Goal: Task Accomplishment & Management: Complete application form

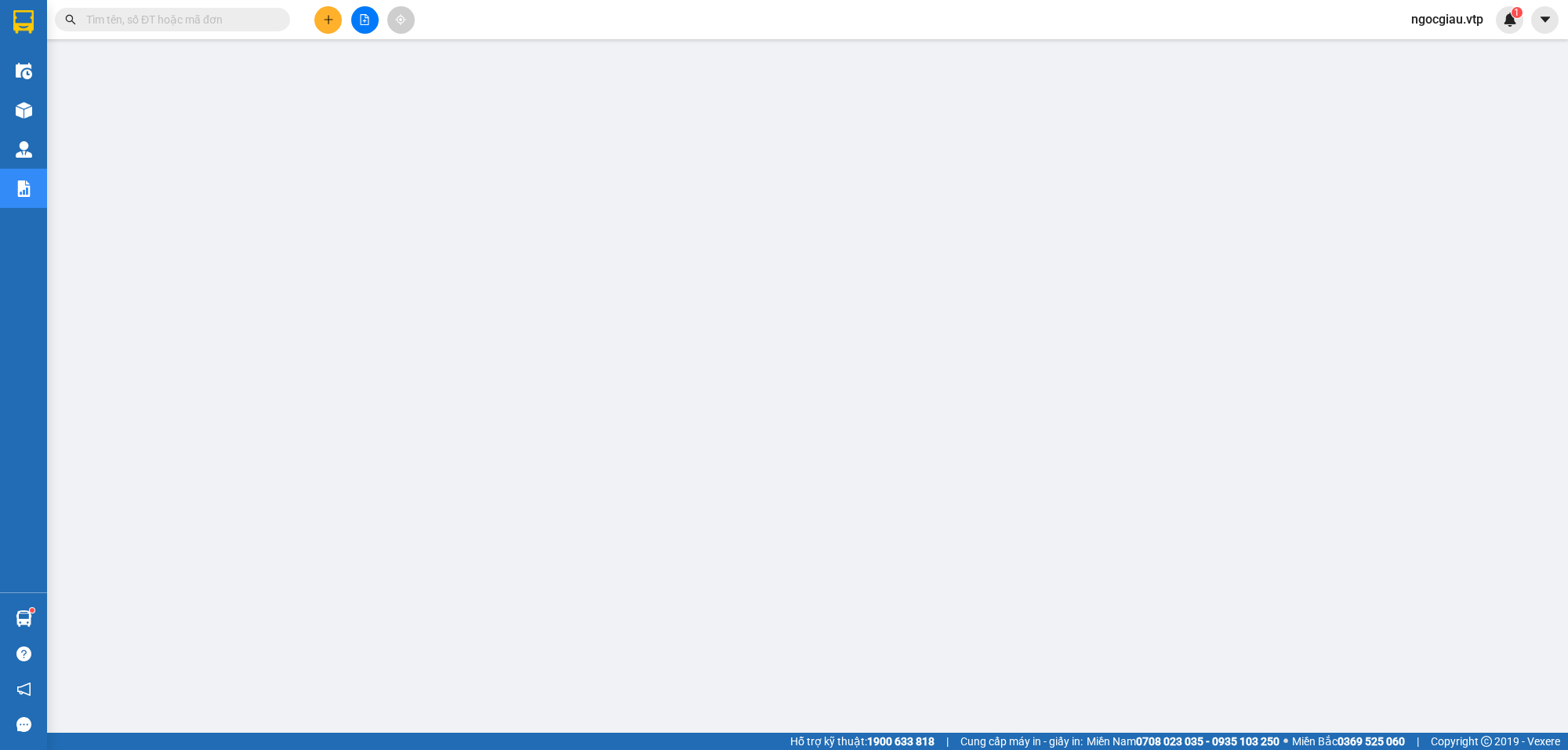
click at [224, 27] on input "text" at bounding box center [178, 19] width 185 height 17
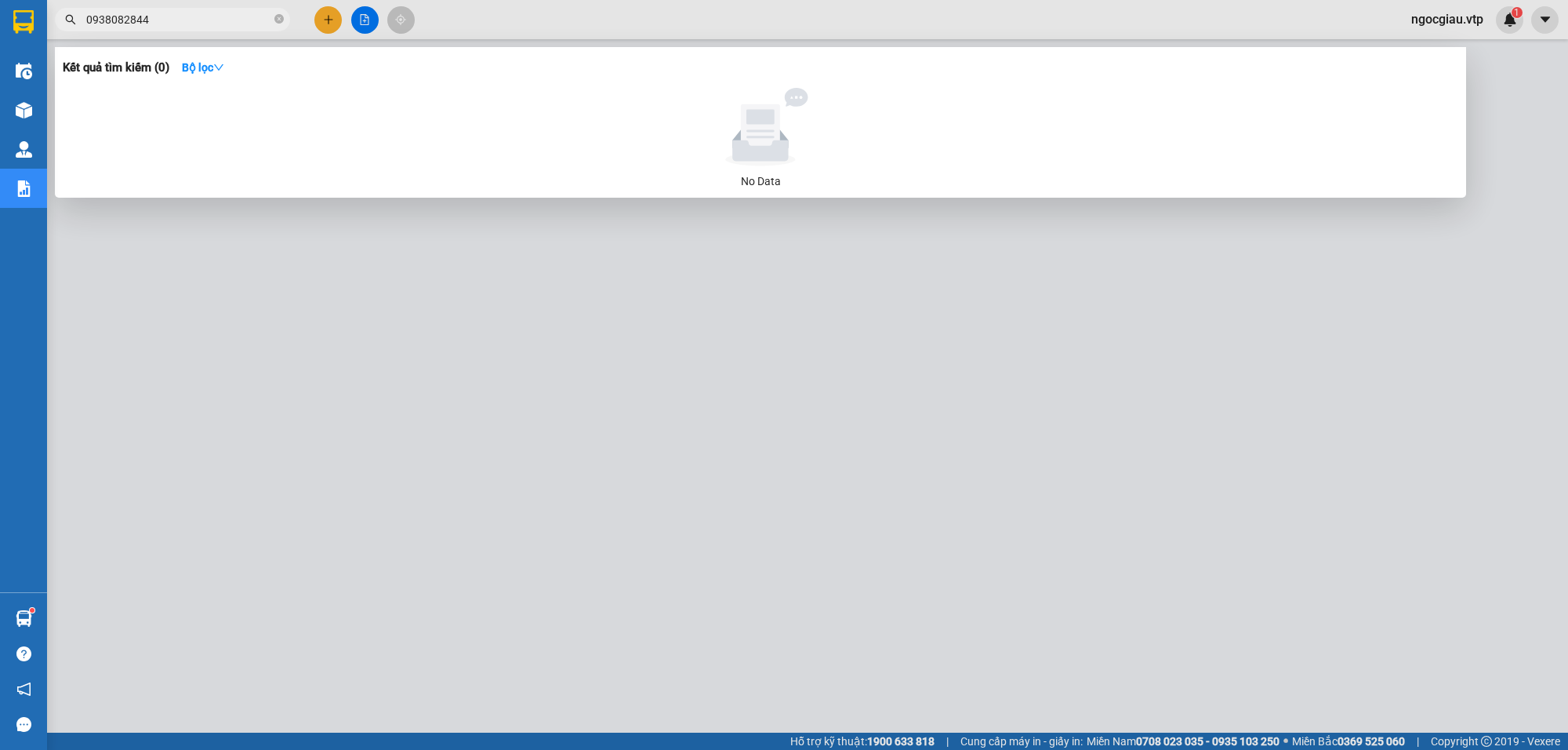
type input "0938082844"
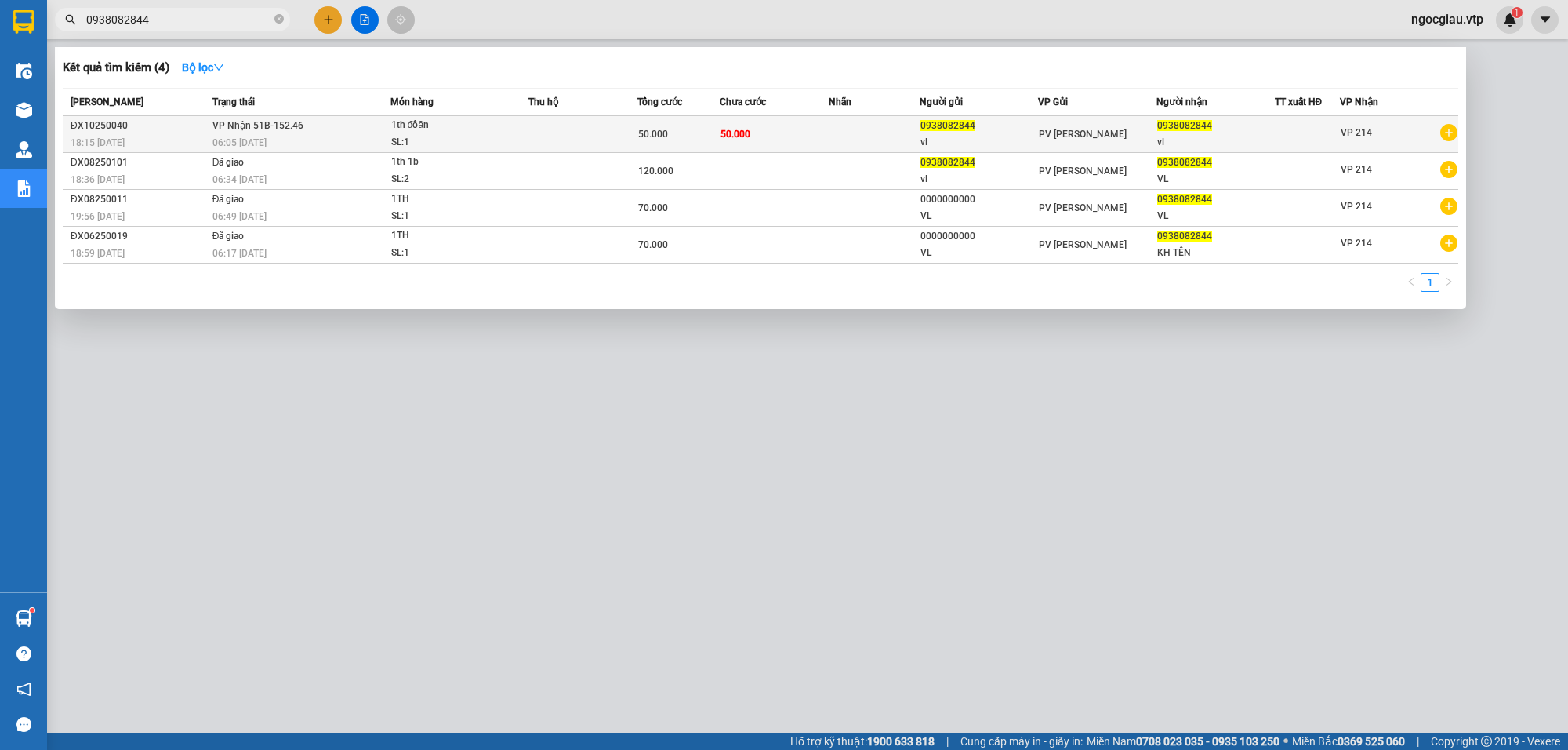
click at [847, 143] on td at bounding box center [874, 134] width 91 height 37
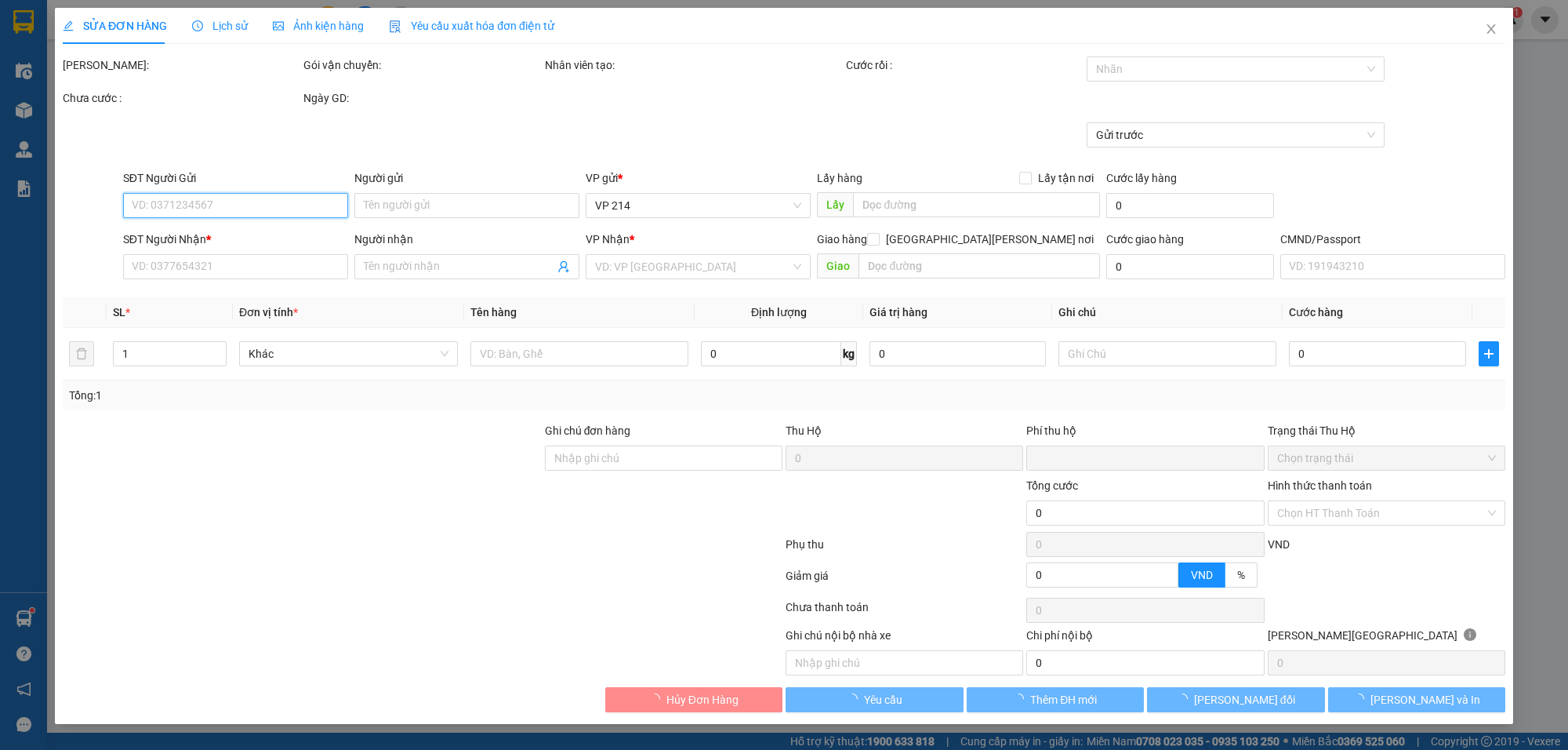
type input "2.500"
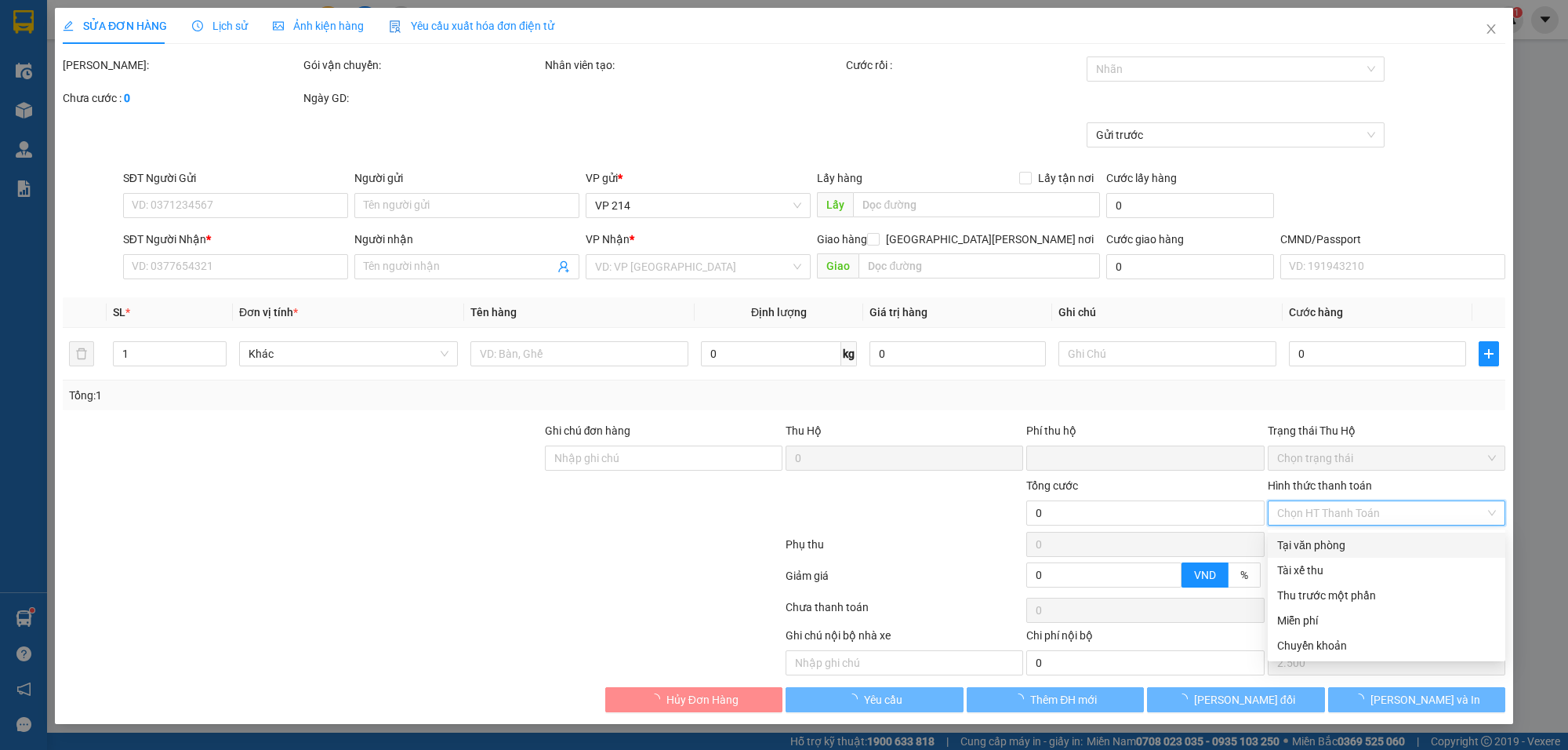
click at [1326, 515] on input "Hình thức thanh toán" at bounding box center [1381, 513] width 208 height 23
type input "0938082844"
type input "vl"
type input "0938082844"
type input "vl"
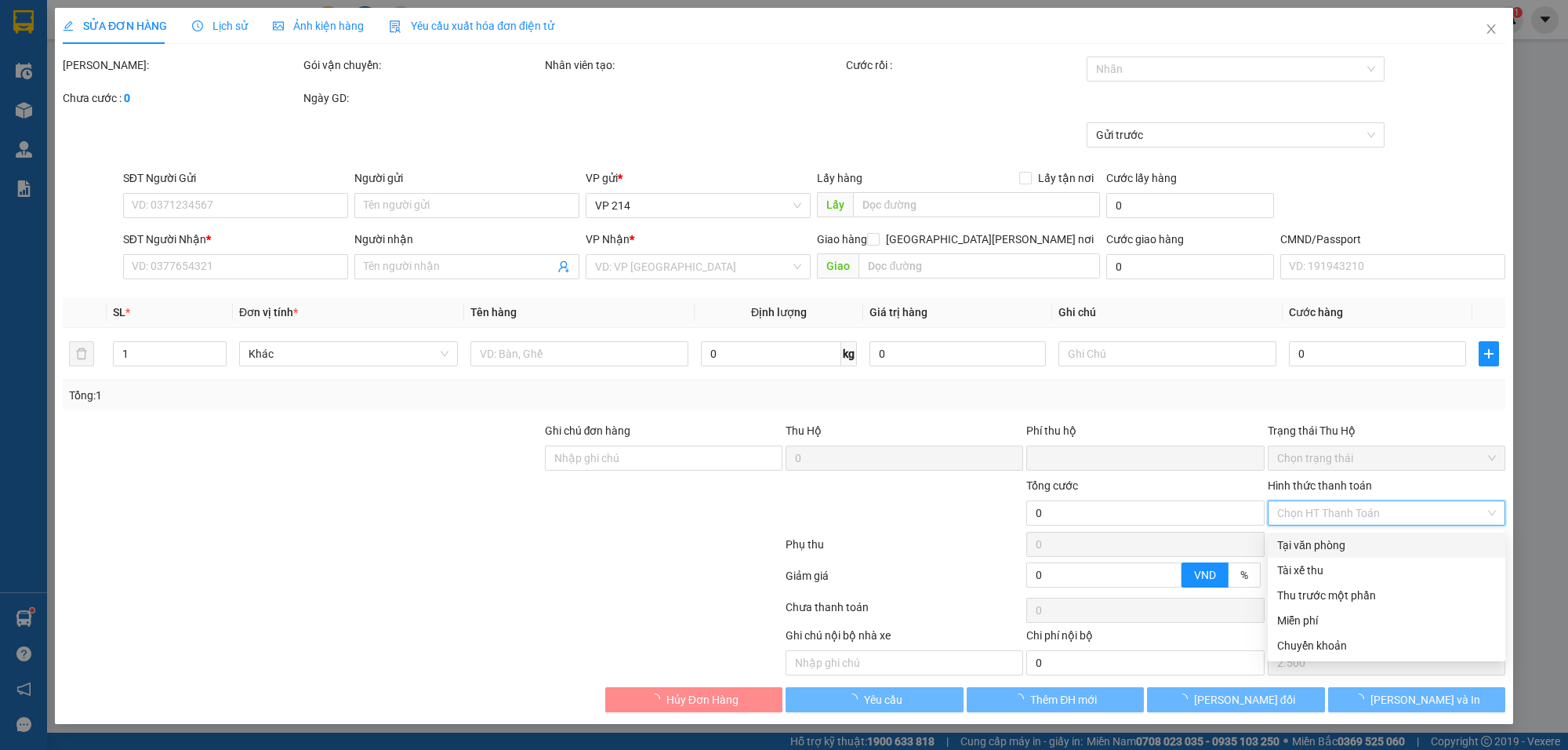
type input "0"
type input "50.000"
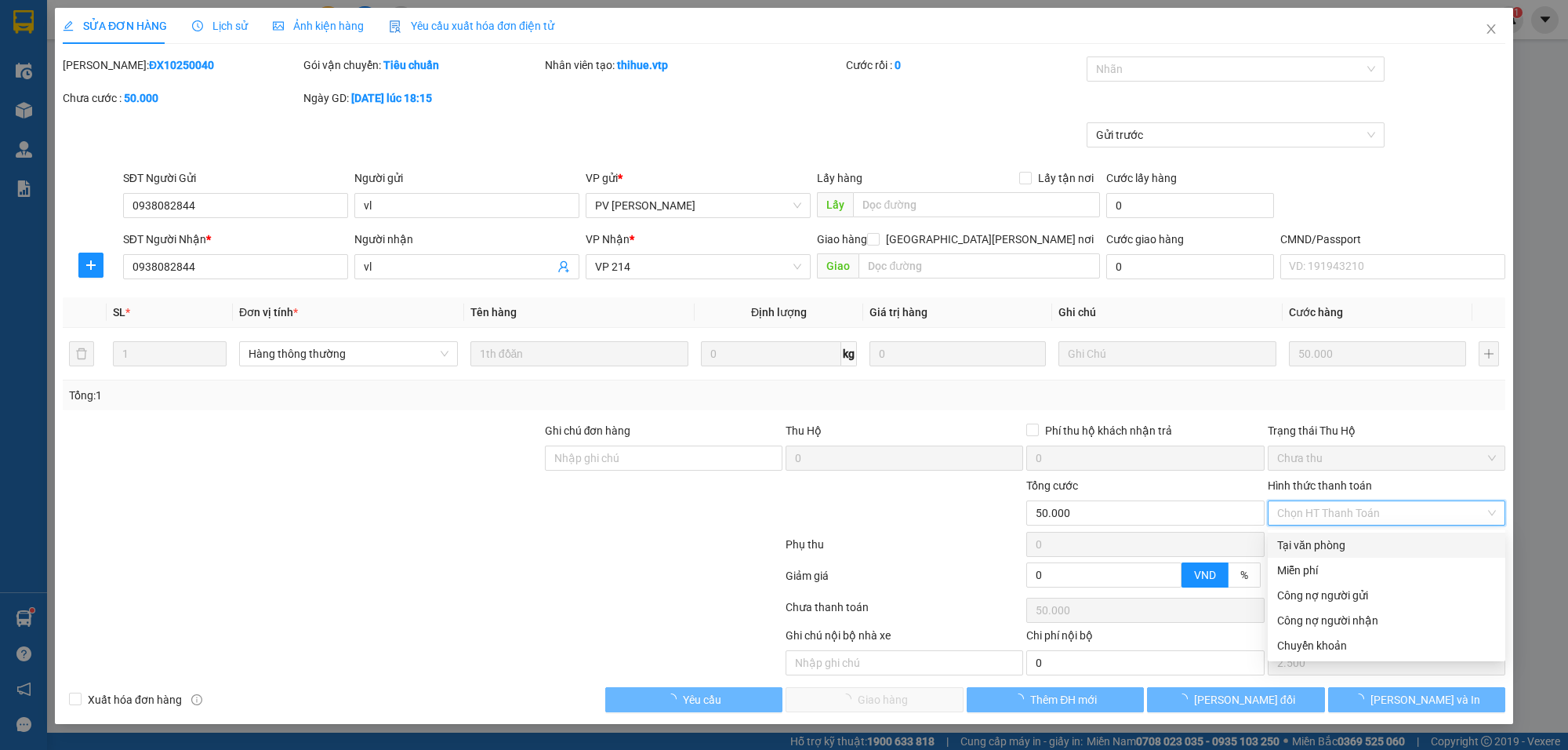
click at [1320, 549] on div "Tại văn phòng" at bounding box center [1386, 545] width 219 height 17
type input "0"
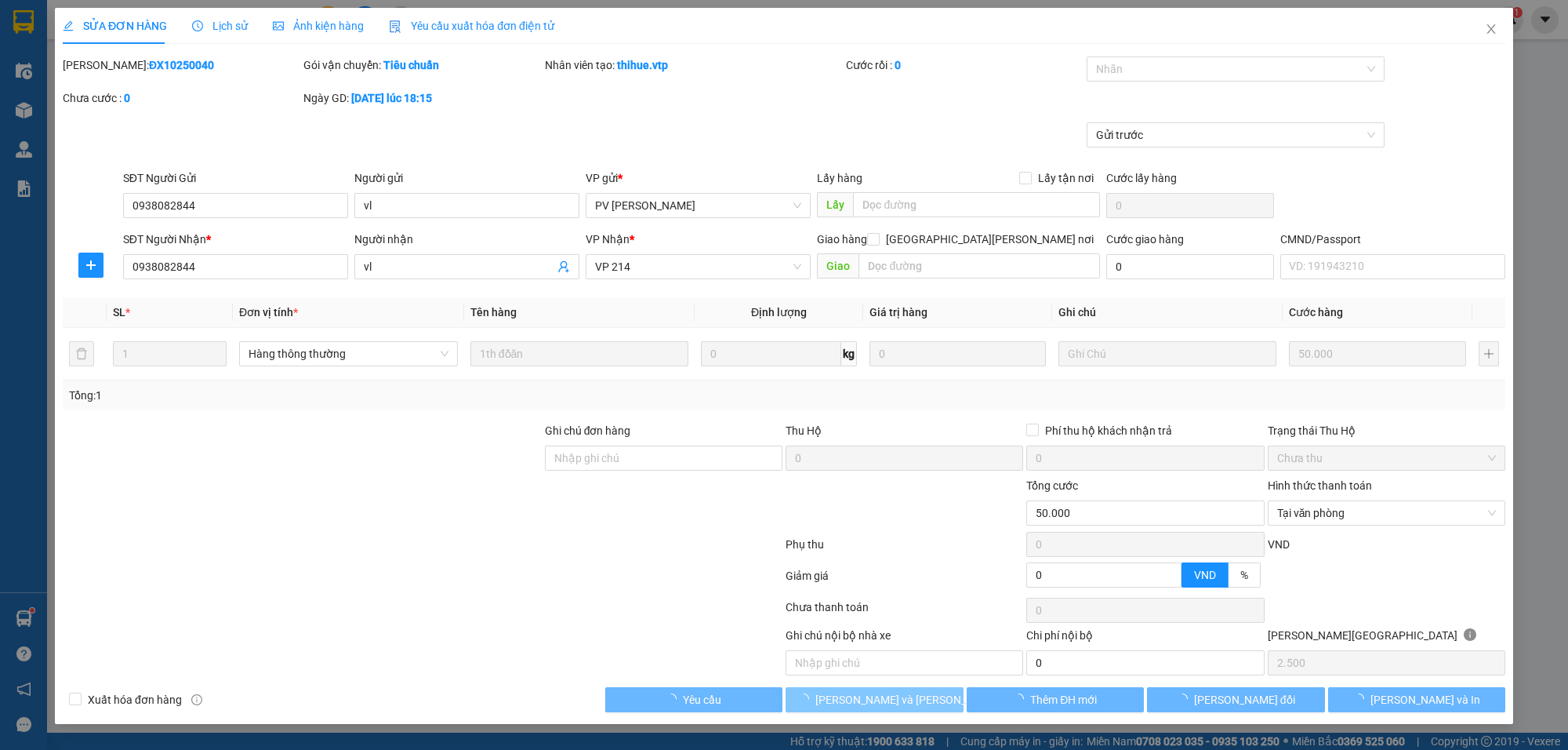
click at [911, 707] on span "[PERSON_NAME] và [PERSON_NAME] hàng" at bounding box center [921, 699] width 211 height 17
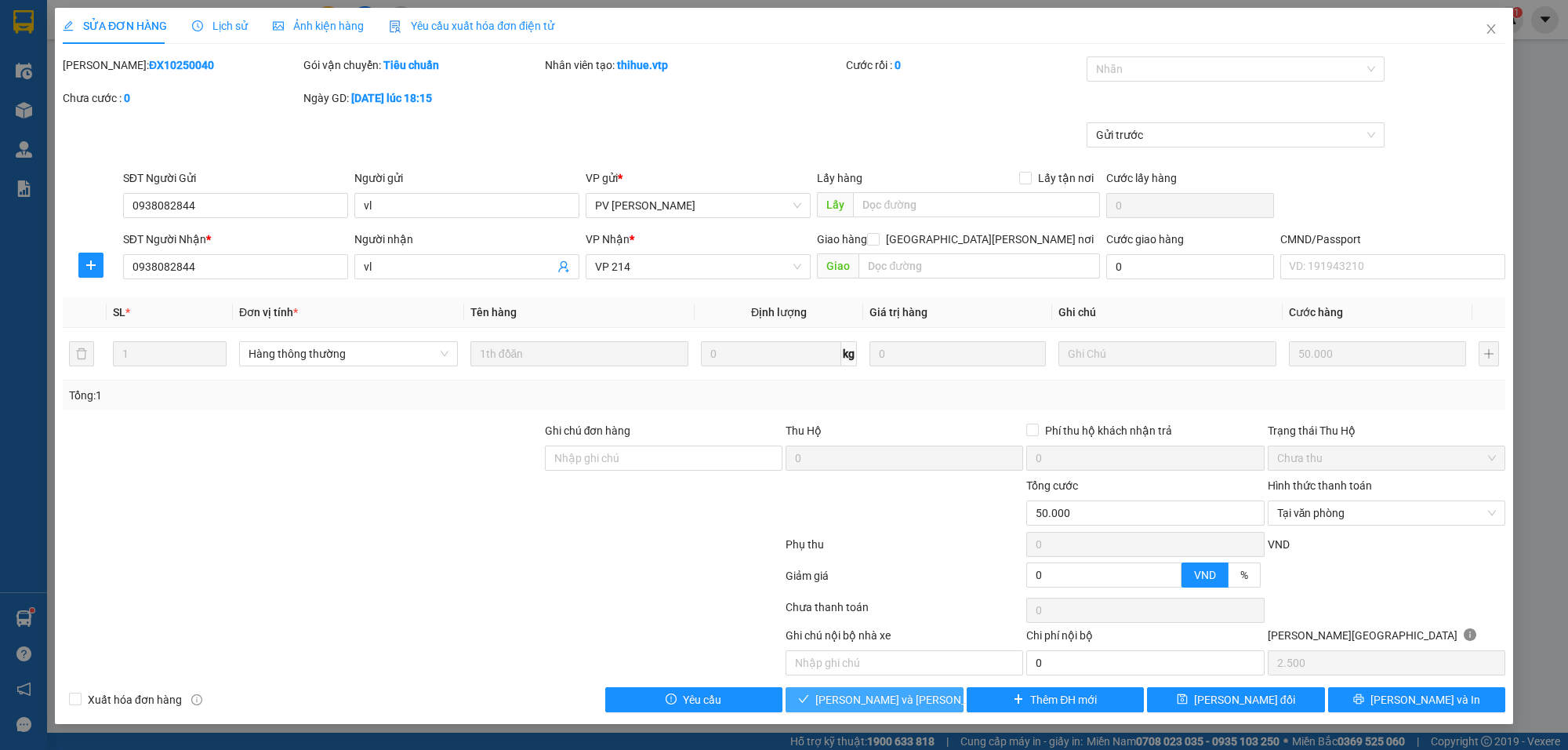
click at [894, 698] on span "[PERSON_NAME] và [PERSON_NAME] hàng" at bounding box center [921, 699] width 211 height 17
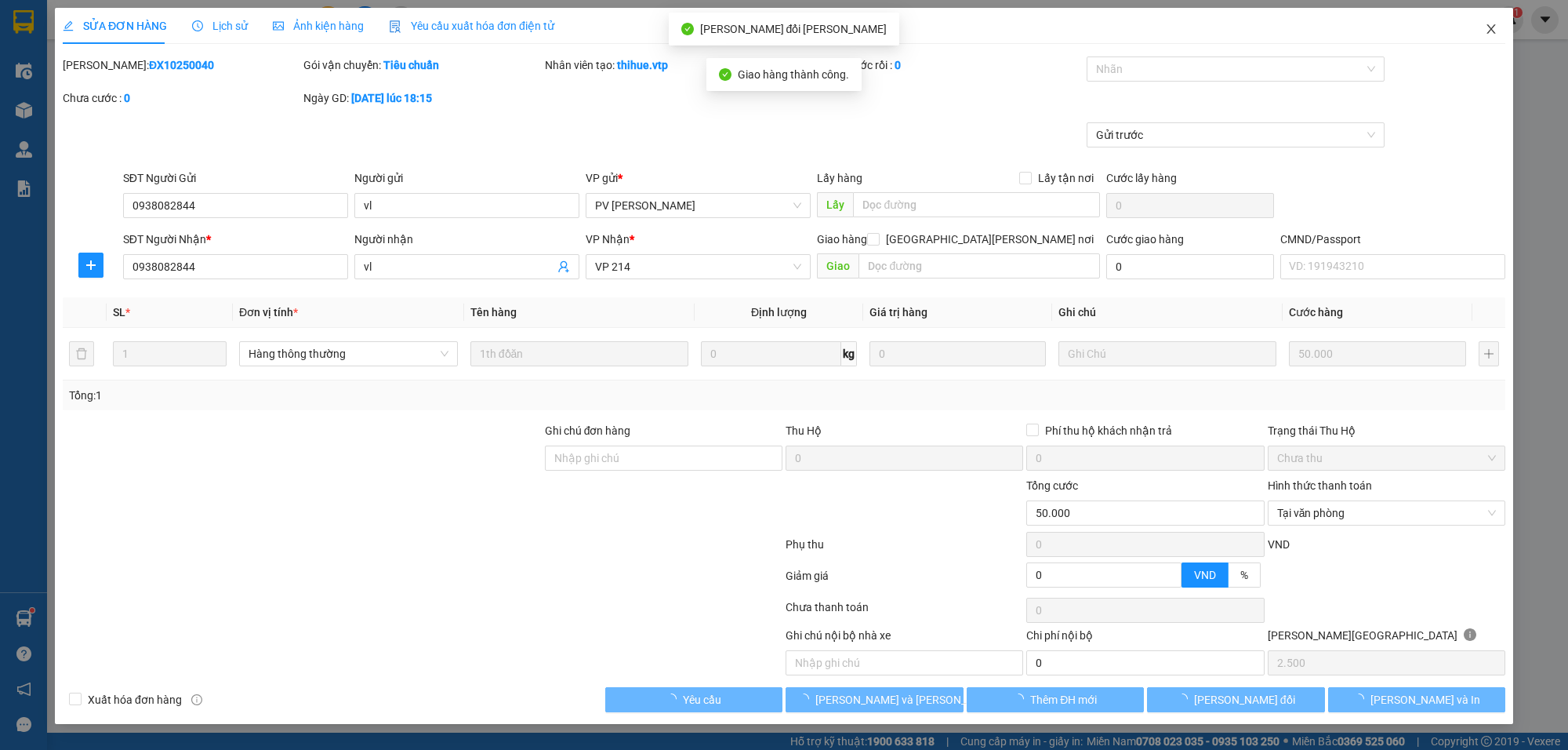
click at [1489, 33] on icon "close" at bounding box center [1491, 29] width 13 height 13
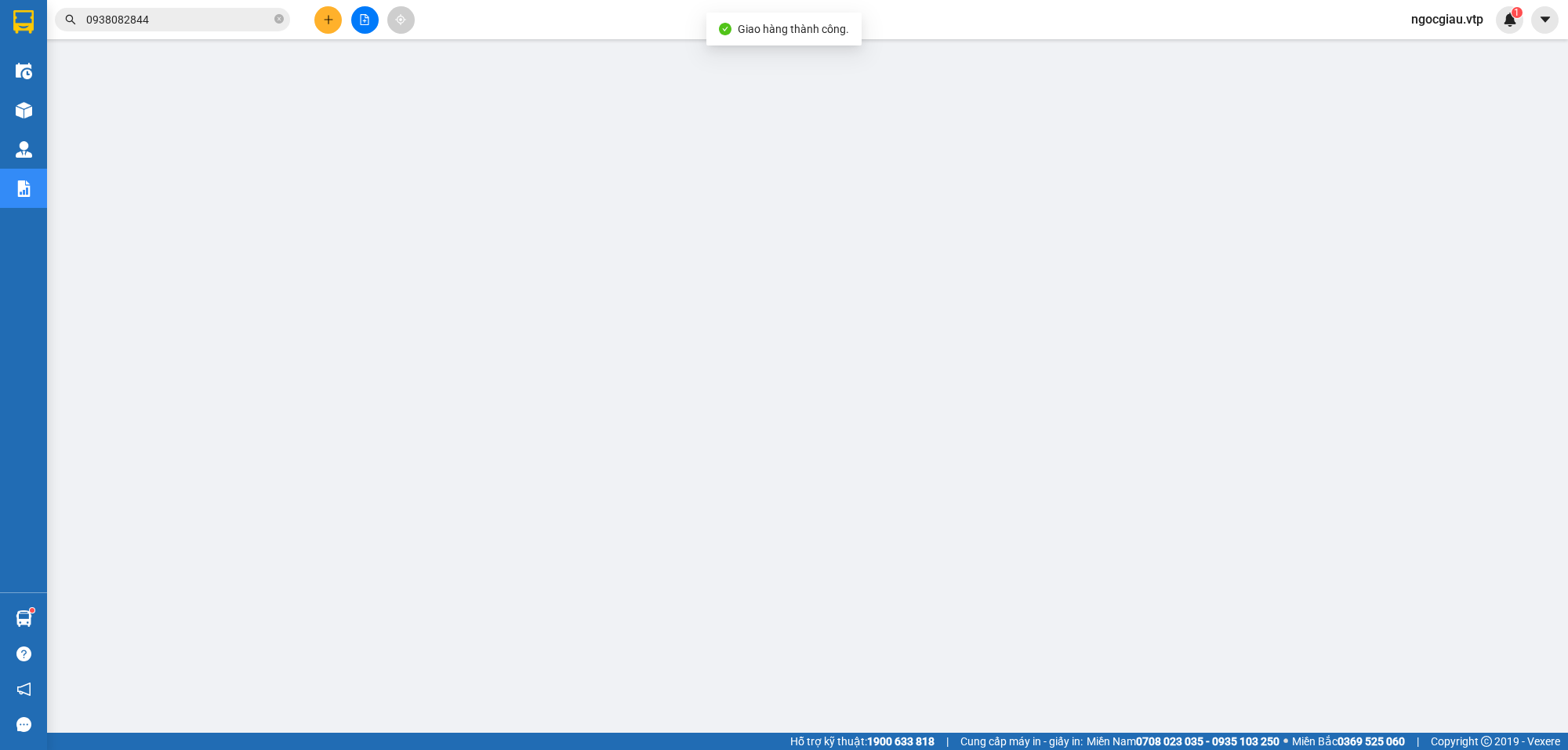
click at [155, 6] on div "Kết quả [PERSON_NAME] ( 4 ) Bộ lọc Mã ĐH Trạng thái Món hàng Thu hộ Tổng [PERSO…" at bounding box center [153, 20] width 306 height 27
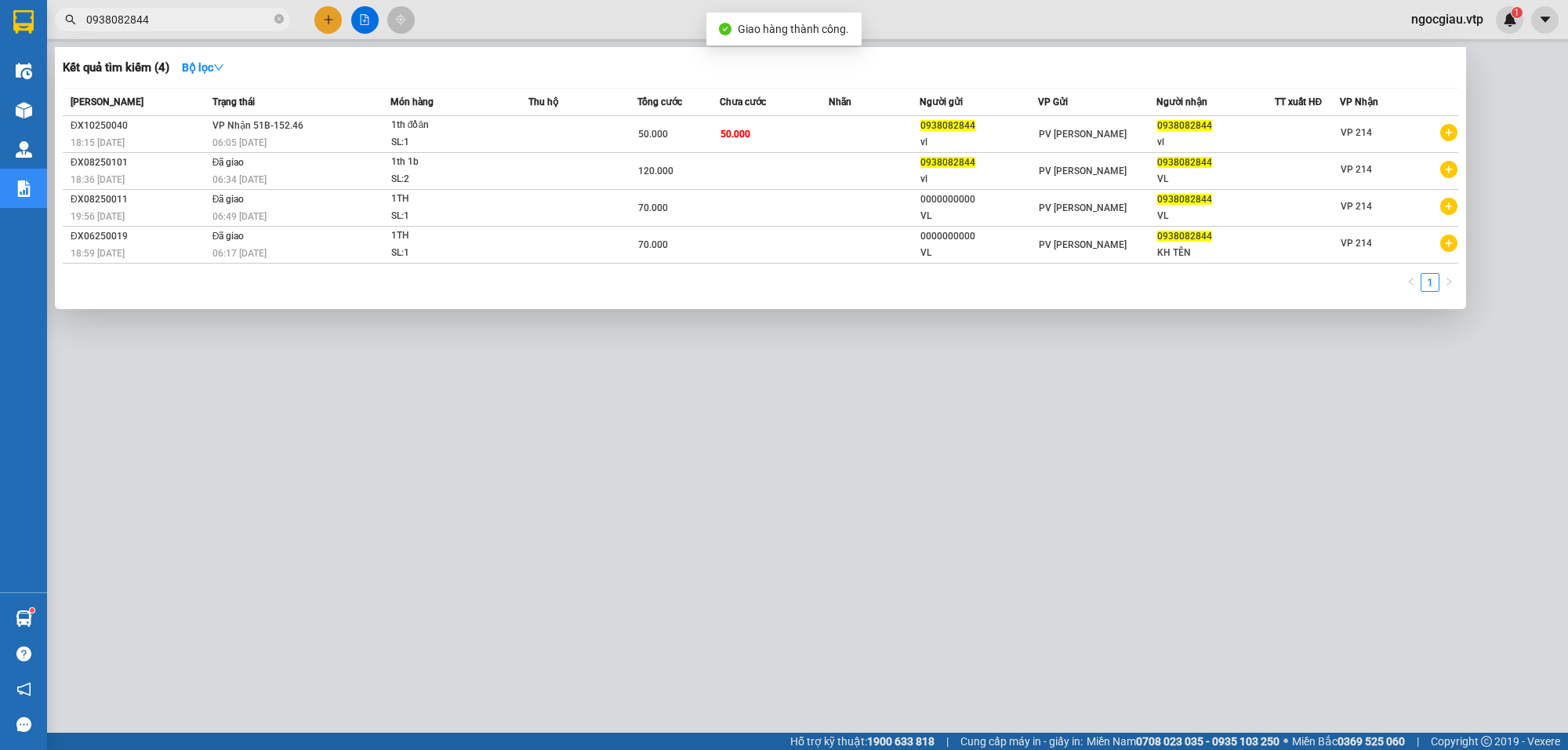
click at [162, 26] on input "0938082844" at bounding box center [178, 19] width 185 height 17
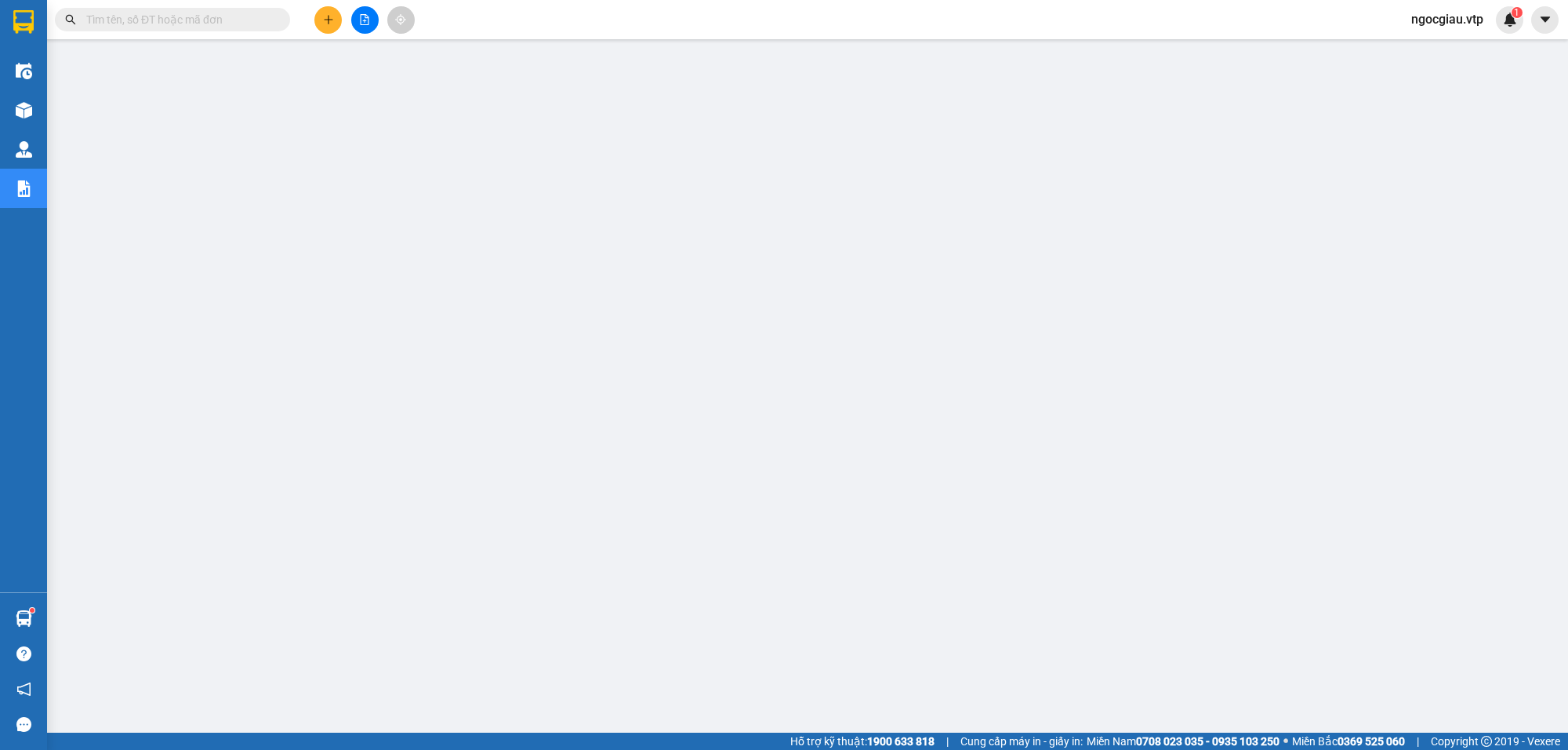
click at [182, 15] on input "text" at bounding box center [178, 19] width 185 height 17
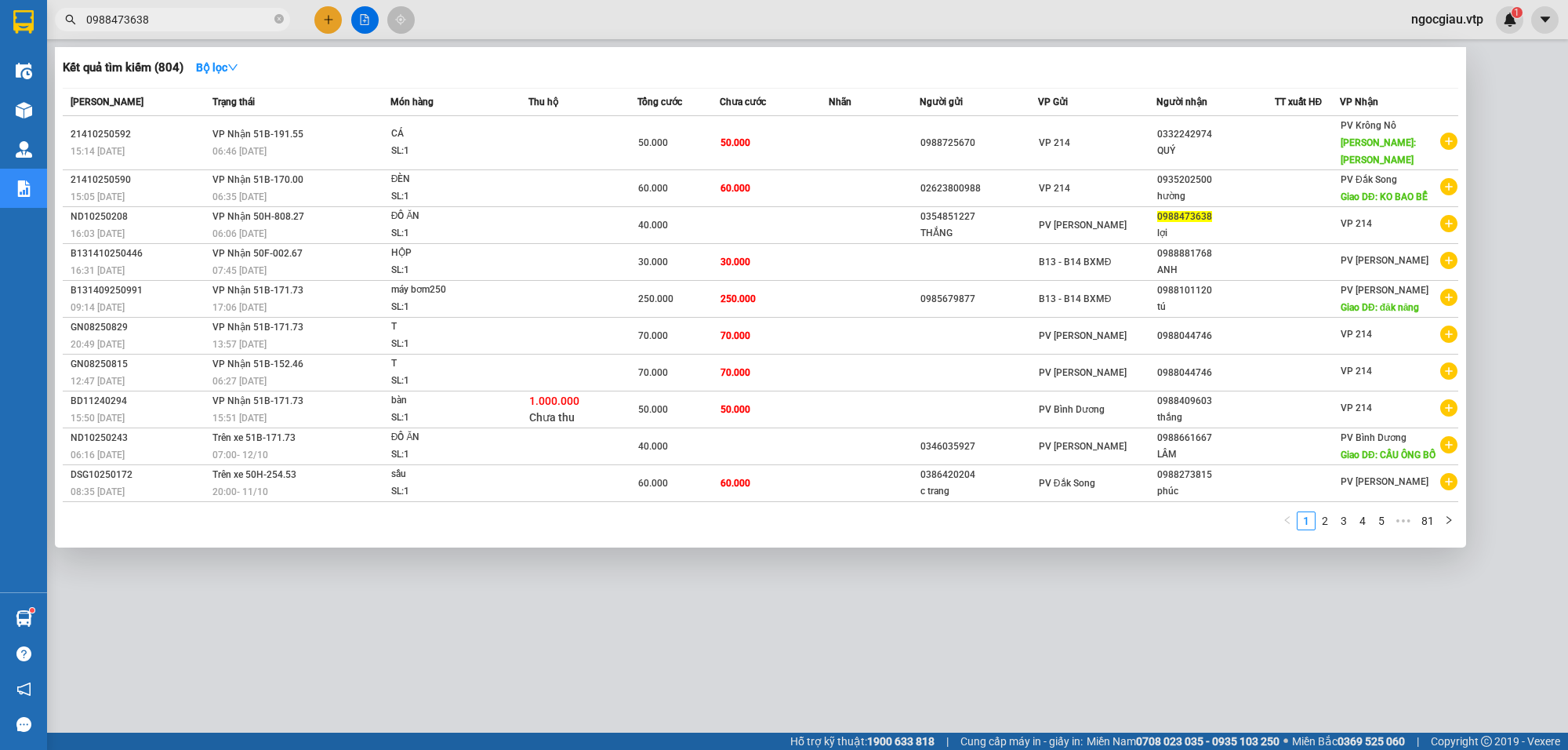
type input "0988473638"
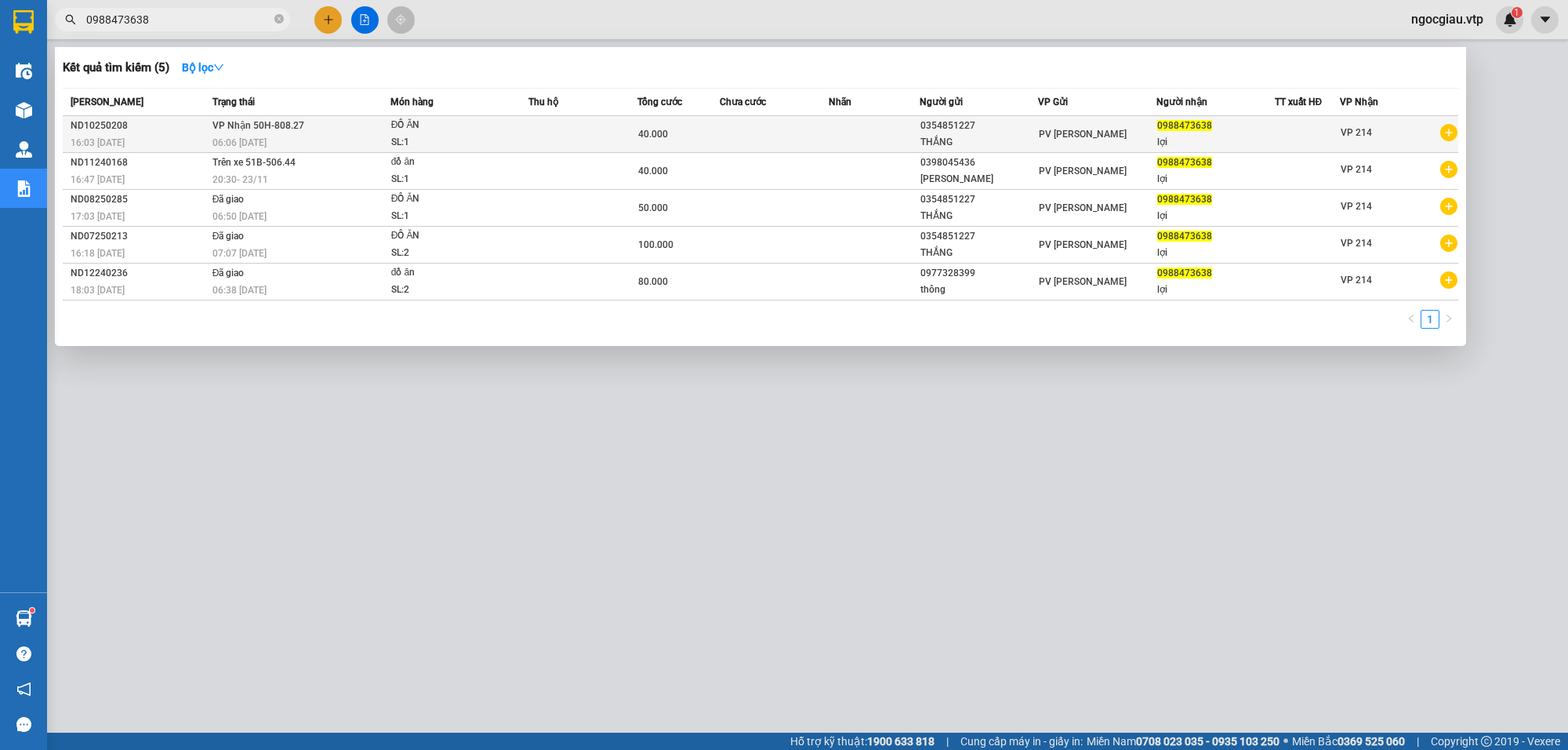
click at [751, 138] on td at bounding box center [774, 134] width 109 height 37
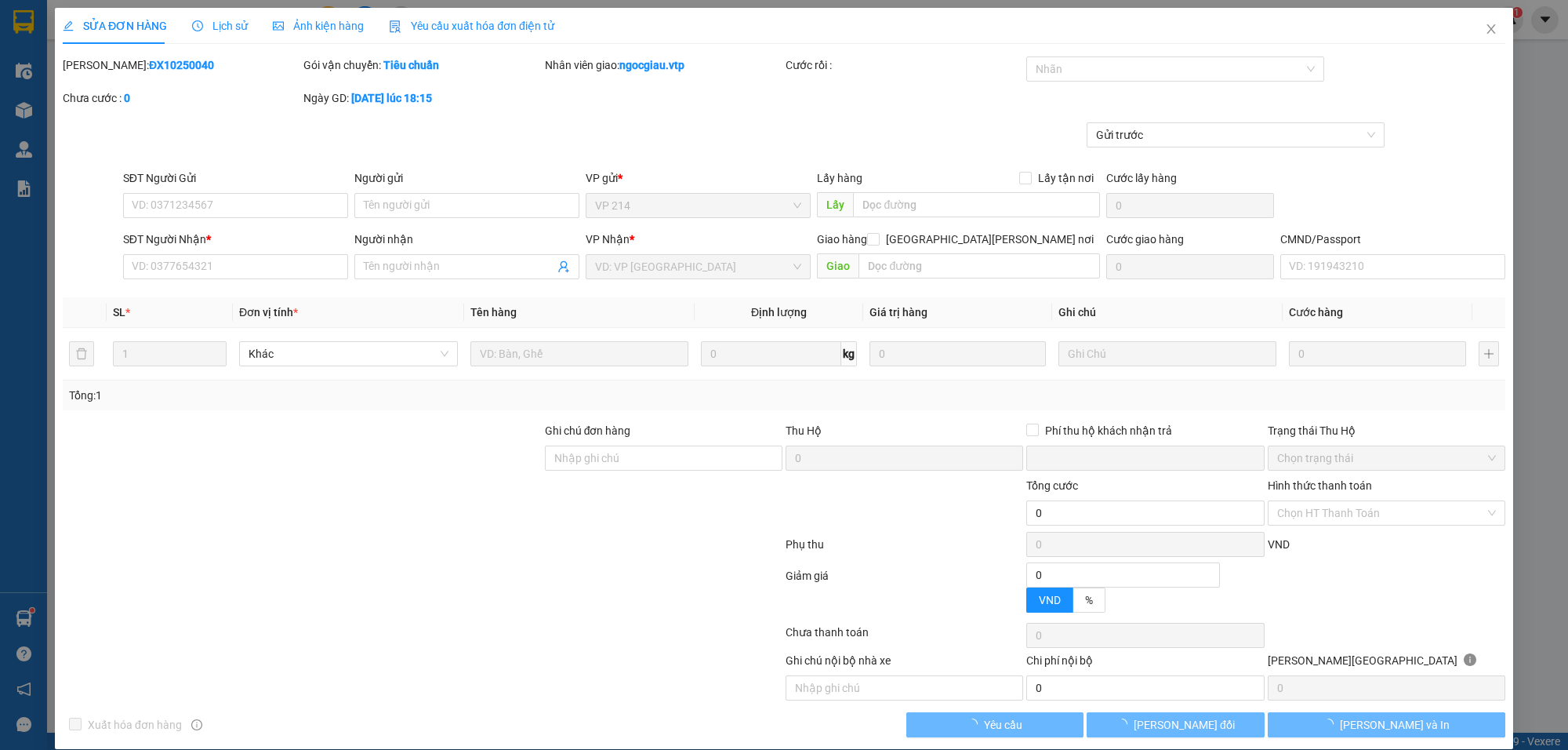
type input "2.000"
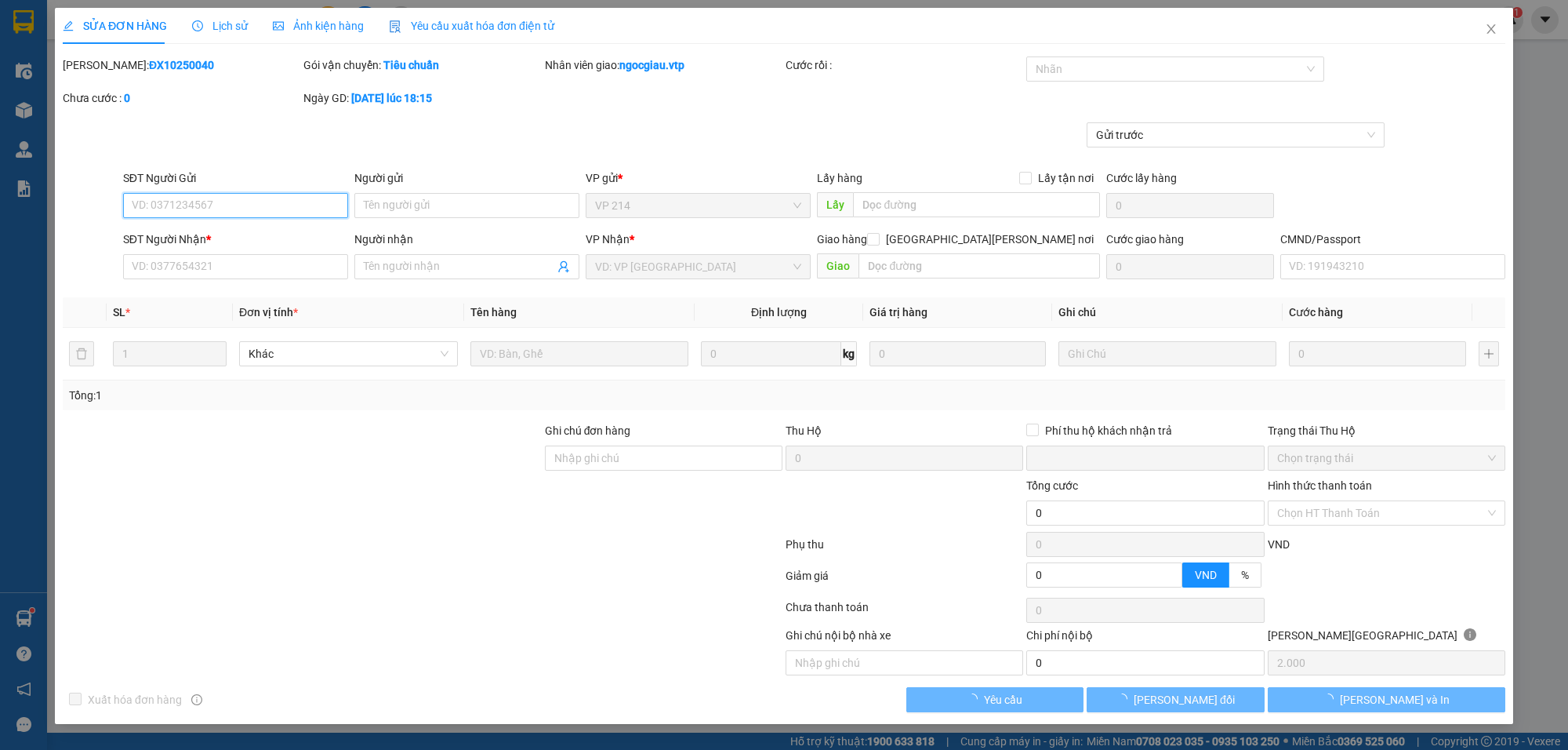
type input "0354851227"
type input "THẮNG"
type input "0988473638"
type input "lợi"
type input "0"
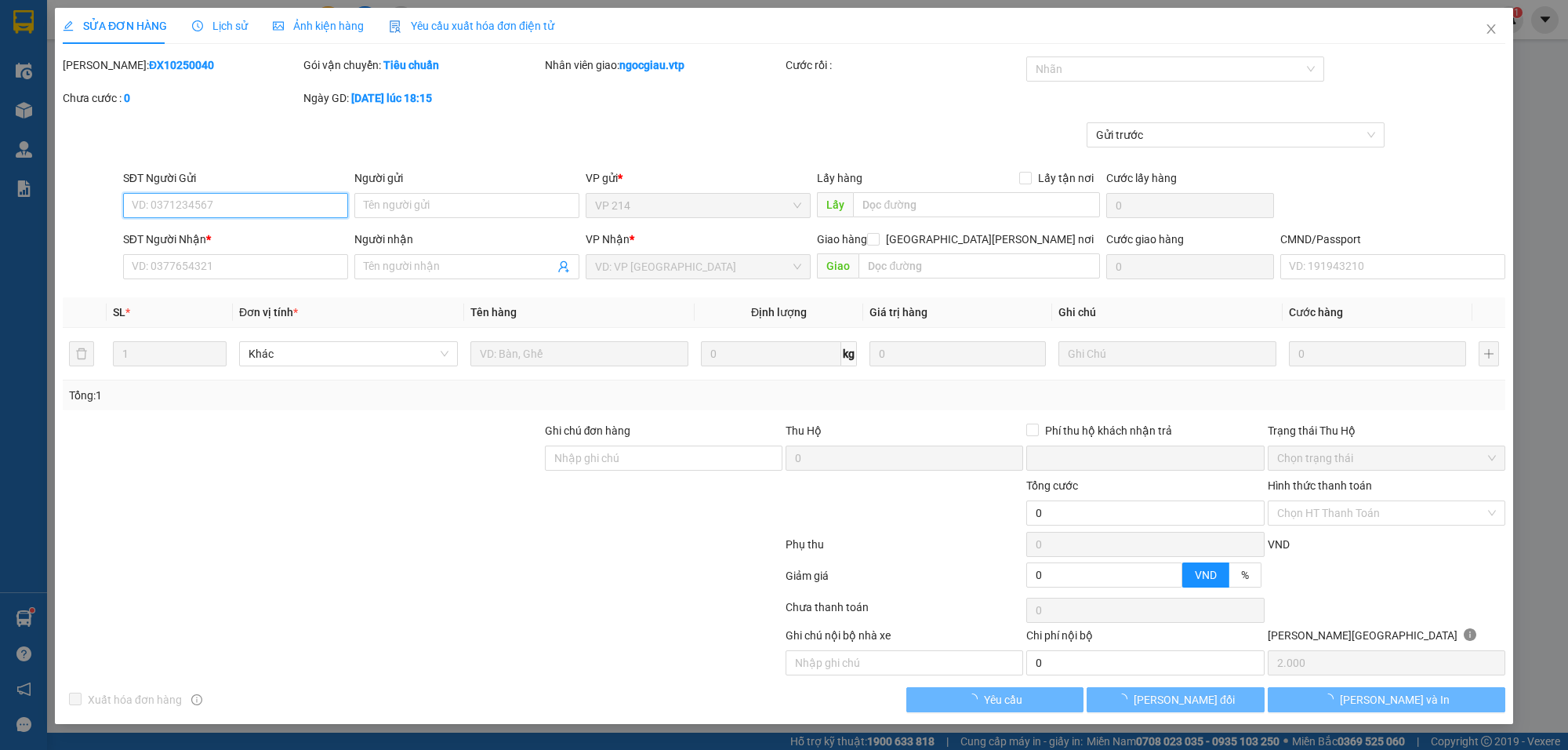
type input "40.000"
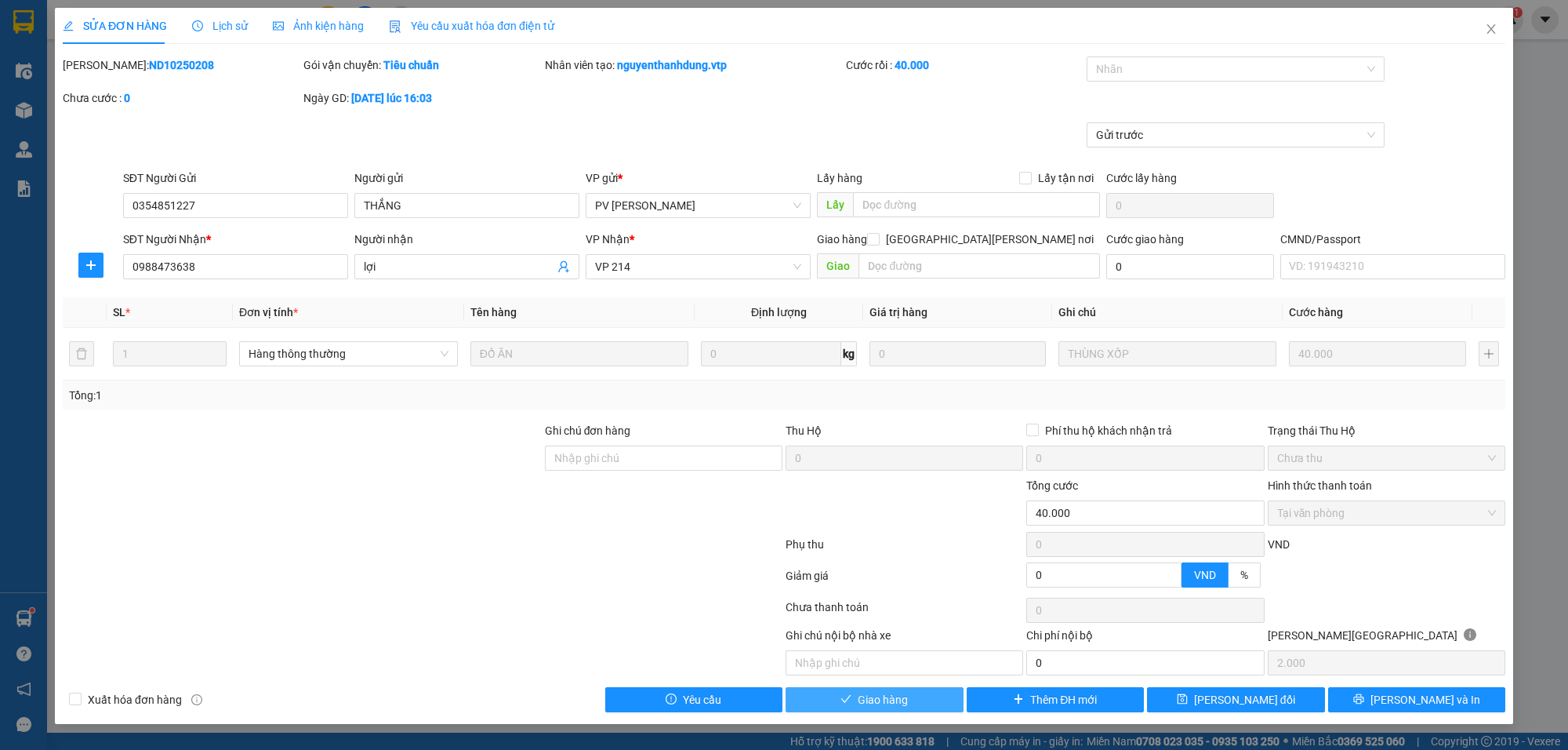
drag, startPoint x: 864, startPoint y: 703, endPoint x: 975, endPoint y: 722, distance: 112.6
click at [874, 707] on span "Giao hàng" at bounding box center [883, 699] width 51 height 17
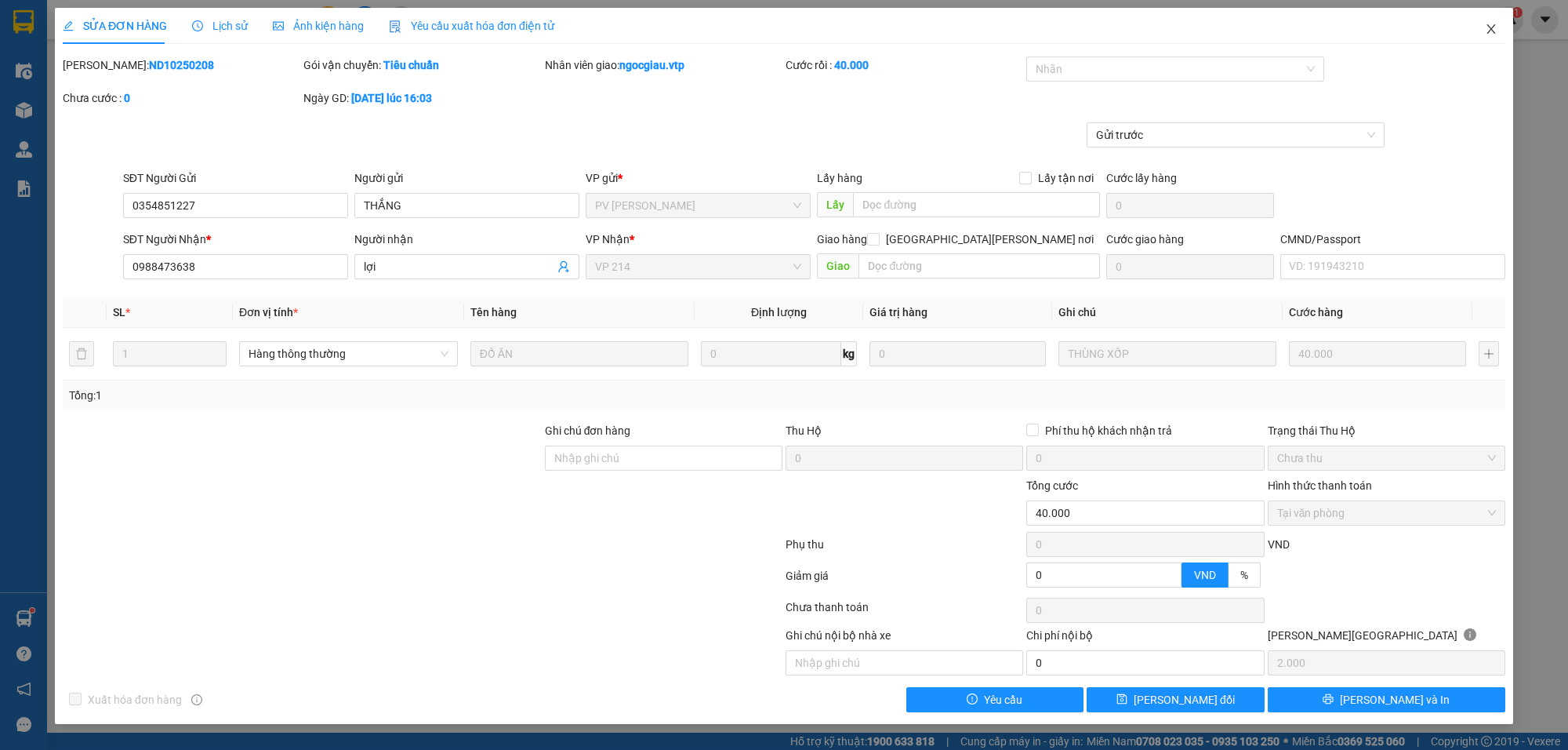
click at [1496, 30] on icon "close" at bounding box center [1491, 29] width 13 height 13
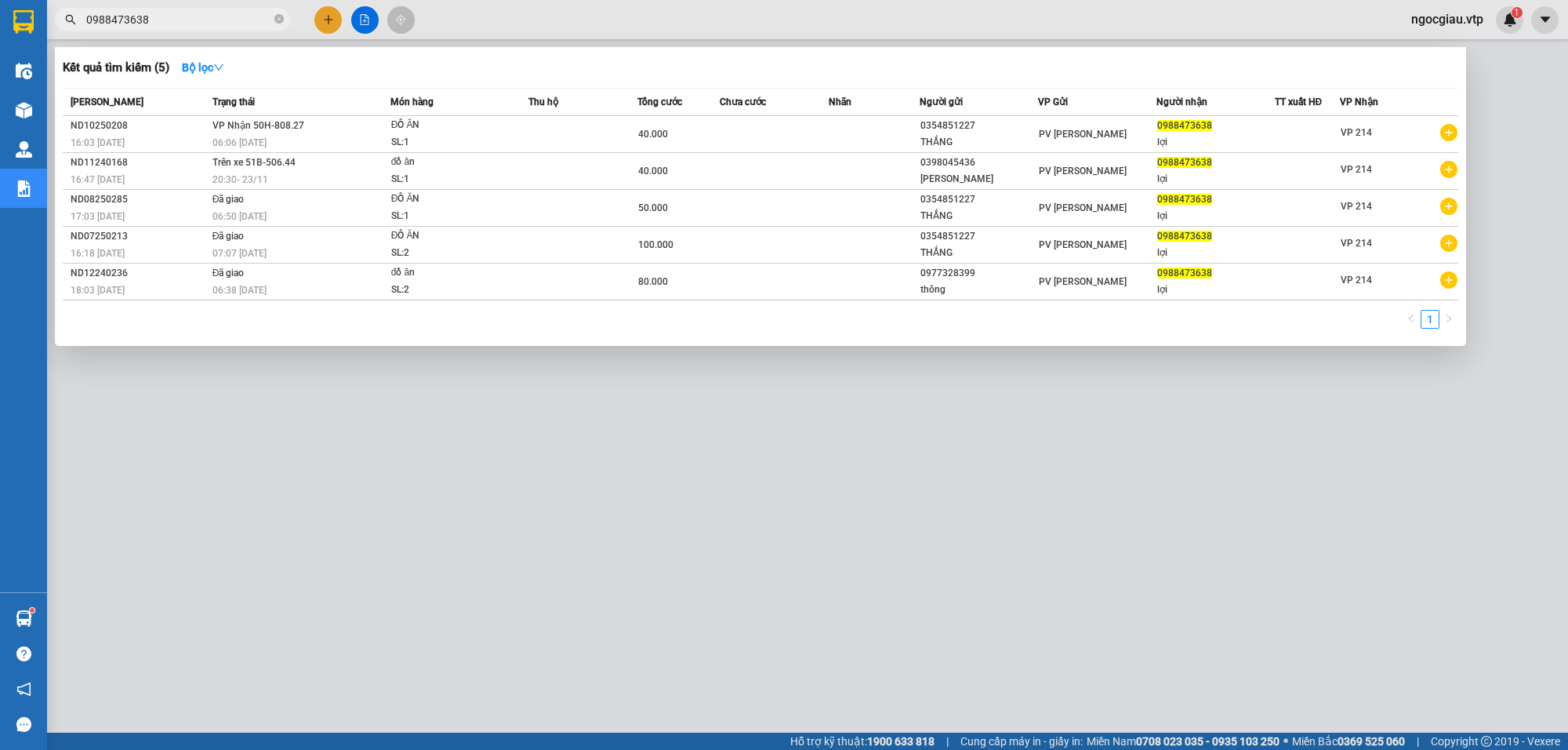
click at [157, 13] on input "0988473638" at bounding box center [178, 19] width 185 height 17
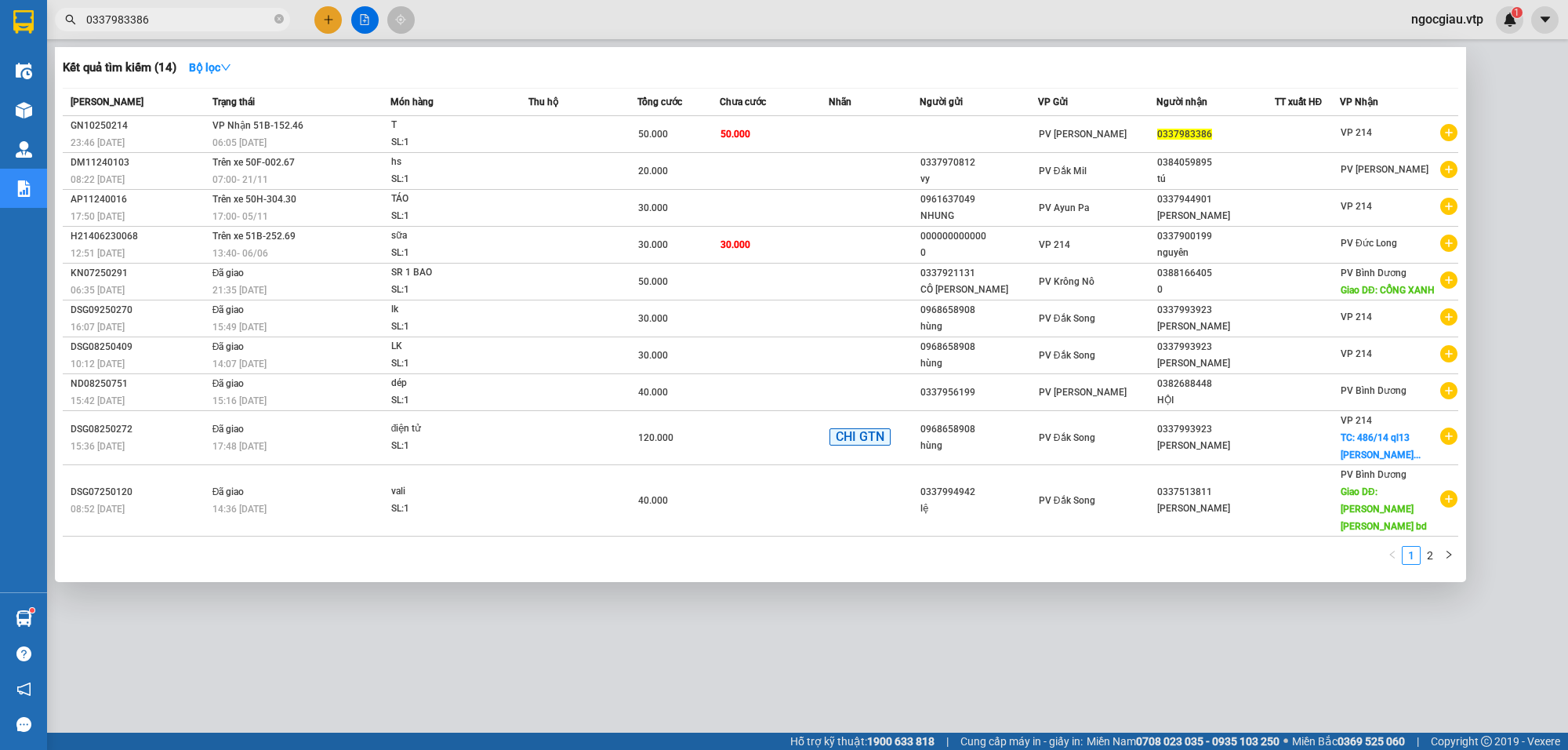
type input "0337983386"
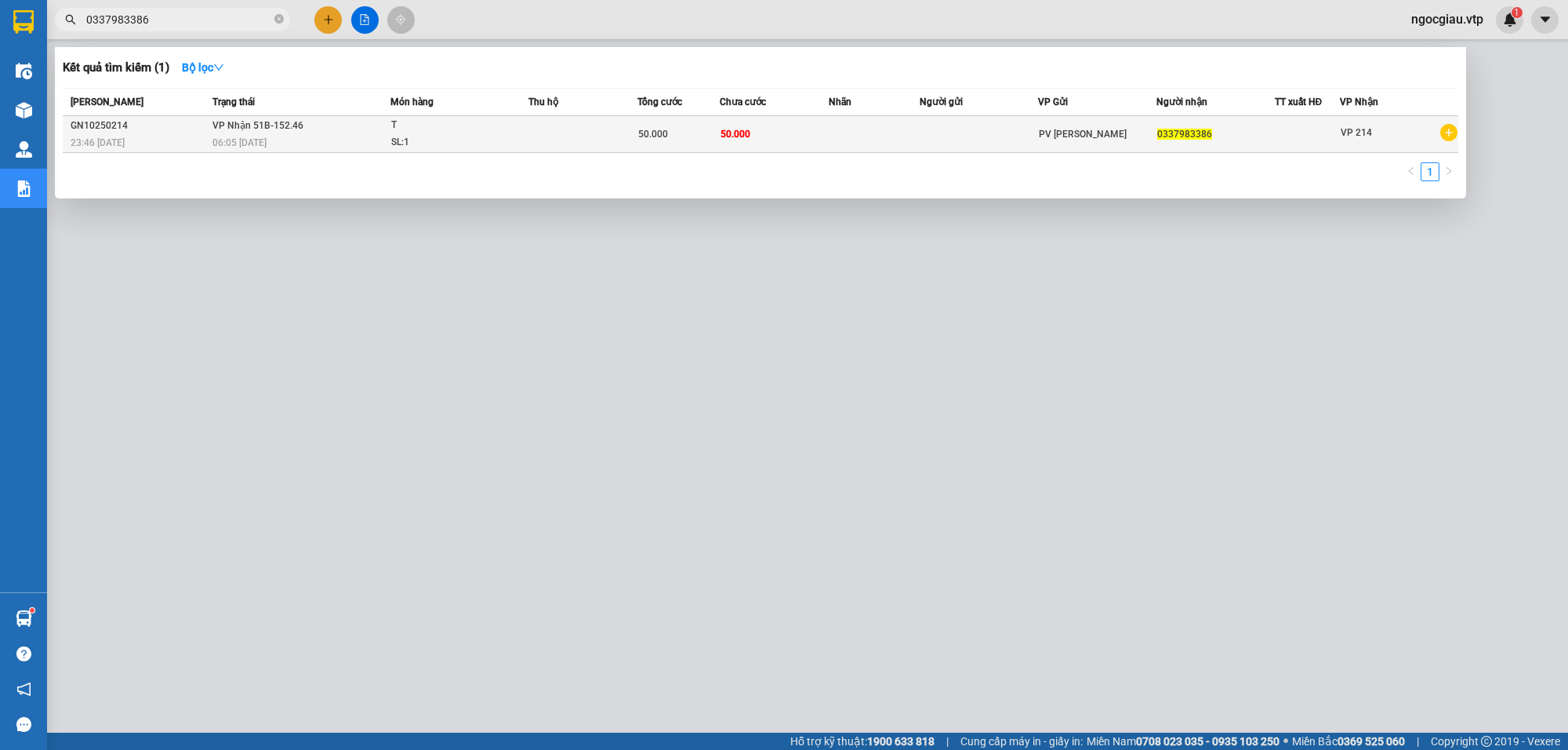
click at [590, 124] on td at bounding box center [583, 134] width 109 height 37
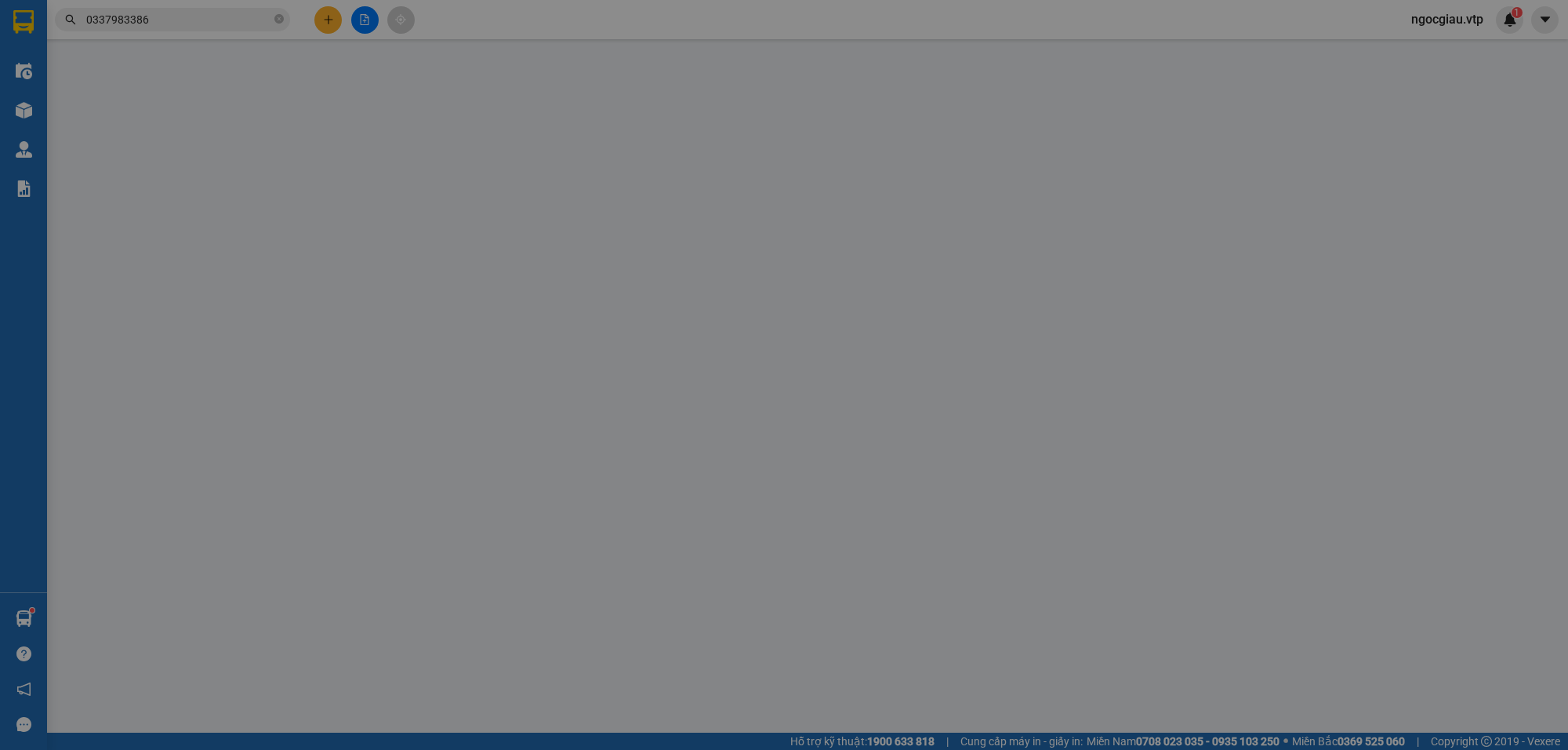
type input "0337983386"
type input "0"
type input "50.000"
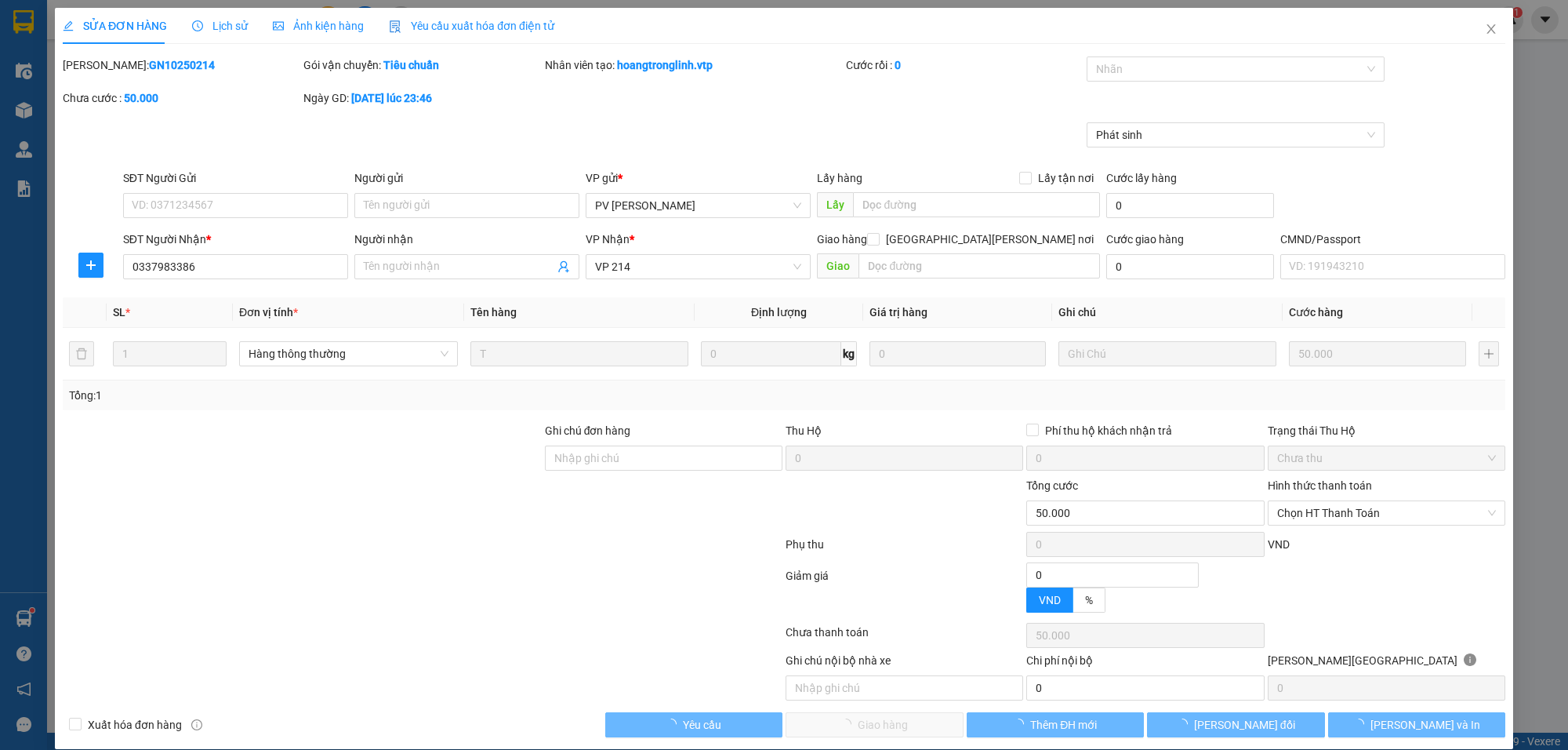
type input "10.000"
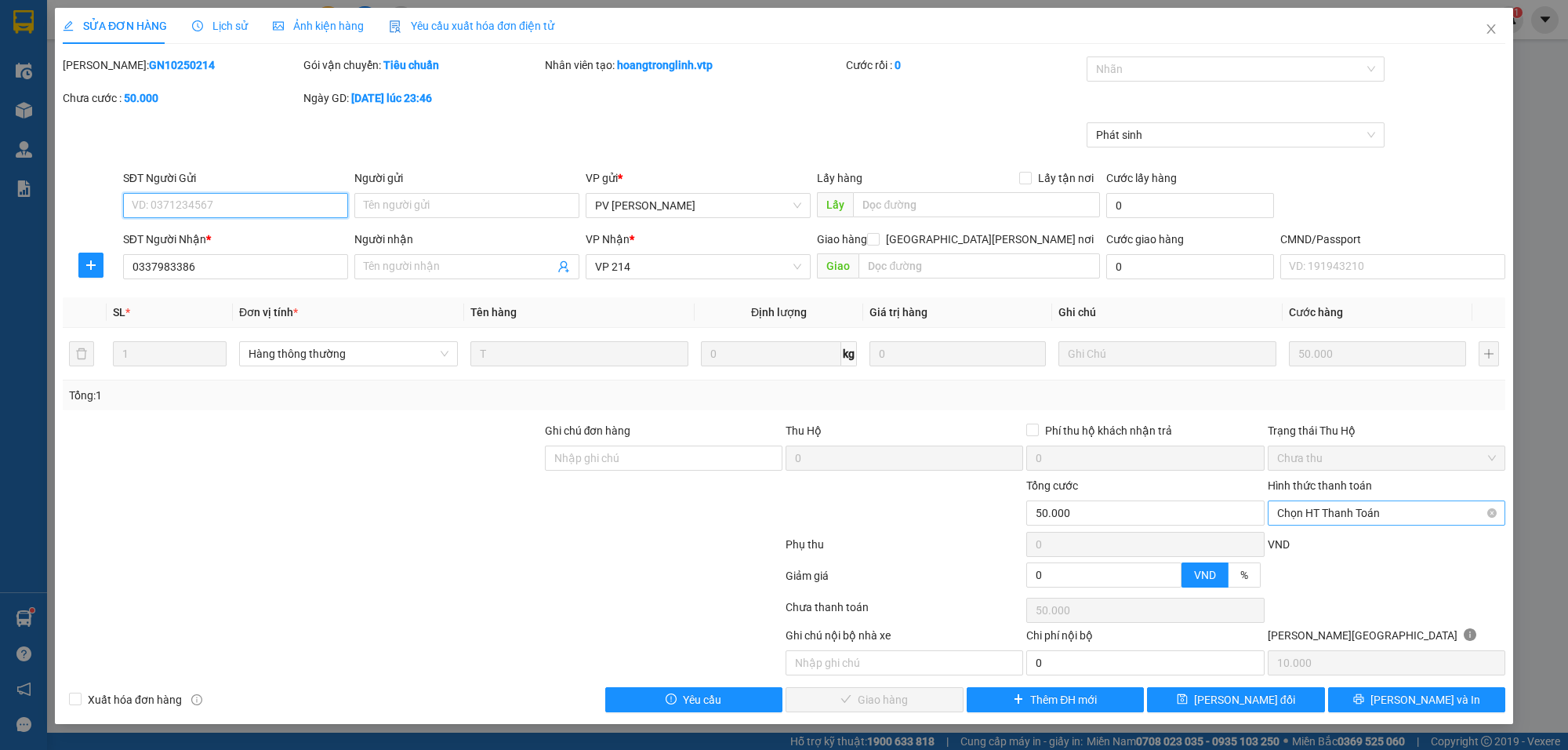
click at [1349, 520] on span "Chọn HT Thanh Toán" at bounding box center [1386, 513] width 219 height 23
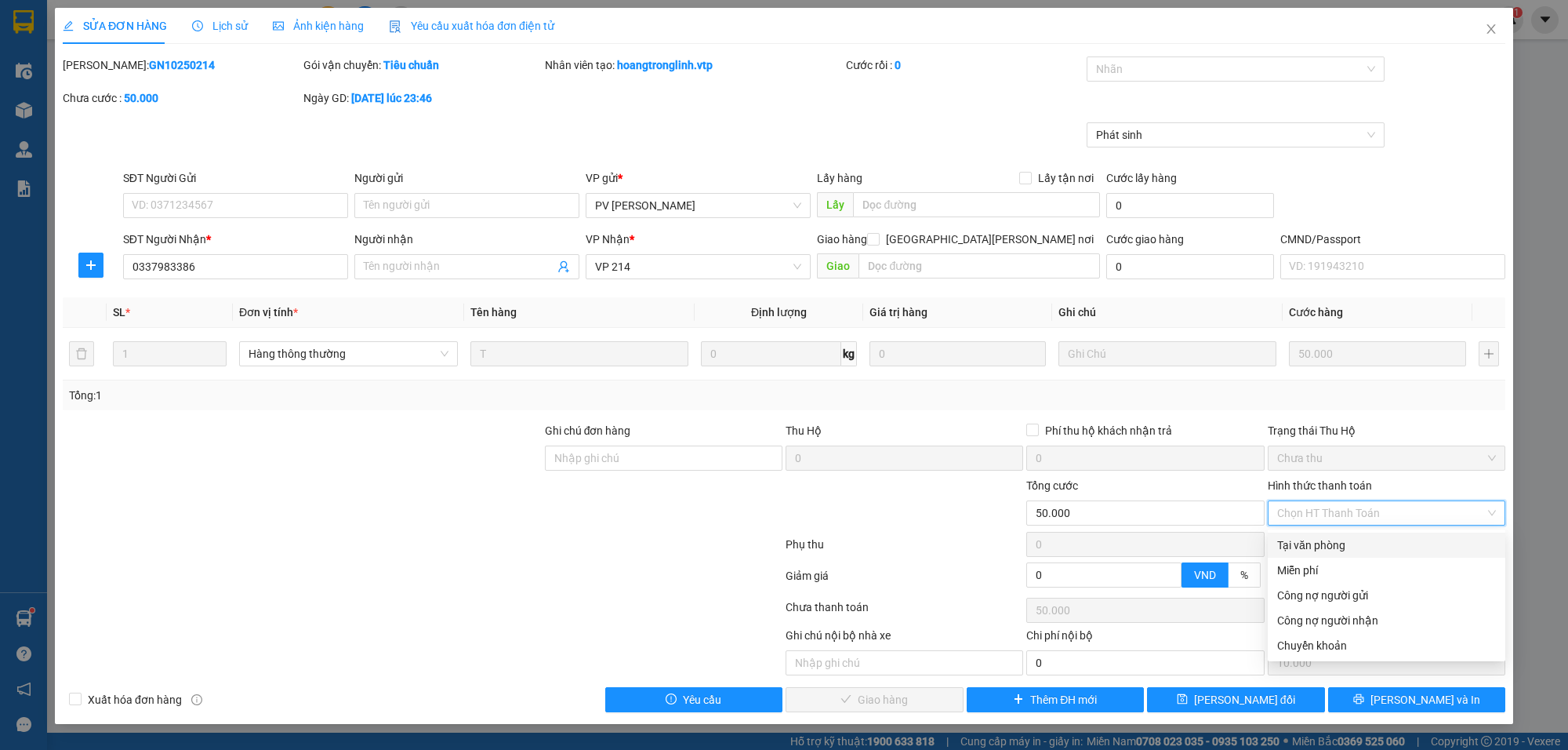
click at [1316, 539] on div "Tại văn phòng" at bounding box center [1386, 545] width 219 height 17
type input "0"
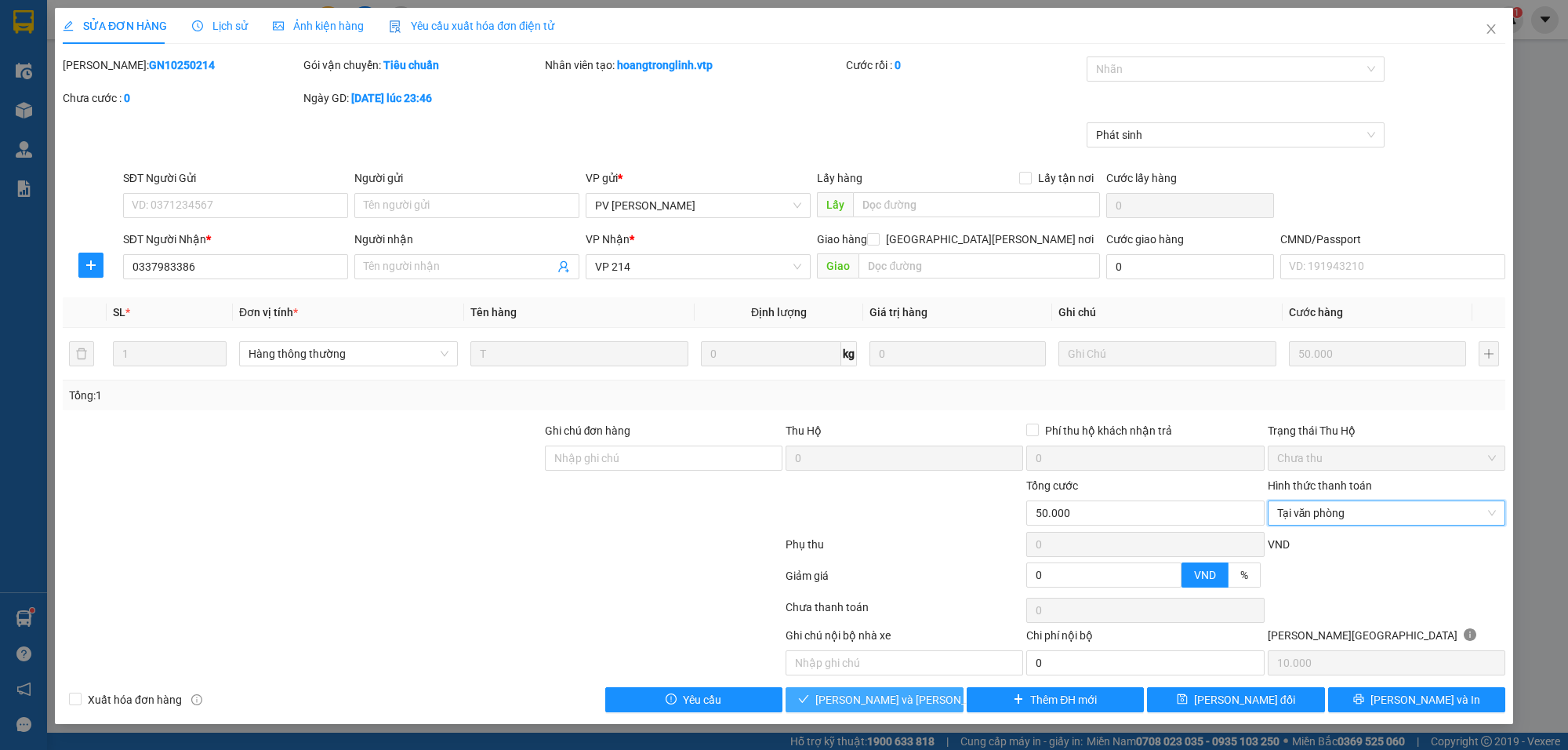
click at [919, 697] on span "[PERSON_NAME] và [PERSON_NAME] hàng" at bounding box center [921, 699] width 211 height 17
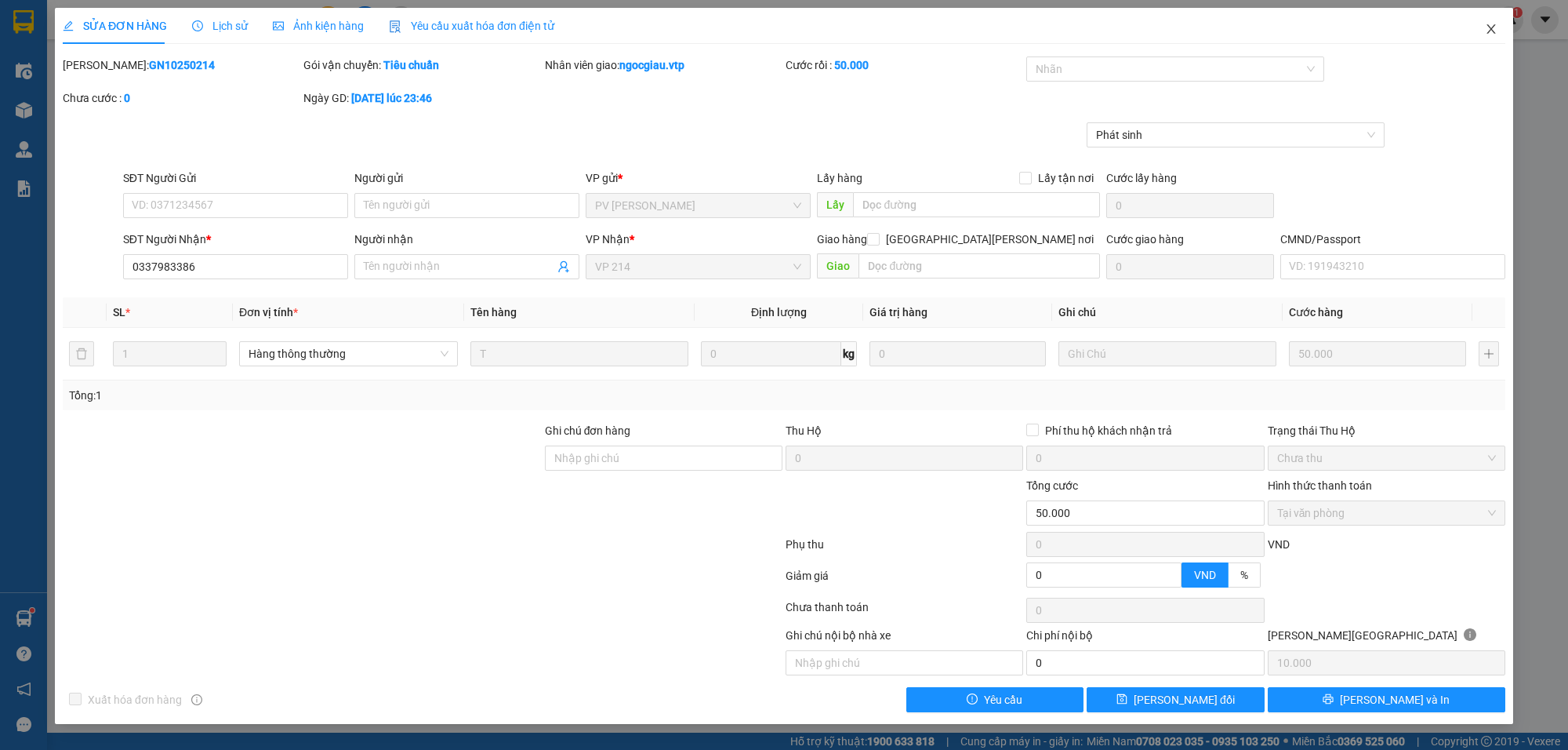
click at [1501, 29] on span "Close" at bounding box center [1491, 30] width 44 height 44
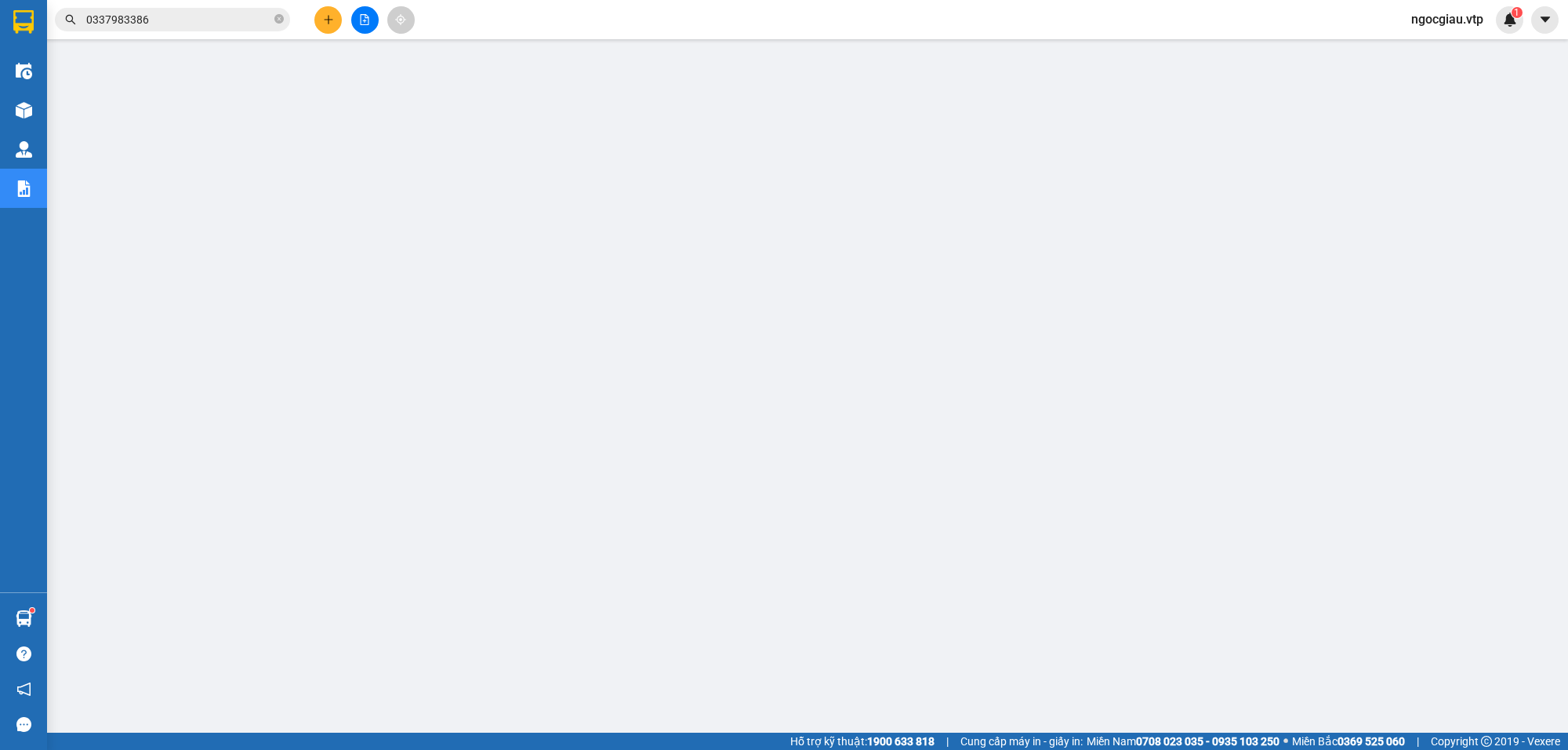
click at [154, 18] on input "0337983386" at bounding box center [178, 19] width 185 height 17
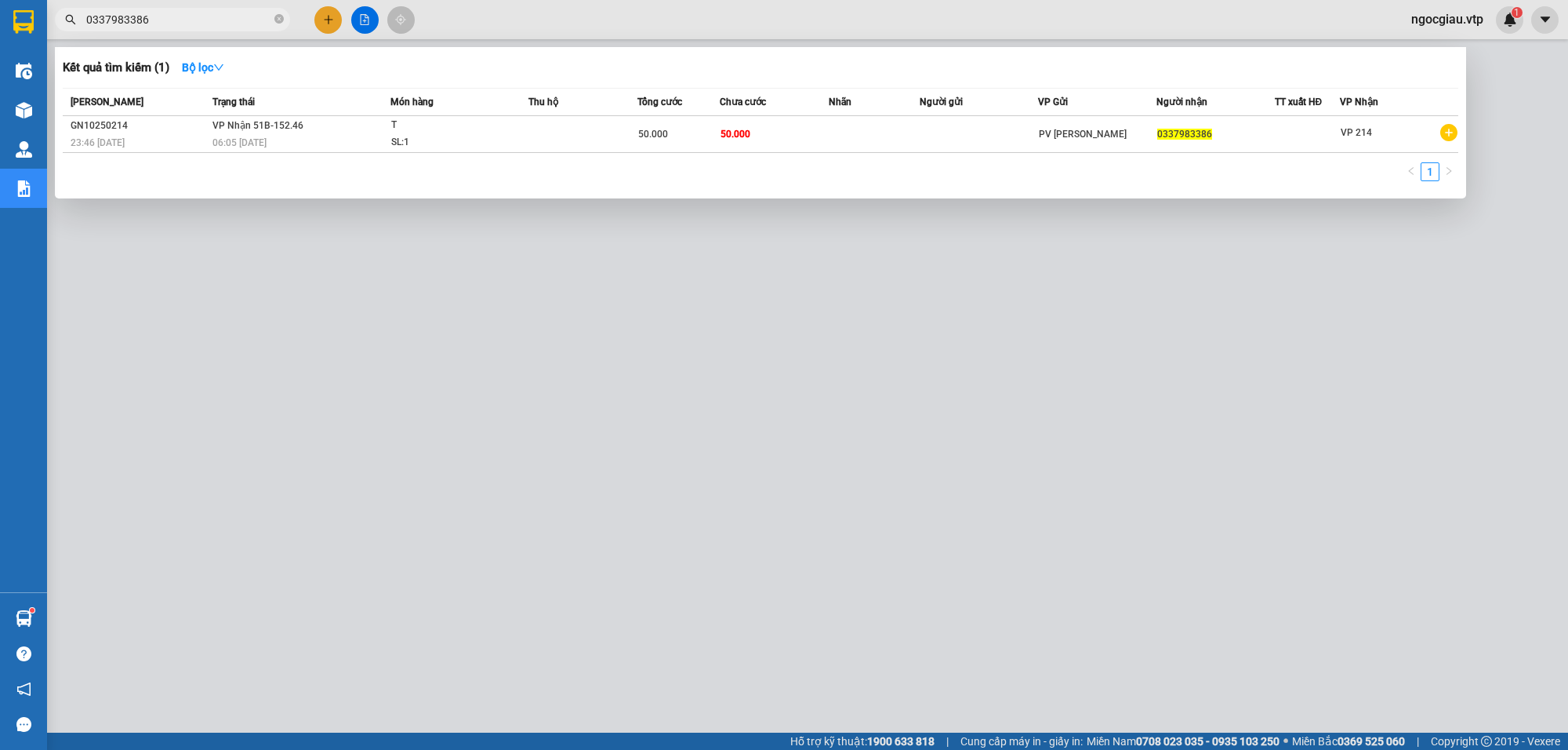
click at [154, 18] on input "0337983386" at bounding box center [178, 19] width 185 height 17
type input "0395499022"
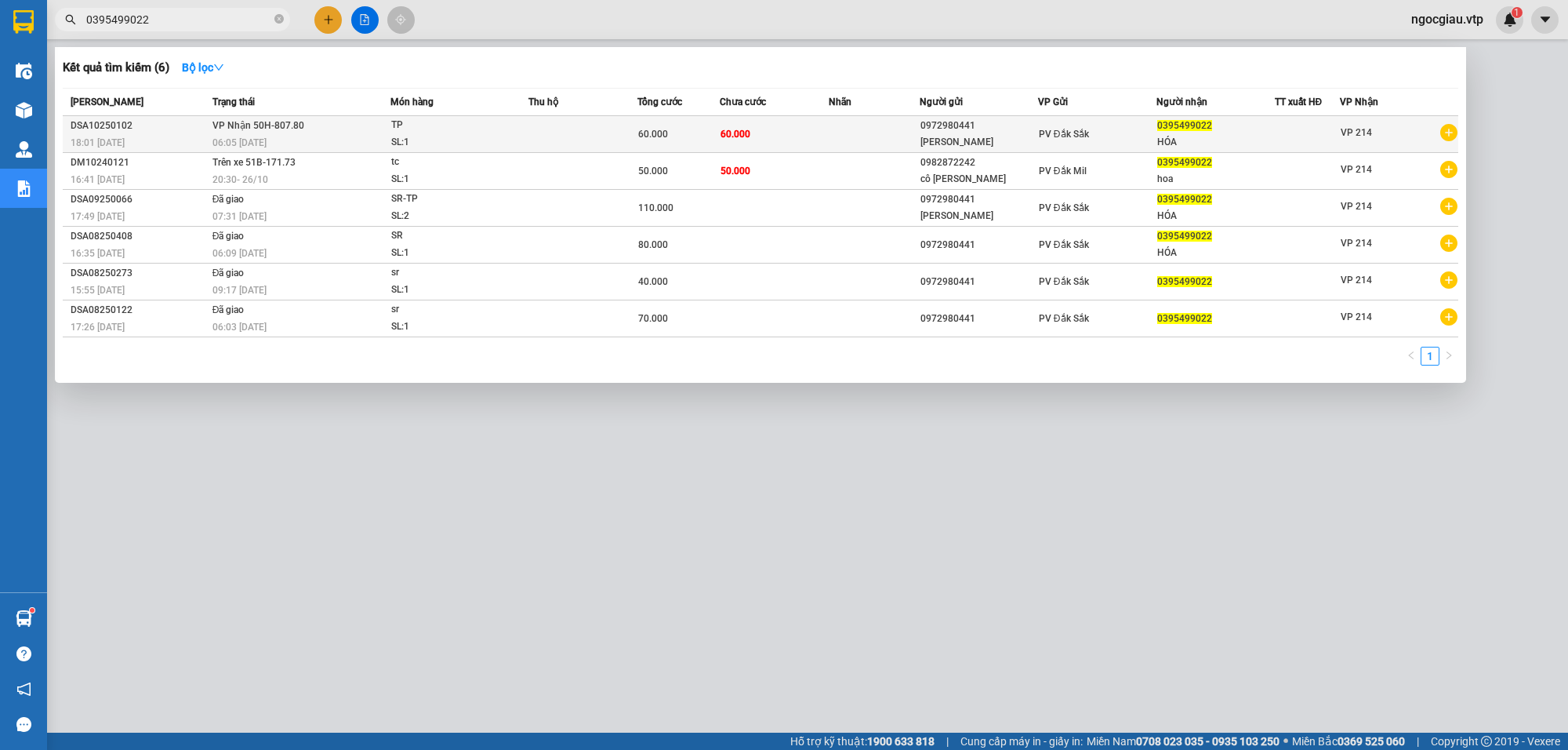
click at [617, 134] on td at bounding box center [583, 134] width 109 height 37
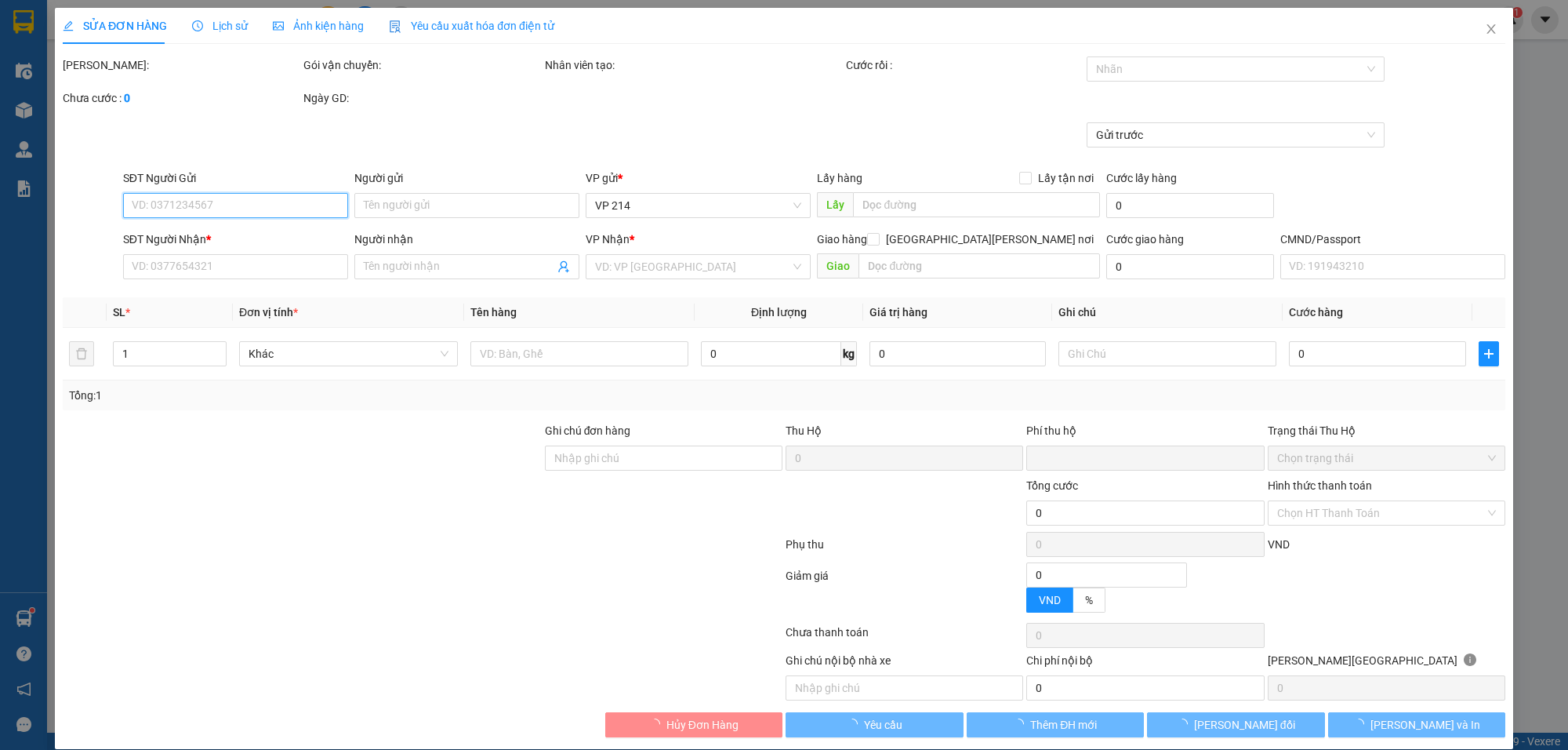
type input "3.000"
type input "0972980441"
type input "[PERSON_NAME]"
type input "0395499022"
type input "HÓA"
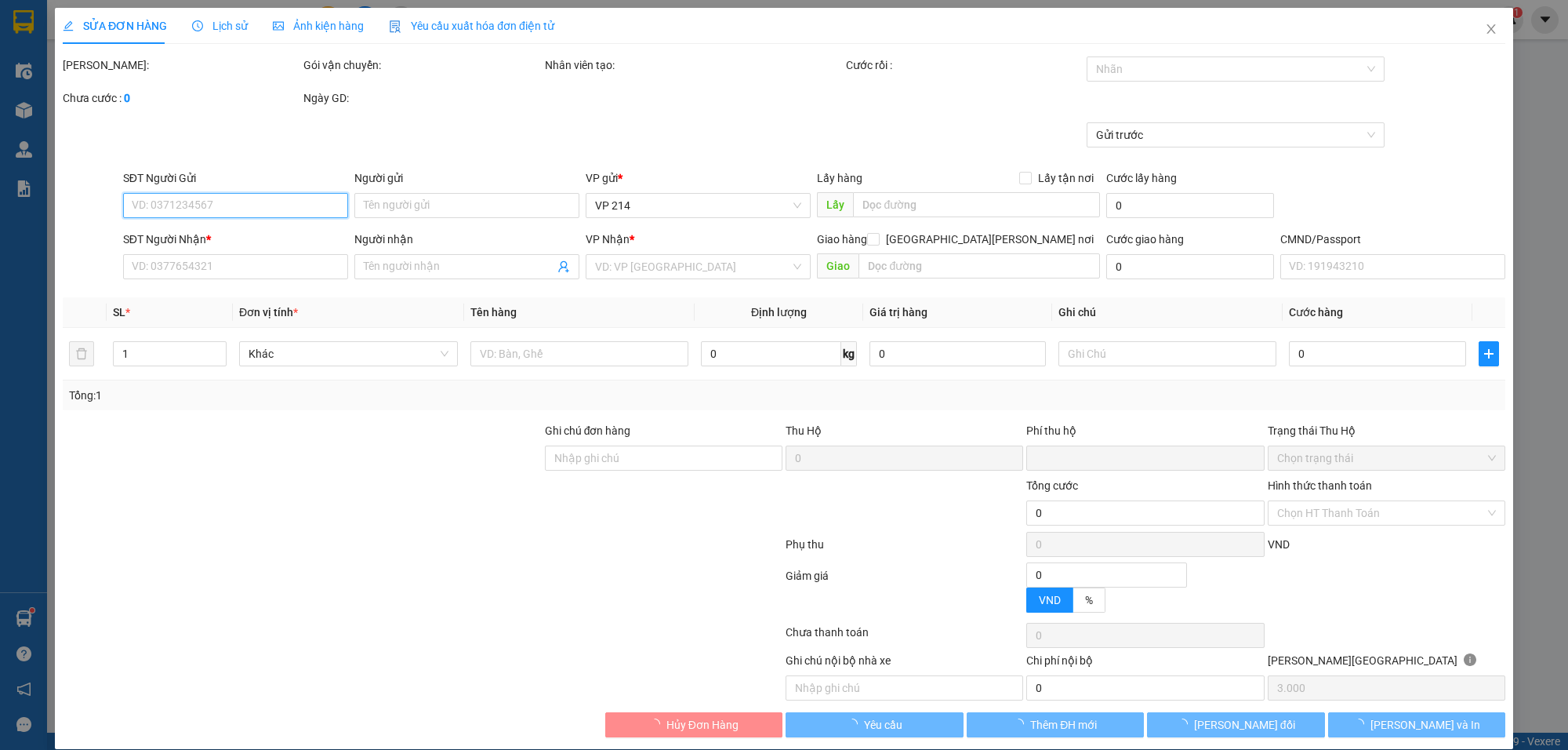
type input "0"
type input "60.000"
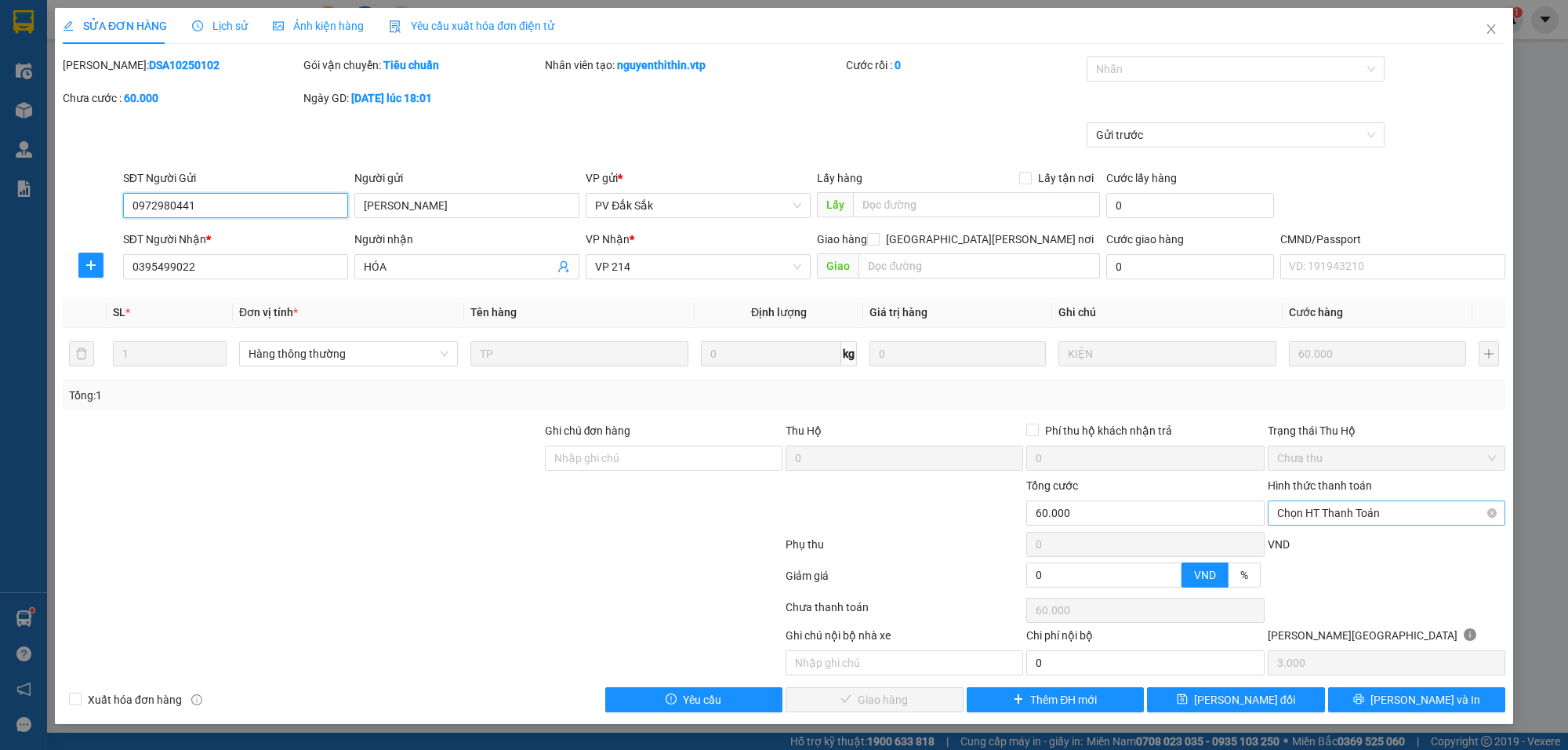
click at [1346, 503] on span "Chọn HT Thanh Toán" at bounding box center [1386, 513] width 219 height 23
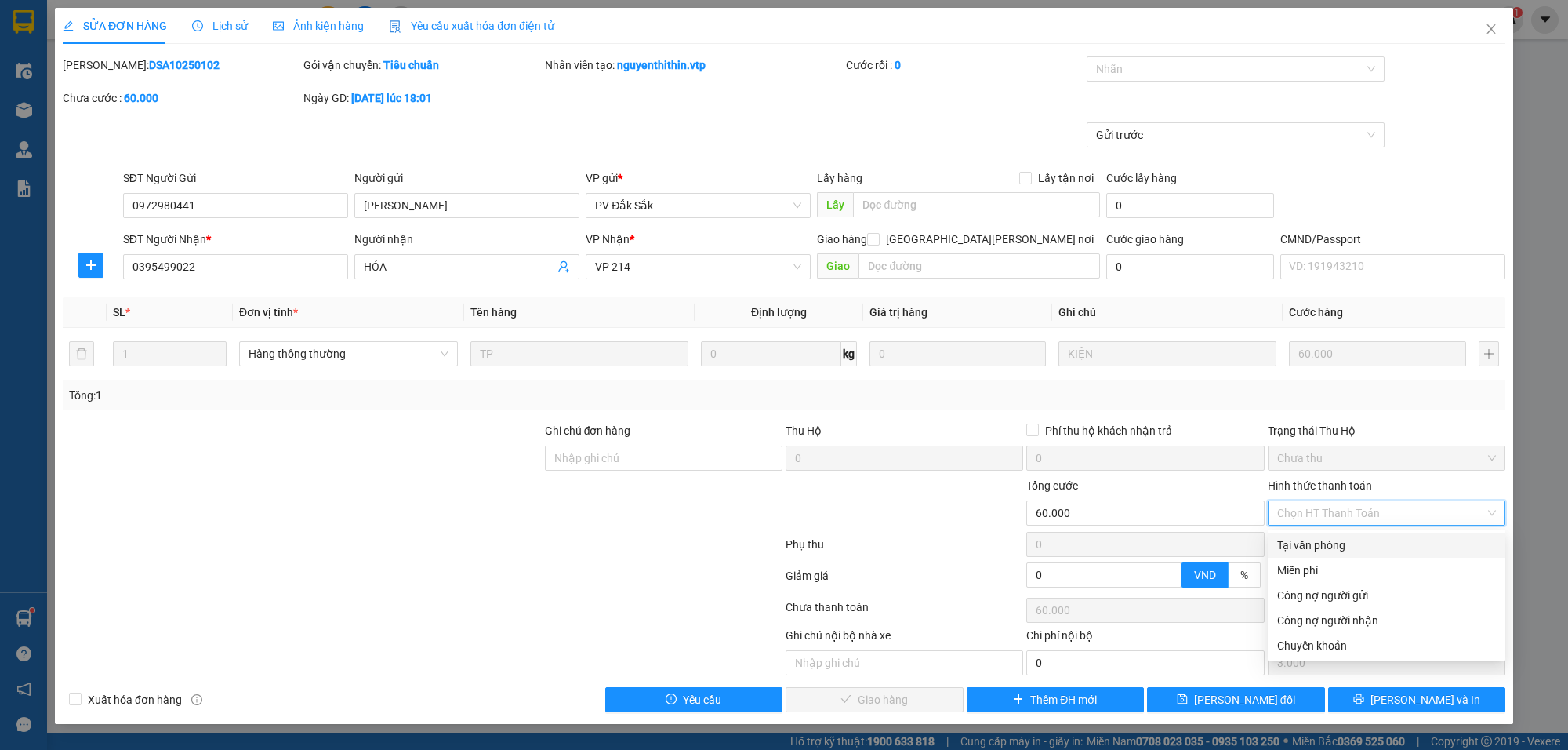
click at [1313, 537] on div "Tại văn phòng" at bounding box center [1386, 545] width 219 height 17
type input "0"
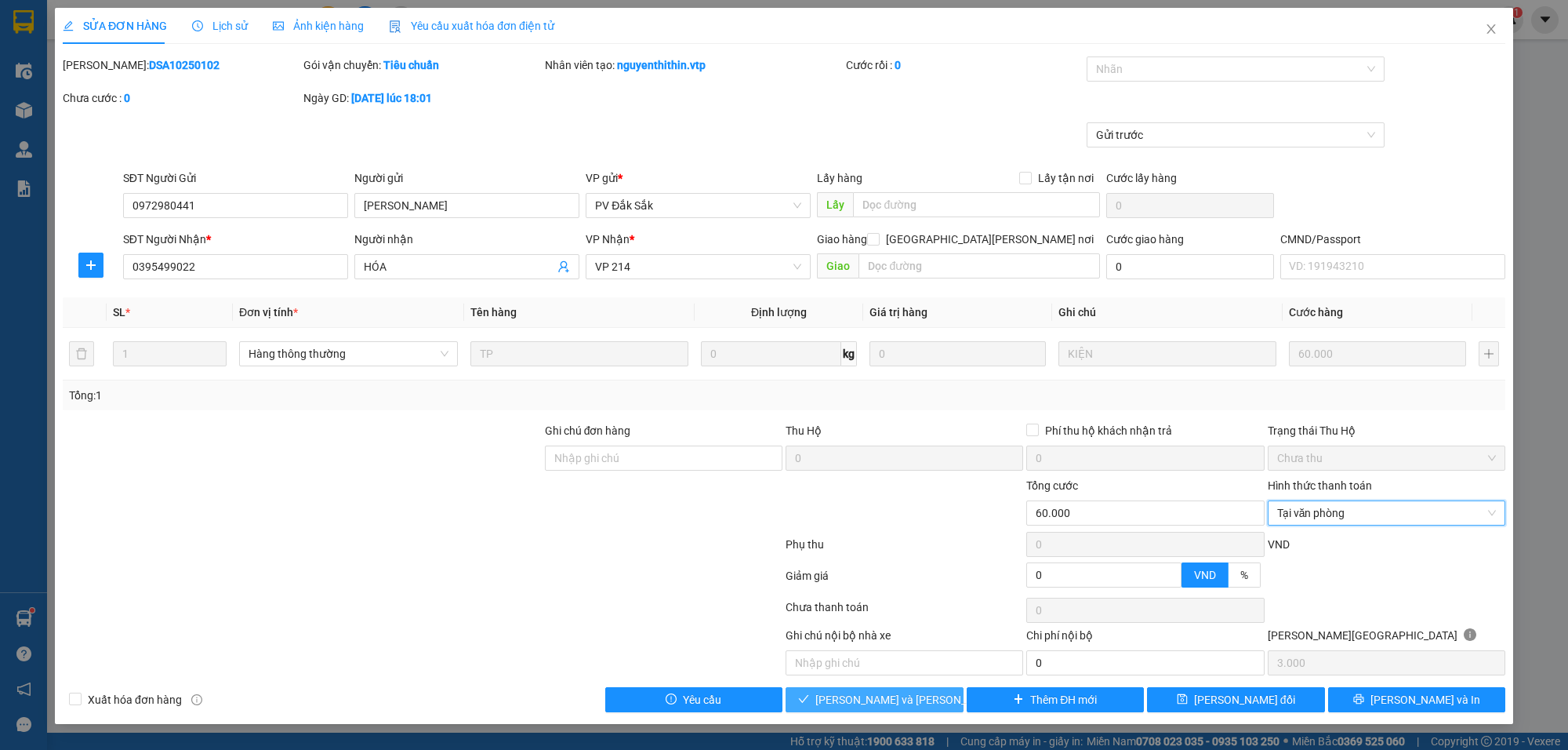
click at [847, 700] on span "[PERSON_NAME] và [PERSON_NAME] hàng" at bounding box center [921, 699] width 211 height 17
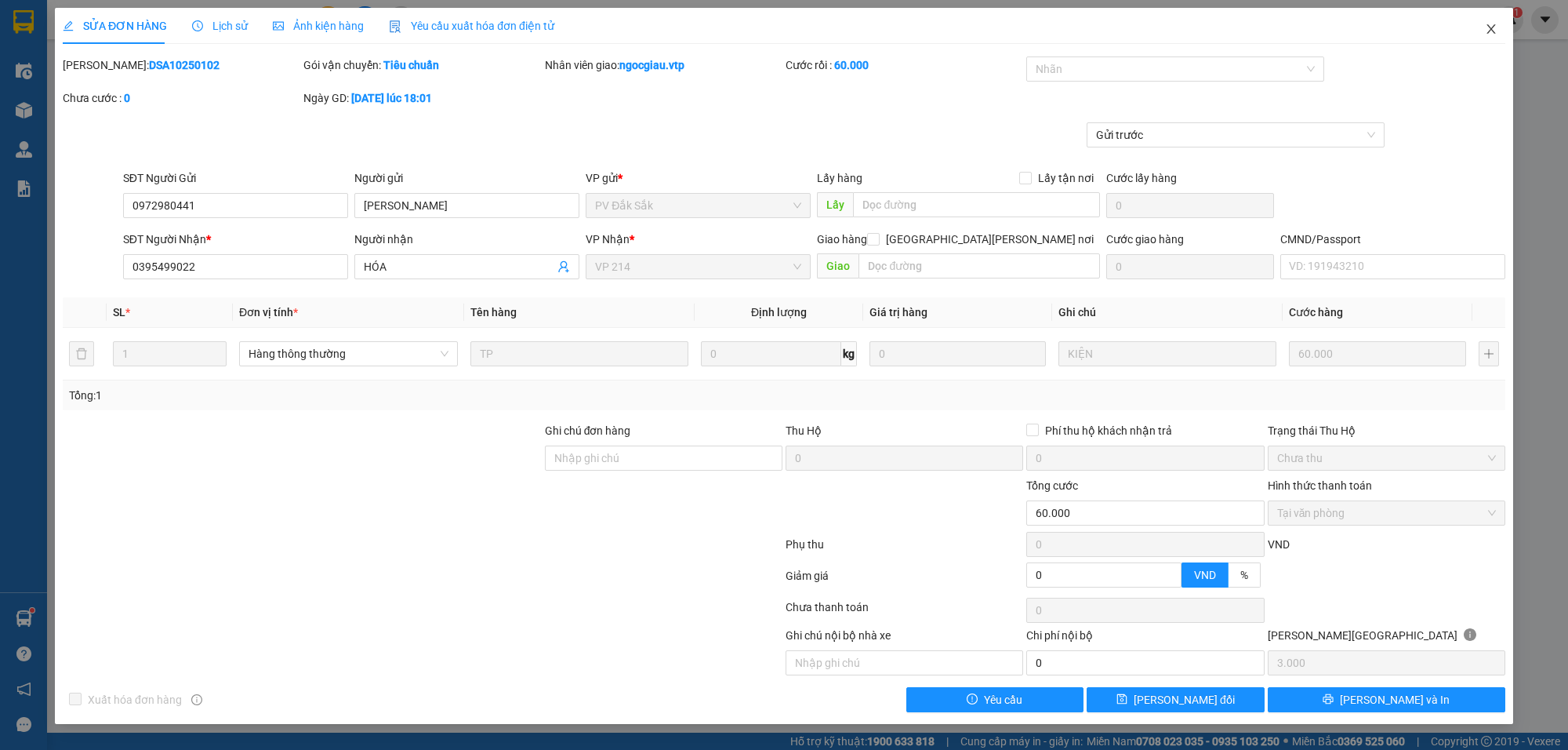
click at [1488, 21] on span "Close" at bounding box center [1491, 30] width 44 height 44
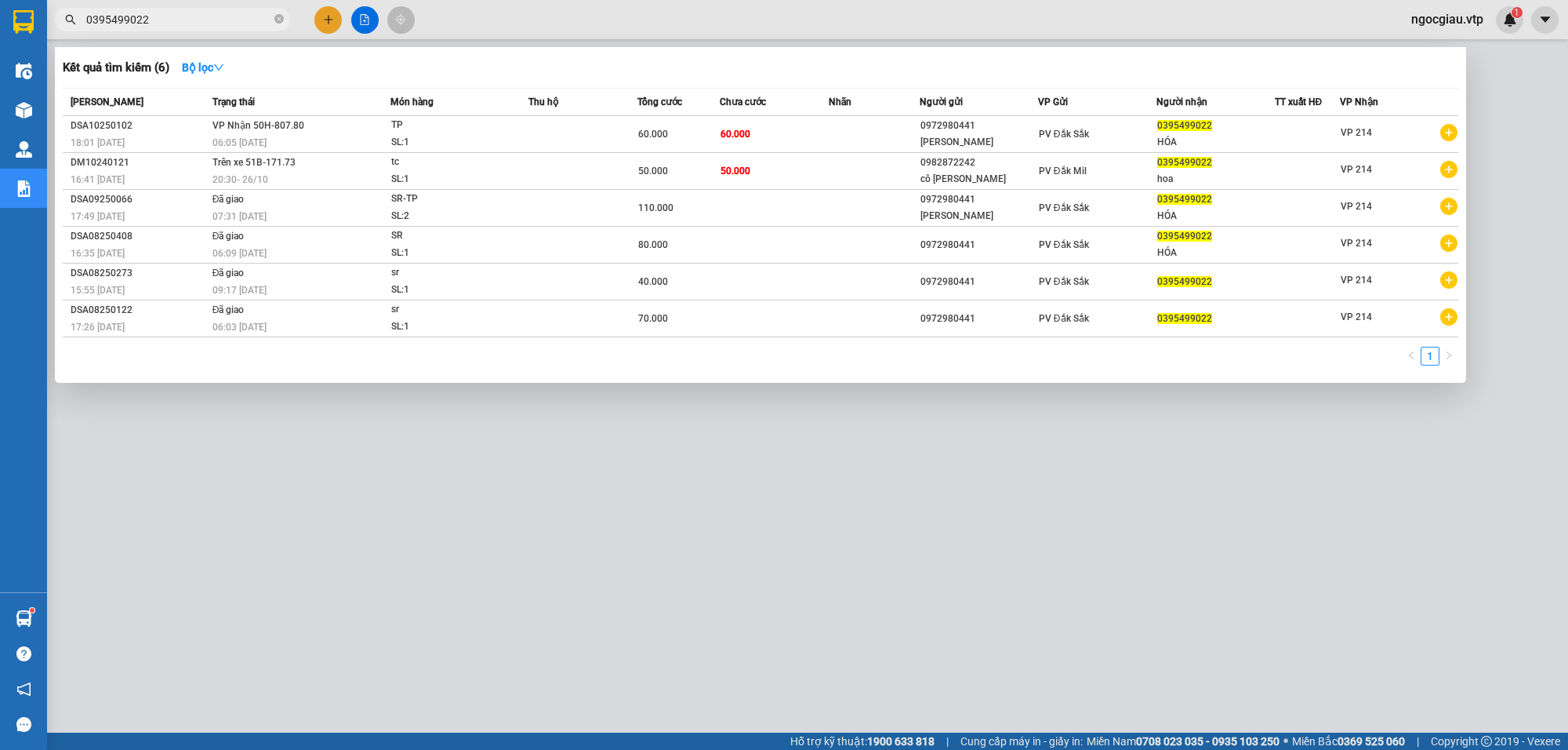
click at [158, 25] on input "0395499022" at bounding box center [178, 19] width 185 height 17
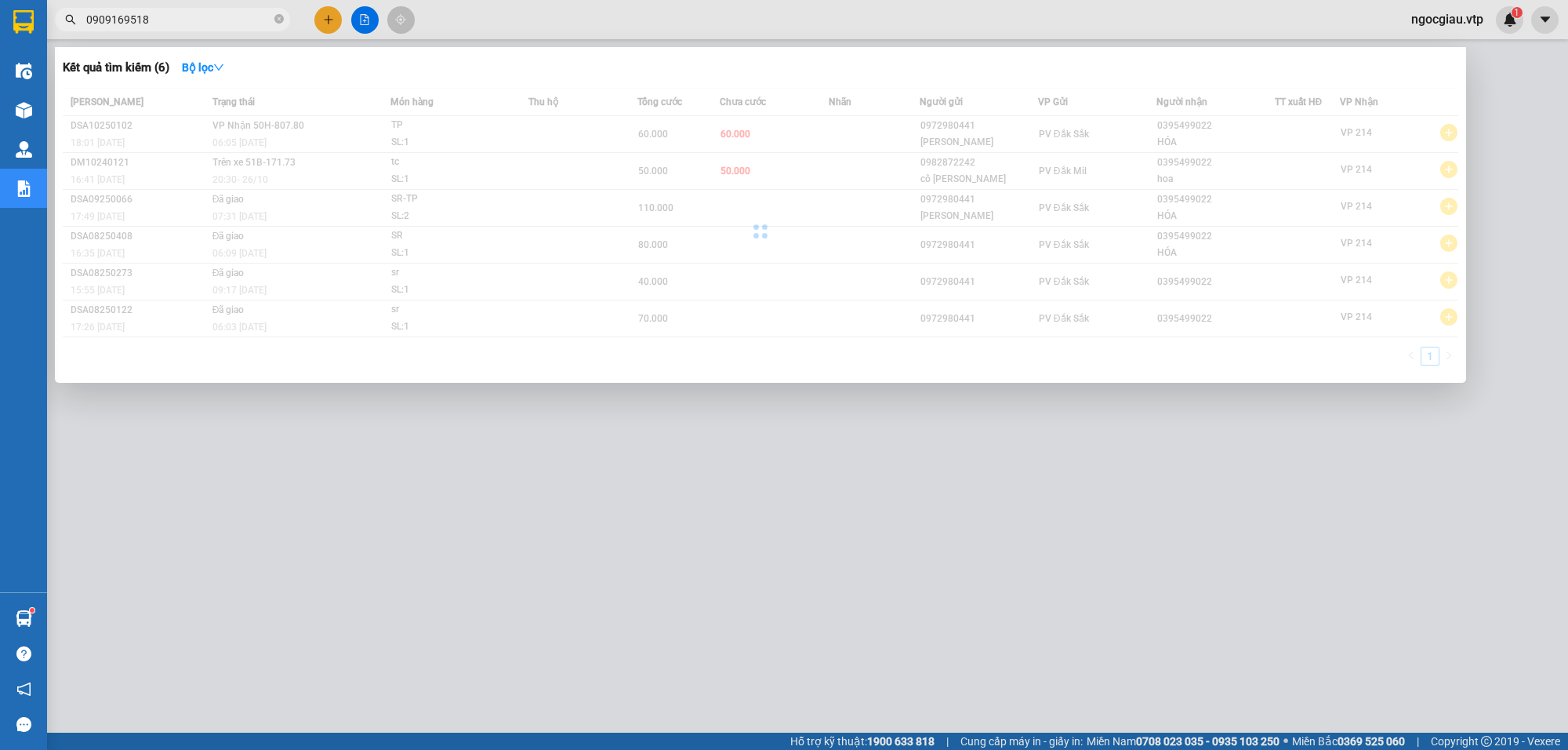
type input "0909169518"
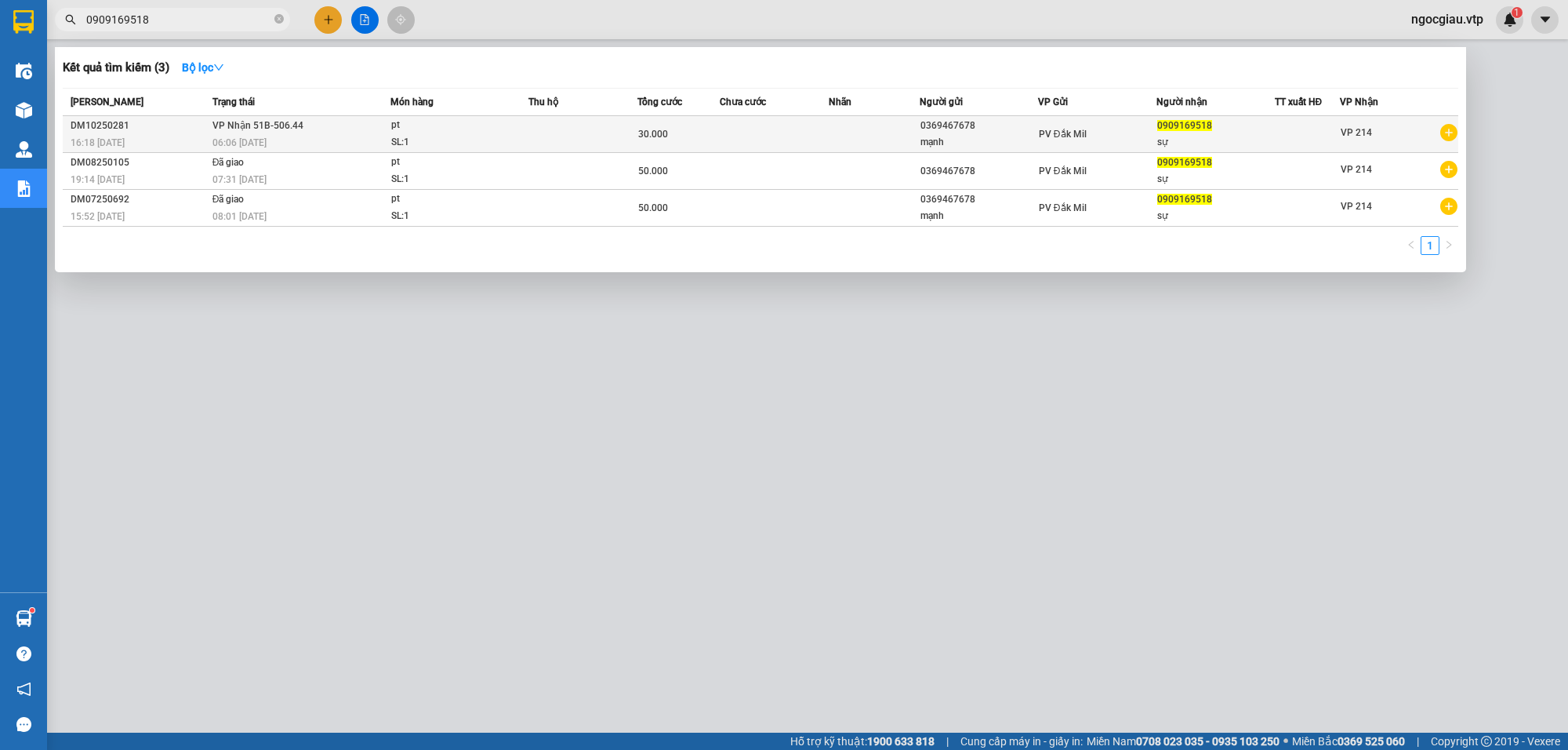
click at [742, 137] on td at bounding box center [774, 134] width 109 height 37
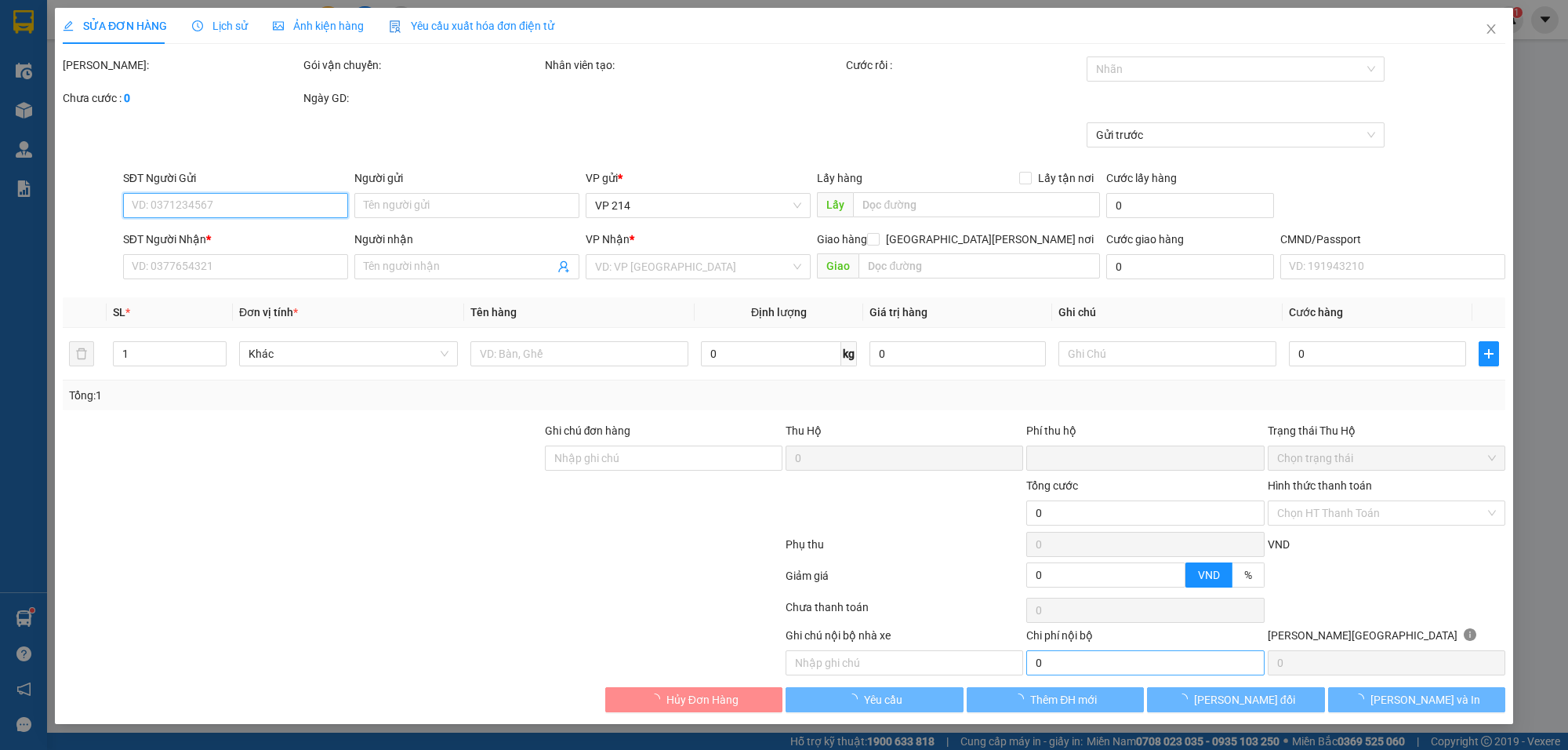
type input "1.500"
type input "0369467678"
type input "mạnh"
type input "0909169518"
type input "sự"
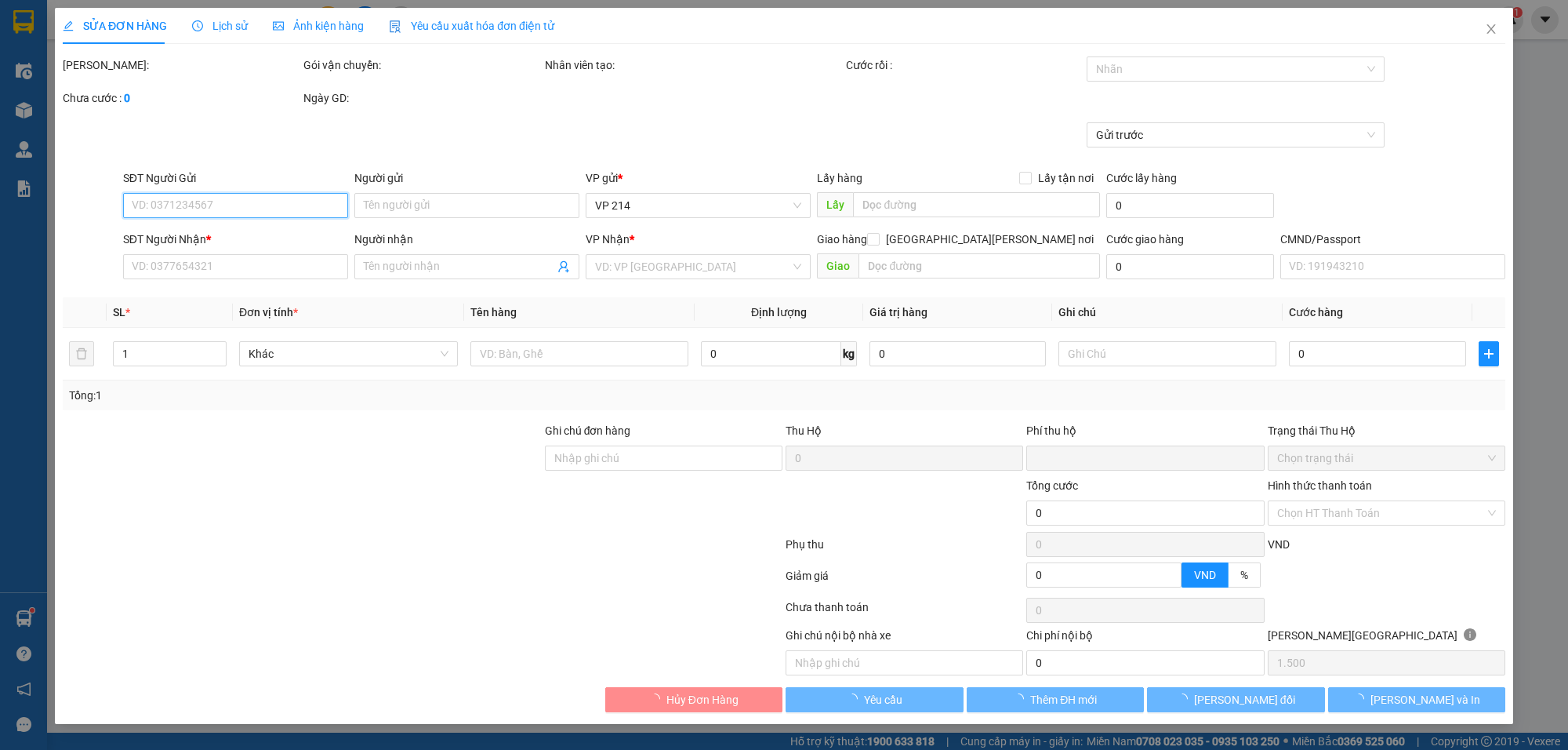
type input "0"
type input "30.000"
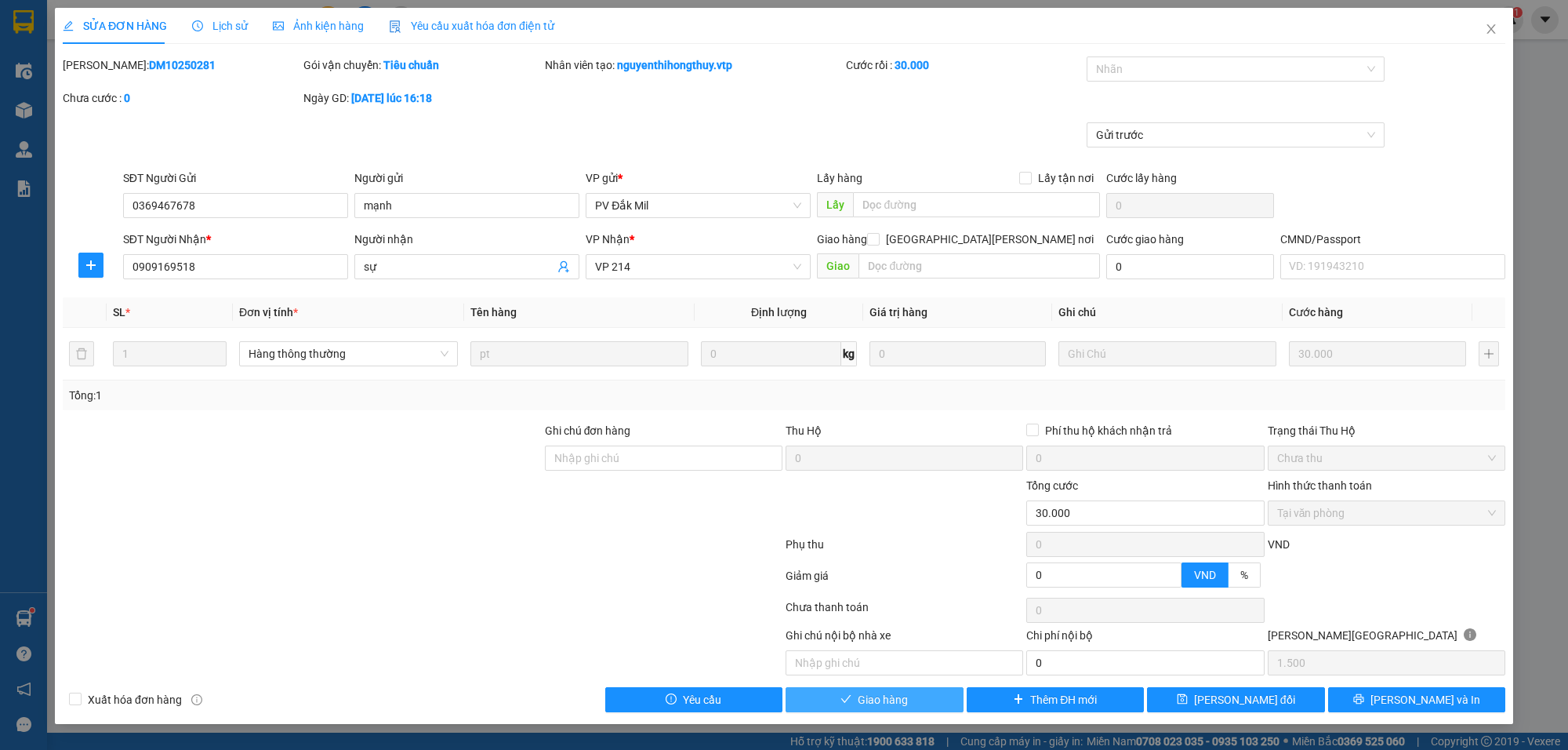
click at [911, 702] on button "Giao hàng" at bounding box center [874, 699] width 178 height 25
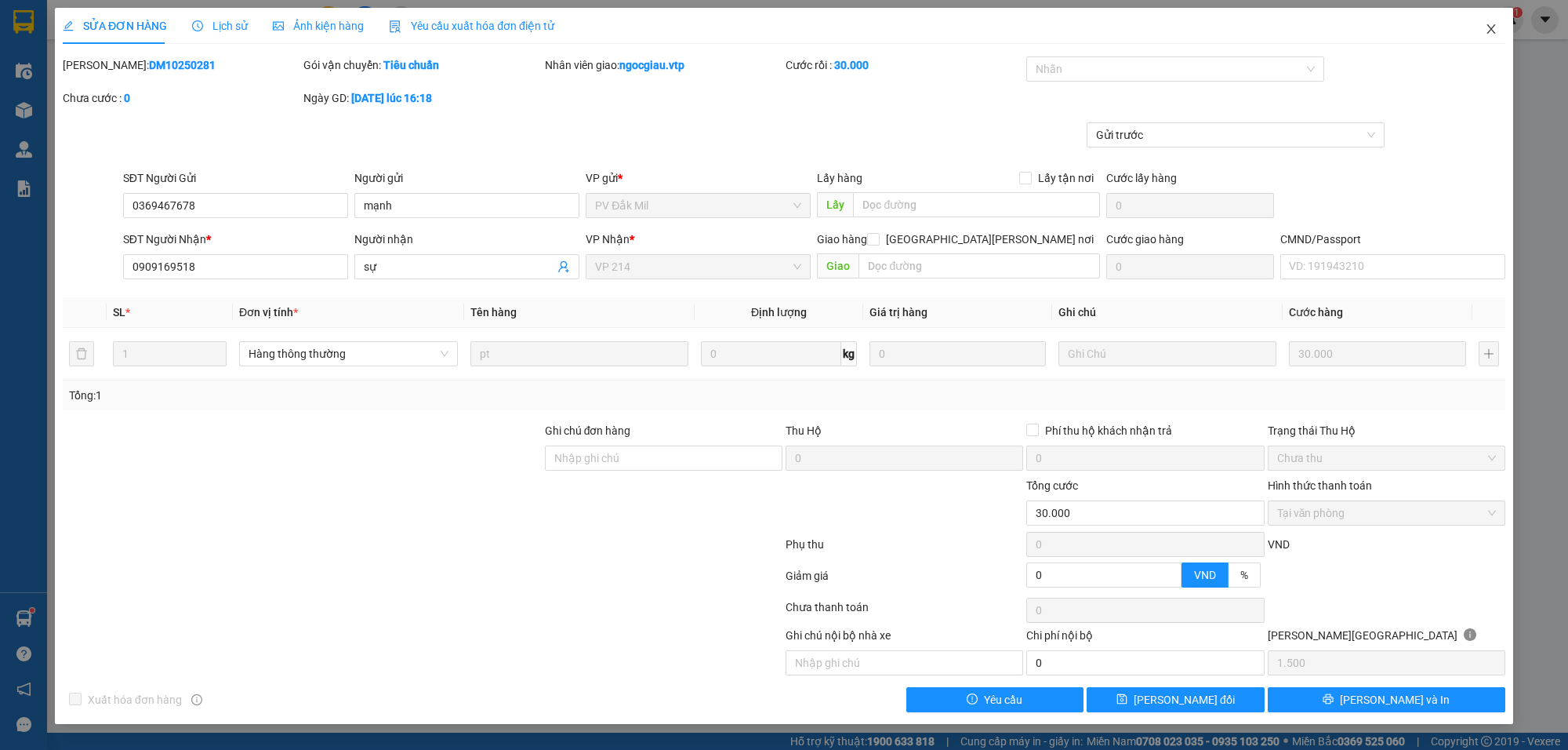
click at [1487, 27] on icon "close" at bounding box center [1491, 29] width 13 height 13
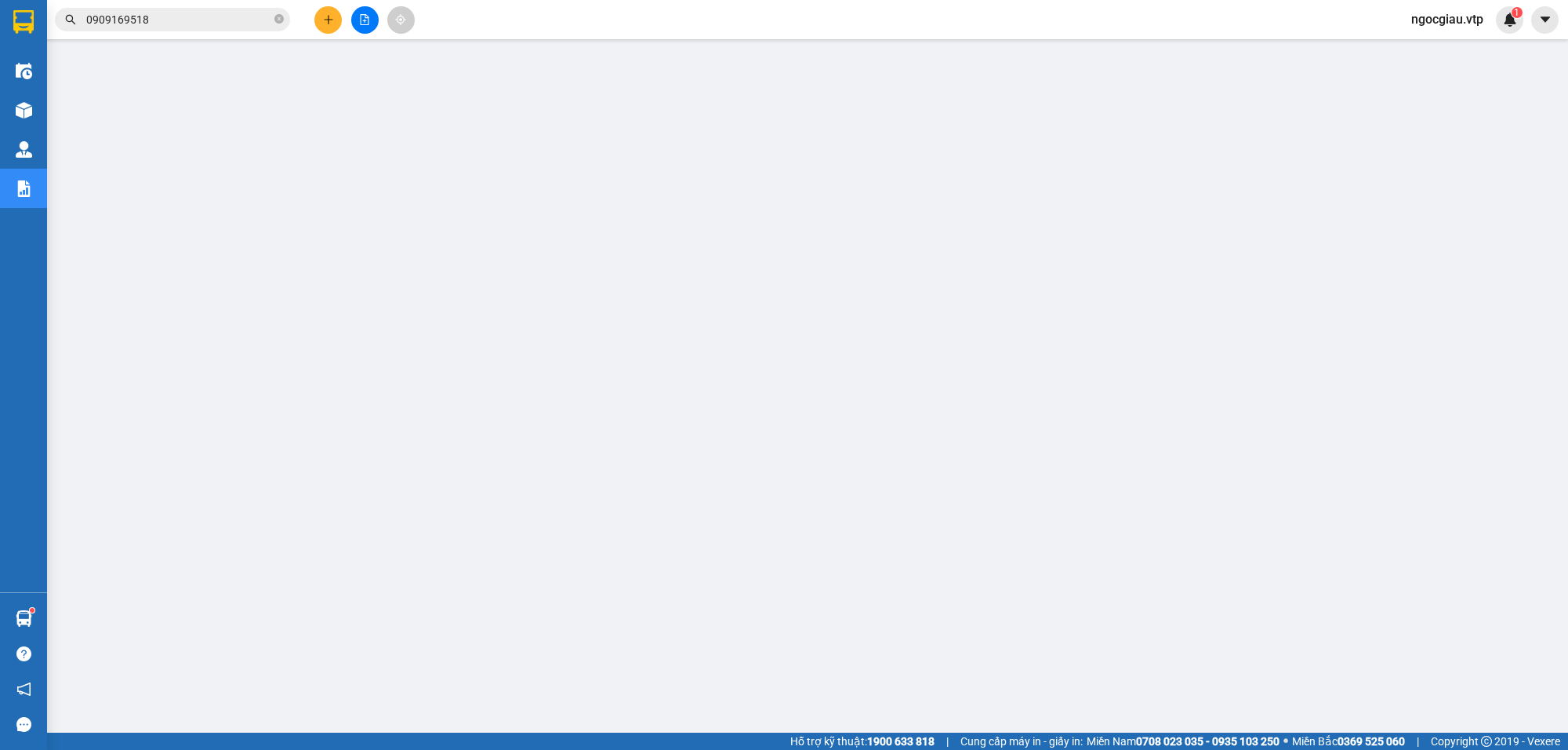
click at [214, 25] on input "0909169518" at bounding box center [178, 19] width 185 height 17
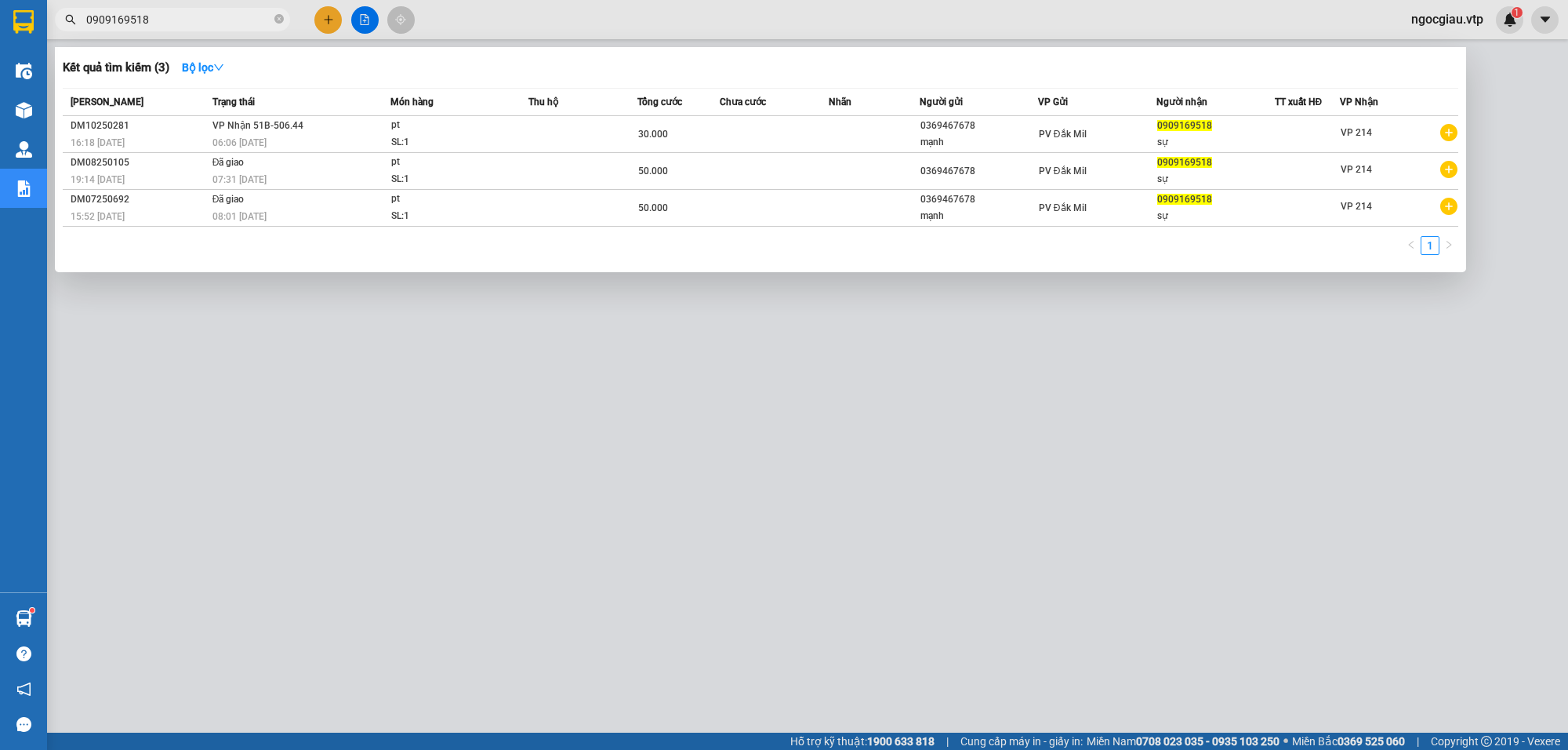
click at [214, 25] on input "0909169518" at bounding box center [178, 19] width 185 height 17
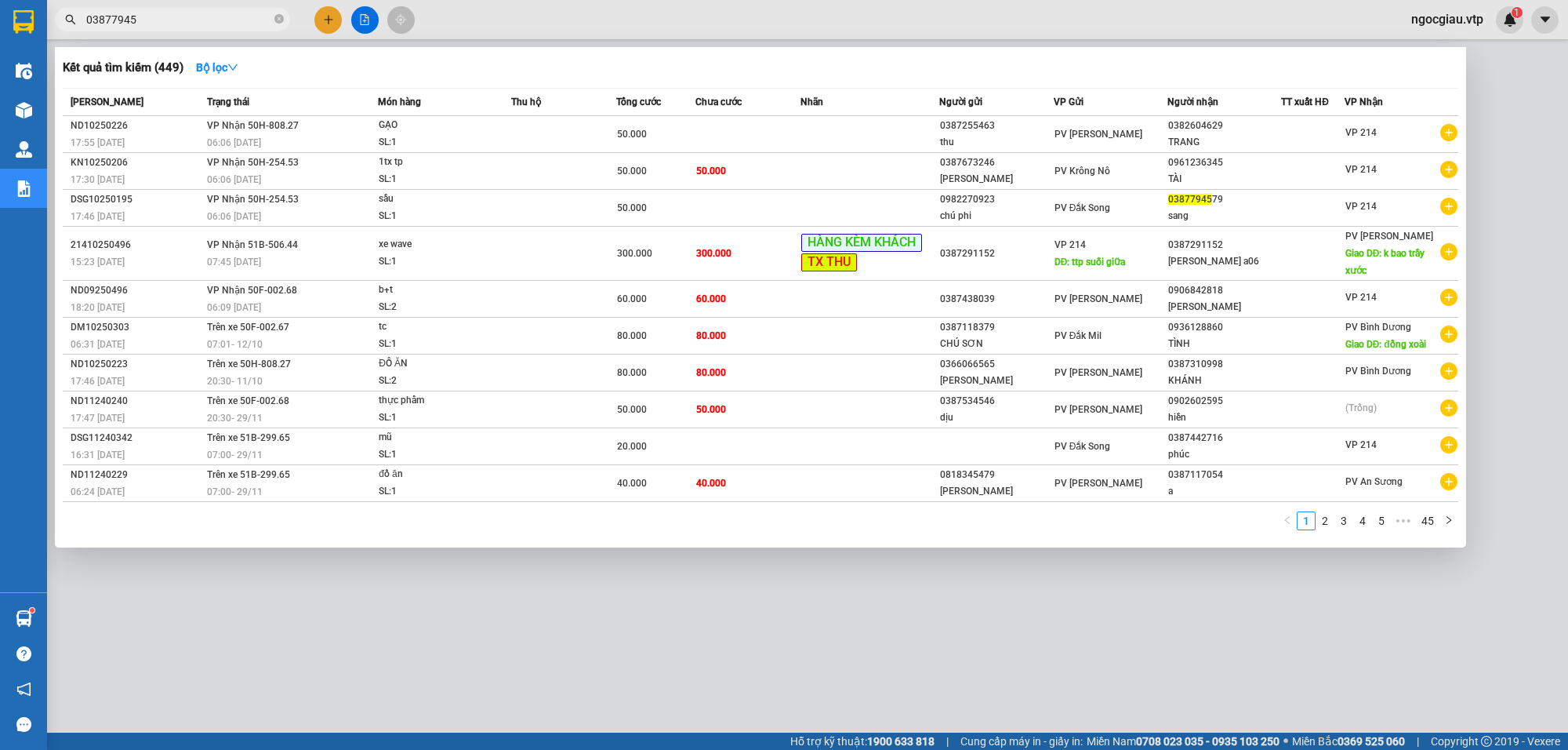
type input "03877945"
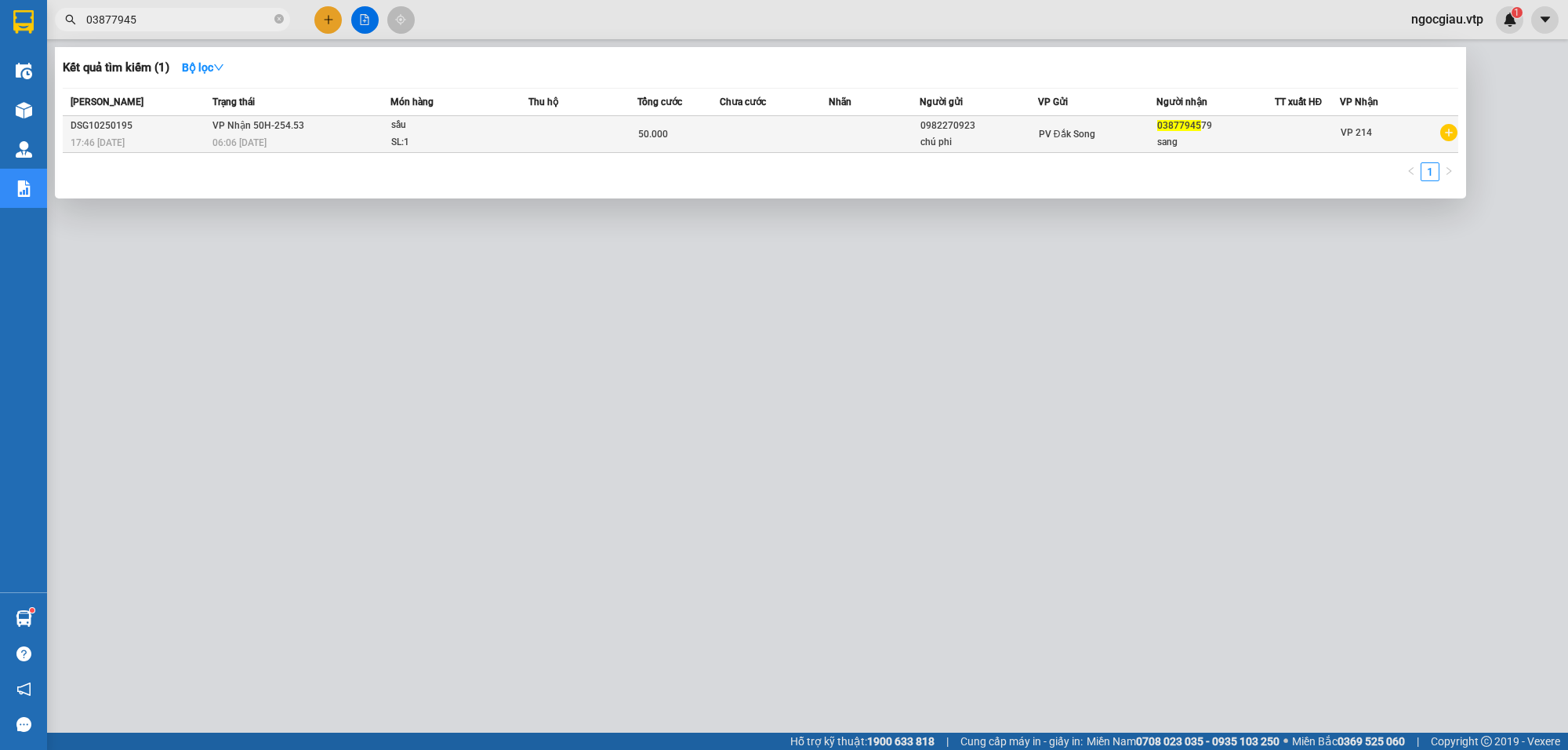
click at [767, 141] on td at bounding box center [774, 134] width 109 height 37
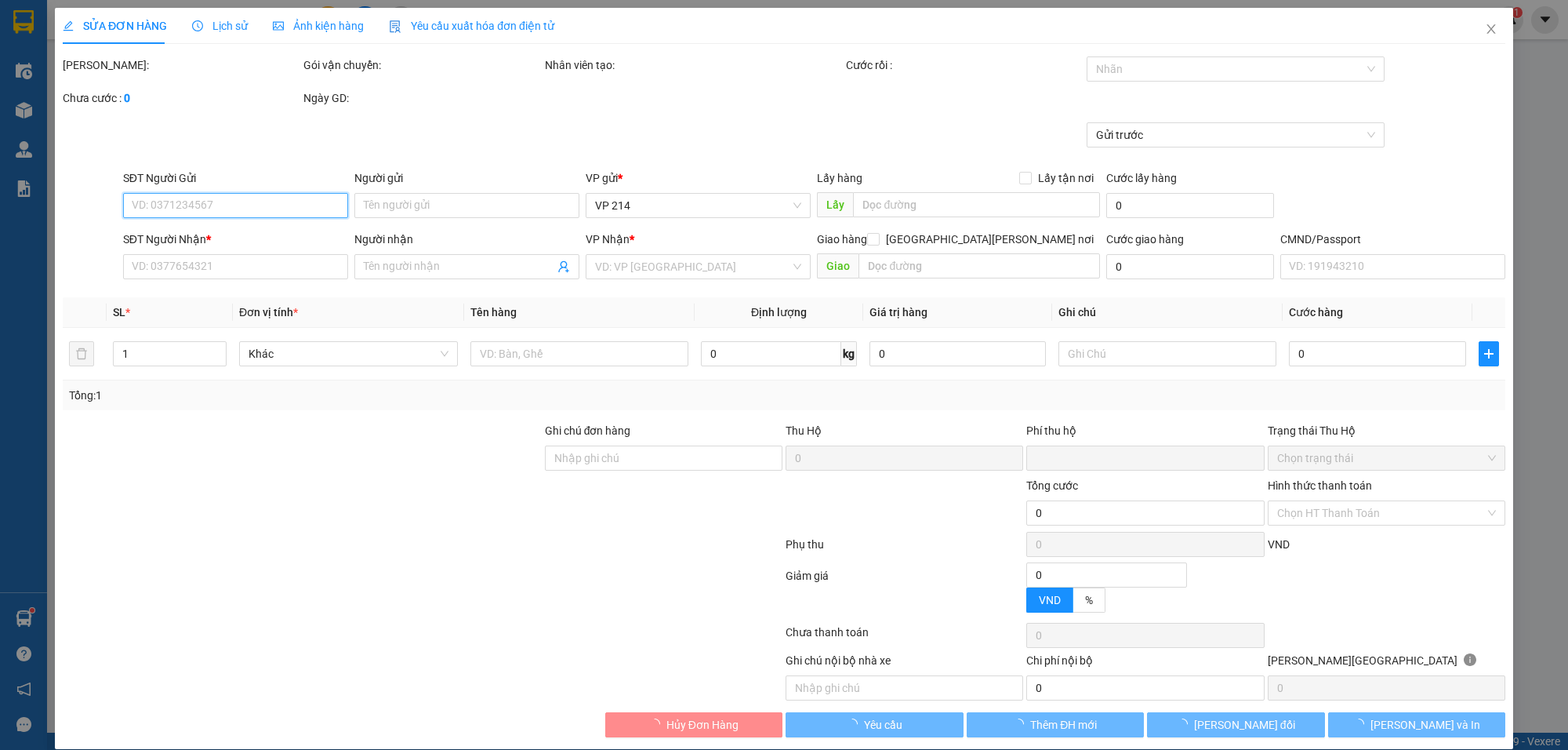
type input "2.500"
type input "0982270923"
type input "chú phi"
type input "0387794579"
type input "sang"
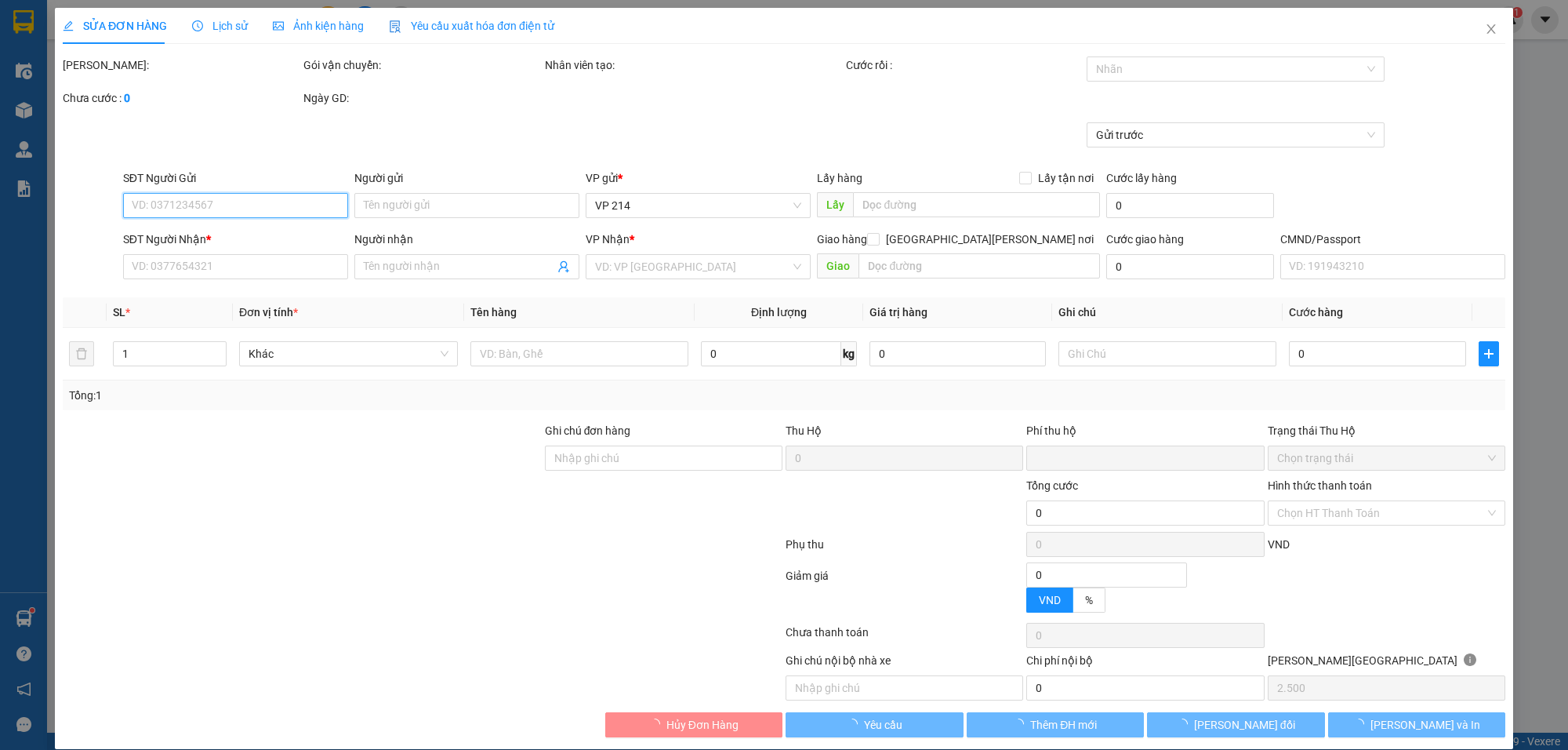
type input "0"
type input "50.000"
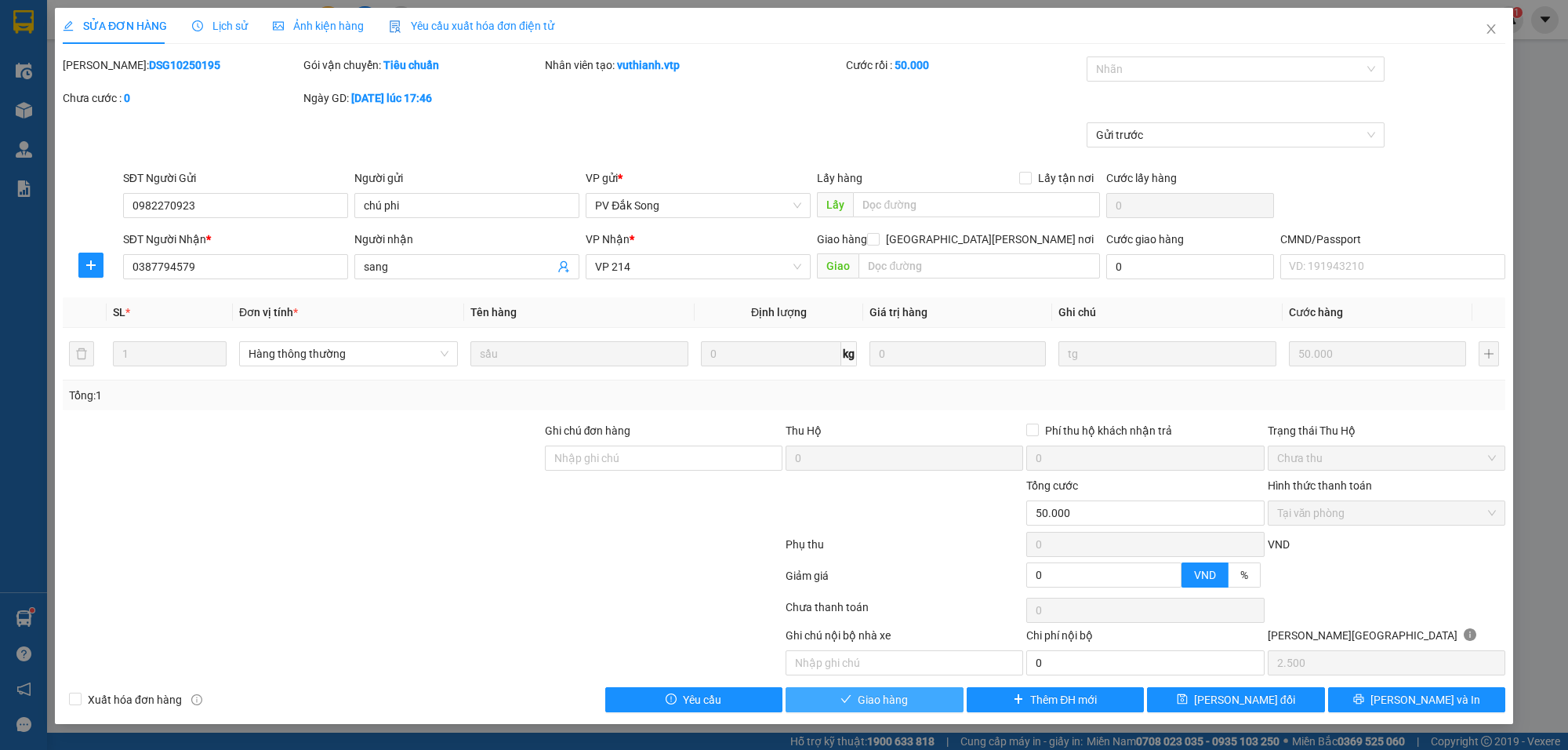
click at [907, 698] on span "Giao hàng" at bounding box center [883, 699] width 51 height 17
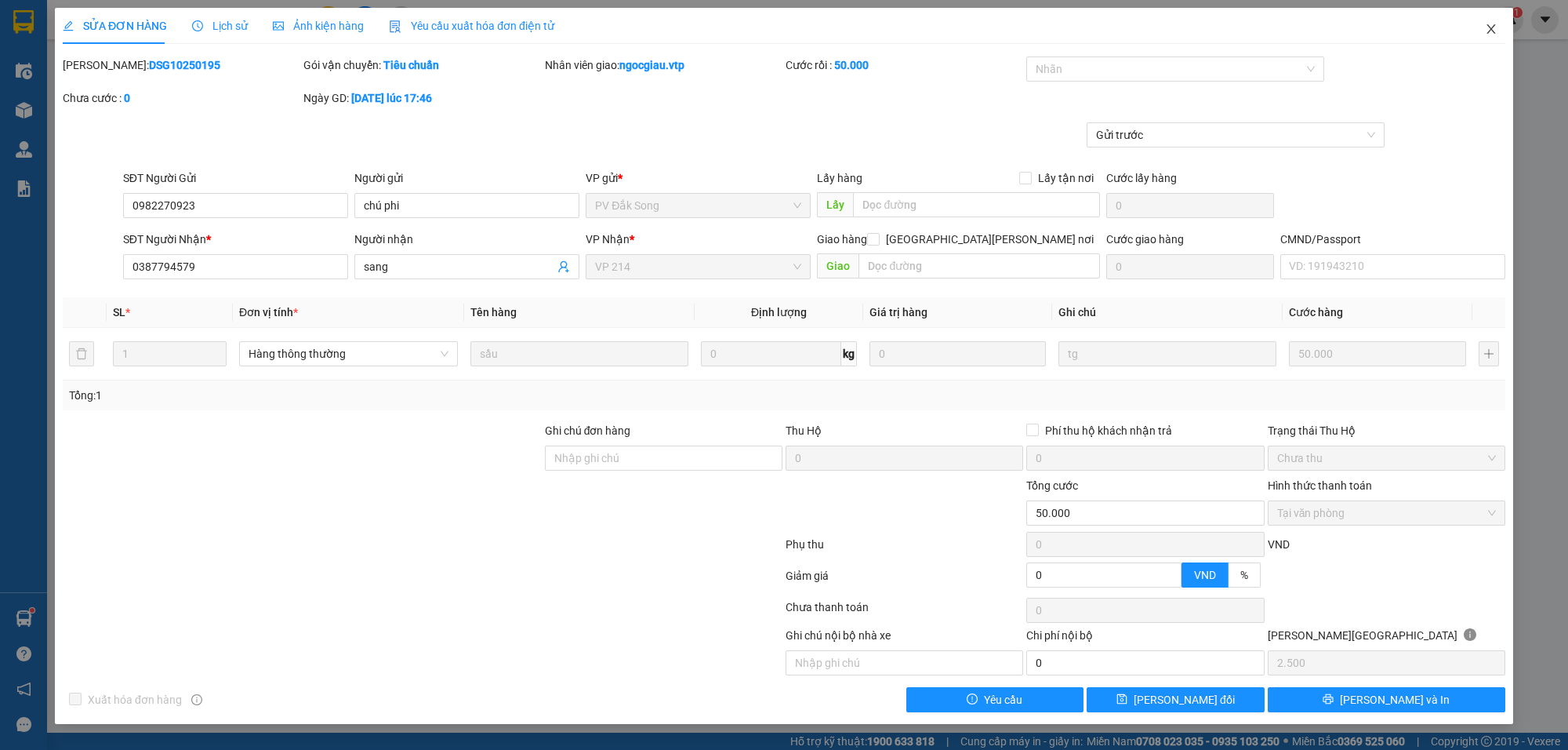
click at [1494, 33] on icon "close" at bounding box center [1491, 29] width 13 height 13
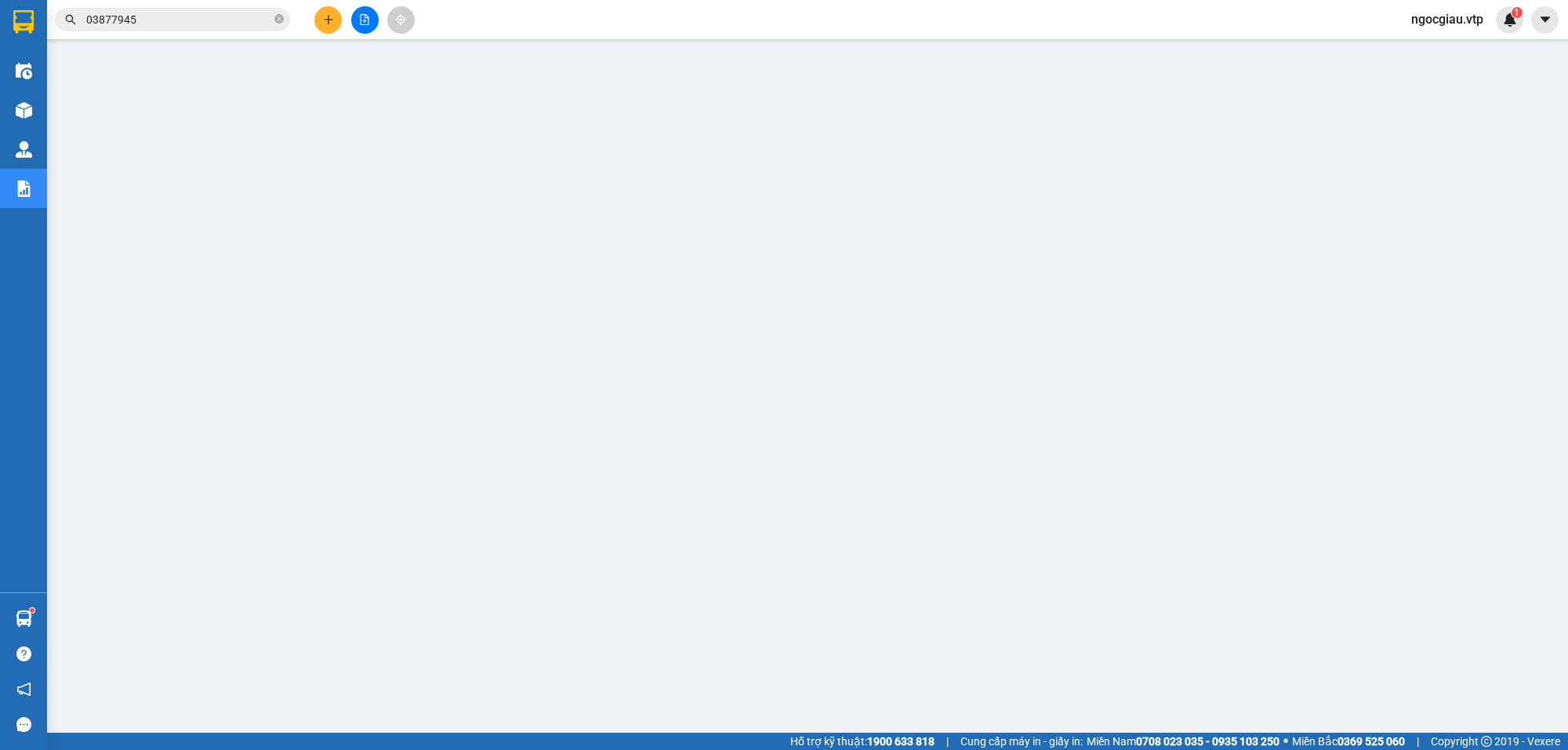
click at [173, 17] on input "03877945" at bounding box center [178, 19] width 185 height 17
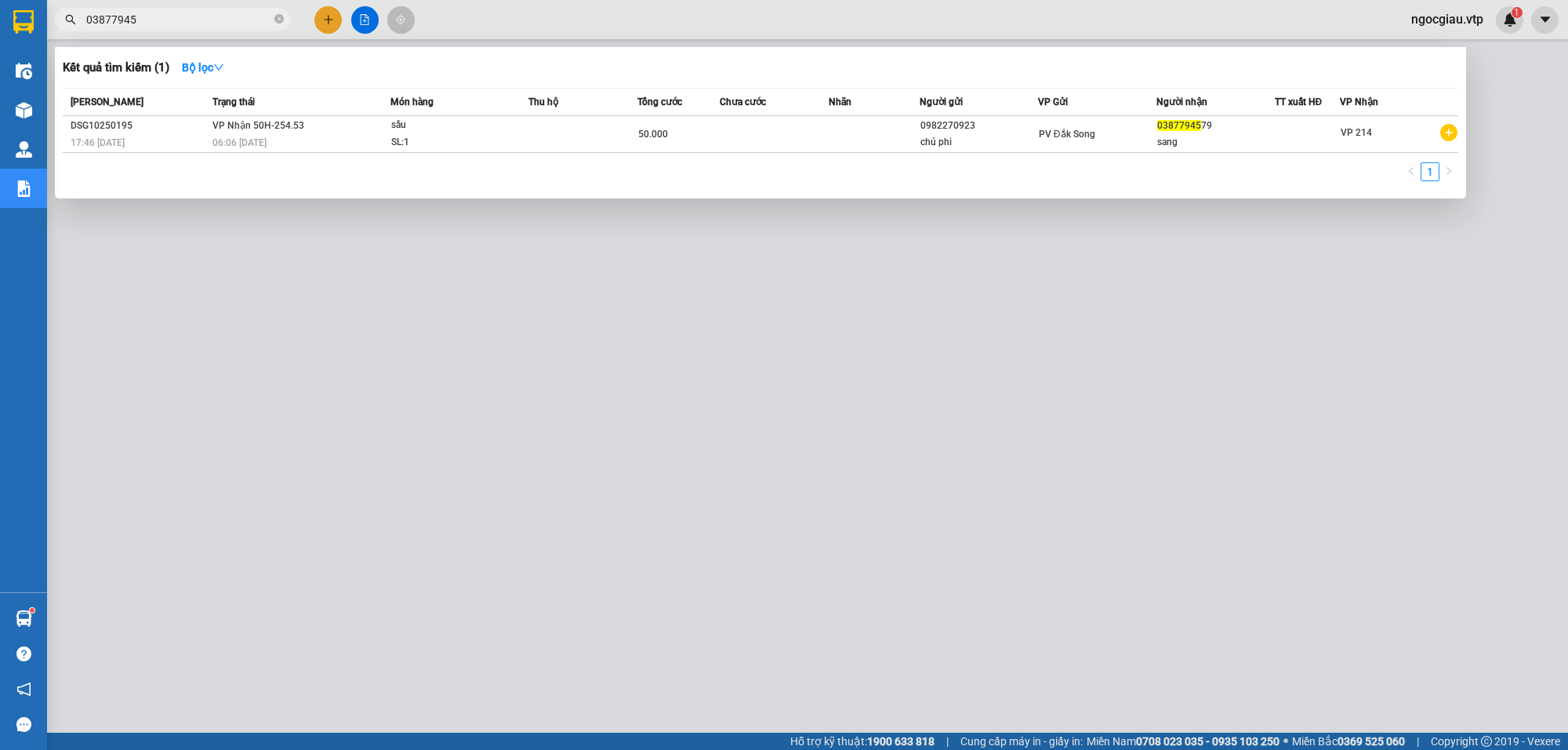
click at [173, 17] on input "03877945" at bounding box center [178, 19] width 185 height 17
type input "0382977172"
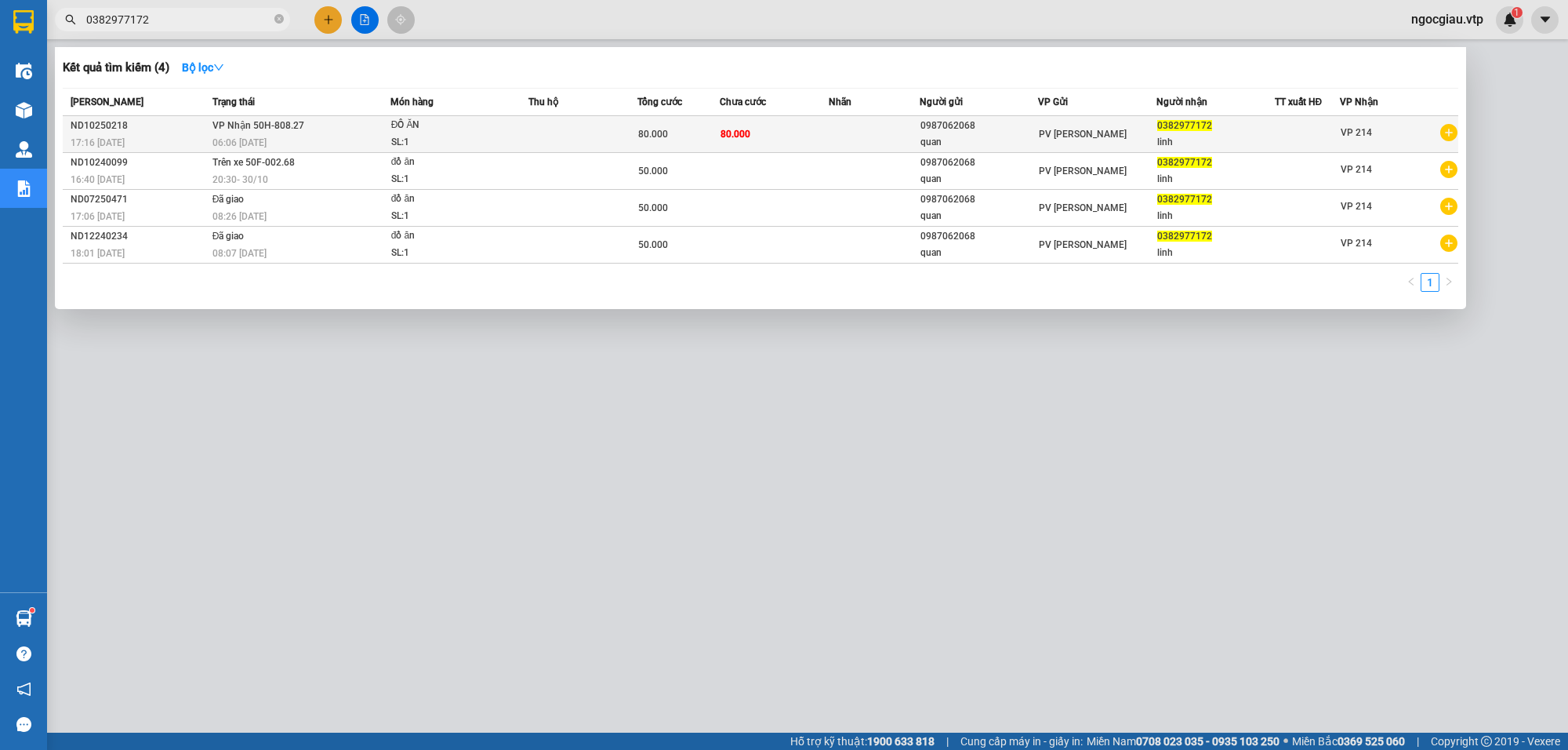
click at [829, 139] on td at bounding box center [874, 134] width 91 height 37
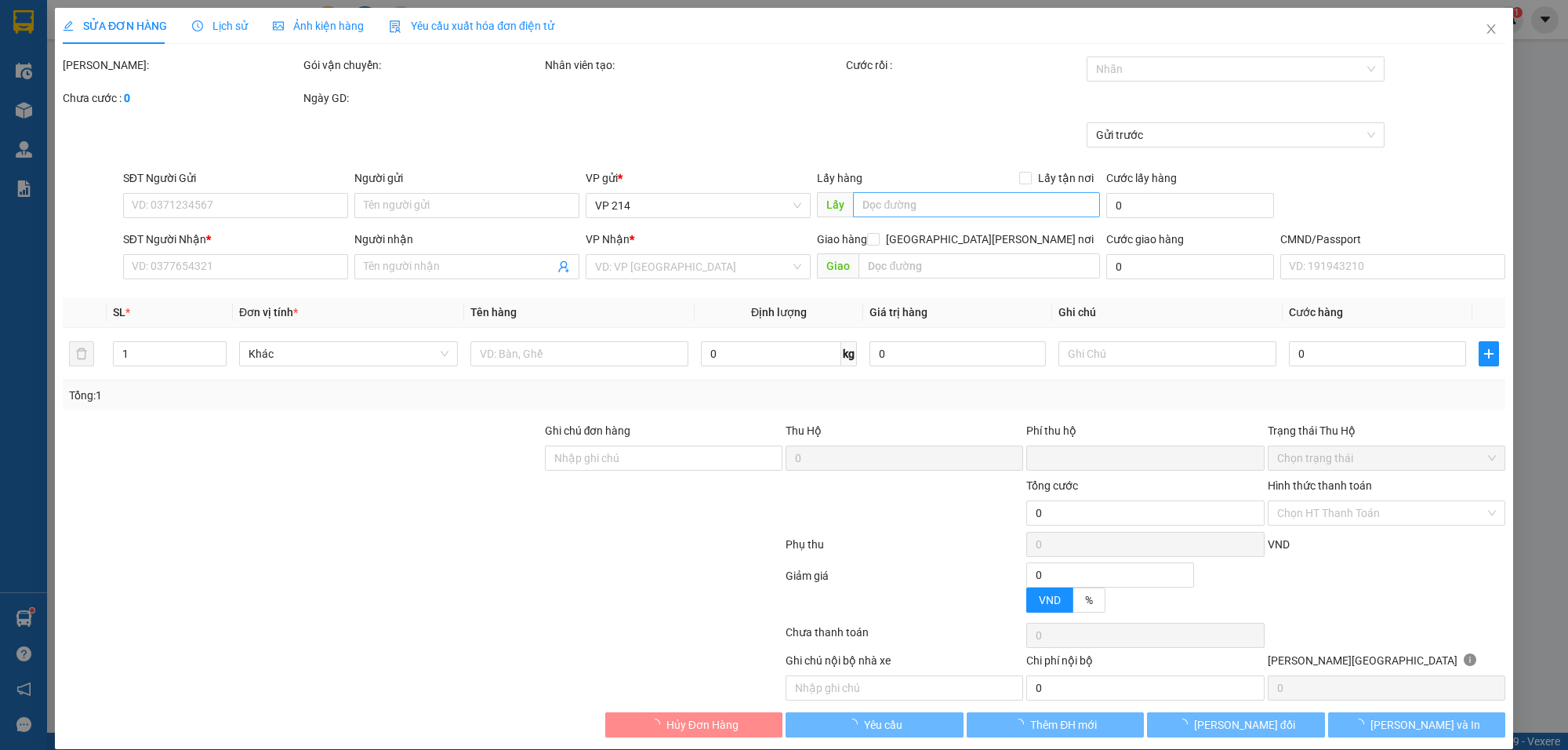
type input "4.000"
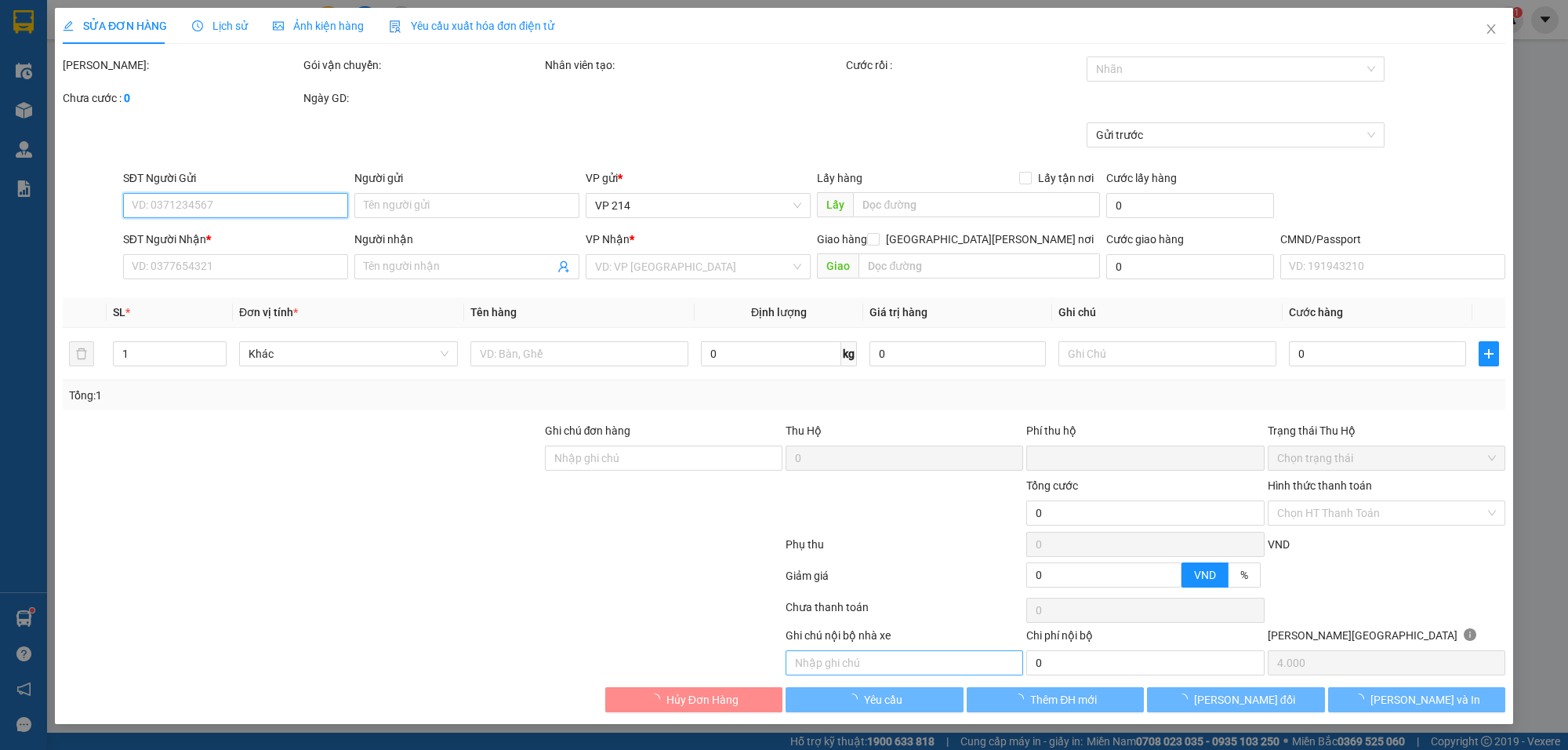
type input "0987062068"
type input "quan"
type input "0382977172"
type input "linh"
type input "0"
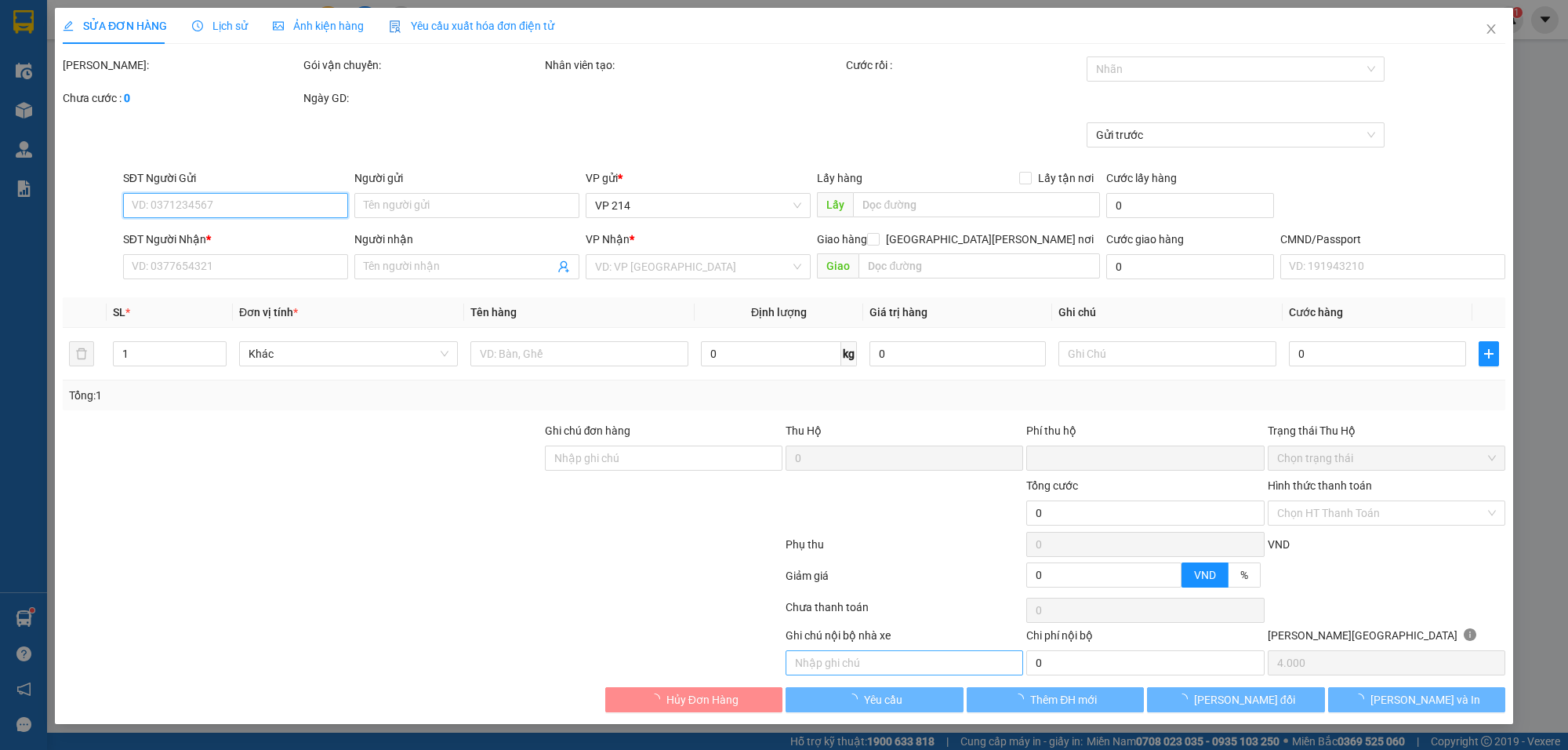
type input "80.000"
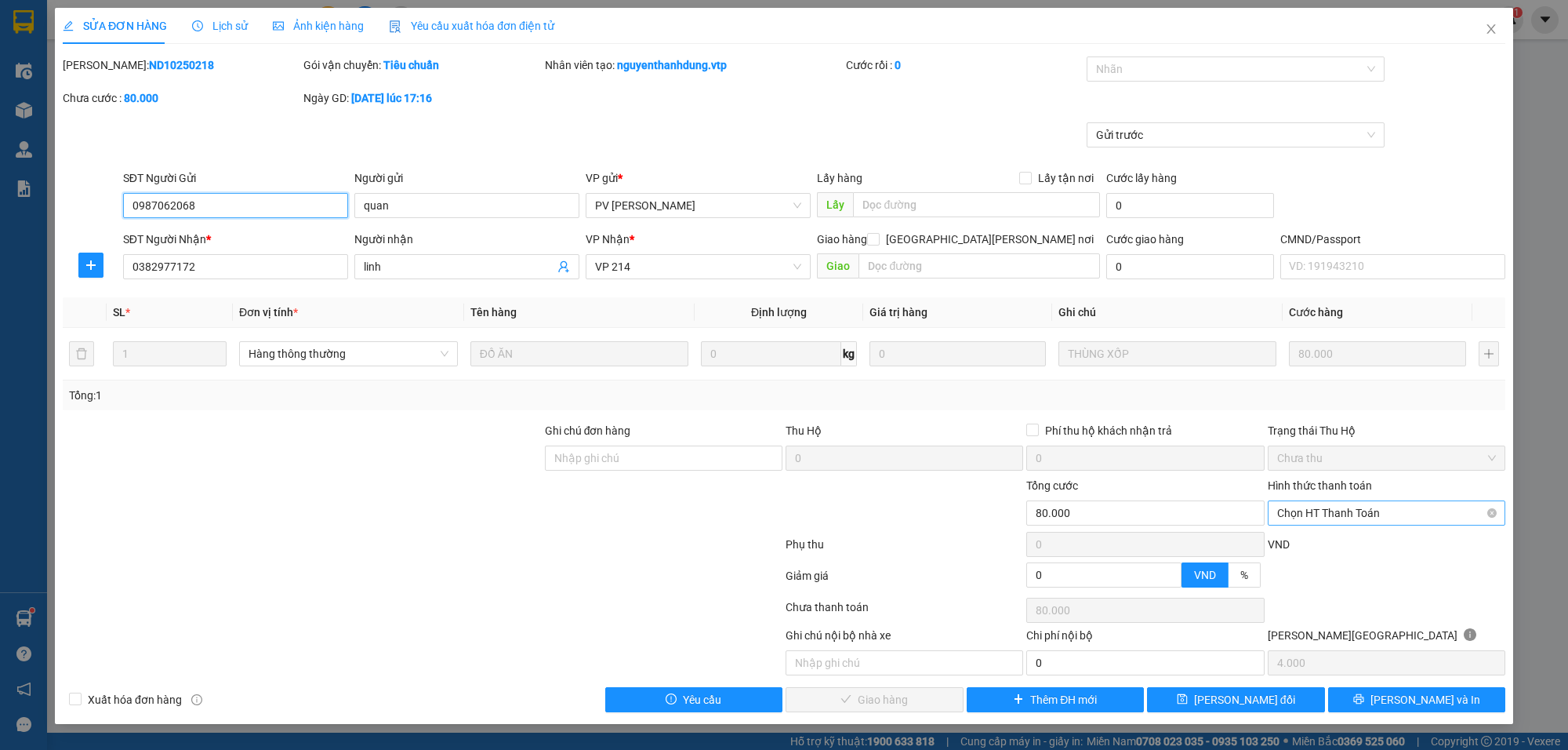
click at [1361, 508] on span "Chọn HT Thanh Toán" at bounding box center [1386, 513] width 219 height 23
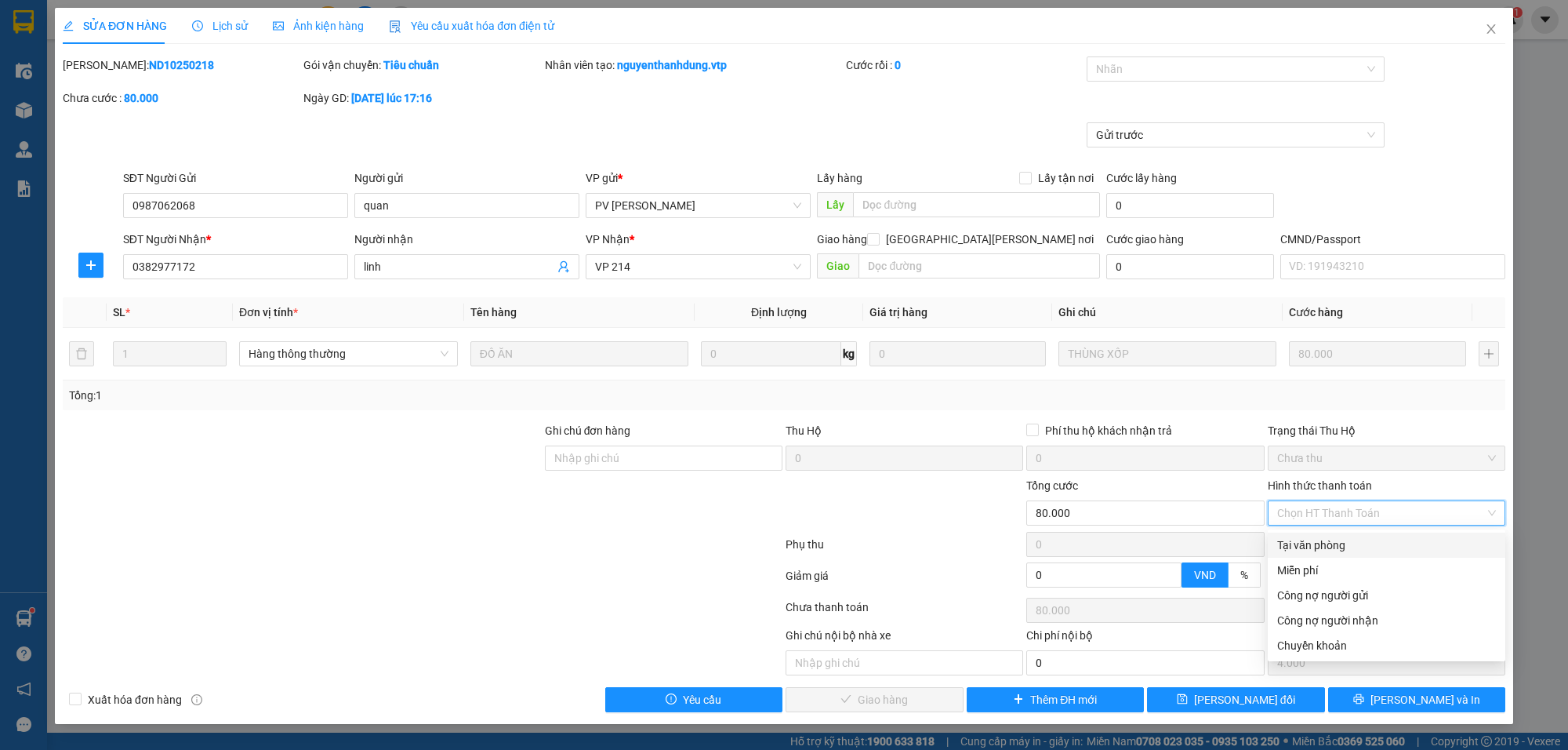
click at [1339, 545] on div "Tại văn phòng" at bounding box center [1386, 545] width 219 height 17
type input "0"
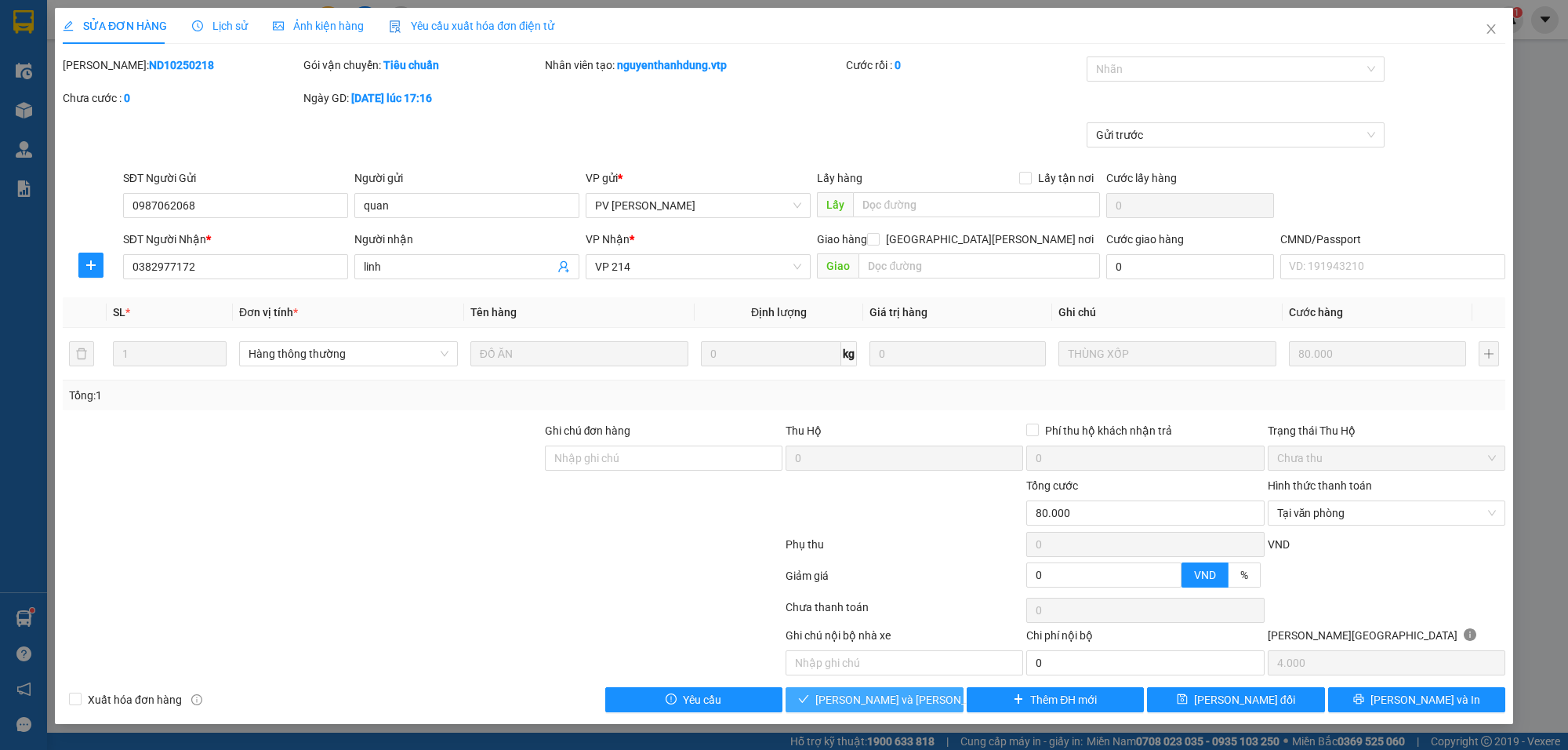
click at [923, 708] on span "[PERSON_NAME] và [PERSON_NAME] hàng" at bounding box center [921, 699] width 211 height 17
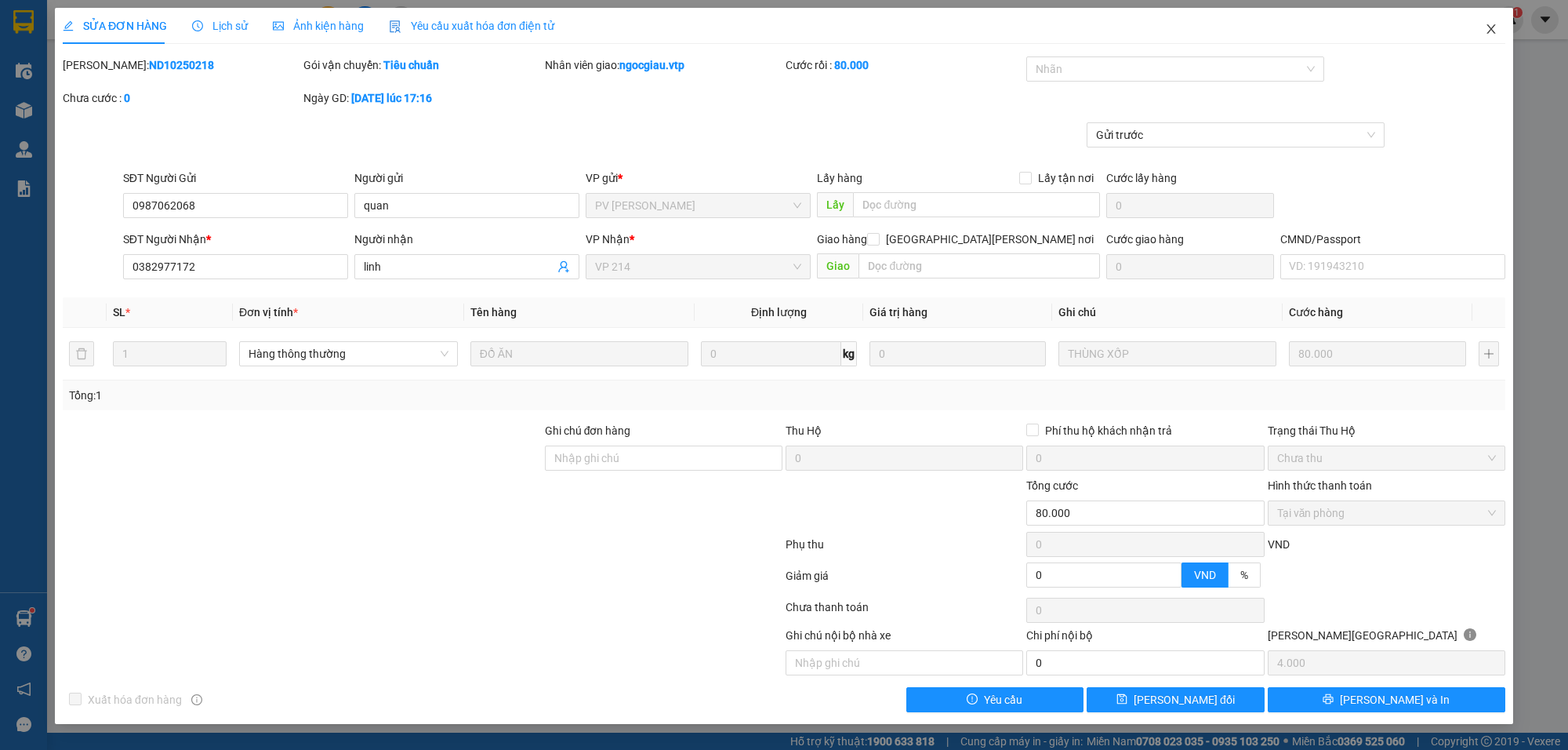
click at [1498, 33] on span "Close" at bounding box center [1491, 30] width 44 height 44
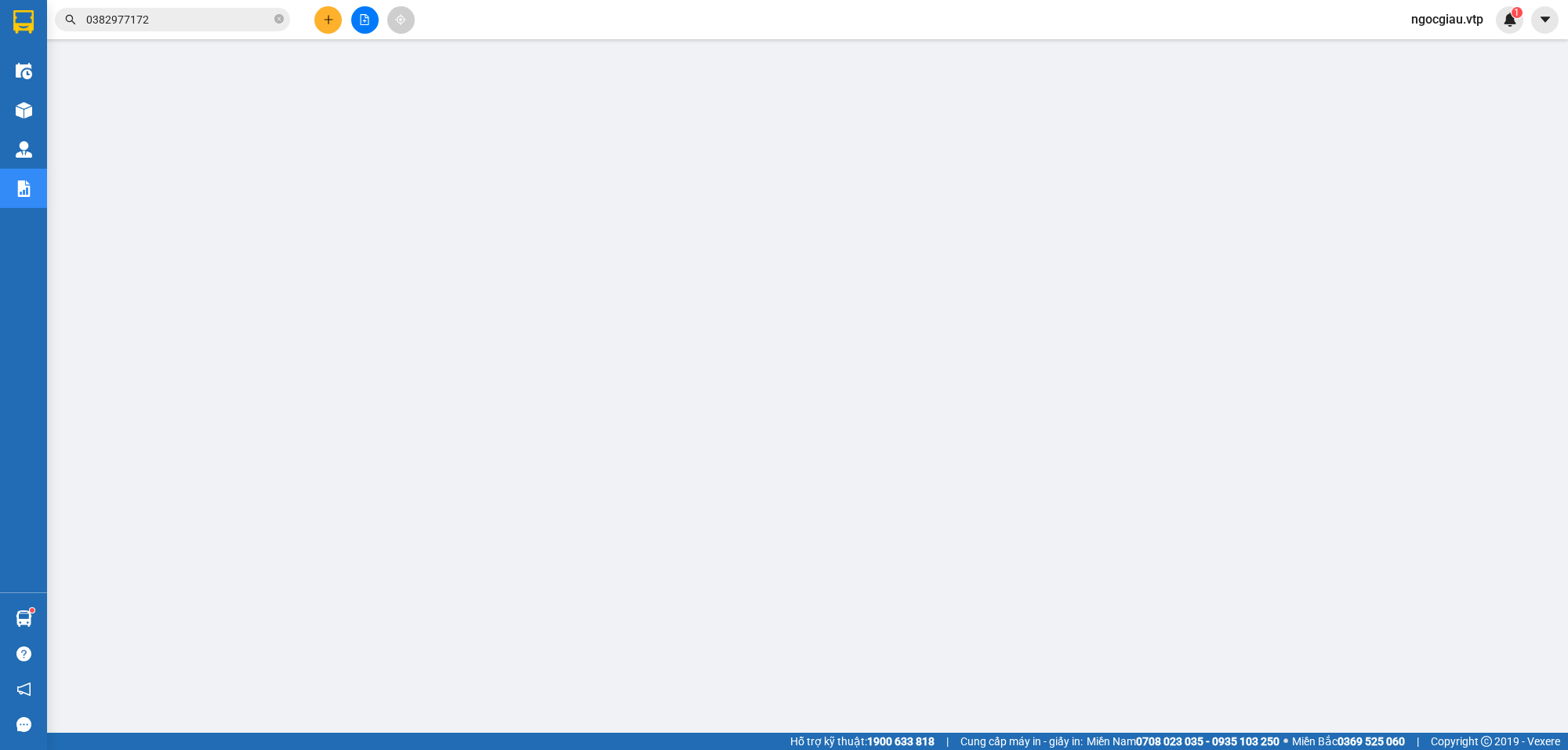
click at [170, 20] on input "0382977172" at bounding box center [178, 19] width 185 height 17
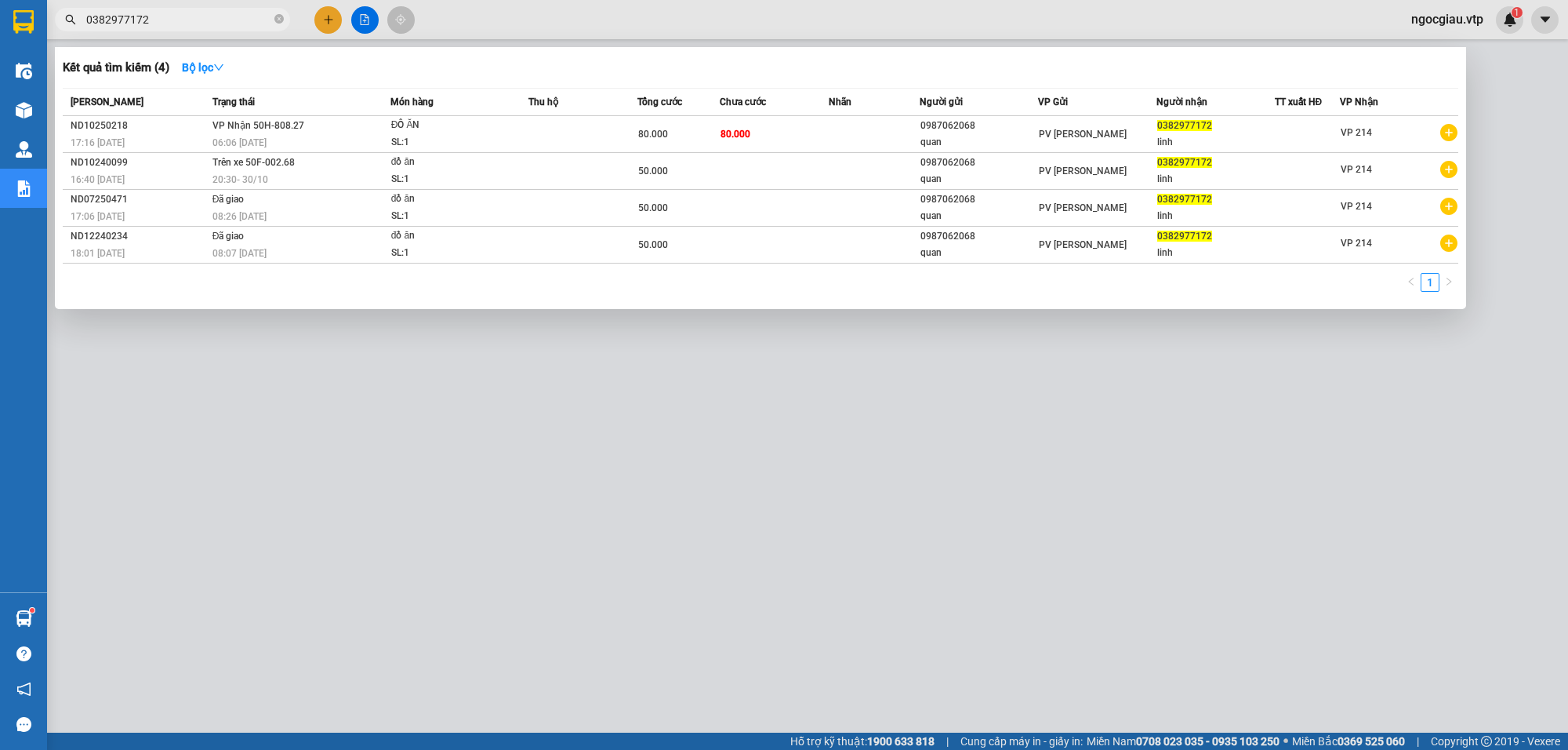
click at [170, 20] on input "0382977172" at bounding box center [178, 19] width 185 height 17
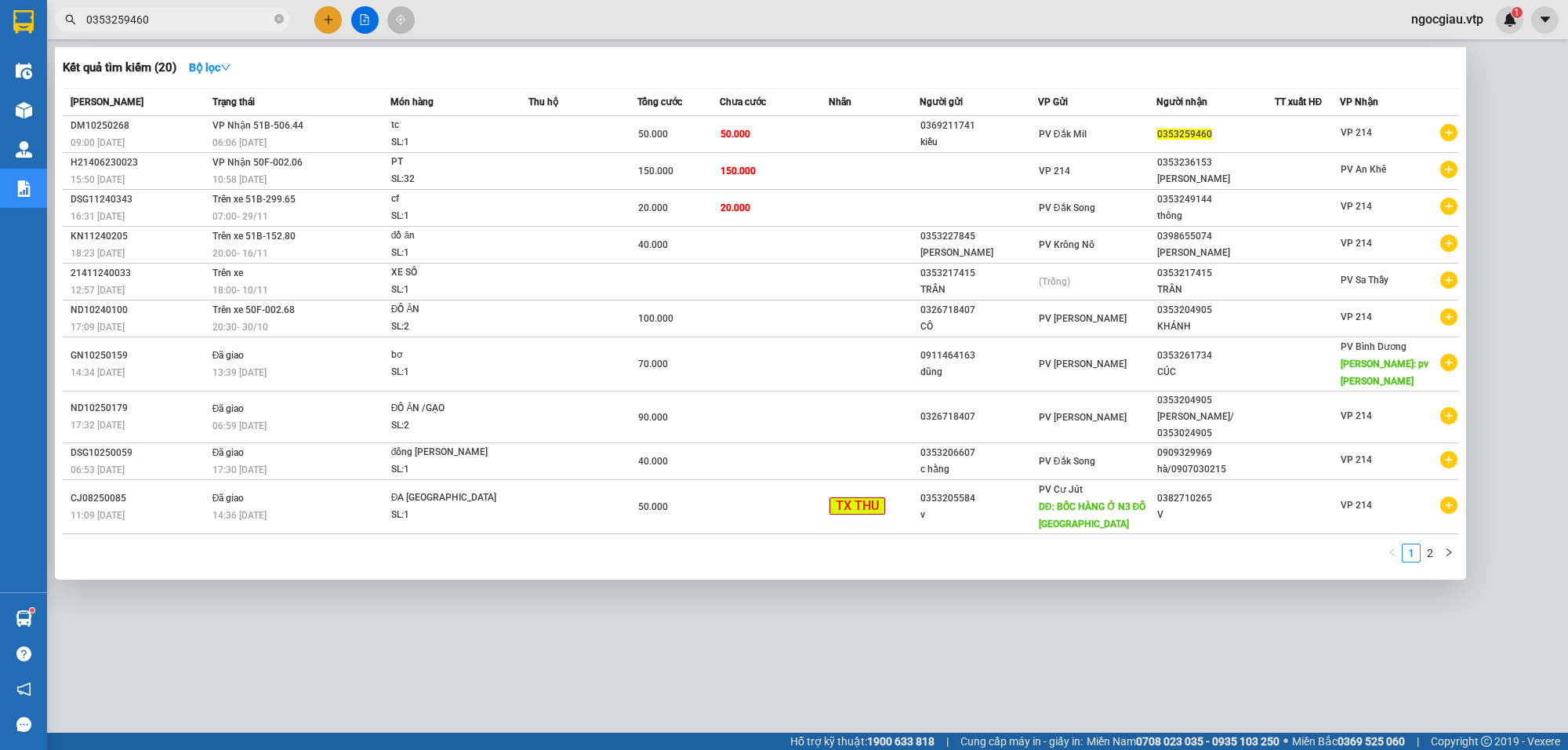
type input "0353259460"
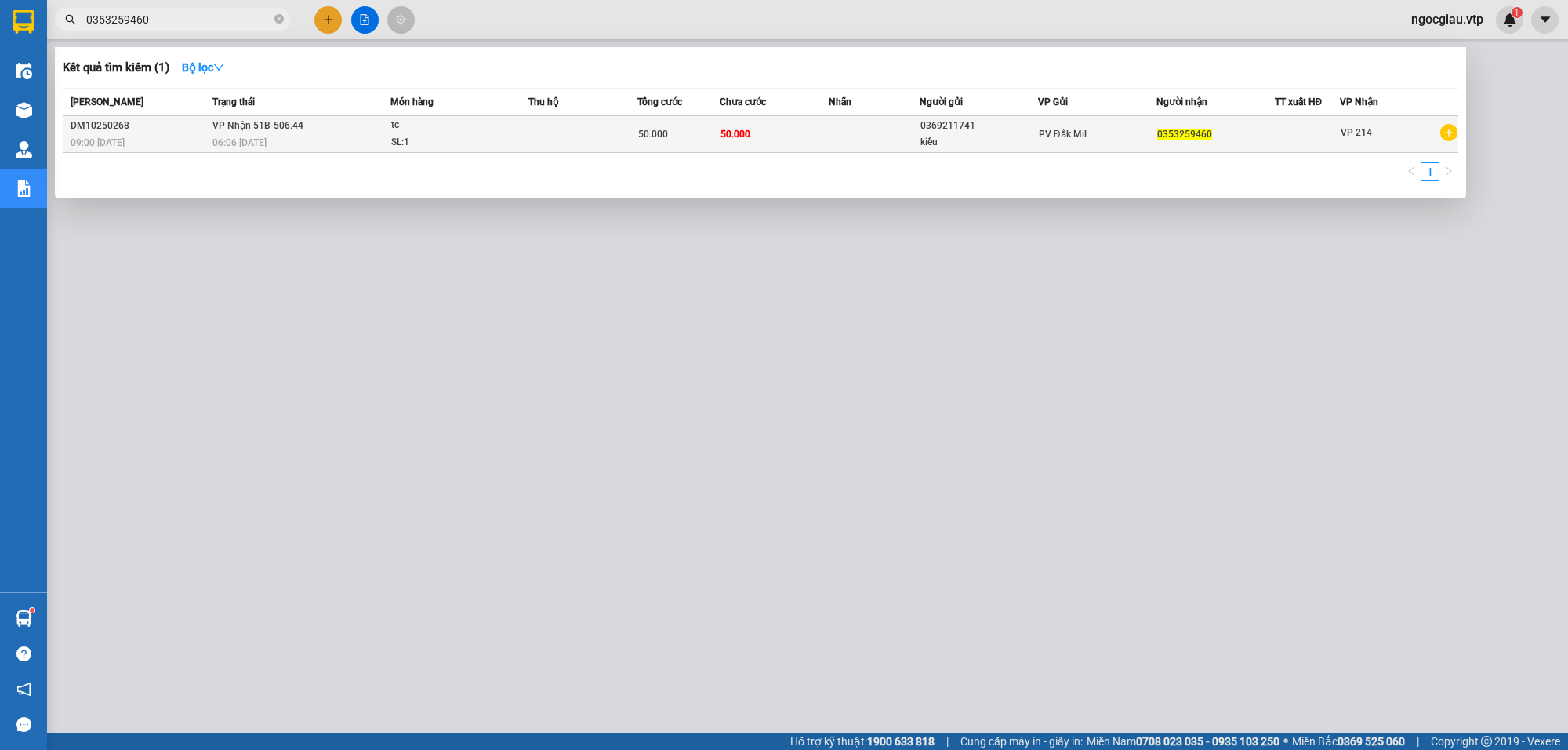
click at [549, 122] on td at bounding box center [583, 134] width 109 height 37
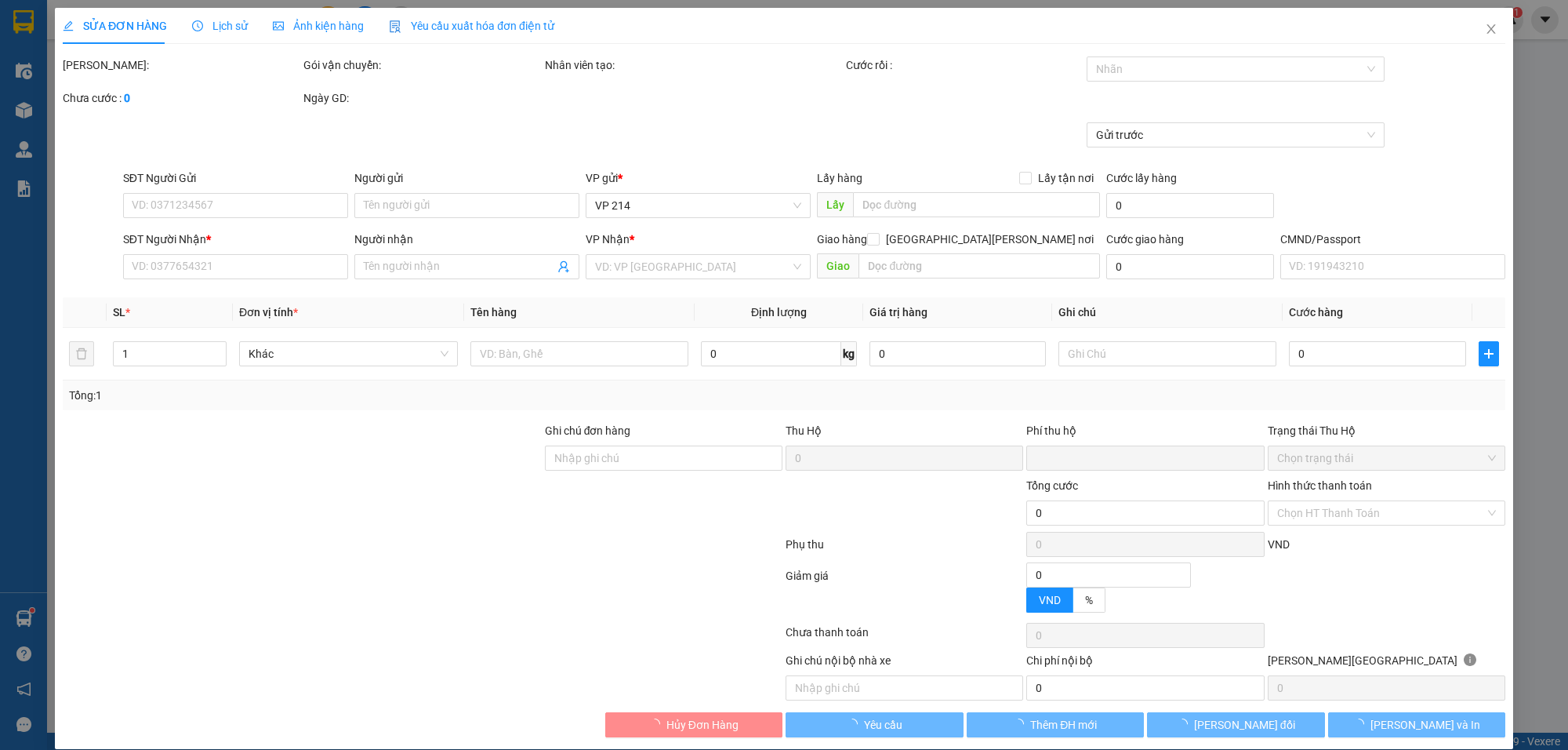
type input "2.500"
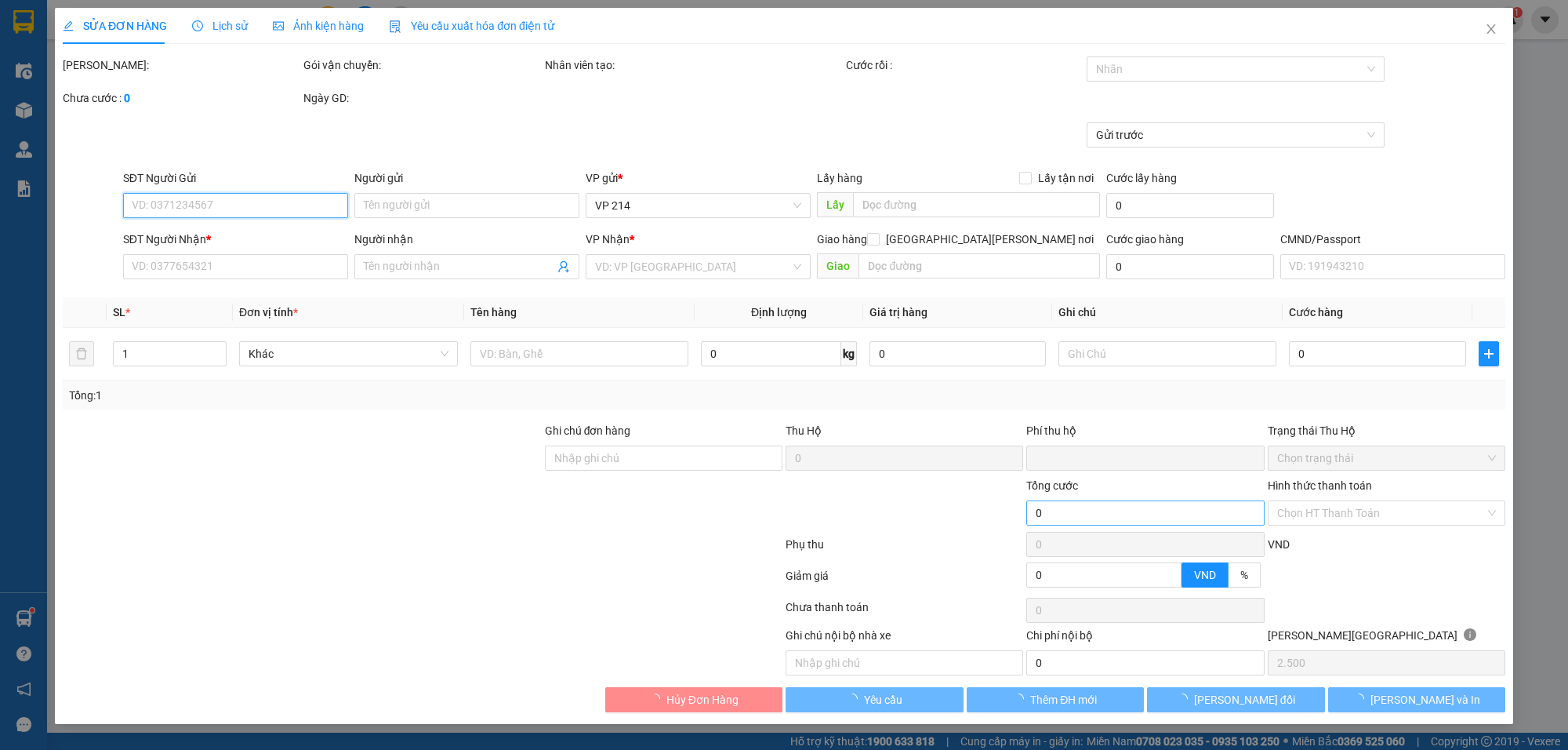
type input "0369211741"
type input "kiều"
type input "0353259460"
type input "0"
type input "50.000"
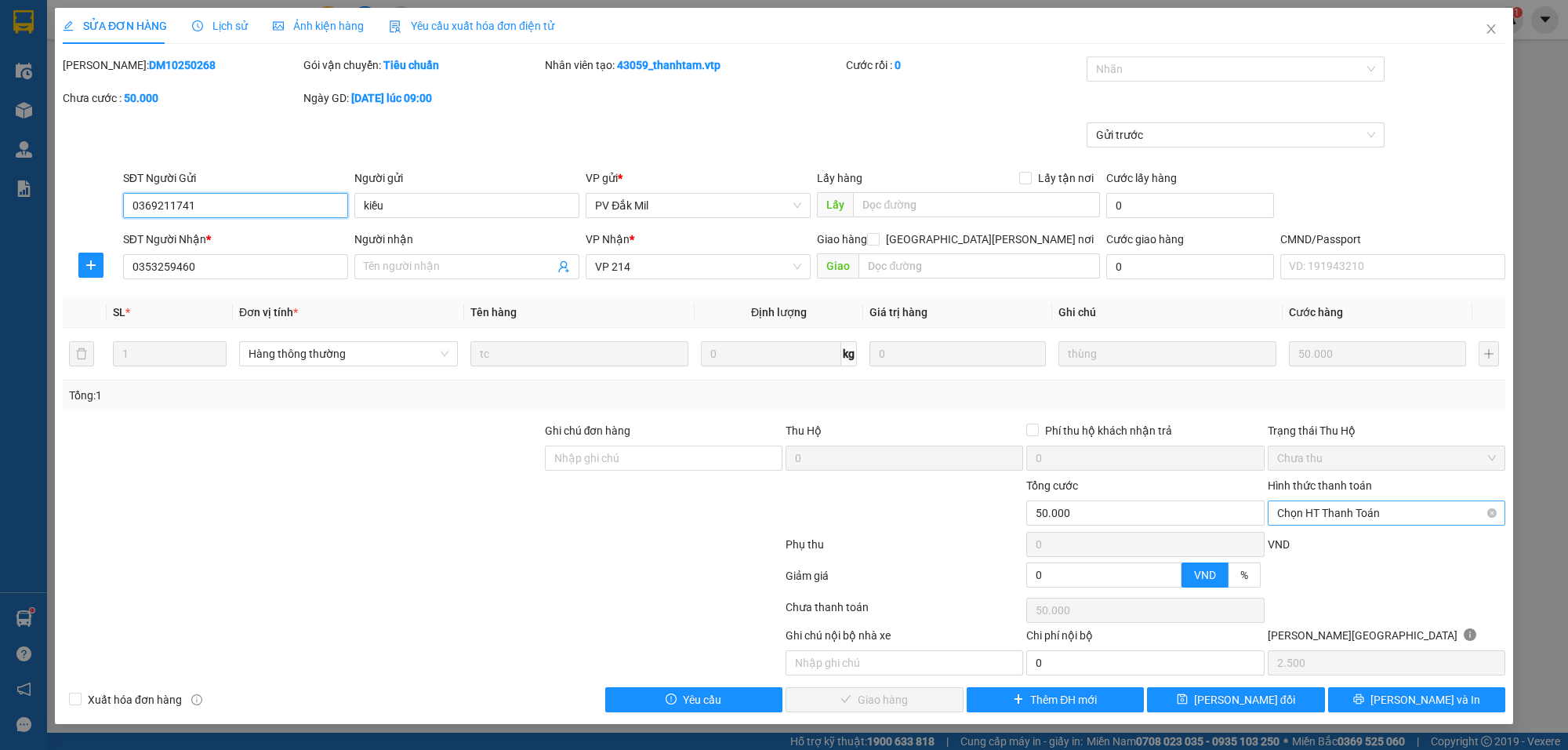
click at [1293, 520] on span "Chọn HT Thanh Toán" at bounding box center [1386, 513] width 219 height 23
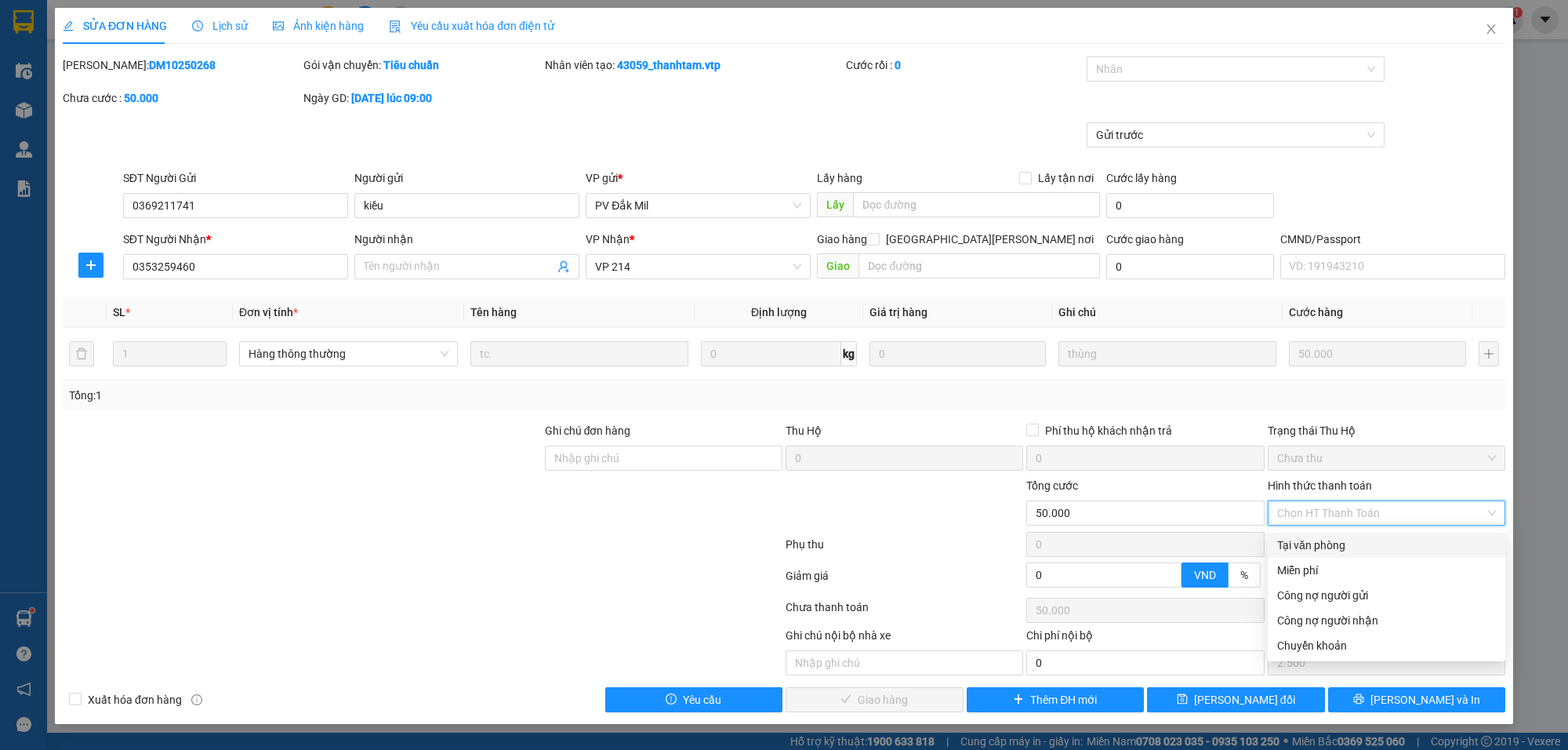
click at [1311, 545] on div "Tại văn phòng" at bounding box center [1386, 545] width 219 height 17
type input "0"
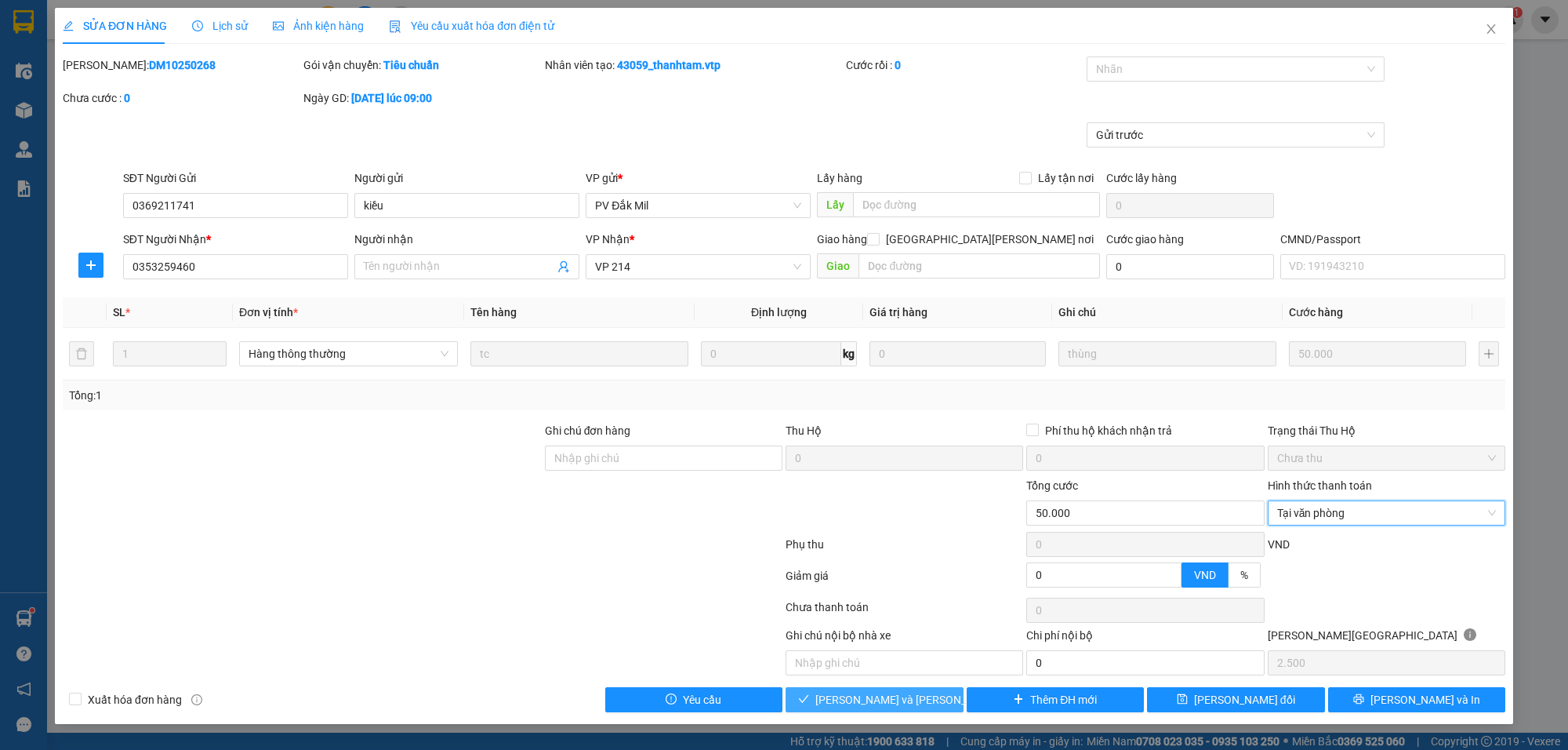
click at [859, 698] on span "[PERSON_NAME] và [PERSON_NAME] hàng" at bounding box center [921, 699] width 211 height 17
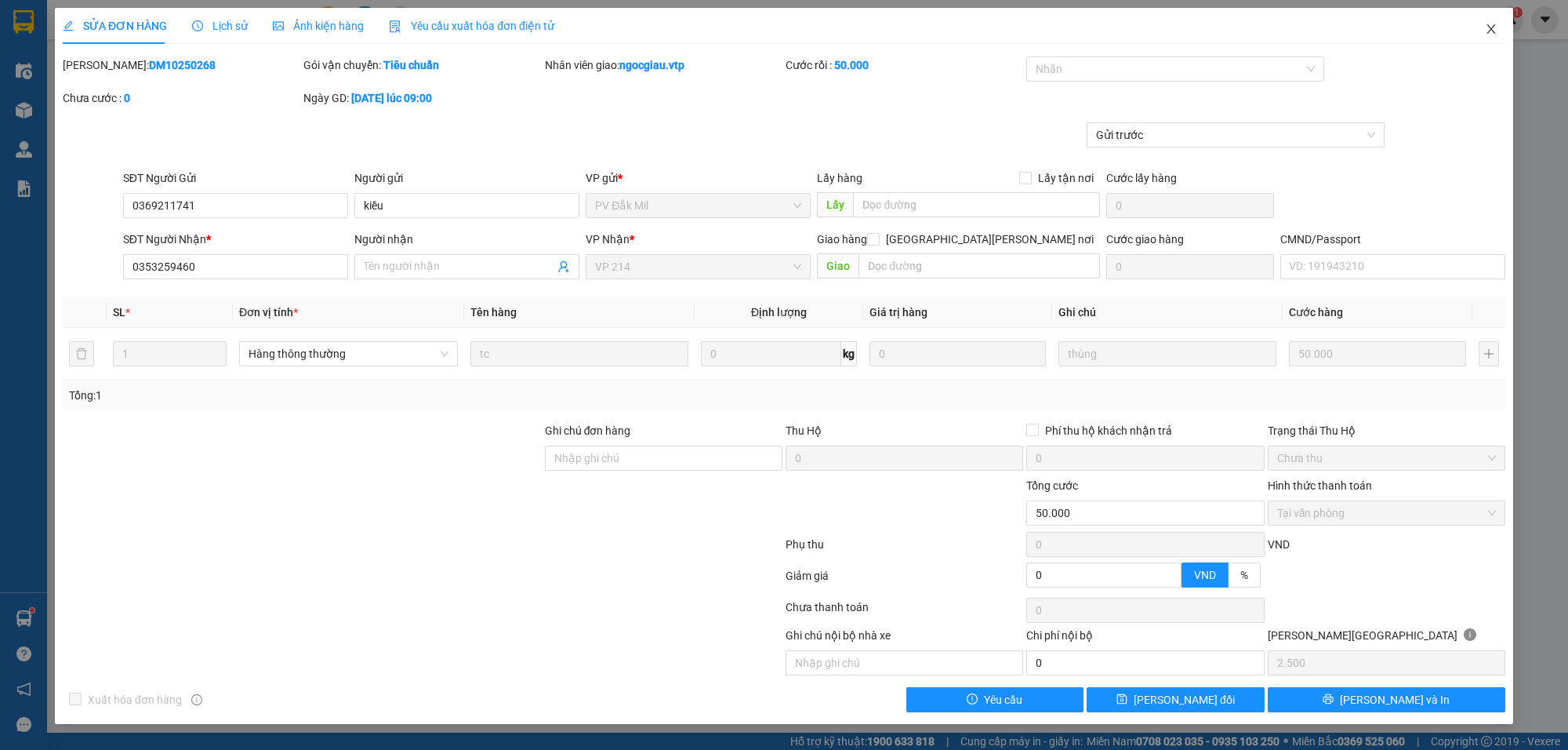
click at [1490, 27] on icon "close" at bounding box center [1491, 29] width 13 height 13
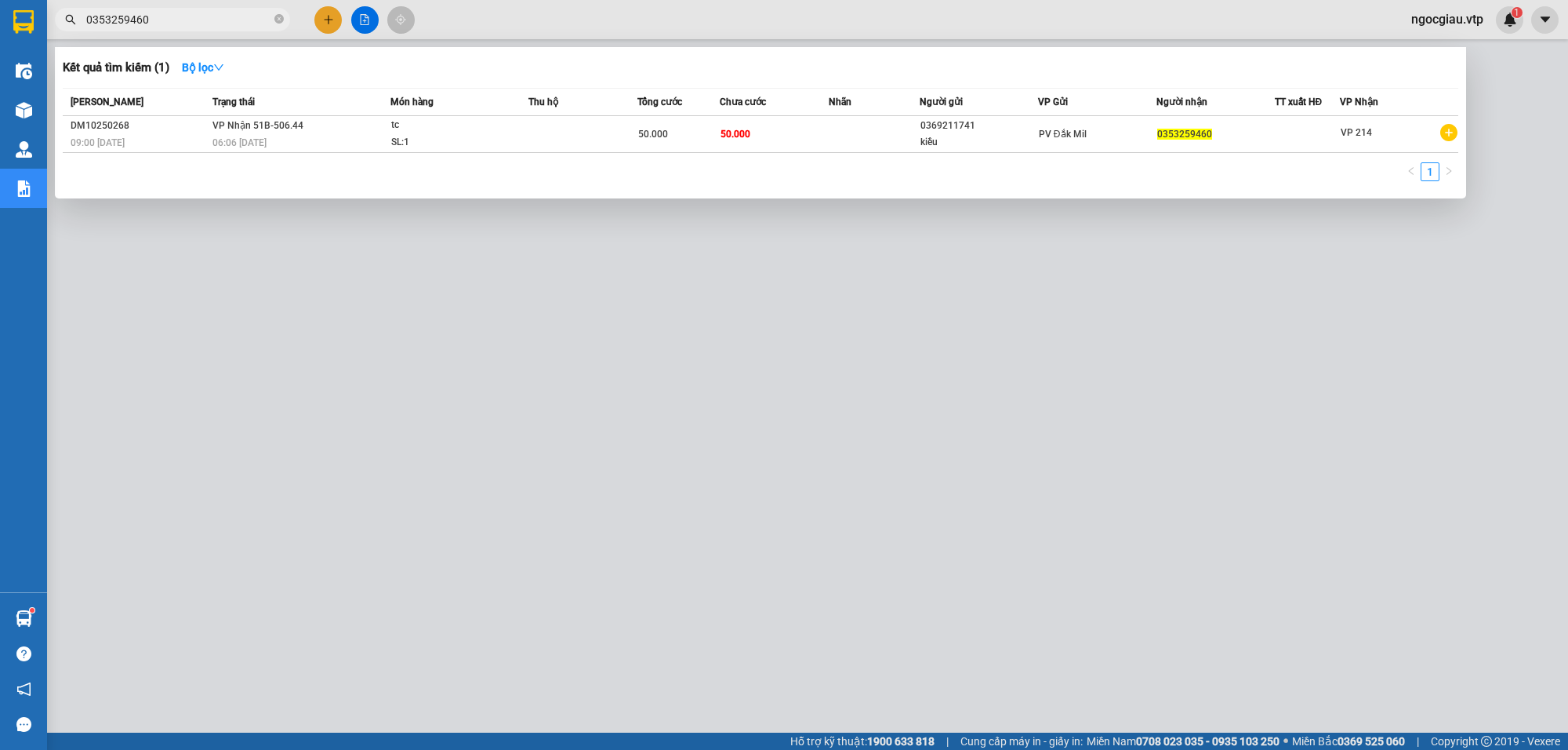
click at [163, 23] on input "0353259460" at bounding box center [178, 19] width 185 height 17
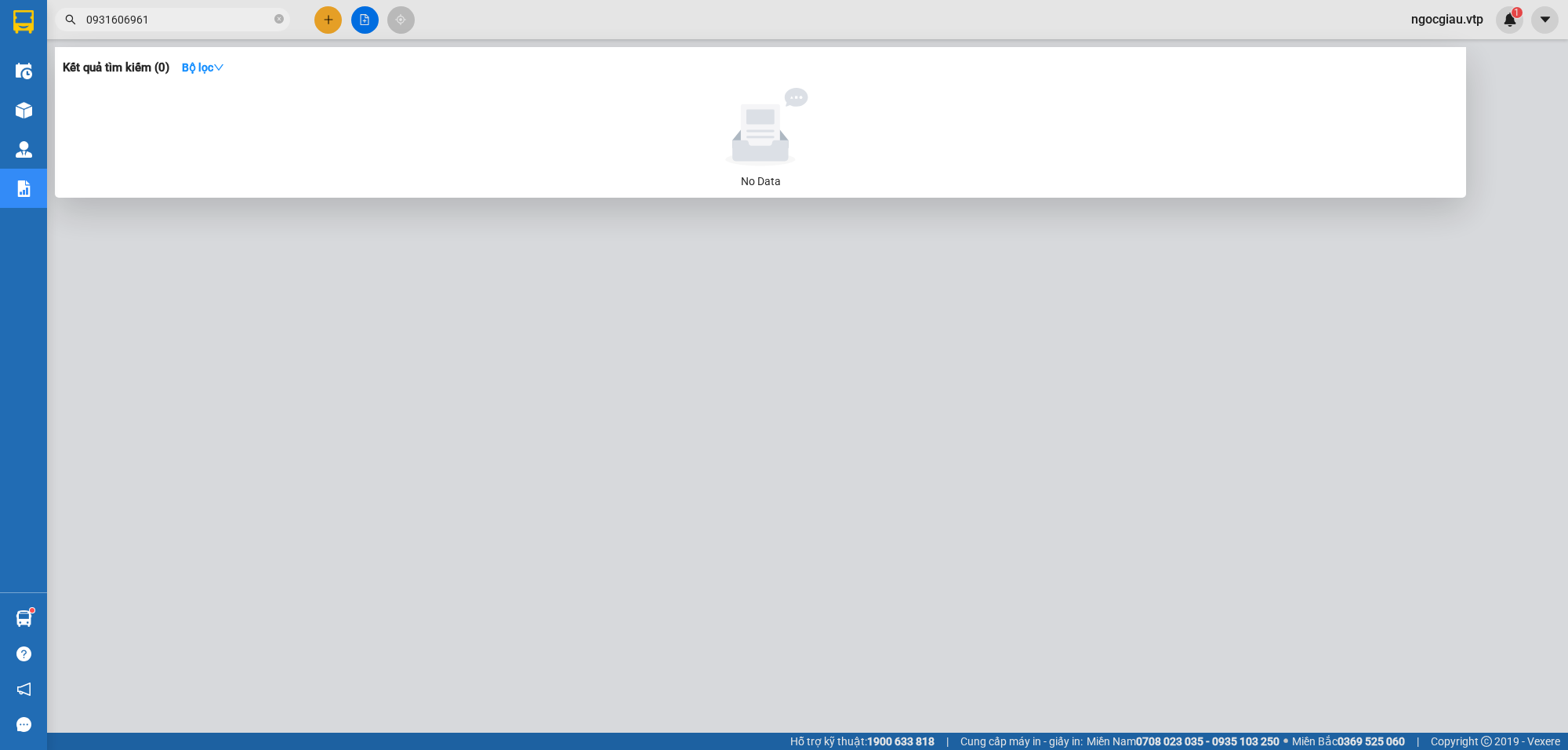
click at [169, 18] on input "0931606961" at bounding box center [178, 19] width 185 height 17
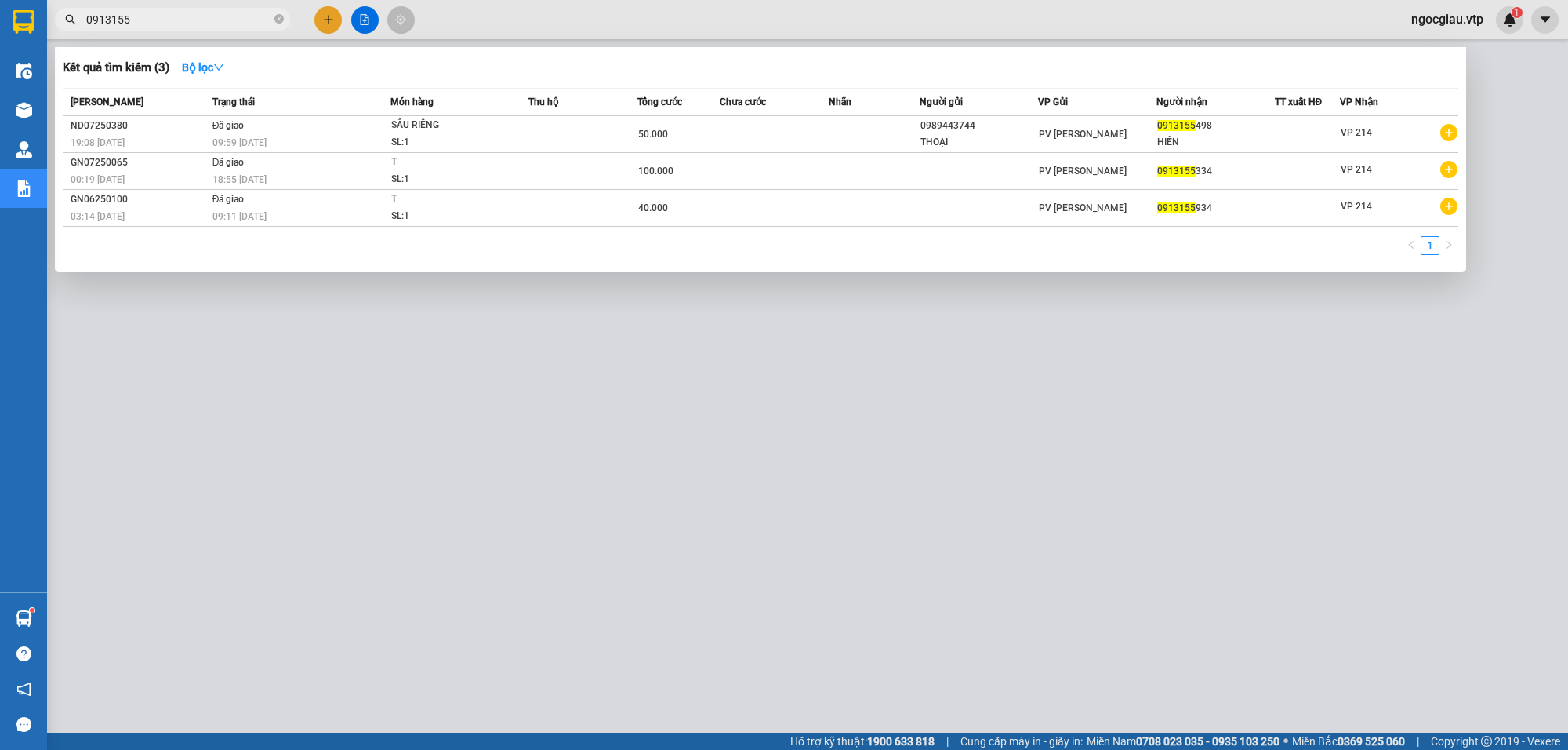
click at [177, 21] on input "0913155" at bounding box center [178, 19] width 185 height 17
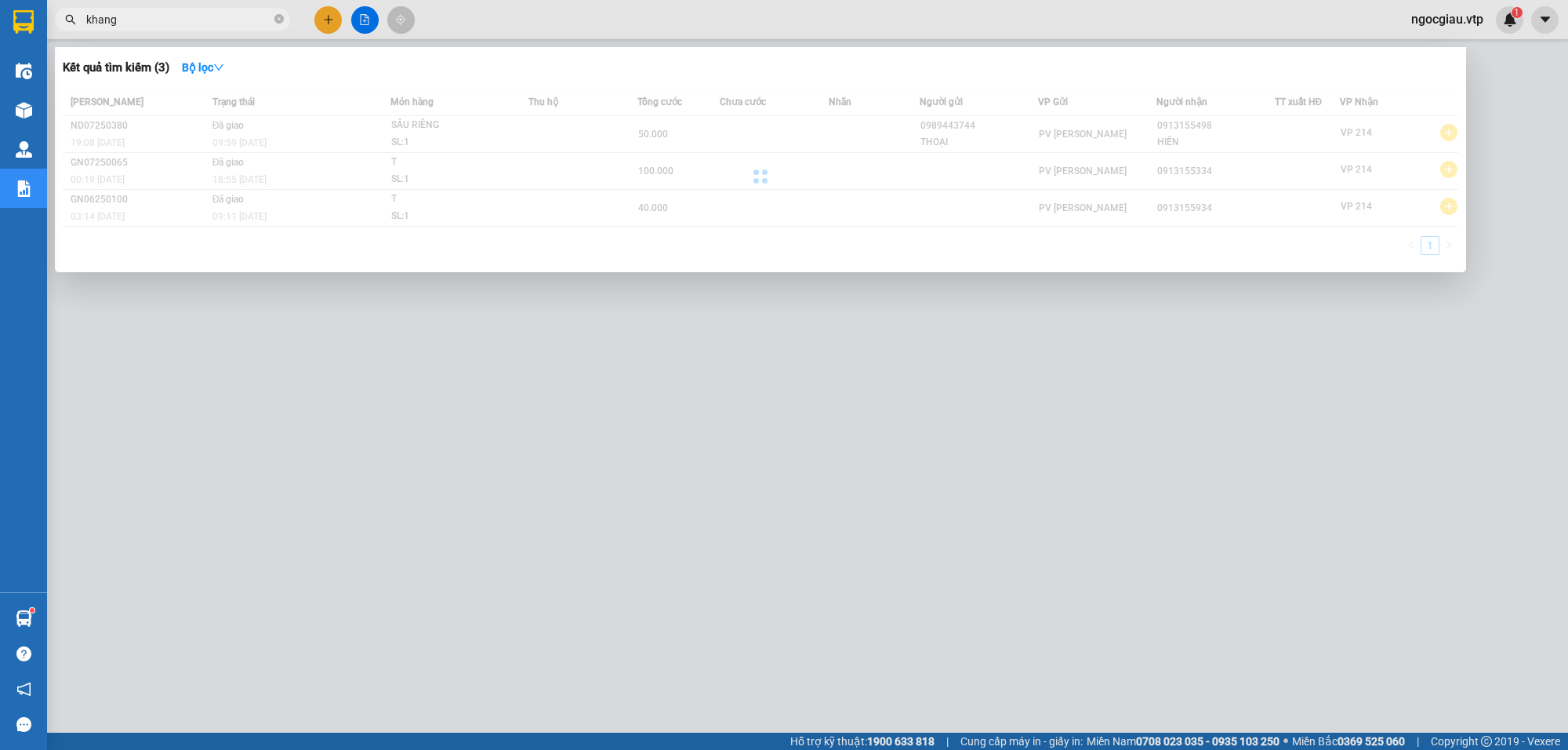
type input "khang"
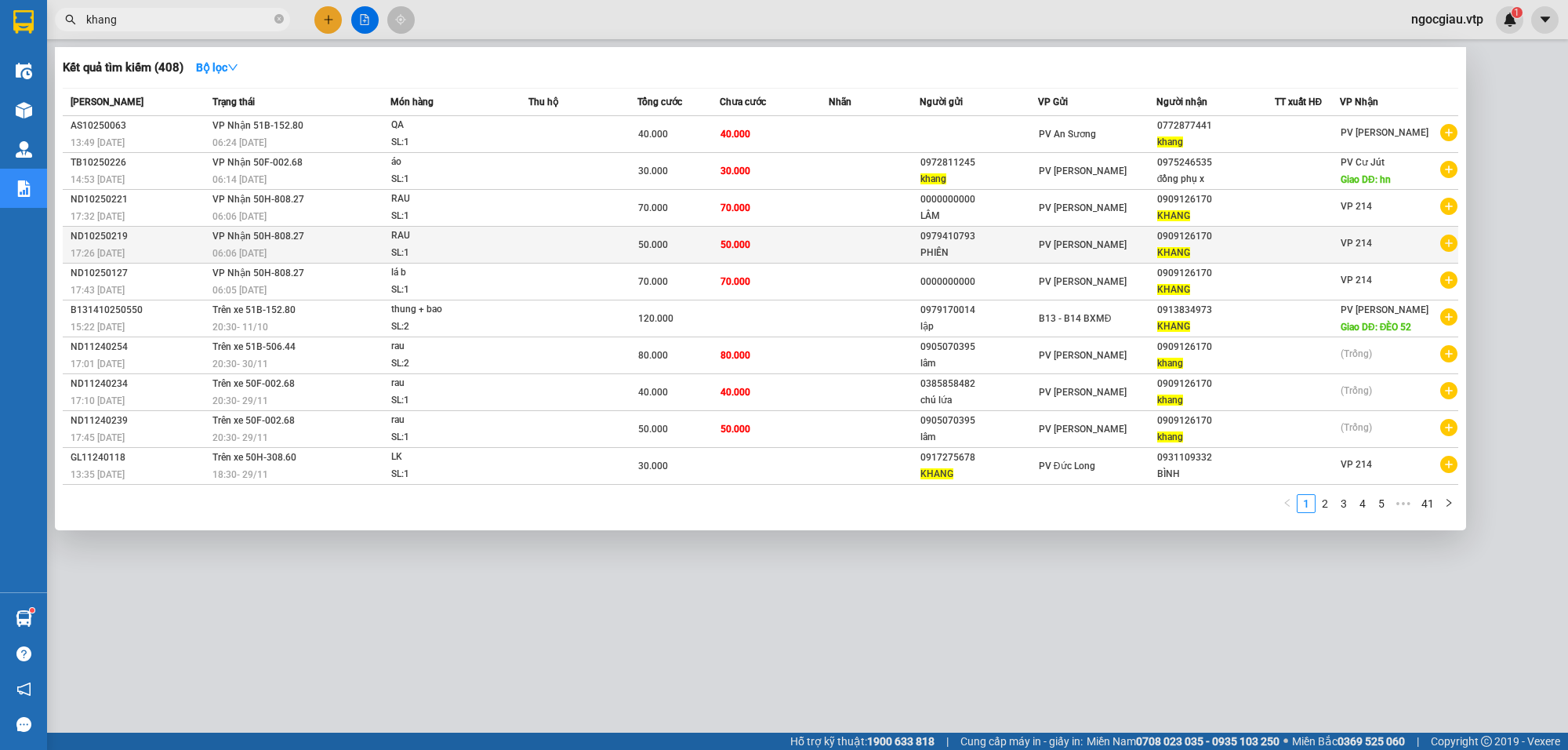
click at [1340, 238] on span "VP 214" at bounding box center [1356, 243] width 32 height 11
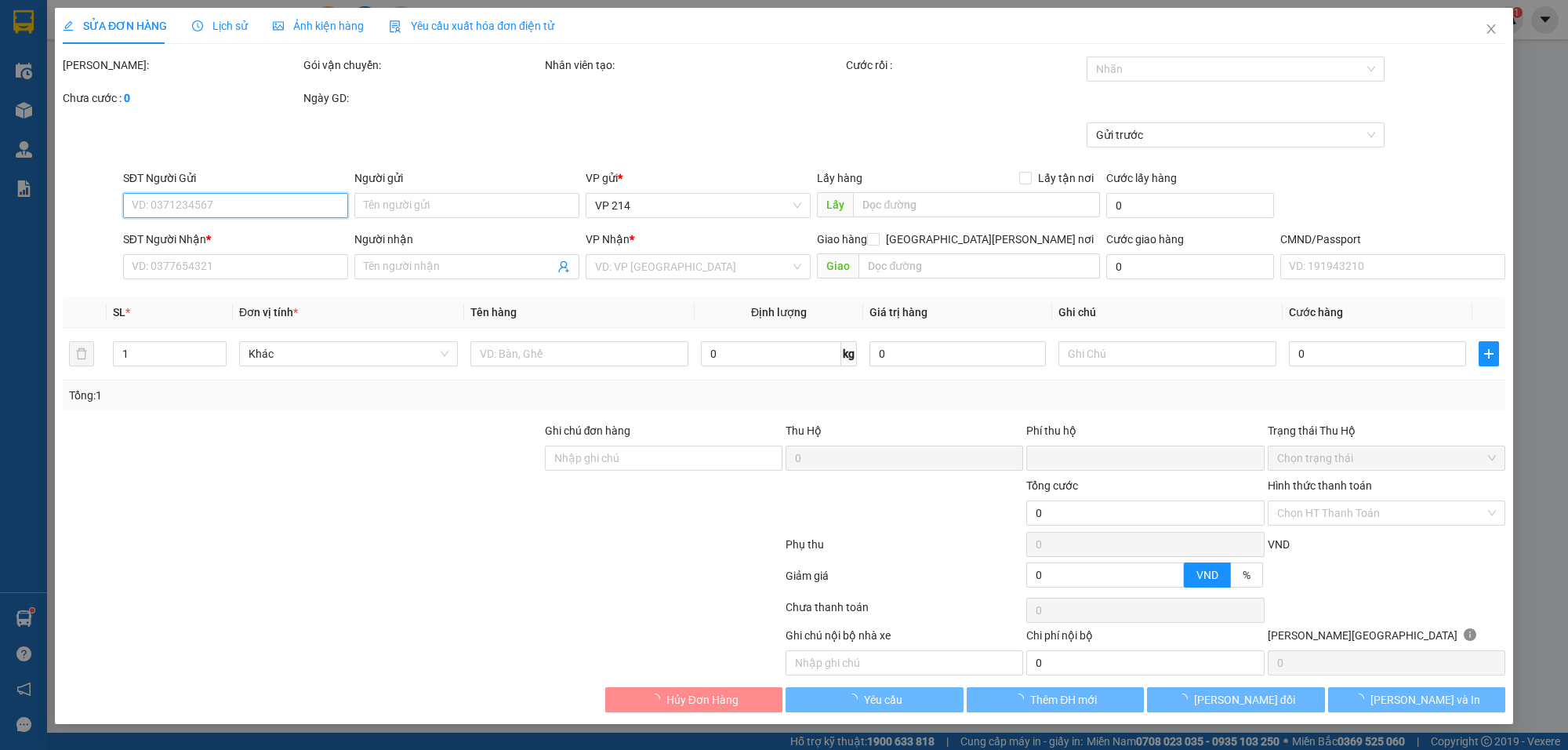
type input "2.500"
type input "0979410793"
type input "PHIÊN"
type input "0909126170"
type input "KHANG"
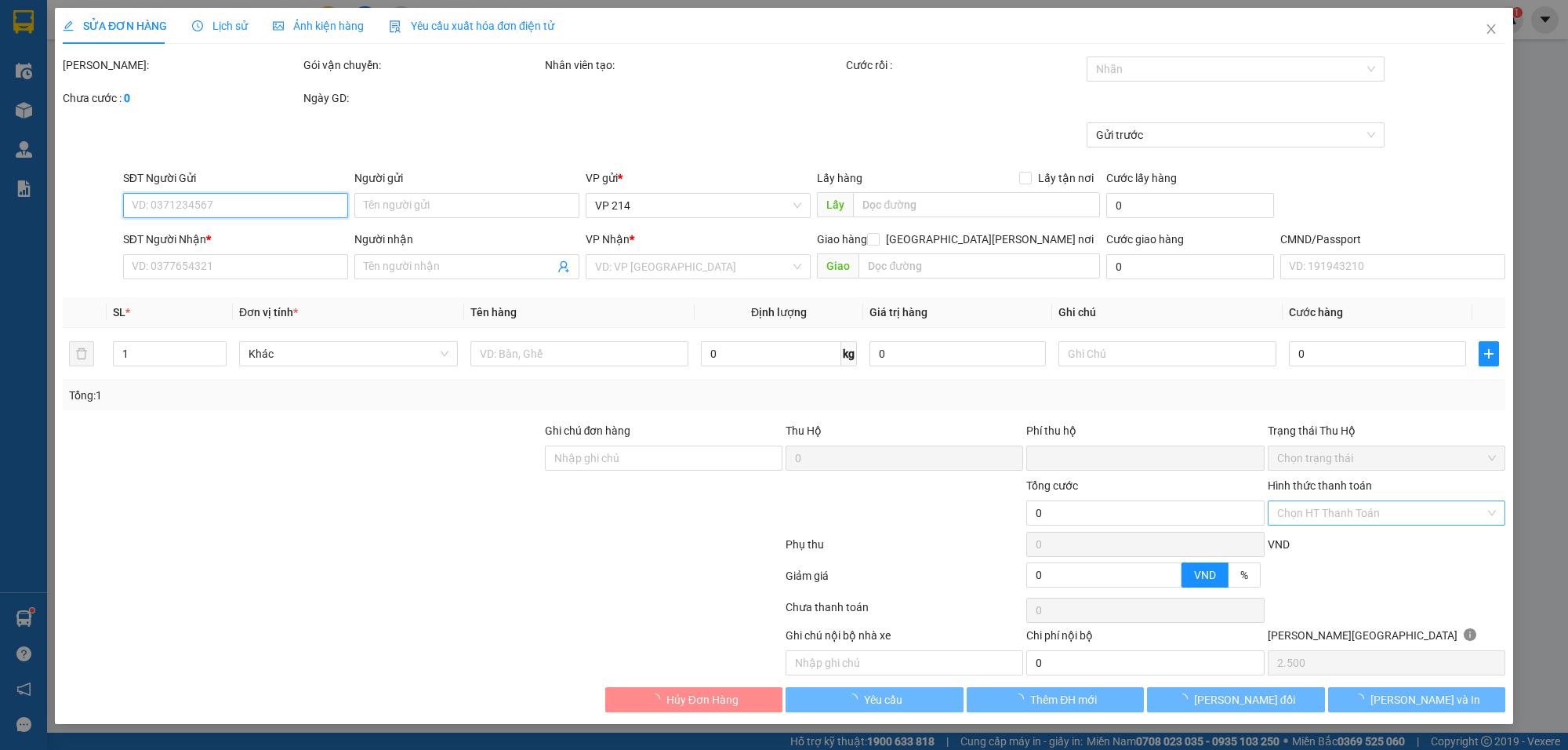
type input "0"
type input "50.000"
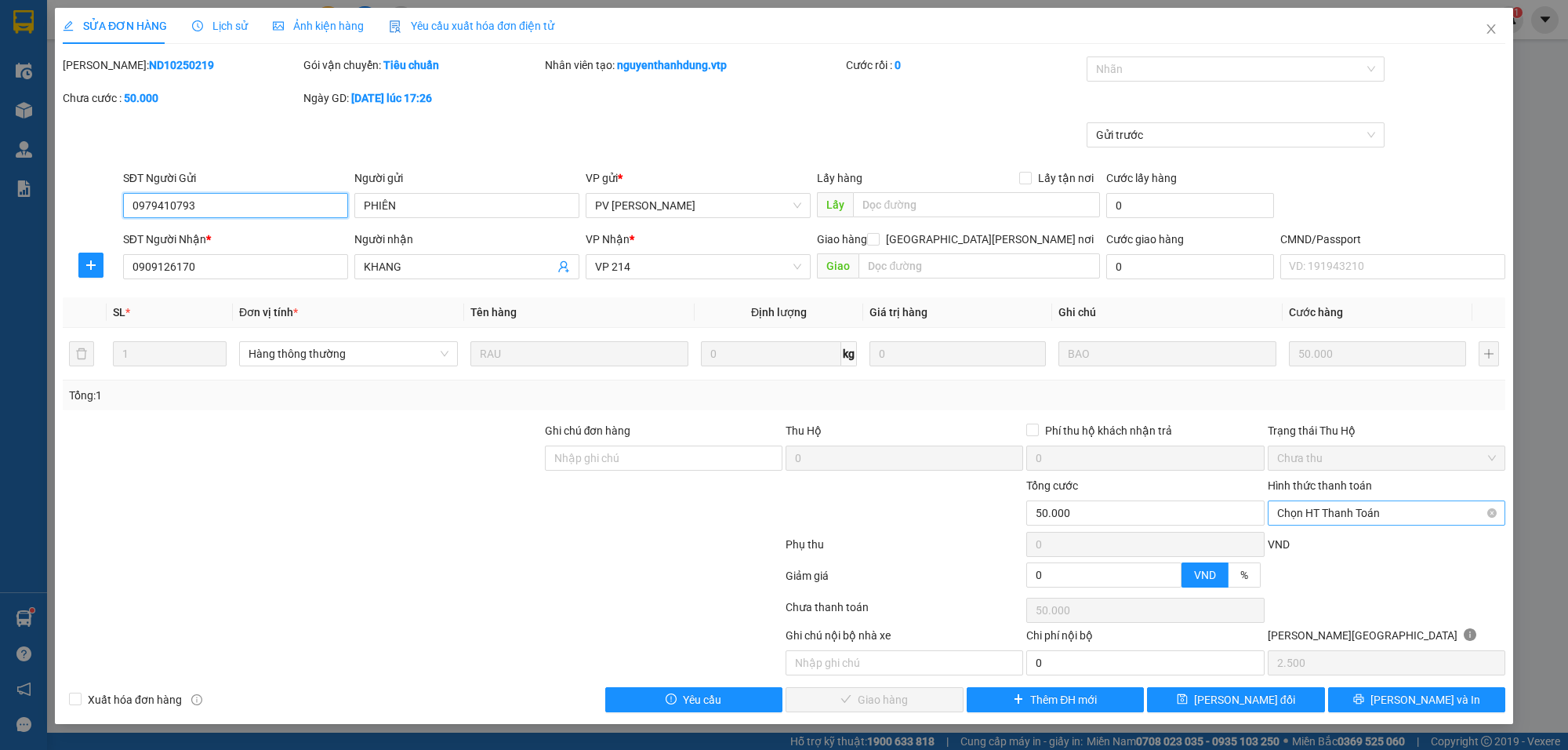
click at [1306, 511] on span "Chọn HT Thanh Toán" at bounding box center [1386, 513] width 219 height 23
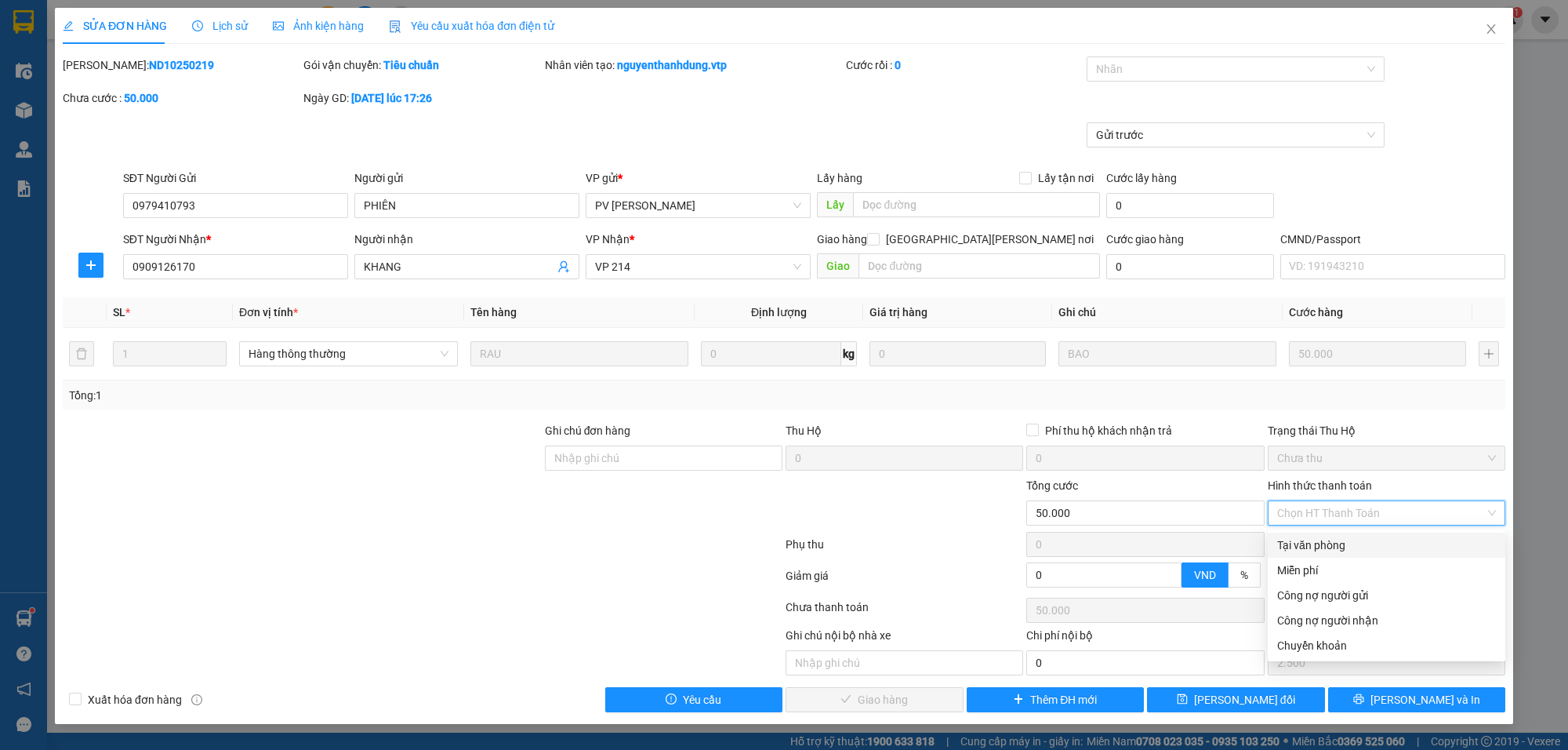
click at [1304, 543] on div "Tại văn phòng" at bounding box center [1386, 545] width 219 height 17
type input "0"
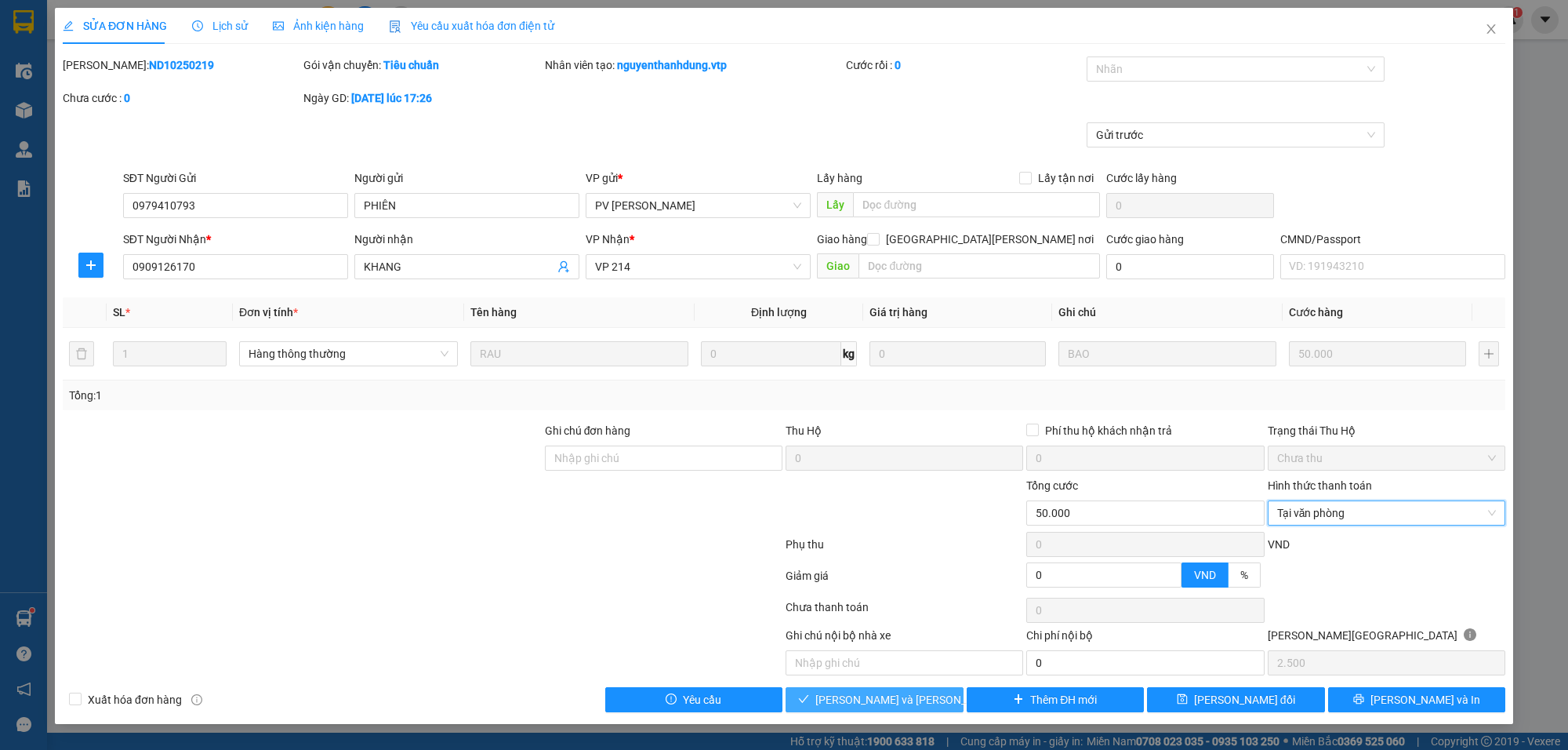
click at [882, 708] on span "[PERSON_NAME] và [PERSON_NAME] hàng" at bounding box center [921, 699] width 211 height 17
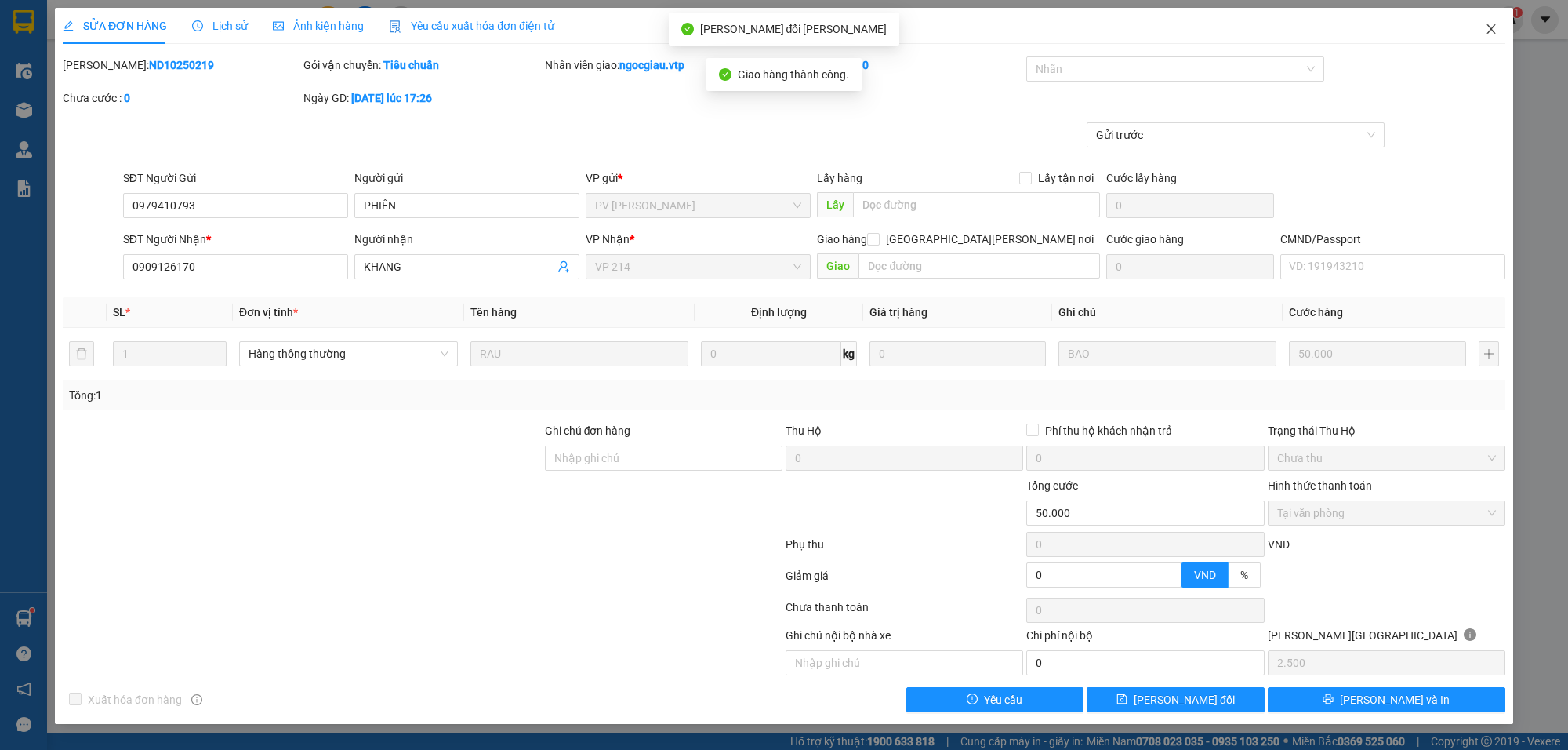
click at [1489, 23] on icon "close" at bounding box center [1491, 29] width 13 height 13
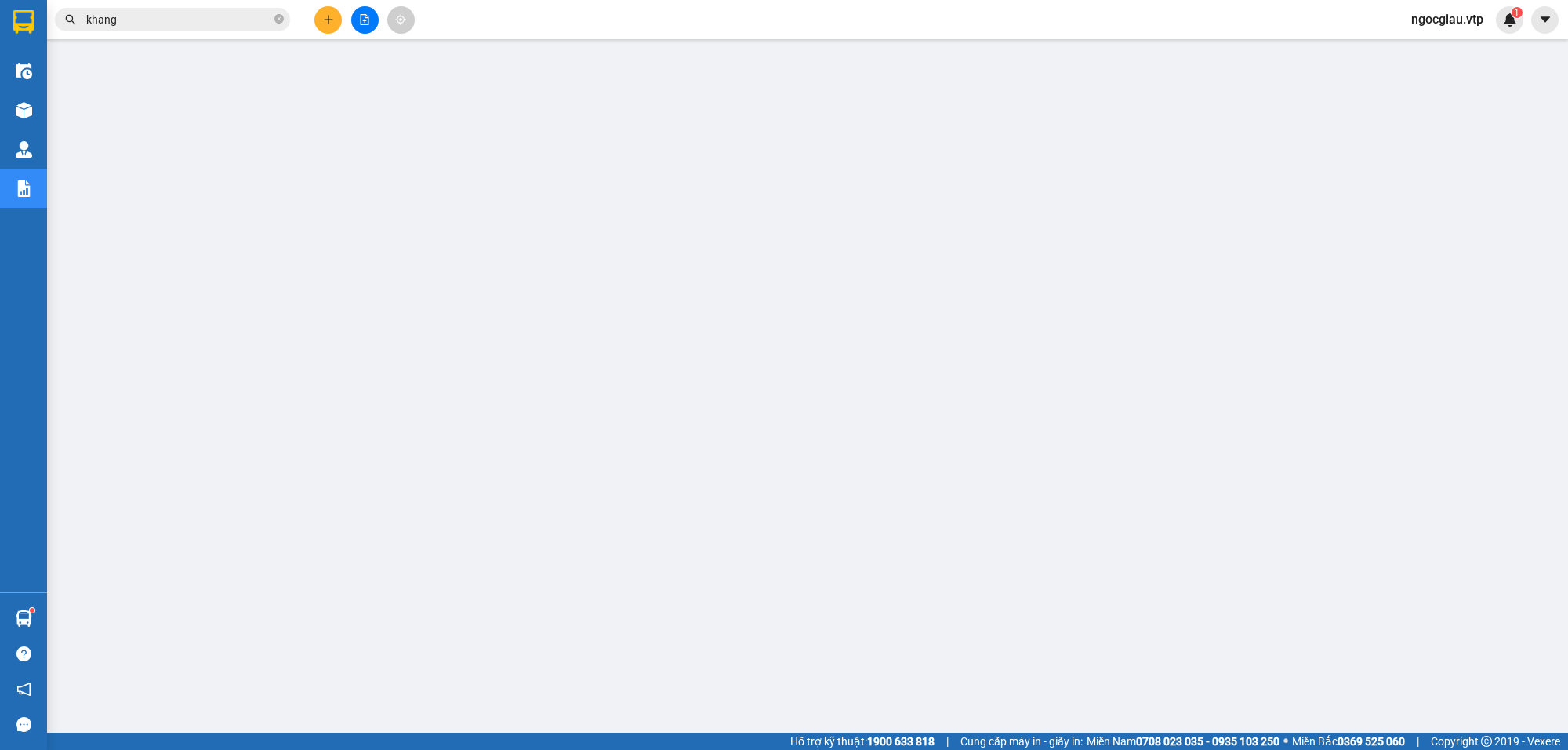
click at [188, 24] on input "khang" at bounding box center [178, 19] width 185 height 17
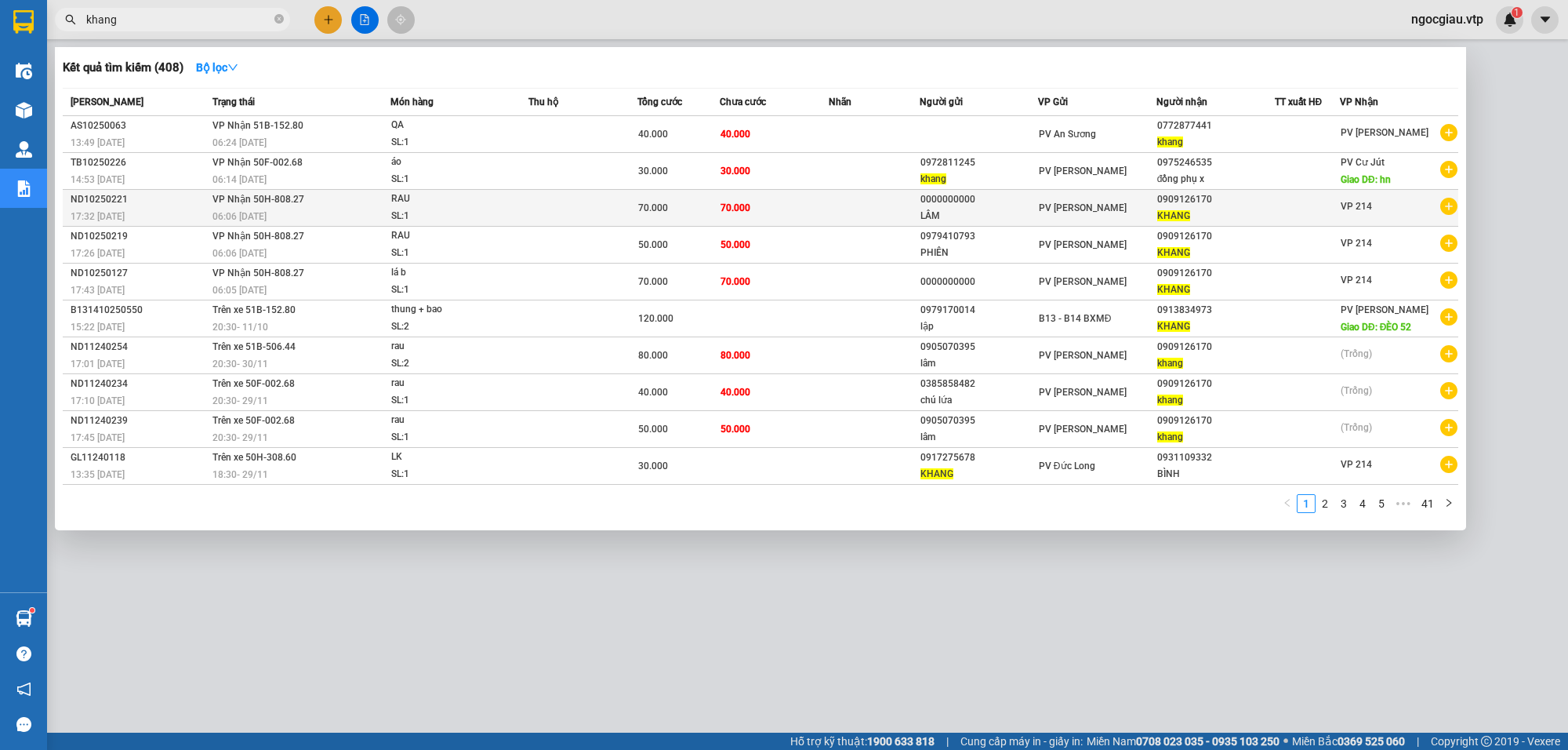
click at [1247, 209] on div "KHANG" at bounding box center [1215, 216] width 117 height 16
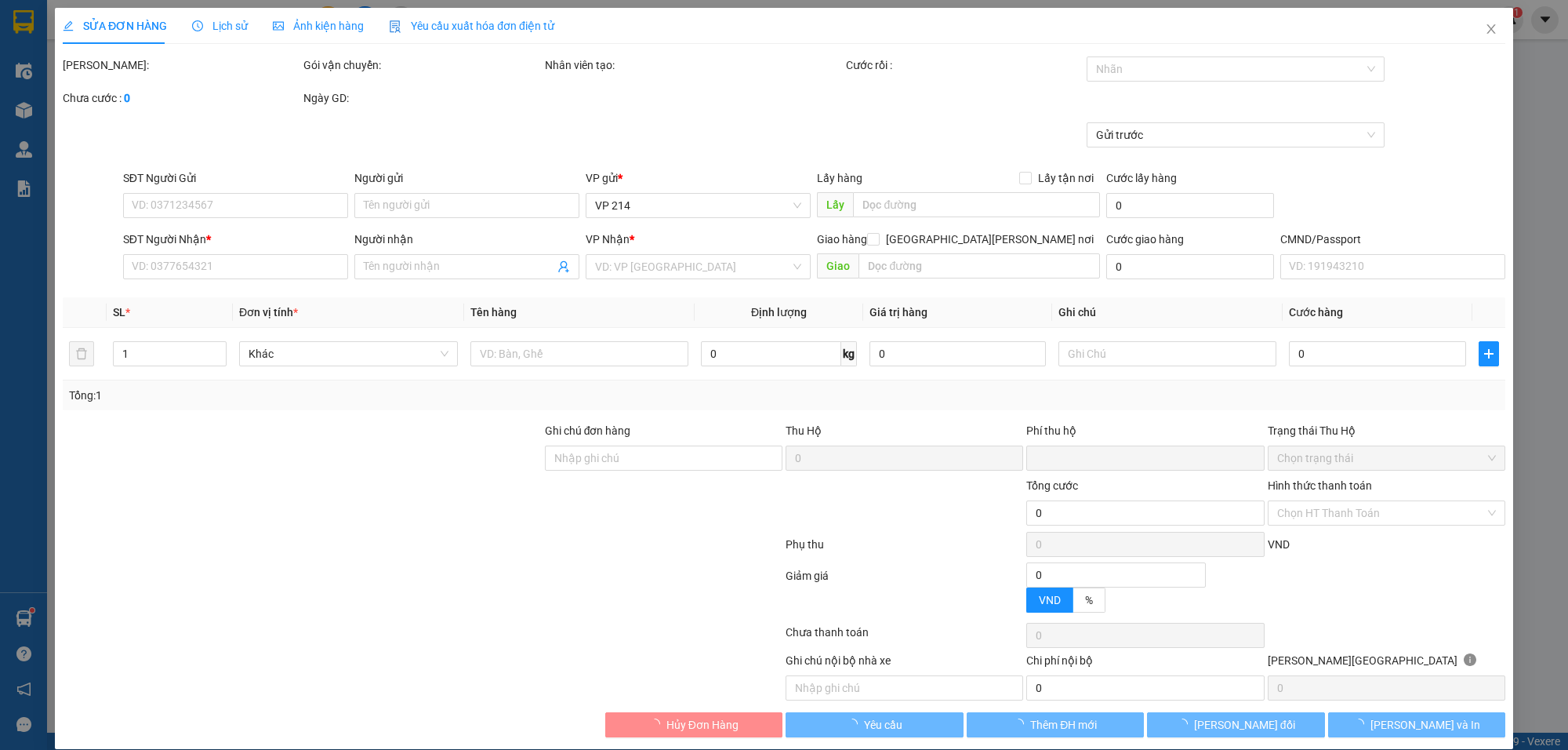
type input "0000000000"
type input "LÂM"
type input "0909126170"
type input "KHANG"
type input "0"
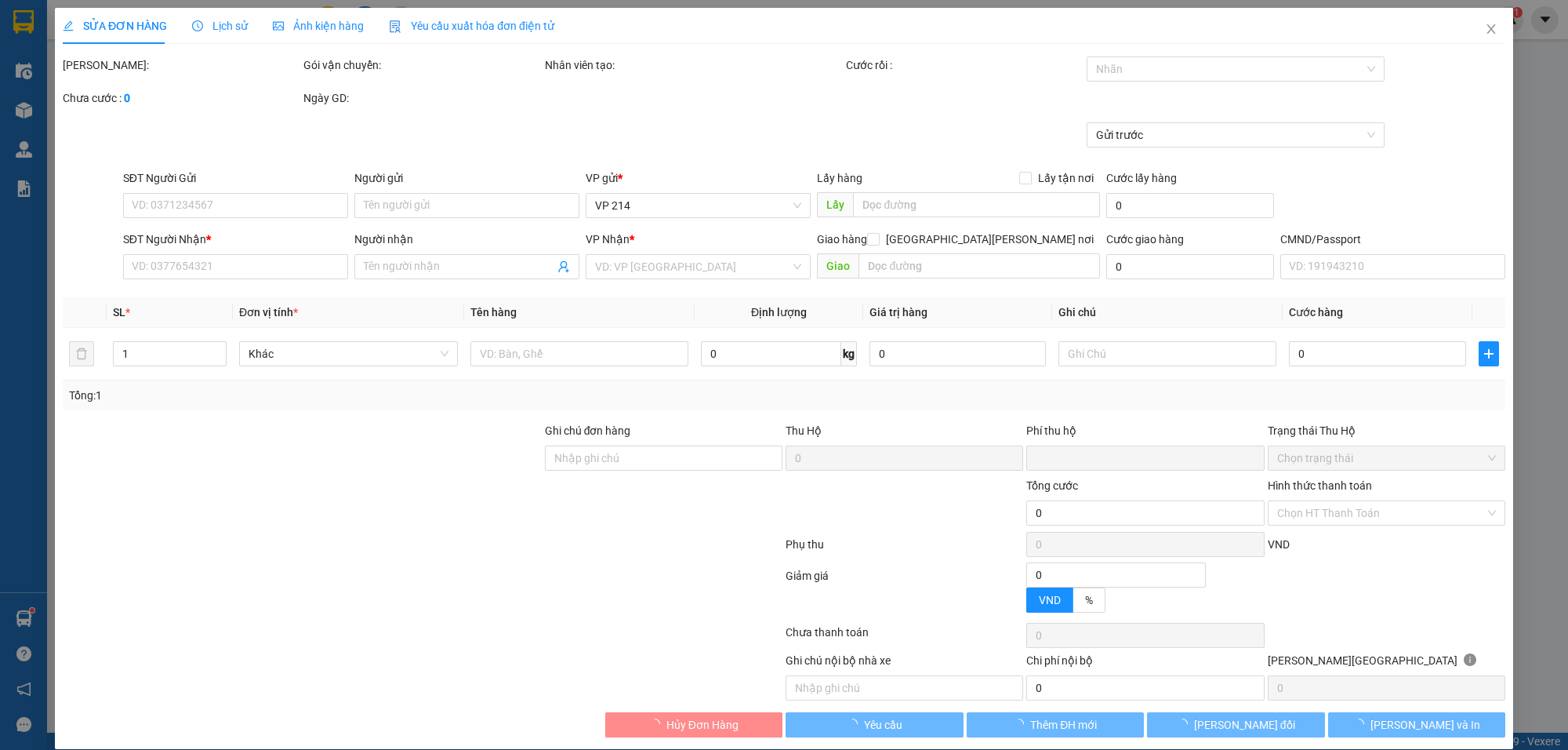
type input "70.000"
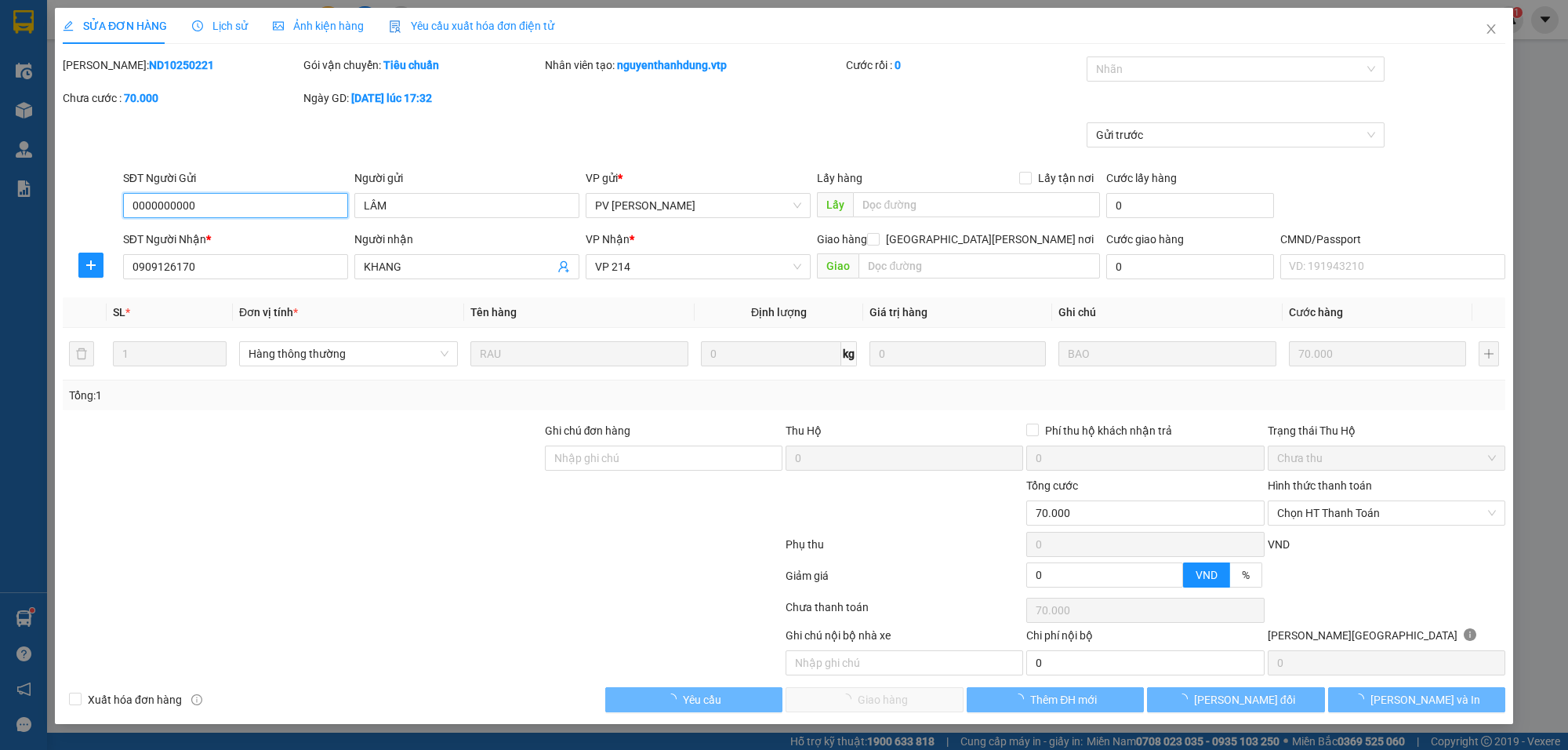
type input "3.500"
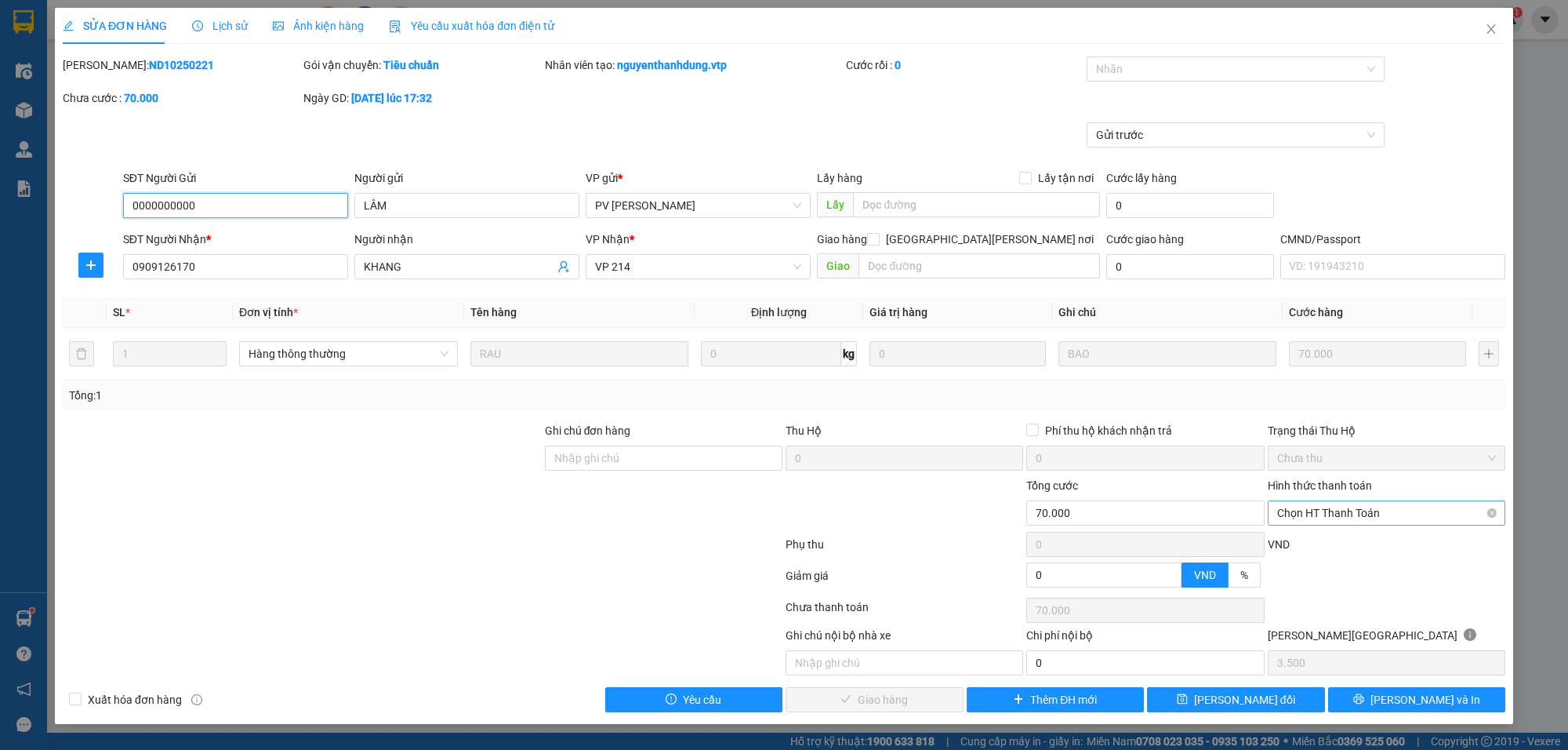
click at [1313, 504] on span "Chọn HT Thanh Toán" at bounding box center [1386, 513] width 219 height 23
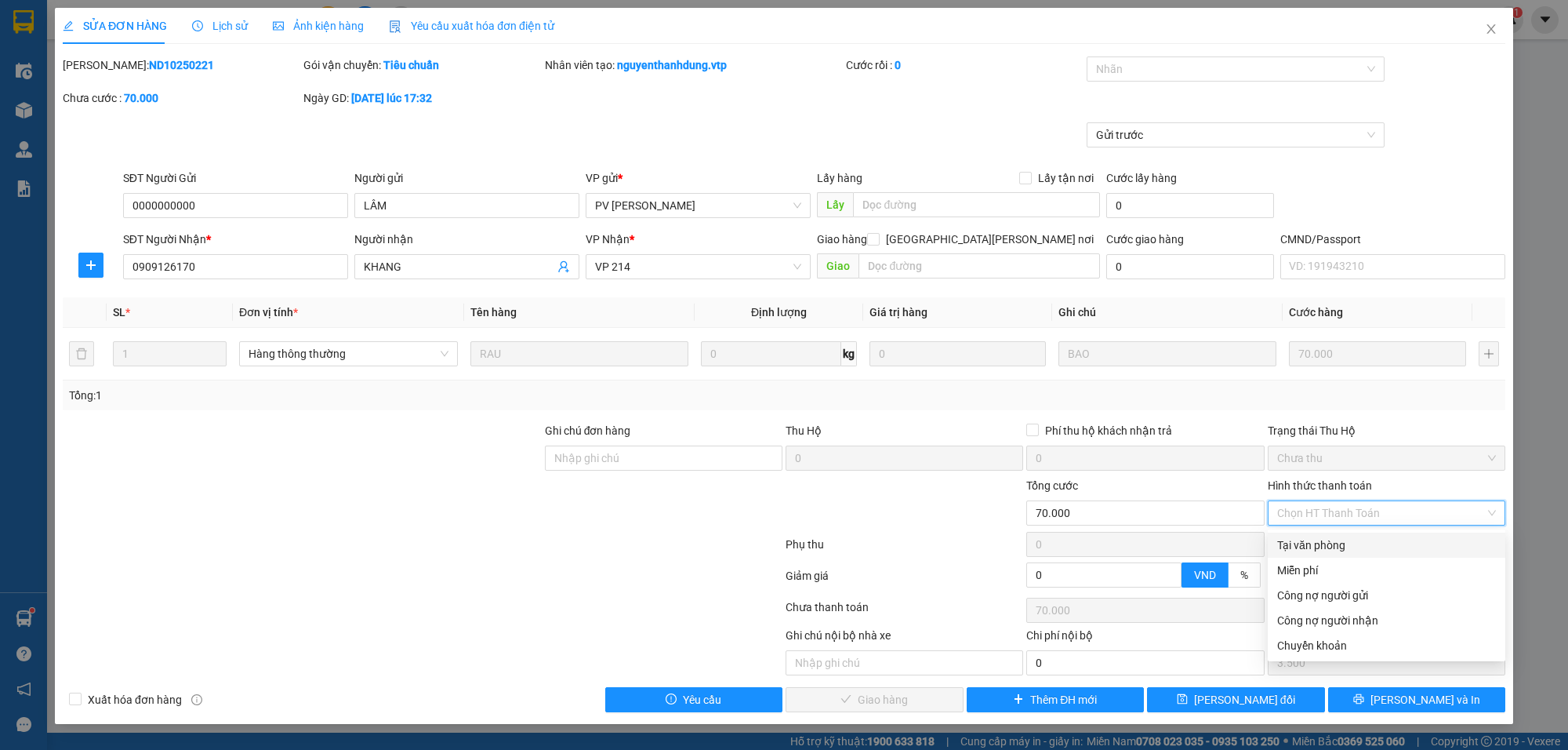
click at [1298, 537] on div "Tại văn phòng" at bounding box center [1386, 545] width 219 height 17
type input "0"
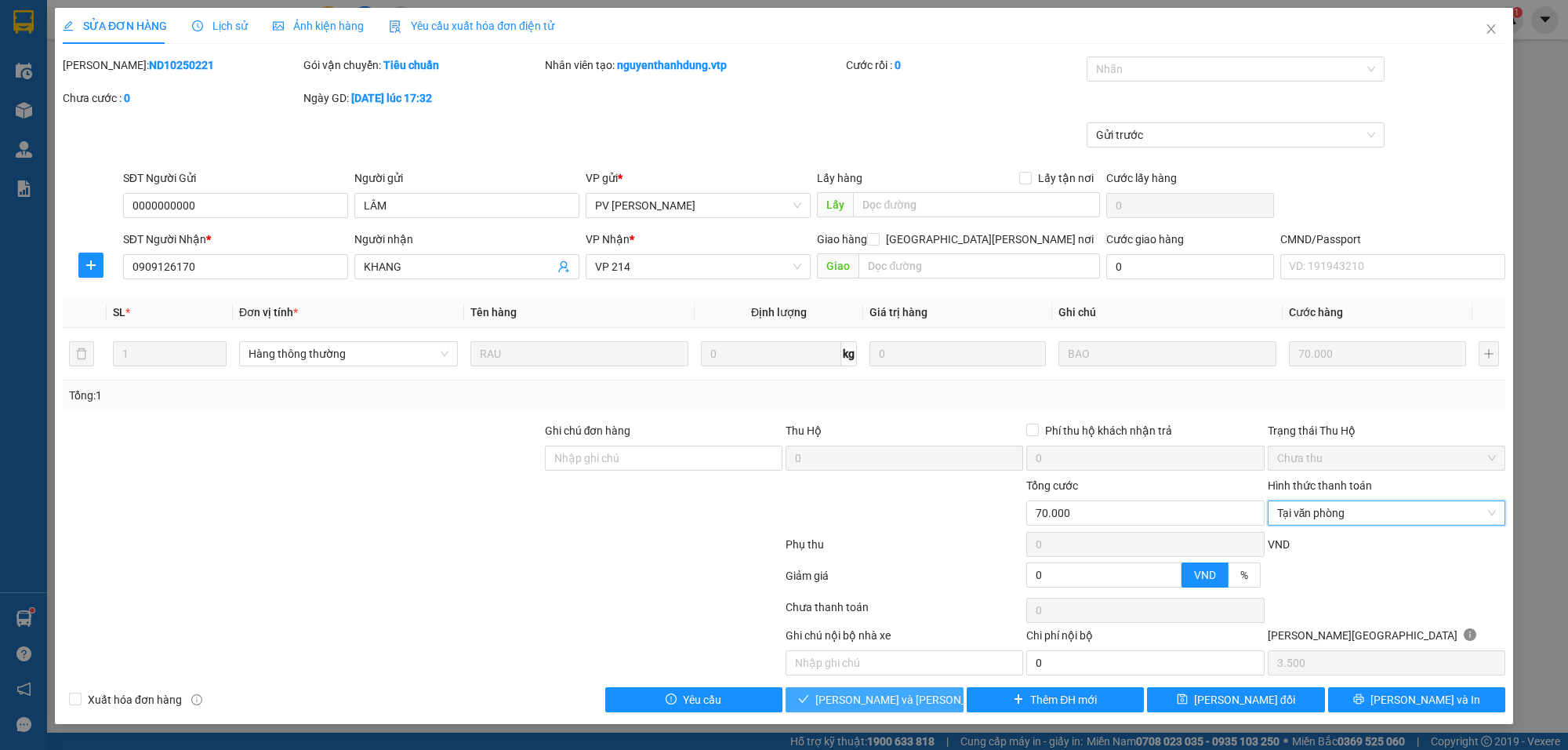
click at [910, 697] on span "[PERSON_NAME] và [PERSON_NAME] hàng" at bounding box center [921, 699] width 211 height 17
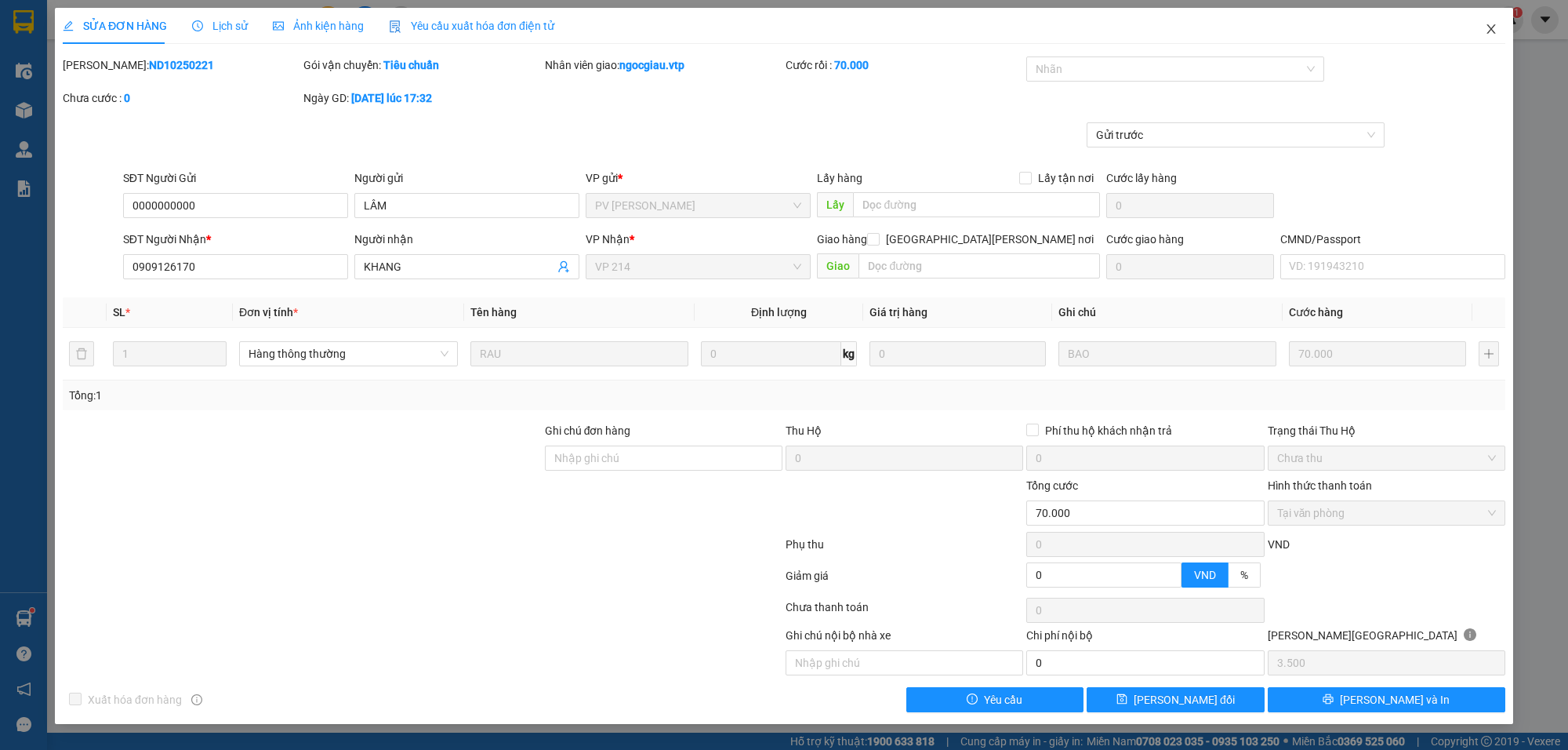
click at [1502, 32] on span "Close" at bounding box center [1491, 30] width 44 height 44
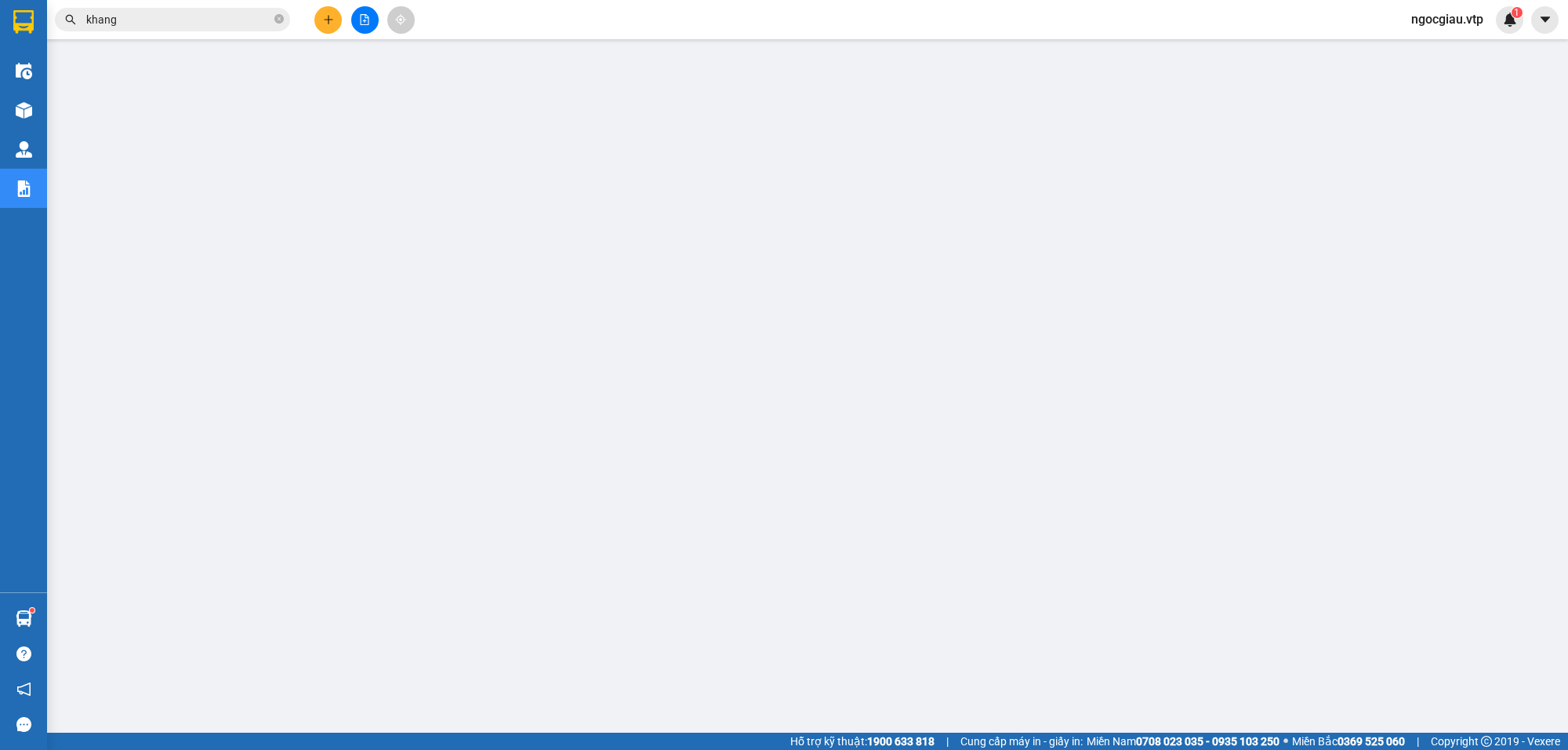
click at [233, 20] on input "khang" at bounding box center [178, 19] width 185 height 17
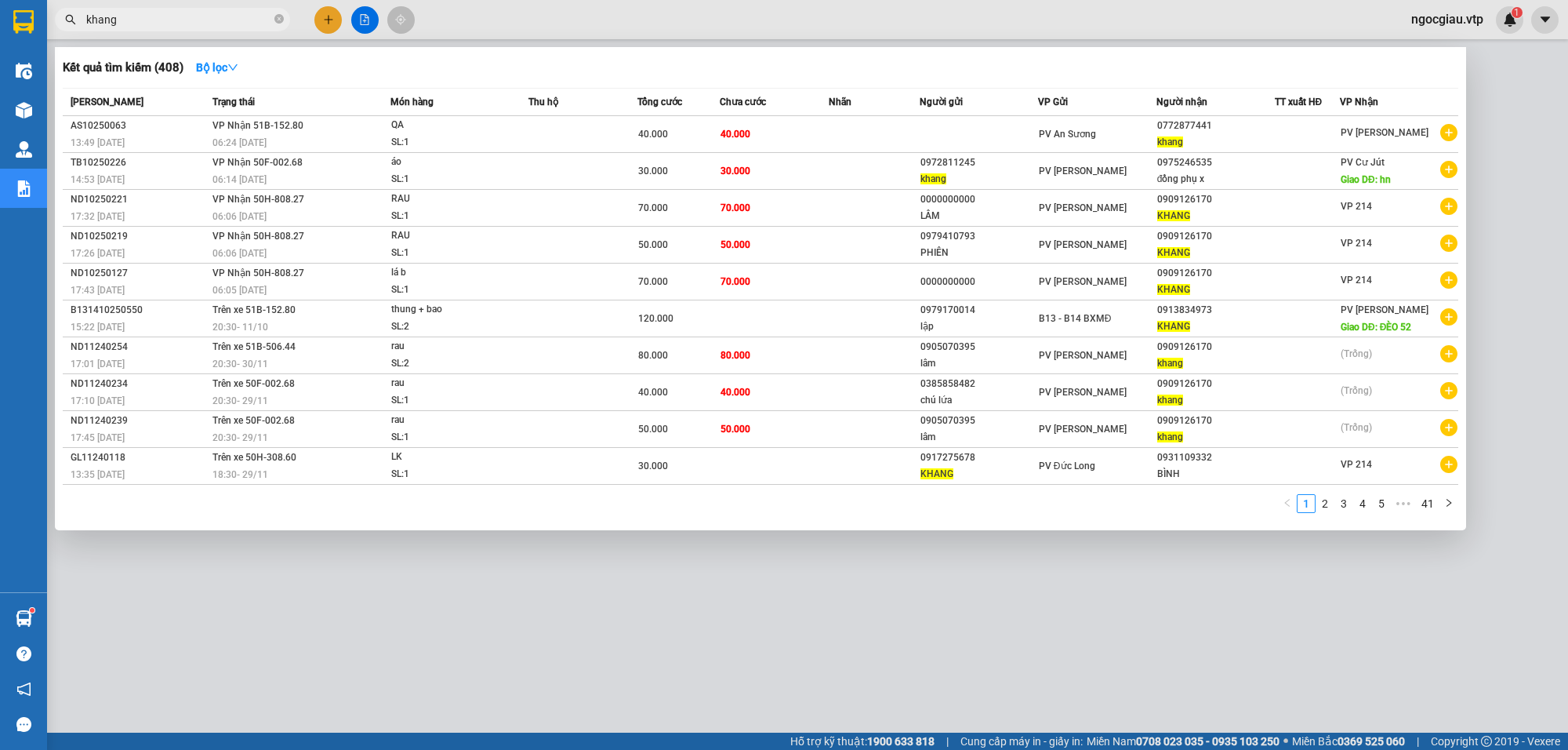
click at [233, 20] on input "khang" at bounding box center [178, 19] width 185 height 17
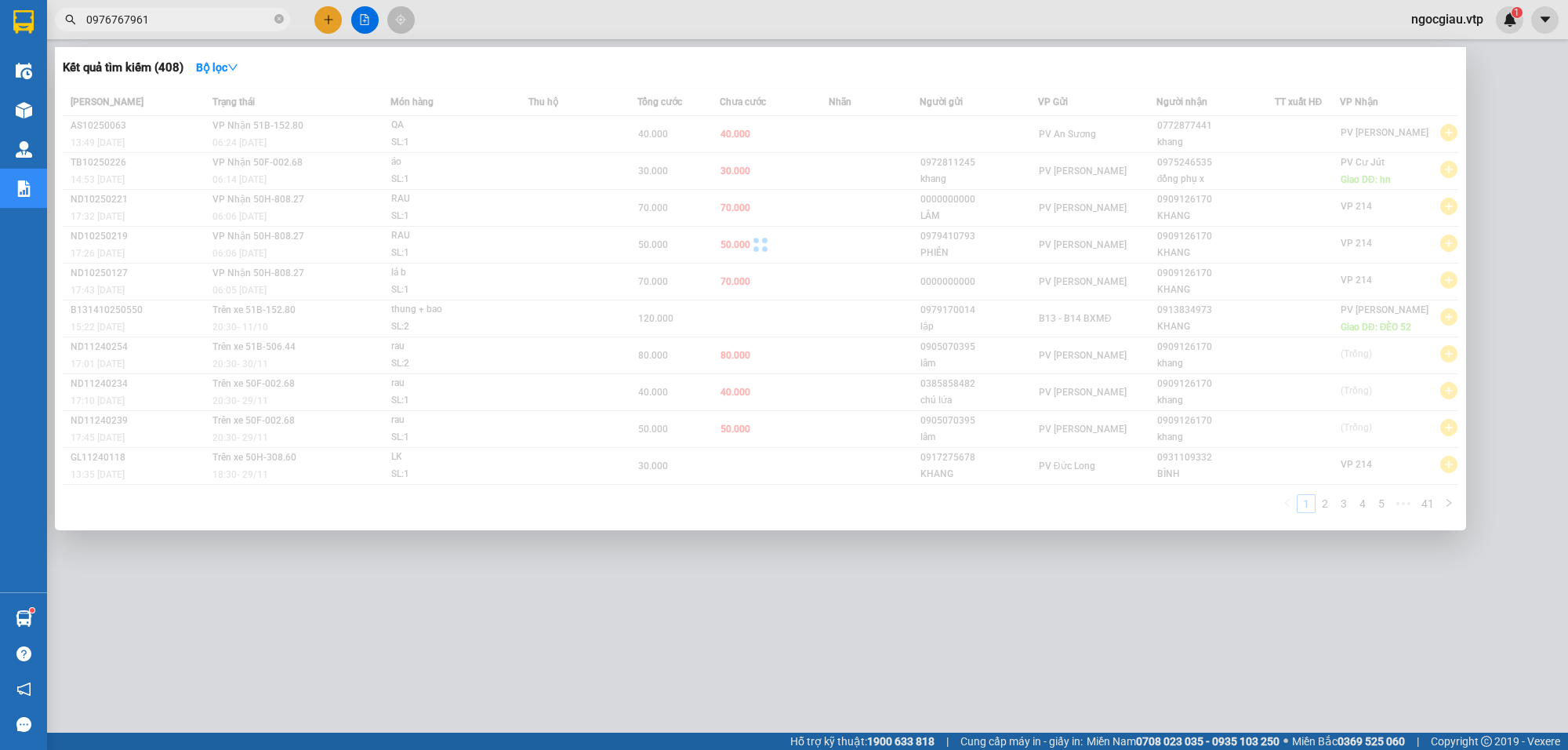
type input "0976767961"
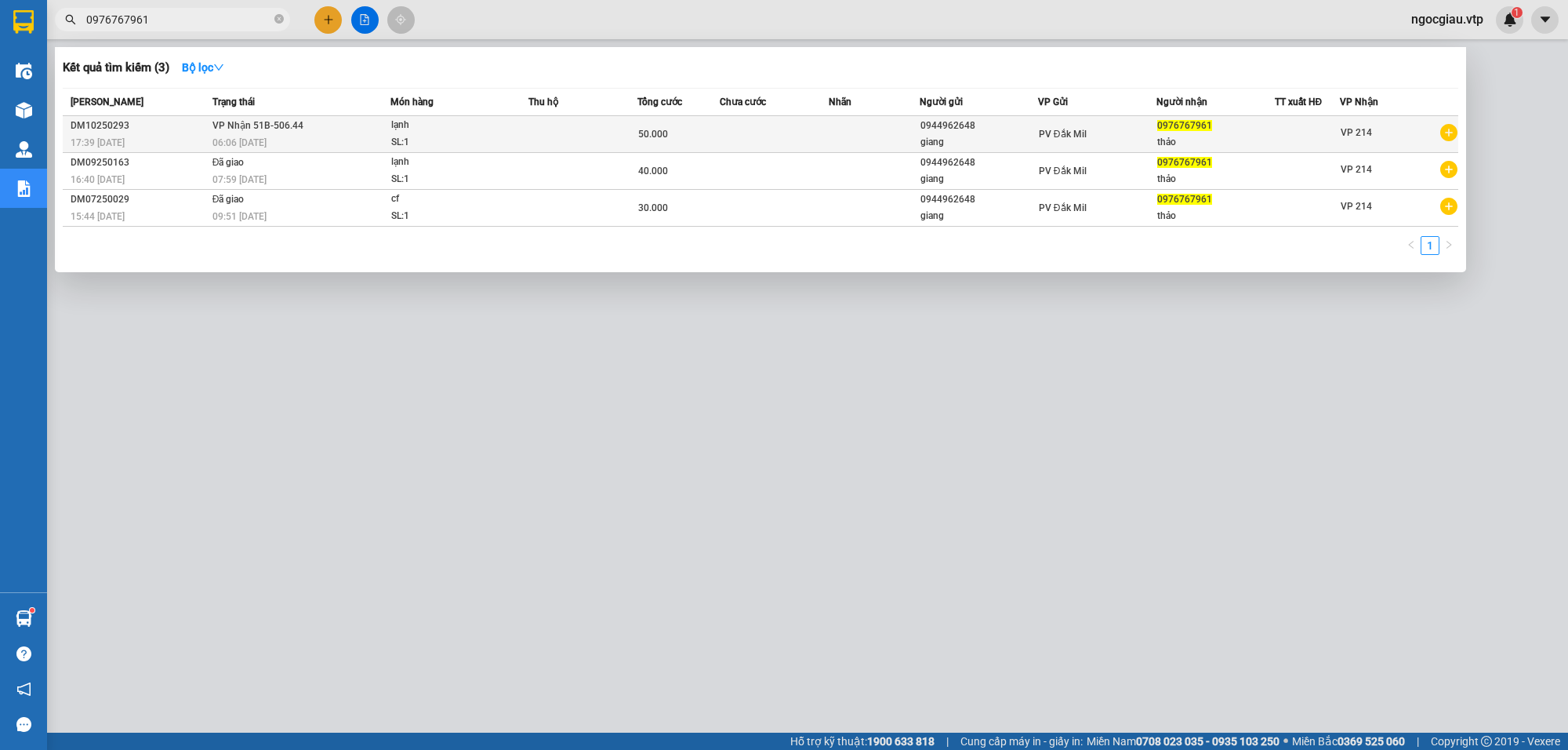
click at [615, 126] on td at bounding box center [583, 134] width 109 height 37
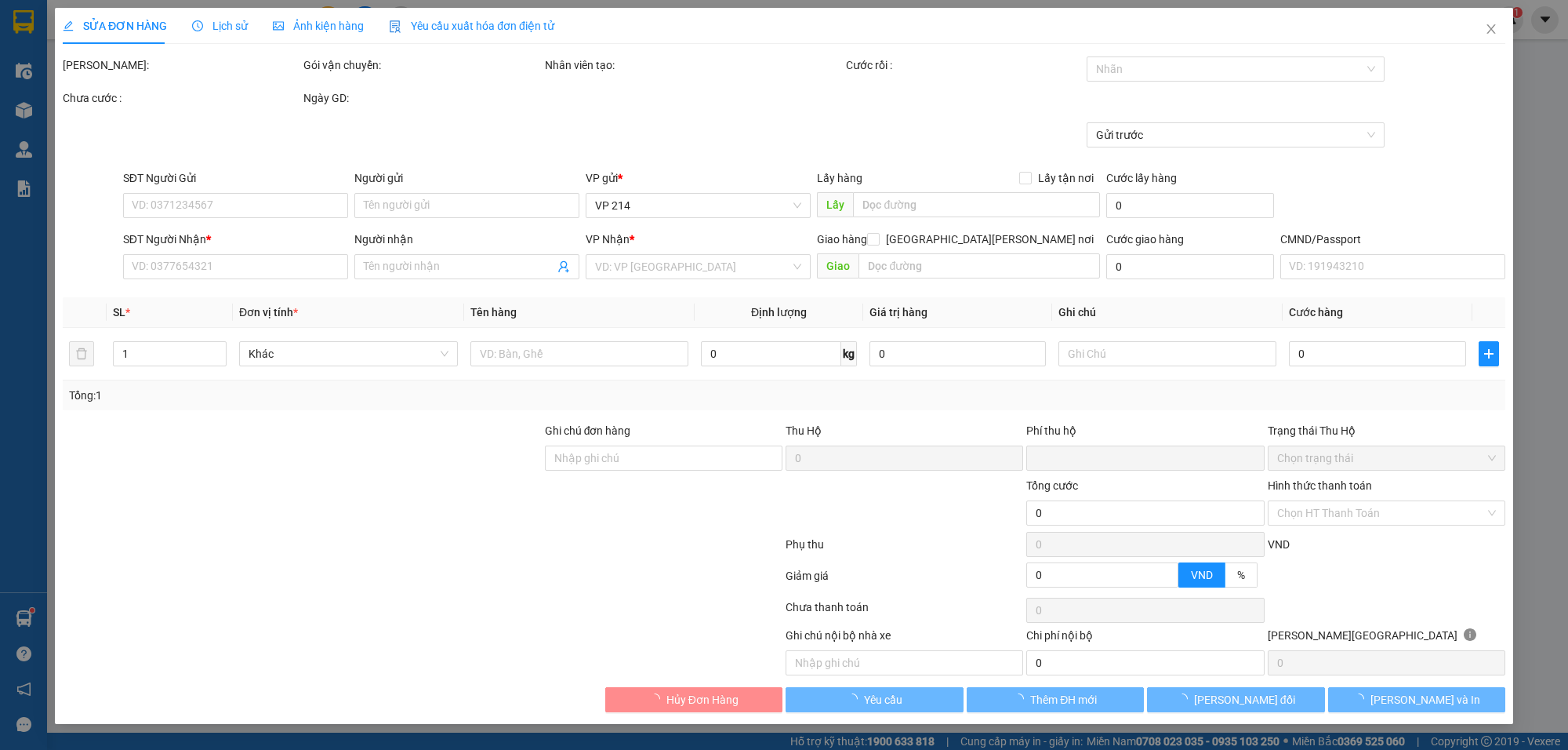
type input "2.500"
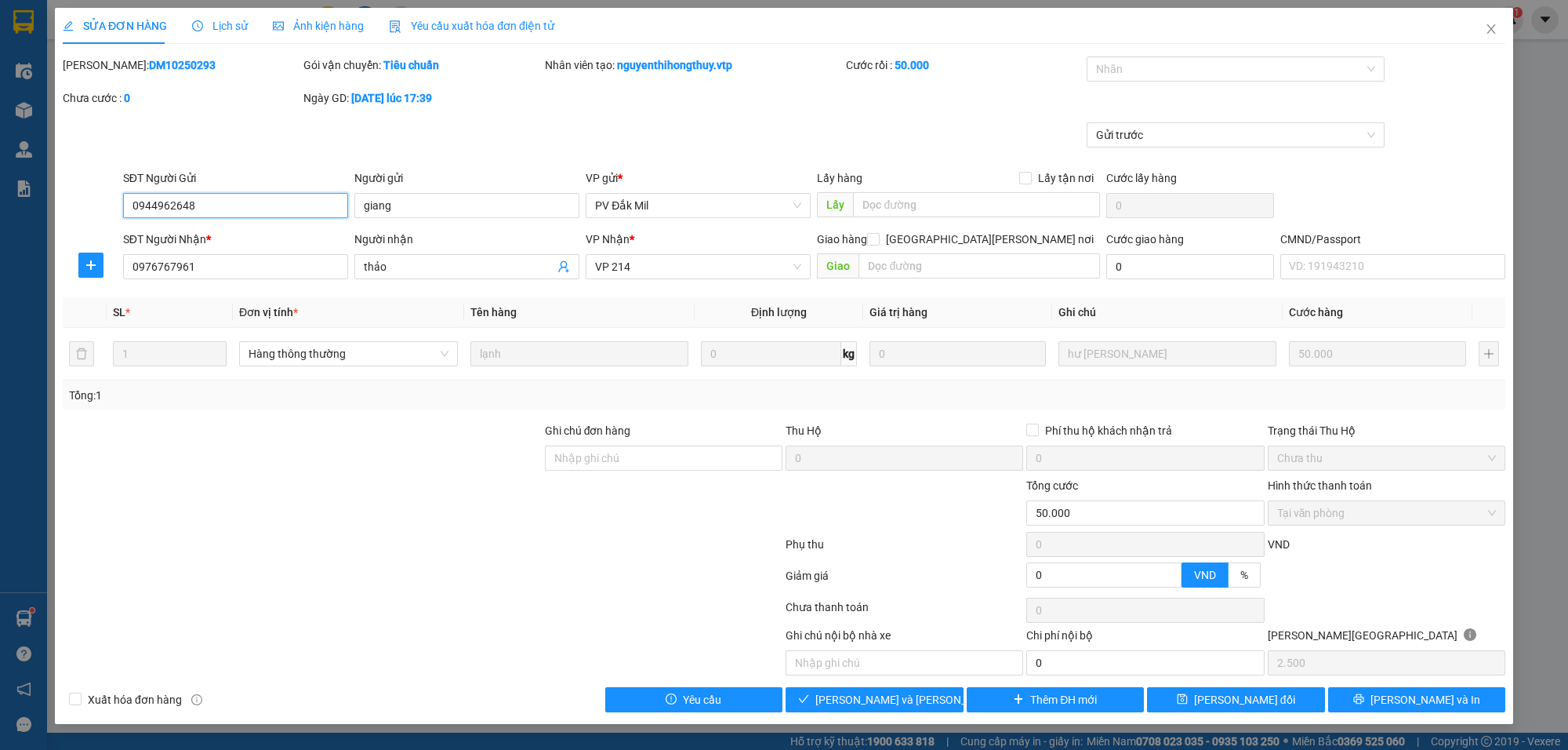
type input "0944962648"
type input "giang"
type input "0976767961"
type input "thảo"
type input "0"
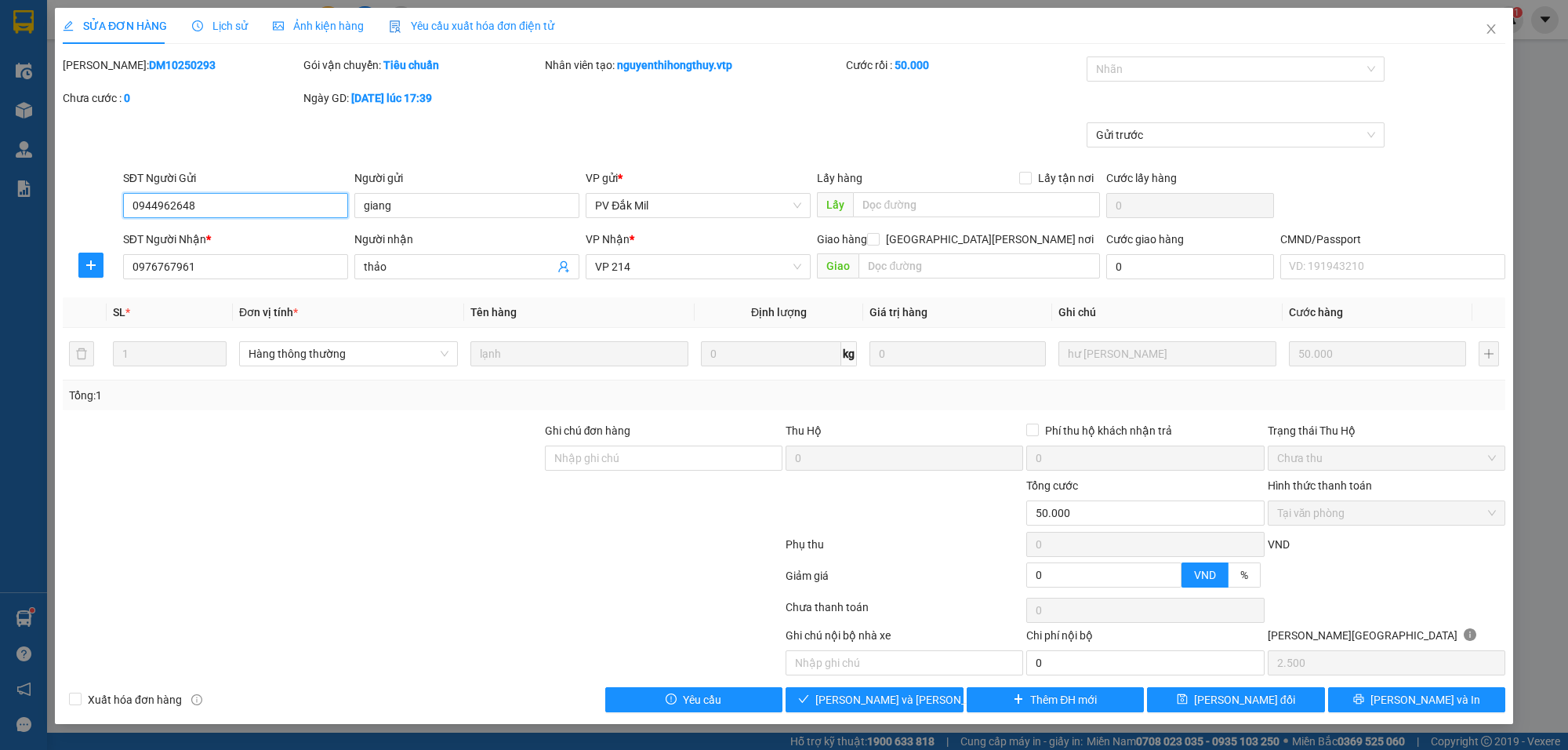
type input "50.000"
click at [896, 700] on span "Giao hàng" at bounding box center [883, 699] width 51 height 17
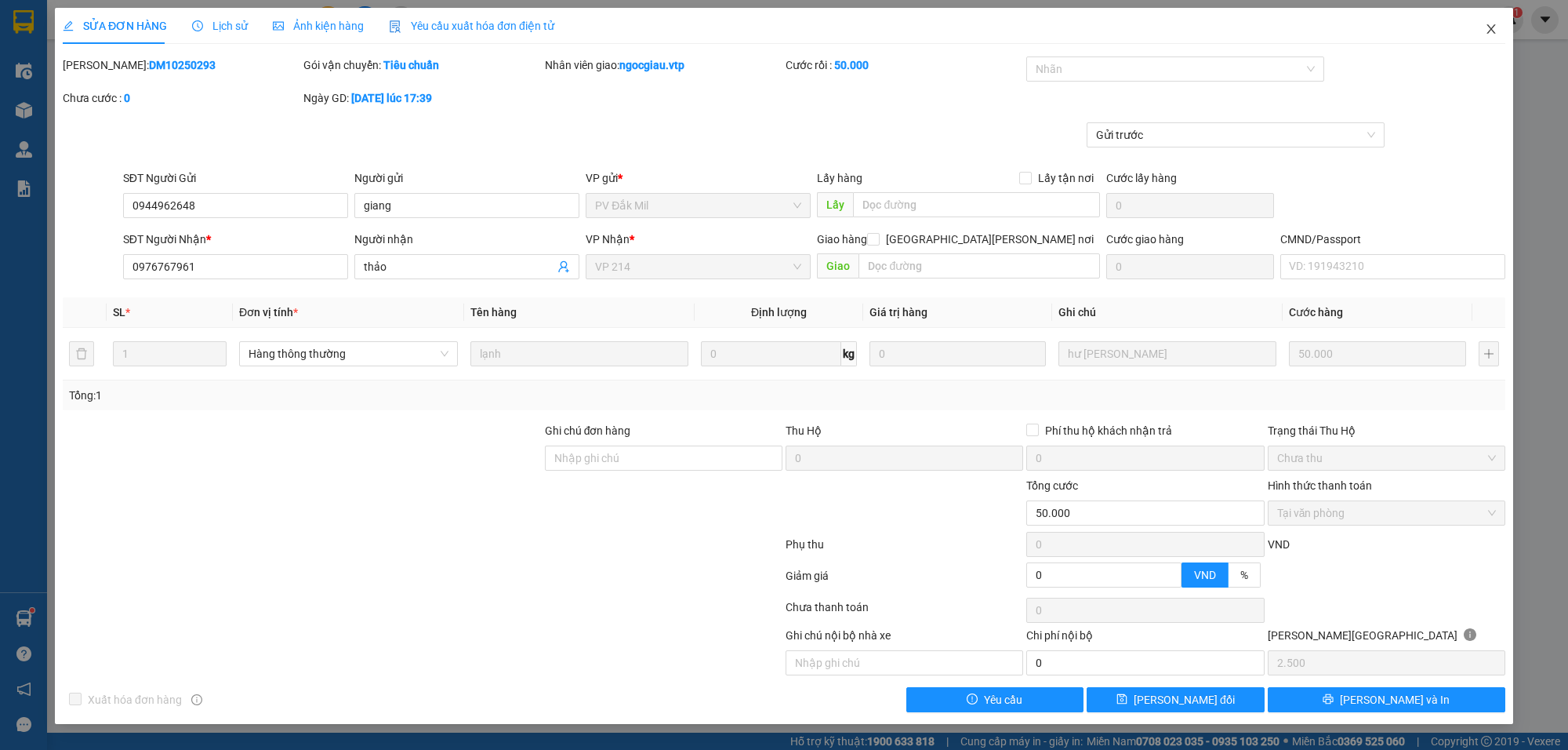
click at [1490, 29] on icon "close" at bounding box center [1491, 29] width 9 height 9
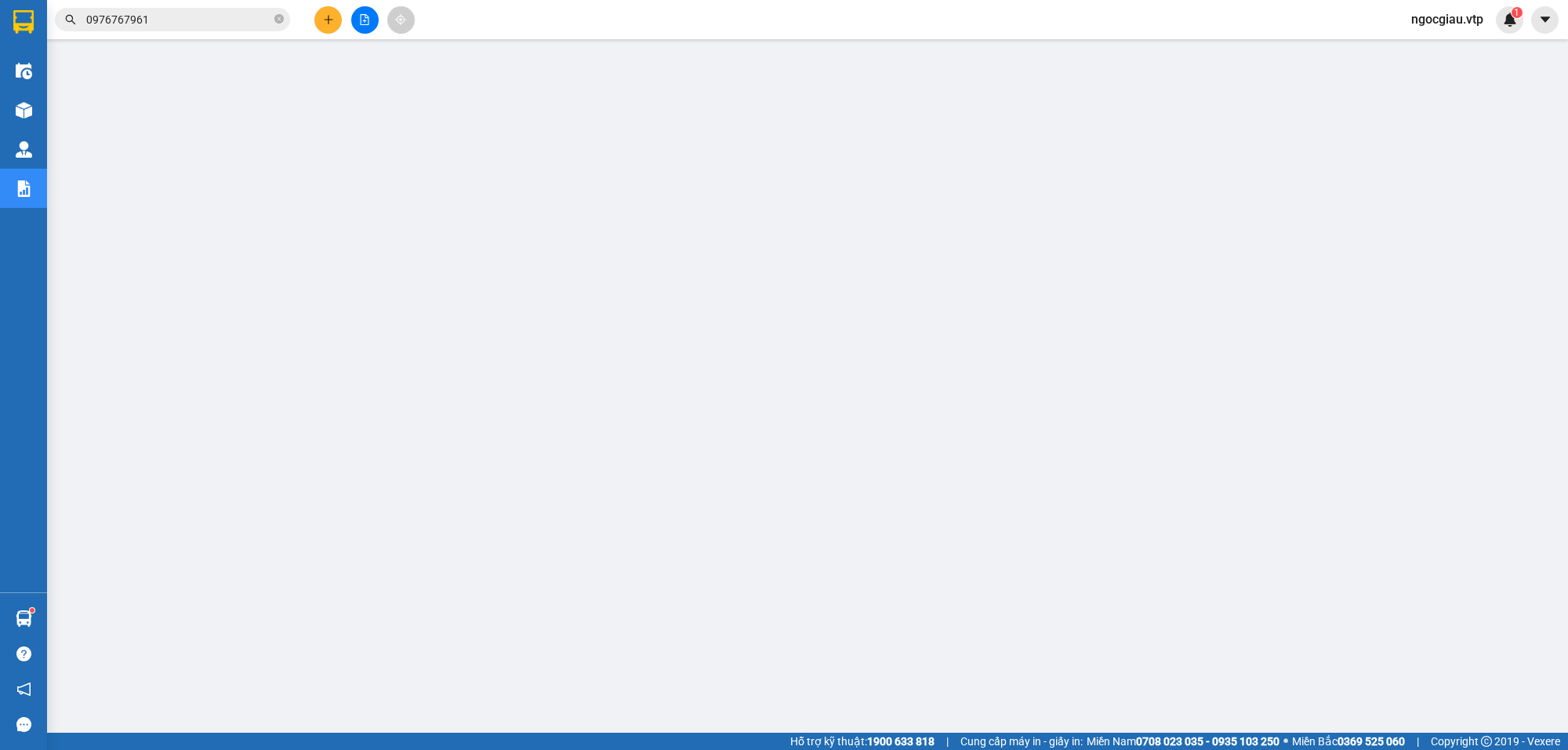
click at [220, 14] on input "0976767961" at bounding box center [178, 19] width 185 height 17
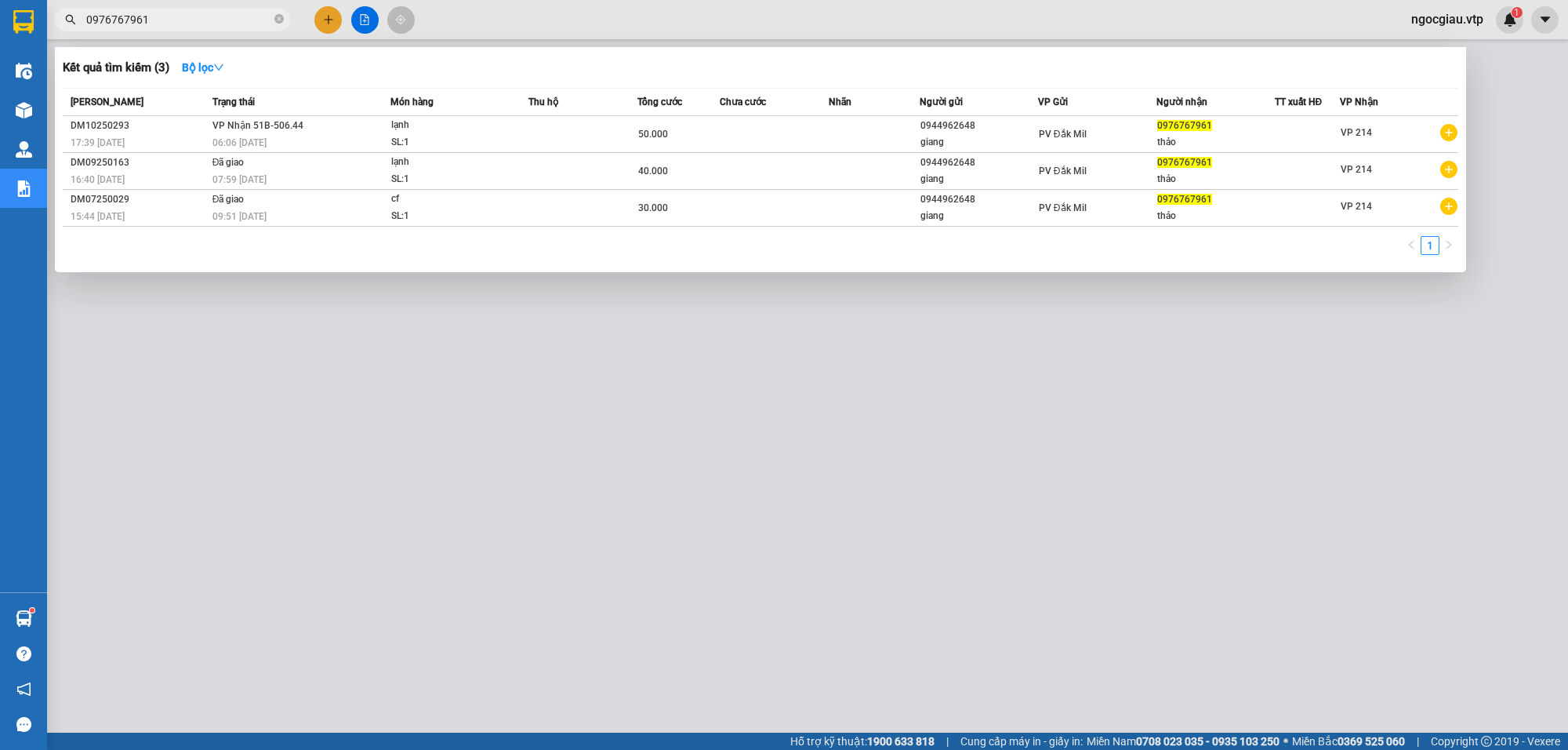
click at [220, 14] on input "0976767961" at bounding box center [178, 19] width 185 height 17
type input "176870"
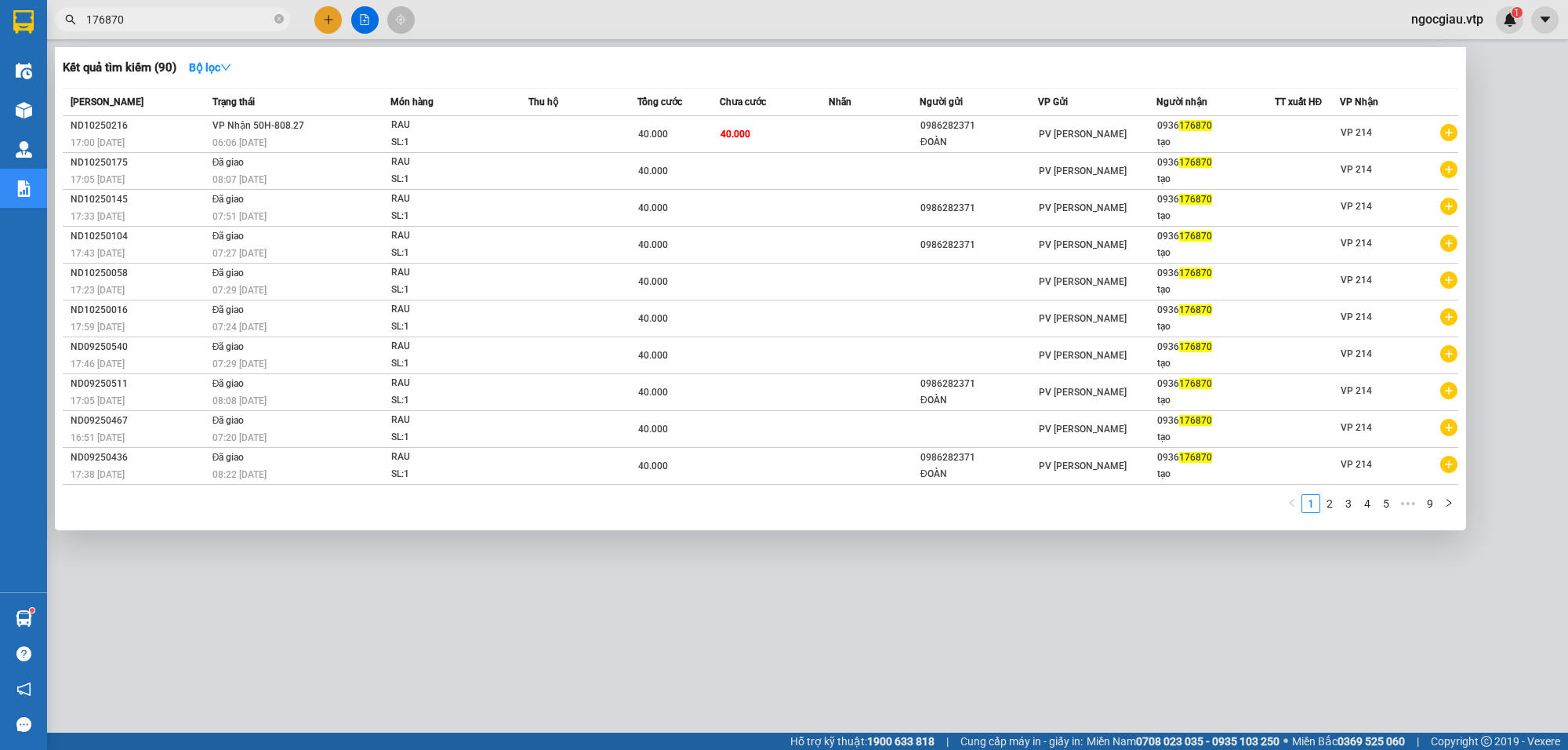
click at [809, 138] on td "40.000" at bounding box center [774, 134] width 109 height 37
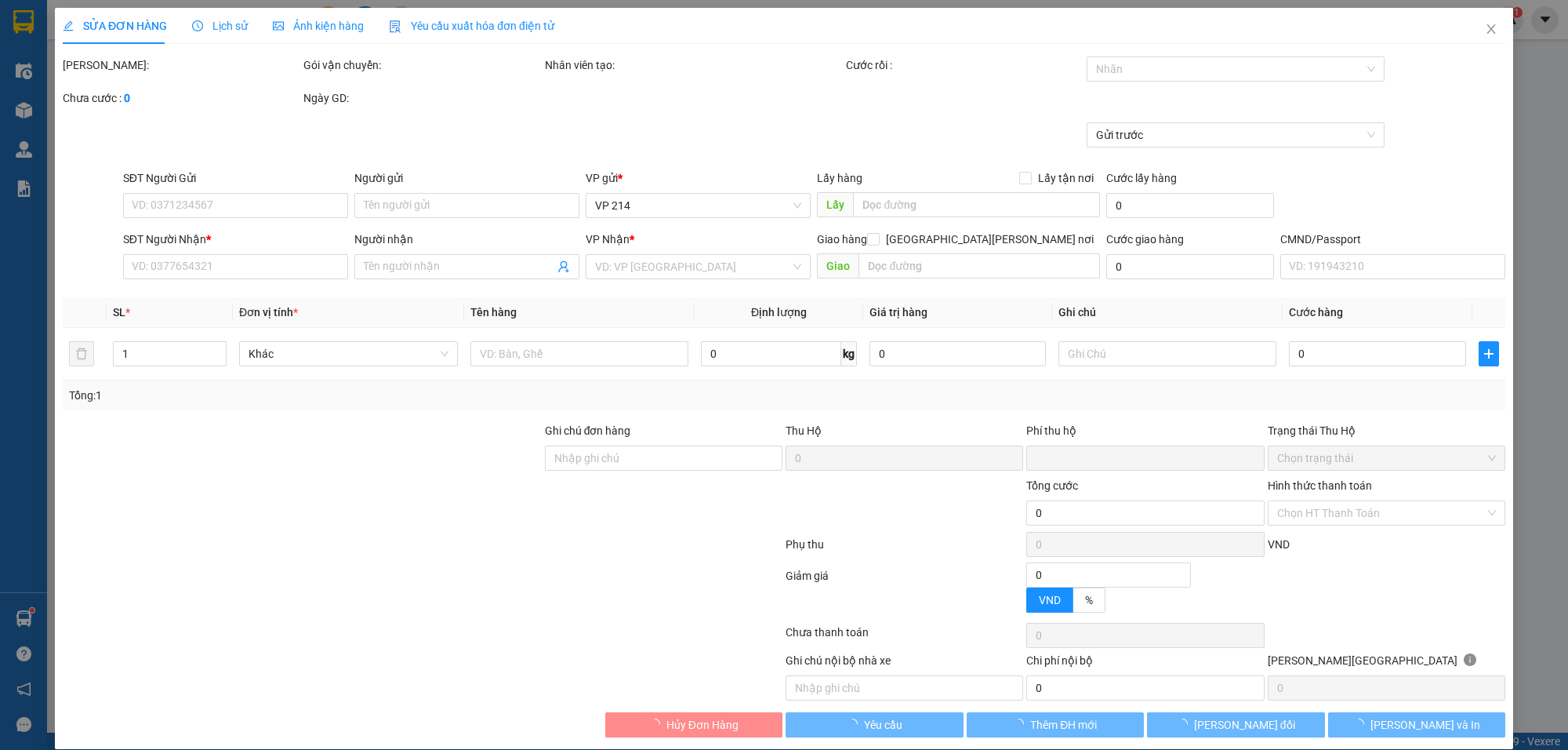
type input "2.000"
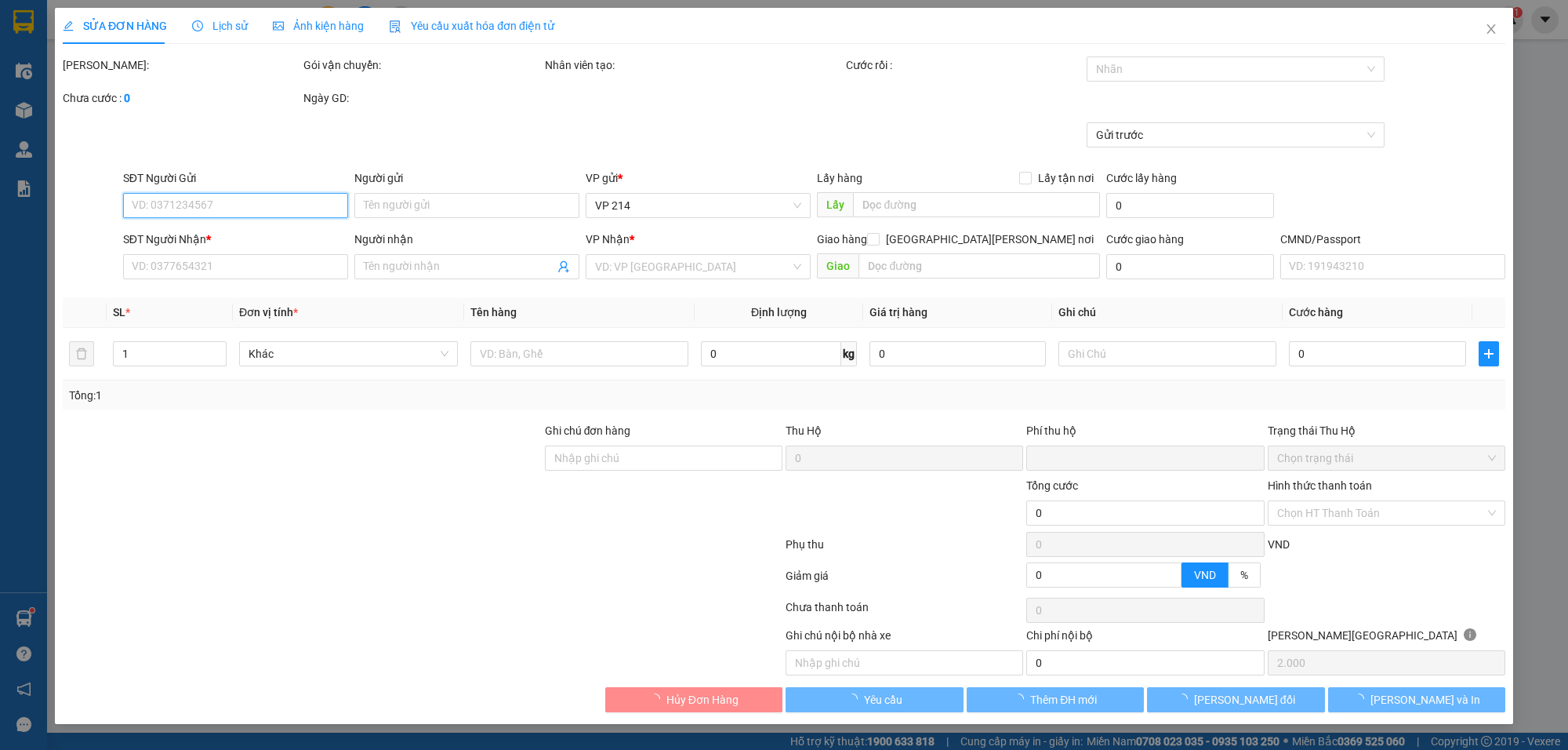
type input "0986282371"
type input "ĐOÀN"
type input "0936176870"
type input "tạo"
type input "0"
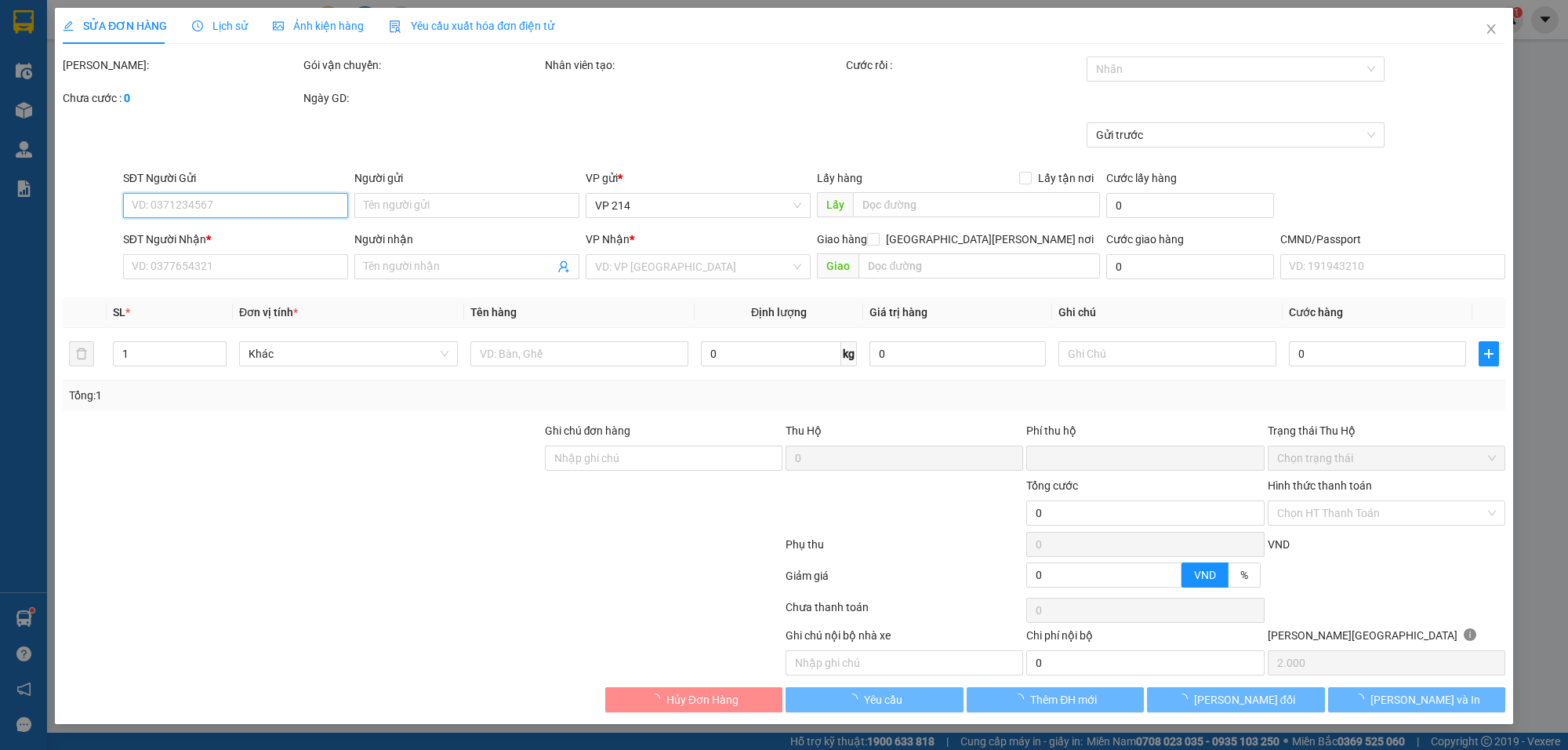
type input "40.000"
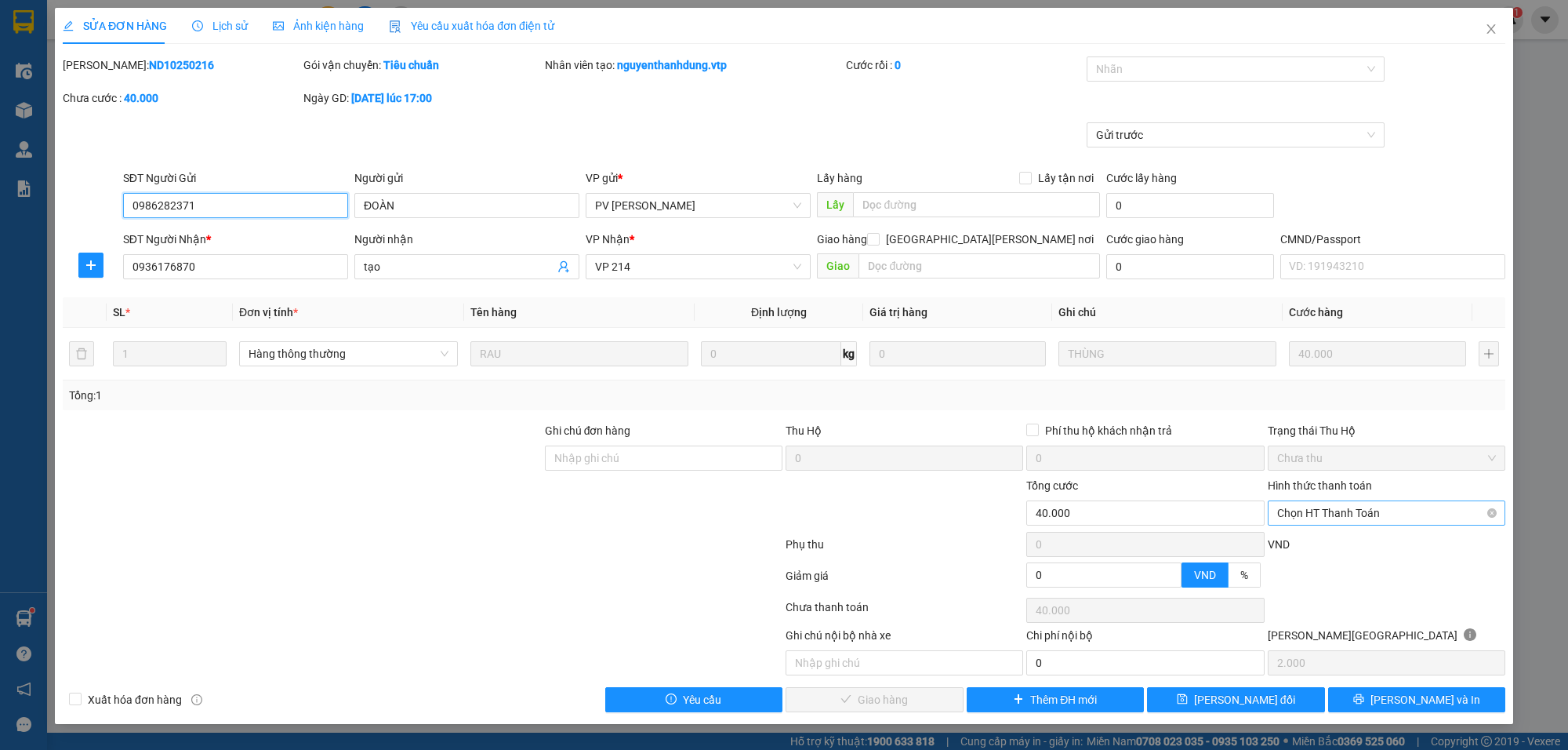
click at [1345, 511] on span "Chọn HT Thanh Toán" at bounding box center [1386, 513] width 219 height 23
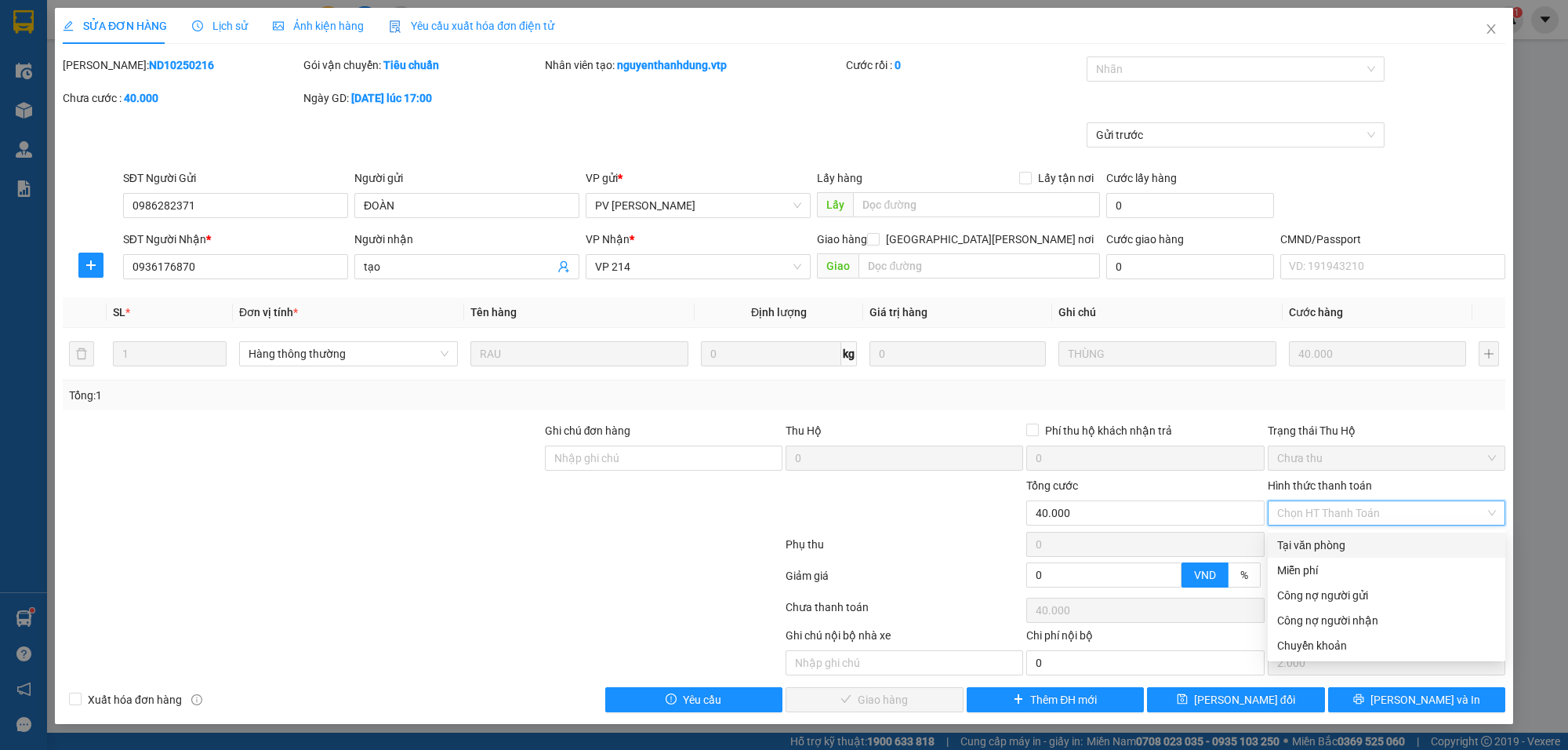
click at [1305, 550] on div "Tại văn phòng" at bounding box center [1386, 545] width 219 height 17
type input "0"
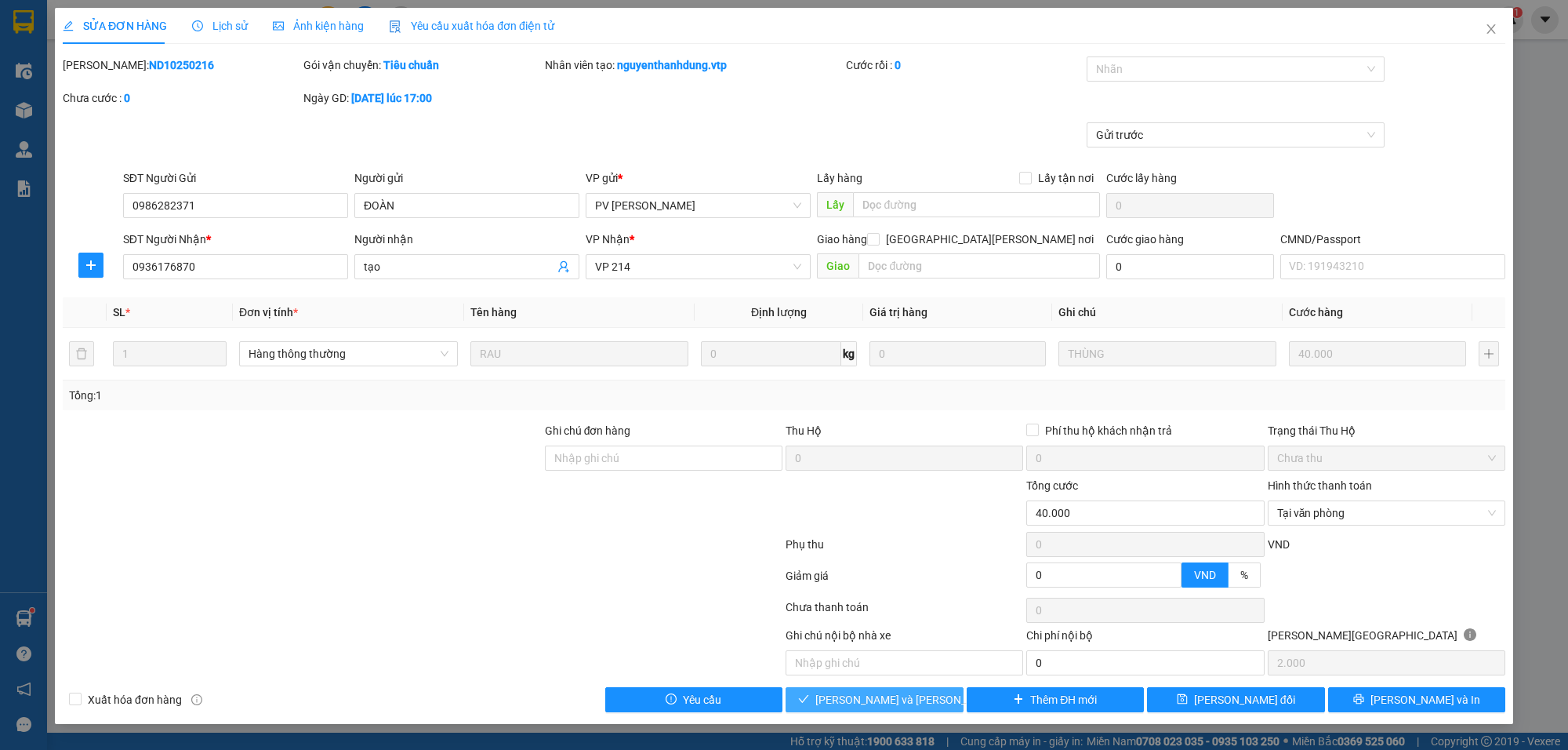
click at [886, 703] on span "[PERSON_NAME] và [PERSON_NAME] hàng" at bounding box center [921, 699] width 211 height 17
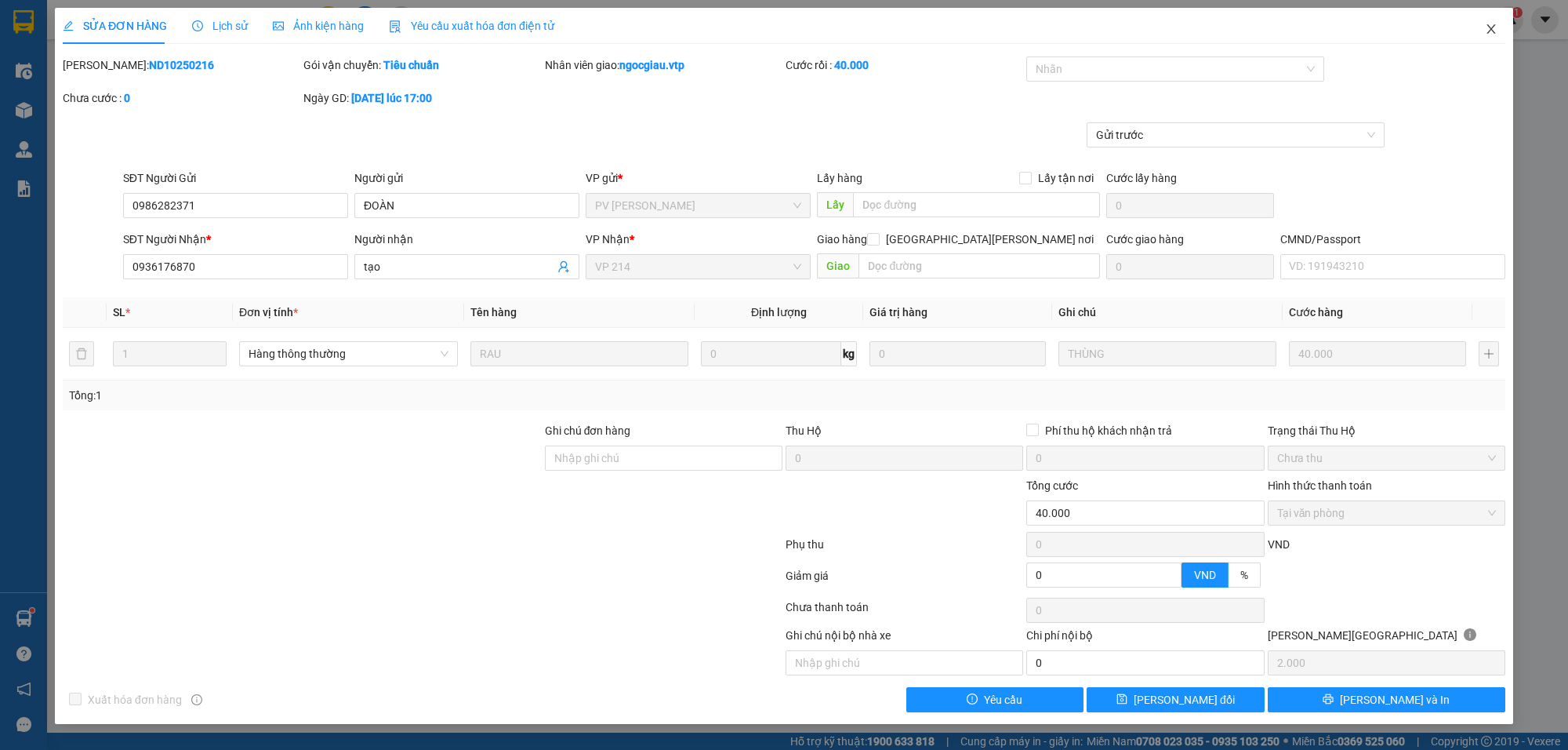
click at [1485, 29] on icon "close" at bounding box center [1491, 29] width 13 height 13
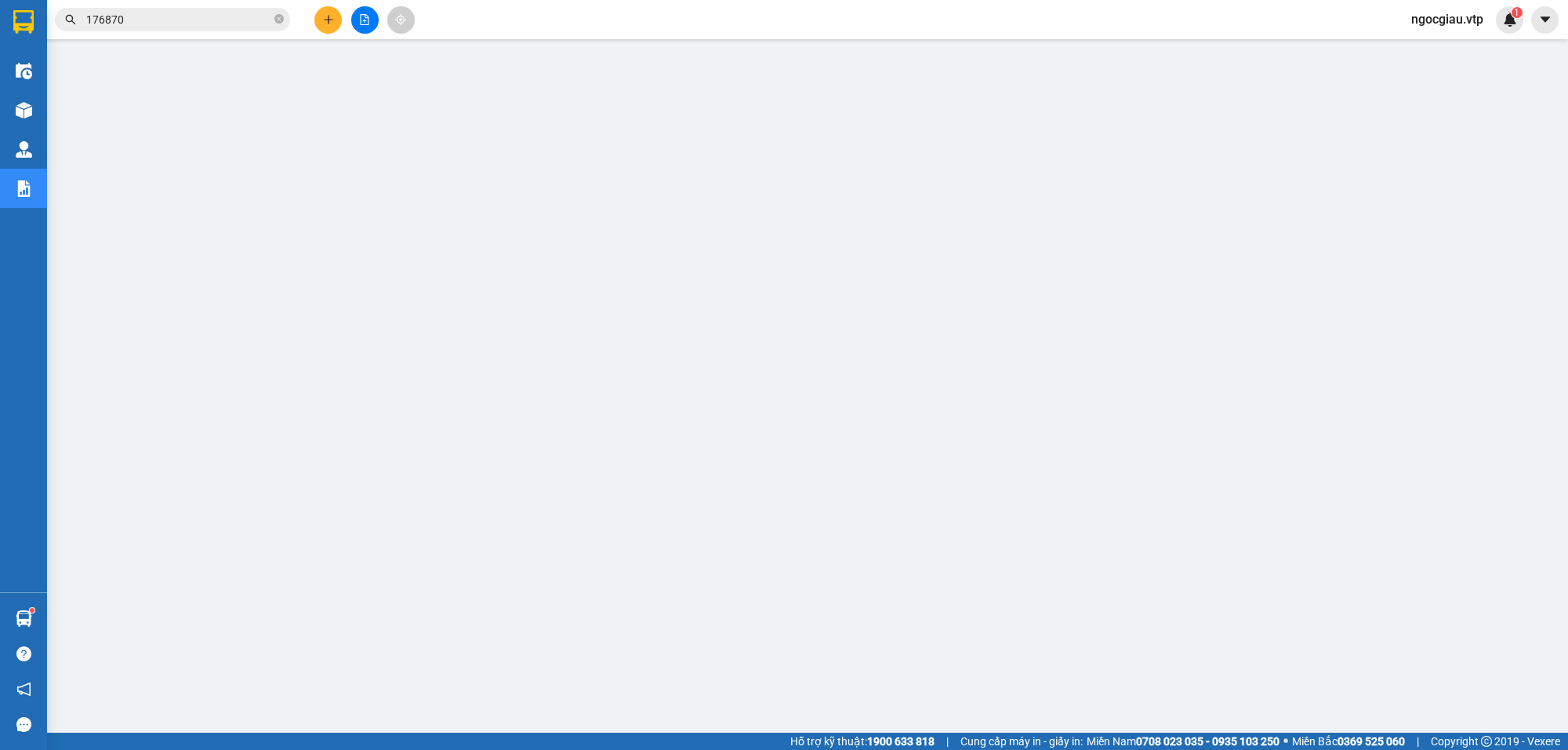
click at [226, 23] on input "176870" at bounding box center [178, 19] width 185 height 17
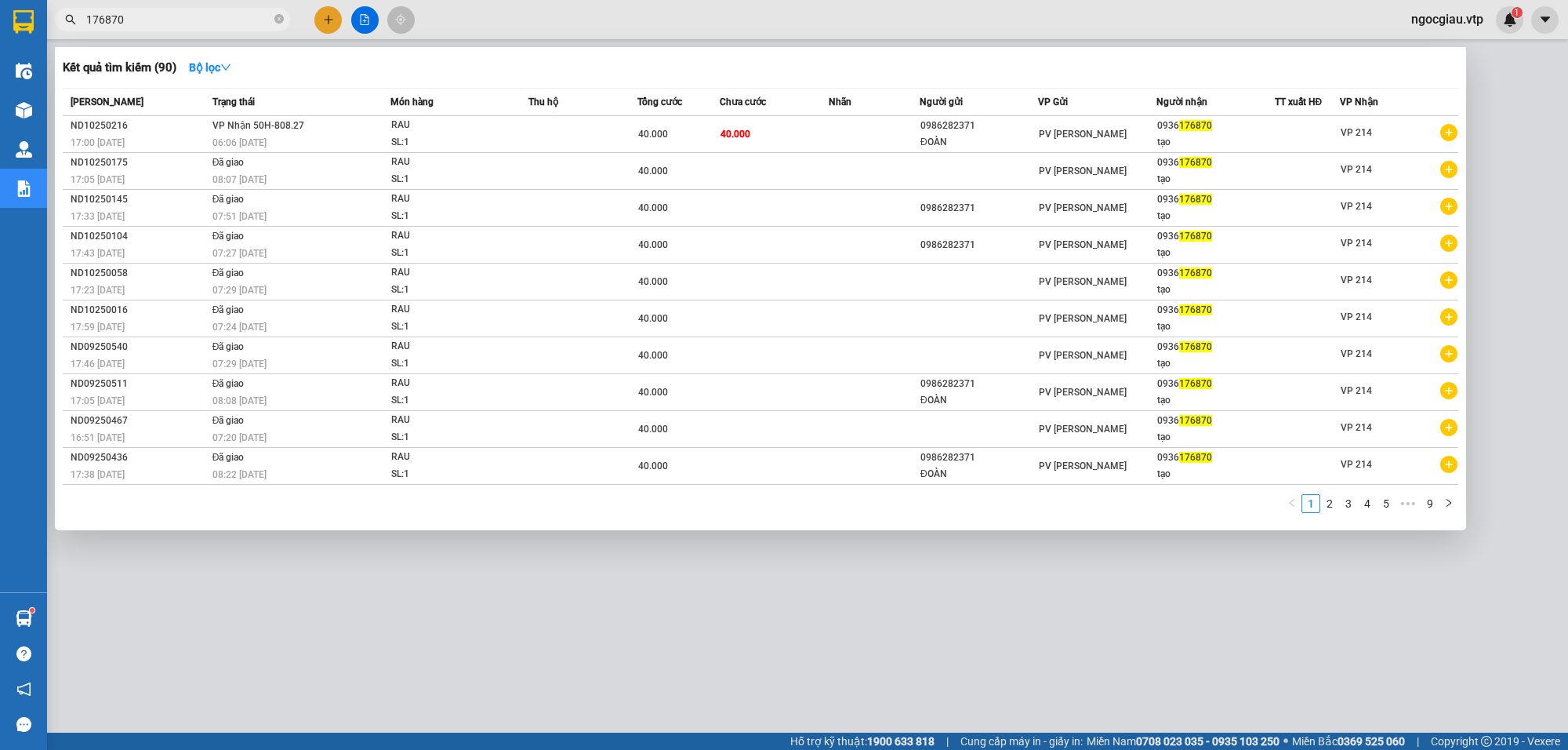
click at [226, 23] on input "176870" at bounding box center [178, 19] width 185 height 17
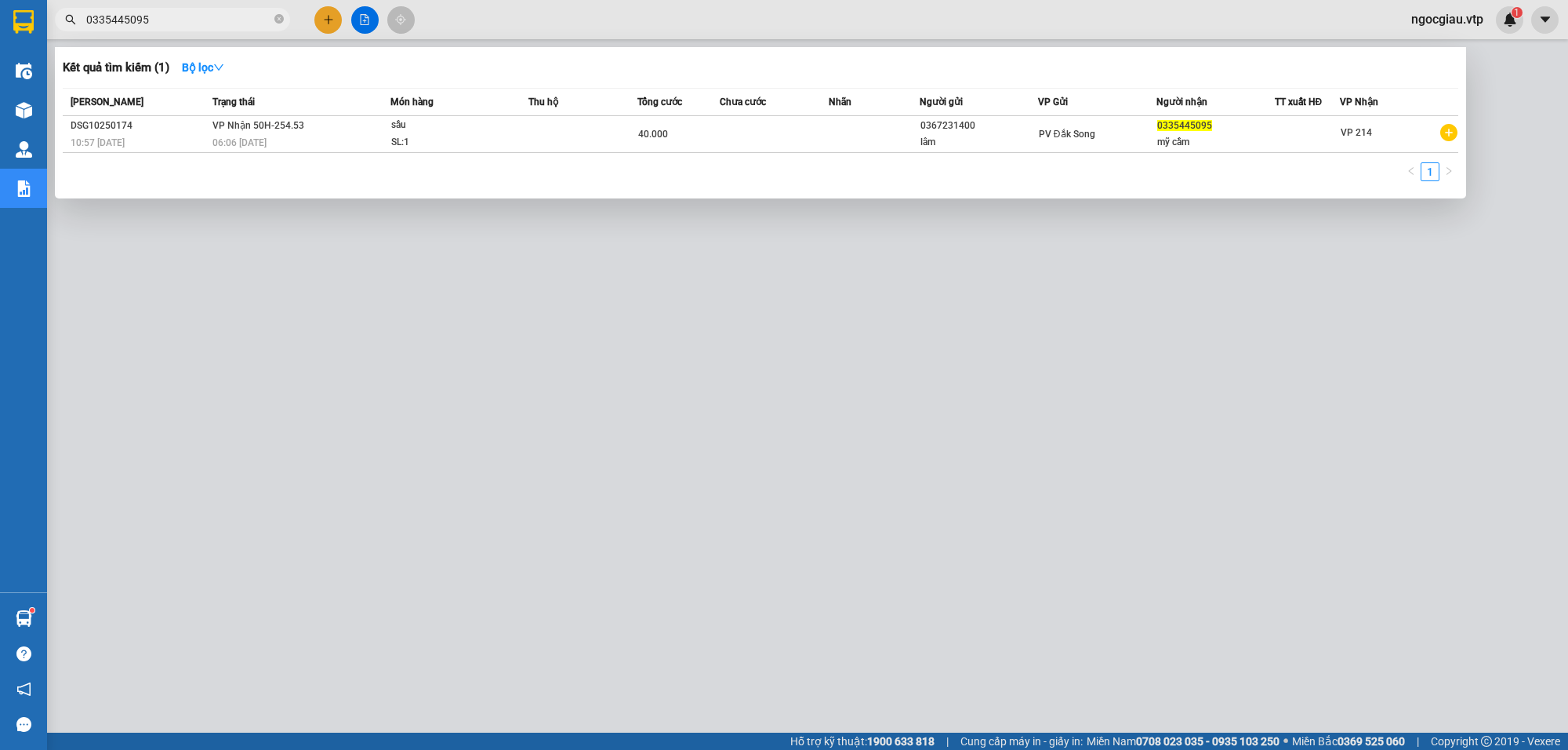
type input "0335445095"
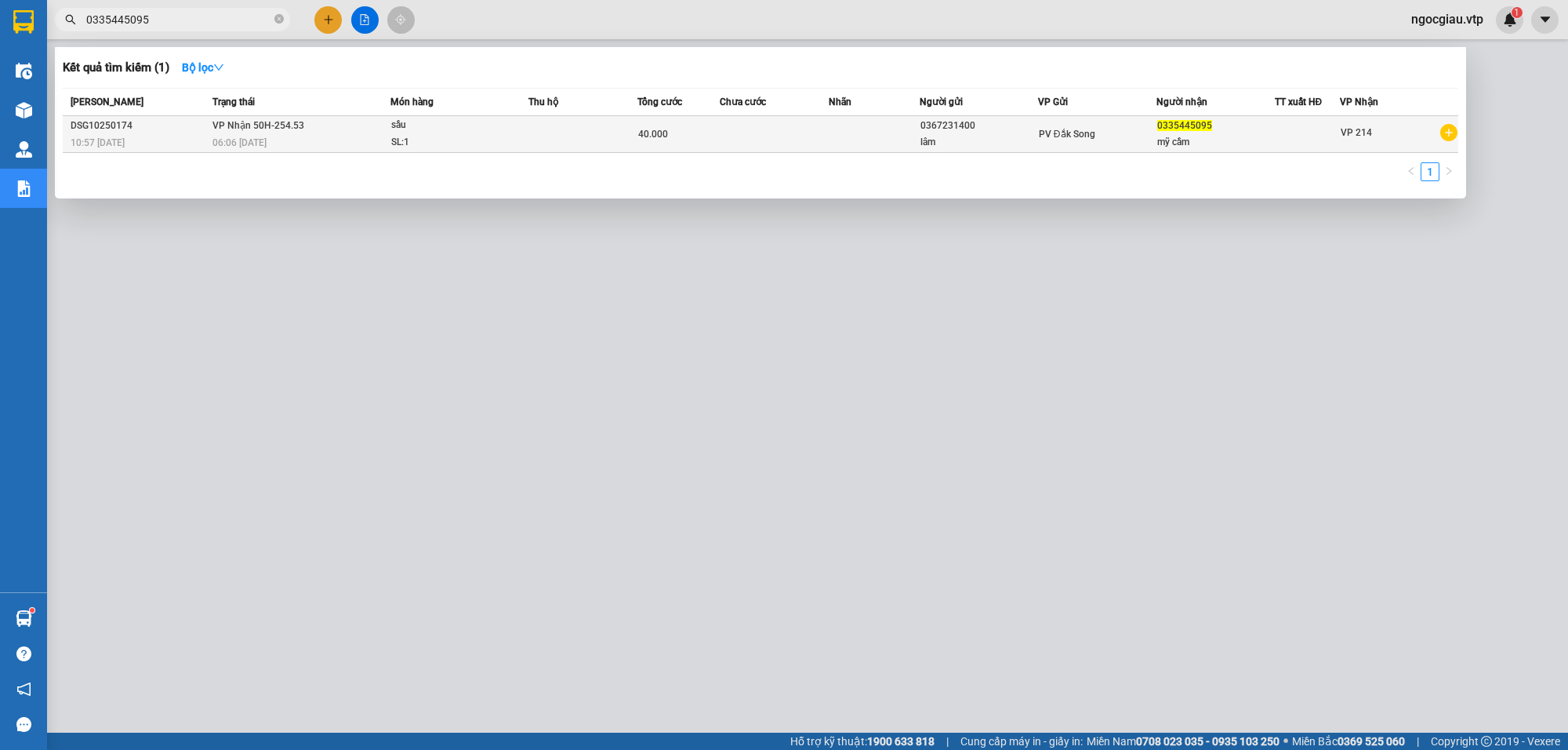
click at [424, 138] on div "SL: 1" at bounding box center [450, 142] width 117 height 17
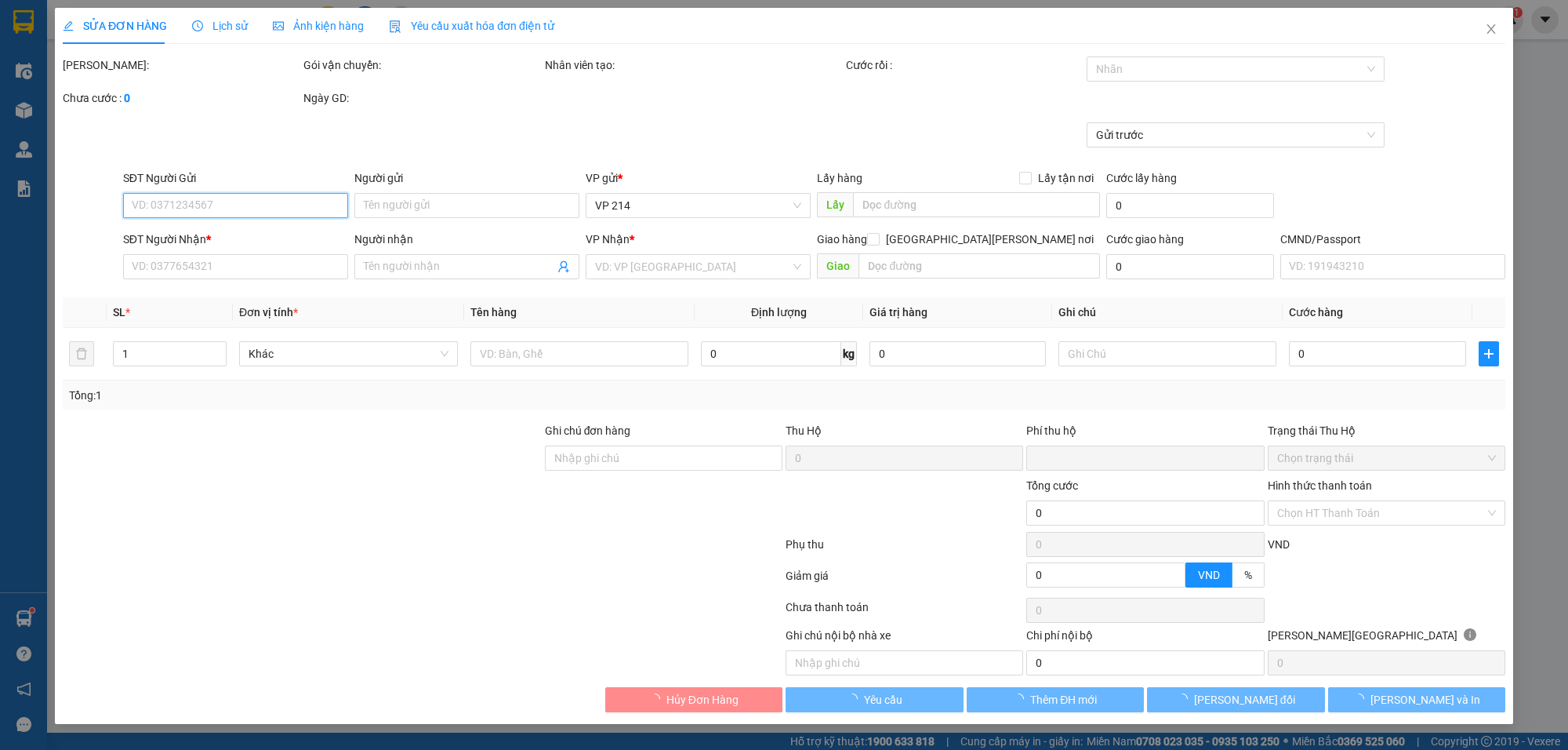
type input "2.000"
type input "0367231400"
type input "lâm"
type input "0335445095"
type input "mỹ cầm"
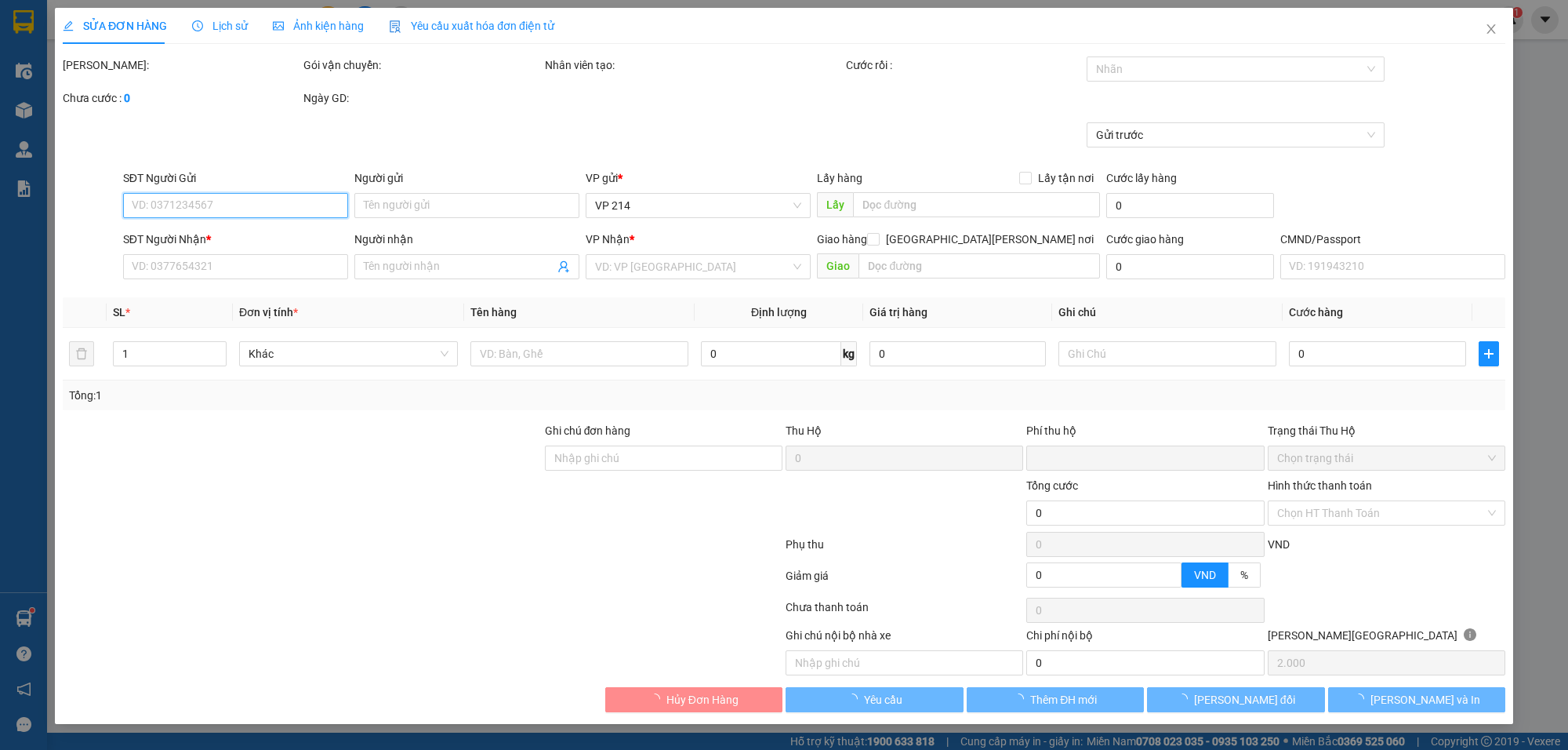
type input "0"
type input "40.000"
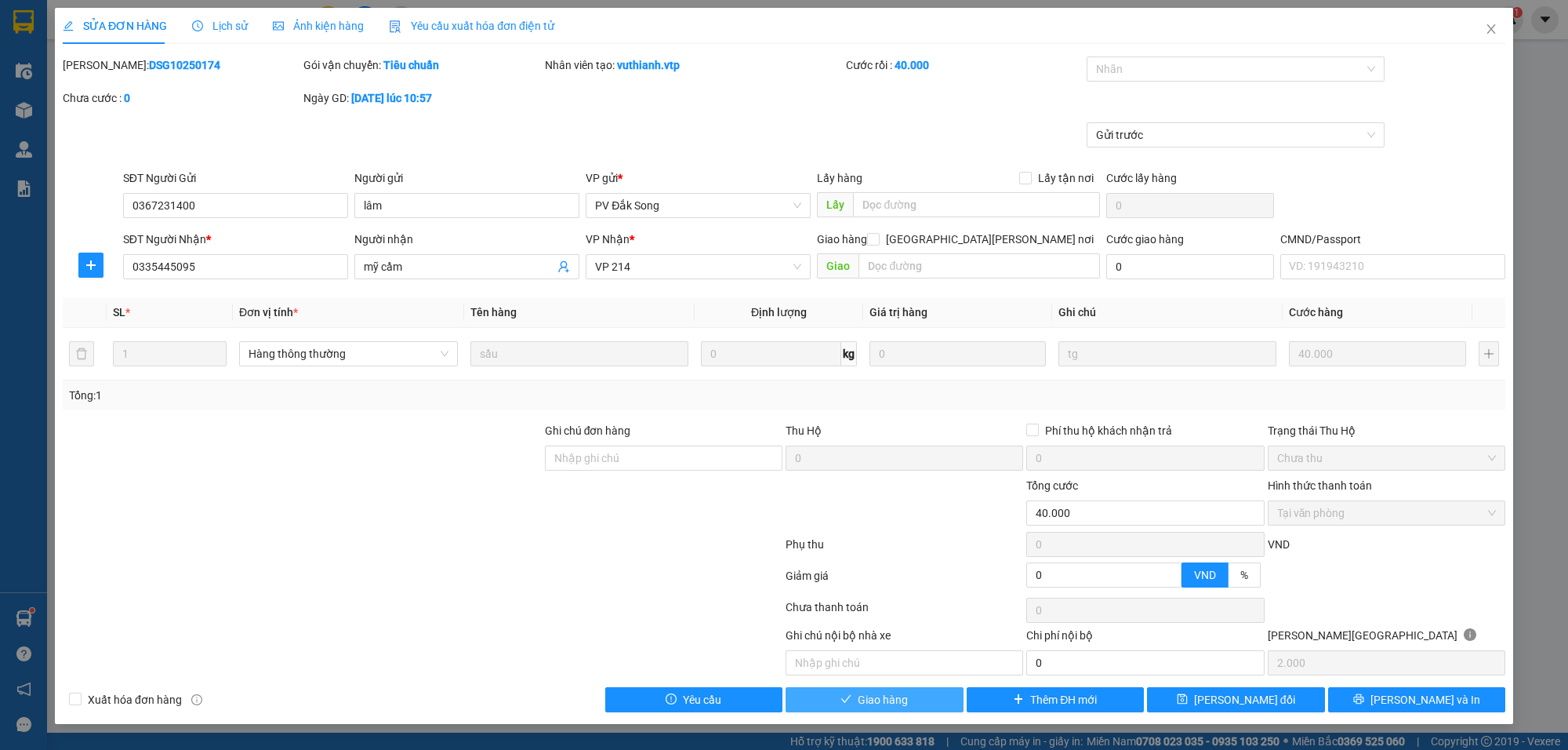
click at [900, 699] on span "Giao hàng" at bounding box center [883, 699] width 51 height 17
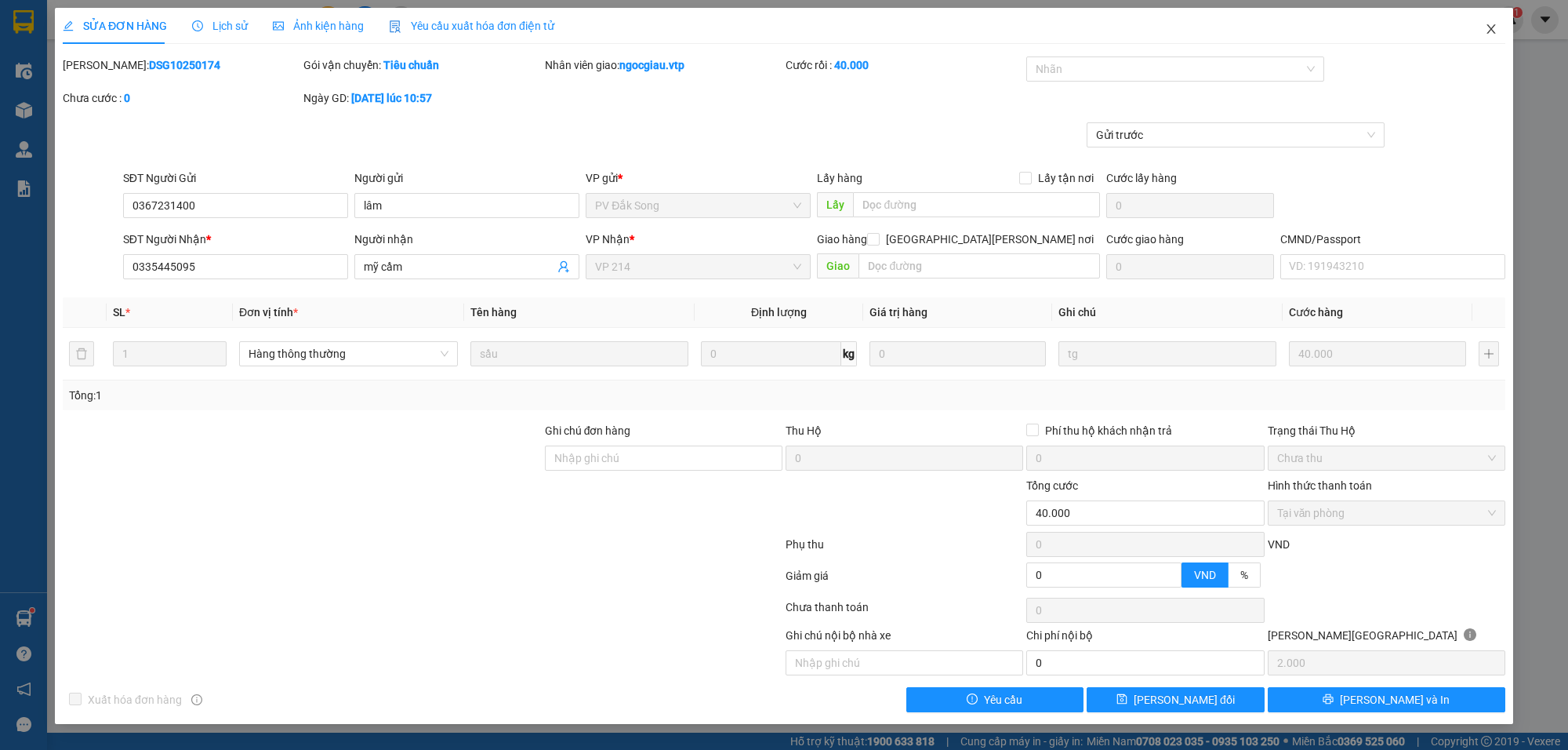
click at [1488, 33] on icon "close" at bounding box center [1491, 29] width 13 height 13
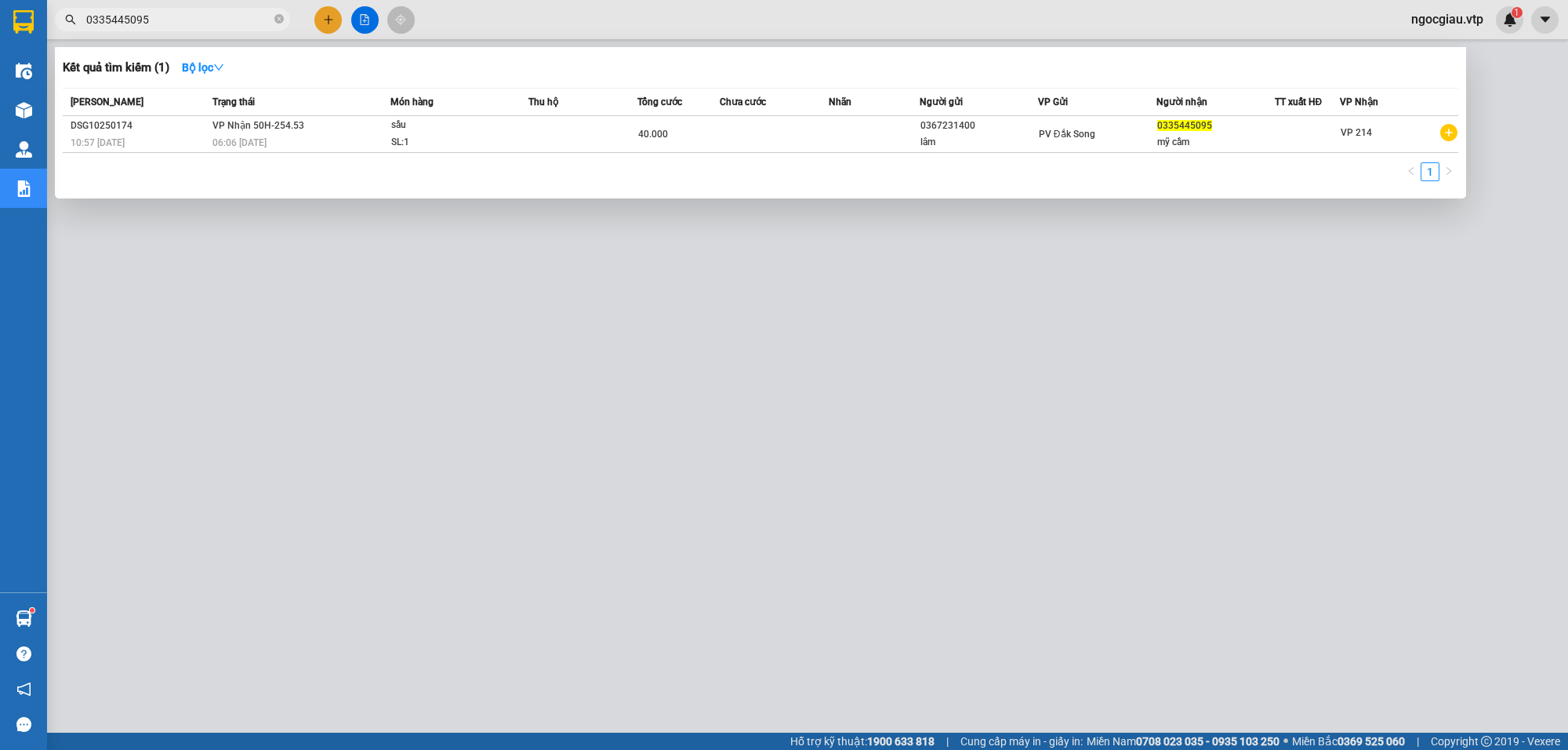
click at [169, 14] on input "0335445095" at bounding box center [178, 19] width 185 height 17
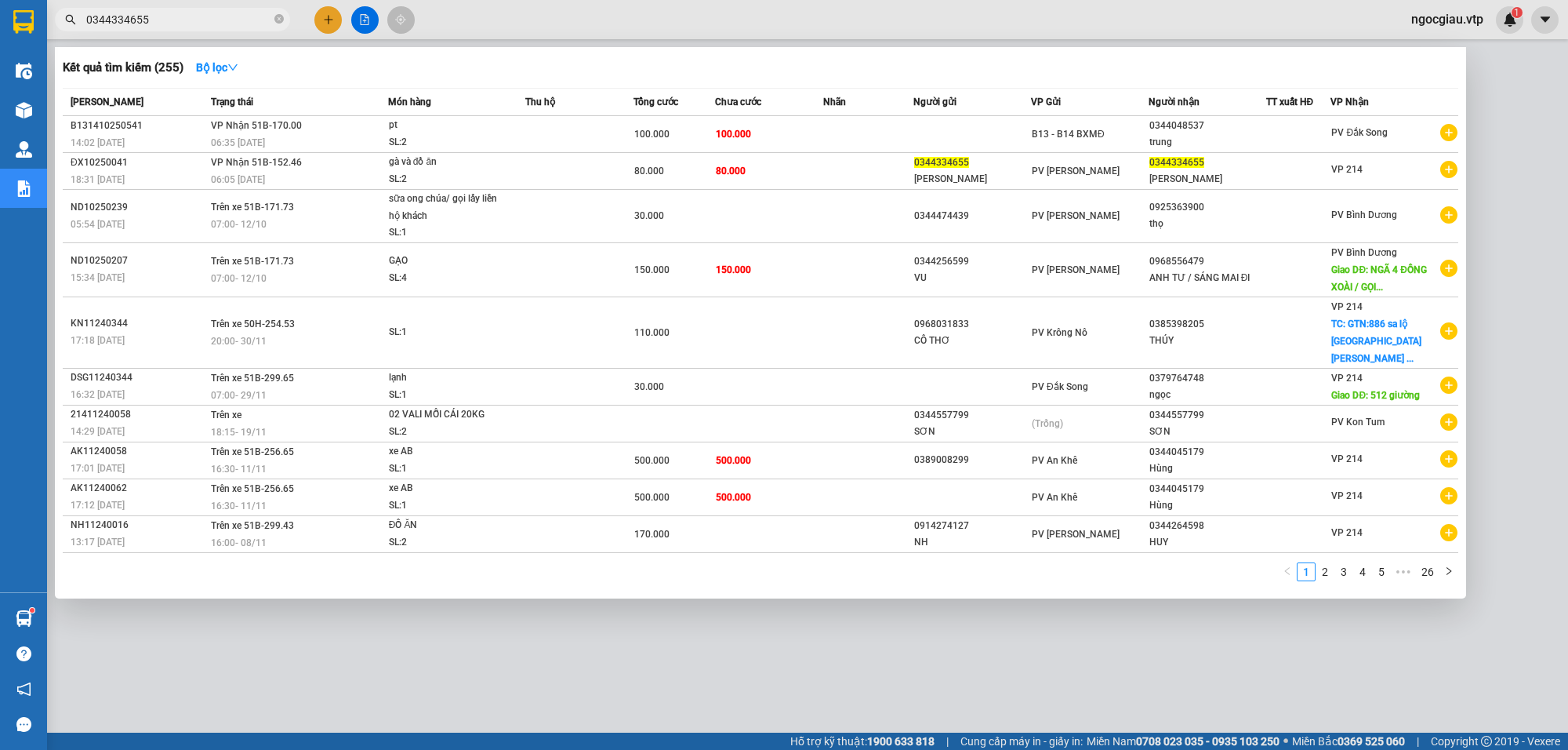
type input "0344334655"
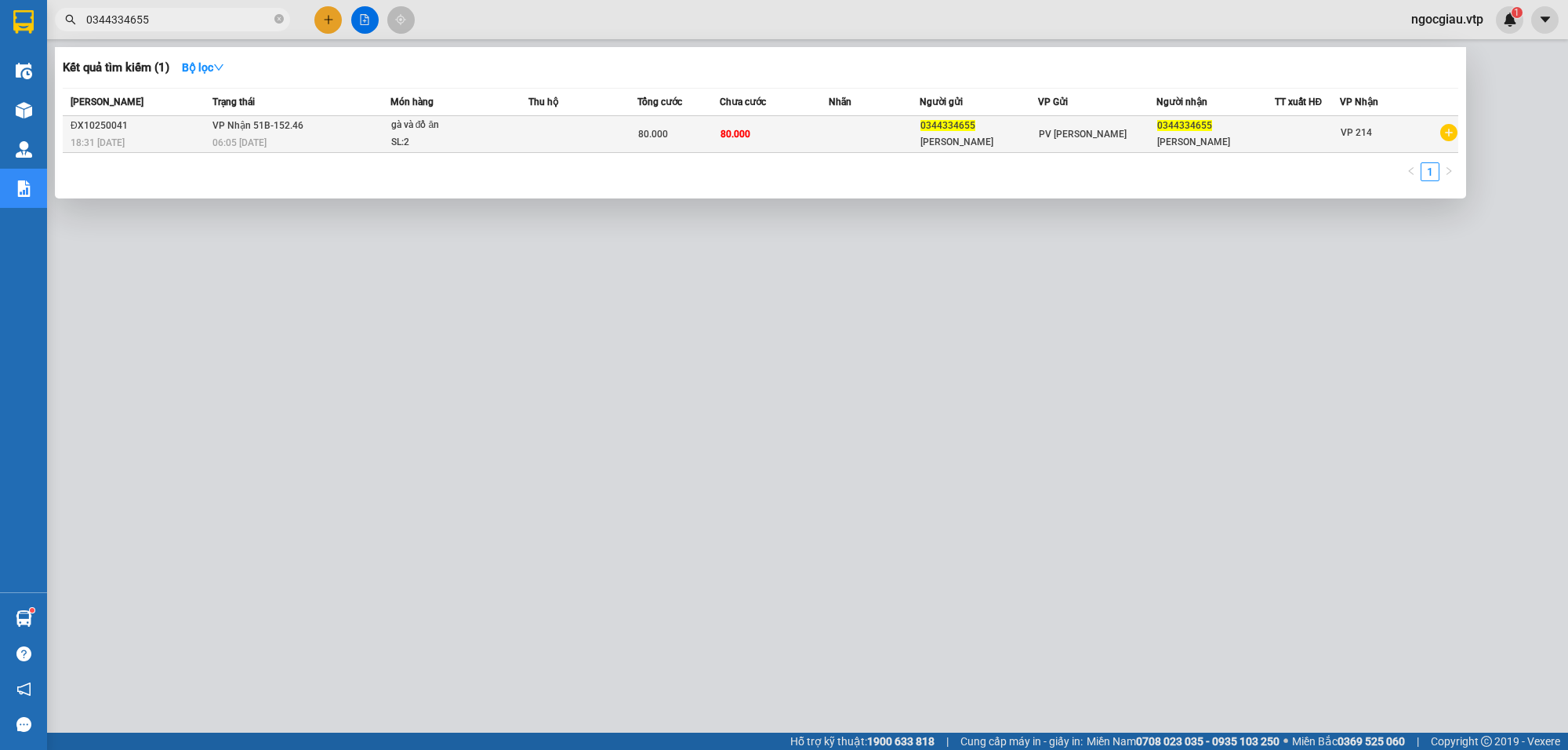
click at [809, 124] on td "80.000" at bounding box center [774, 134] width 109 height 37
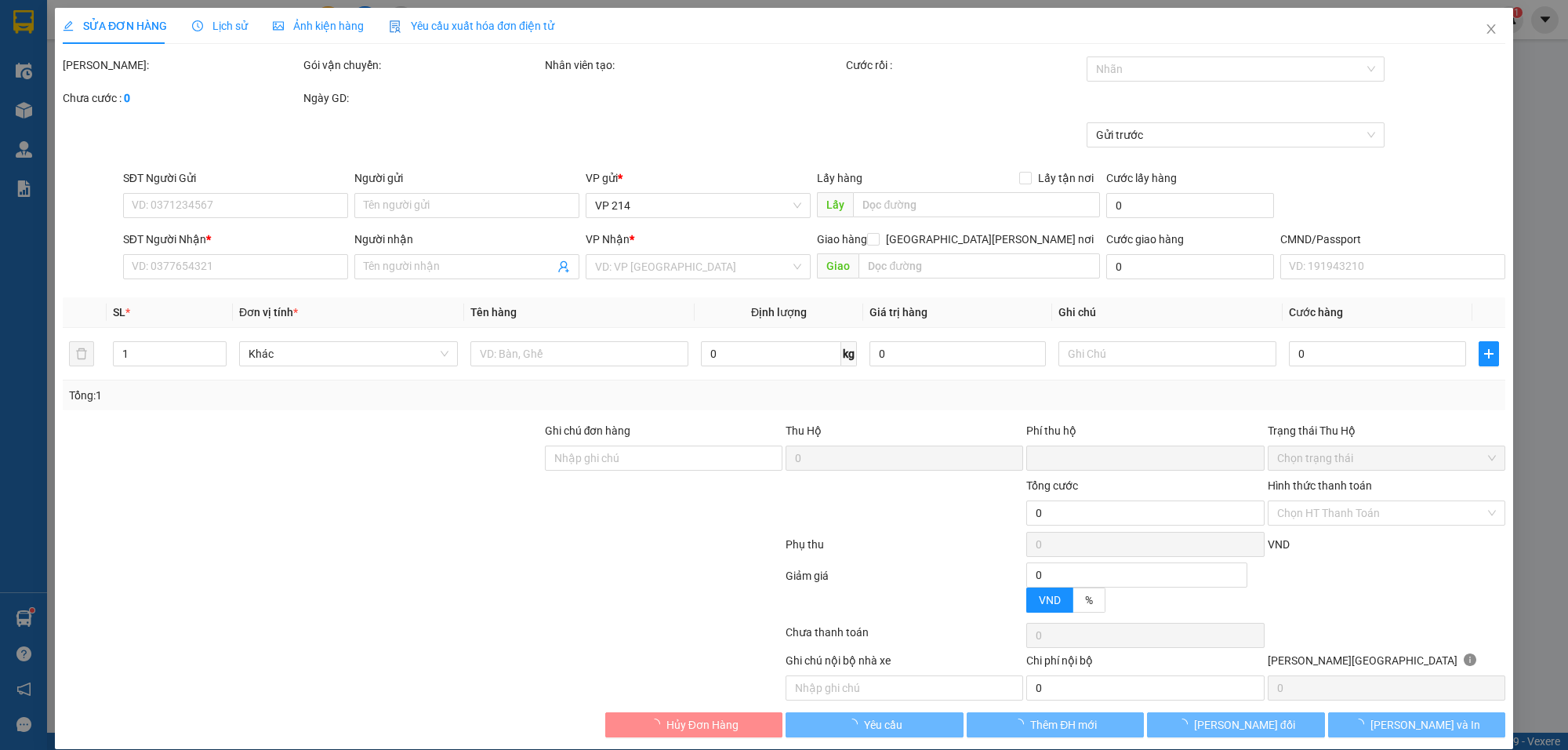
type input "4.000"
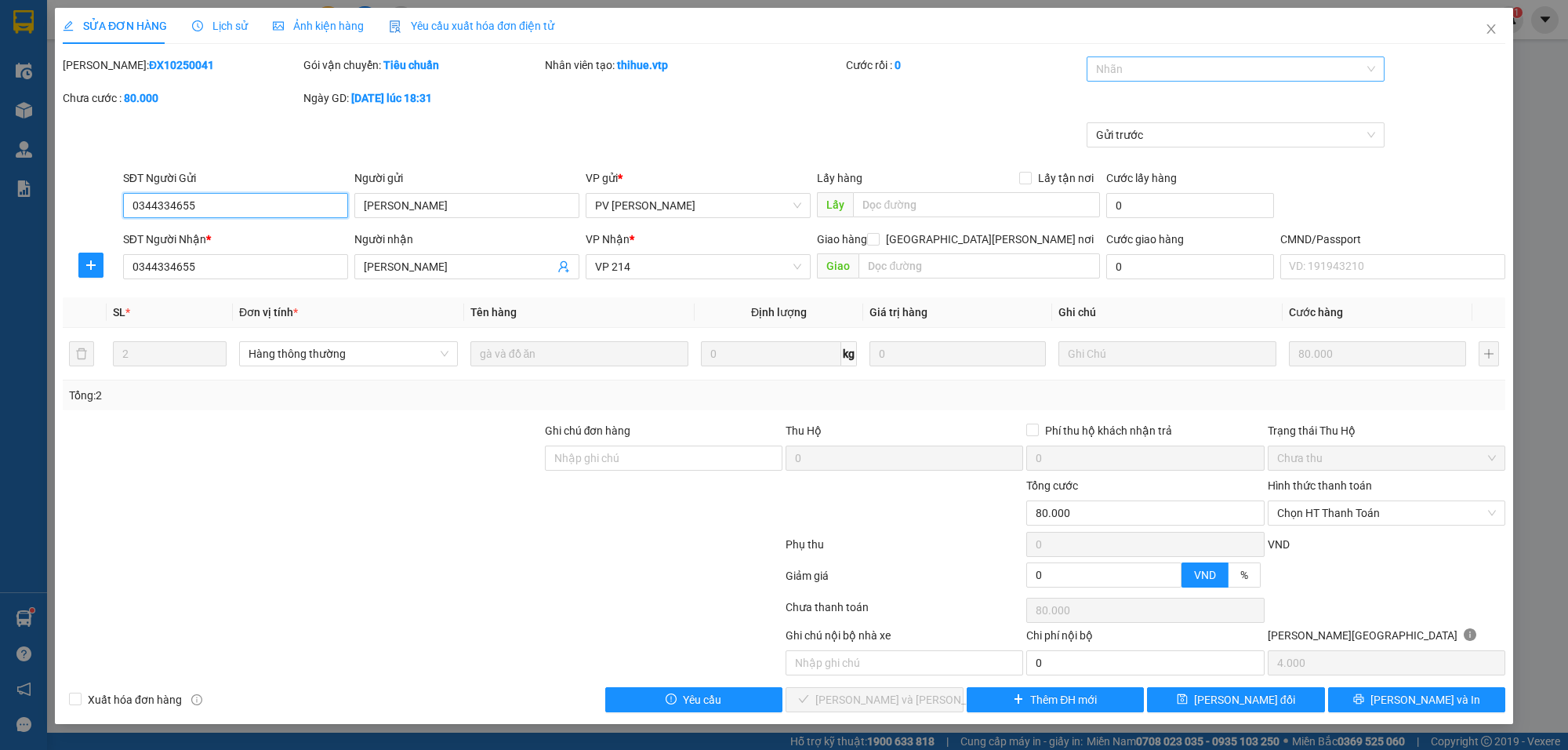
type input "0344334655"
type input "[PERSON_NAME]"
type input "0344334655"
type input "[PERSON_NAME]"
type input "0"
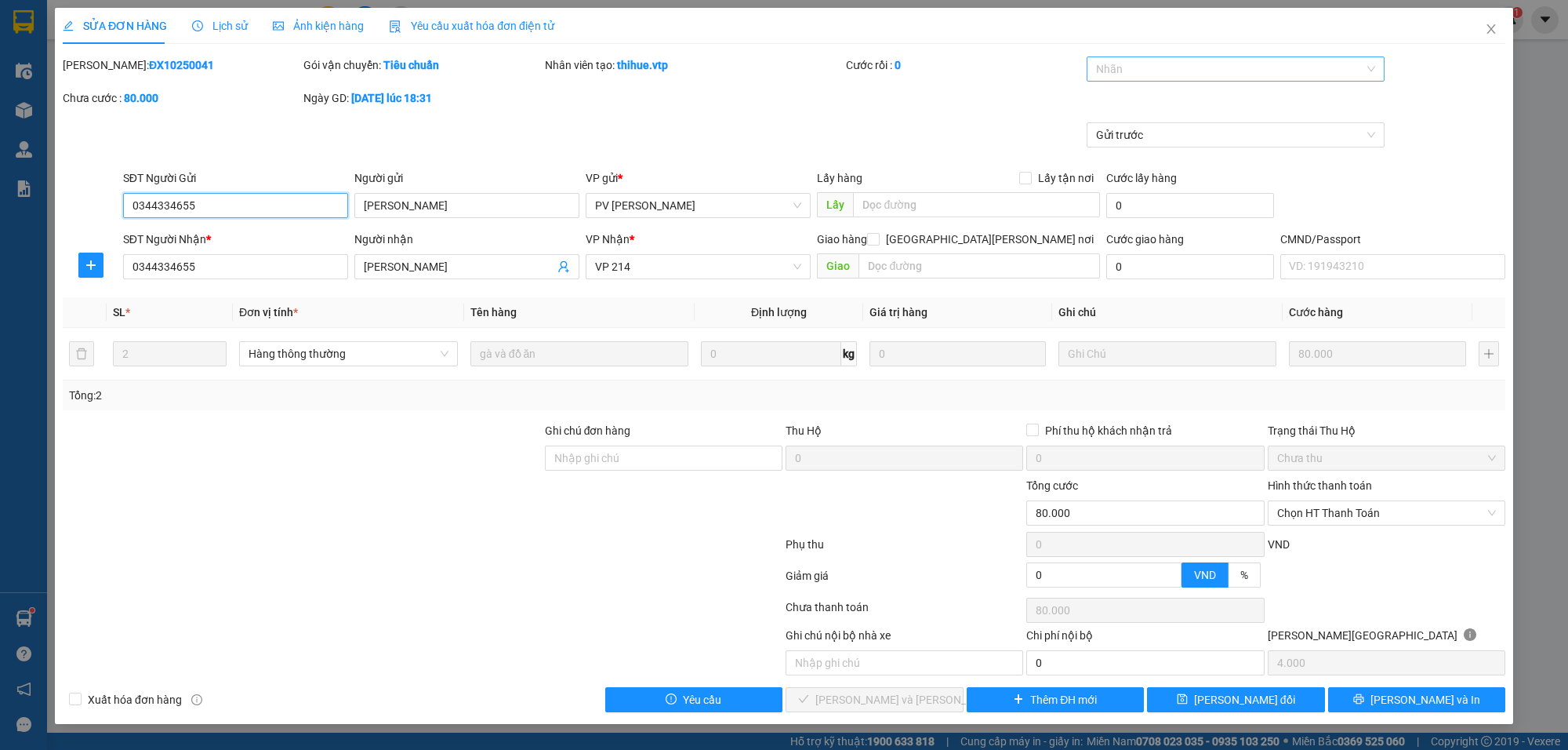
type input "80.000"
click at [1124, 76] on div at bounding box center [1227, 69] width 275 height 19
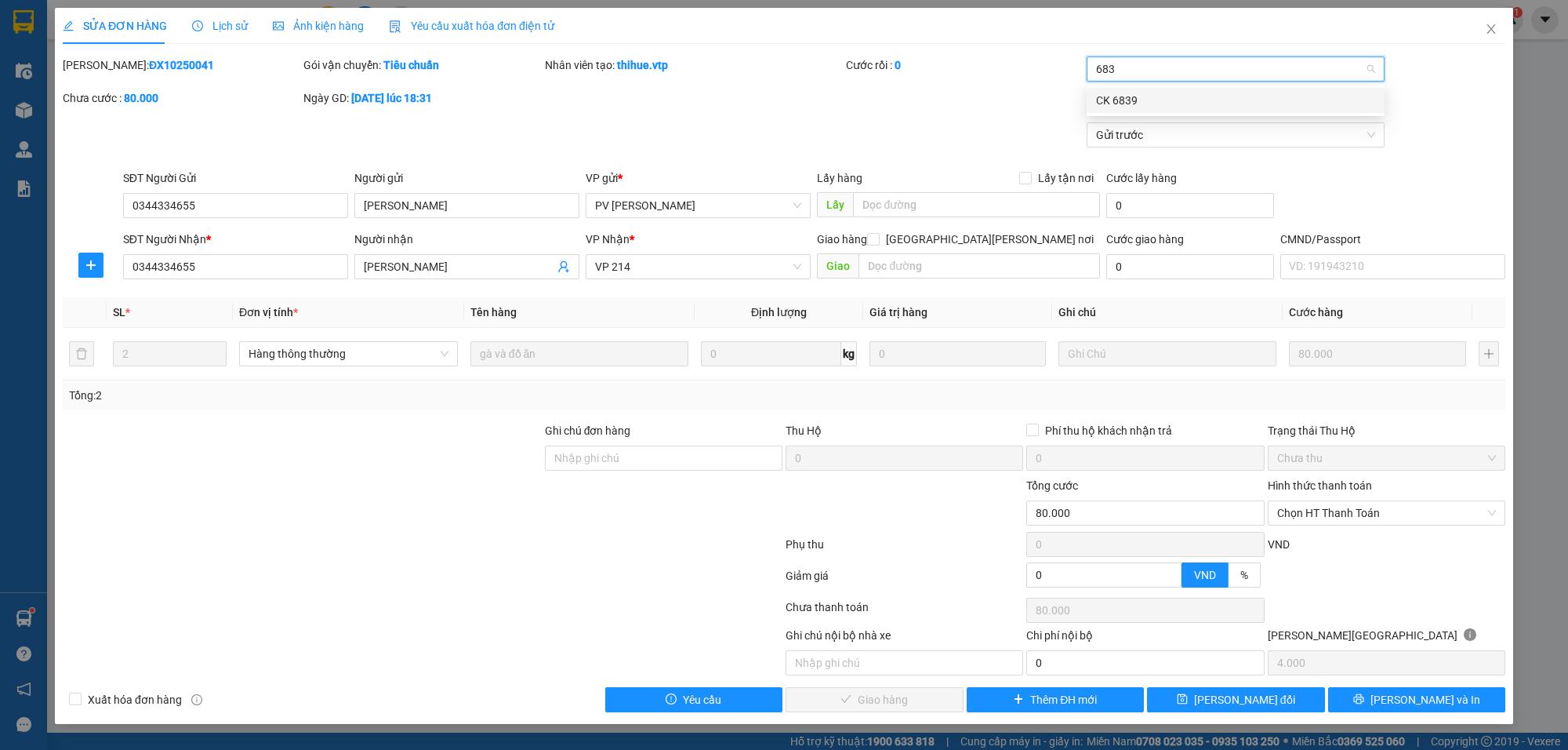
type input "6839"
click at [1313, 502] on span "Chọn HT Thanh Toán" at bounding box center [1386, 513] width 219 height 23
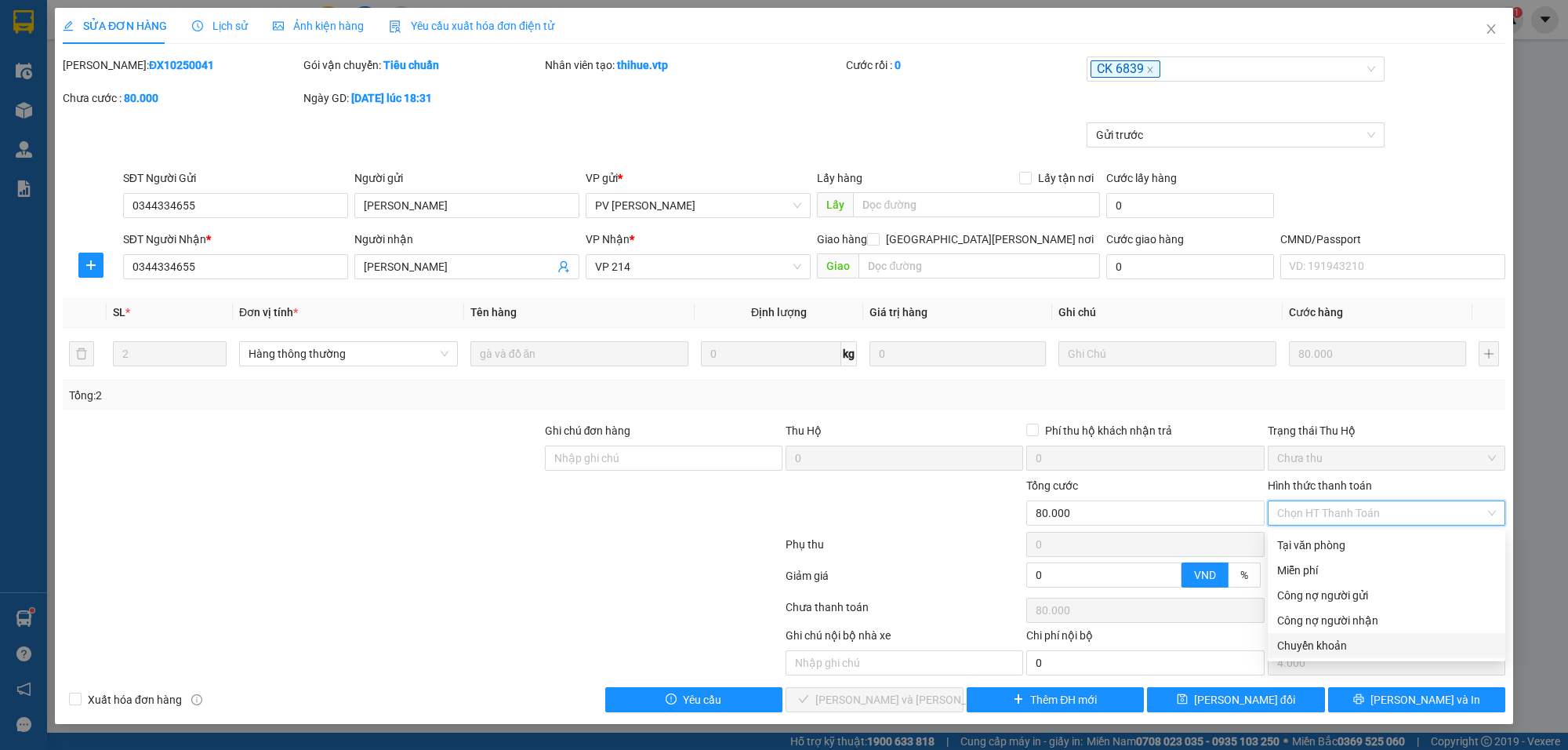
click at [1333, 642] on div "Chuyển khoản" at bounding box center [1386, 645] width 219 height 17
type input "0"
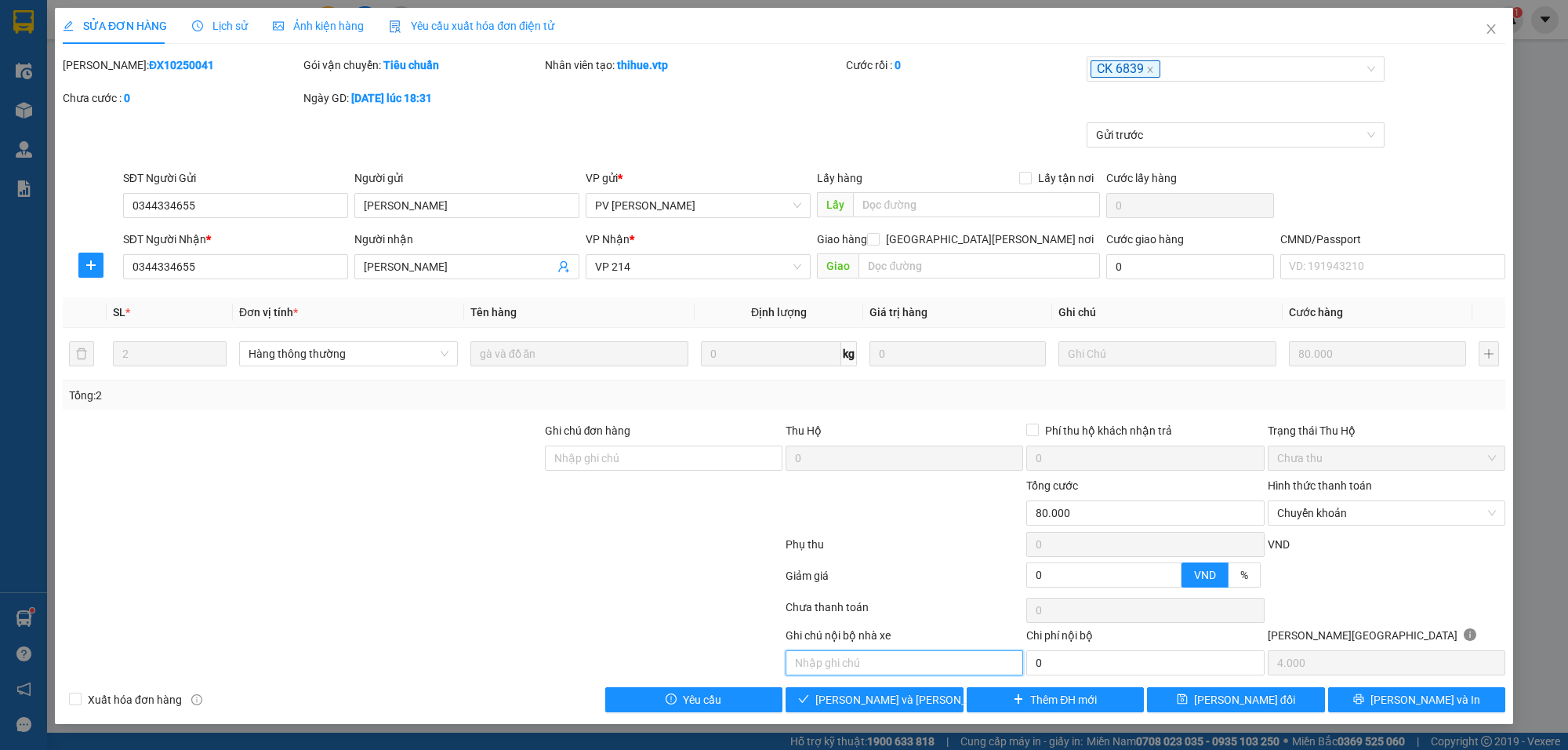
click at [868, 675] on input "text" at bounding box center [904, 663] width 238 height 25
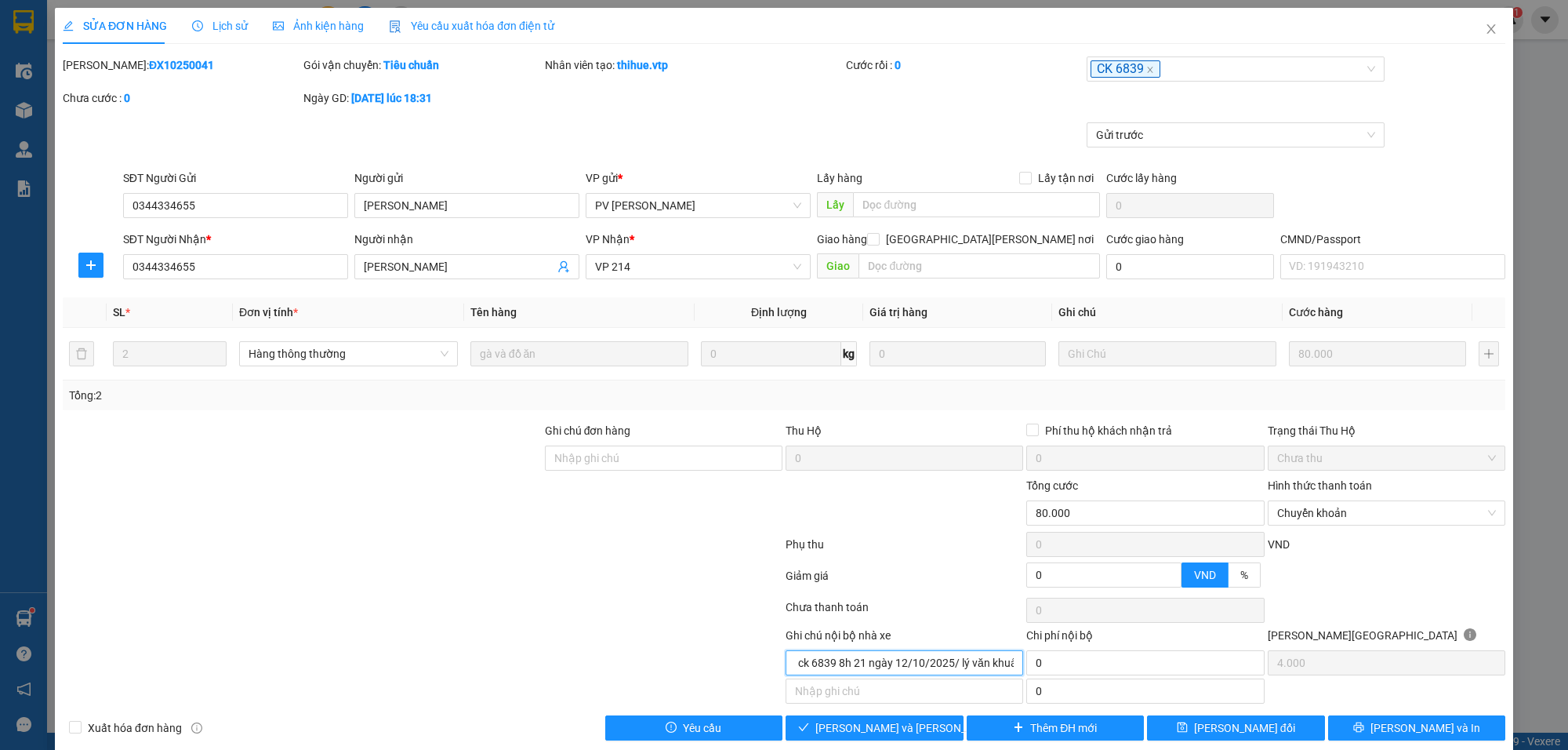
scroll to position [0, 33]
click at [891, 675] on input "khách ck 6839 8h 21 ngày 12/10/2025/ lý văn khuây" at bounding box center [904, 663] width 238 height 25
type input "khách ck 6839 8h 21 ngày 12/10/2025/ lý văn khuây"
click at [901, 724] on span "[PERSON_NAME] và [PERSON_NAME] hàng" at bounding box center [921, 727] width 211 height 17
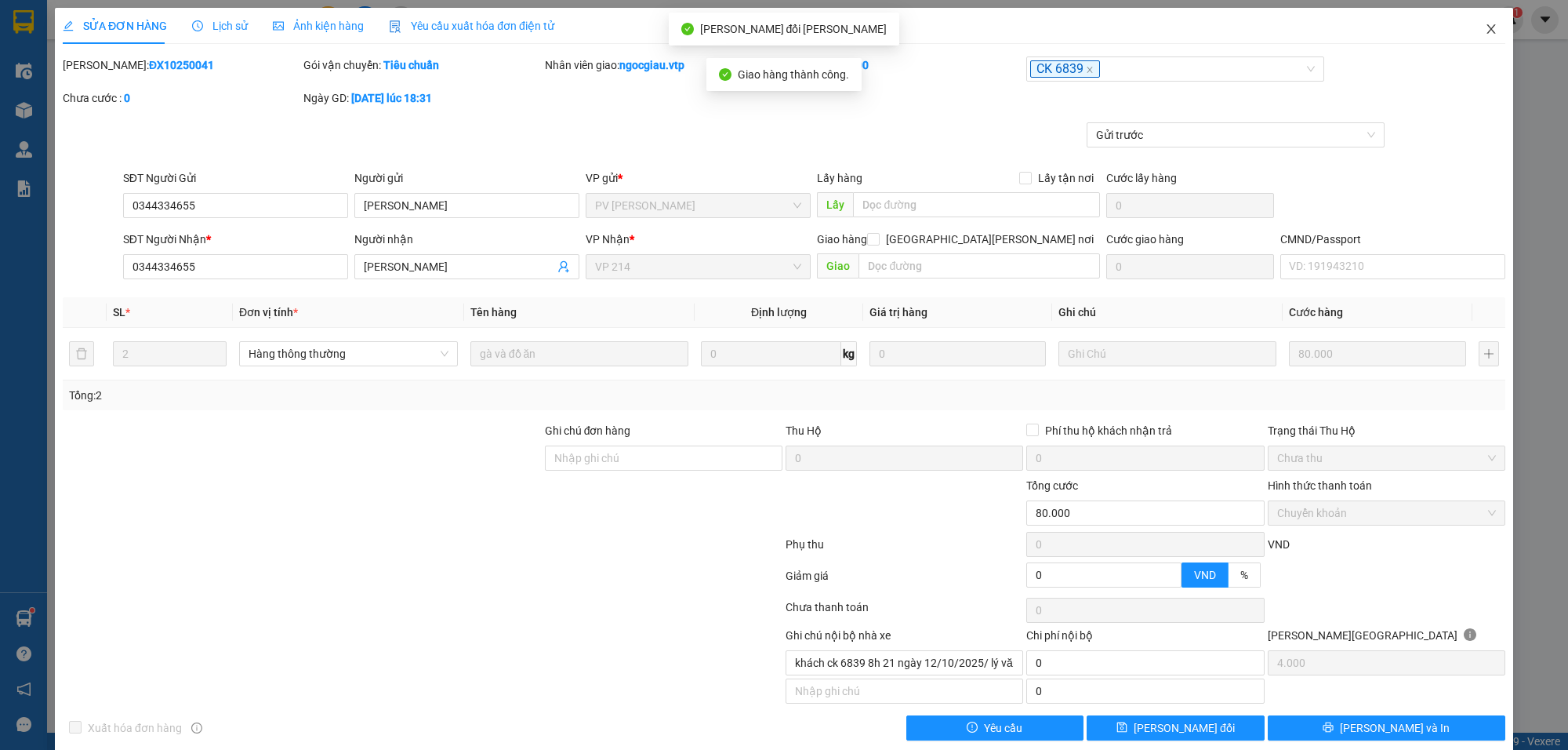
click at [1486, 23] on span "Close" at bounding box center [1491, 30] width 44 height 44
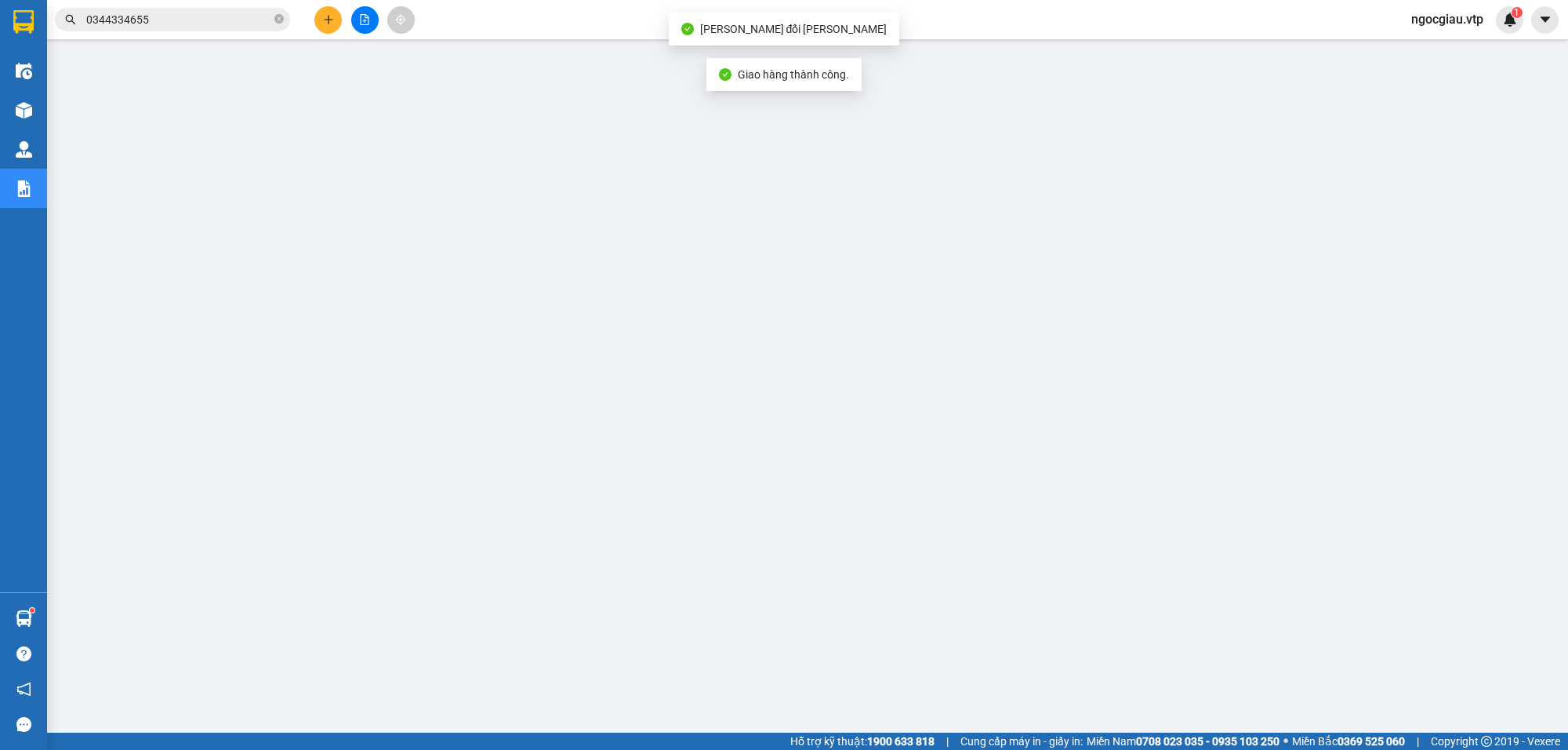
click at [197, 16] on input "0344334655" at bounding box center [178, 19] width 185 height 17
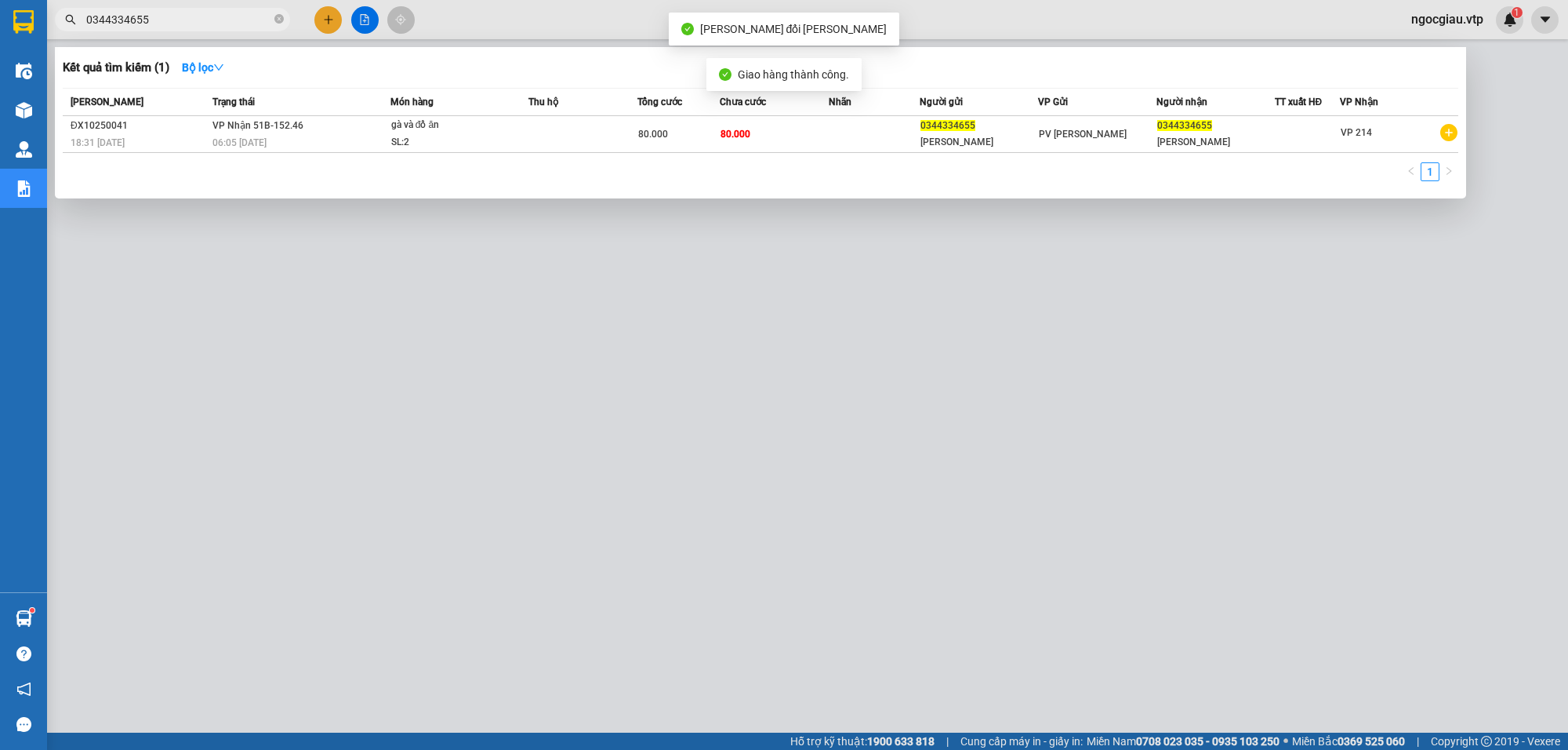
click at [197, 16] on input "0344334655" at bounding box center [178, 19] width 185 height 17
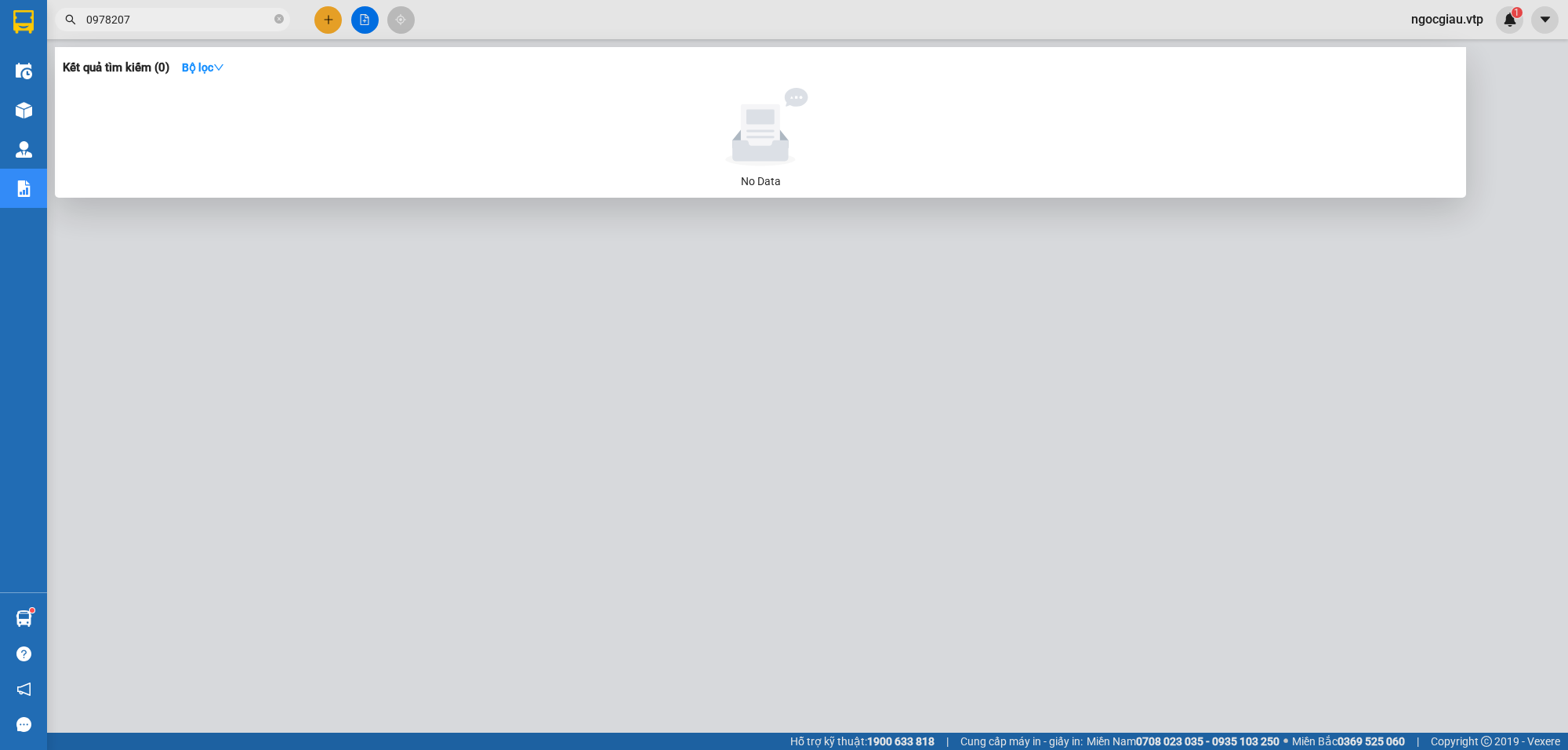
click at [197, 16] on input "0978207" at bounding box center [178, 19] width 185 height 17
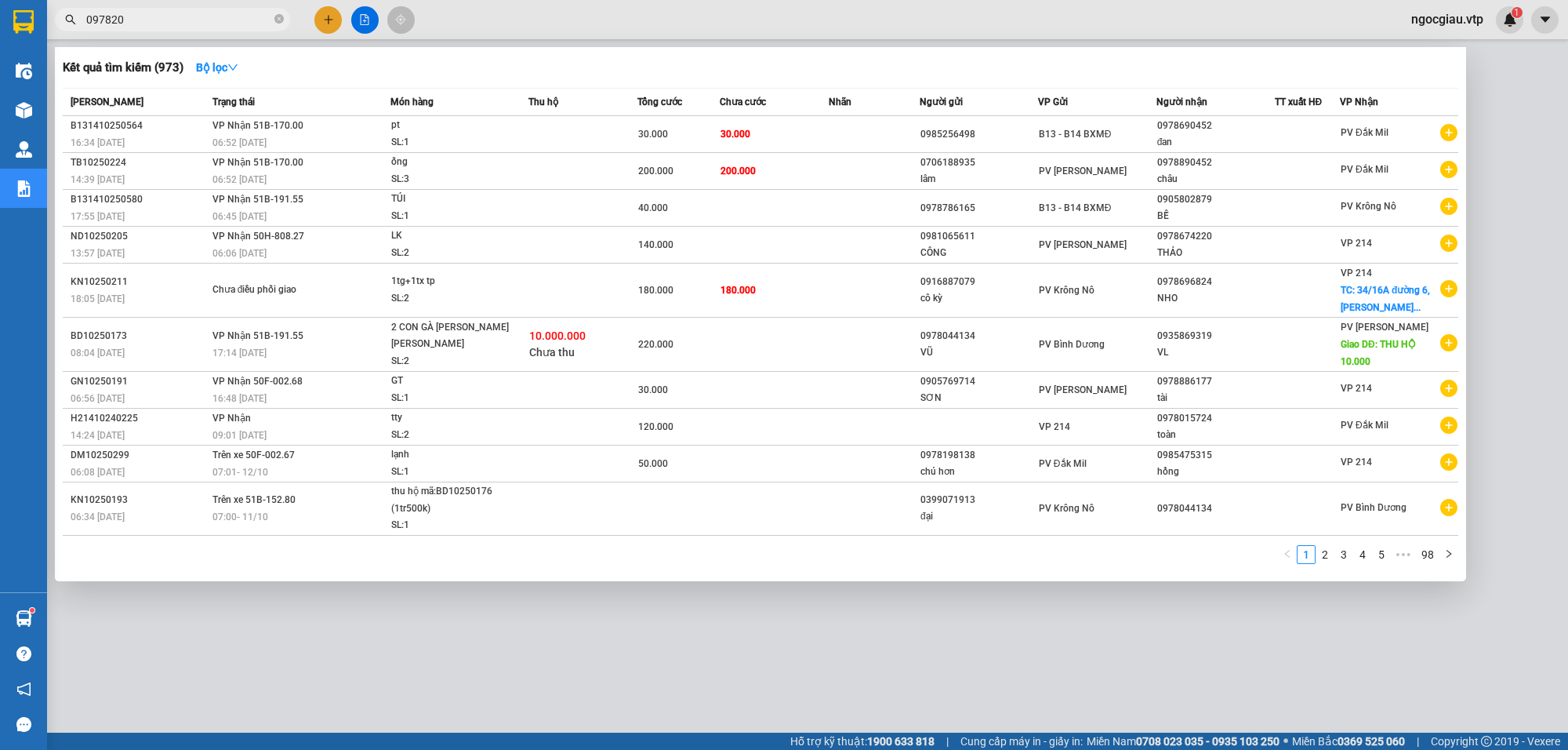
type input "0978207"
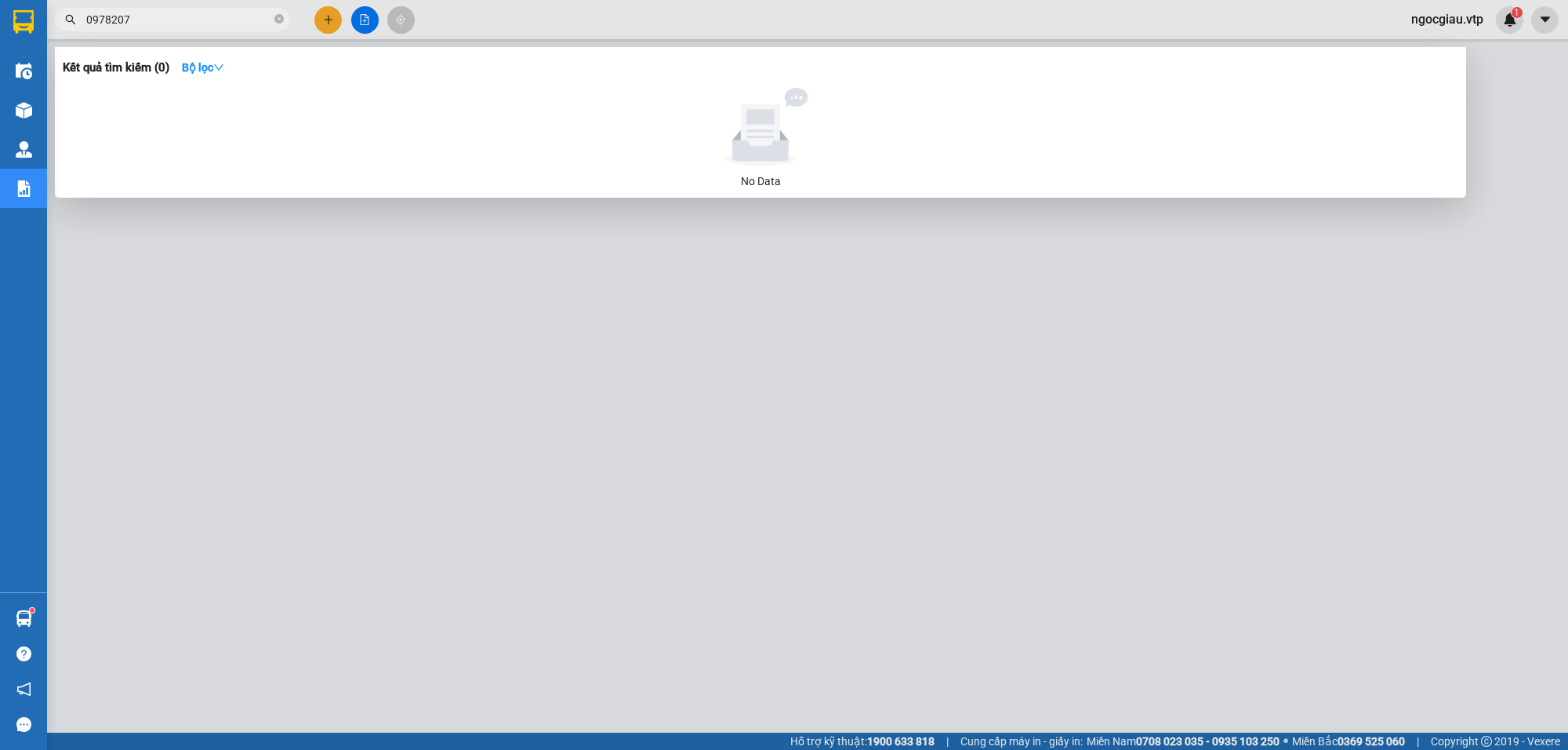
click at [197, 16] on input "0978207" at bounding box center [178, 19] width 185 height 17
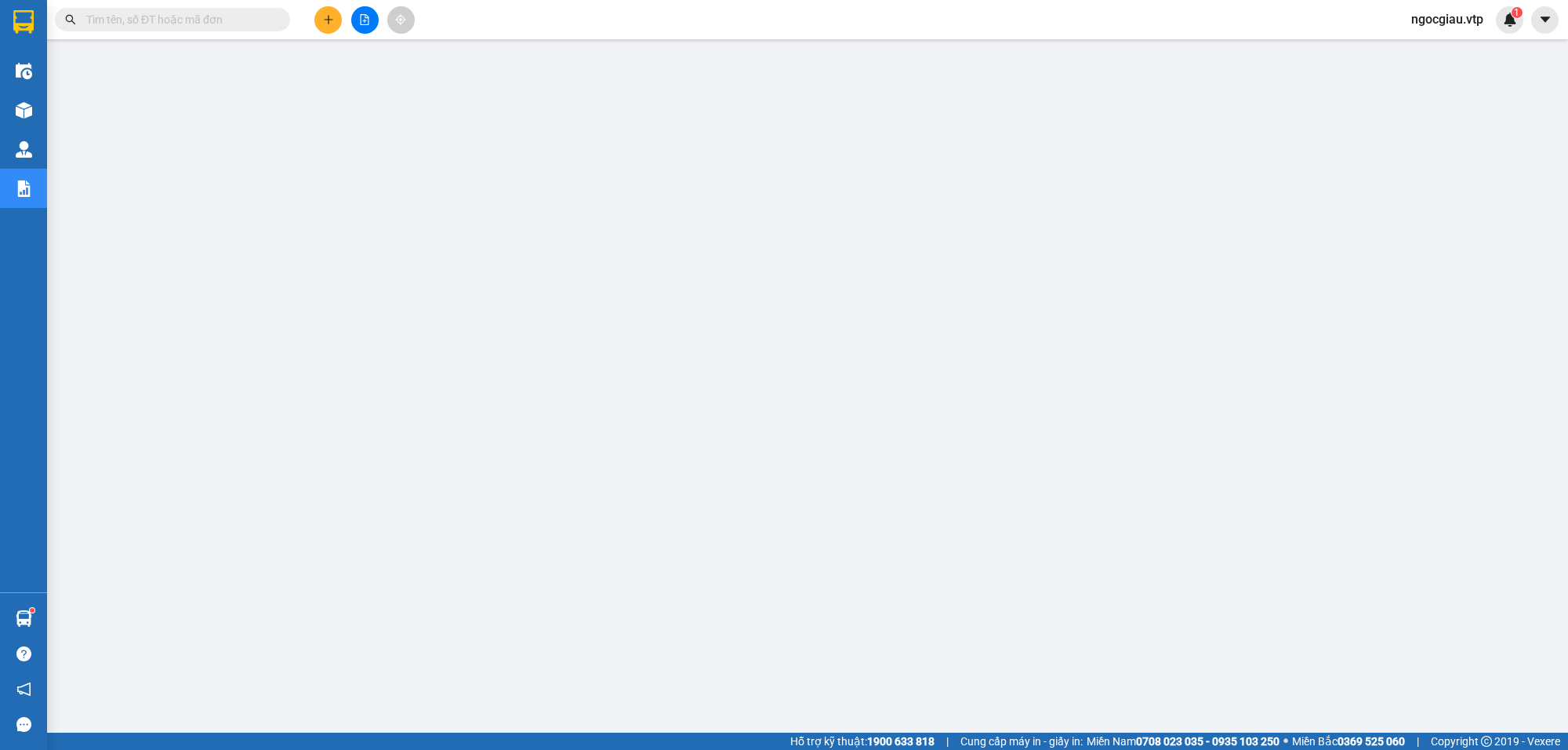
click at [144, 18] on input "text" at bounding box center [178, 19] width 185 height 17
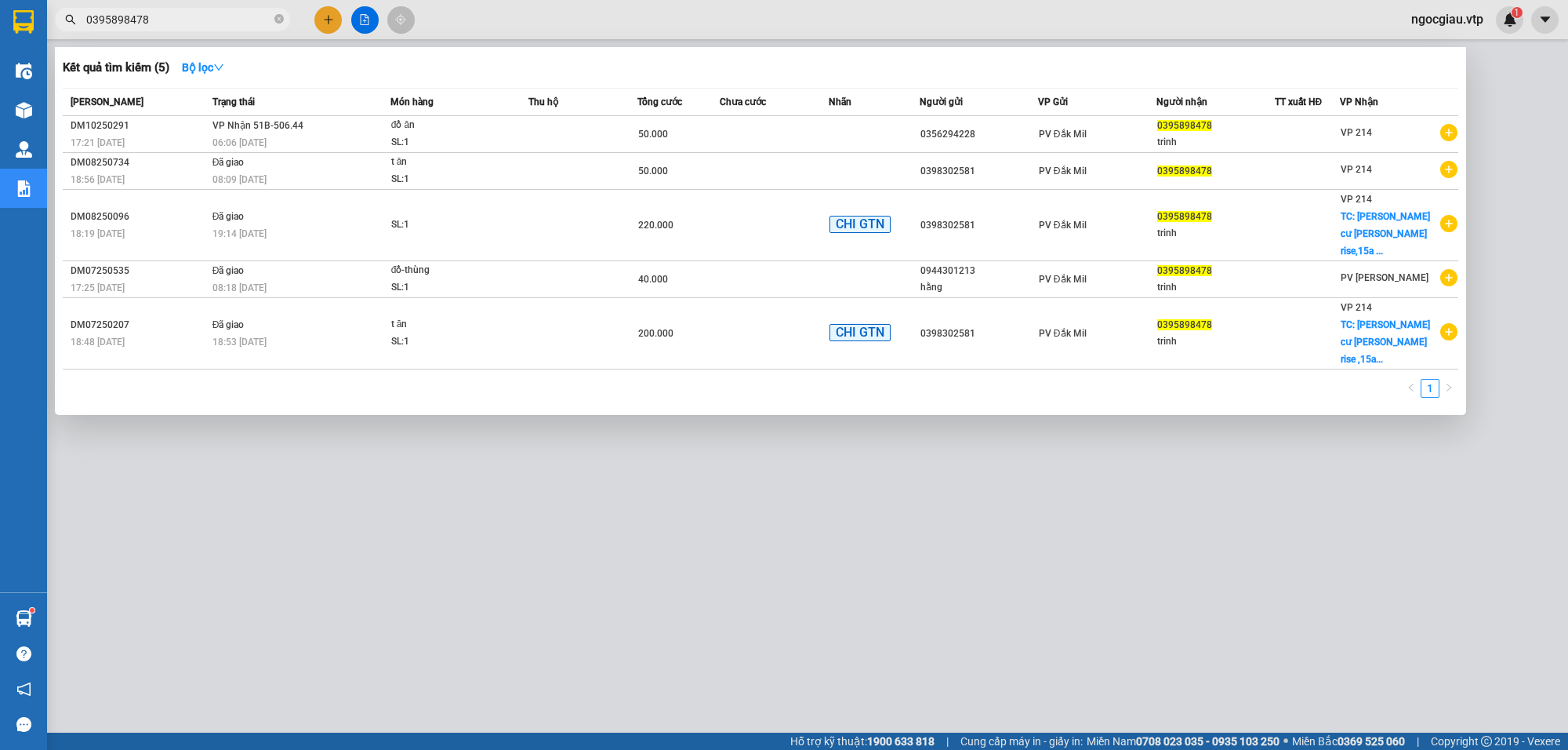
type input "0395898478"
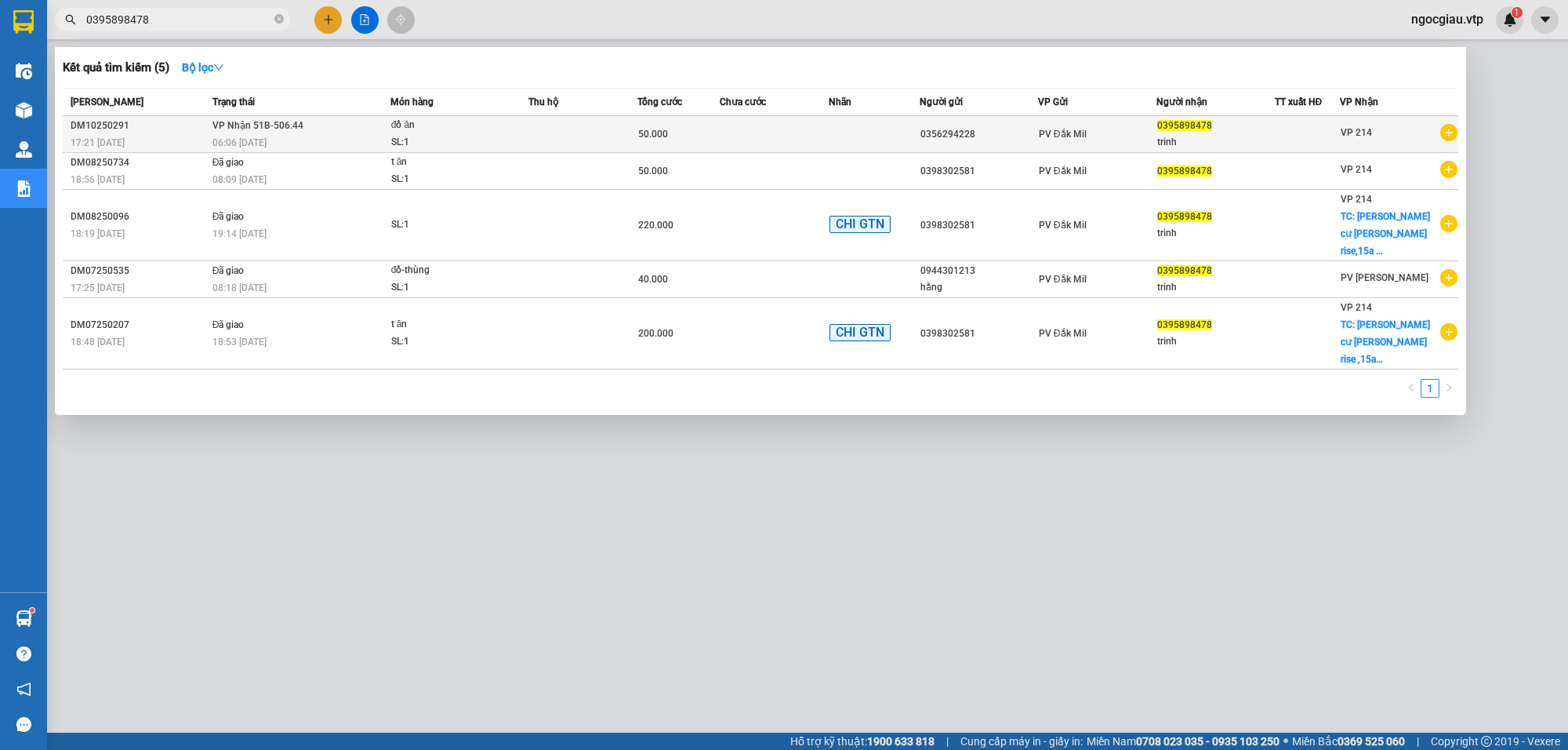
click at [478, 131] on div "đồ ăn" at bounding box center [450, 125] width 117 height 17
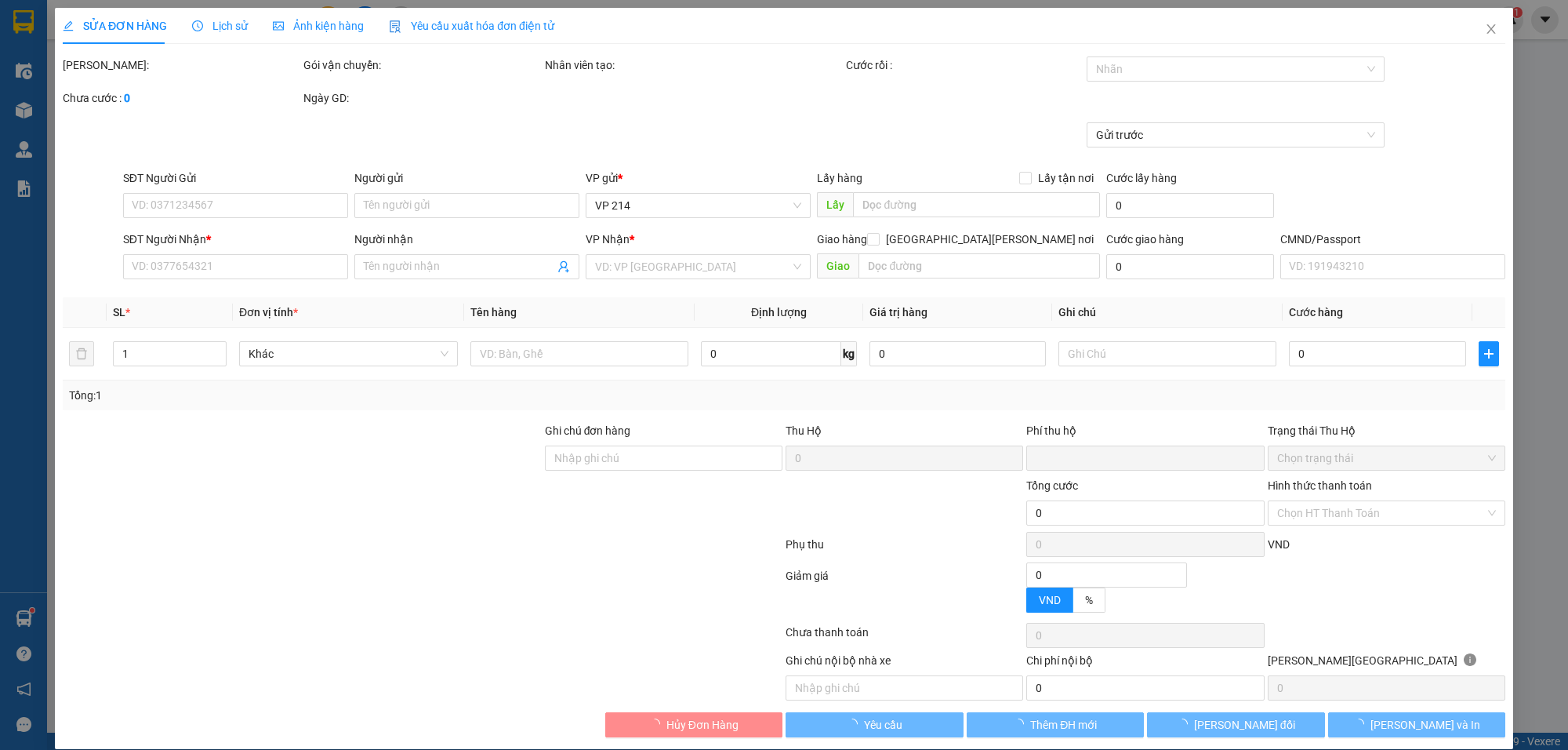
type input "2.500"
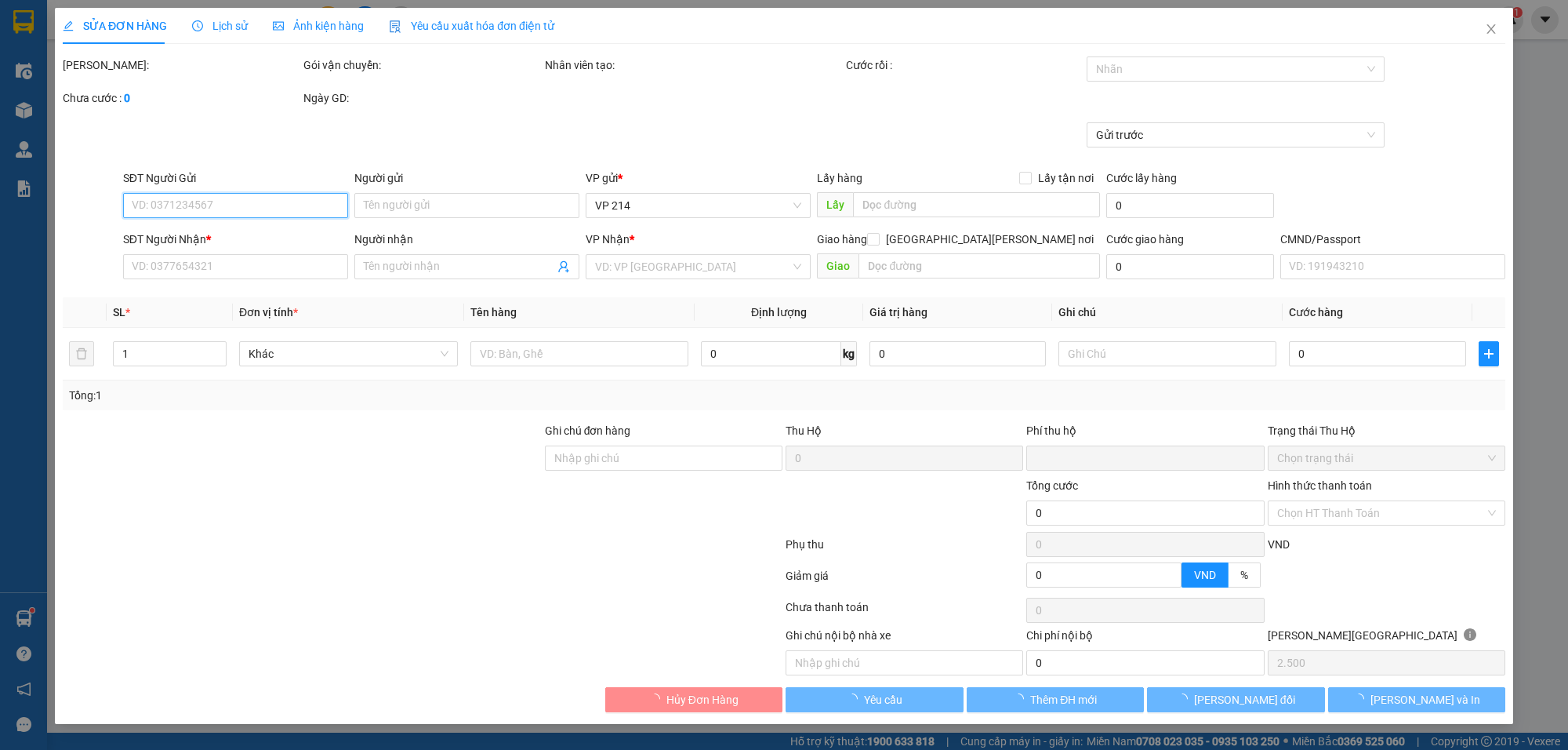
type input "0356294228"
type input "0395898478"
type input "trinh"
type input "0"
type input "50.000"
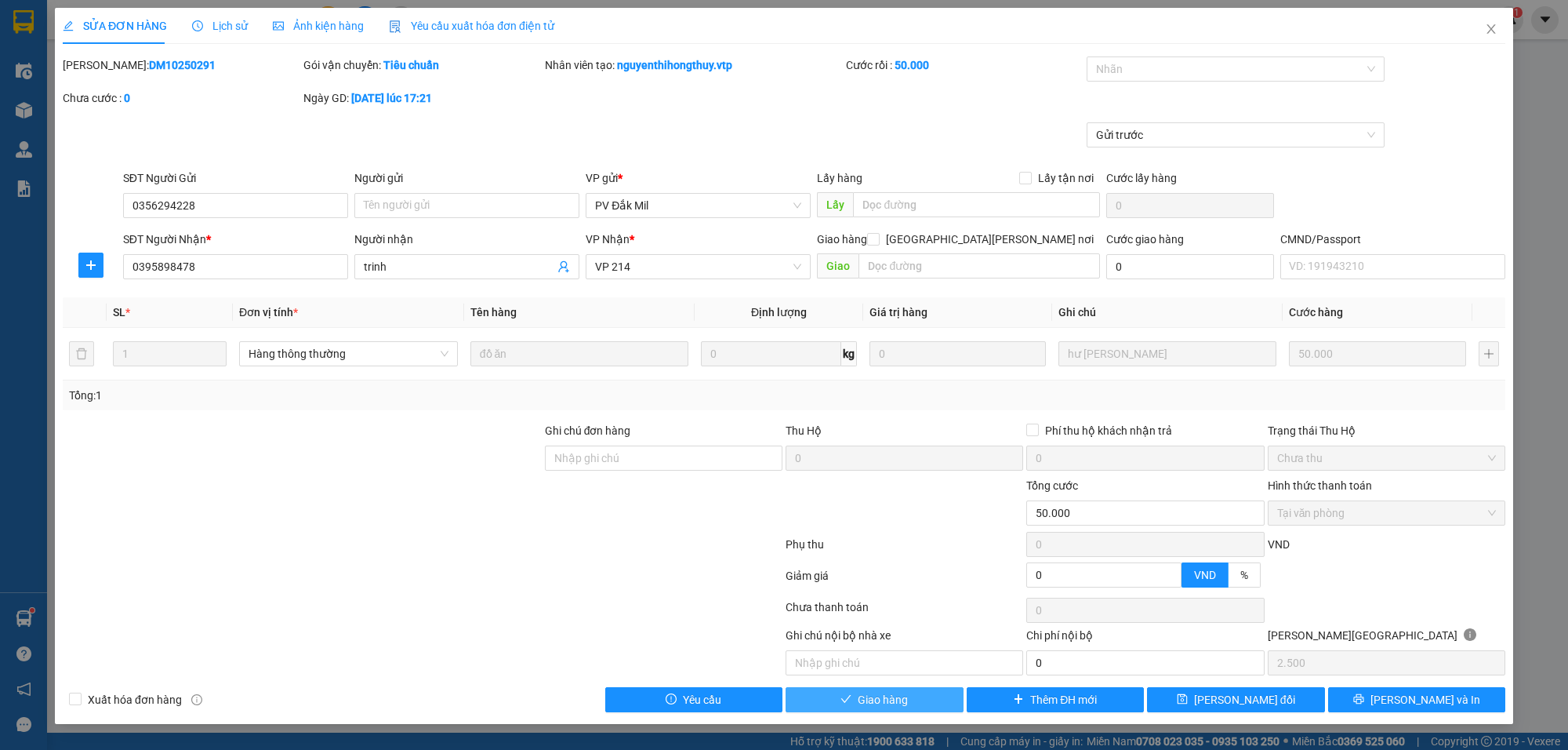
click at [849, 694] on button "Giao hàng" at bounding box center [874, 699] width 178 height 25
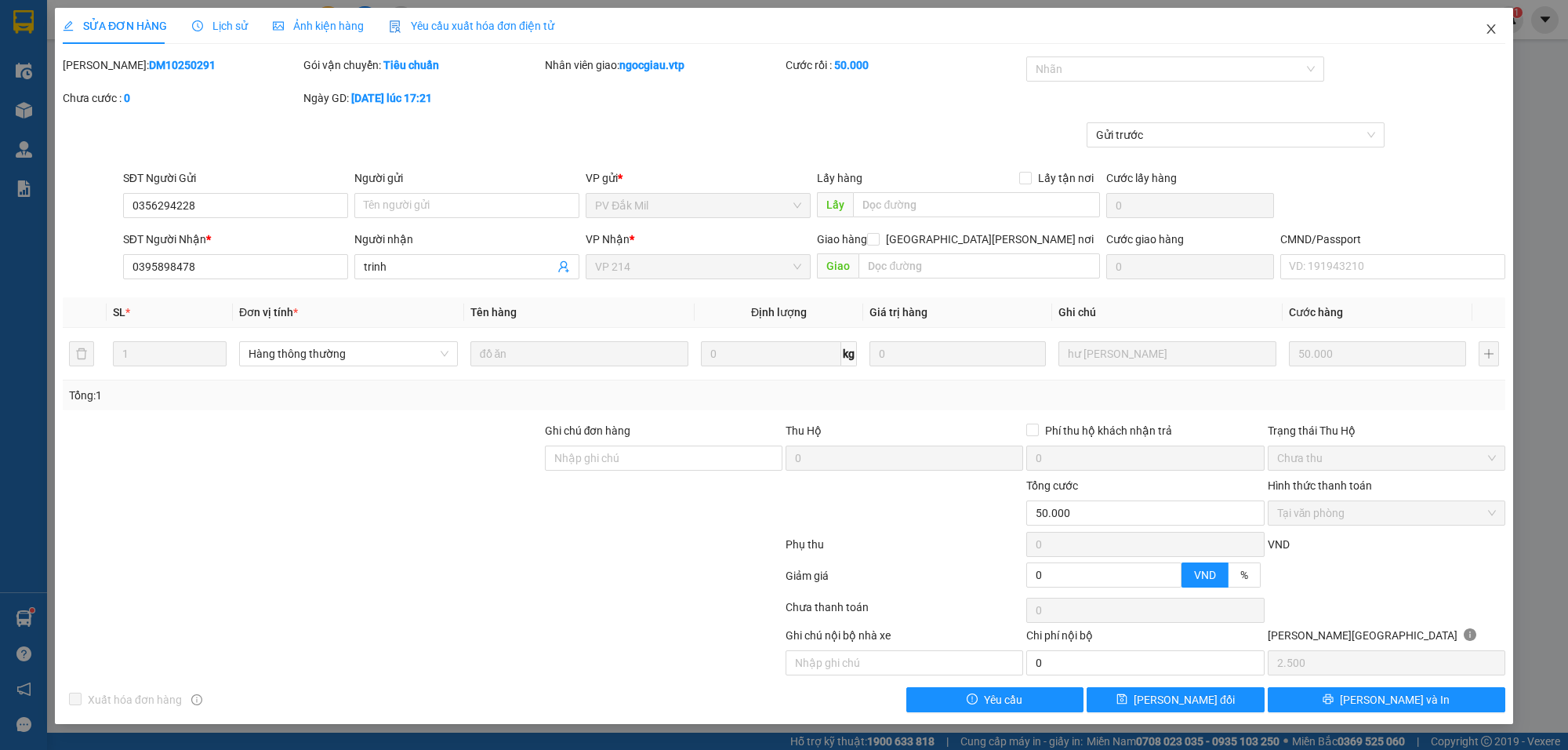
click at [1492, 30] on icon "close" at bounding box center [1491, 29] width 9 height 9
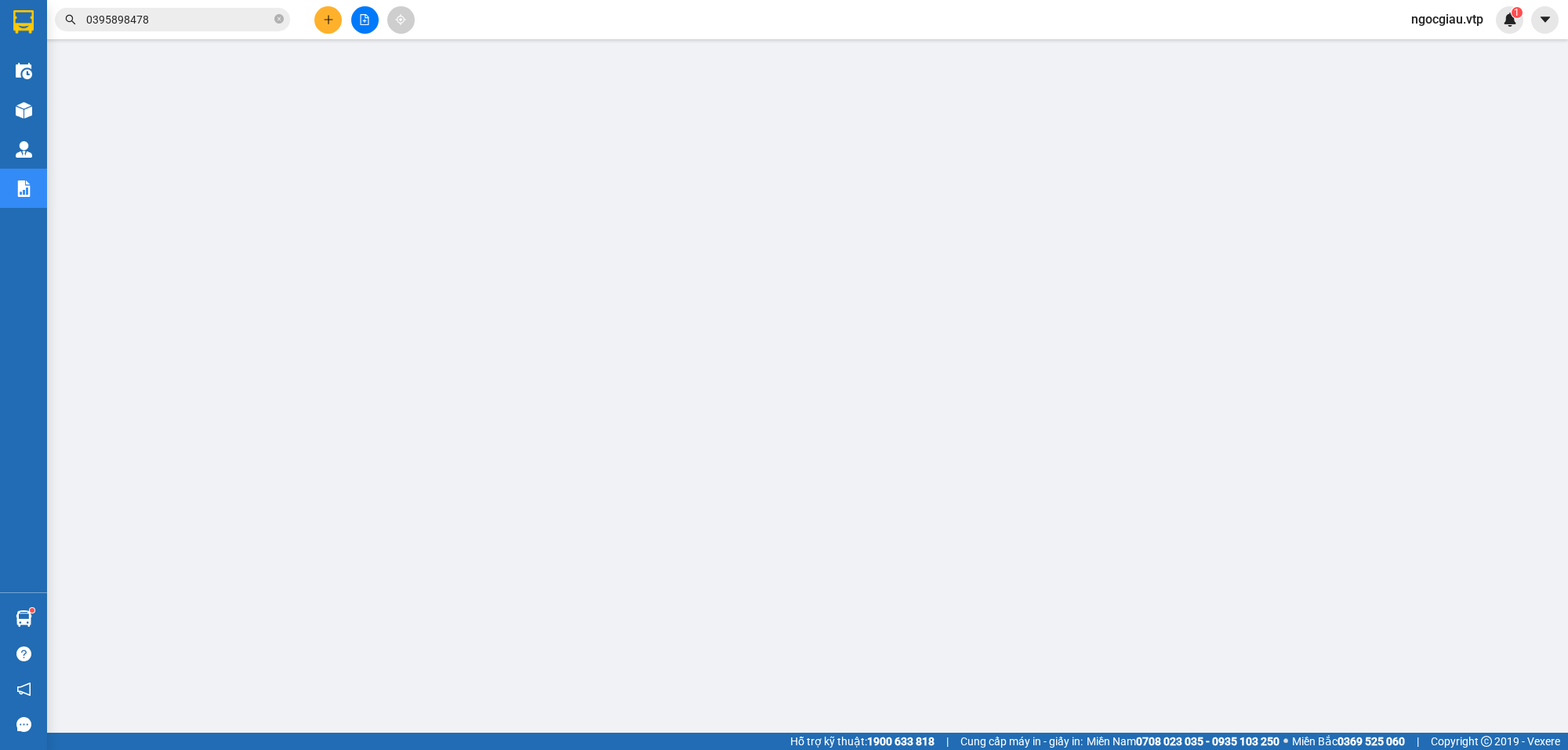
click at [182, 21] on input "0395898478" at bounding box center [178, 19] width 185 height 17
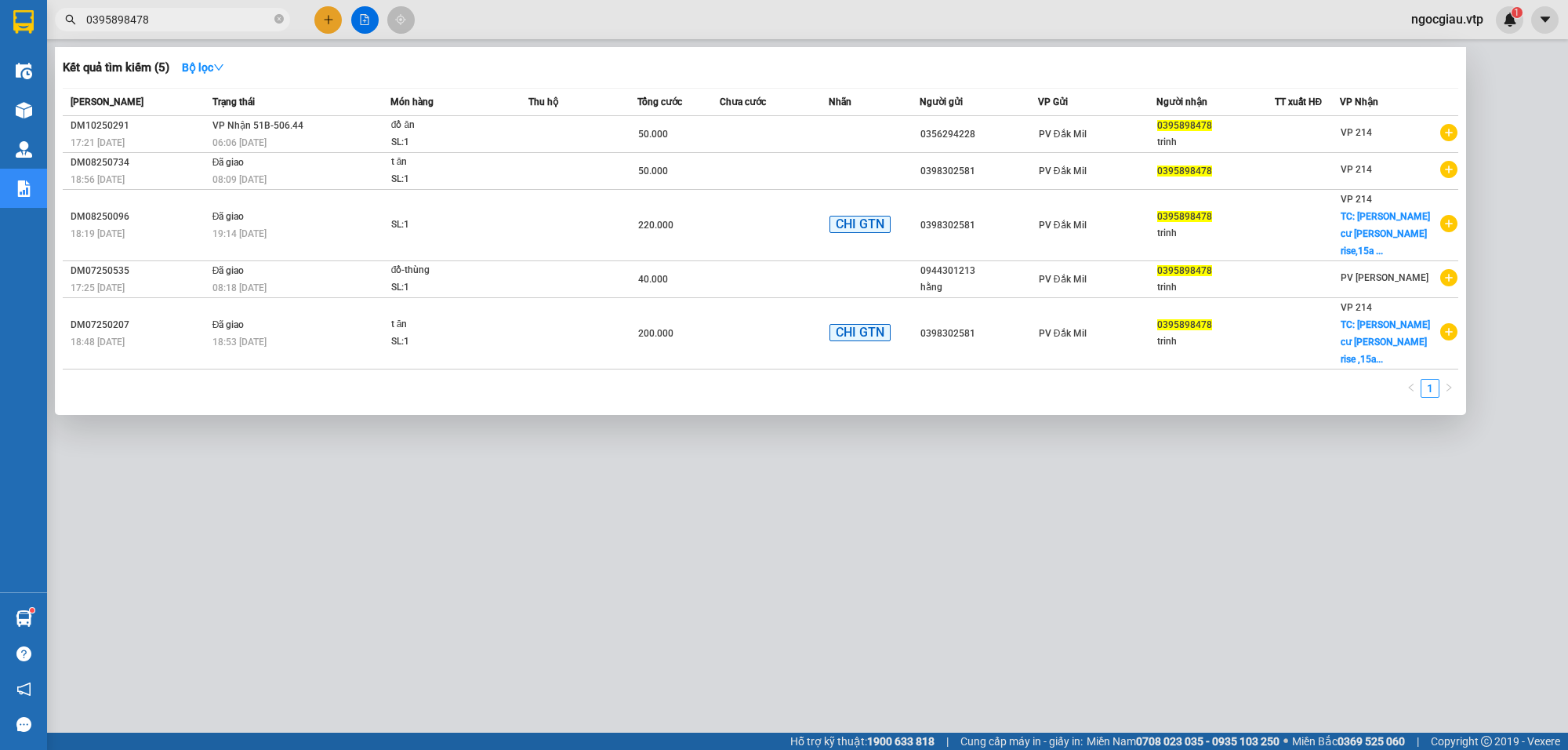
click at [182, 21] on input "0395898478" at bounding box center [178, 19] width 185 height 17
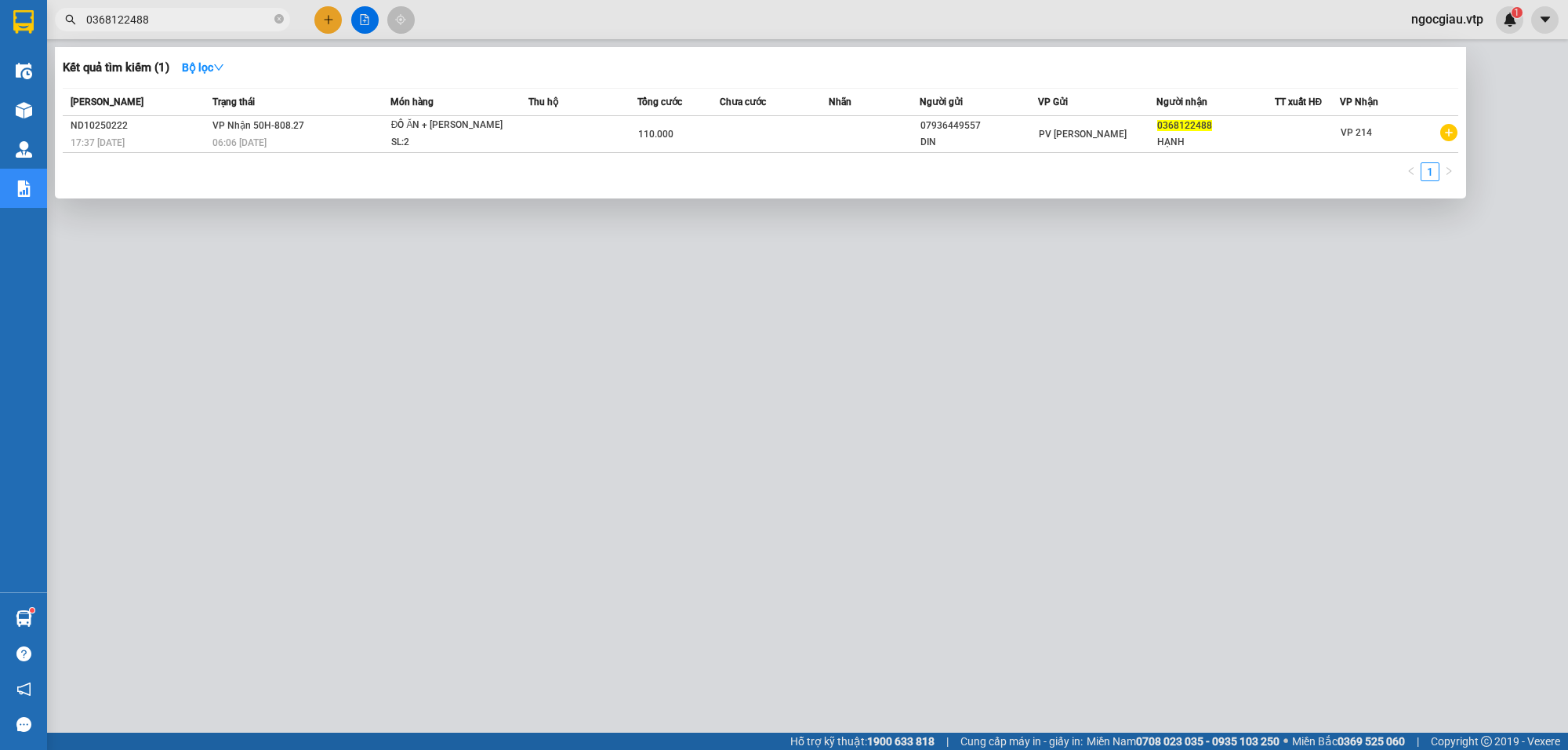
click at [174, 14] on input "0368122488" at bounding box center [178, 19] width 185 height 17
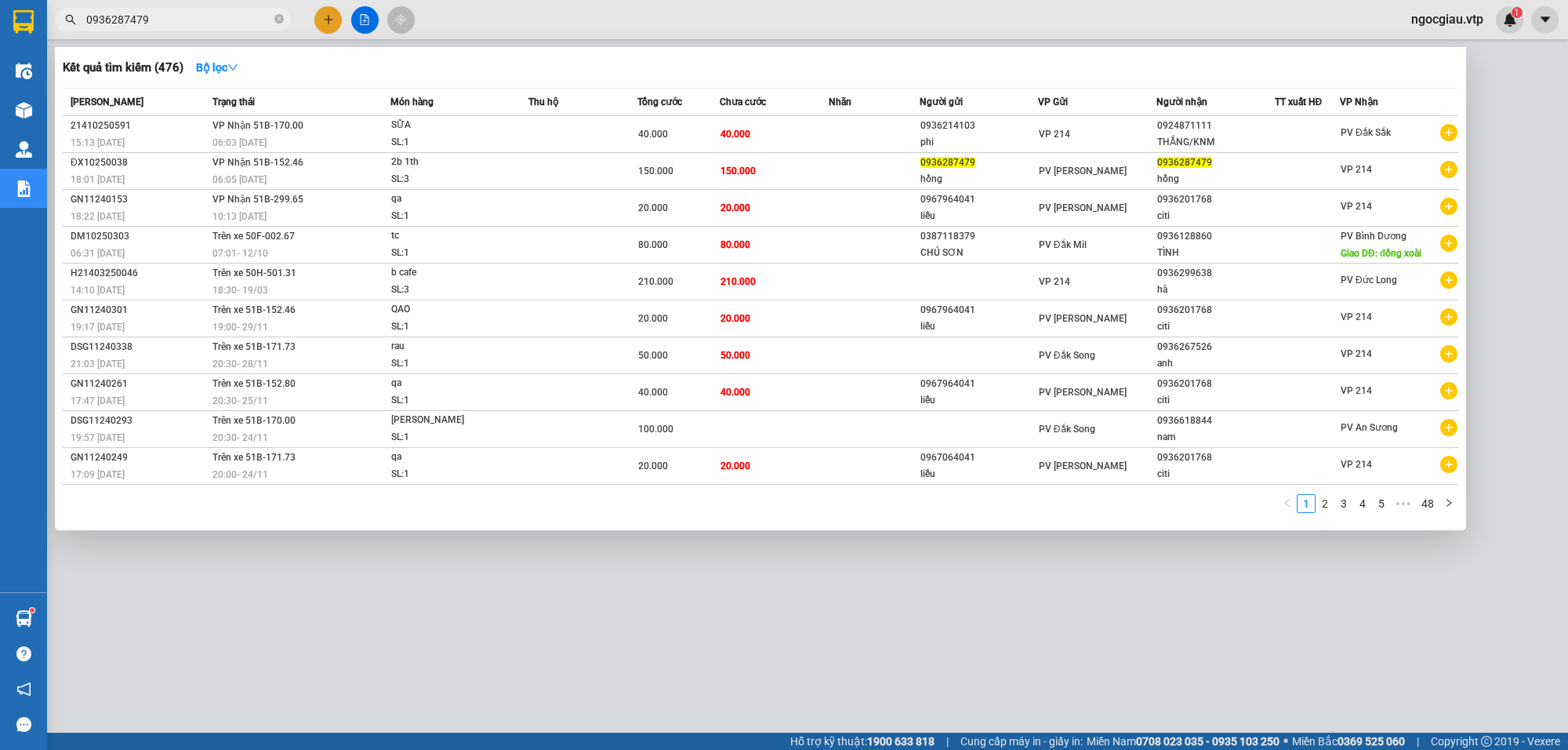
type input "0936287479"
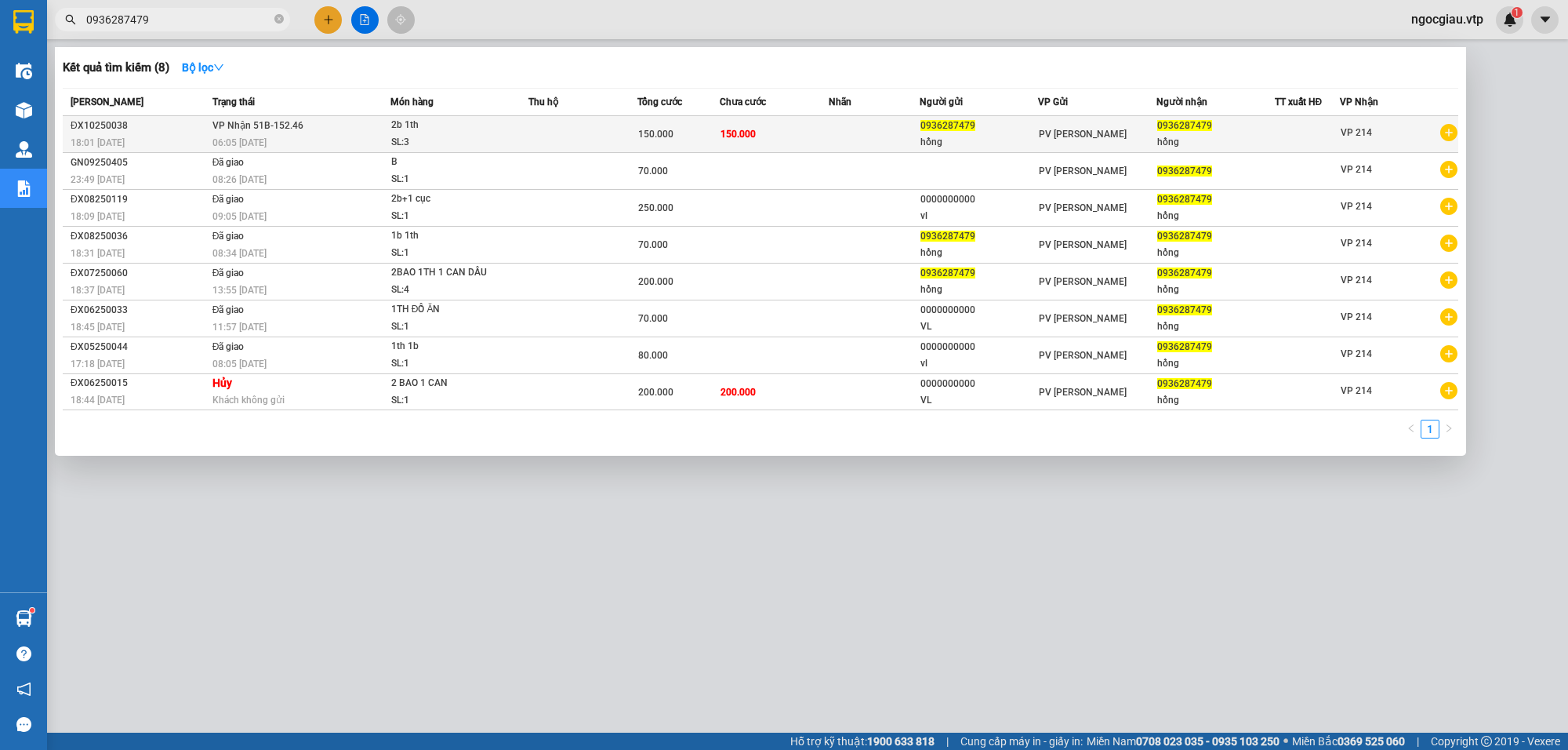
click at [484, 134] on div "SL: 3" at bounding box center [450, 142] width 117 height 17
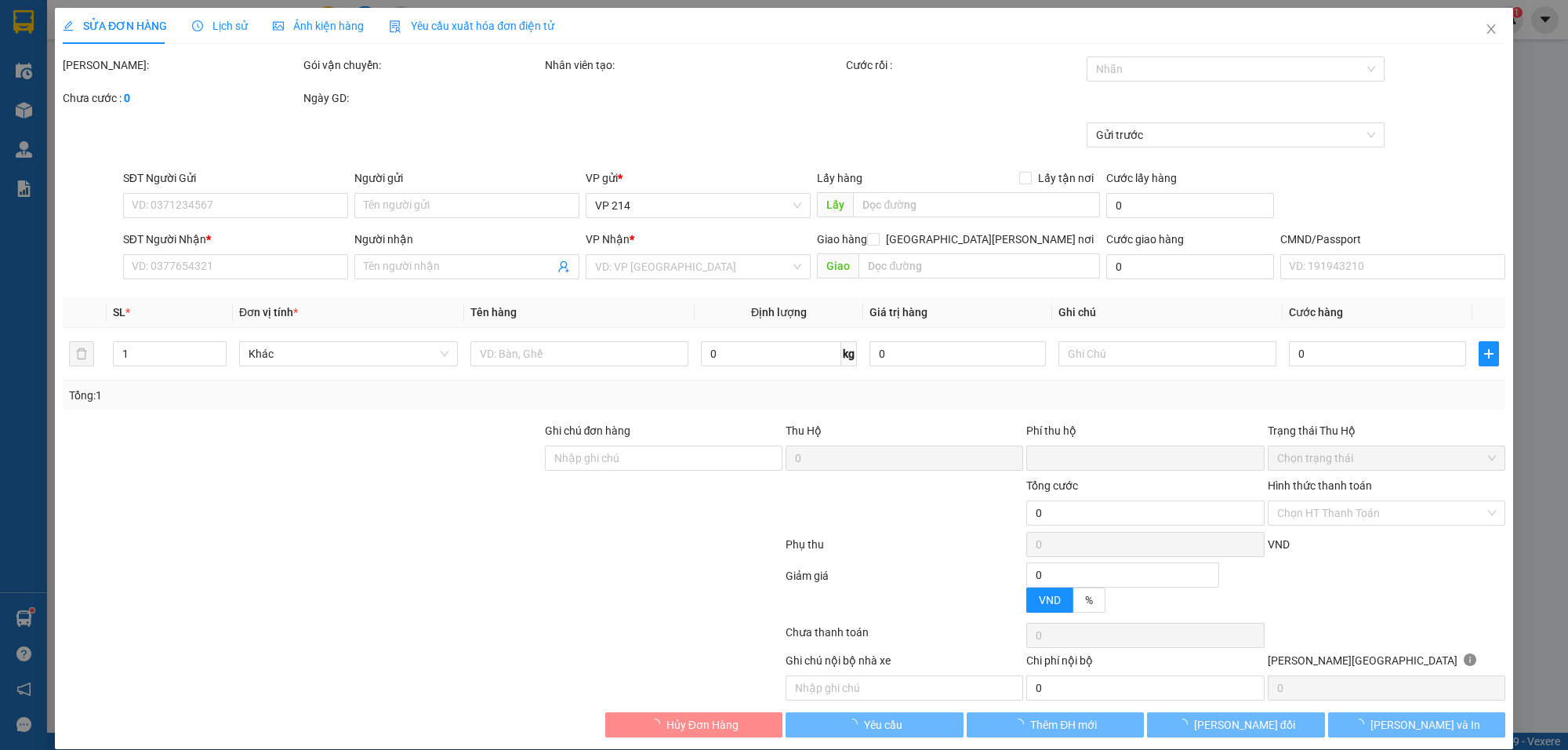
type input "7.500"
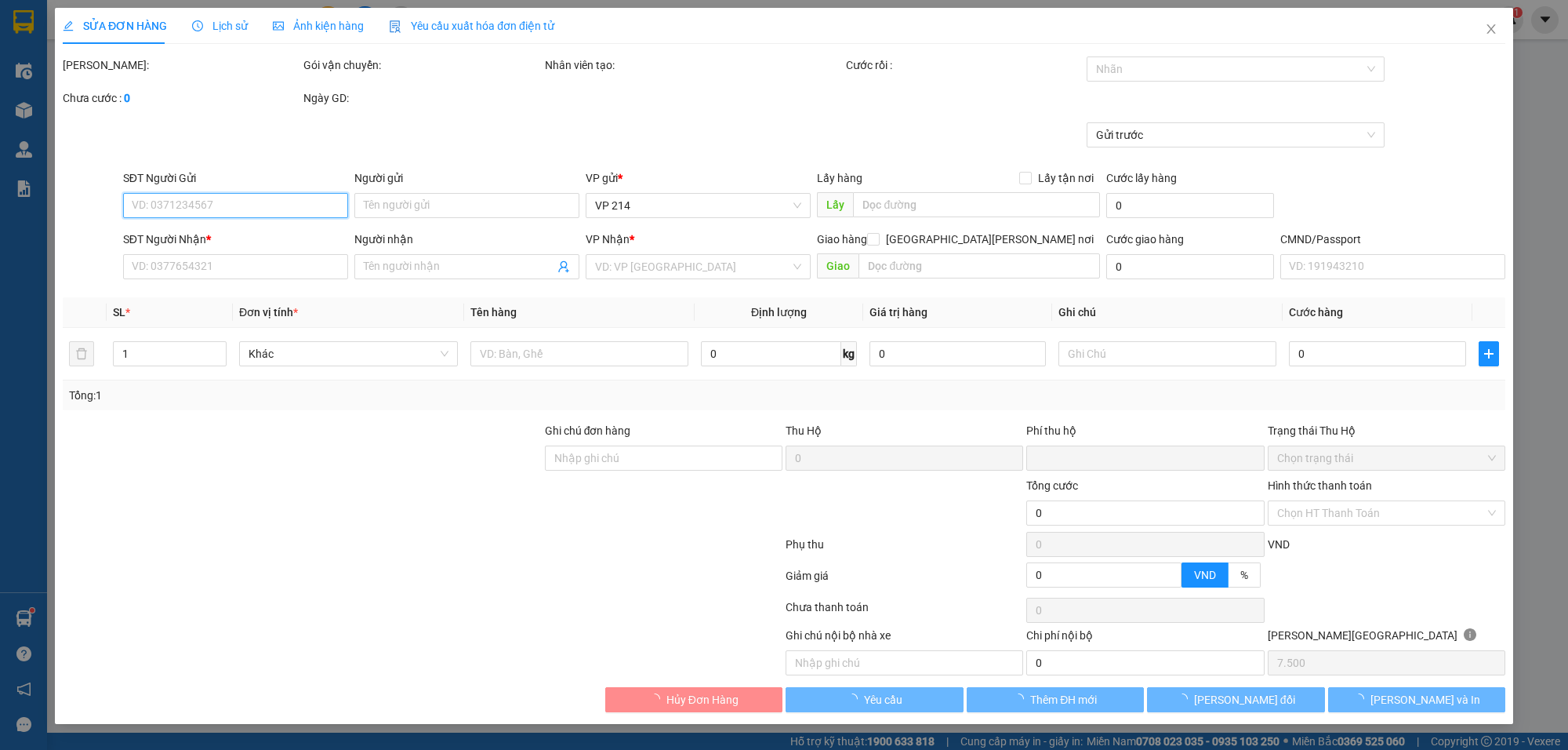
type input "0936287479"
type input "hồng"
type input "0936287479"
type input "hồng"
type input "0"
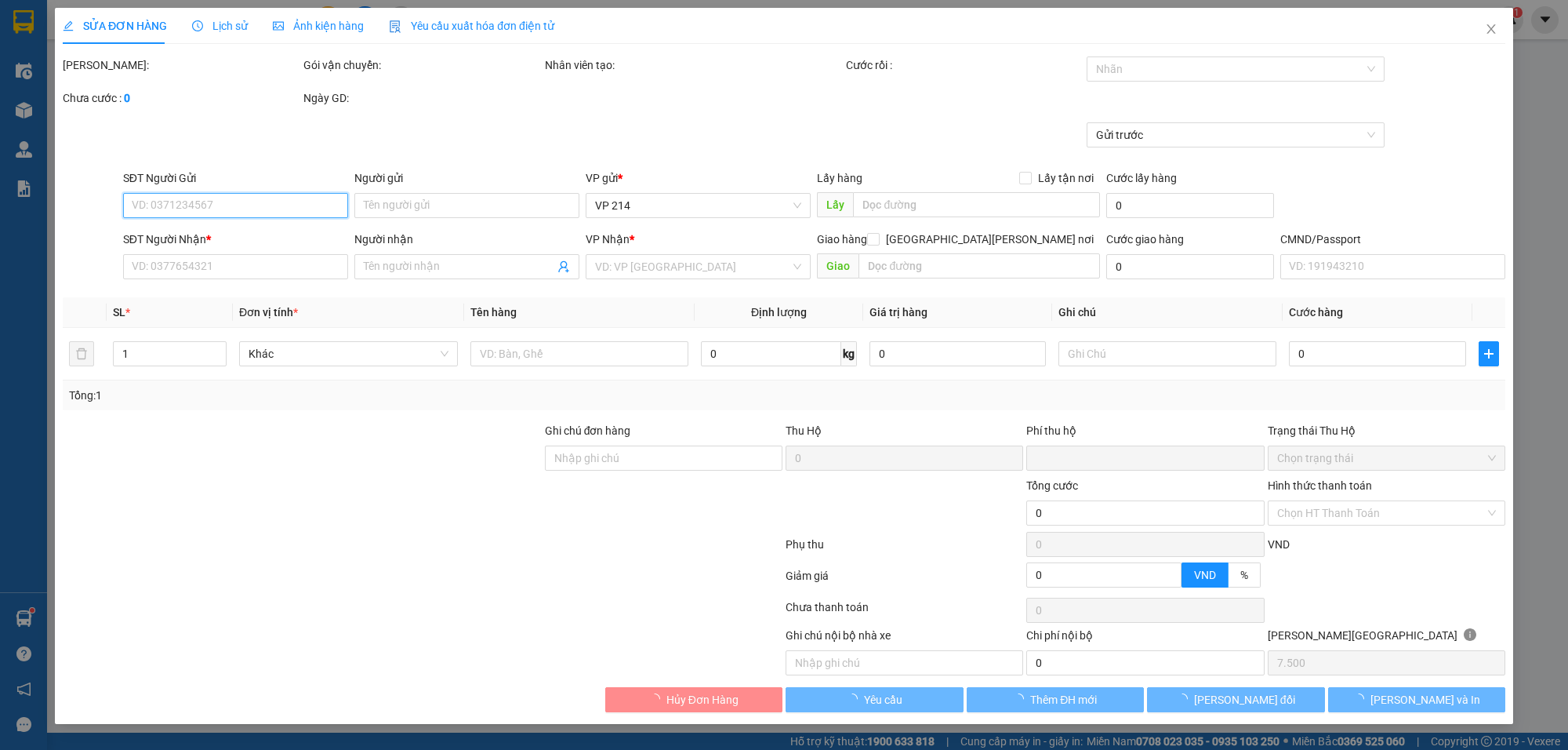
type input "150.000"
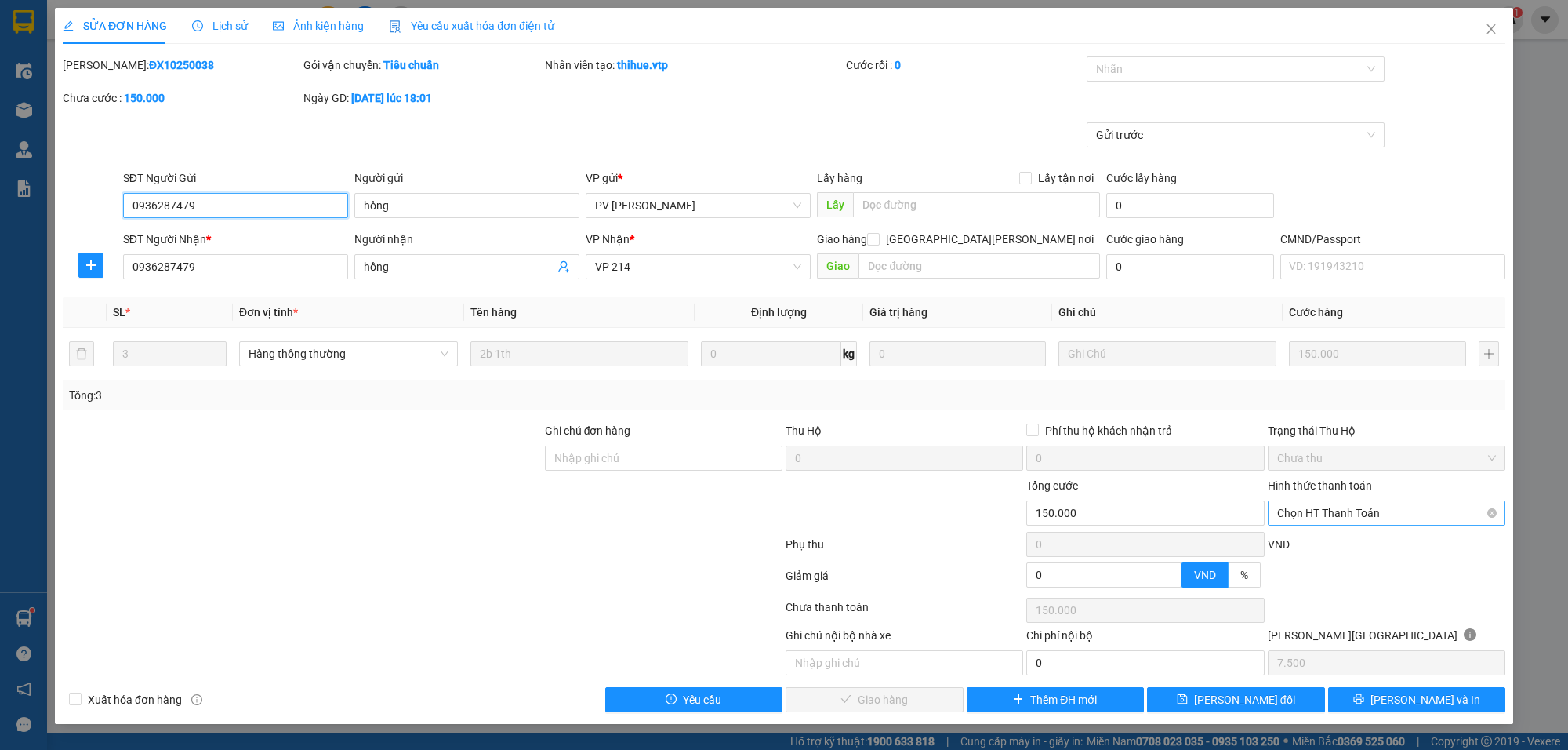
click at [1407, 504] on span "Chọn HT Thanh Toán" at bounding box center [1386, 513] width 219 height 23
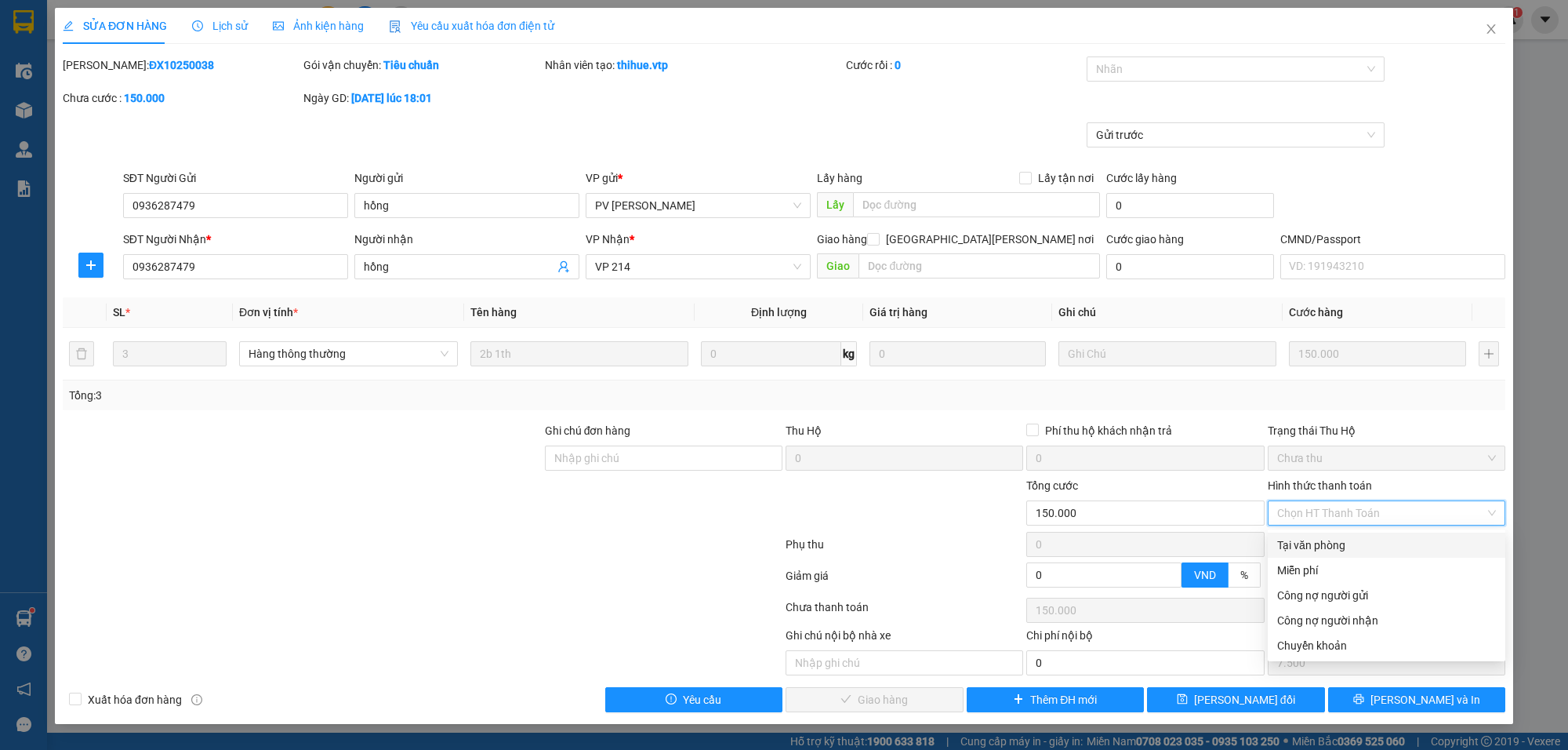
click at [1349, 534] on div "Tại văn phòng" at bounding box center [1386, 545] width 238 height 25
type input "0"
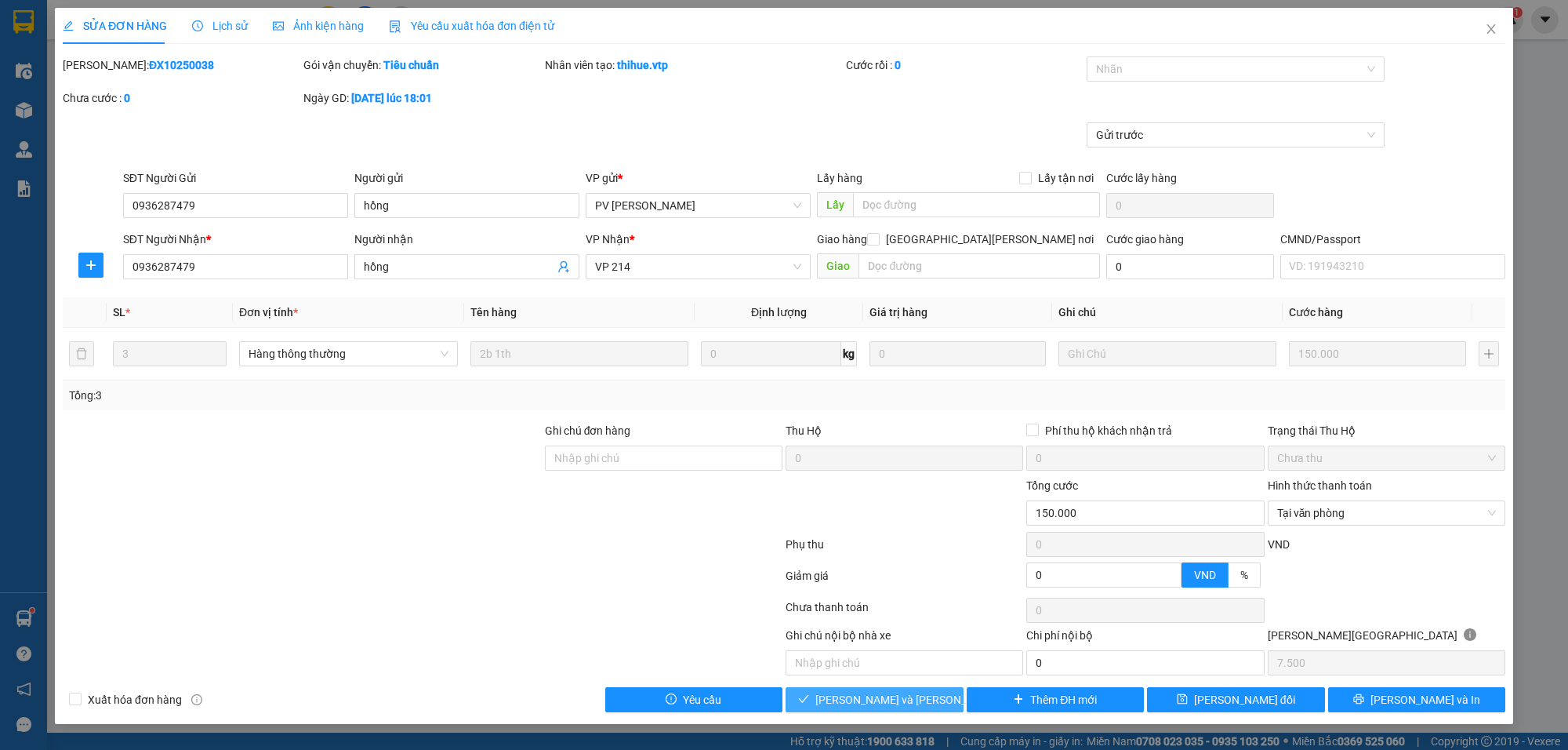
click at [872, 703] on span "[PERSON_NAME] và [PERSON_NAME] hàng" at bounding box center [921, 699] width 211 height 17
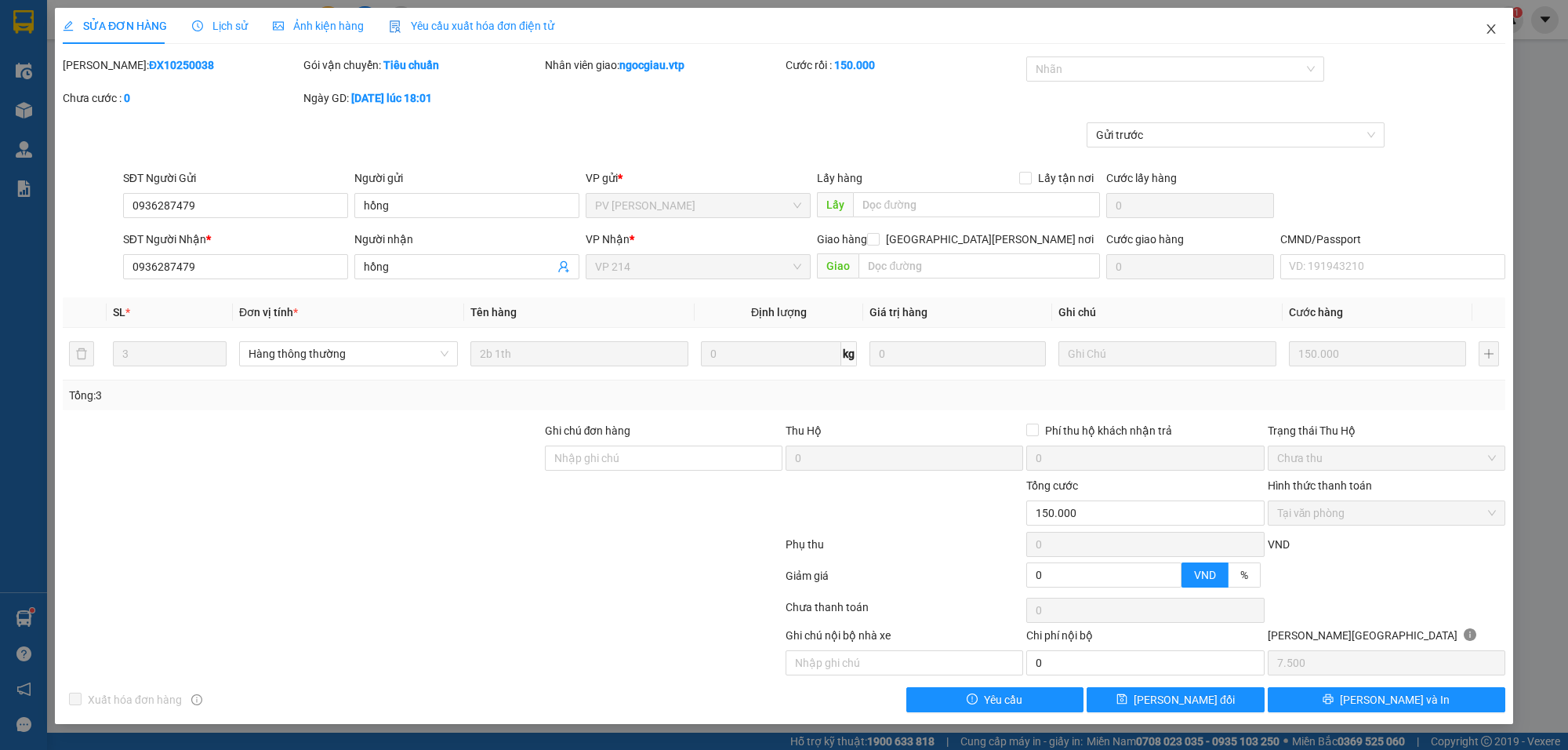
click at [1489, 16] on span "Close" at bounding box center [1491, 30] width 44 height 44
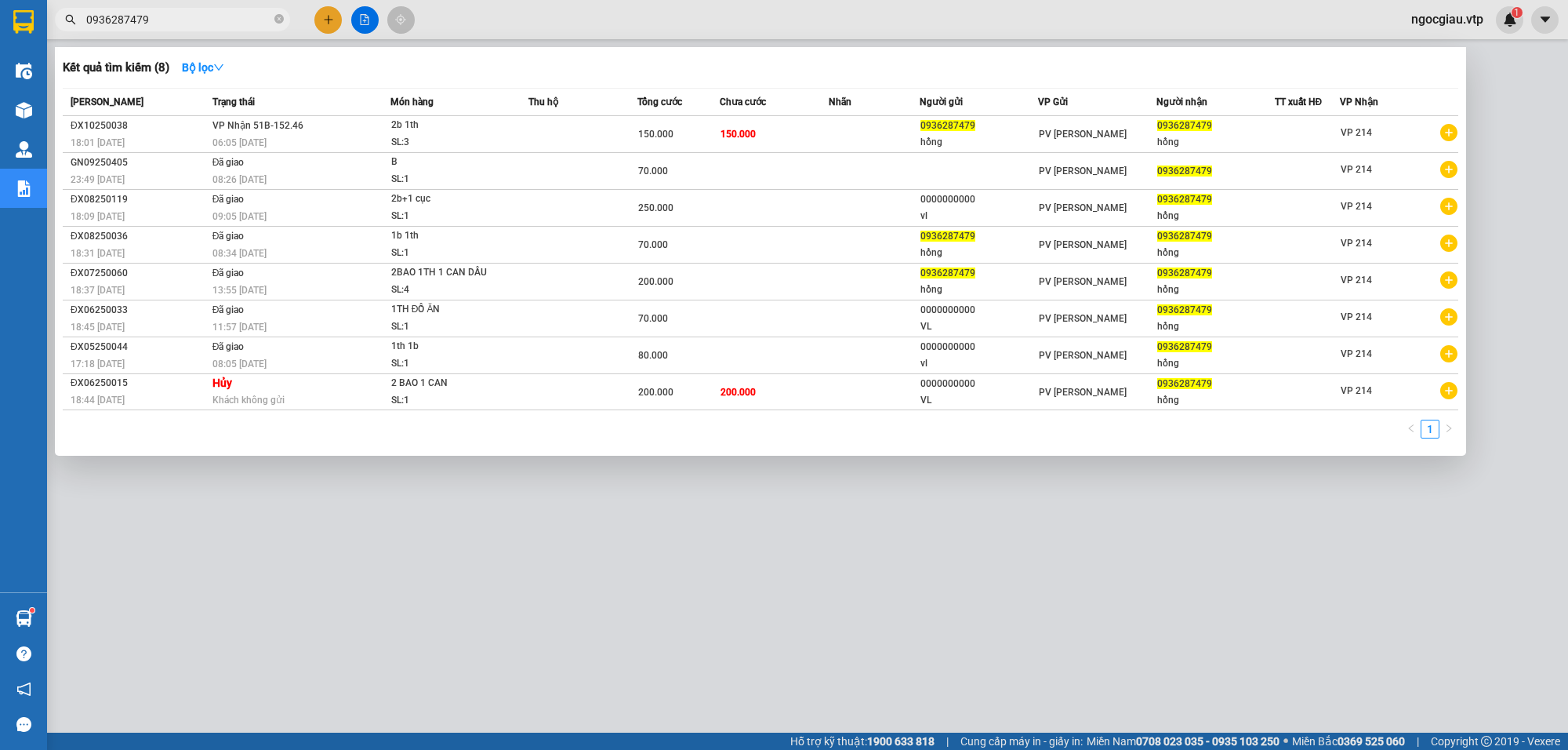
click at [217, 14] on input "0936287479" at bounding box center [178, 19] width 185 height 17
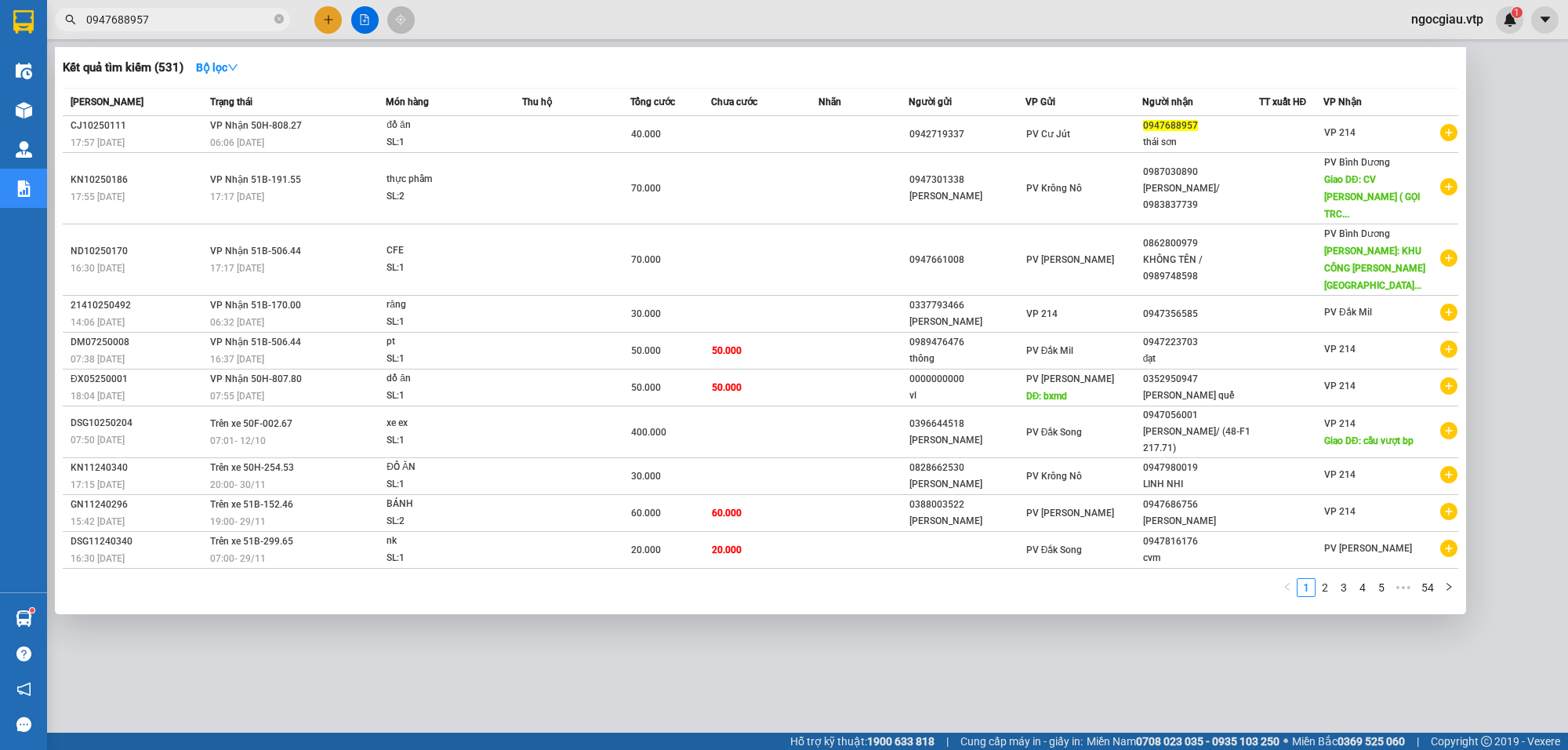
type input "0947688957"
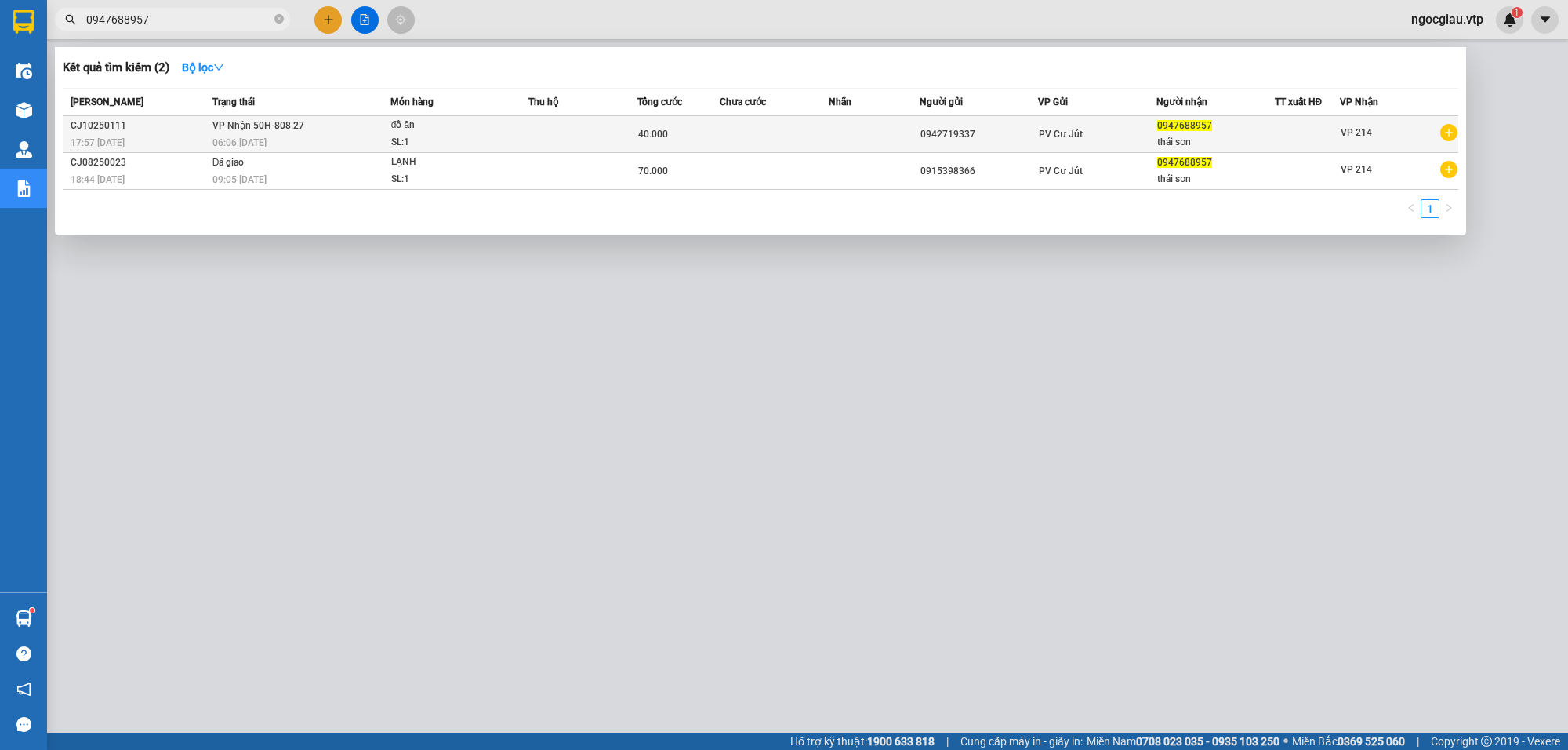
click at [722, 136] on td at bounding box center [774, 134] width 109 height 37
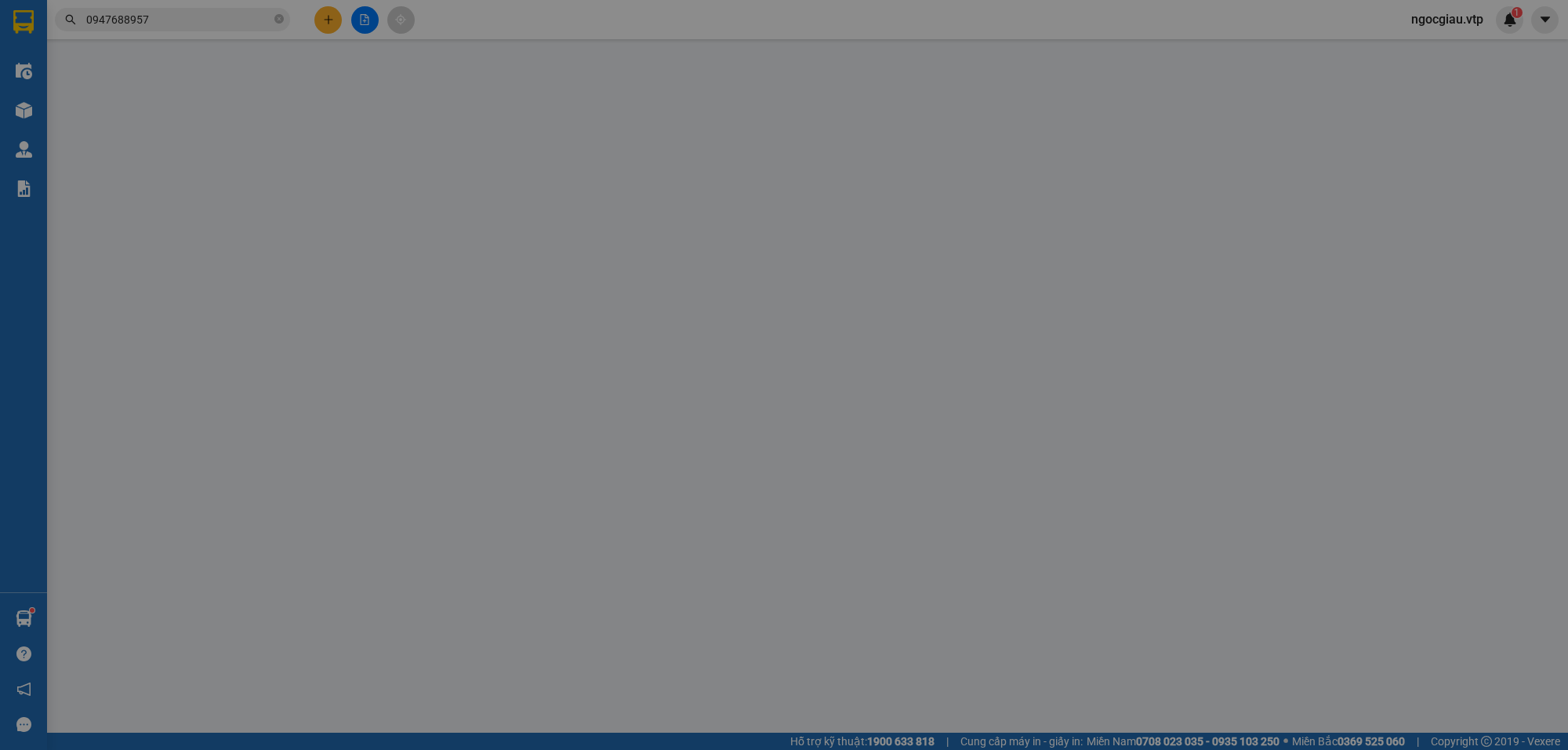
type input "2.000"
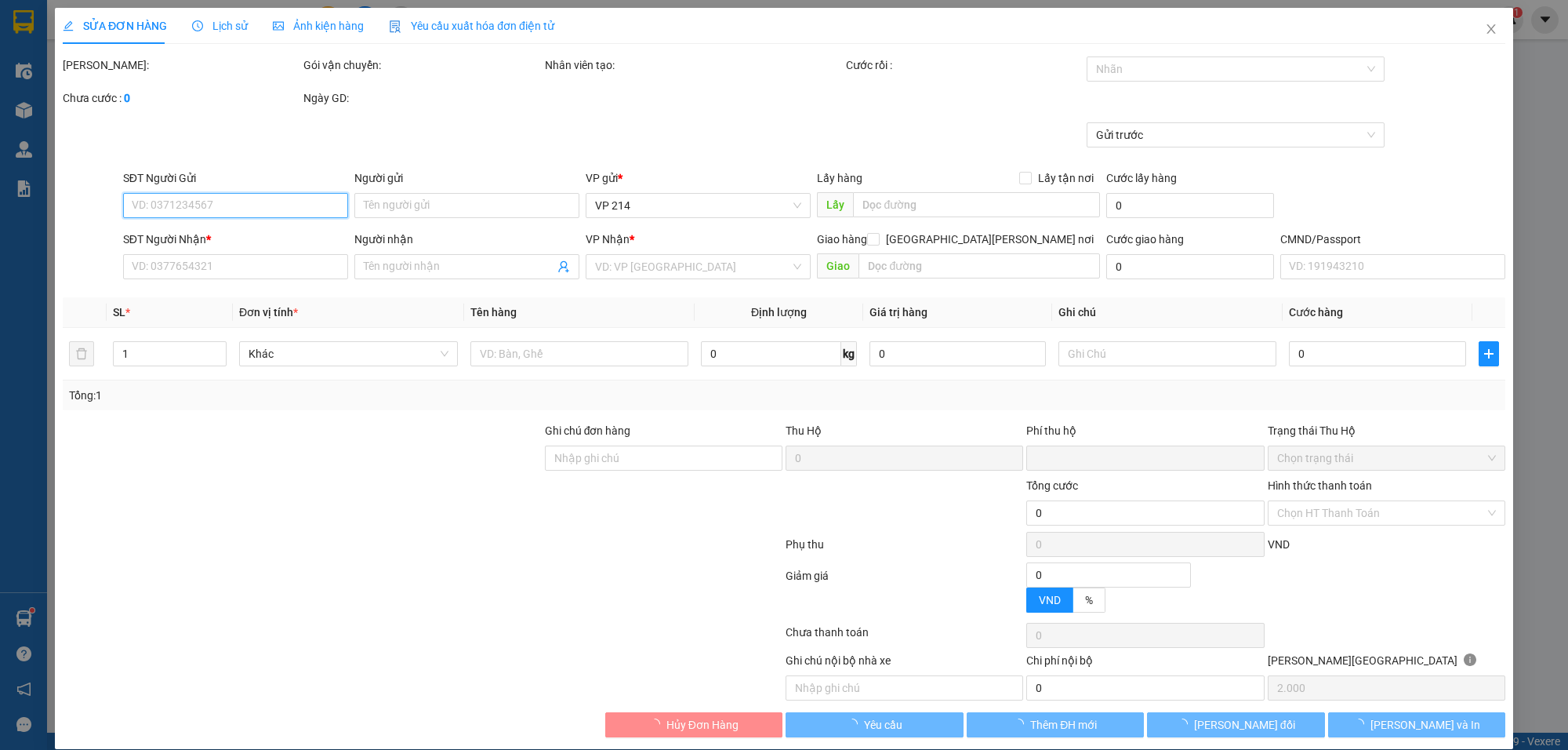
type input "0942719337"
type input "0947688957"
type input "thái sơn"
type input "0"
type input "40.000"
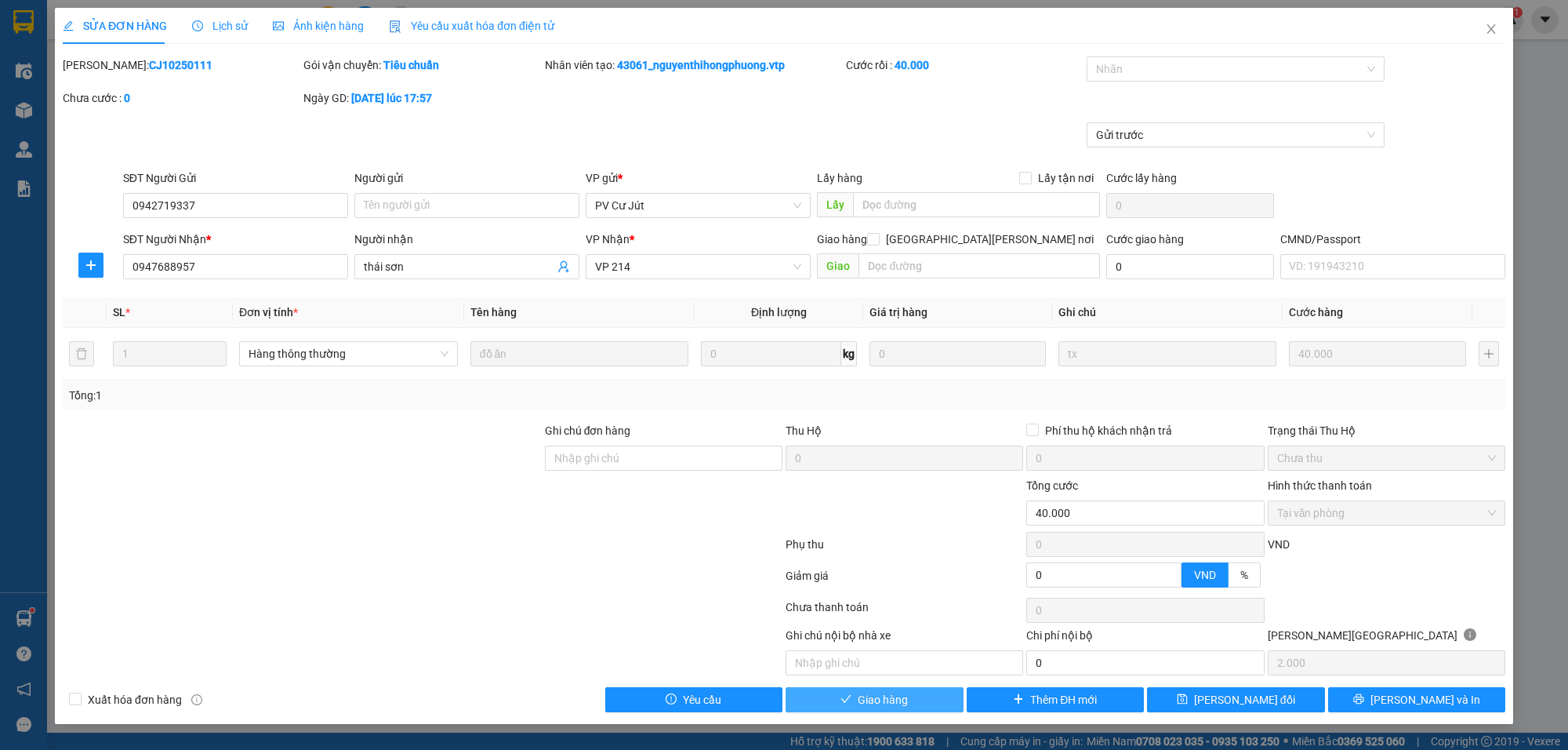
click at [901, 699] on span "Giao hàng" at bounding box center [883, 699] width 51 height 17
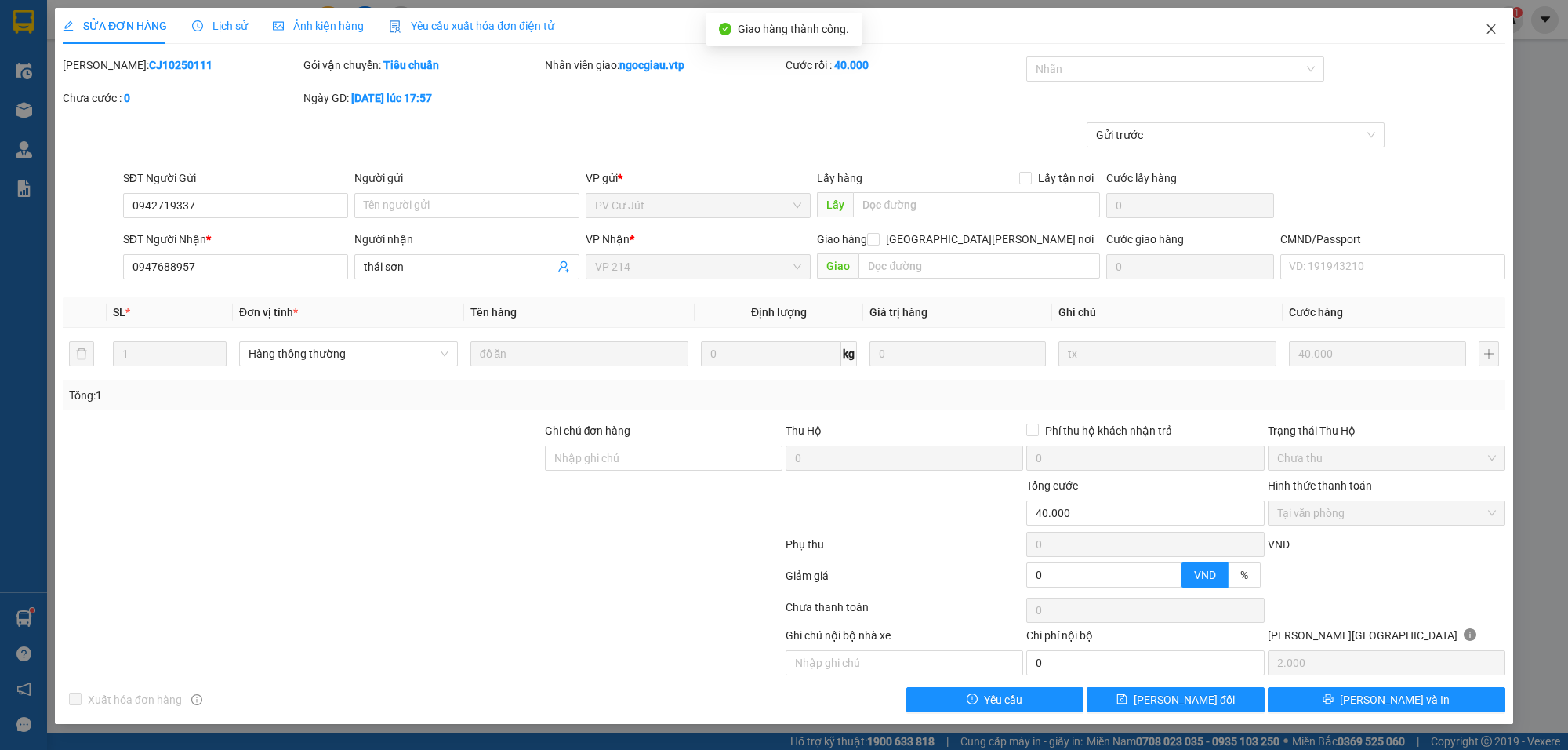
click at [1489, 32] on icon "close" at bounding box center [1491, 29] width 13 height 13
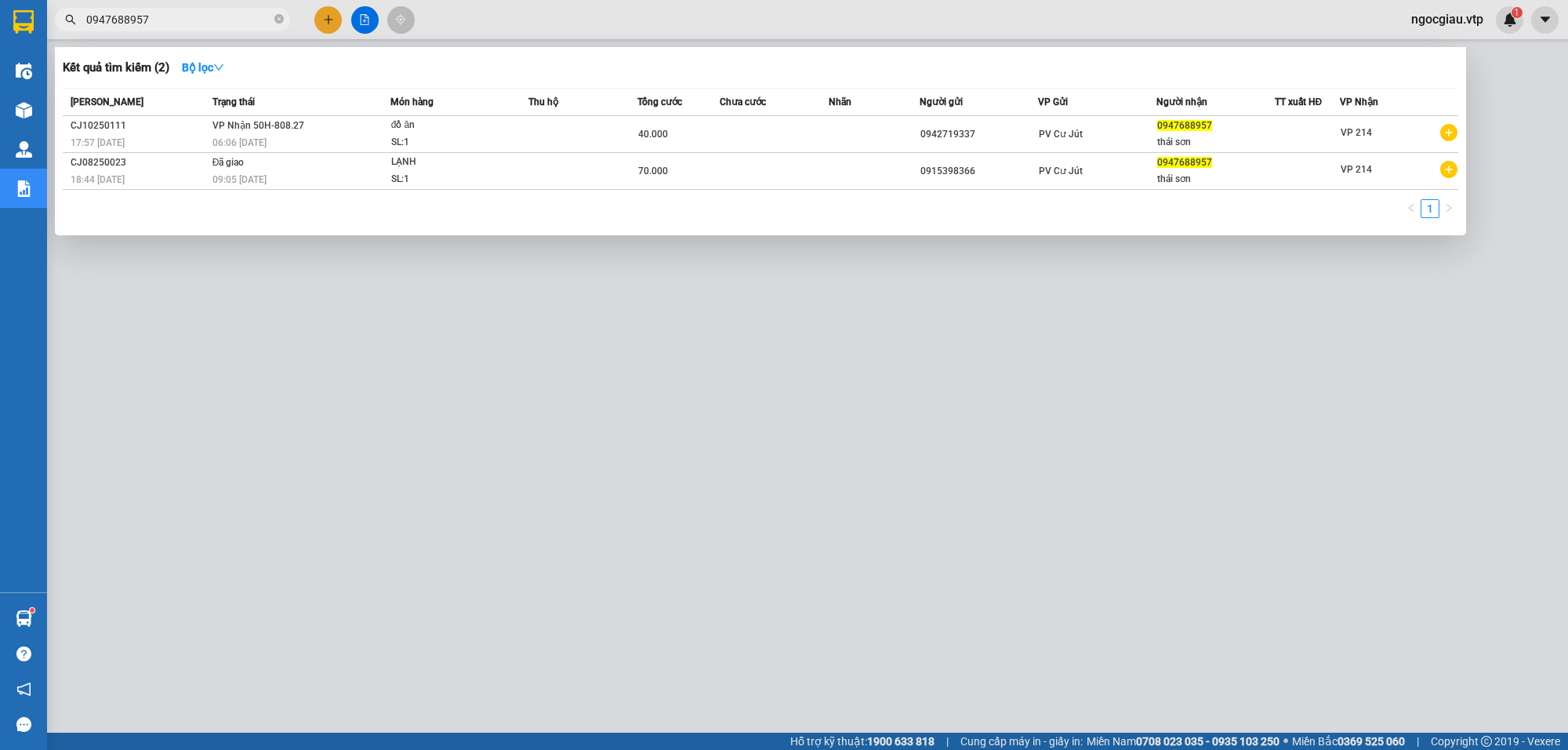
click at [187, 15] on input "0947688957" at bounding box center [178, 19] width 185 height 17
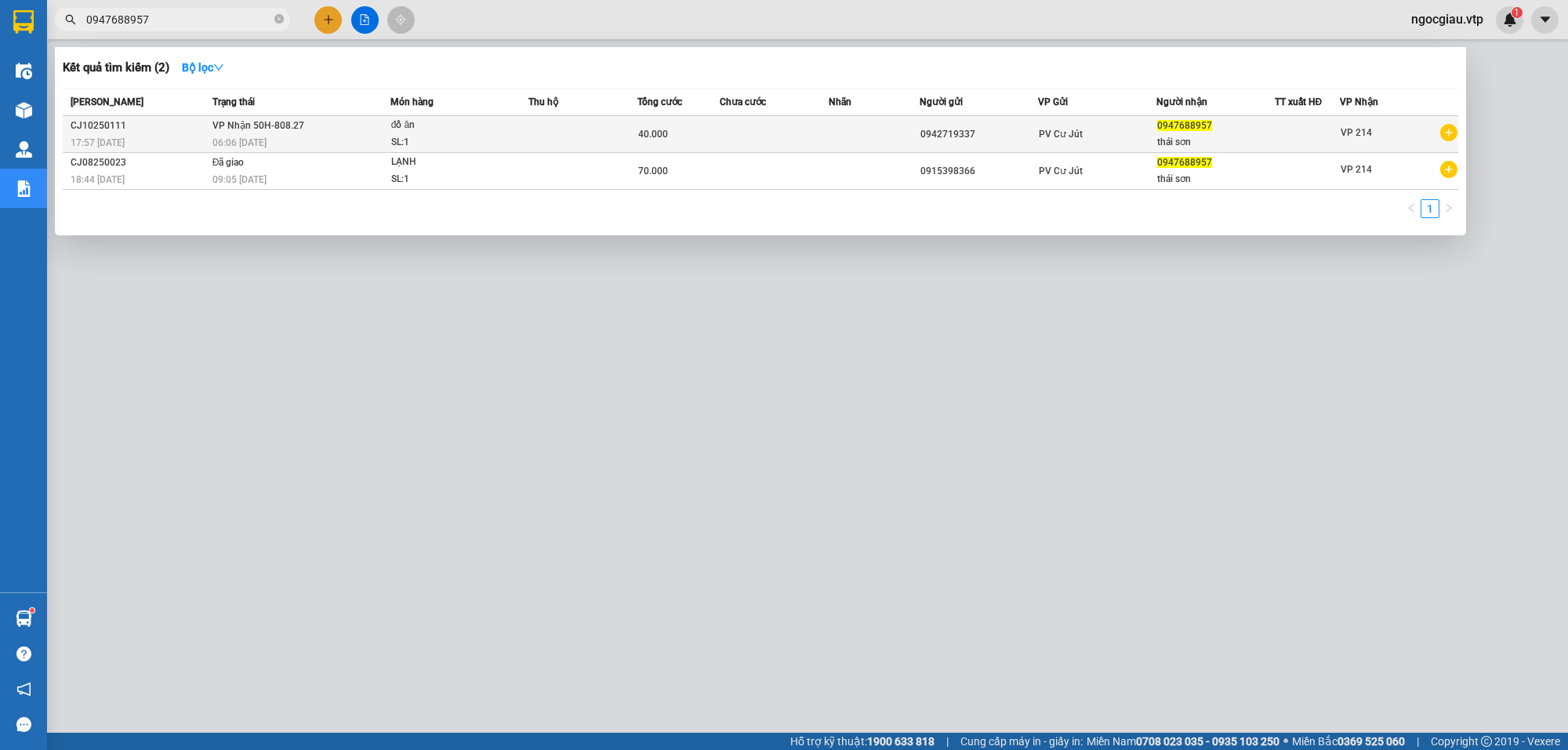
click at [286, 120] on span "[PERSON_NAME] 50H-808.27" at bounding box center [258, 126] width 92 height 11
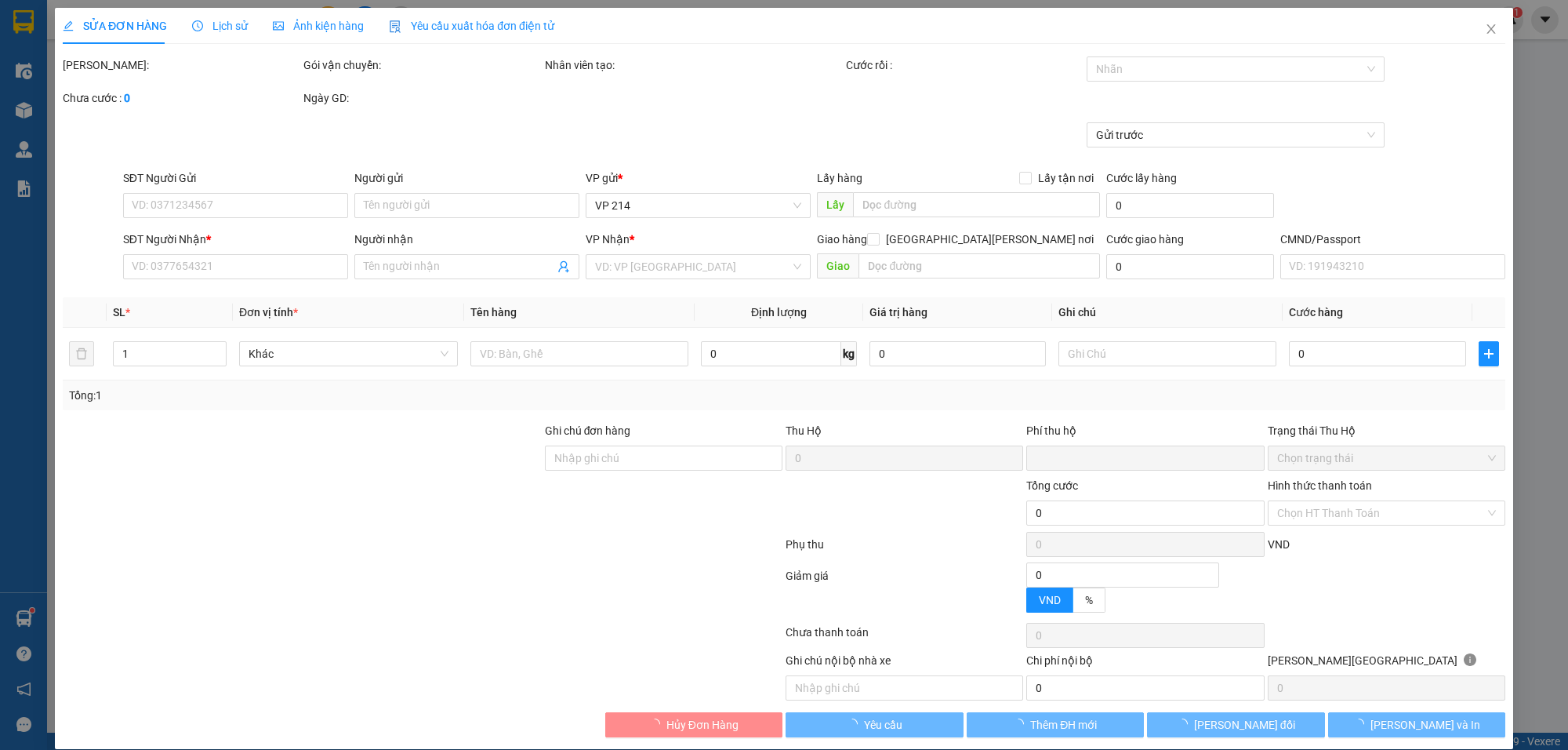
type input "2.000"
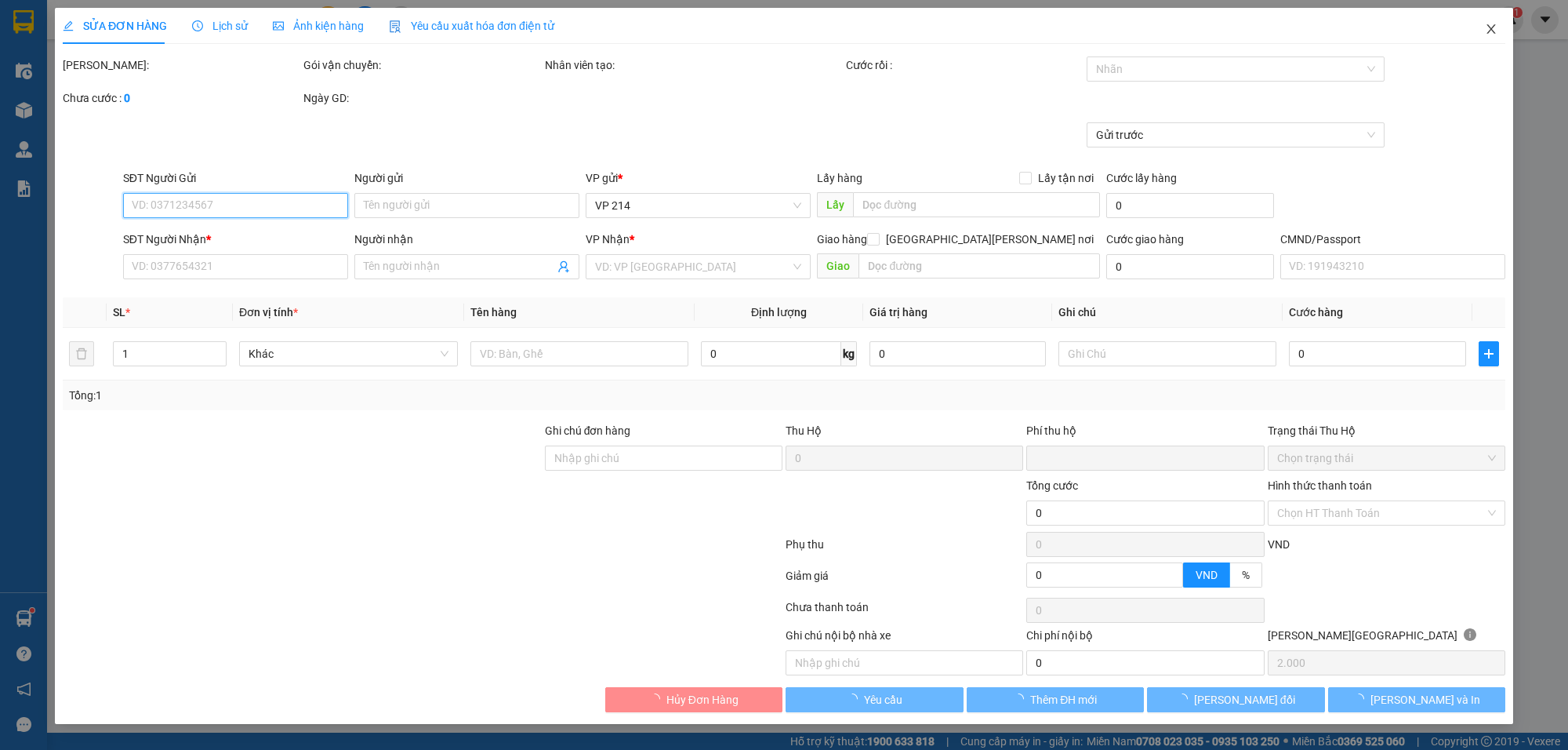
type input "0942719337"
type input "0947688957"
type input "thái sơn"
type input "0"
type input "40.000"
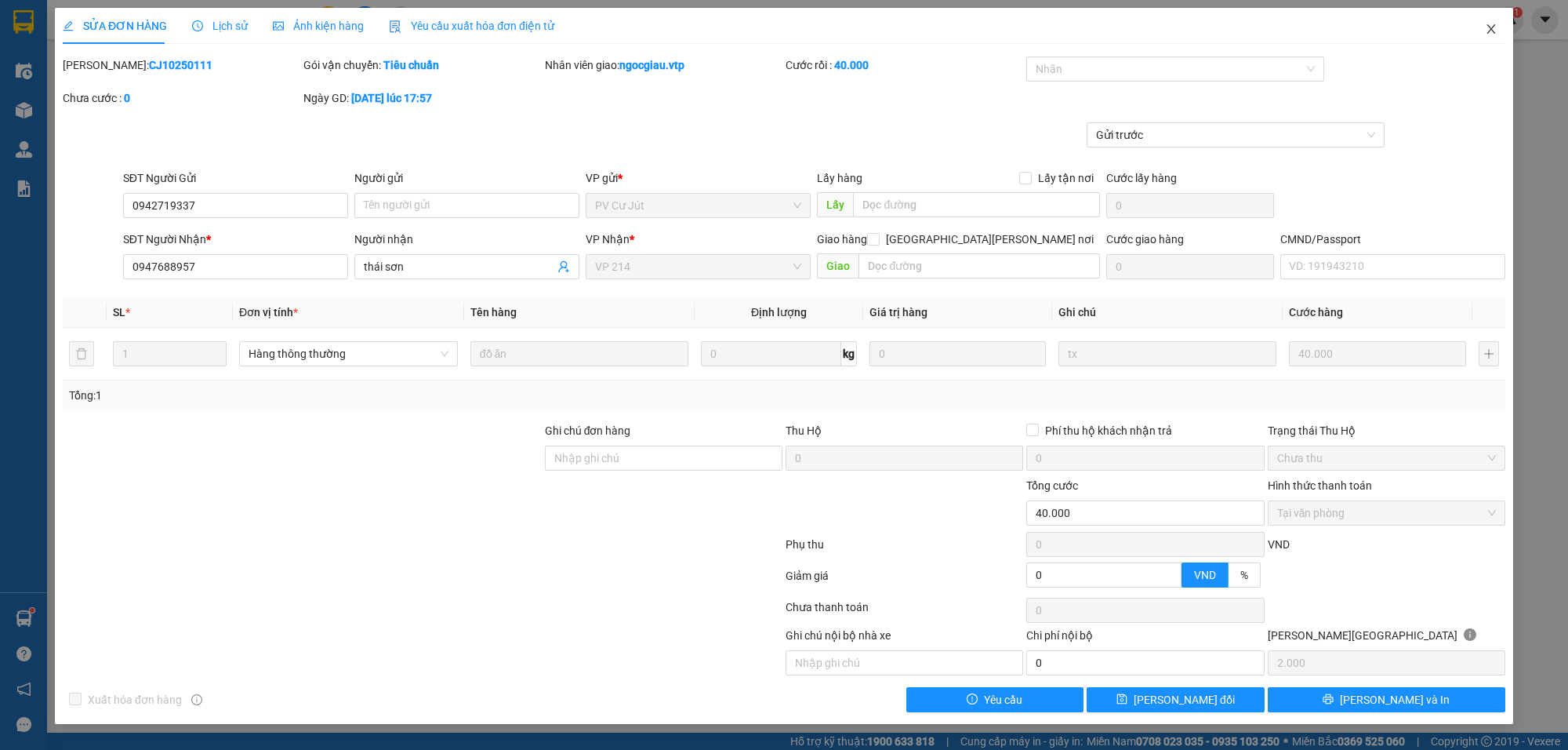
click at [1494, 23] on icon "close" at bounding box center [1491, 29] width 13 height 13
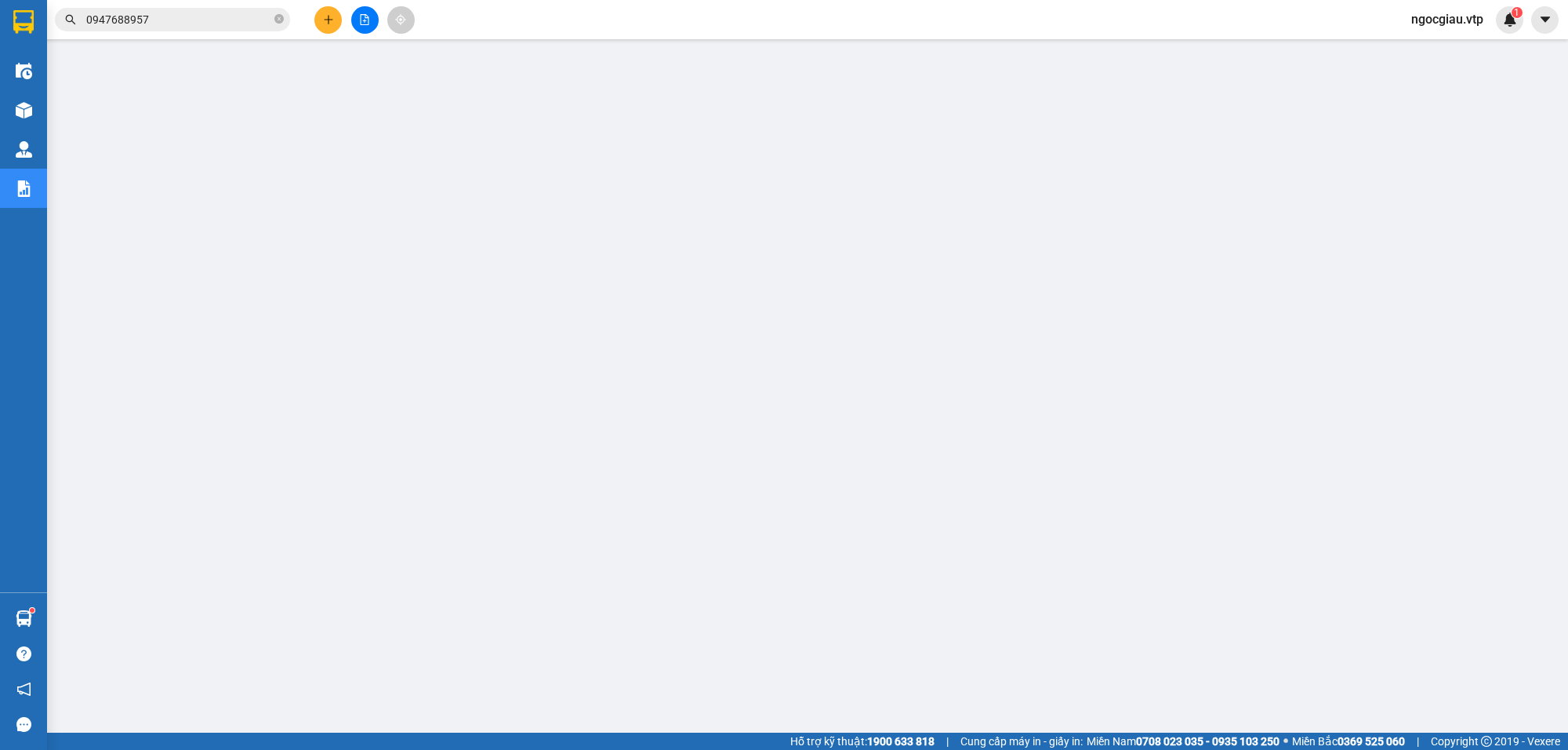
click at [185, 22] on input "0947688957" at bounding box center [178, 19] width 185 height 17
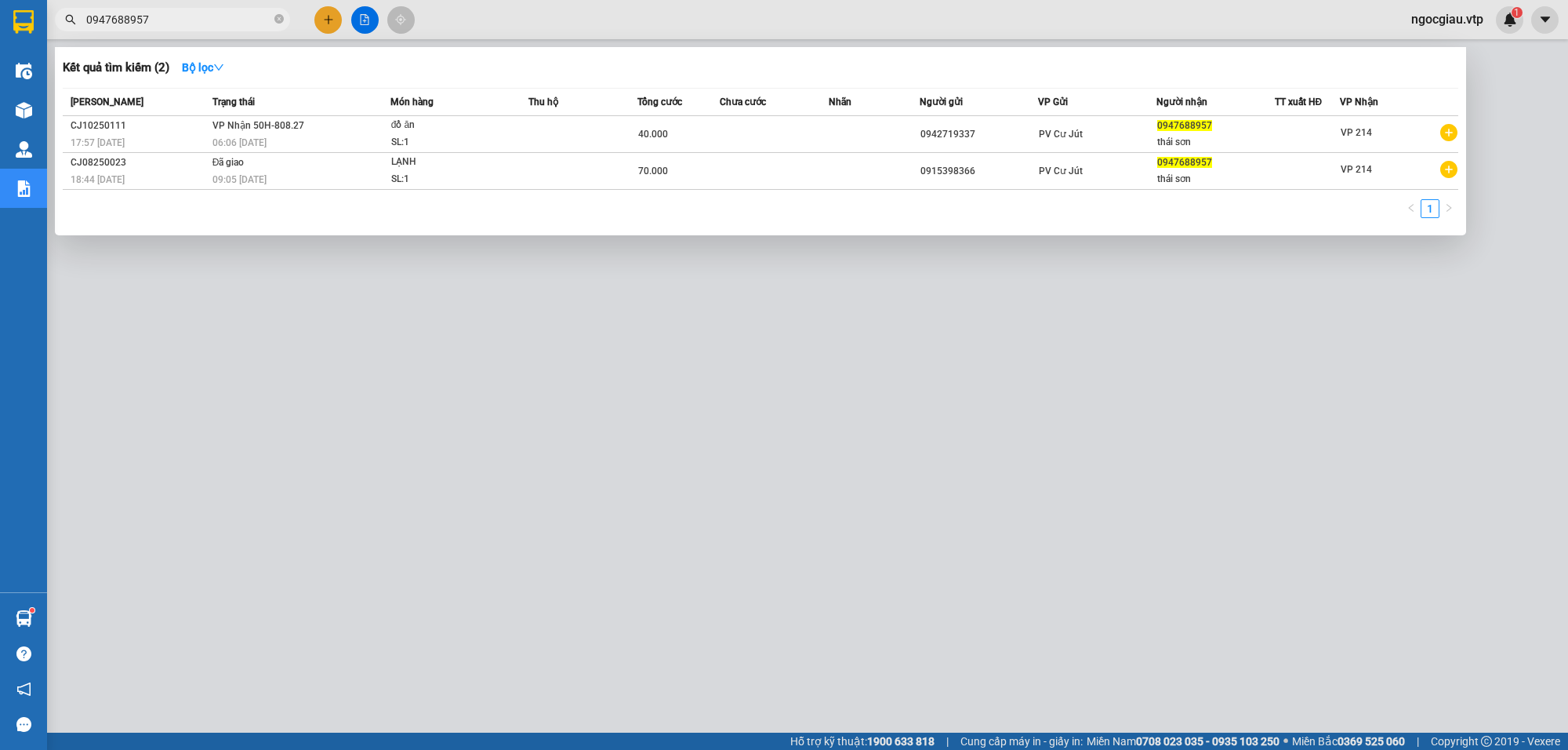
click at [185, 22] on input "0947688957" at bounding box center [178, 19] width 185 height 17
type input "0368122488"
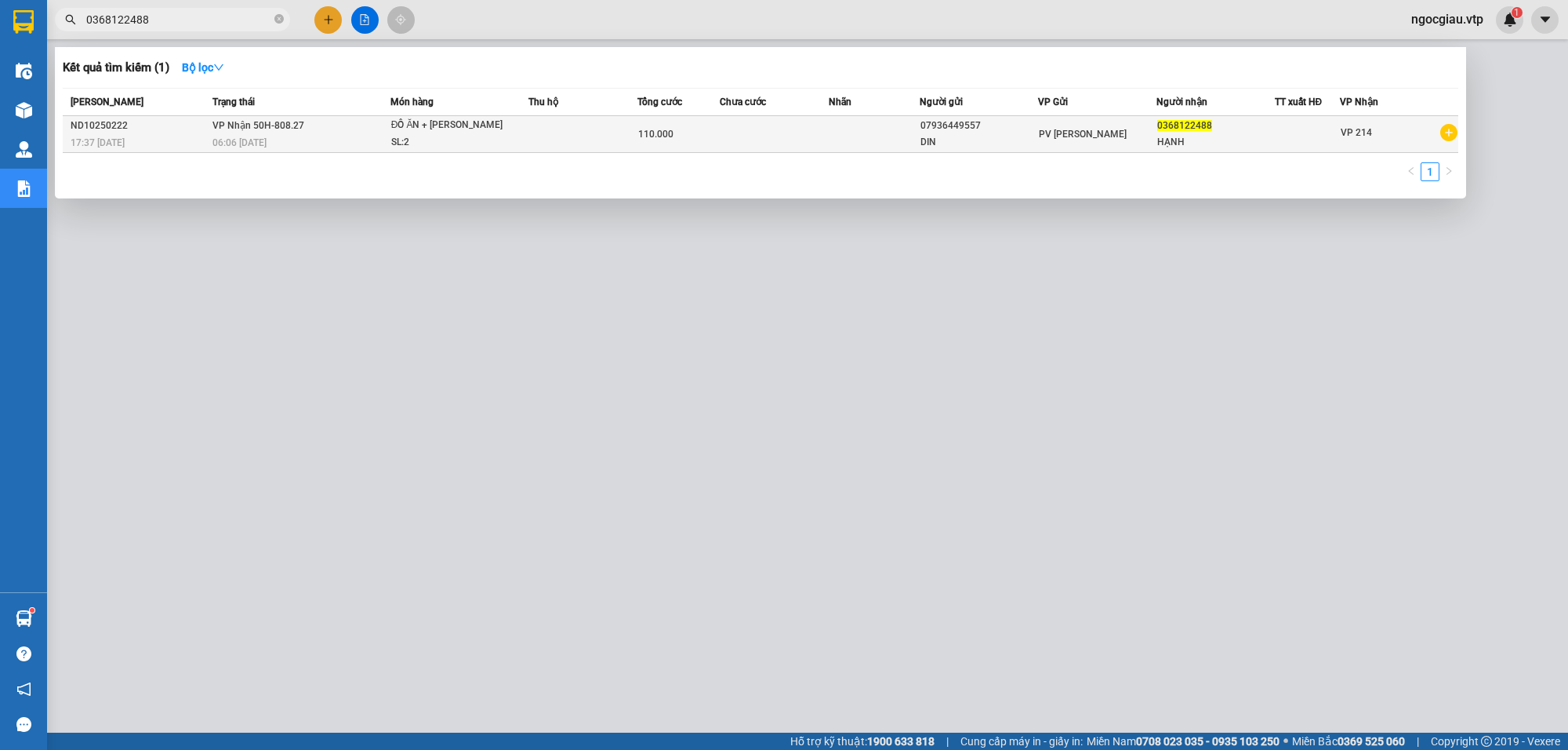
click at [293, 129] on span "[PERSON_NAME] 50H-808.27" at bounding box center [258, 126] width 92 height 11
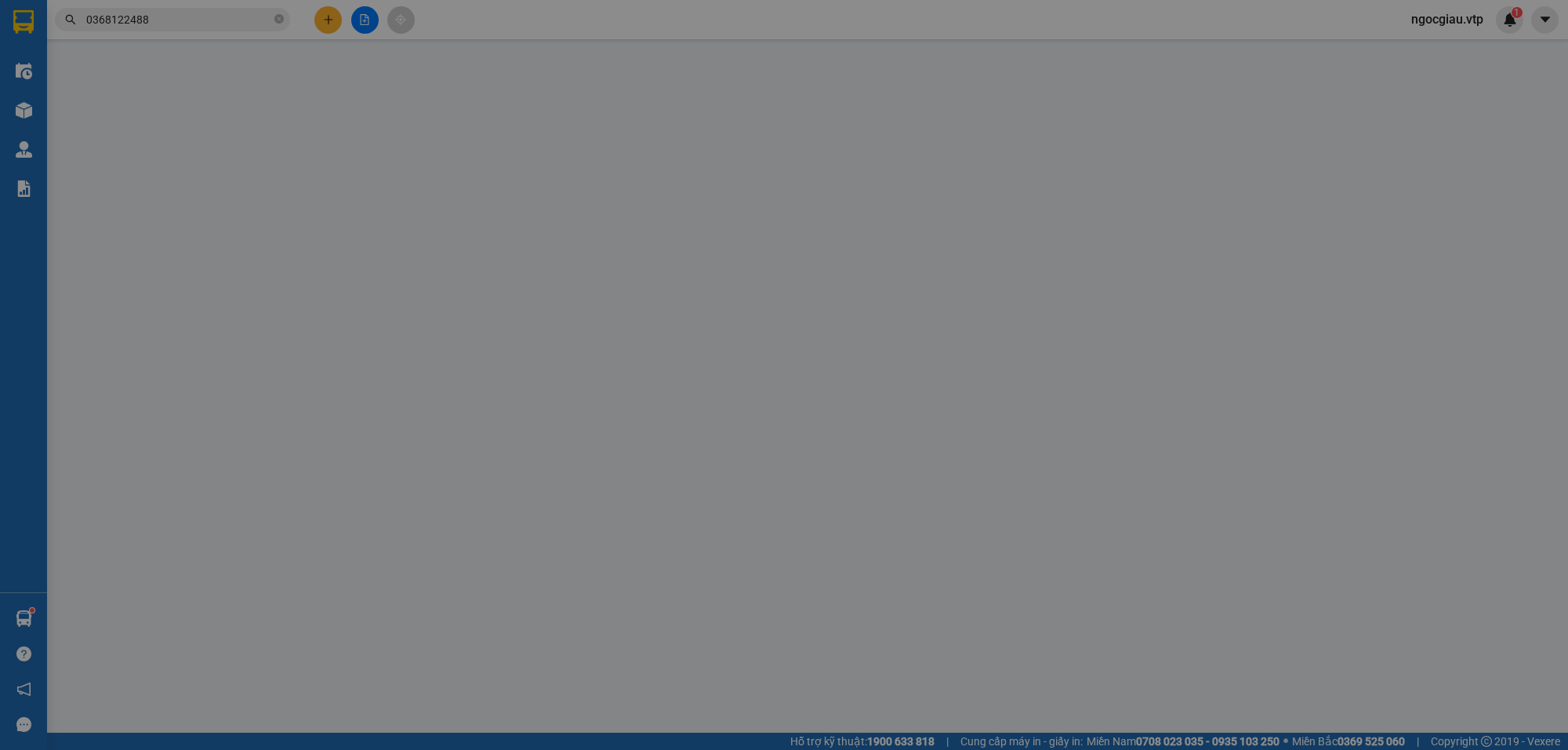
type input "07936449557"
type input "DIN"
type input "0368122488"
type input "HẠNH"
type input "0"
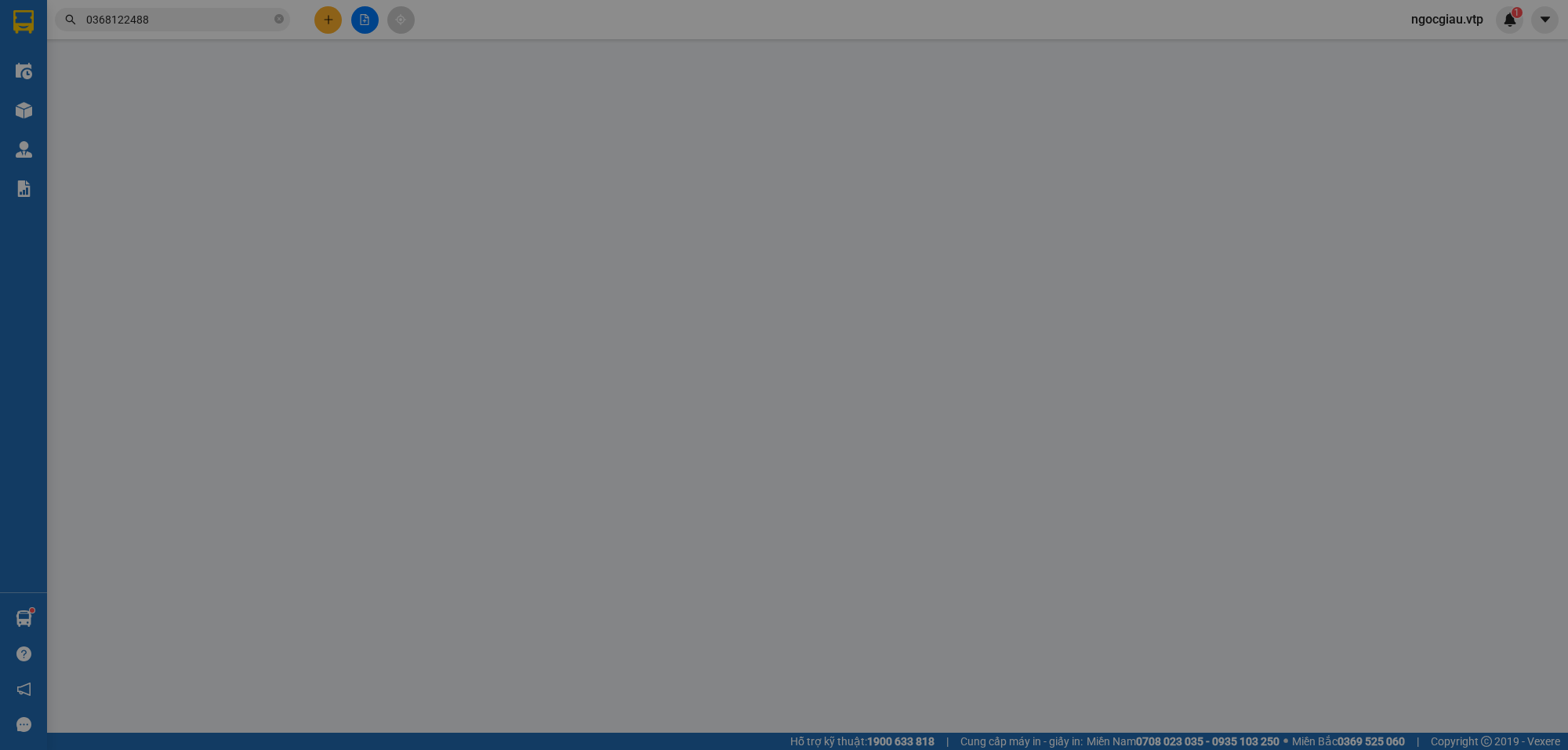
type input "110.000"
type input "5.500"
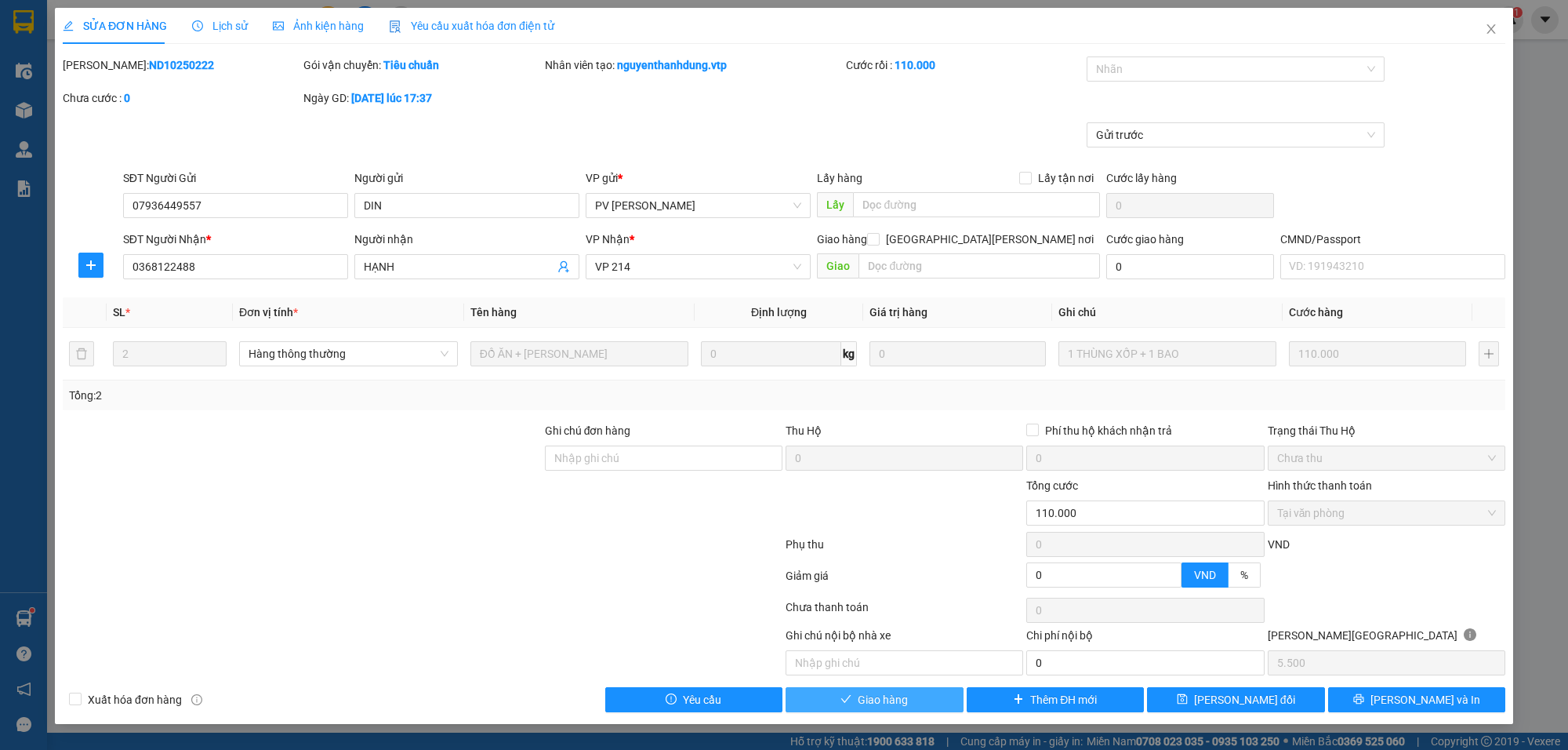
click at [894, 694] on span "Giao hàng" at bounding box center [883, 699] width 51 height 17
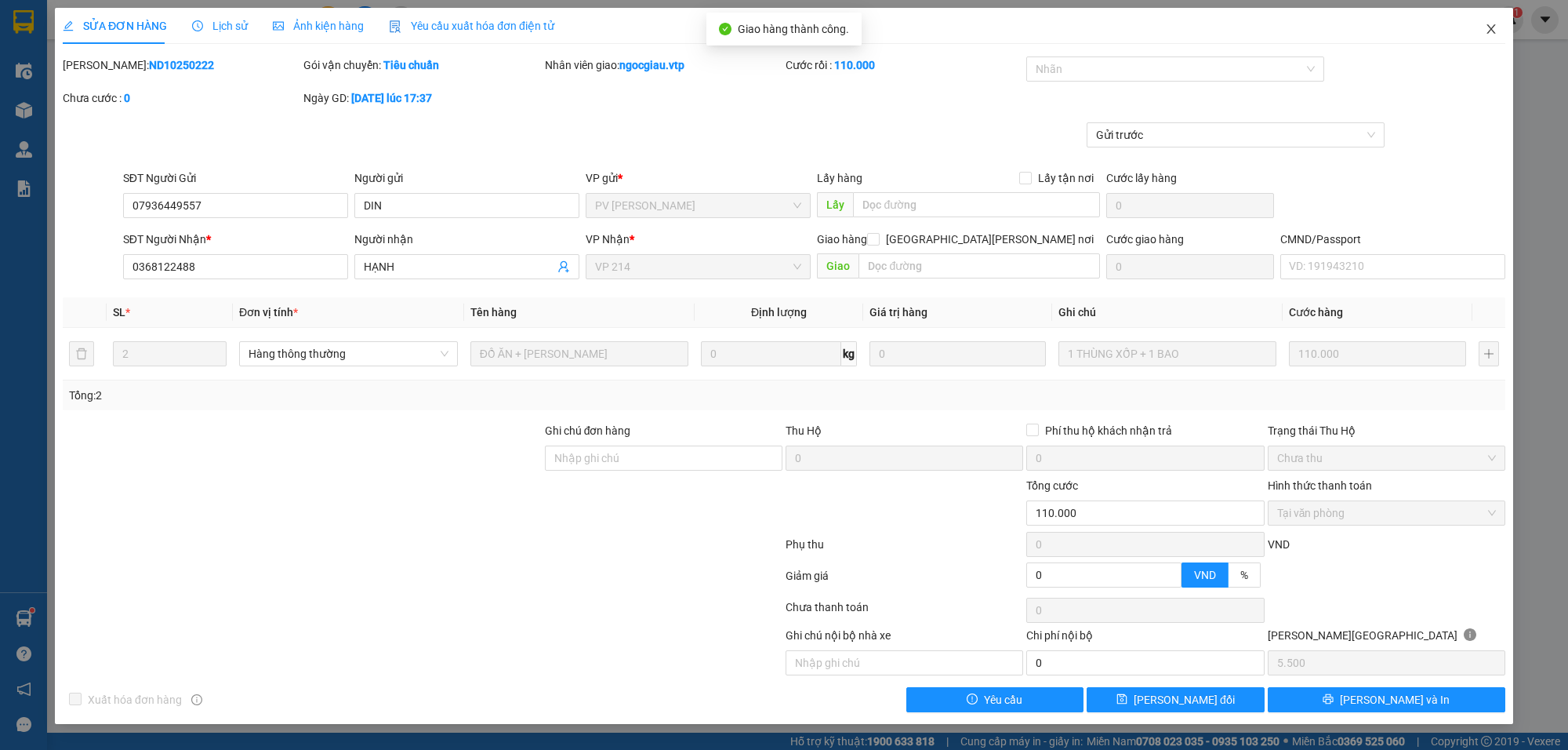
click at [1487, 25] on icon "close" at bounding box center [1491, 29] width 13 height 13
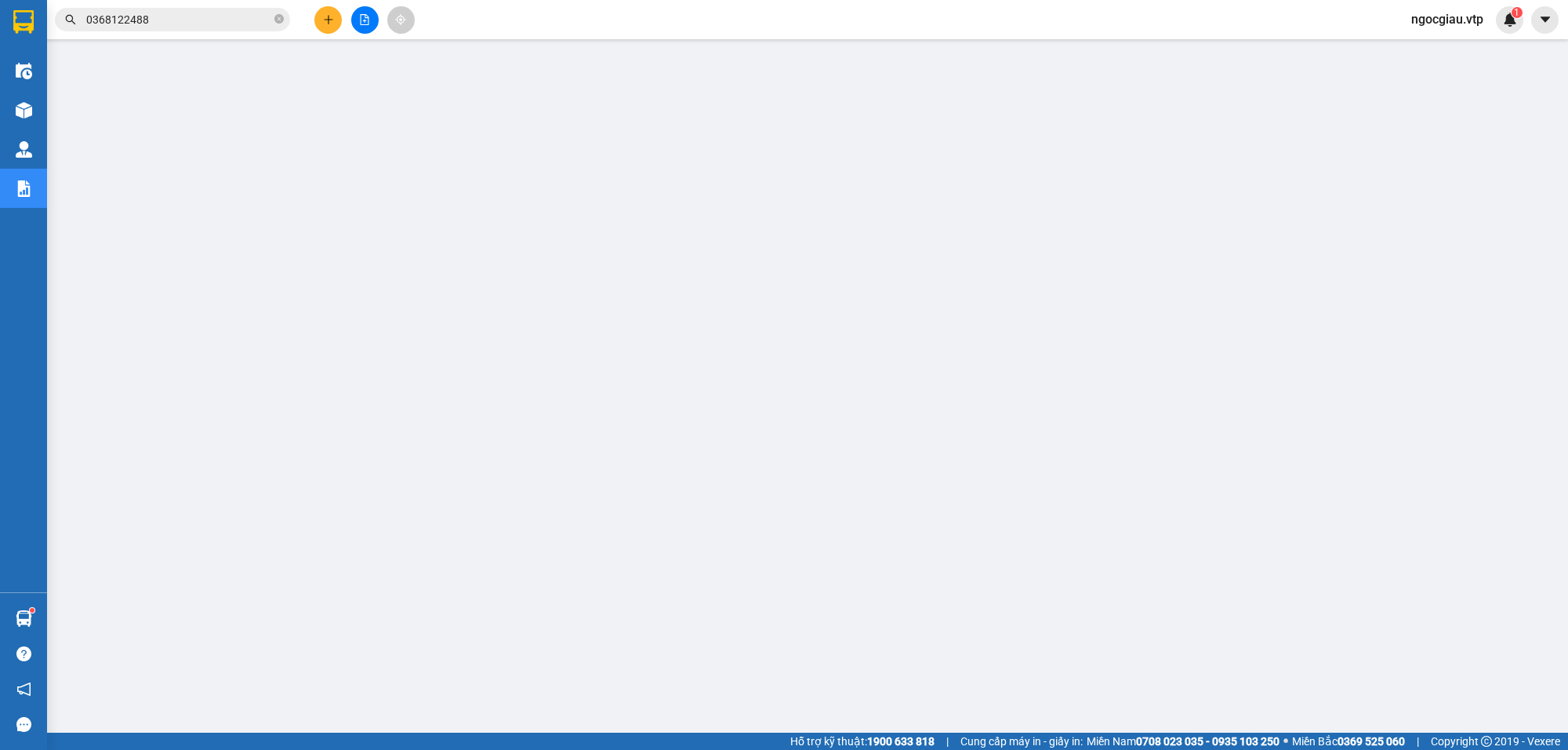
click at [221, 25] on input "0368122488" at bounding box center [178, 19] width 185 height 17
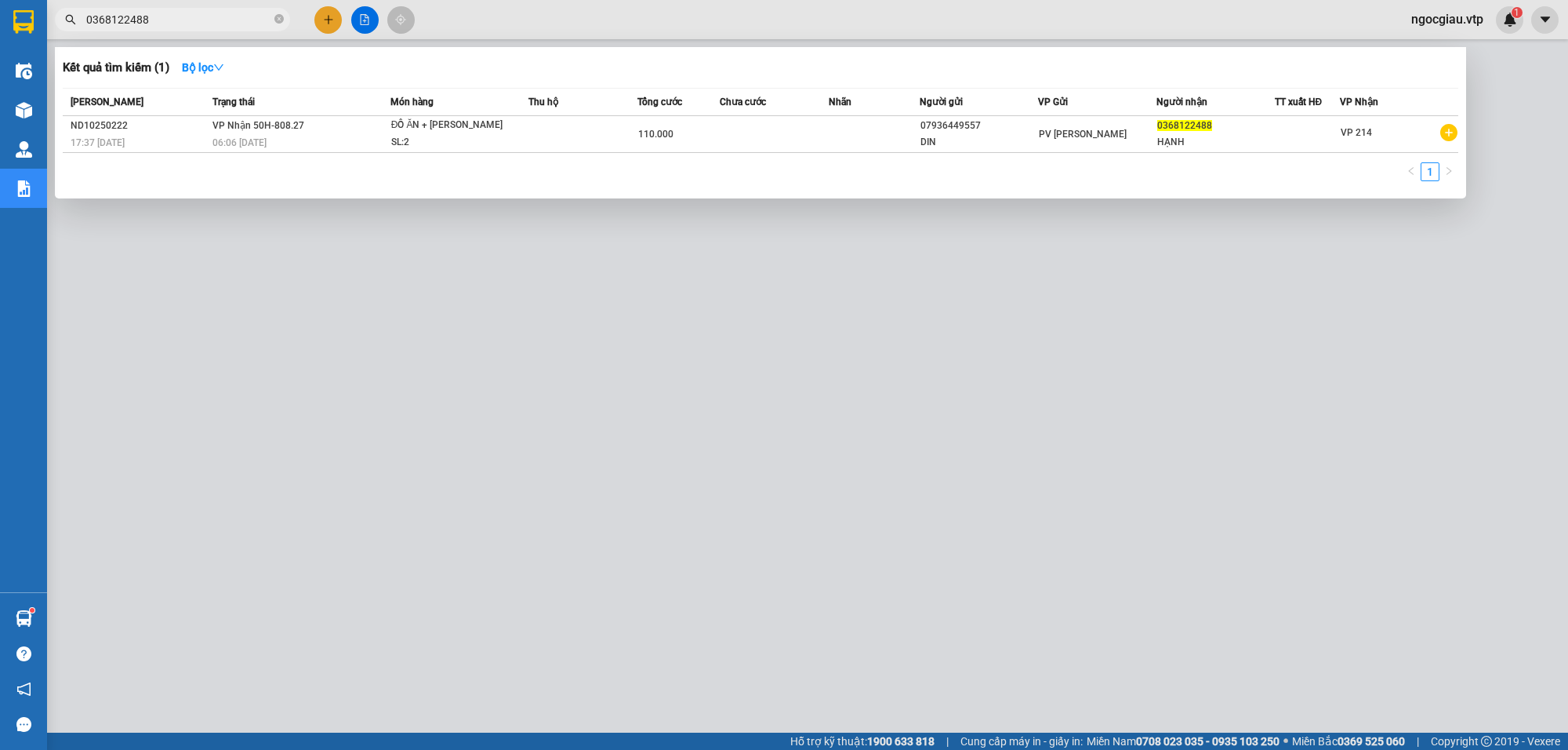
click at [221, 25] on input "0368122488" at bounding box center [178, 19] width 185 height 17
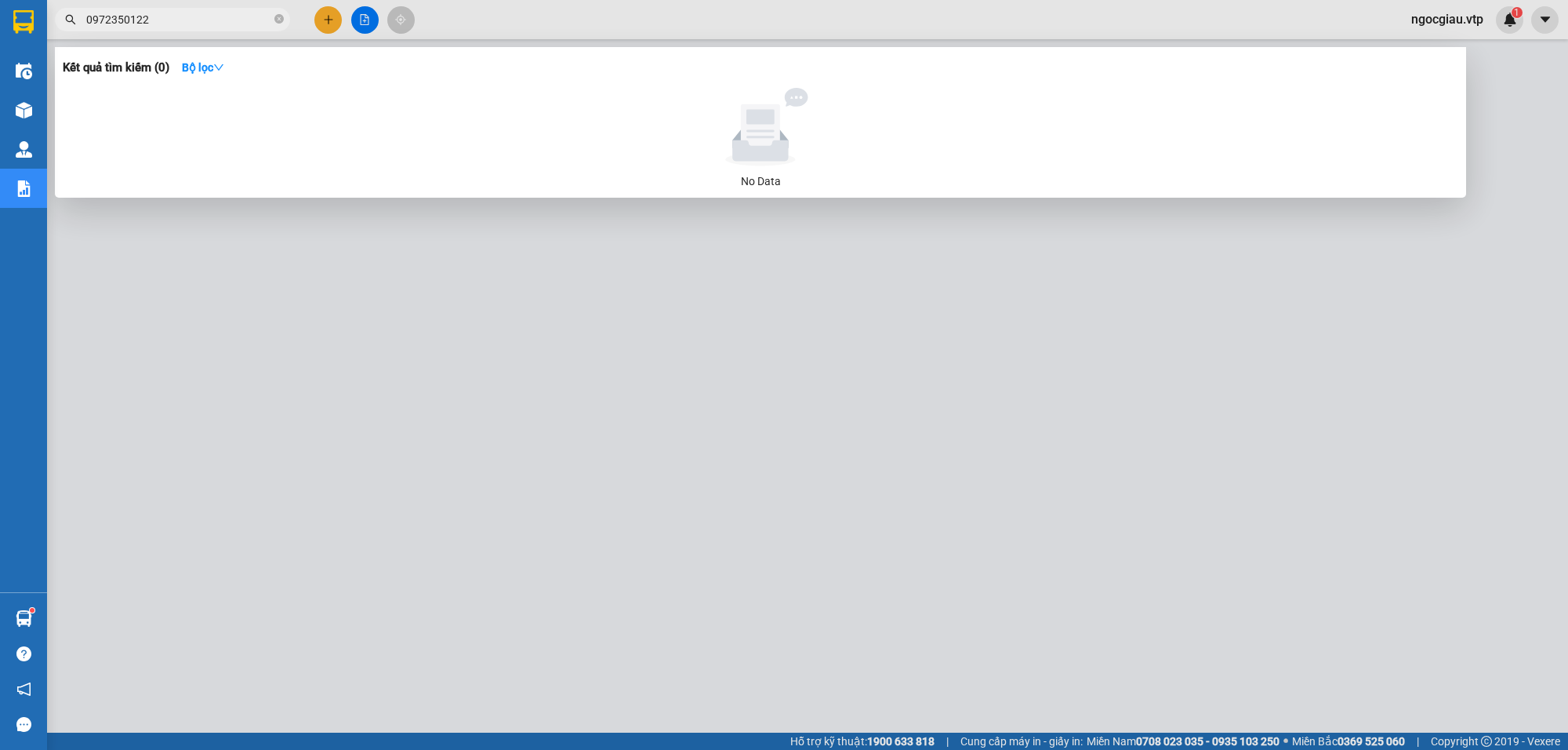
click at [165, 21] on input "0972350122" at bounding box center [178, 19] width 185 height 17
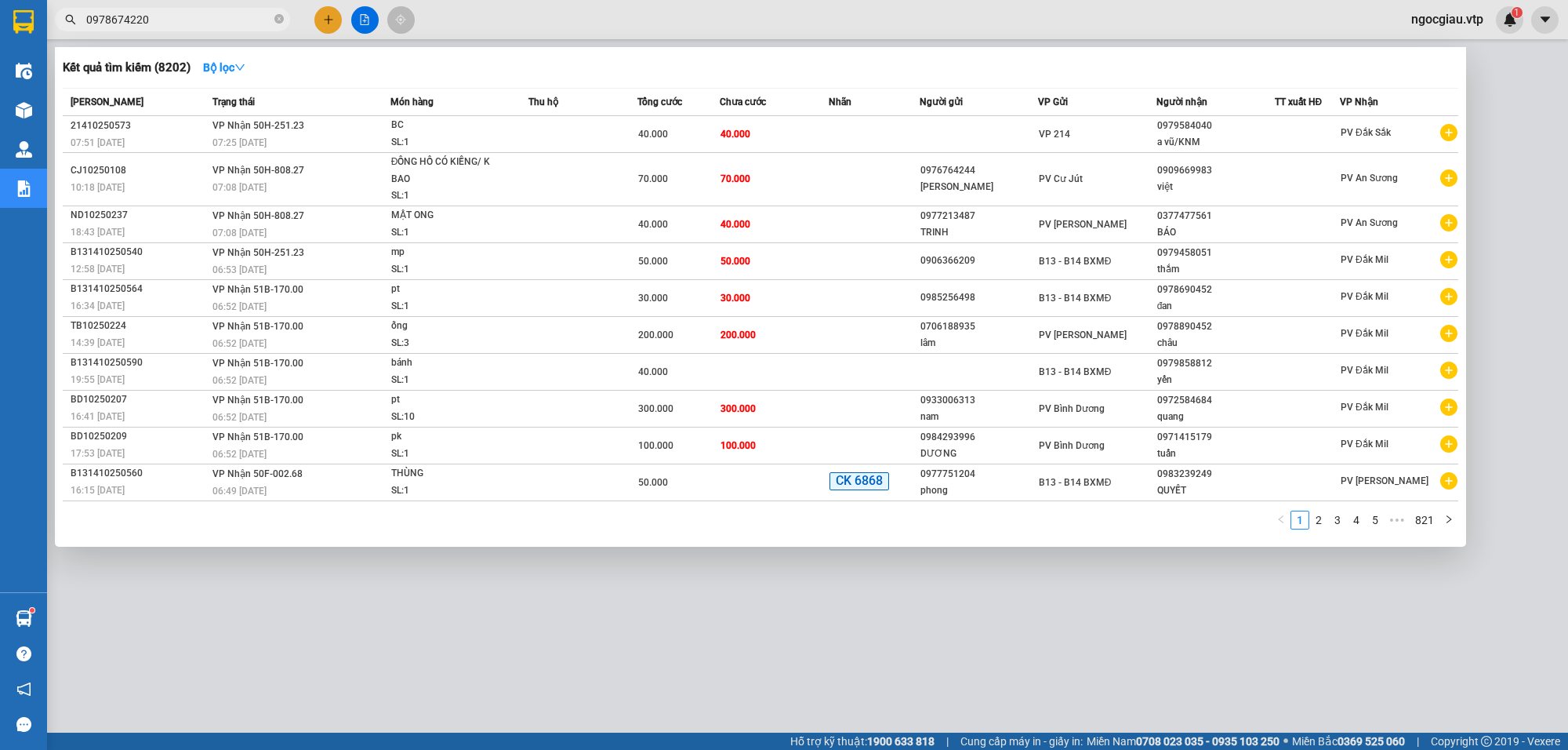
type input "0978674220"
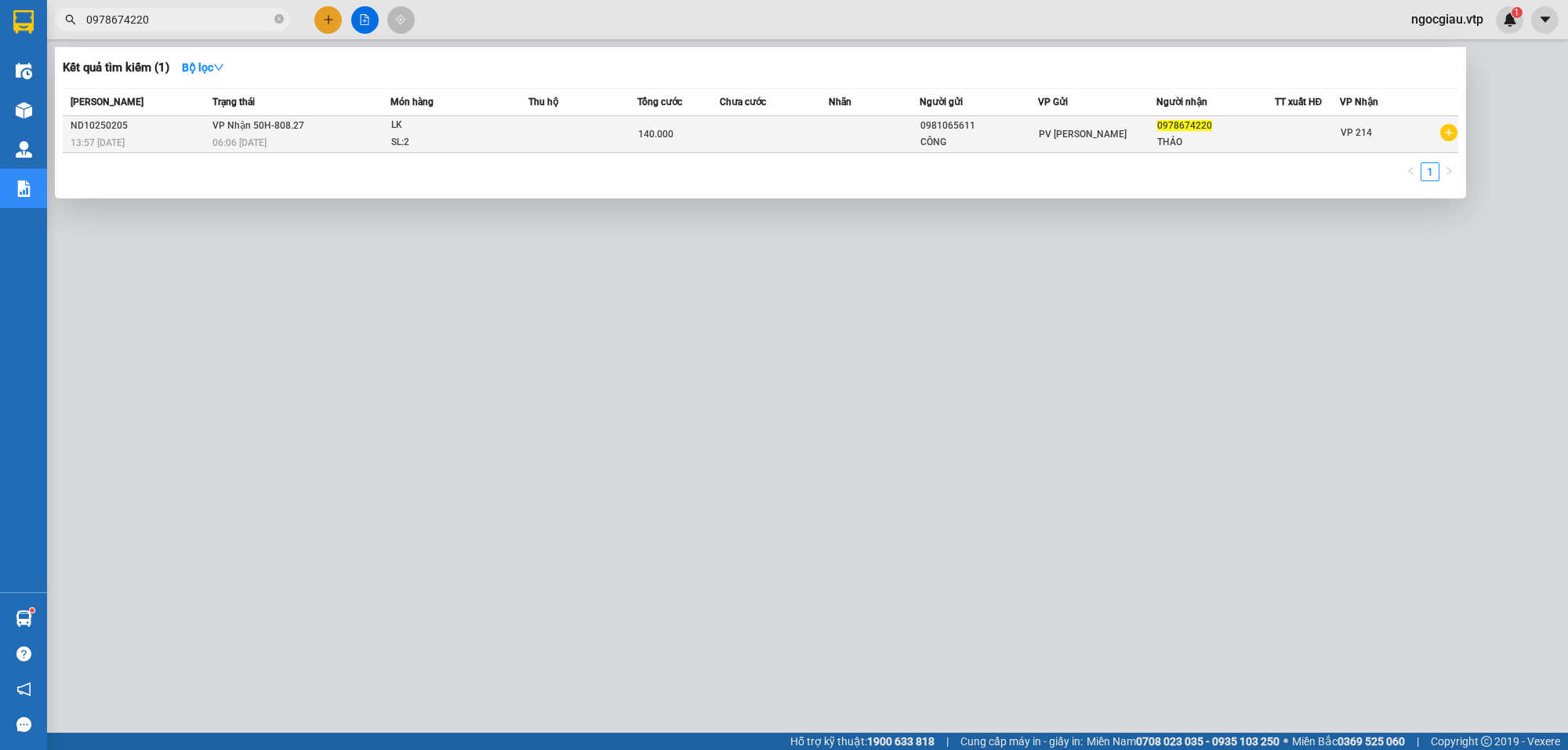
click at [741, 141] on td at bounding box center [774, 134] width 109 height 37
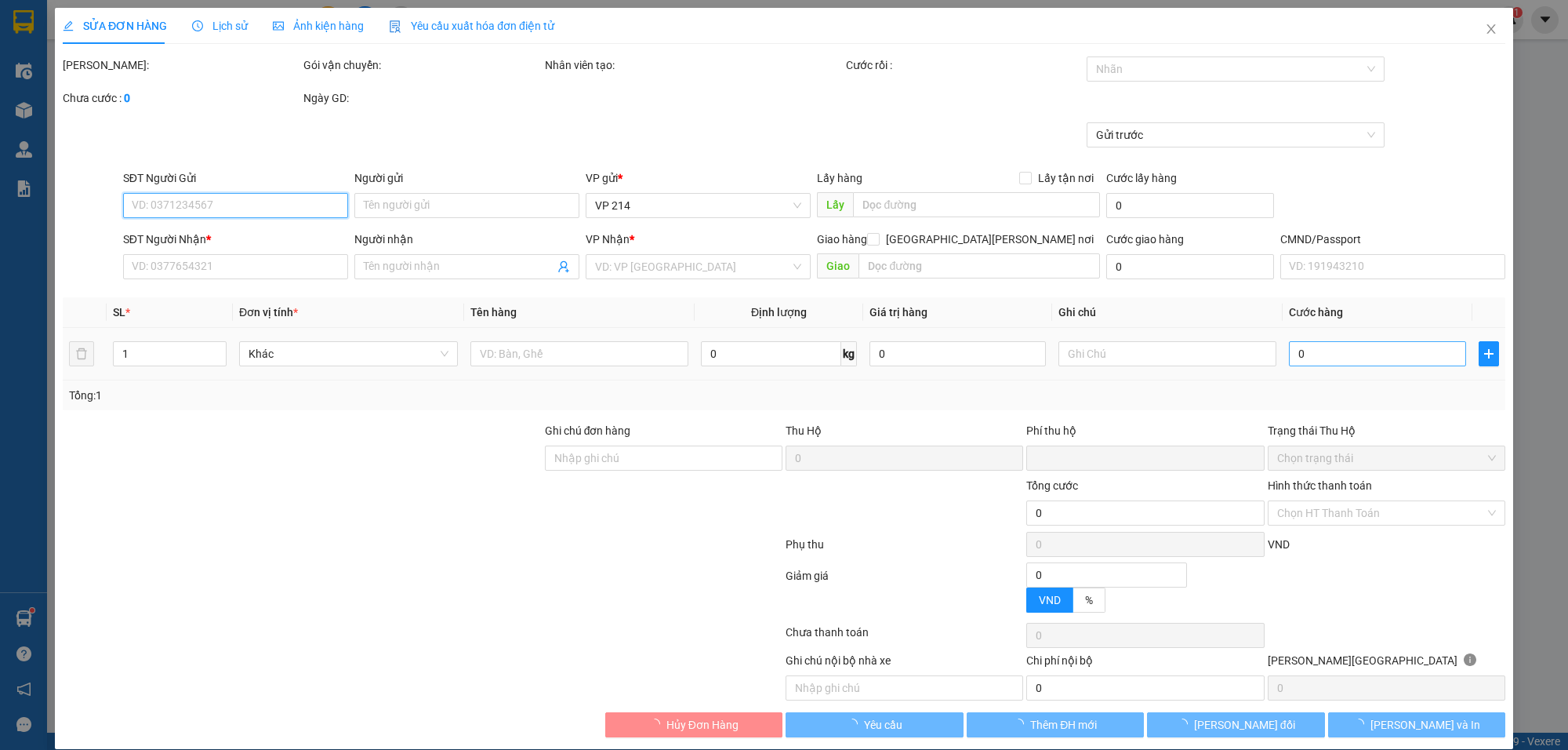
type input "7.000"
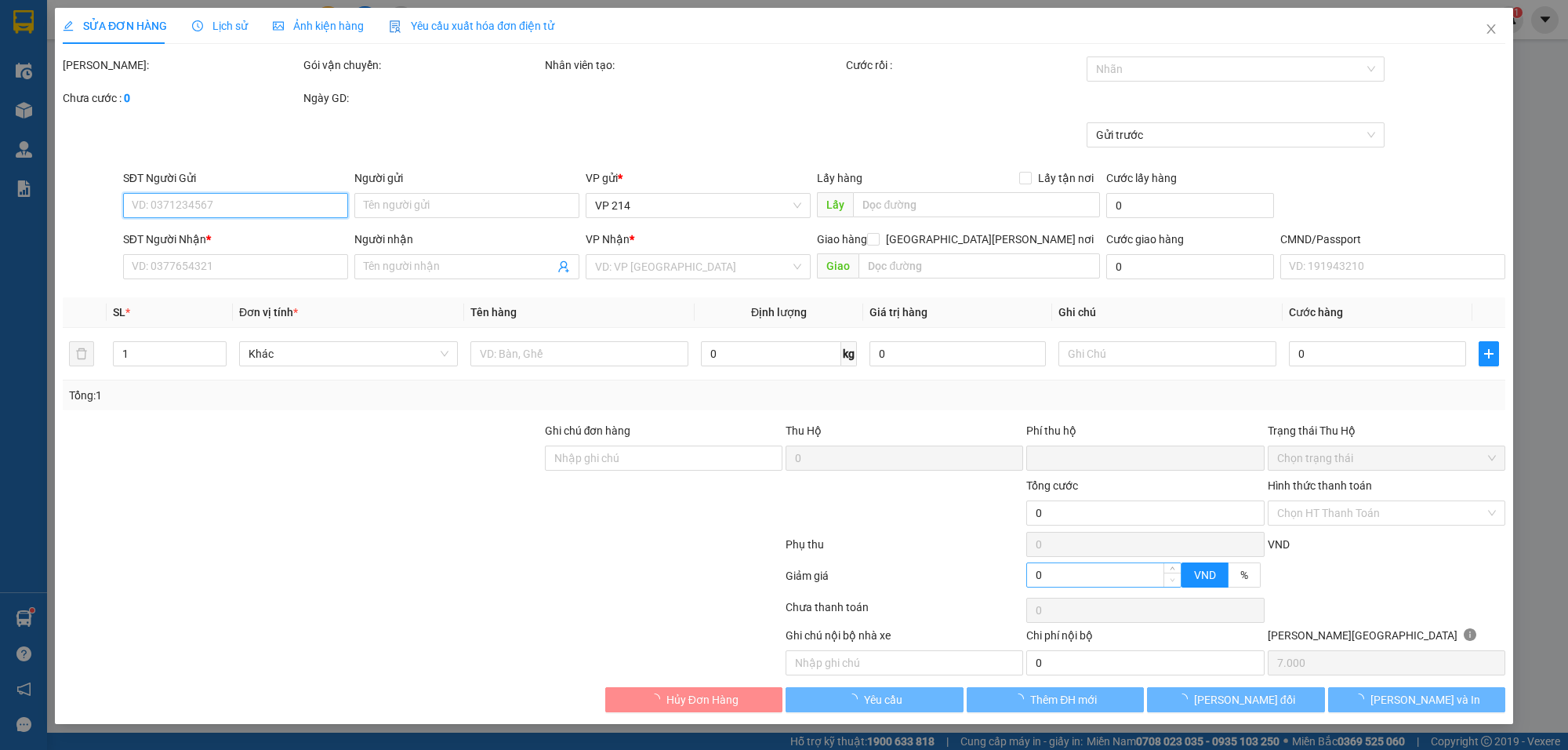
type input "0981065611"
type input "CÔNG"
type input "0978674220"
type input "THẢO"
type input "0"
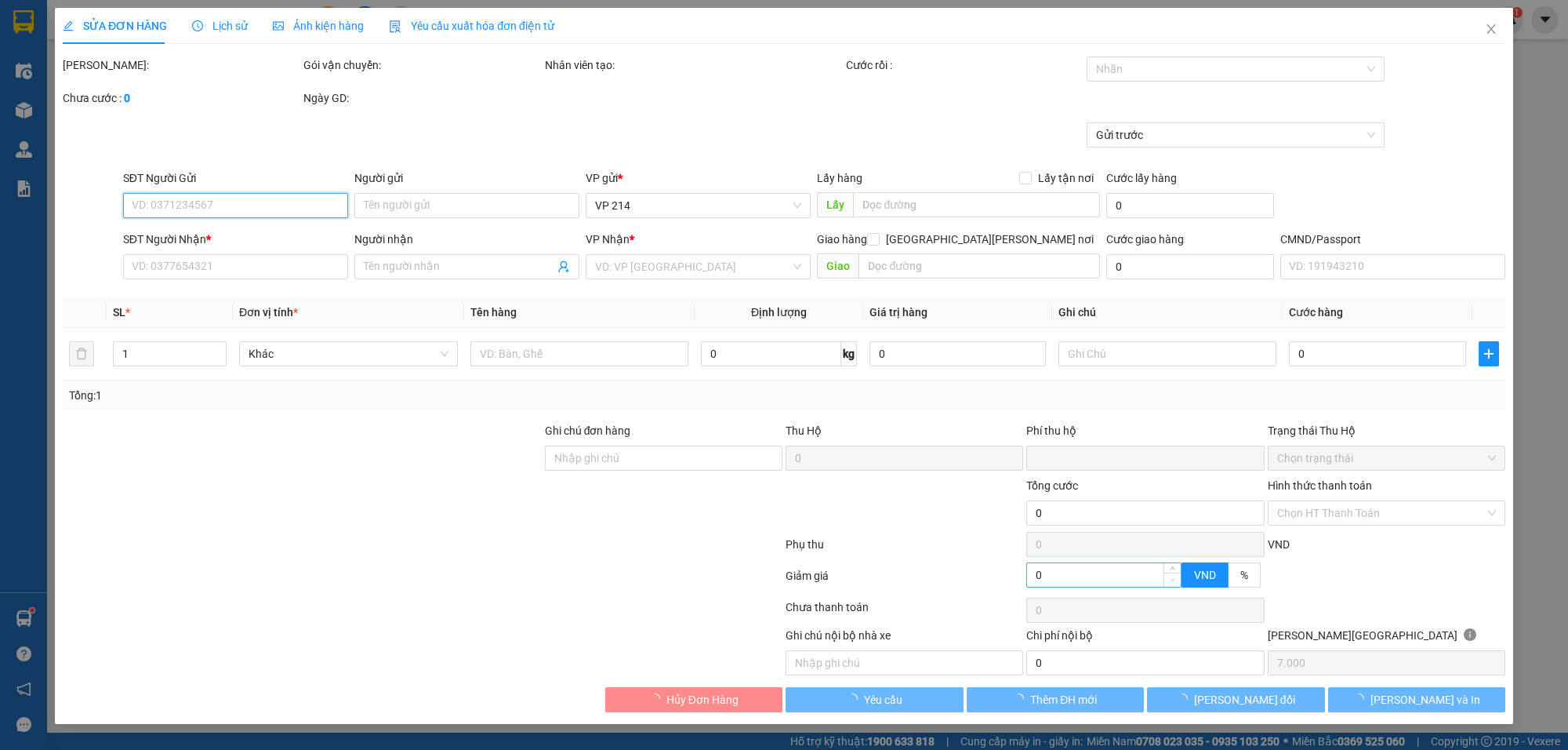
type input "140.000"
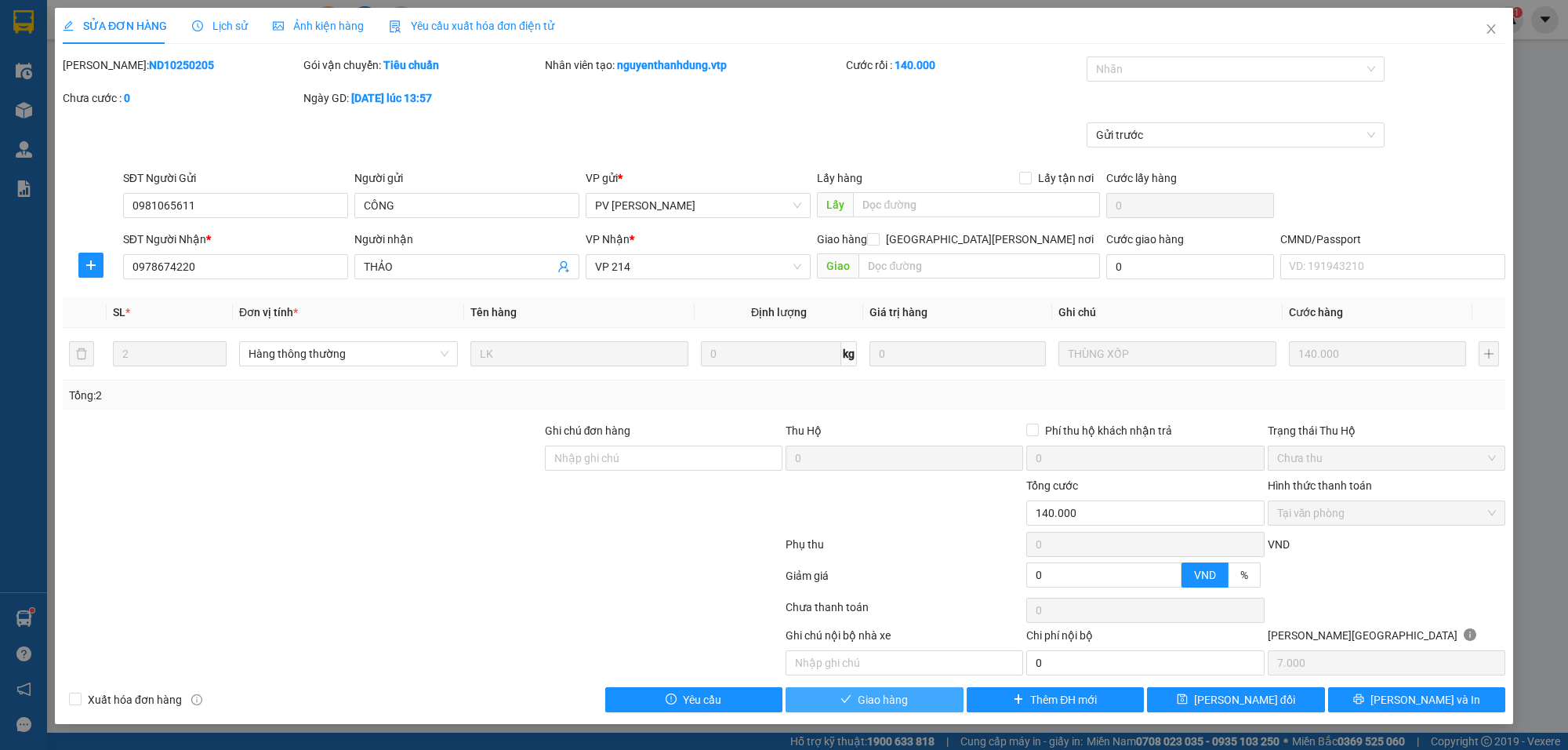
click at [911, 704] on button "Giao hàng" at bounding box center [874, 699] width 178 height 25
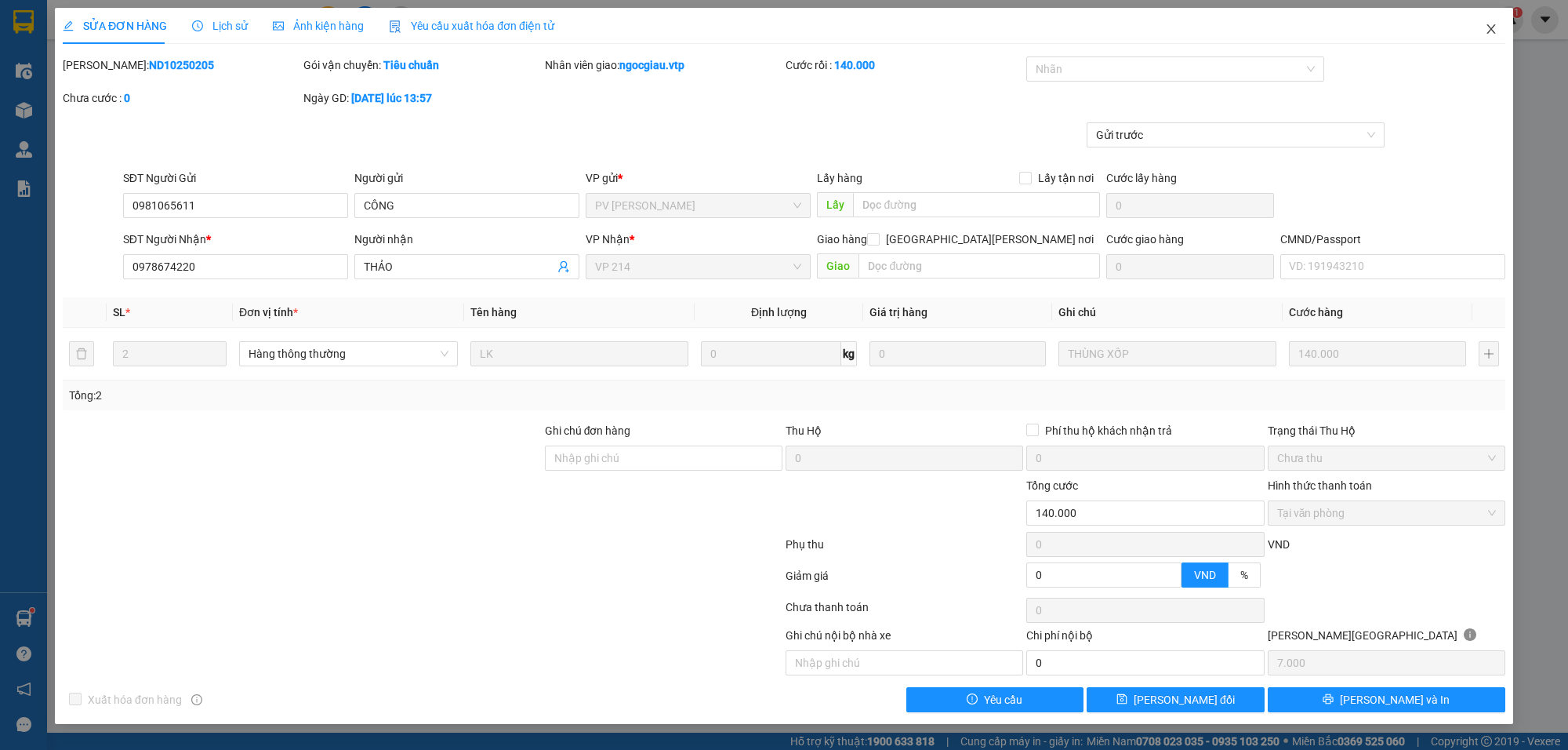
click at [1488, 23] on icon "close" at bounding box center [1491, 29] width 13 height 13
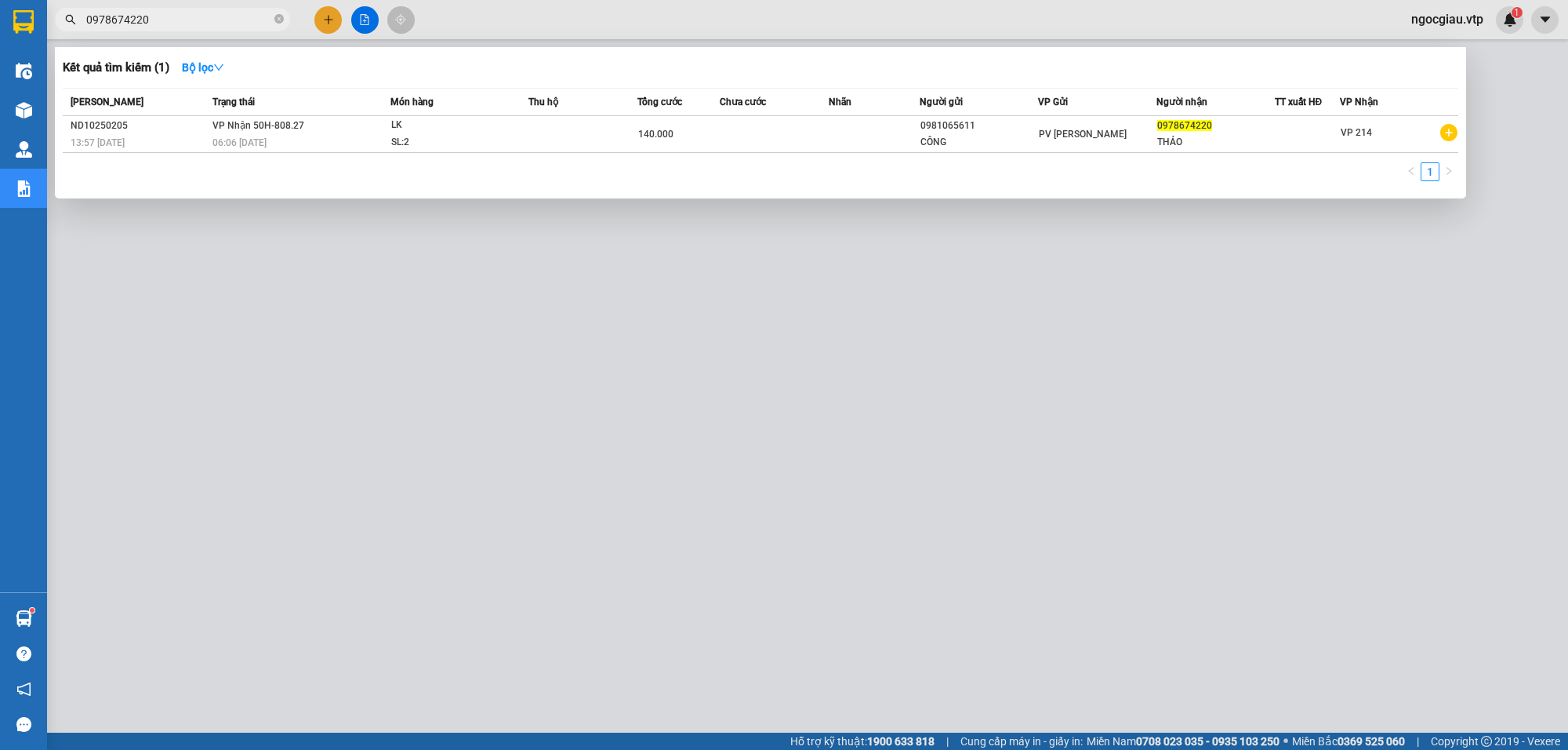
click at [192, 21] on input "0978674220" at bounding box center [178, 19] width 185 height 17
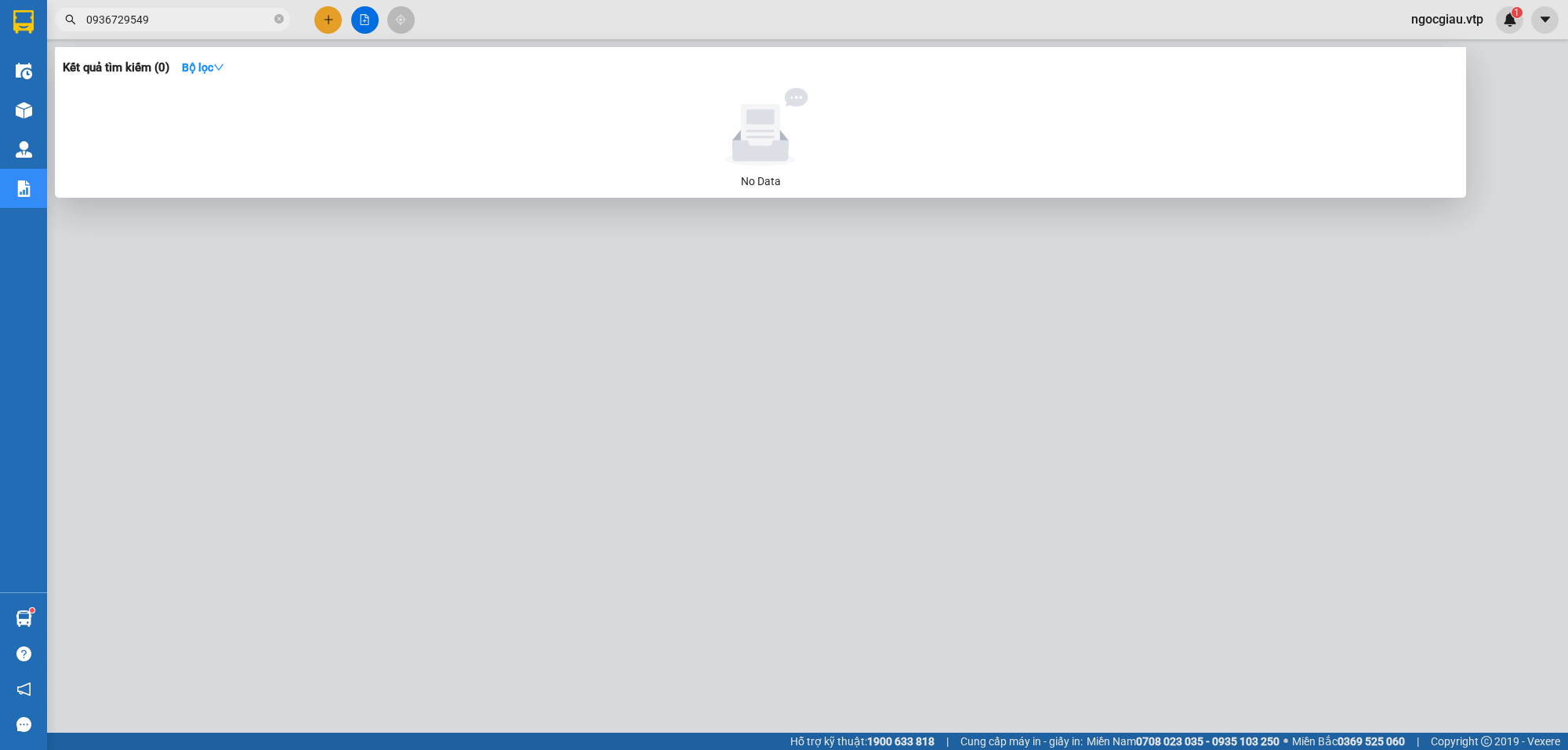
click at [158, 14] on input "0936729549" at bounding box center [178, 19] width 185 height 17
type input "0969434771"
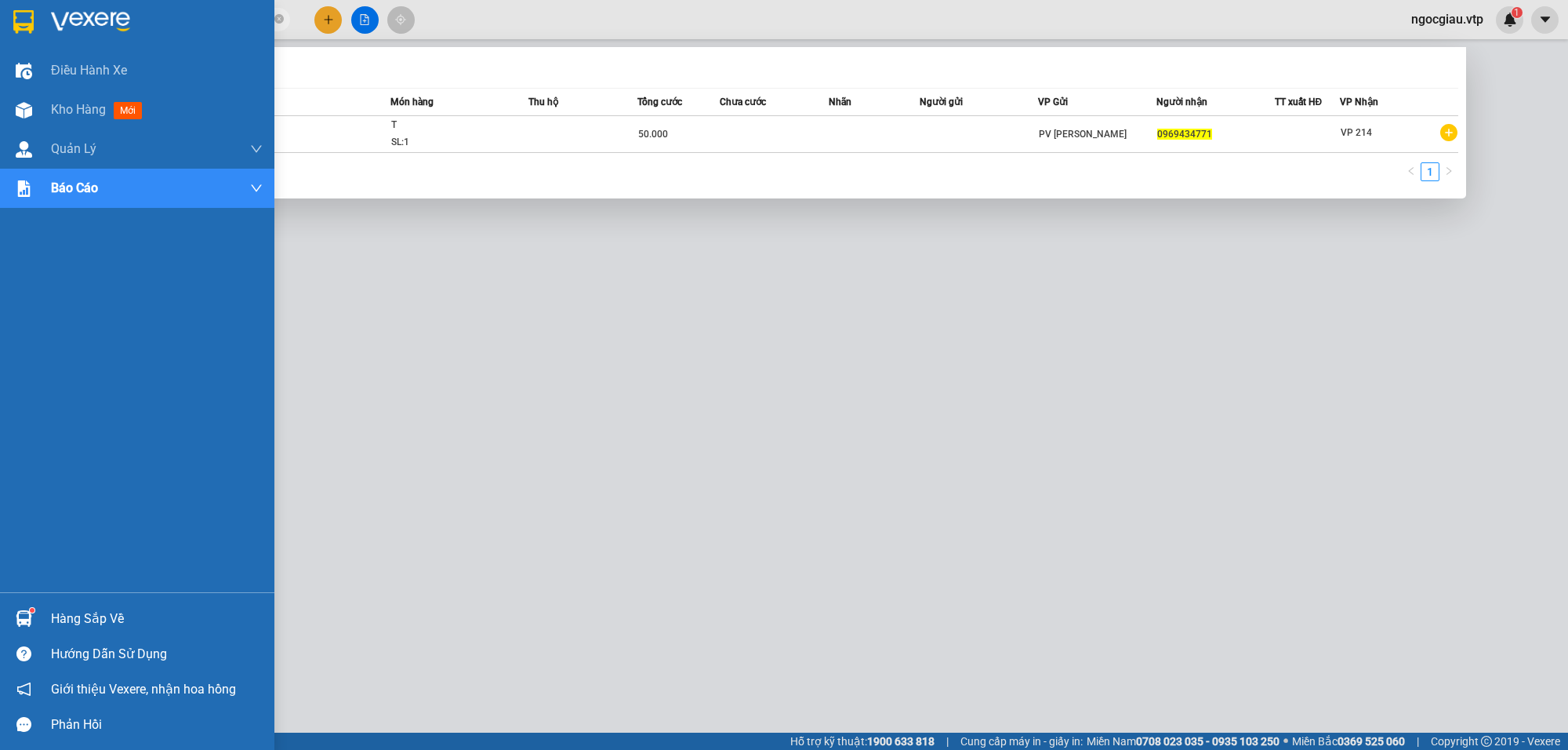
click at [39, 621] on div "Hàng sắp về" at bounding box center [137, 618] width 275 height 35
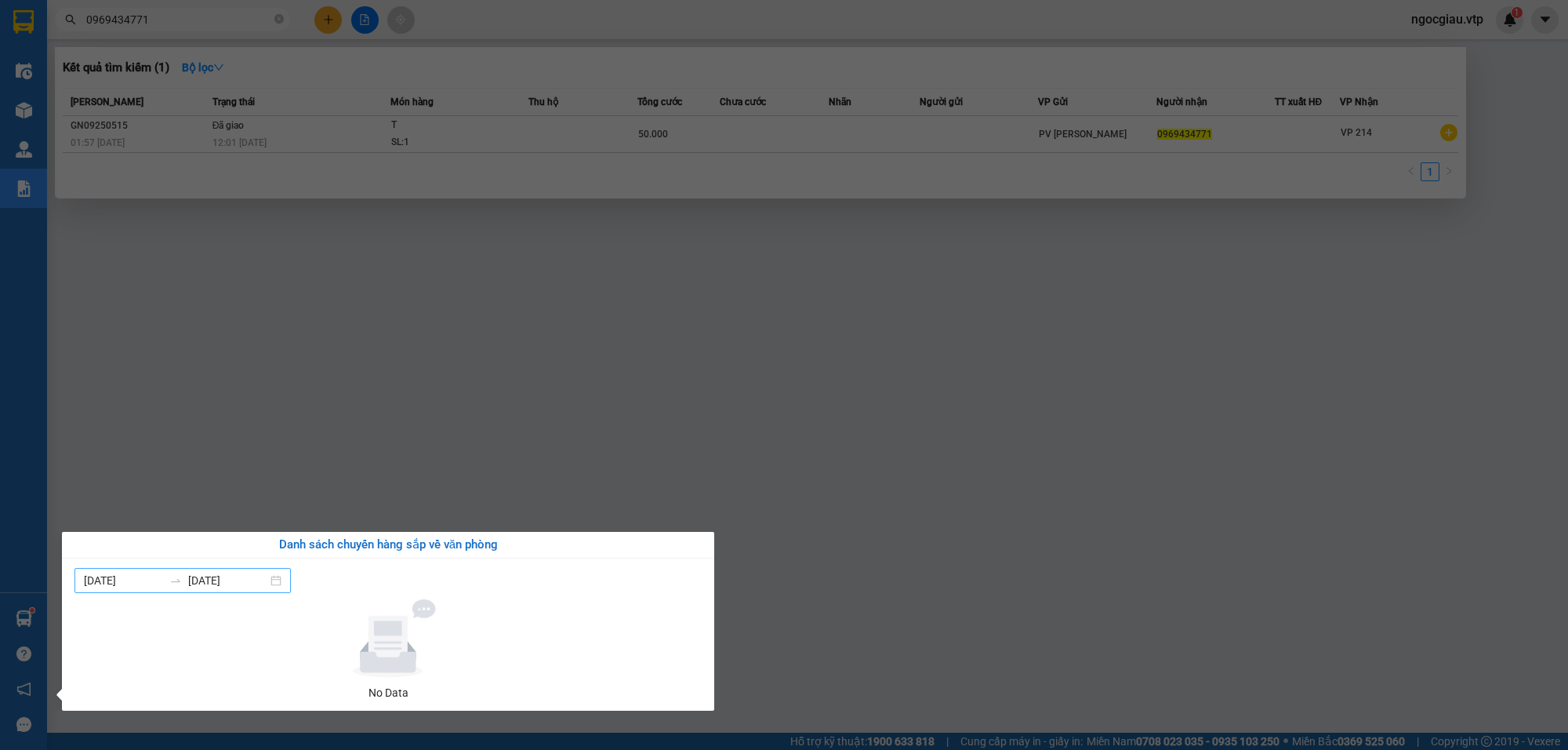
click at [253, 581] on input "[DATE]" at bounding box center [228, 580] width 79 height 17
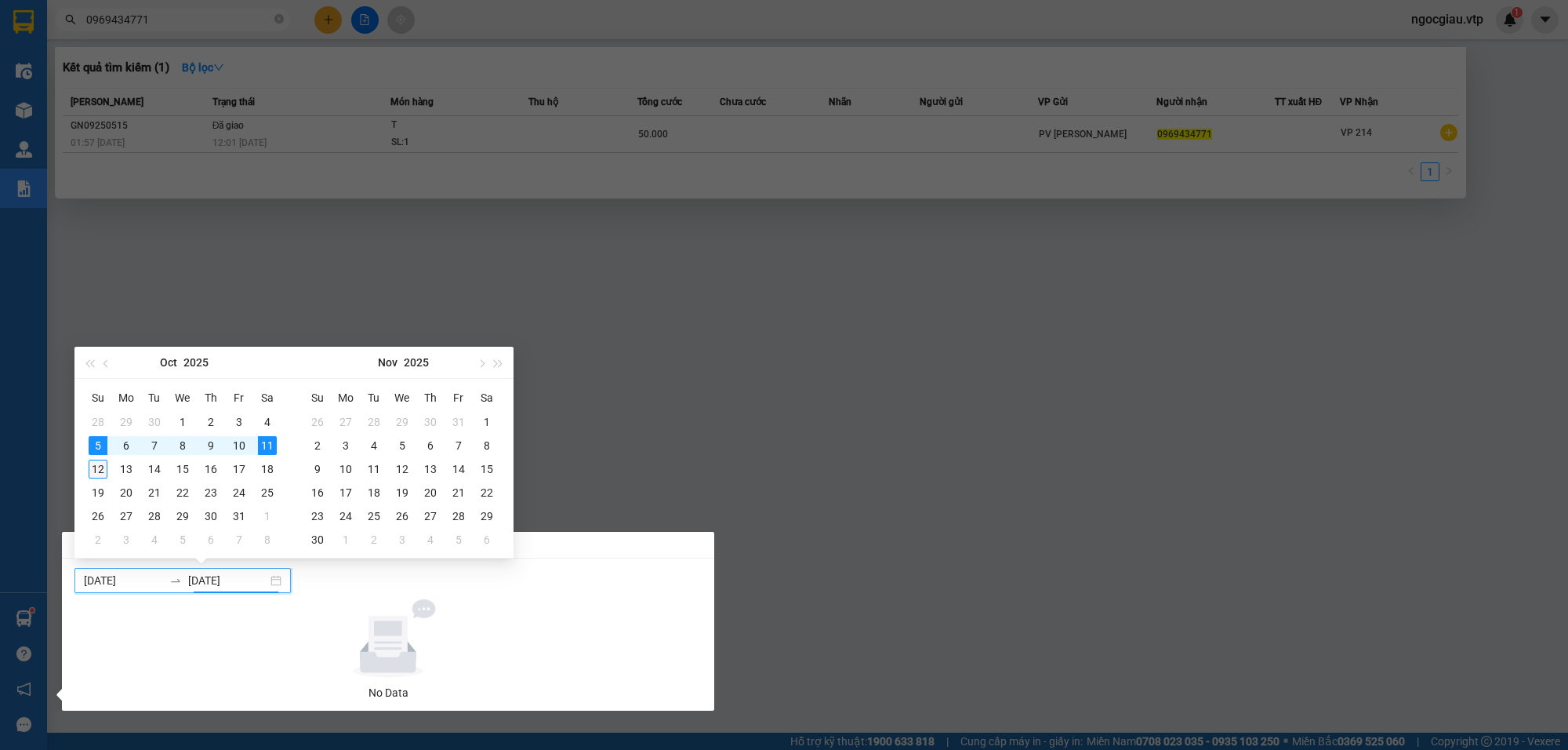
type input "[DATE]"
click at [100, 468] on div "12" at bounding box center [98, 469] width 19 height 19
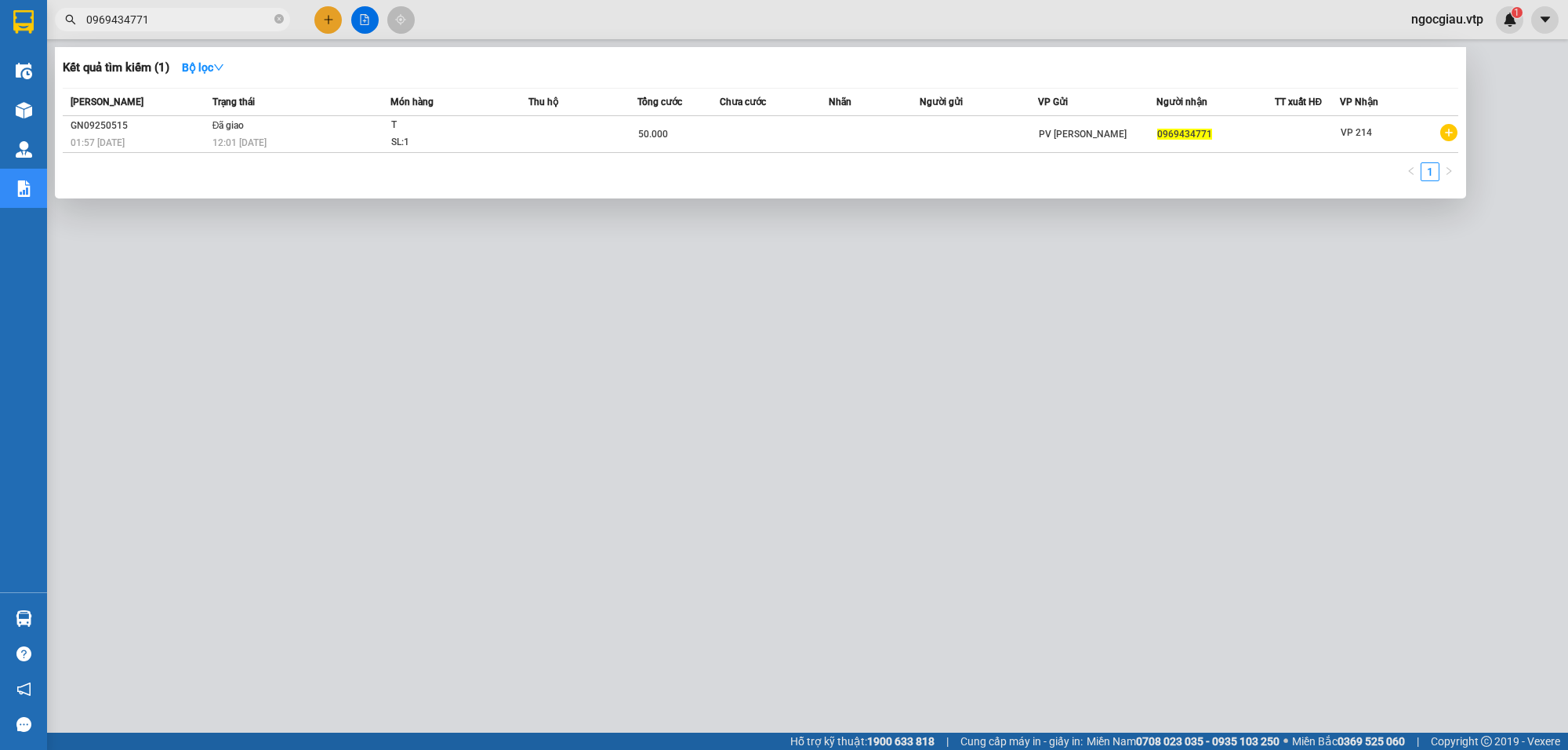
click at [1041, 549] on section "Kết quả [PERSON_NAME] ( 1 ) Bộ lọc Mã ĐH Trạng thái Món hàng Thu hộ Tổng [PERSO…" at bounding box center [784, 375] width 1568 height 750
click at [185, 21] on input "0969434771" at bounding box center [178, 19] width 185 height 17
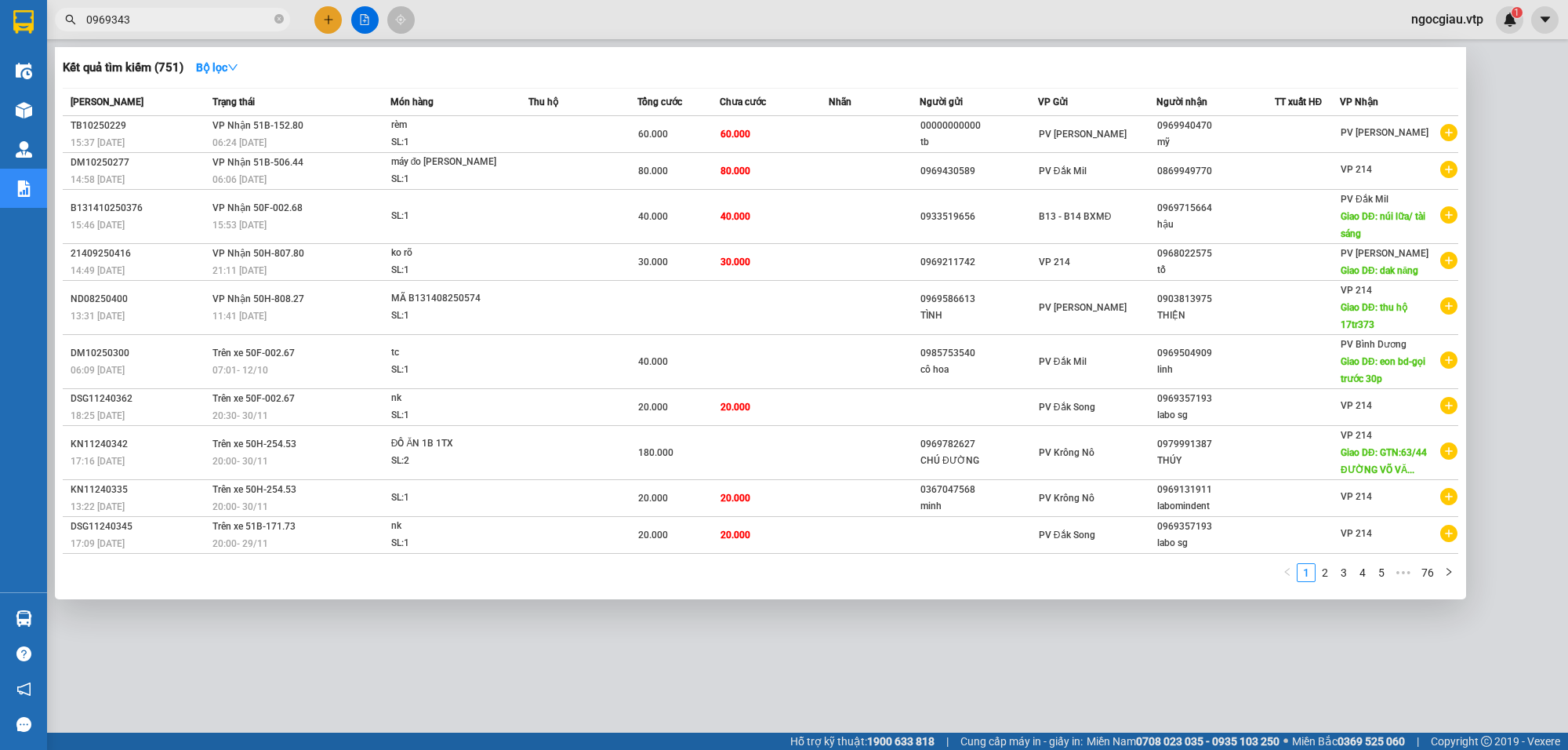
type input "0969343"
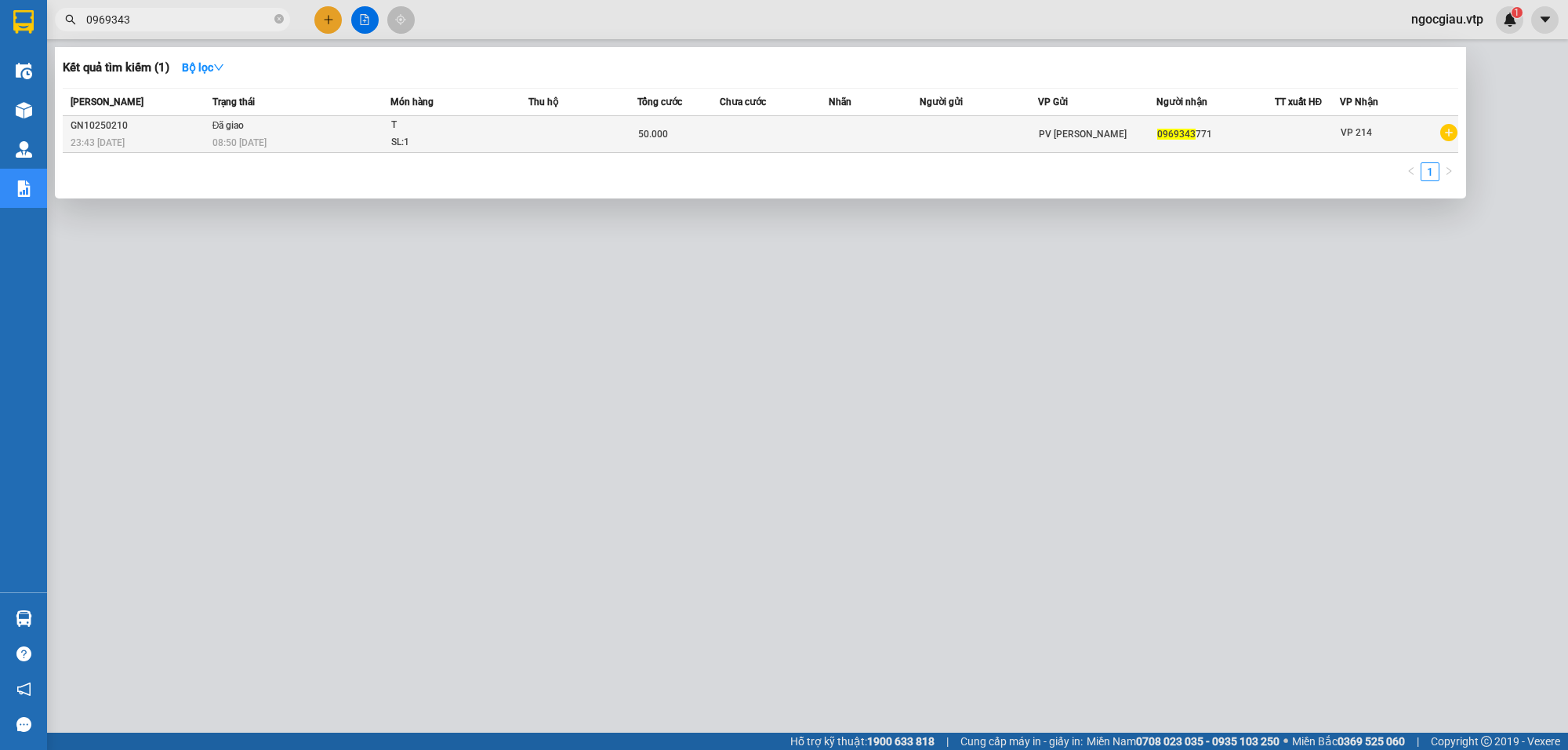
click at [526, 137] on span "T SL: 1" at bounding box center [459, 133] width 136 height 33
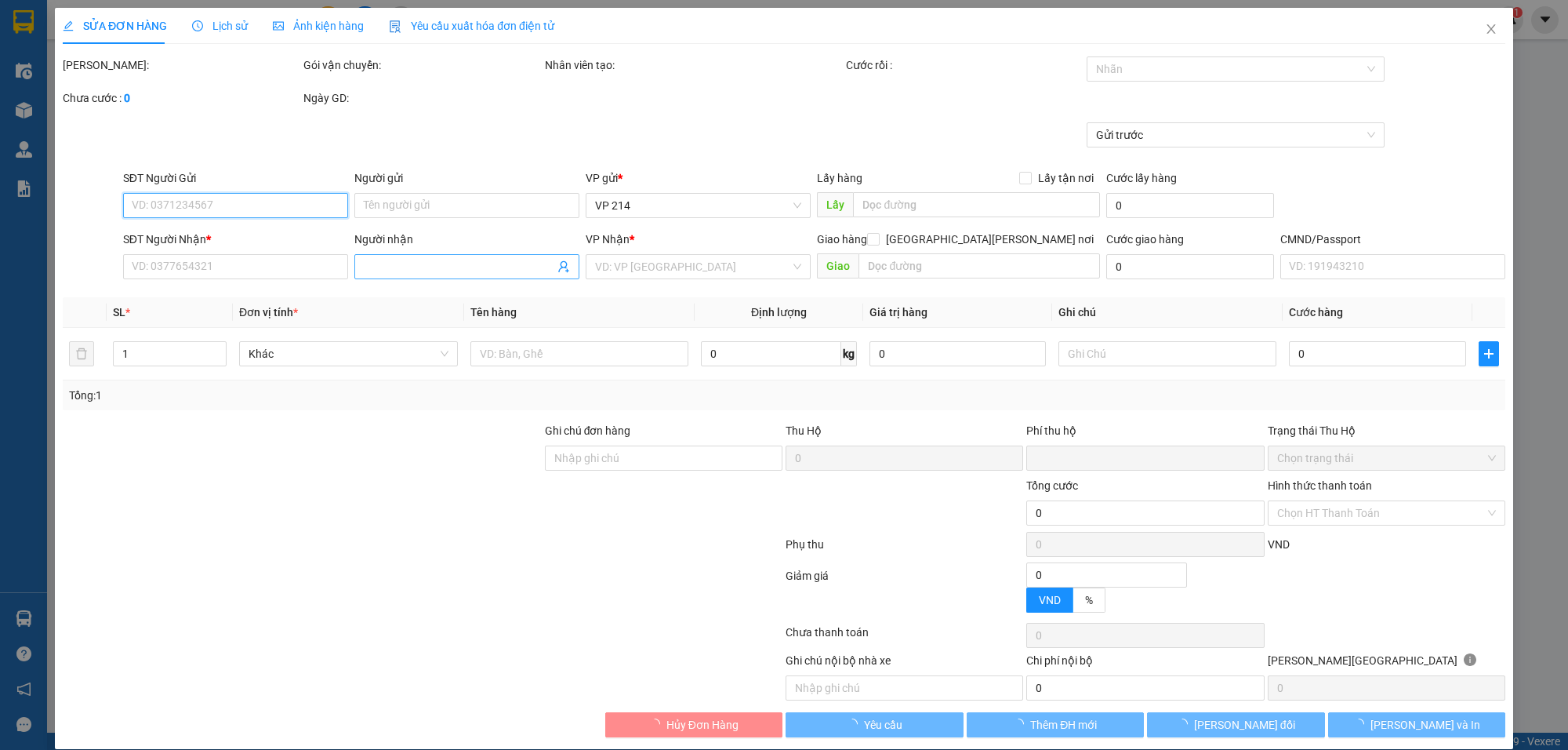
type input "10.000"
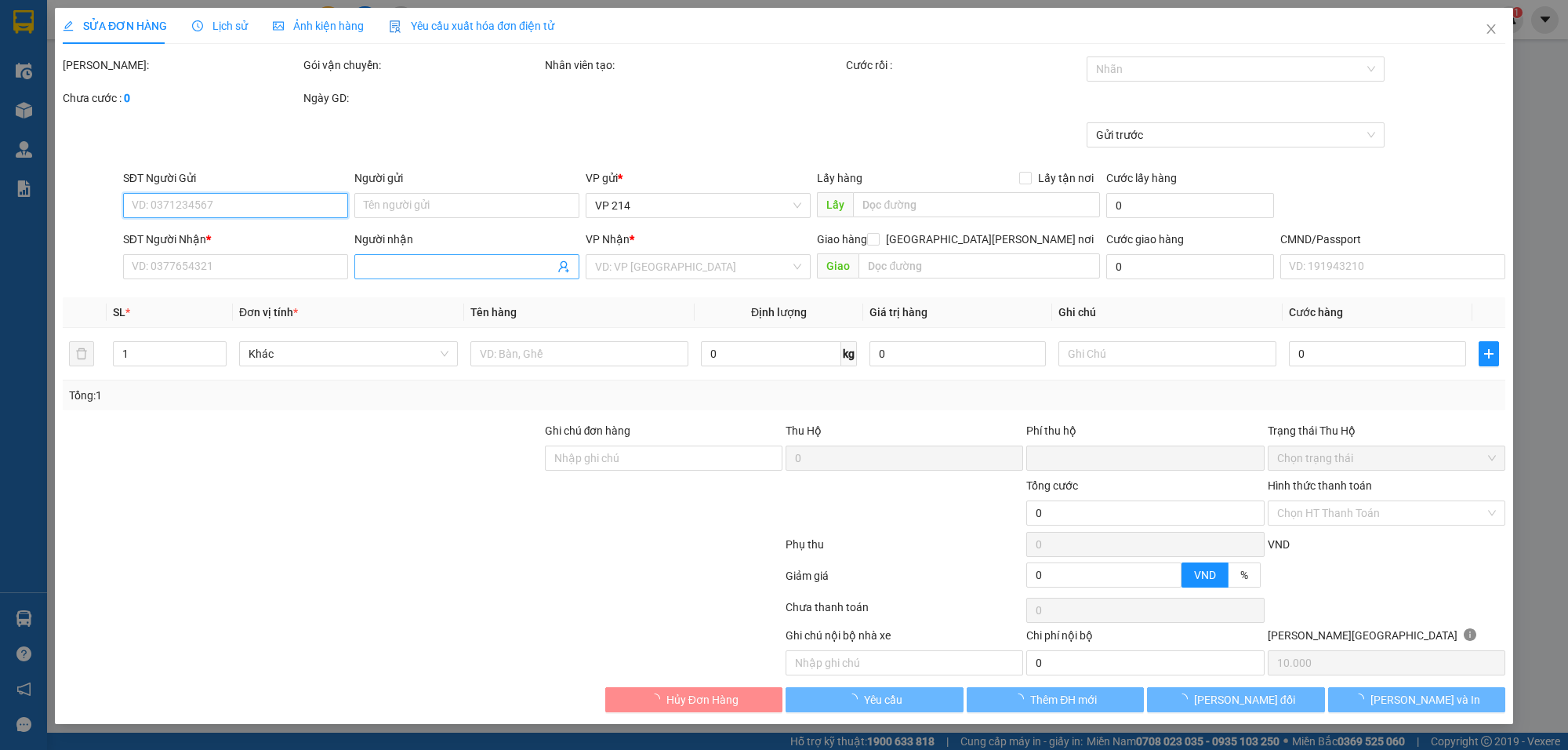
type input "0969343771"
type input "0"
type input "50.000"
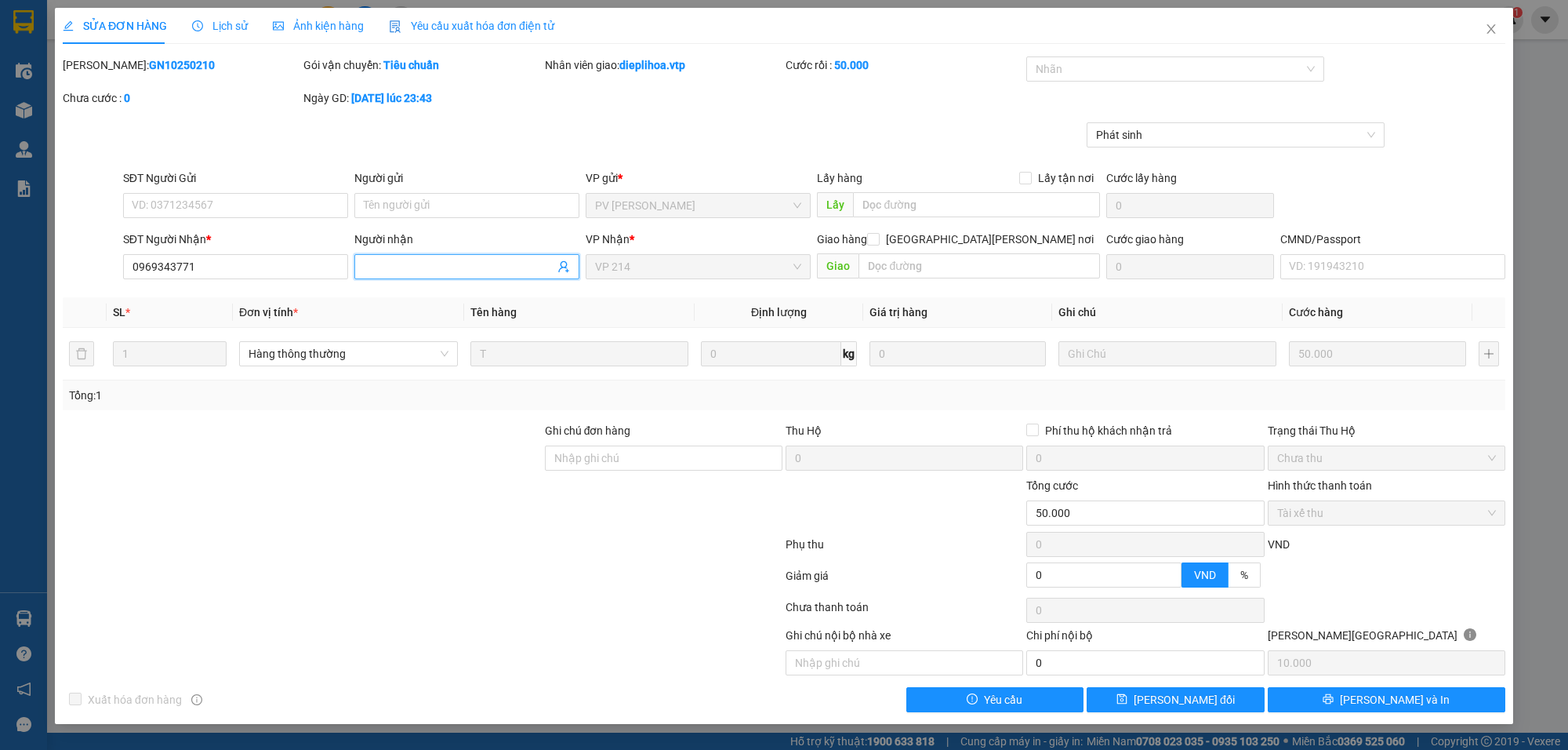
click at [460, 265] on input "Người nhận" at bounding box center [459, 267] width 191 height 17
type input "ps/ 434771"
click at [1200, 696] on span "[PERSON_NAME] đổi" at bounding box center [1184, 699] width 101 height 17
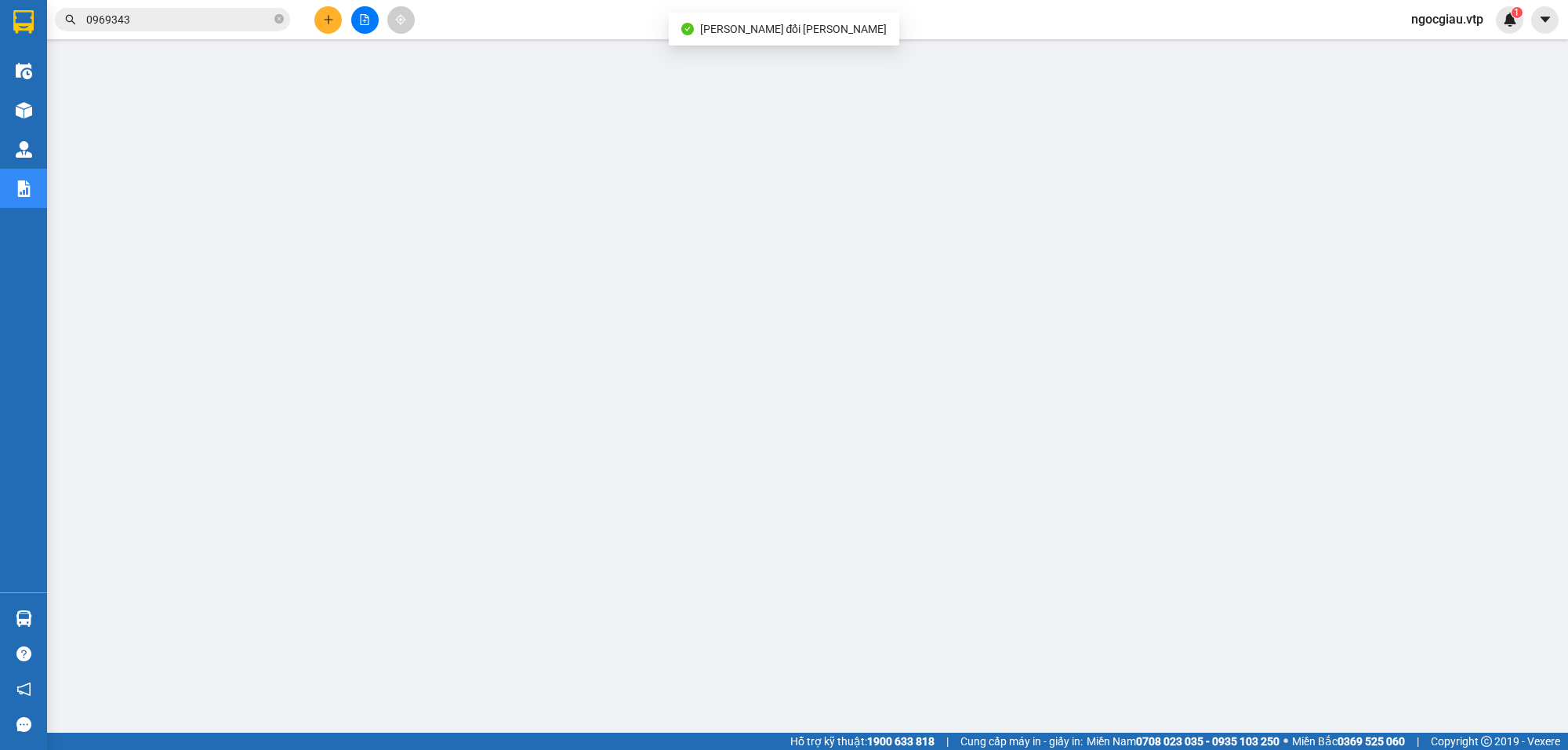
click at [142, 11] on input "0969343" at bounding box center [178, 19] width 185 height 17
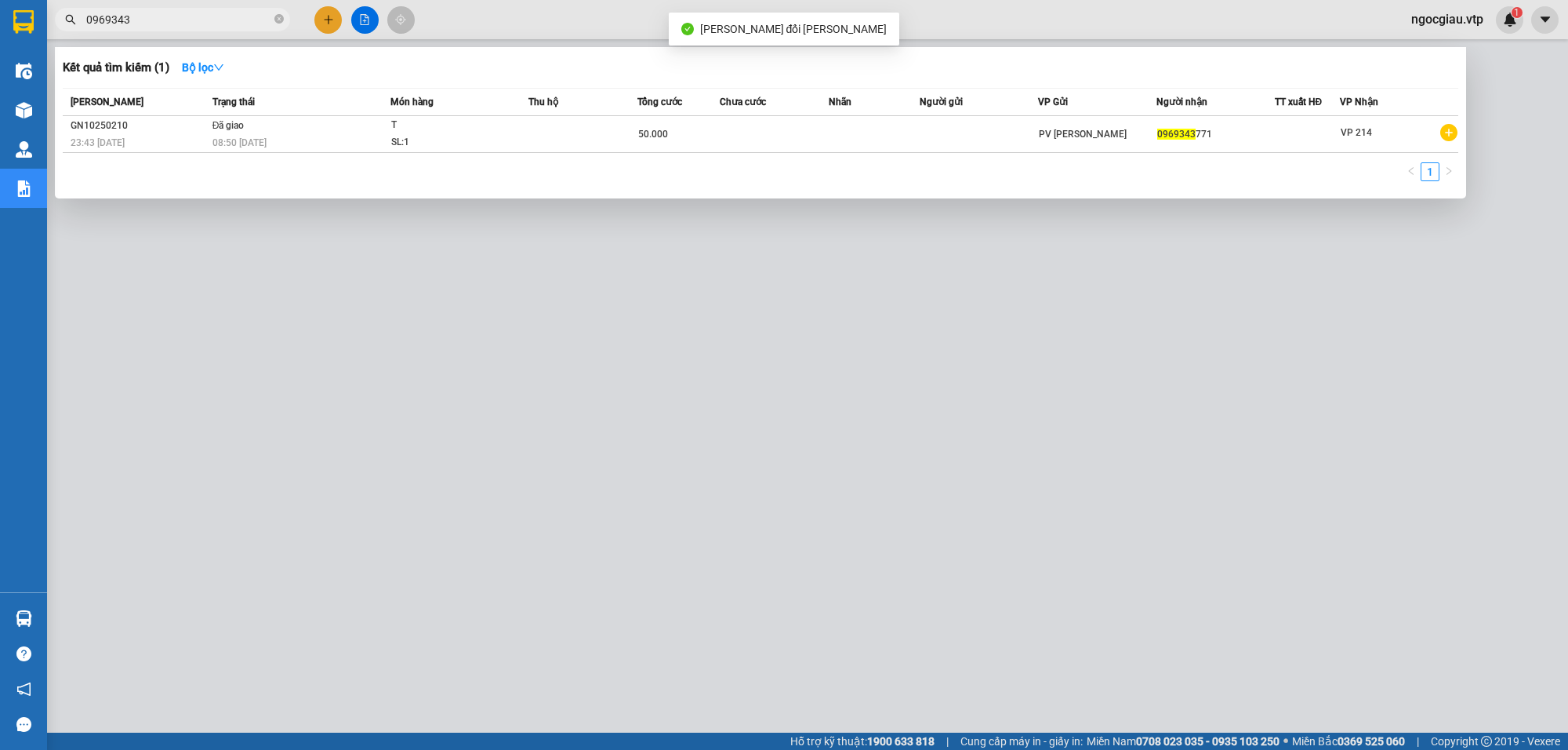
click at [142, 11] on input "0969343" at bounding box center [178, 19] width 185 height 17
type input "0943072471"
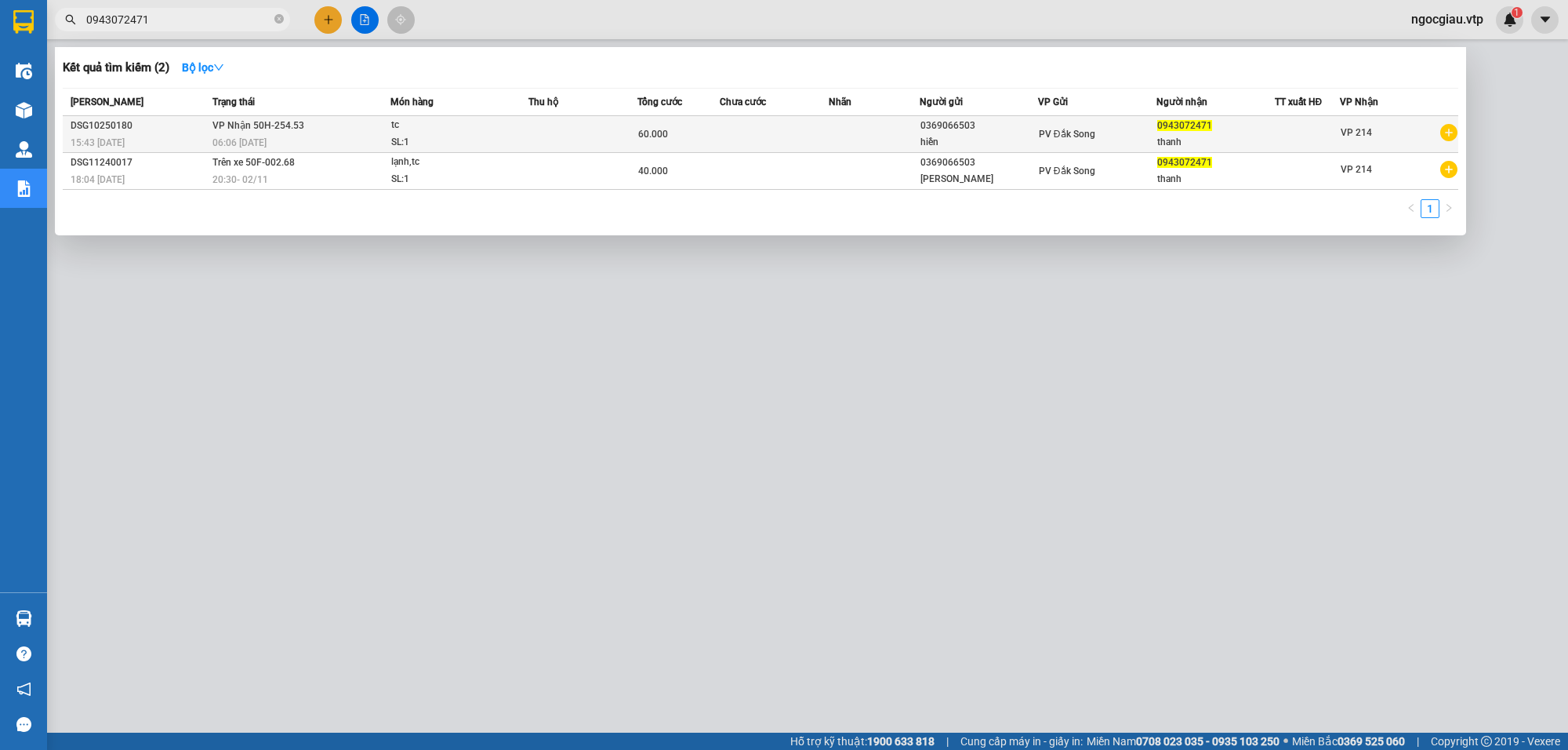
click at [680, 139] on div "60.000" at bounding box center [678, 134] width 80 height 17
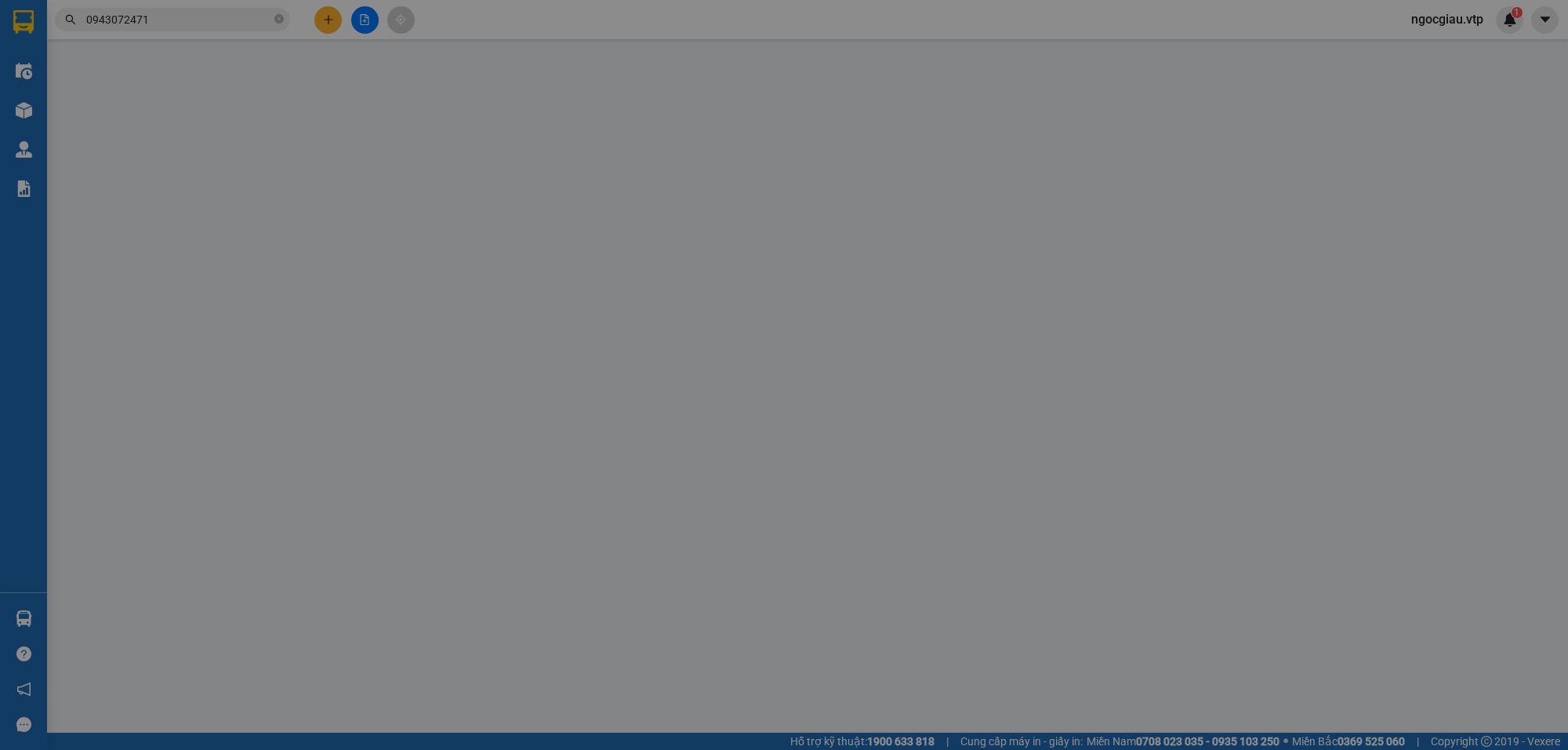
type input "0369066503"
type input "hiền"
type input "0943072471"
type input "thanh"
type input "0"
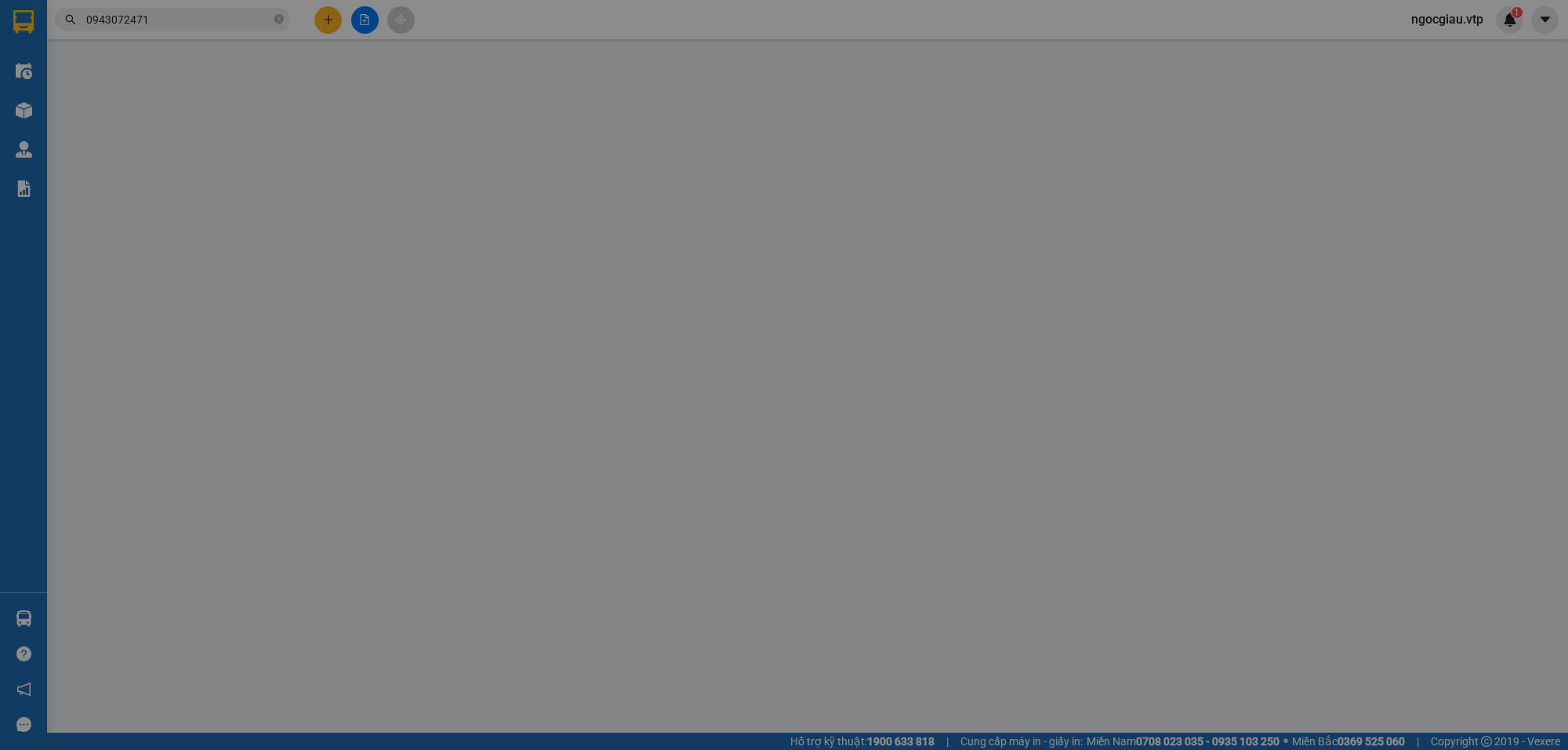
type input "60.000"
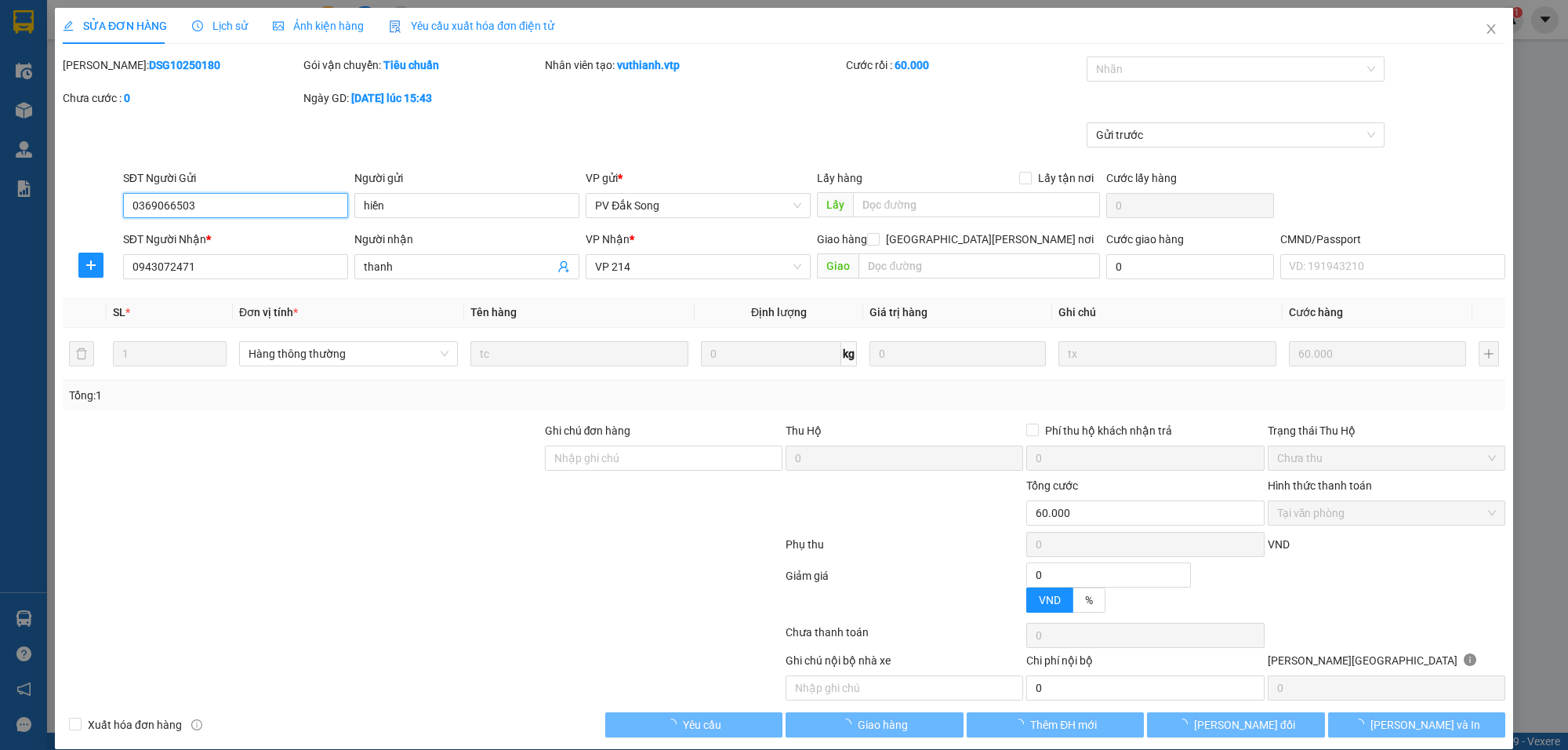
type input "3.000"
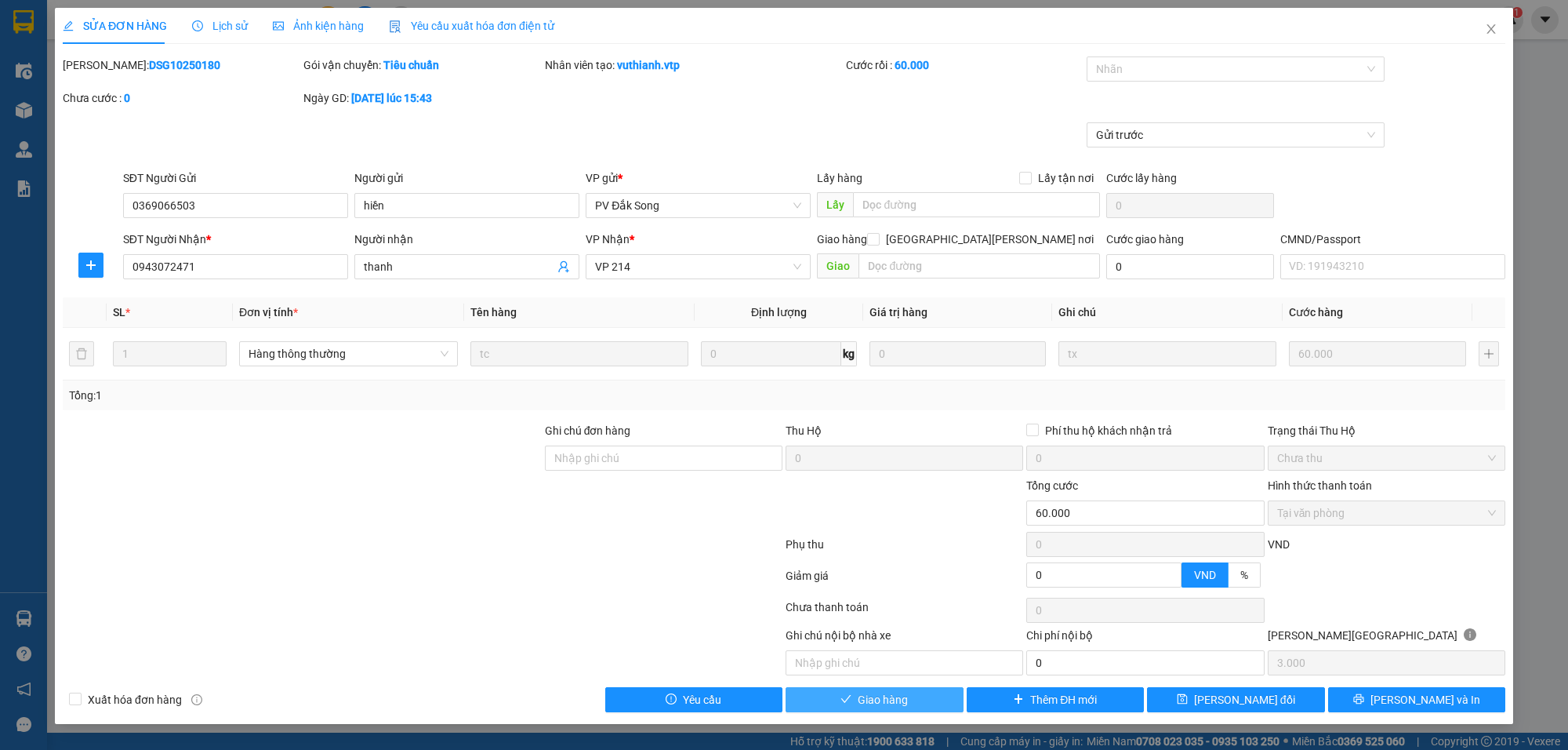
click at [894, 712] on button "Giao hàng" at bounding box center [874, 699] width 178 height 25
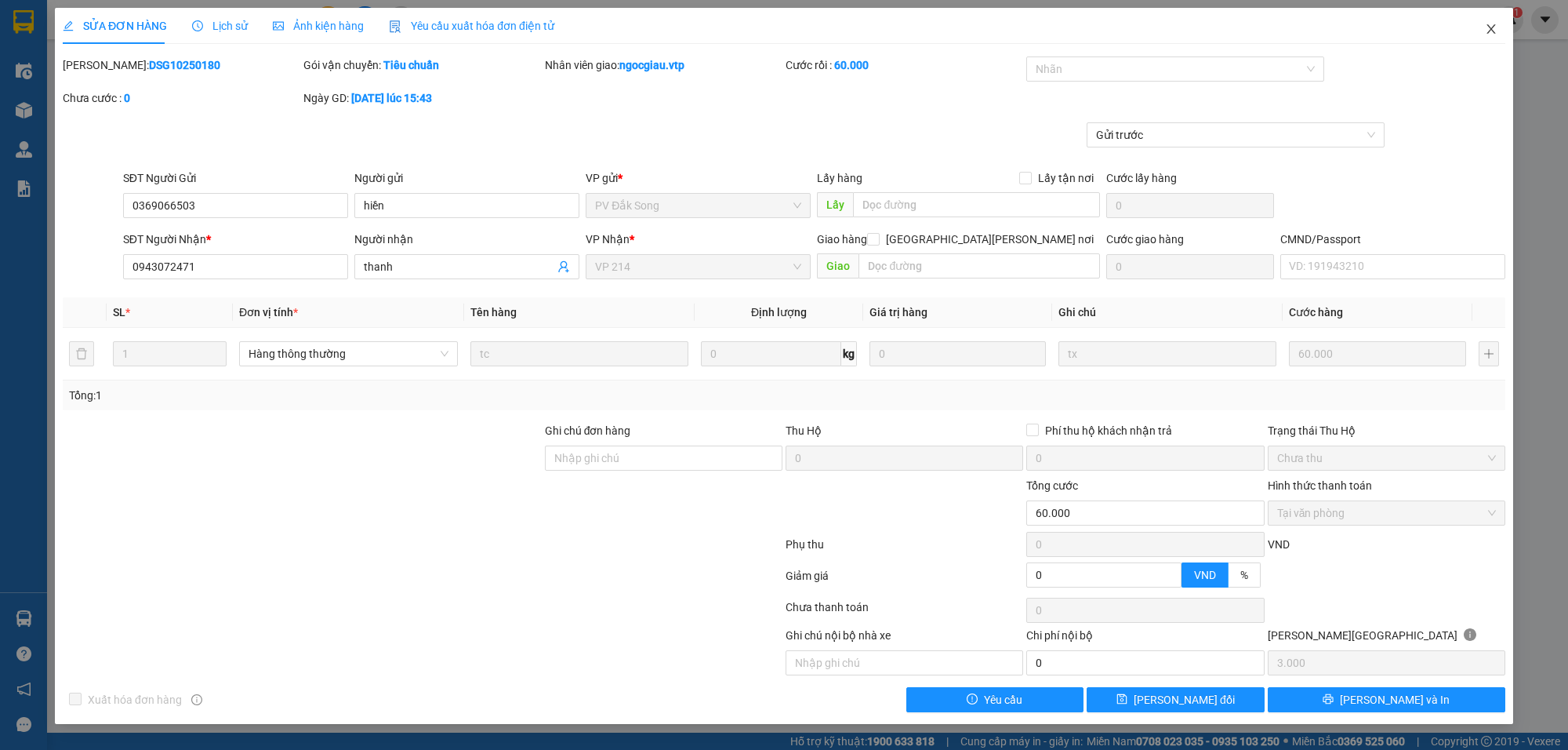
click at [1494, 26] on icon "close" at bounding box center [1491, 29] width 9 height 9
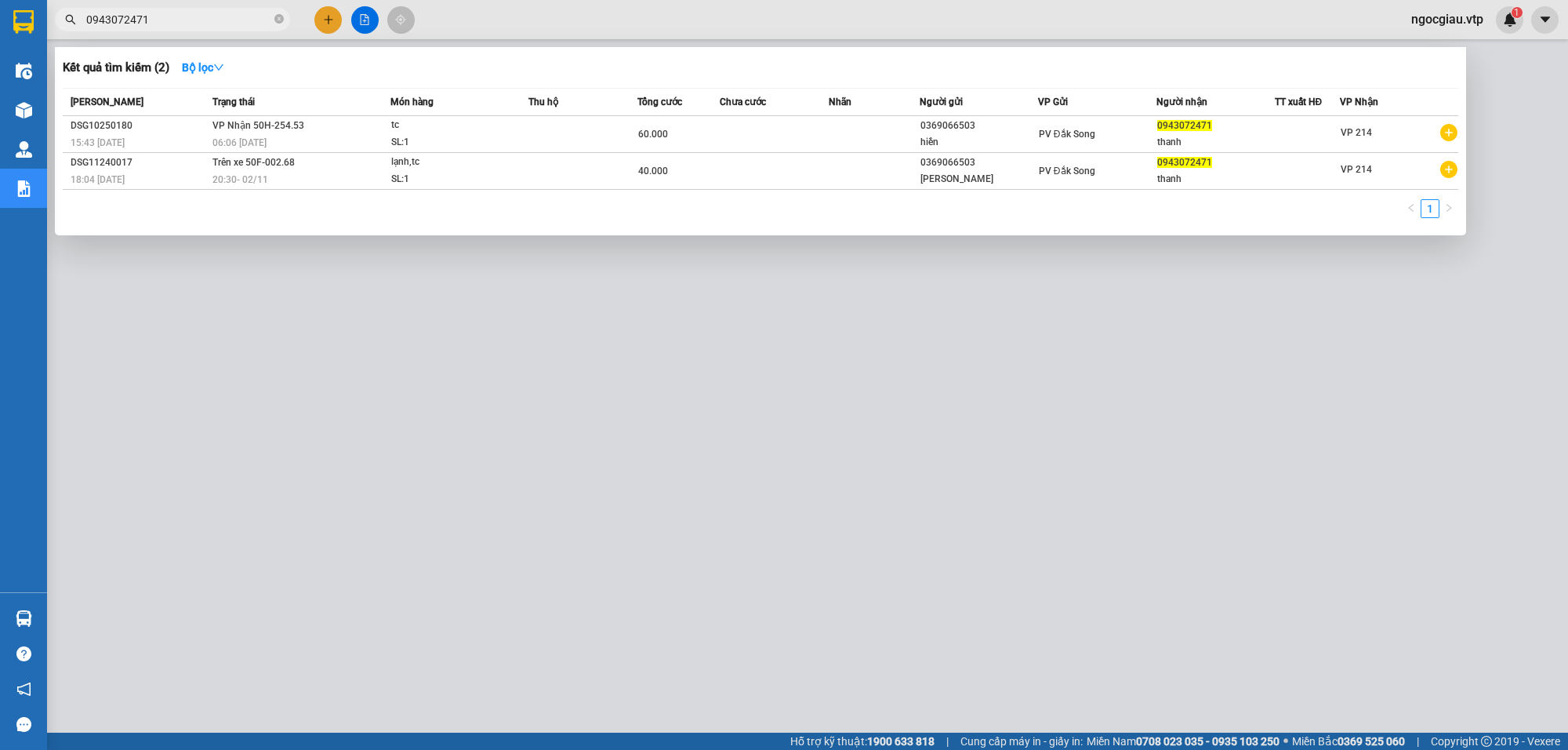
click at [190, 9] on span "0943072471" at bounding box center [173, 20] width 235 height 23
click at [210, 9] on span "0943072471" at bounding box center [173, 20] width 235 height 23
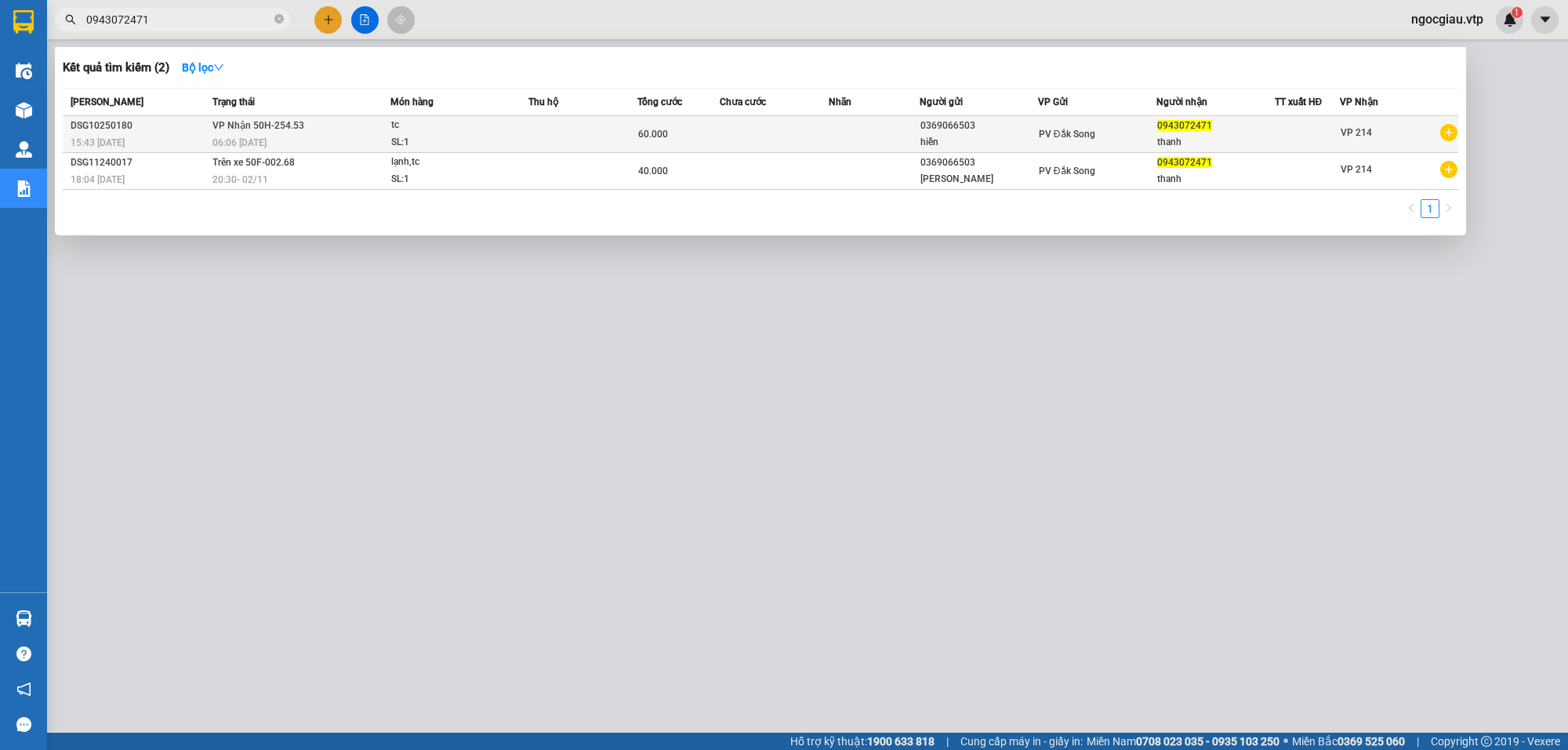
click at [526, 143] on span "tc SL: 1" at bounding box center [459, 133] width 136 height 33
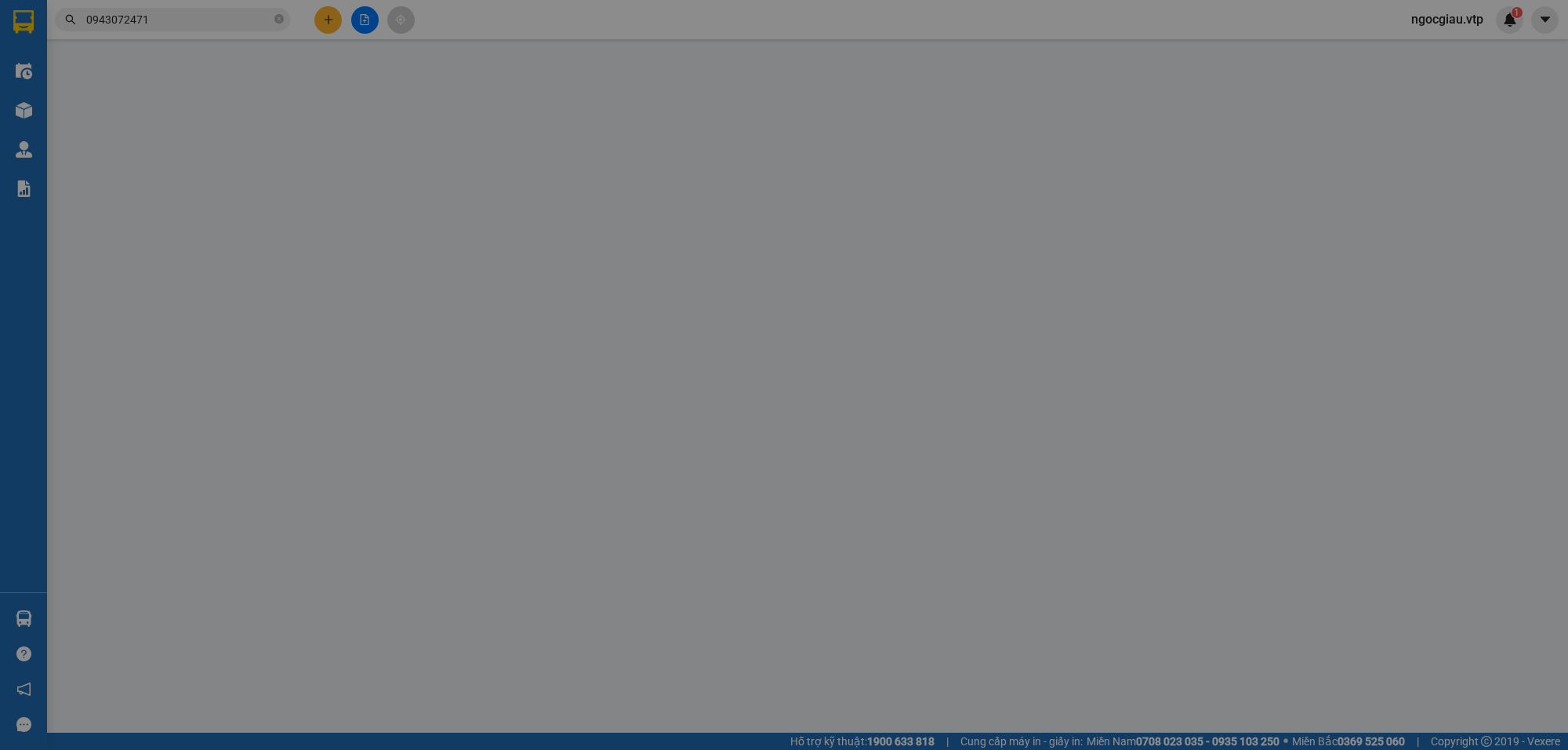
type input "0369066503"
type input "hiền"
type input "0943072471"
type input "thanh"
type input "0"
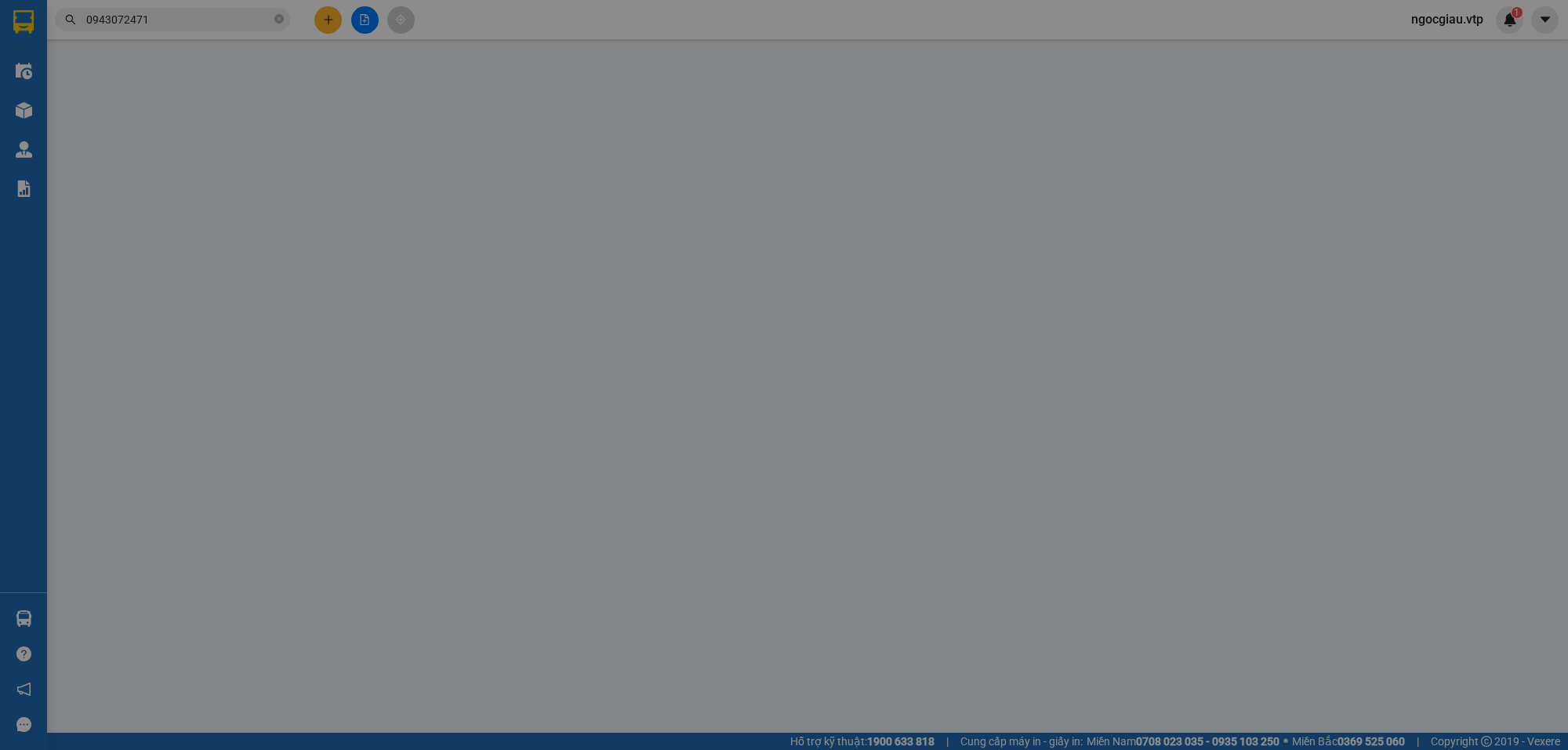
type input "60.000"
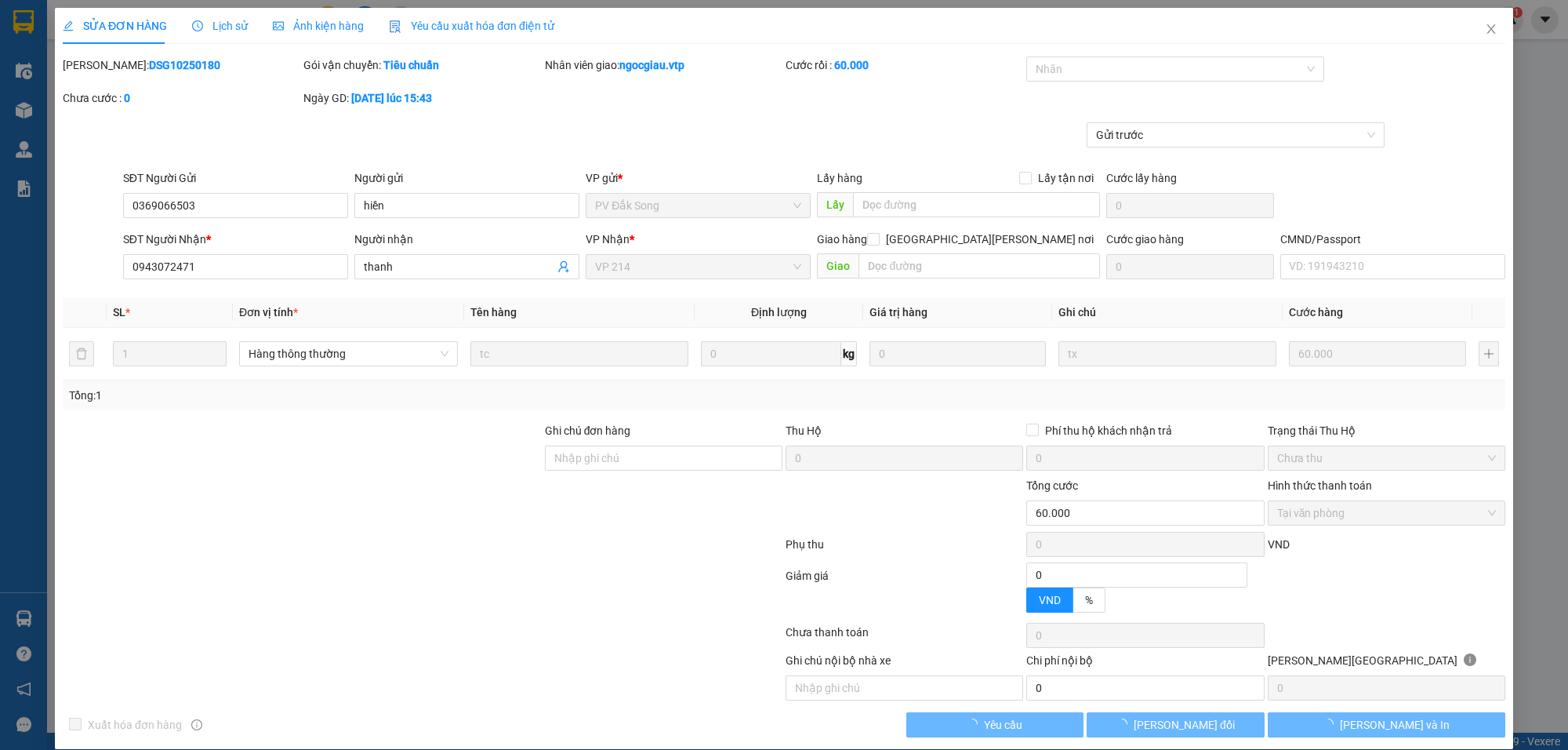
type input "3.000"
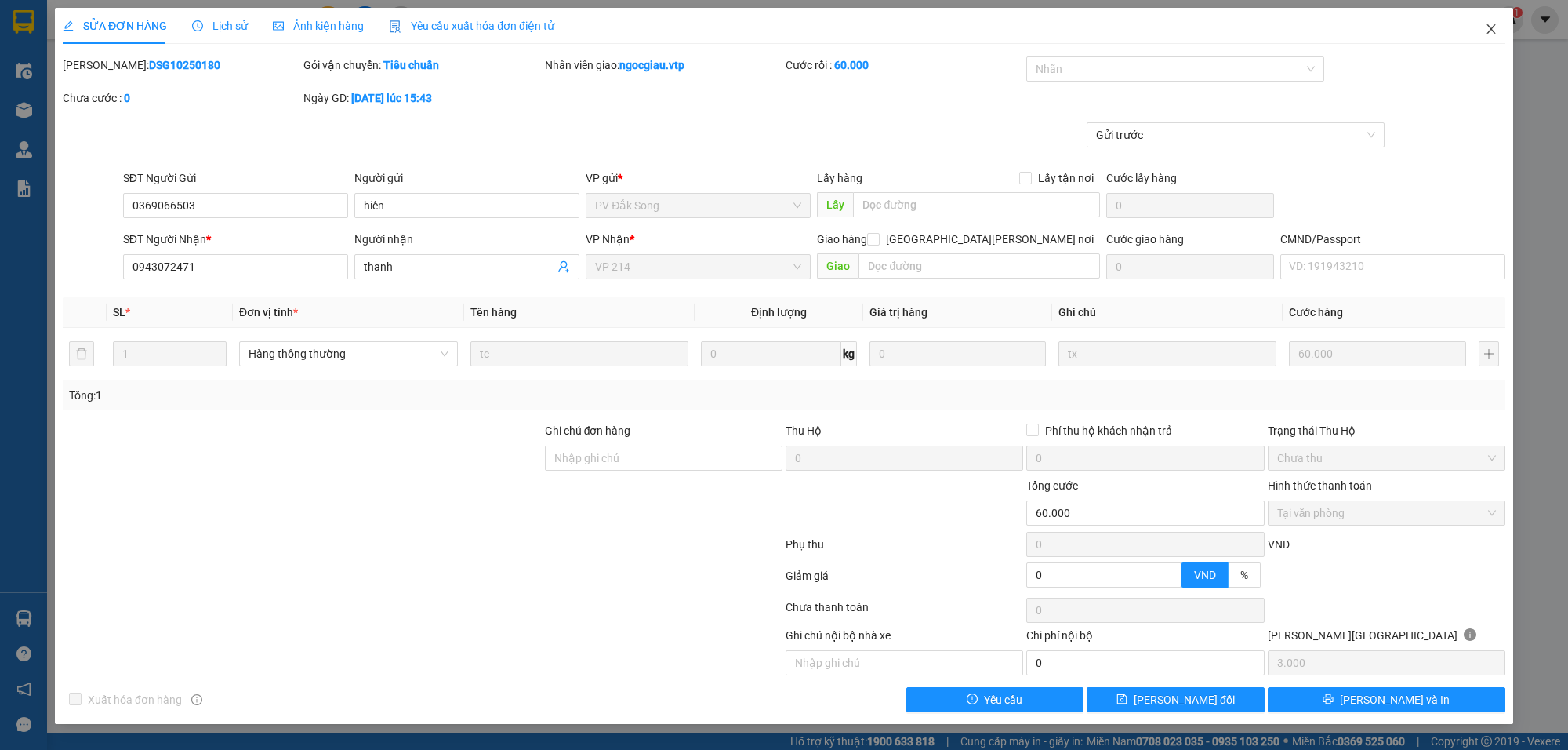
click at [1490, 26] on icon "close" at bounding box center [1491, 29] width 13 height 13
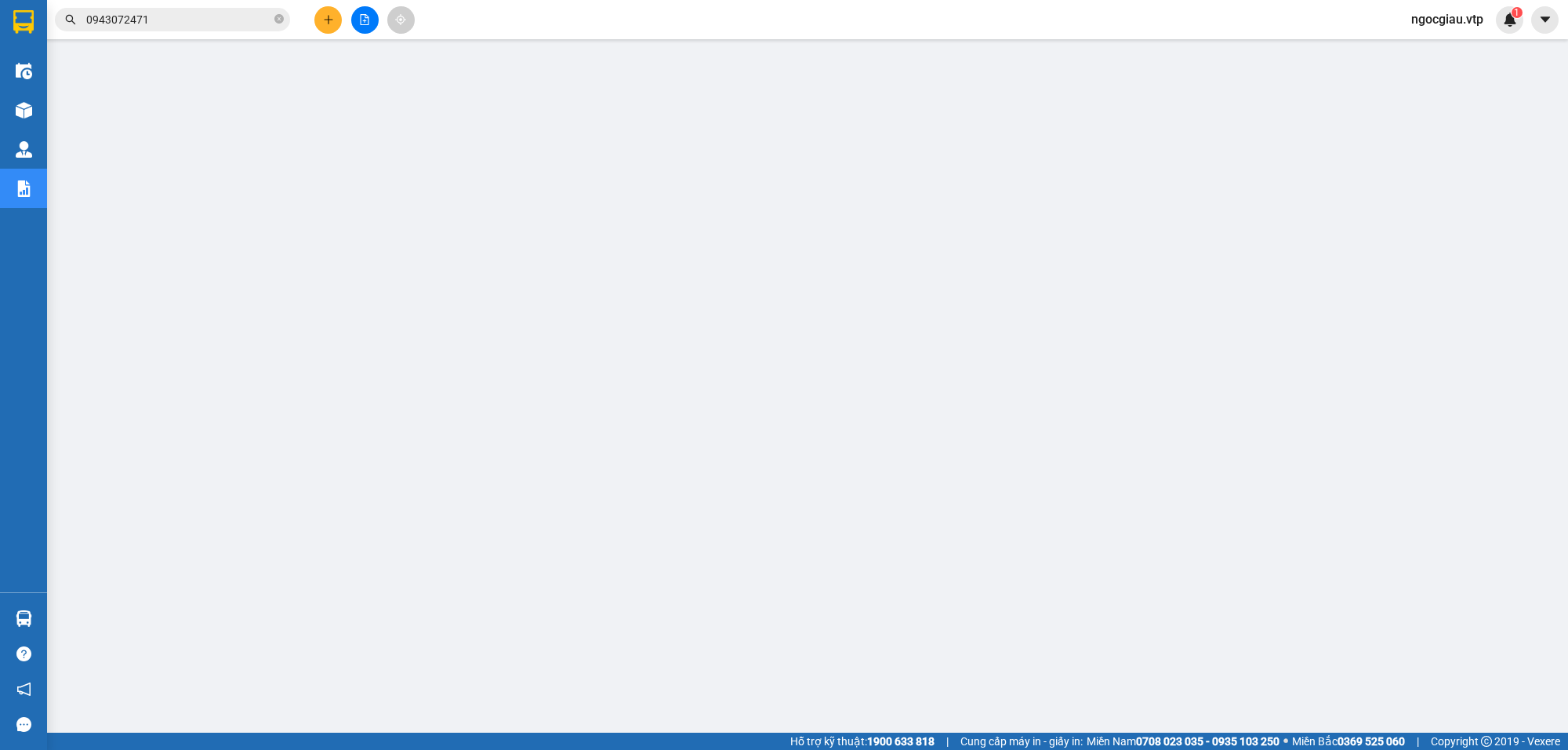
click at [171, 21] on input "0943072471" at bounding box center [178, 19] width 185 height 17
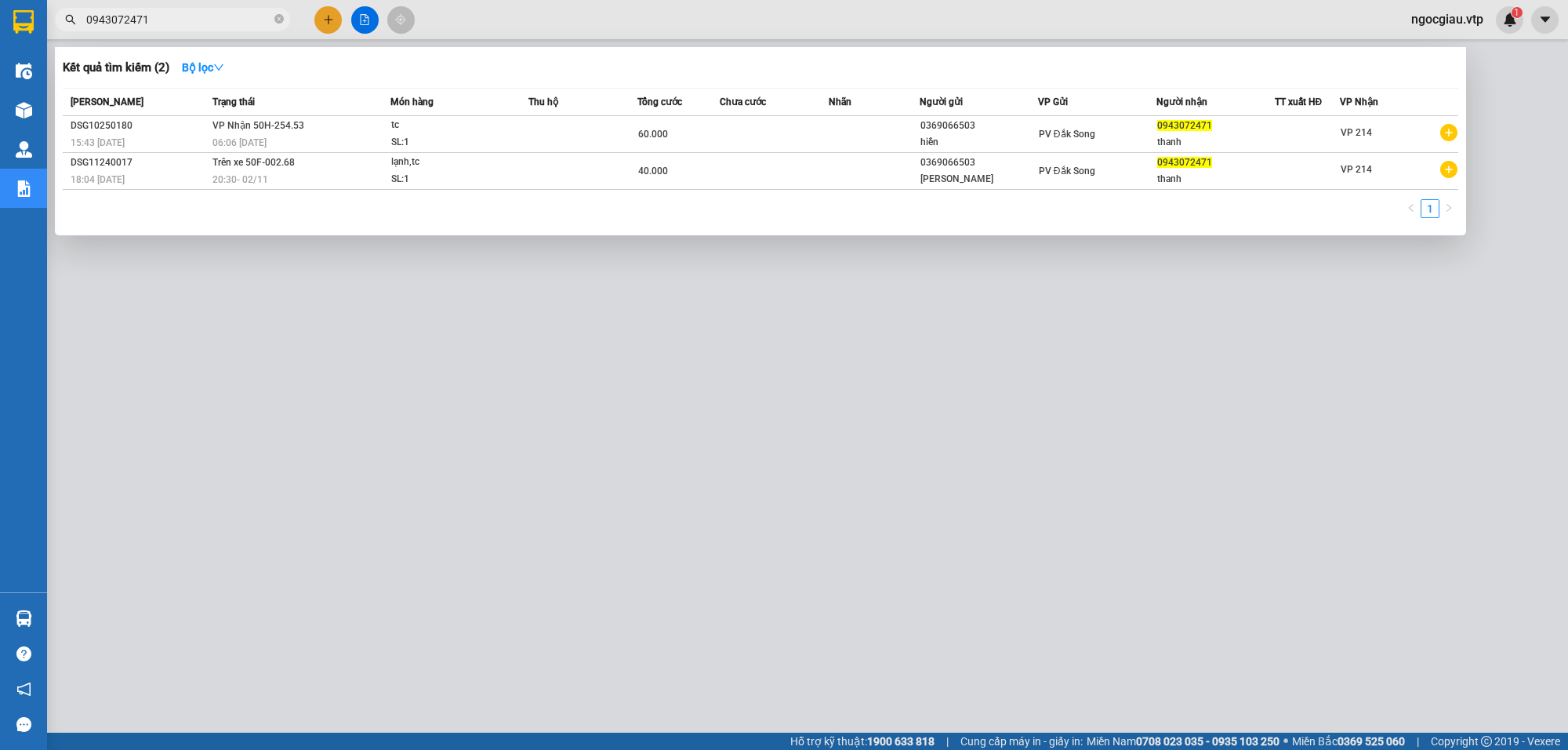
click at [171, 21] on input "0943072471" at bounding box center [178, 19] width 185 height 17
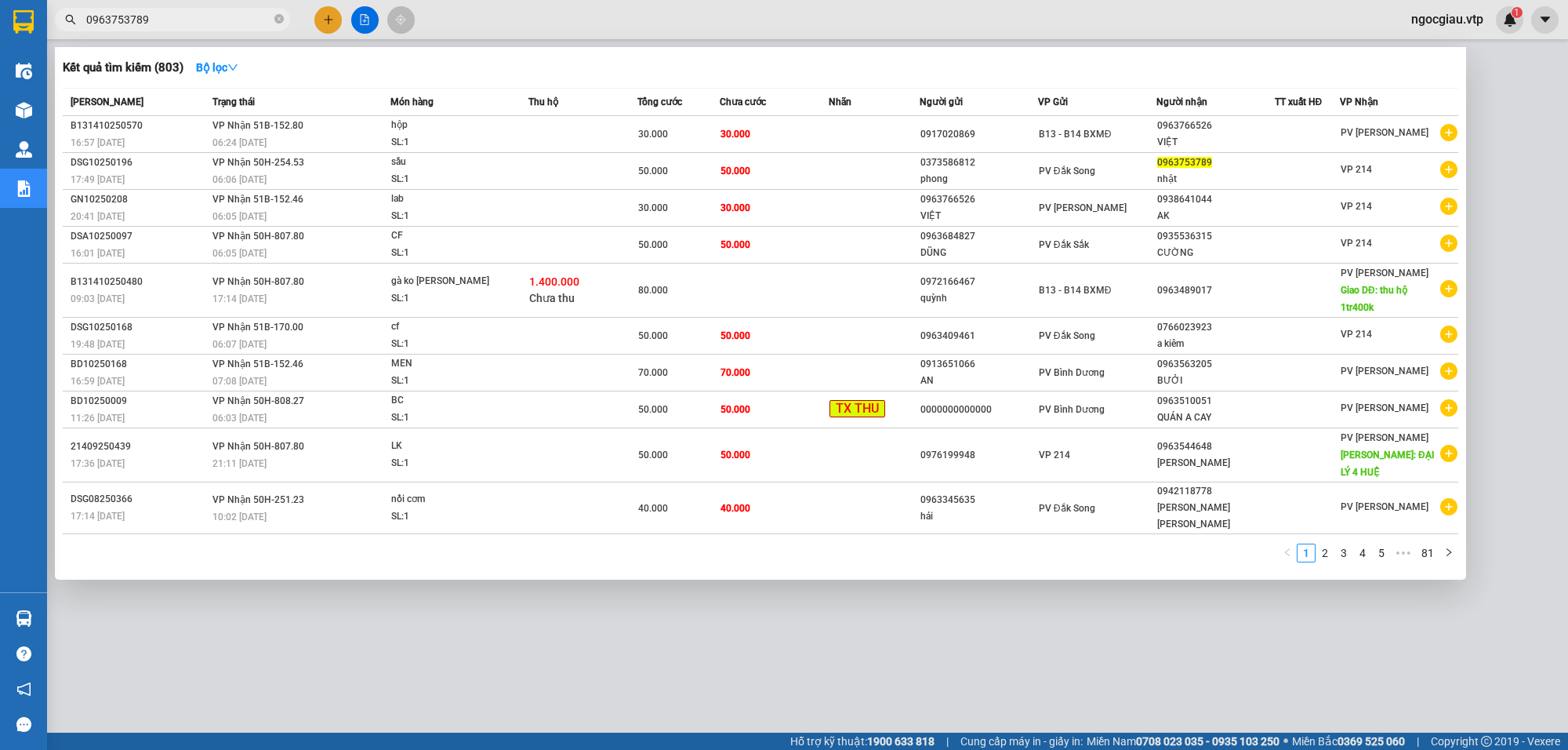
type input "0963753789"
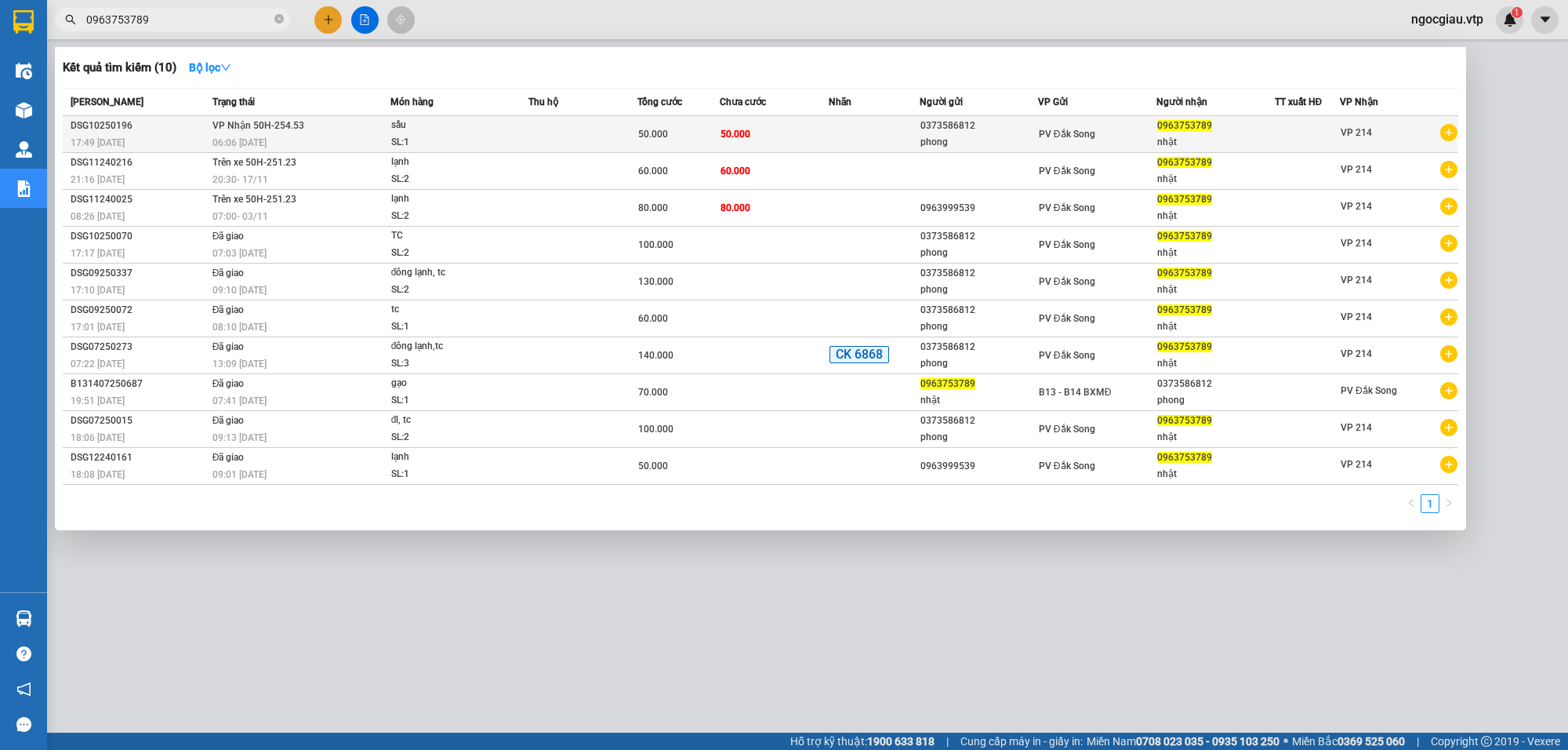
click at [775, 142] on td "50.000" at bounding box center [774, 134] width 109 height 37
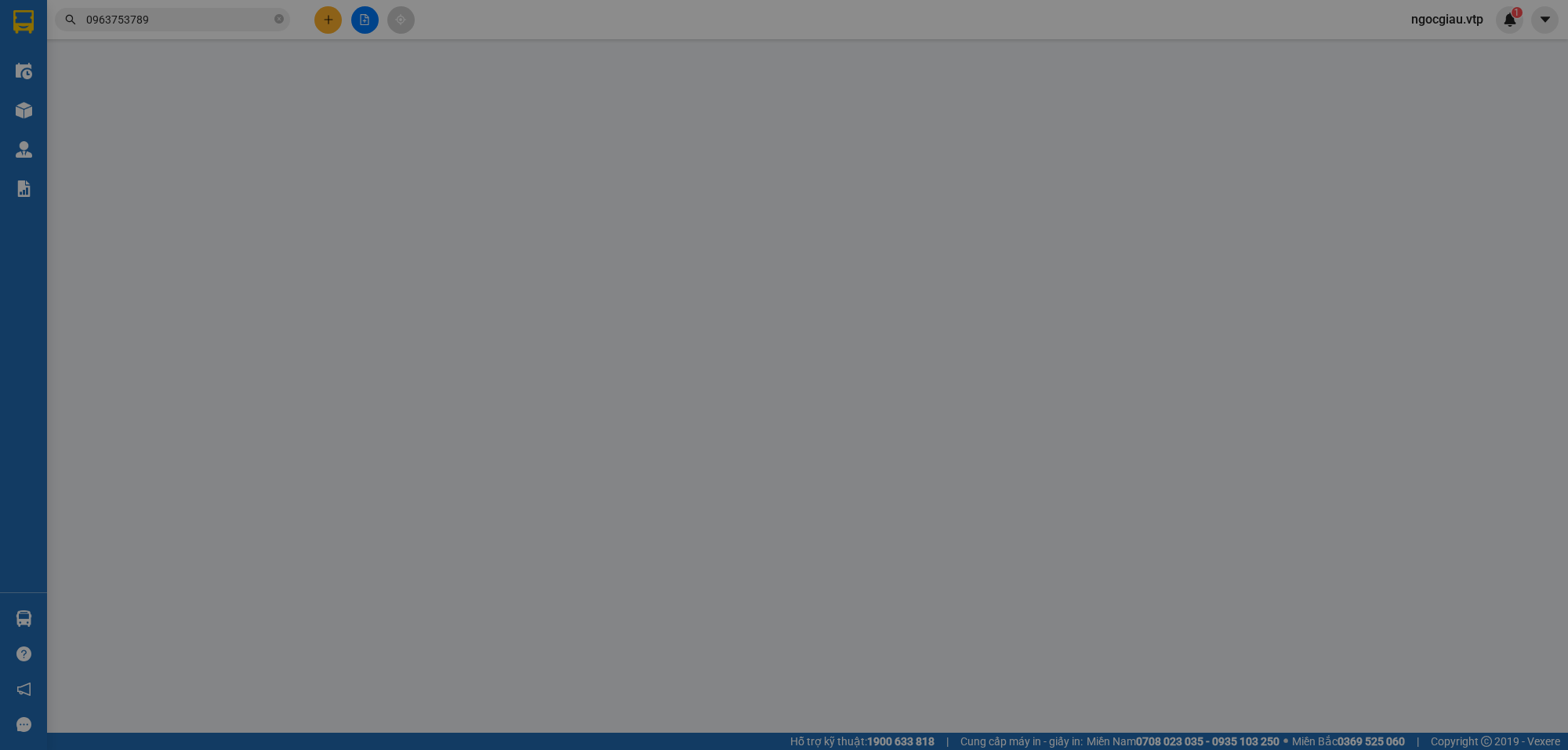
type input "2.500"
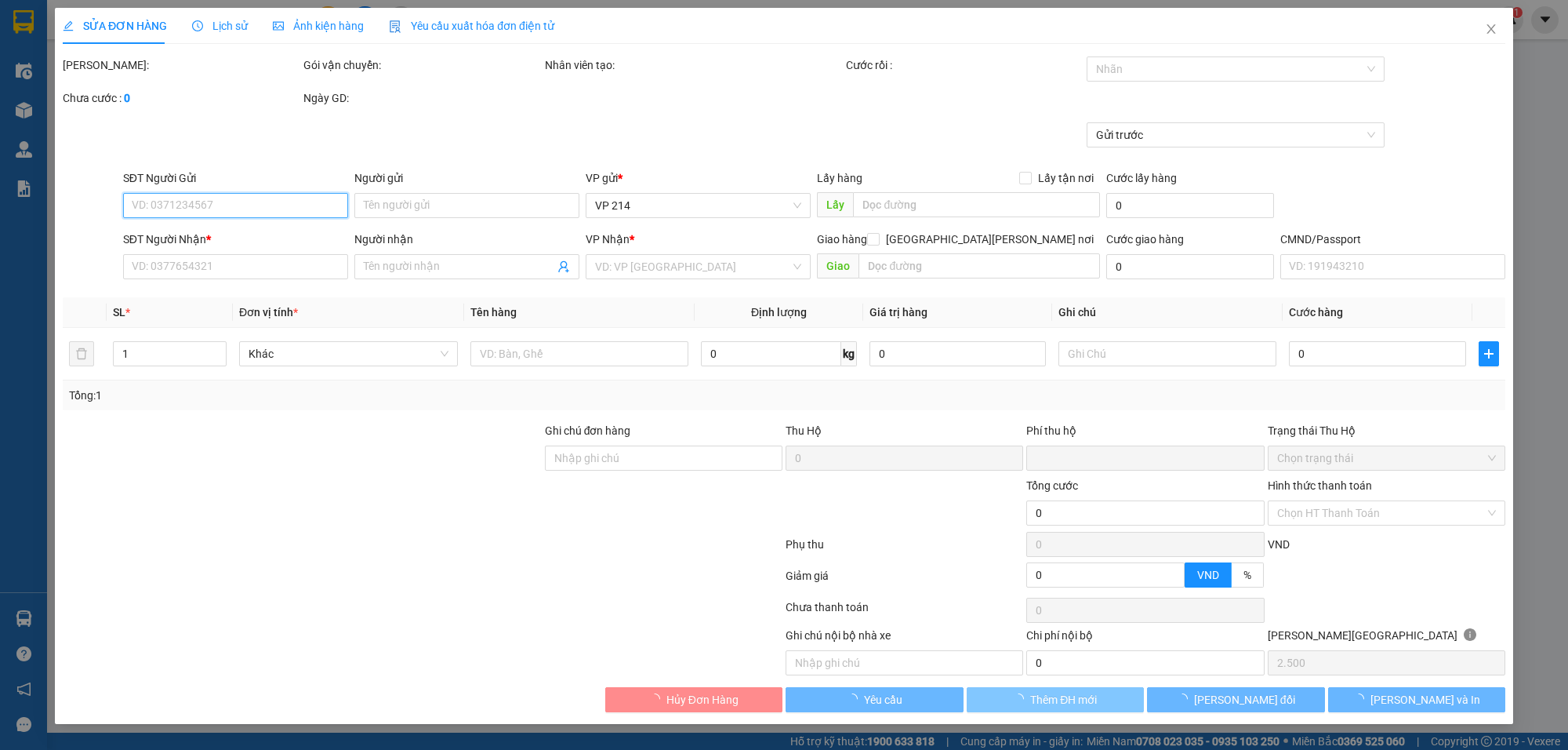
type input "0373586812"
type input "phong"
type input "0963753789"
type input "nhật"
type input "0"
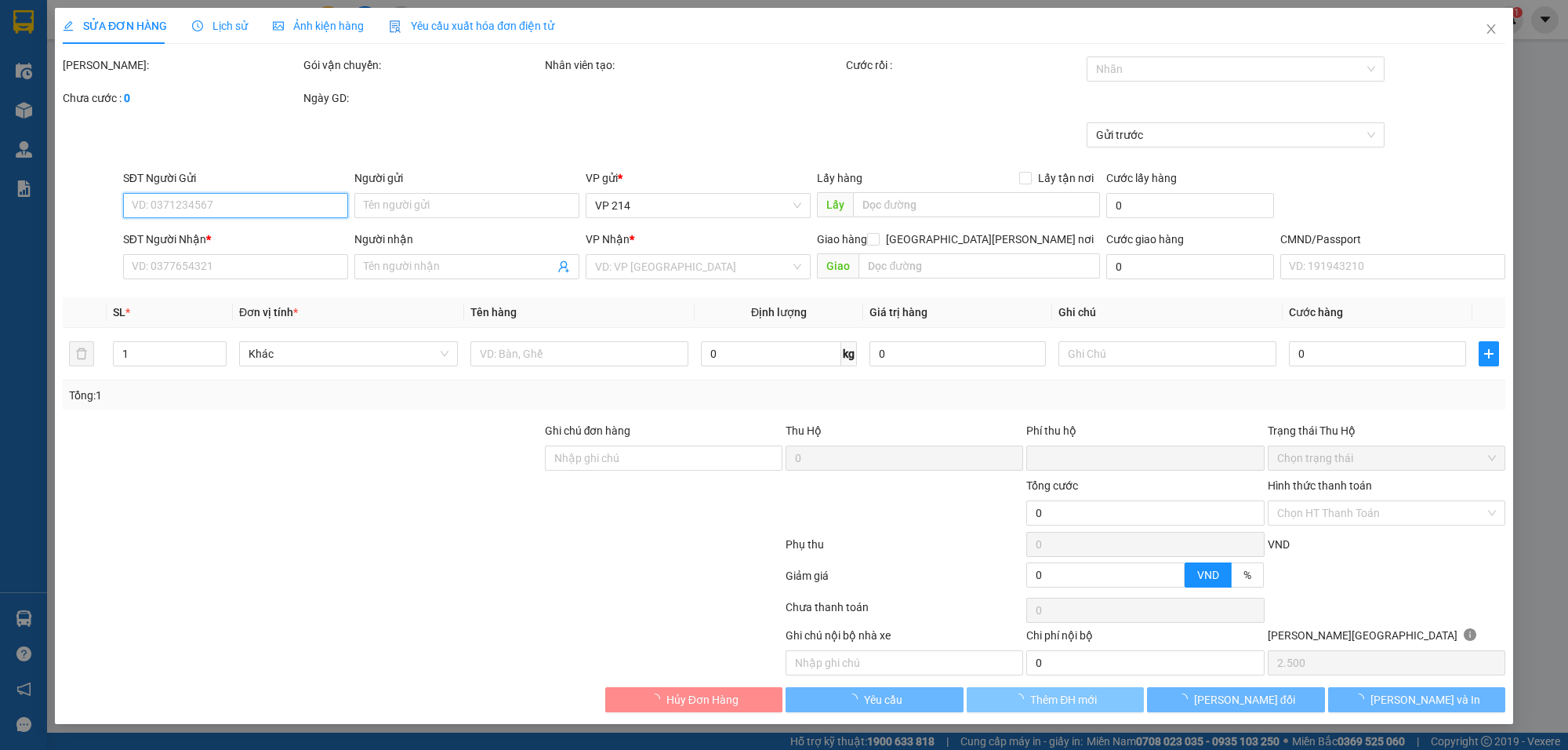
type input "50.000"
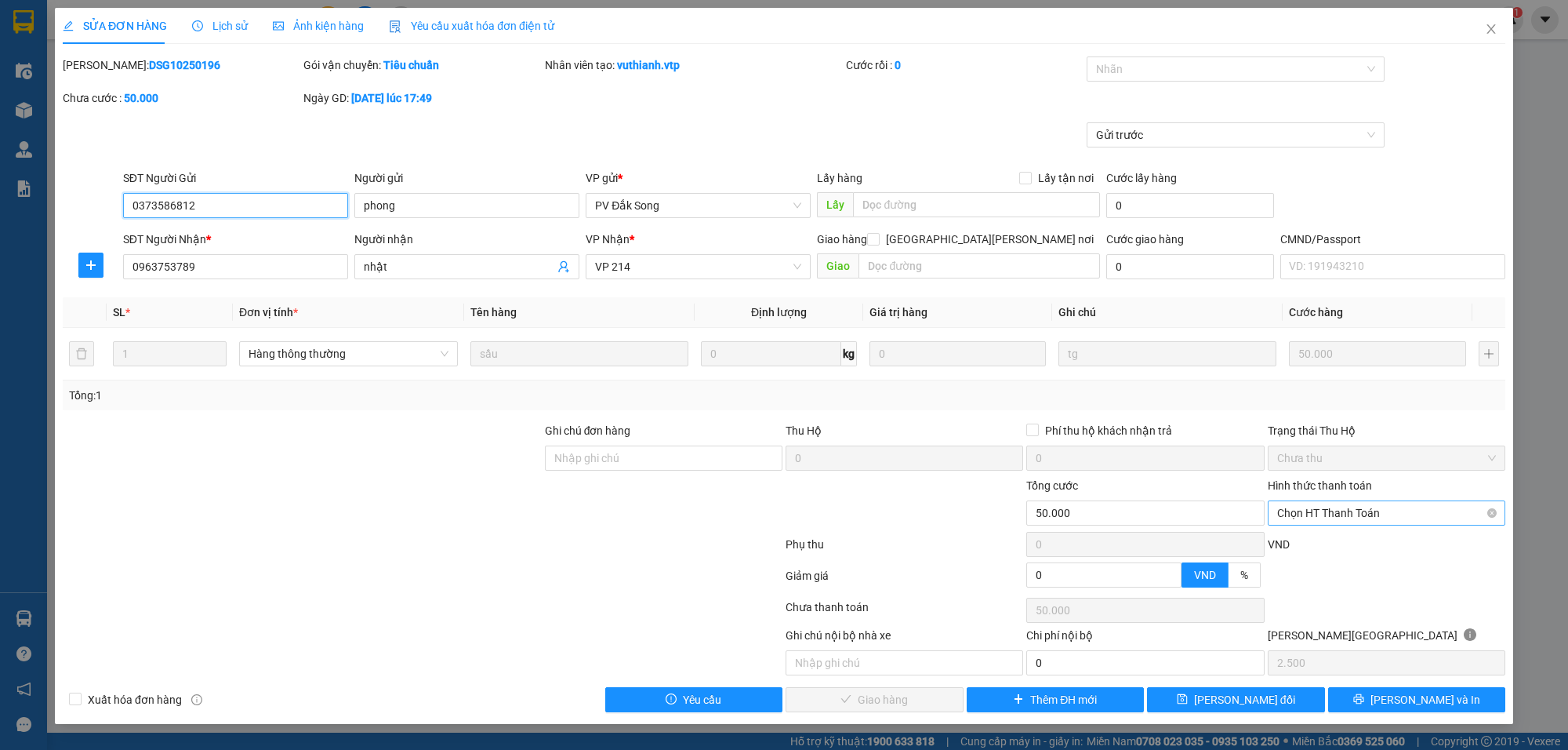
click at [1340, 502] on span "Chọn HT Thanh Toán" at bounding box center [1386, 513] width 219 height 23
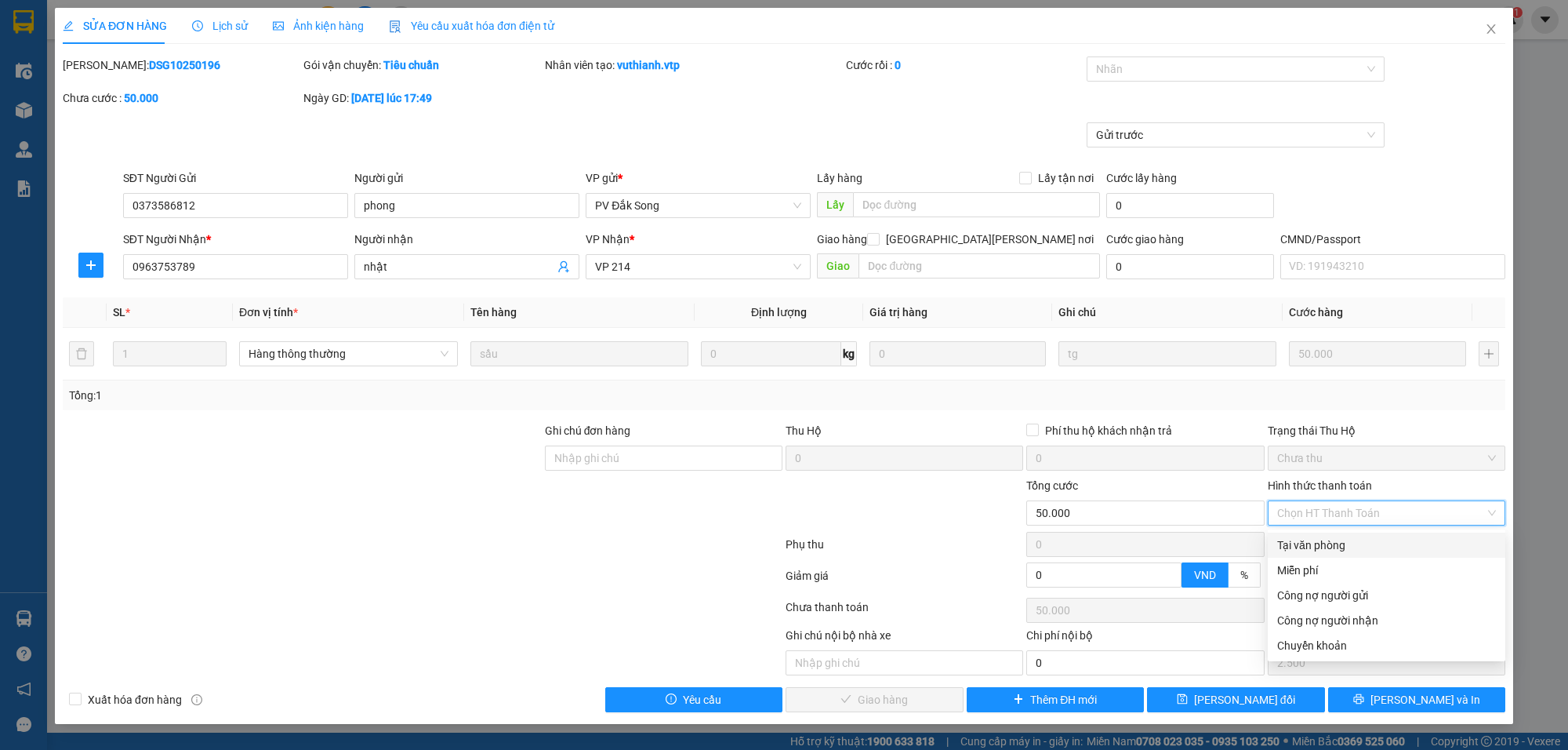
click at [1330, 548] on div "Tại văn phòng" at bounding box center [1386, 545] width 219 height 17
type input "0"
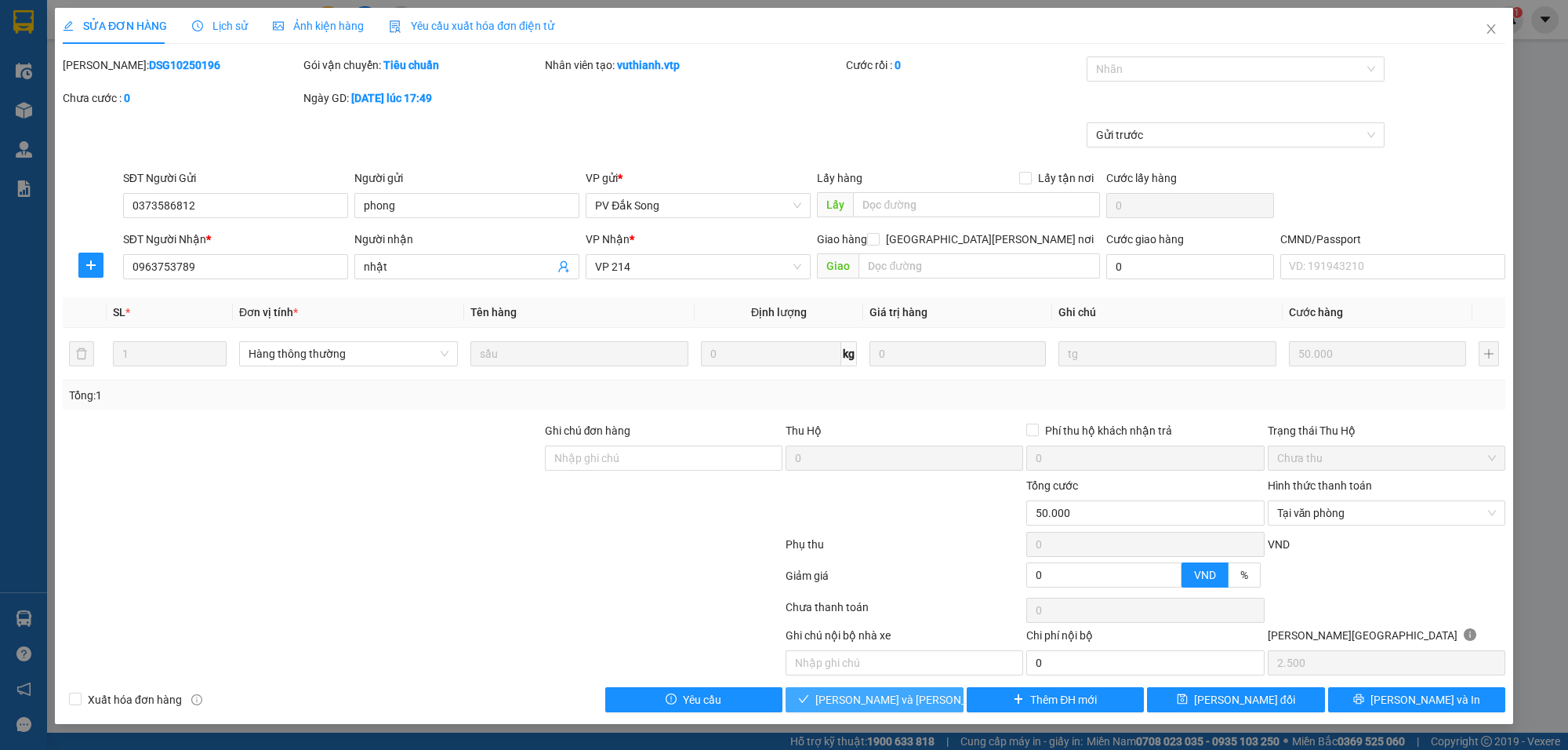
click at [894, 708] on span "[PERSON_NAME] và [PERSON_NAME] hàng" at bounding box center [921, 699] width 211 height 17
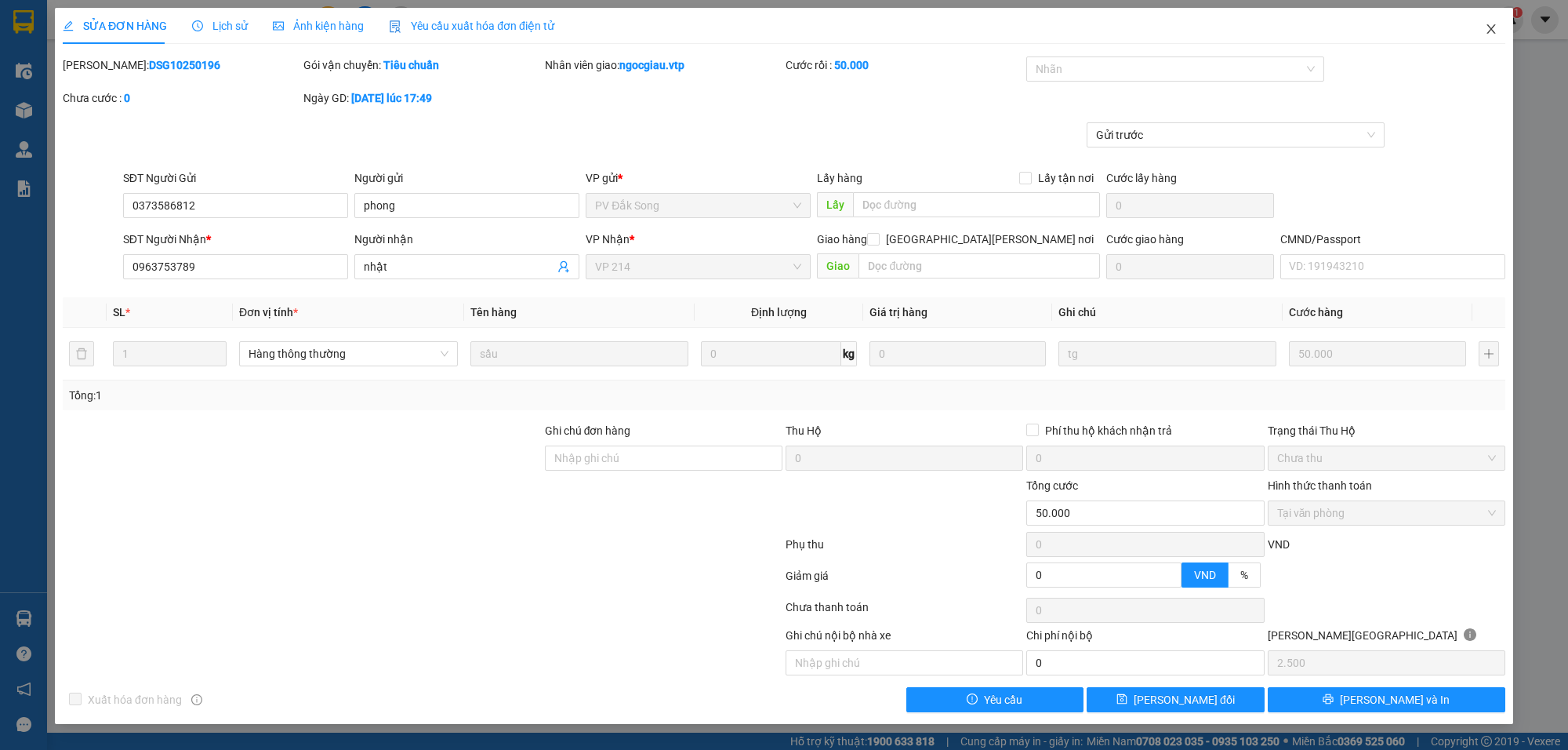
click at [1490, 25] on icon "close" at bounding box center [1491, 29] width 13 height 13
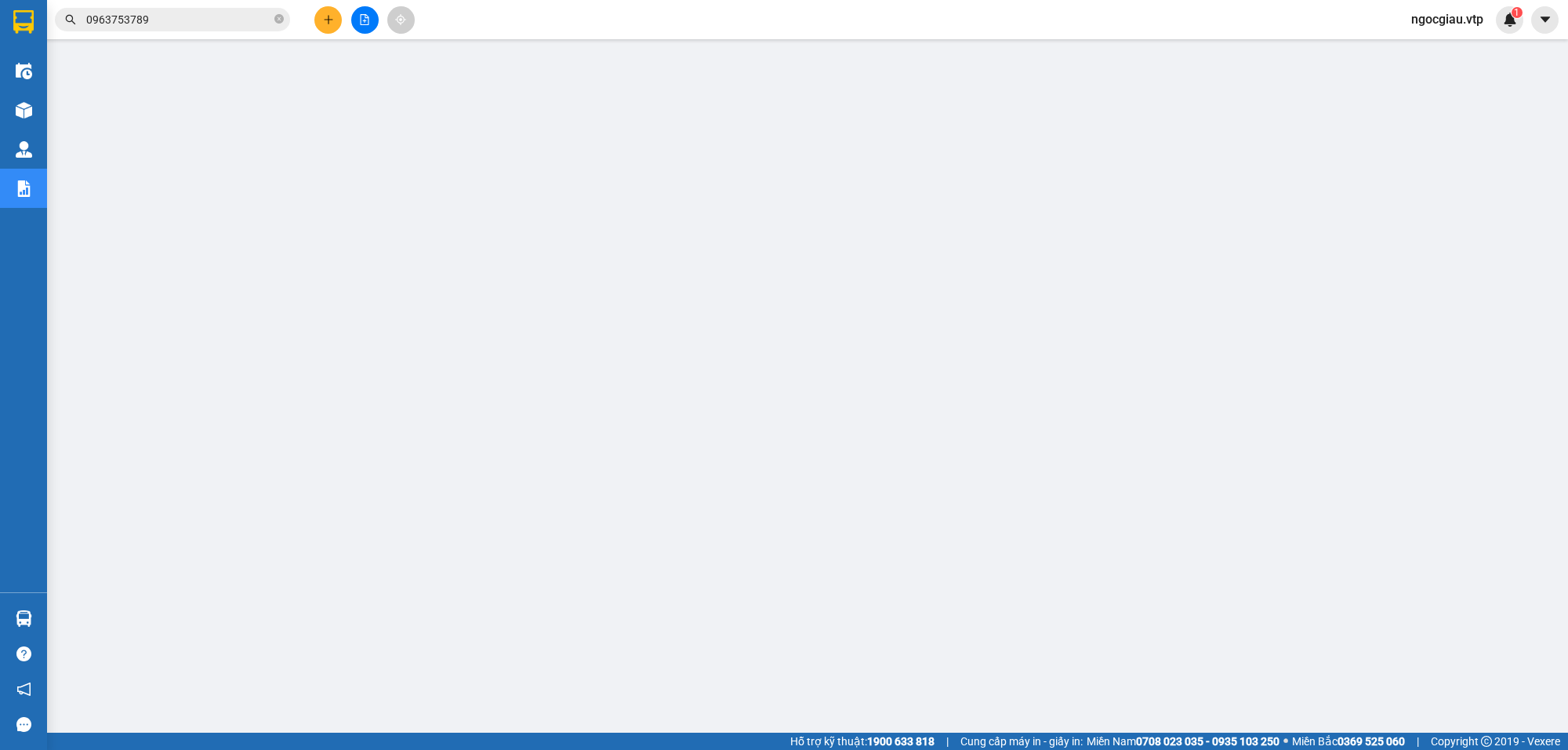
click at [154, 21] on input "0963753789" at bounding box center [178, 19] width 185 height 17
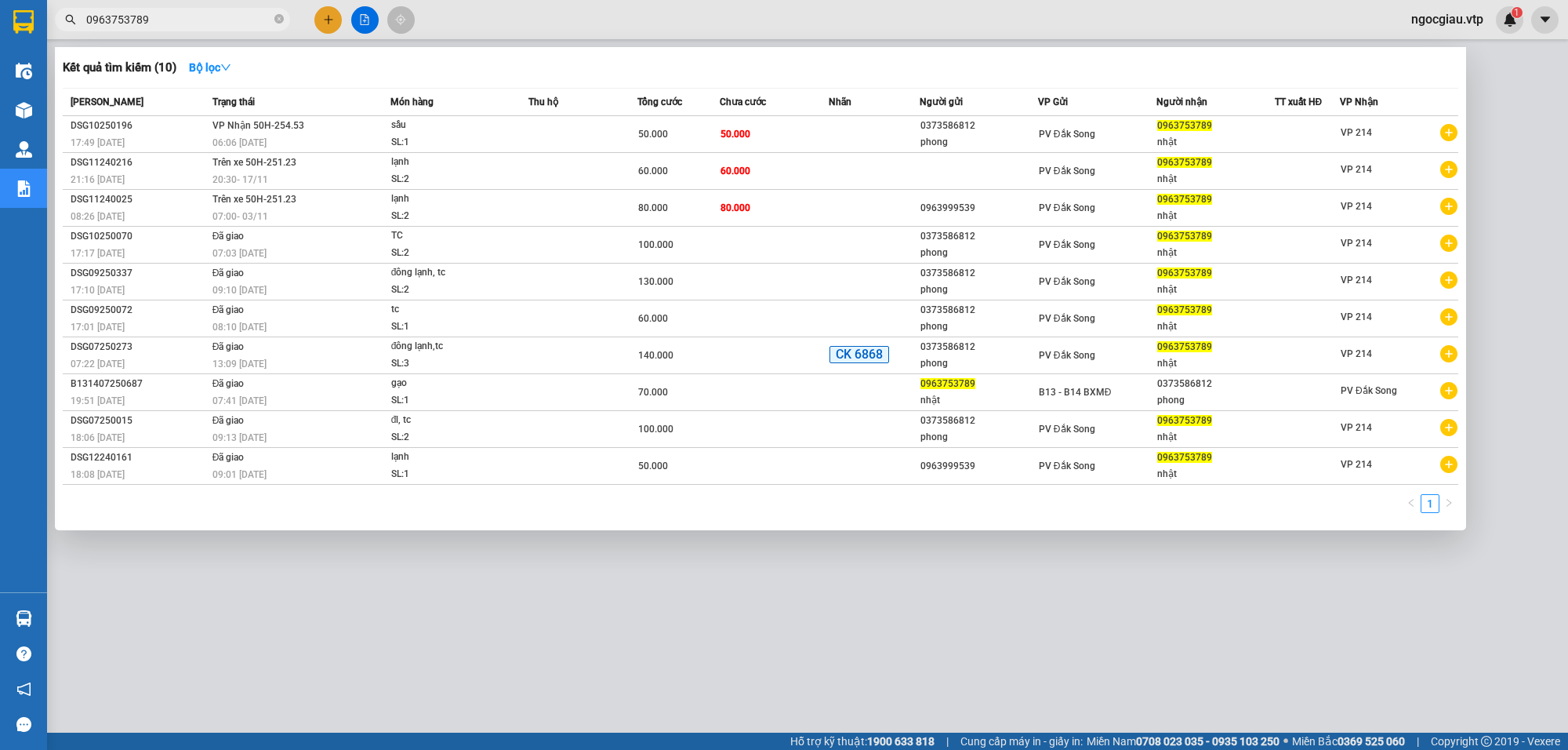
click at [154, 21] on input "0963753789" at bounding box center [178, 19] width 185 height 17
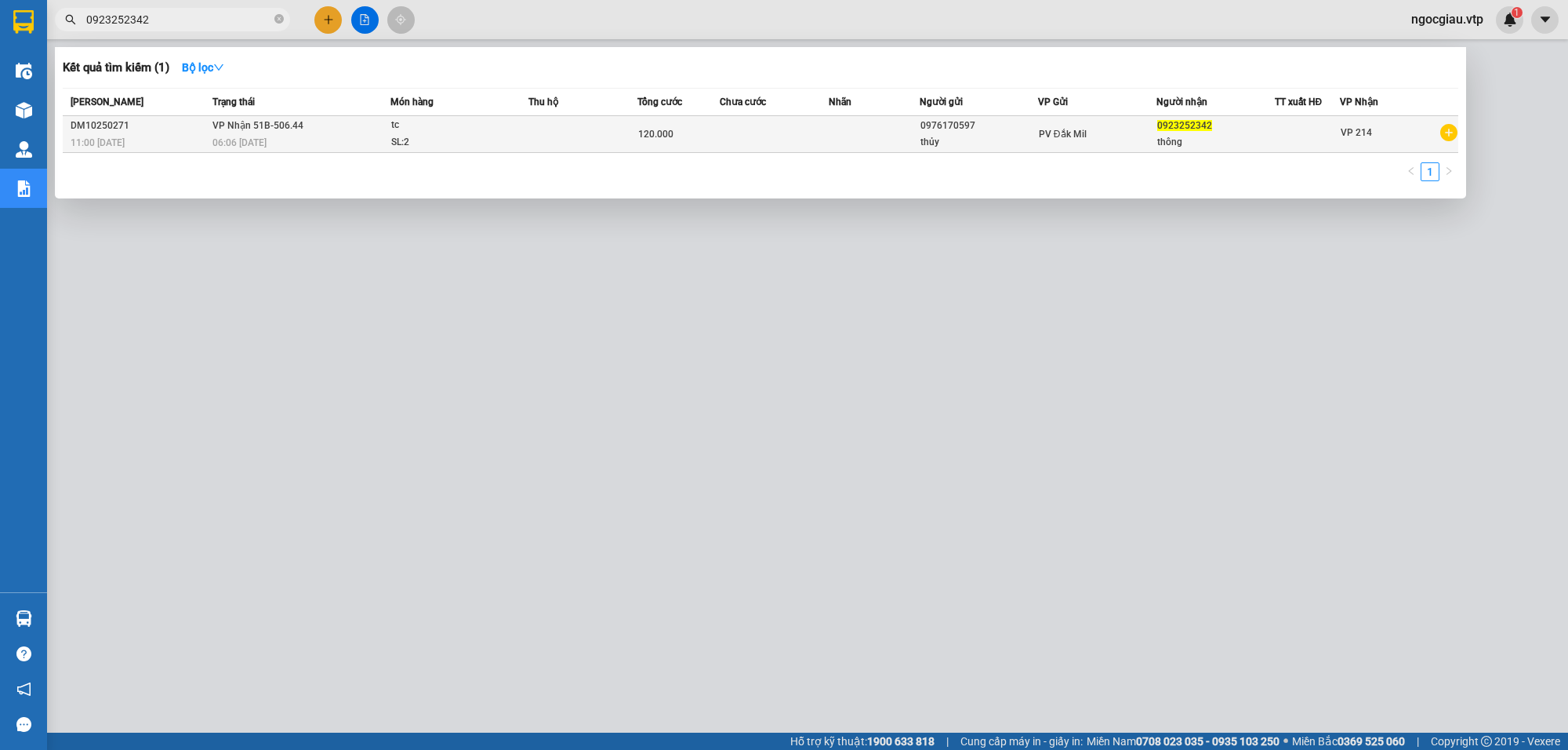
click at [494, 137] on div "SL: 2" at bounding box center [450, 142] width 117 height 17
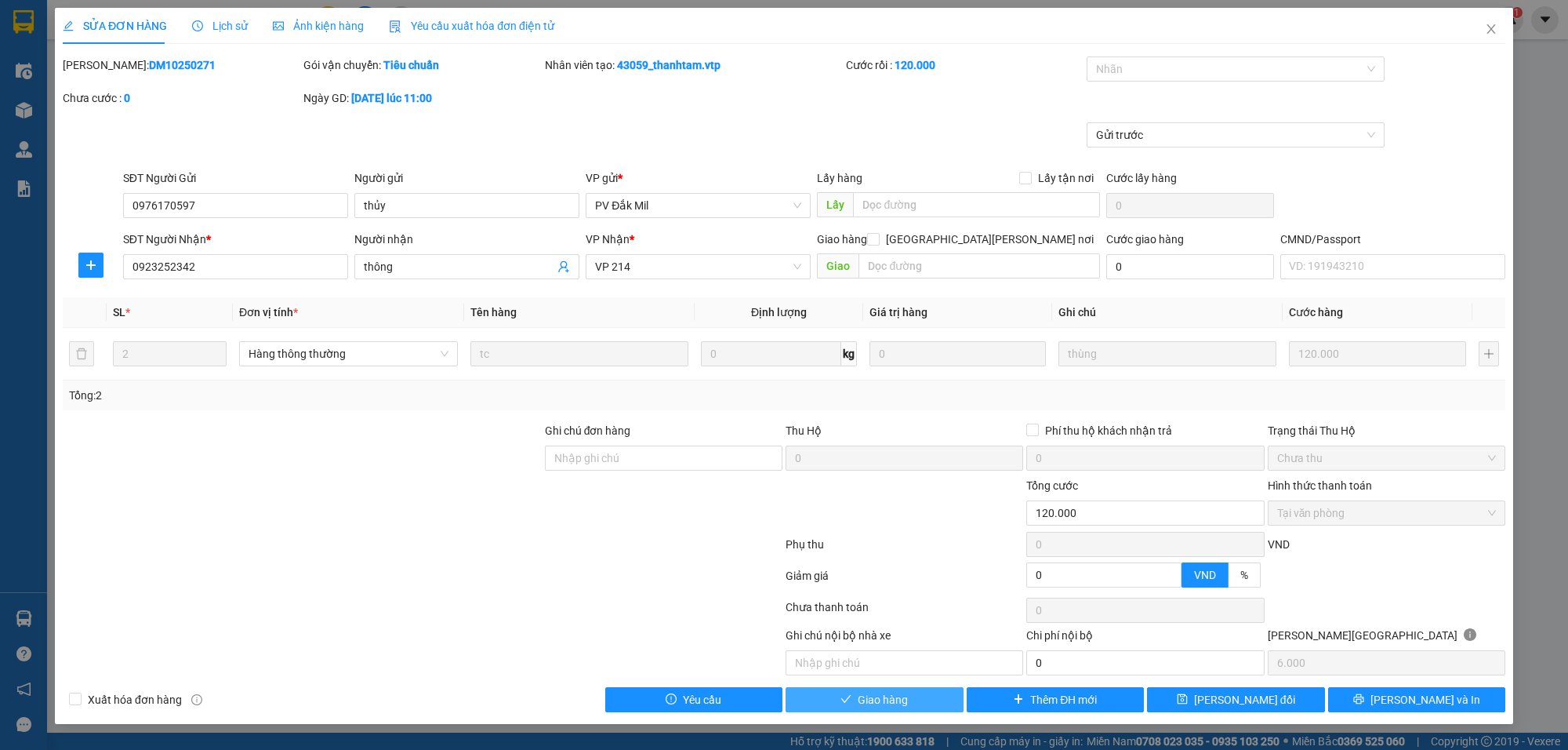
click at [891, 698] on span "Giao hàng" at bounding box center [883, 699] width 51 height 17
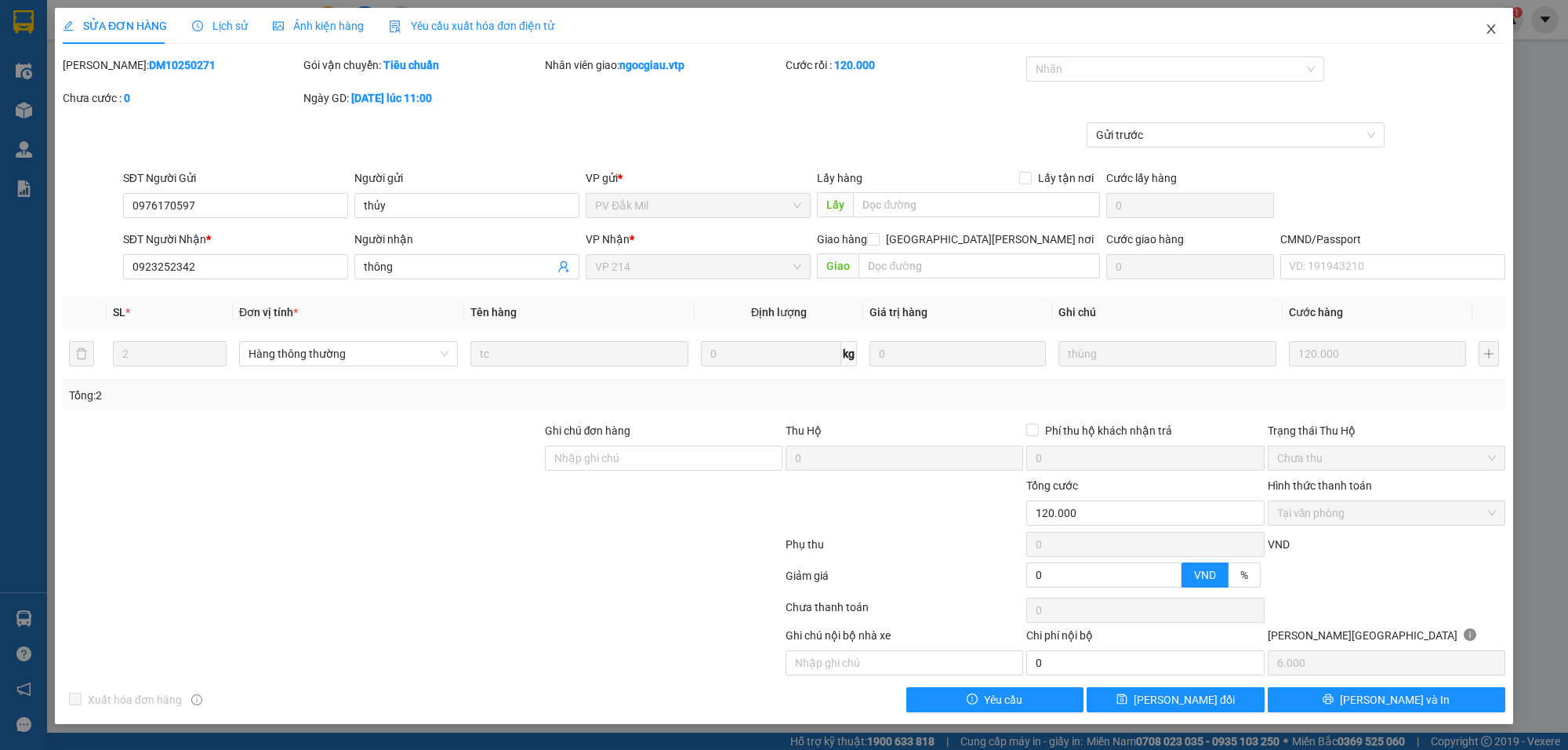
click at [1499, 20] on span "Close" at bounding box center [1491, 30] width 44 height 44
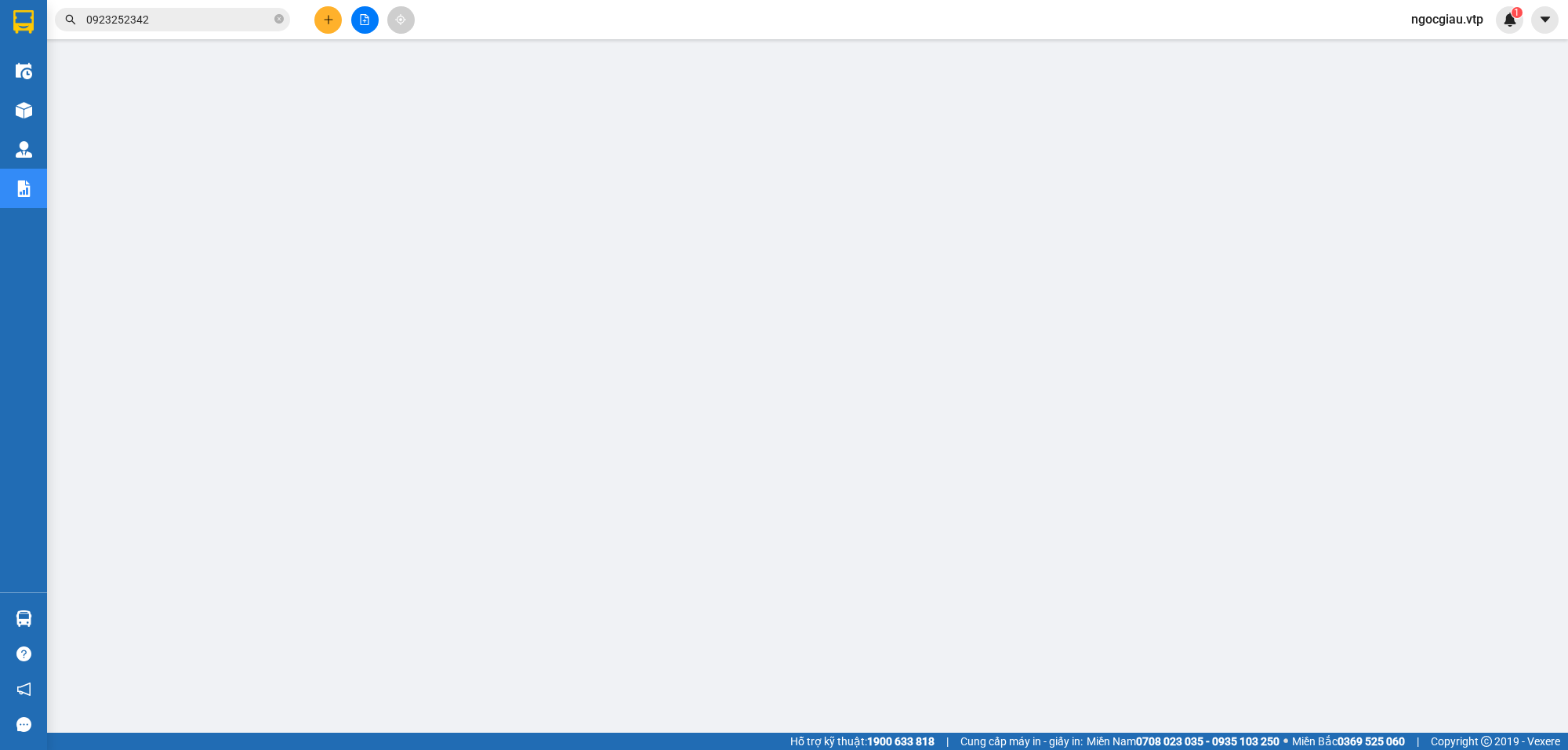
click at [229, 26] on input "0923252342" at bounding box center [178, 19] width 185 height 17
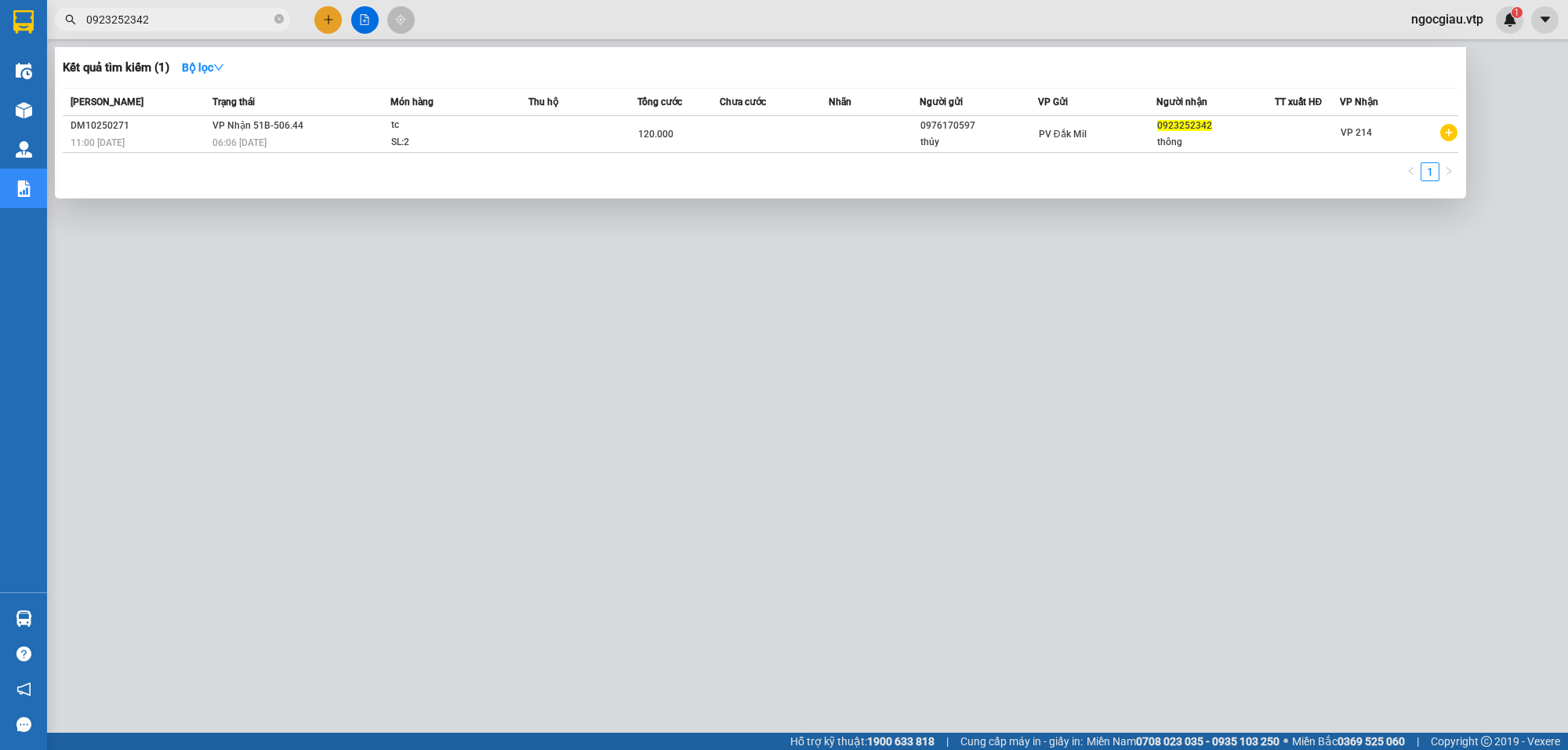
click at [229, 26] on input "0923252342" at bounding box center [178, 19] width 185 height 17
click at [189, 16] on input "0923252342" at bounding box center [178, 19] width 185 height 17
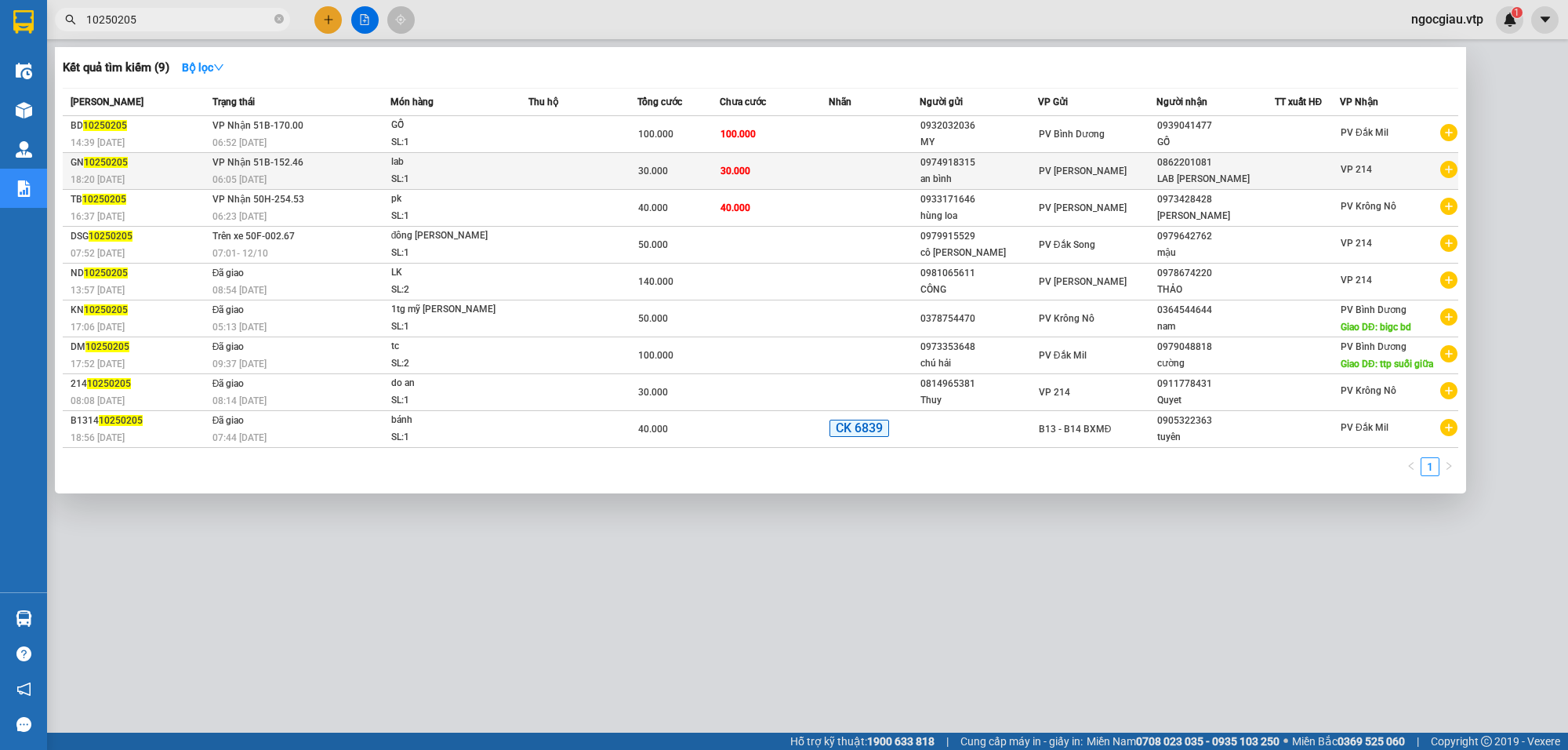
click at [797, 176] on td "30.000" at bounding box center [774, 171] width 109 height 37
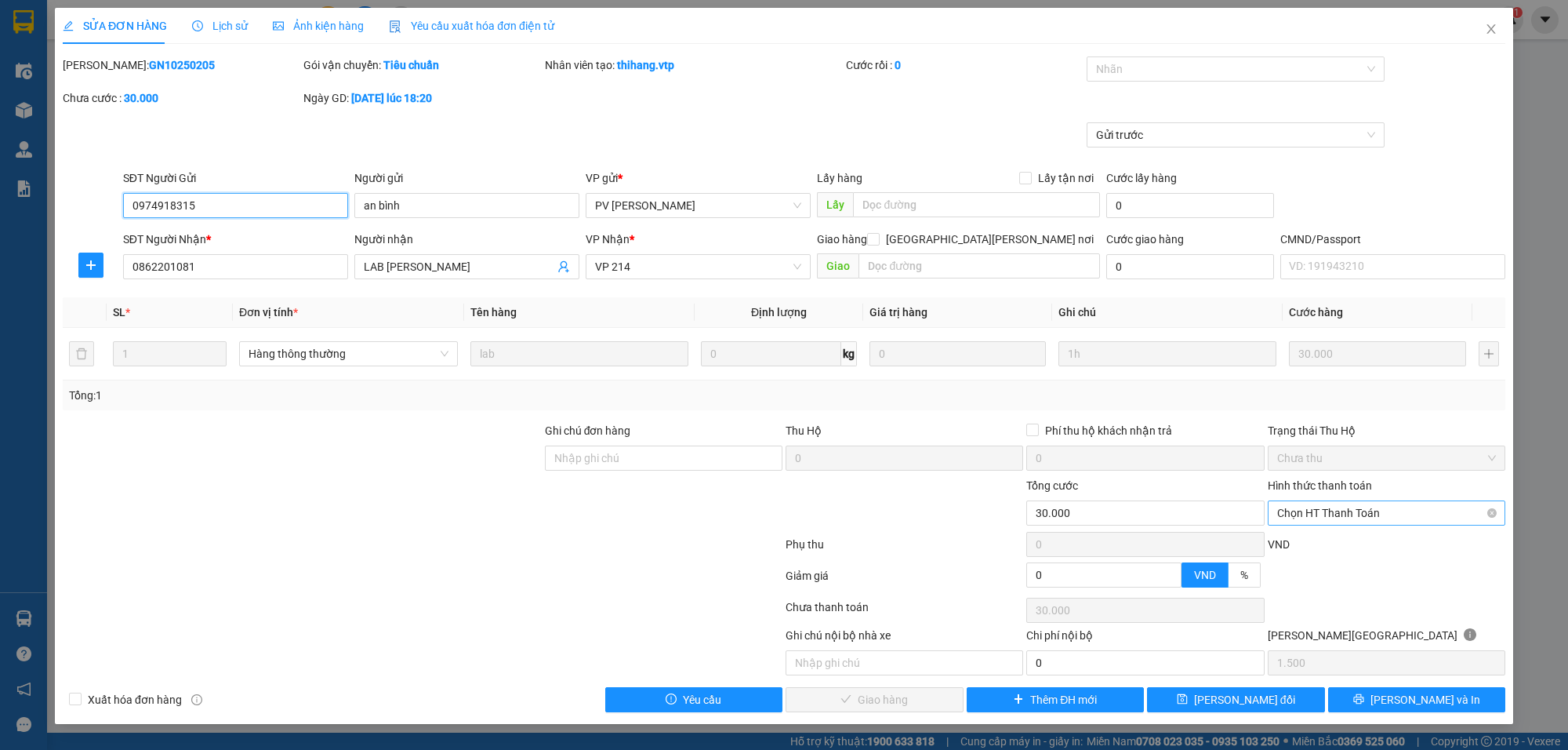
click at [1358, 502] on span "Chọn HT Thanh Toán" at bounding box center [1386, 513] width 219 height 23
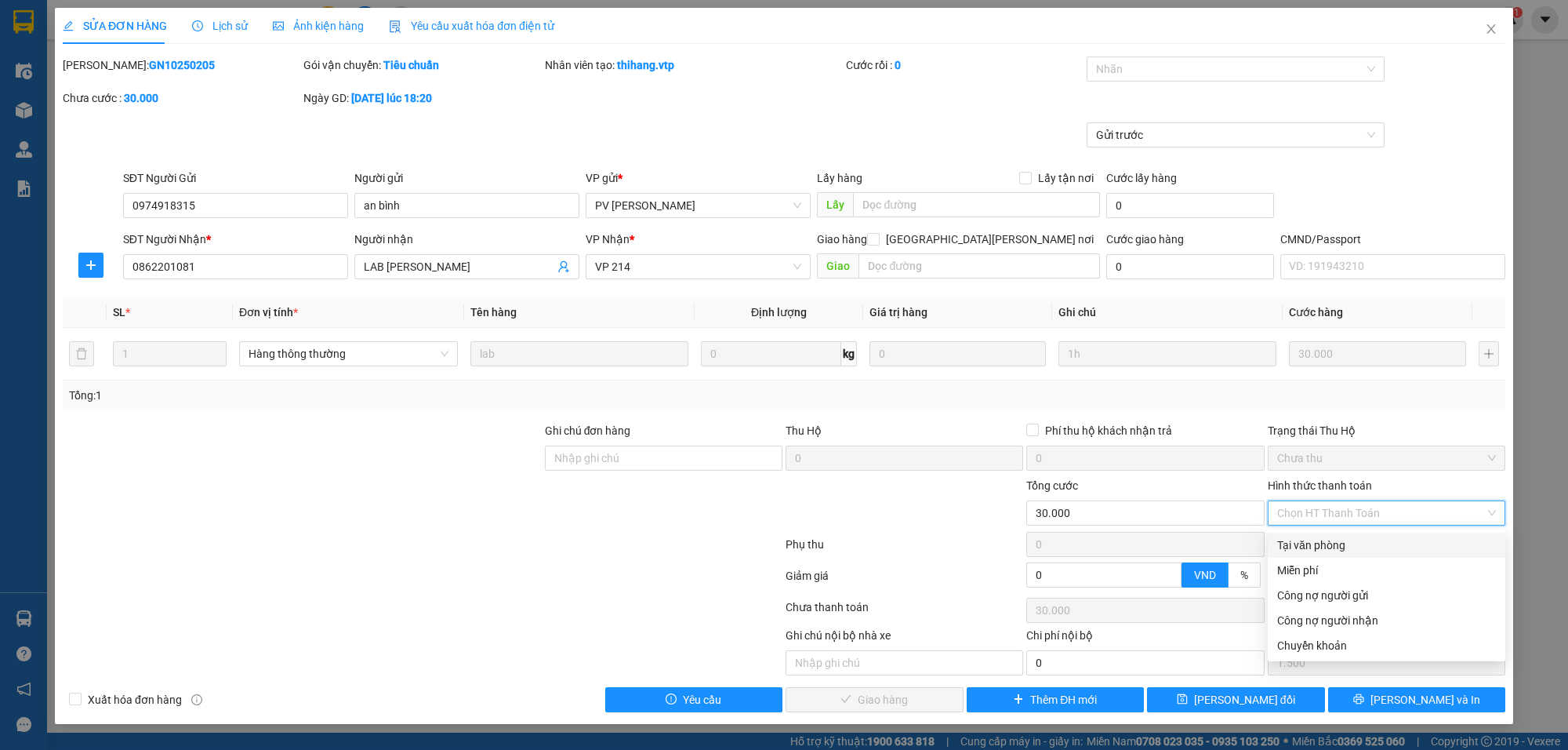
click at [1329, 537] on div "Tại văn phòng" at bounding box center [1386, 545] width 219 height 17
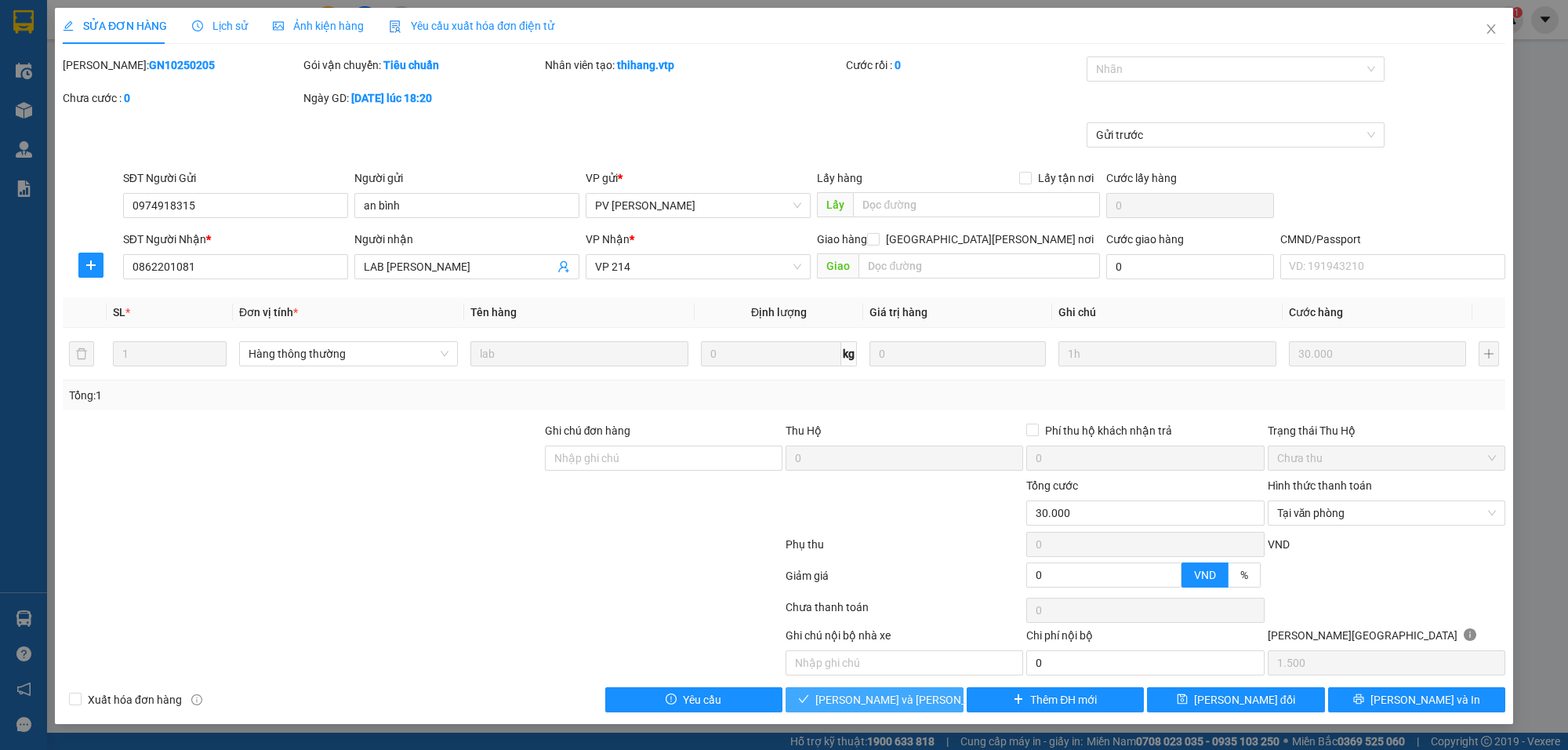
click at [906, 700] on span "[PERSON_NAME] và [PERSON_NAME] hàng" at bounding box center [921, 699] width 211 height 17
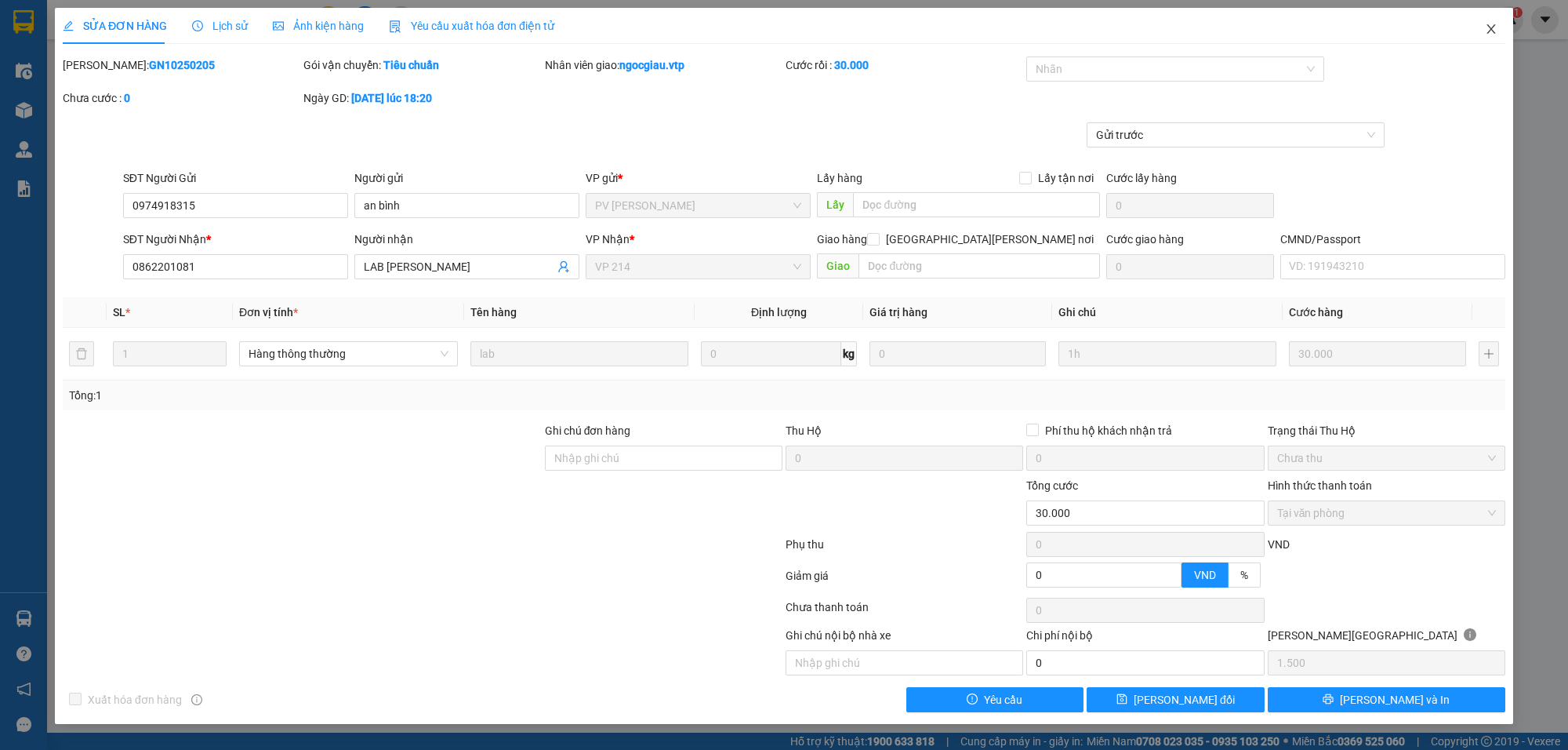
click at [1498, 25] on span "Close" at bounding box center [1491, 30] width 44 height 44
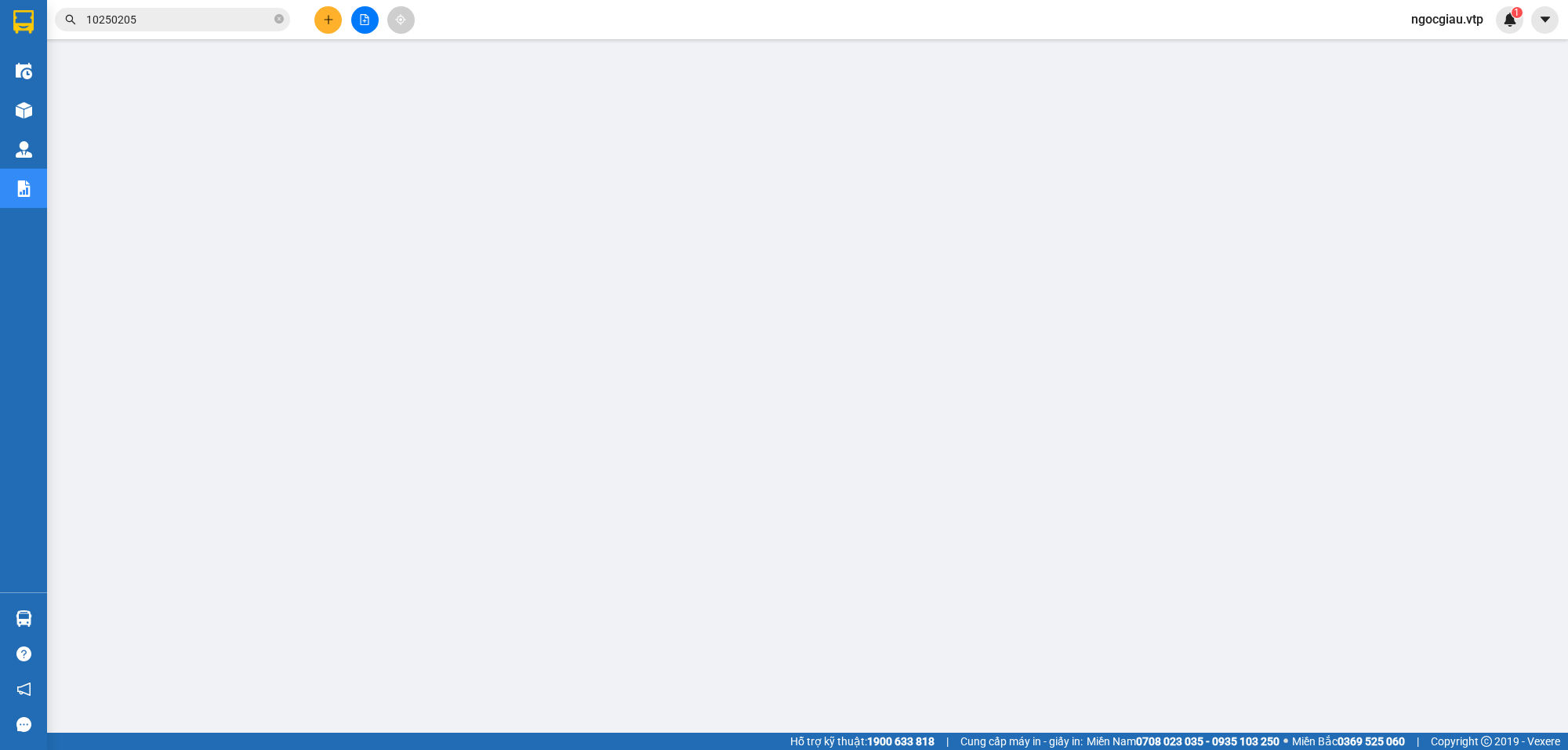
click at [176, 20] on input "10250205" at bounding box center [178, 19] width 185 height 17
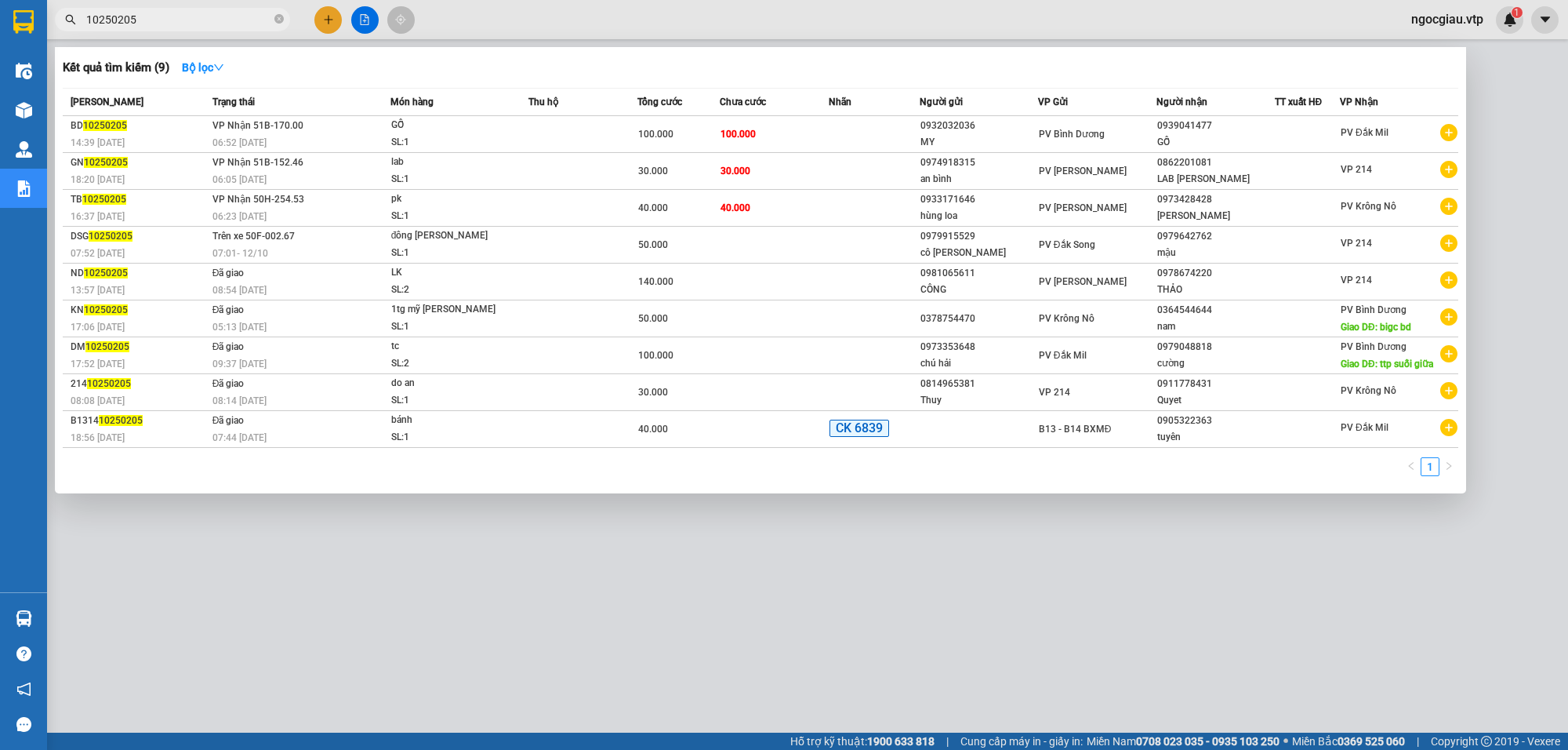
click at [176, 20] on input "10250205" at bounding box center [178, 19] width 185 height 17
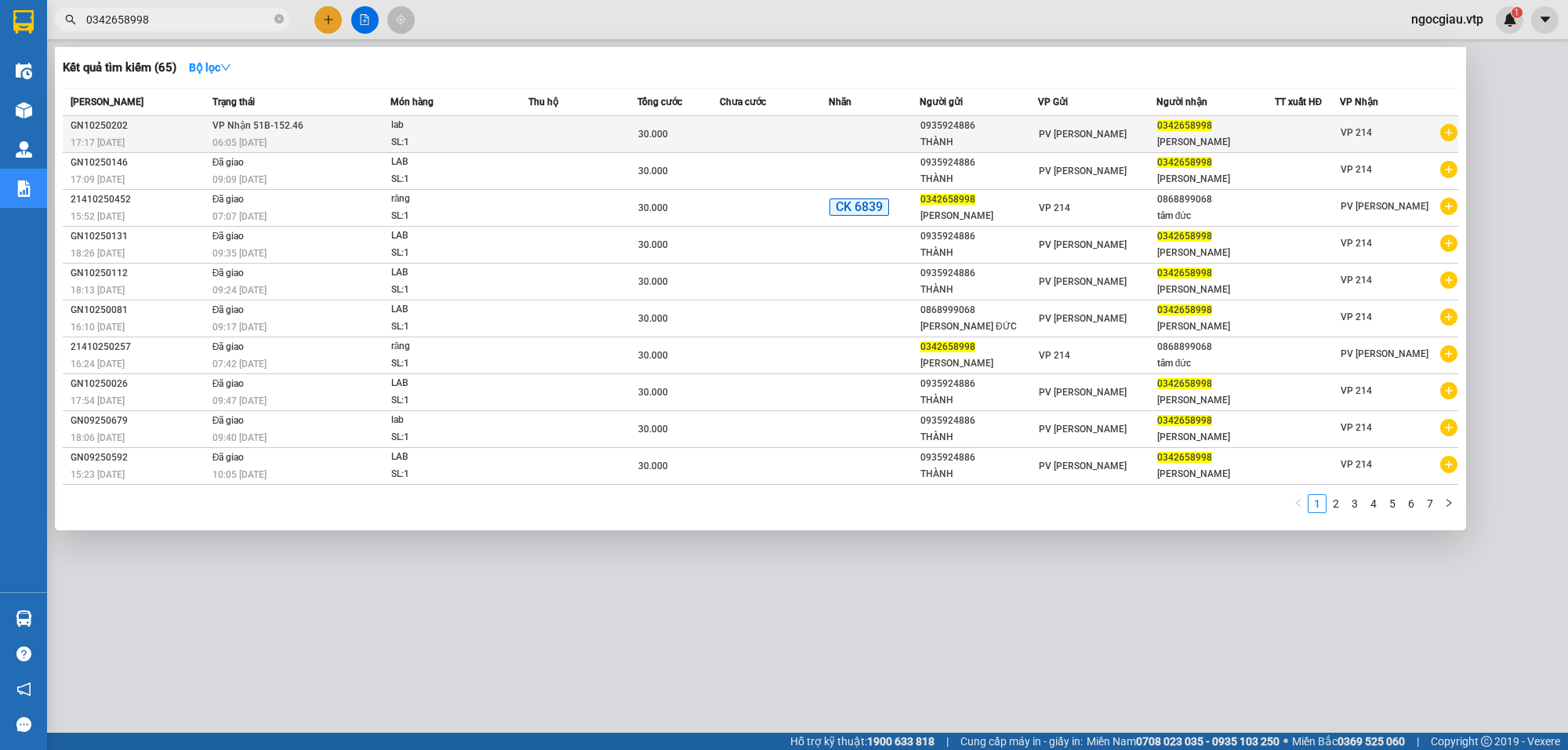
click at [787, 141] on td at bounding box center [774, 134] width 109 height 37
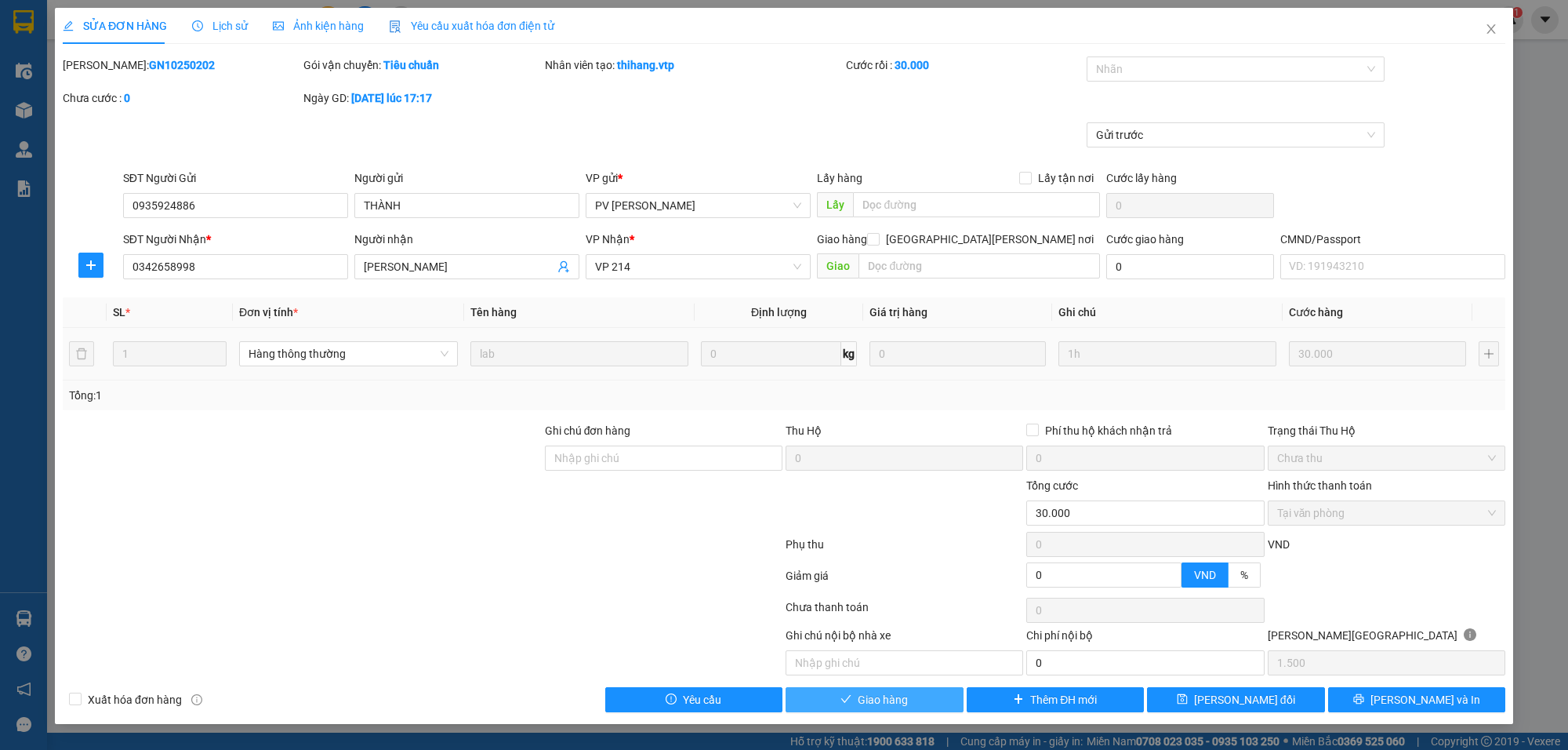
click at [895, 703] on span "Giao hàng" at bounding box center [883, 699] width 51 height 17
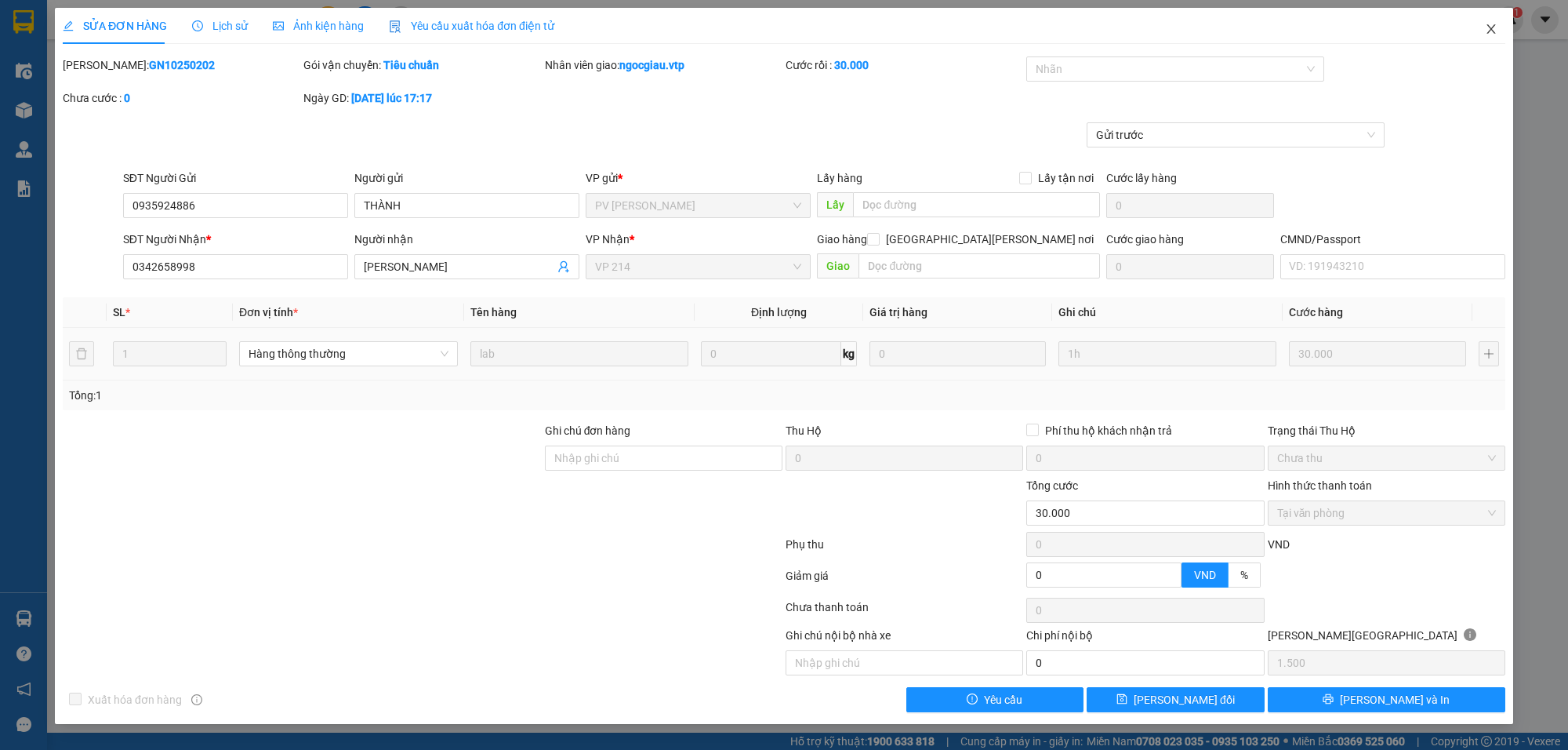
click at [1498, 25] on span "Close" at bounding box center [1491, 30] width 44 height 44
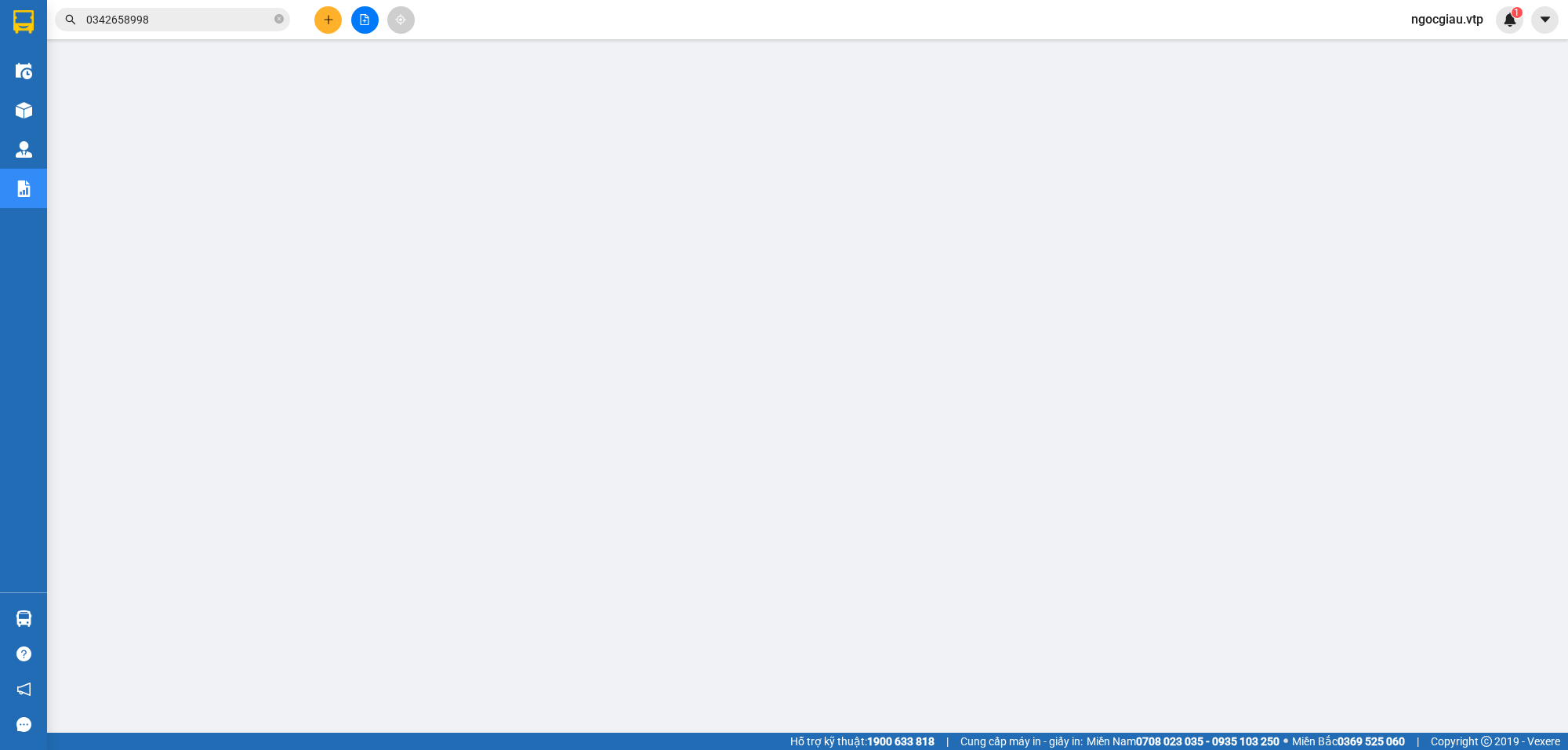
click at [206, 13] on input "0342658998" at bounding box center [178, 19] width 185 height 17
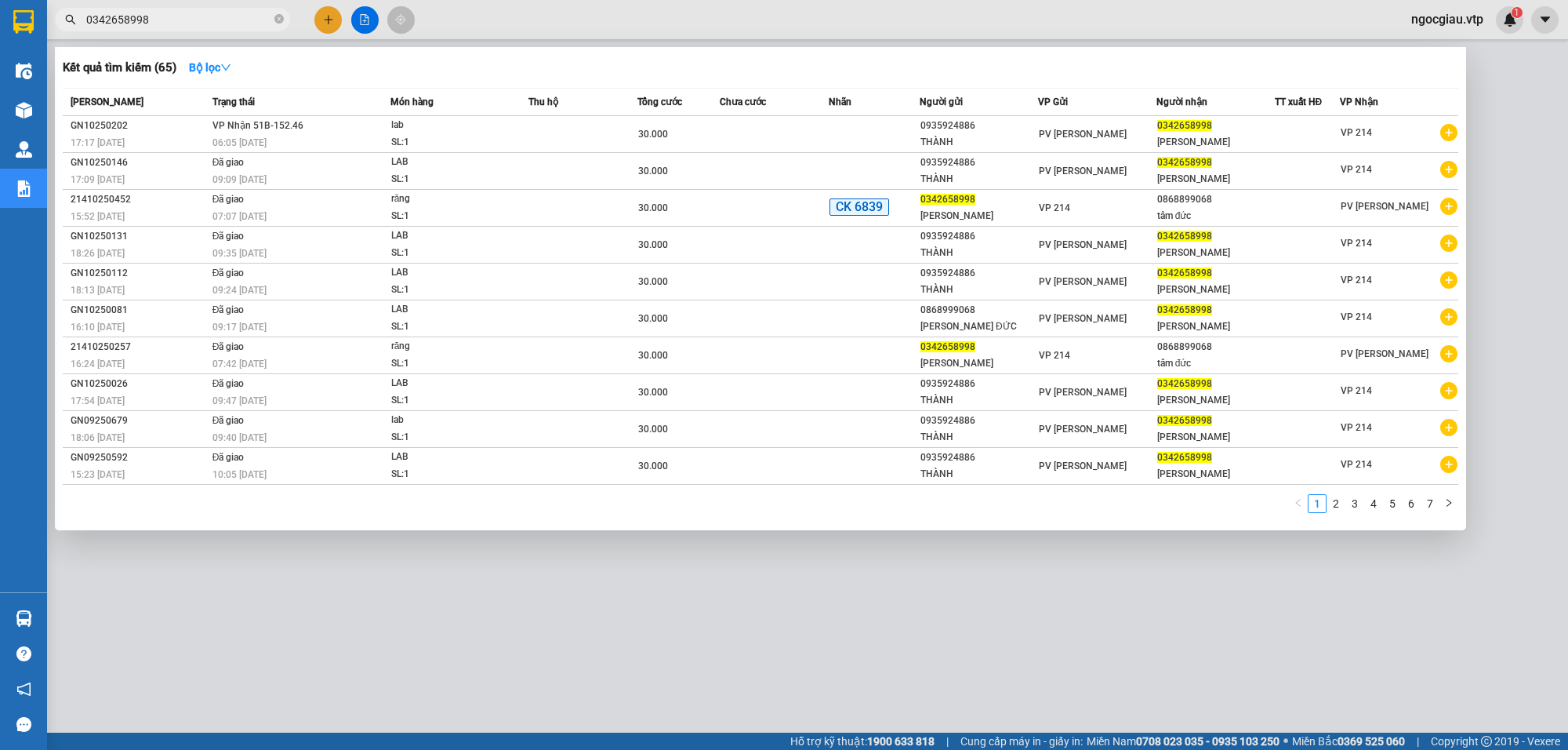
click at [206, 13] on input "0342658998" at bounding box center [178, 19] width 185 height 17
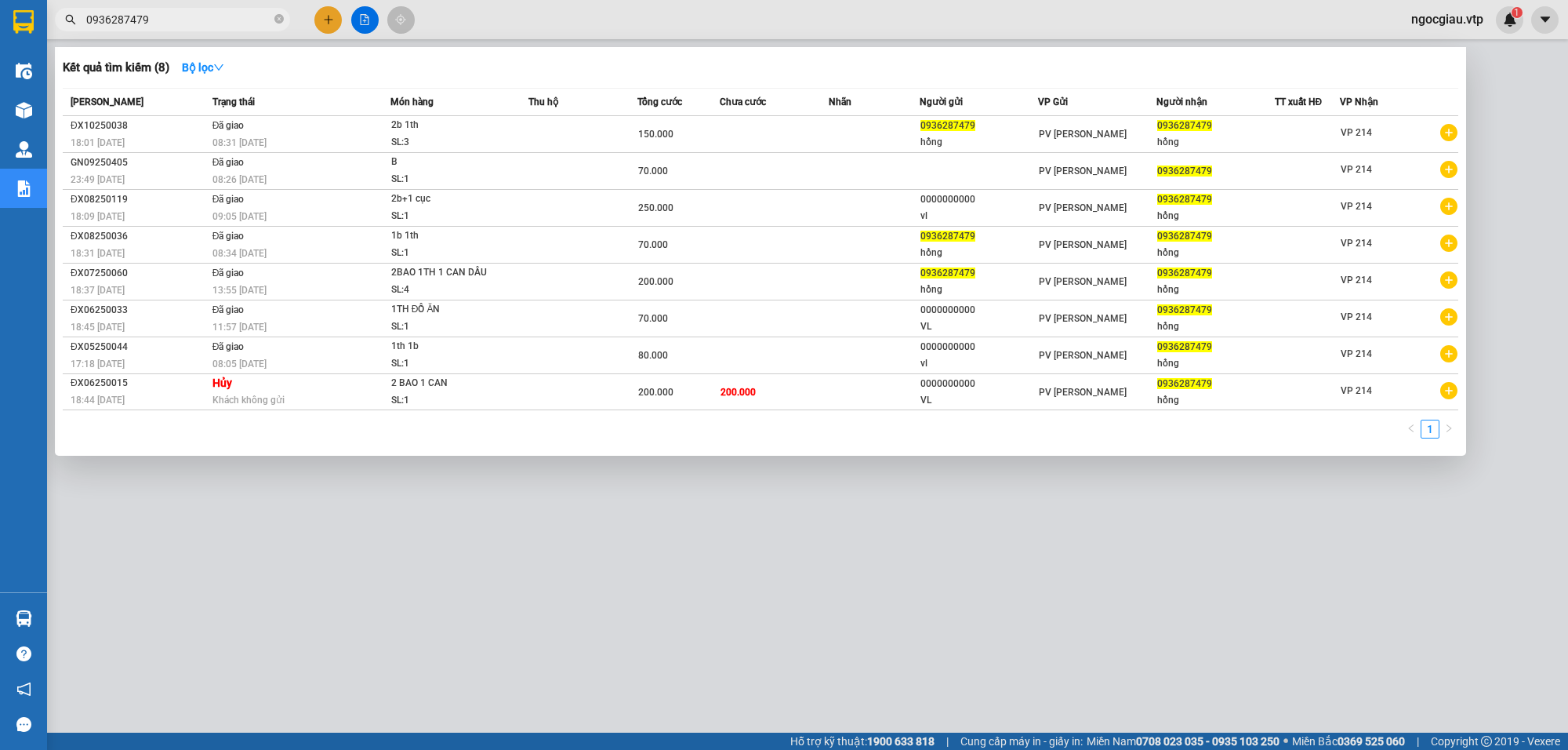
click at [169, 3] on div at bounding box center [784, 375] width 1568 height 750
click at [163, 22] on input "0936287479" at bounding box center [178, 19] width 185 height 17
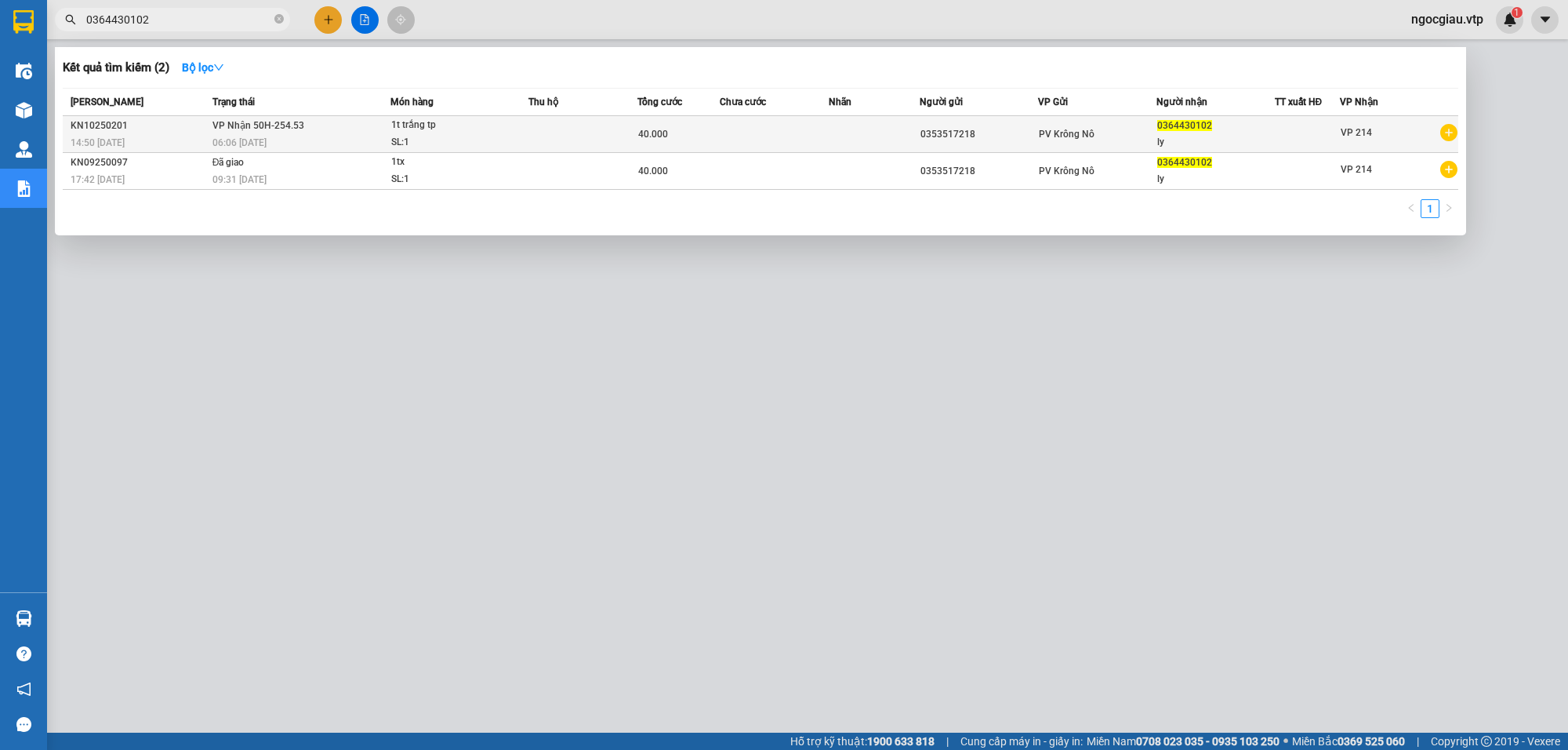
click at [500, 120] on div "1t trắng tp" at bounding box center [450, 125] width 117 height 17
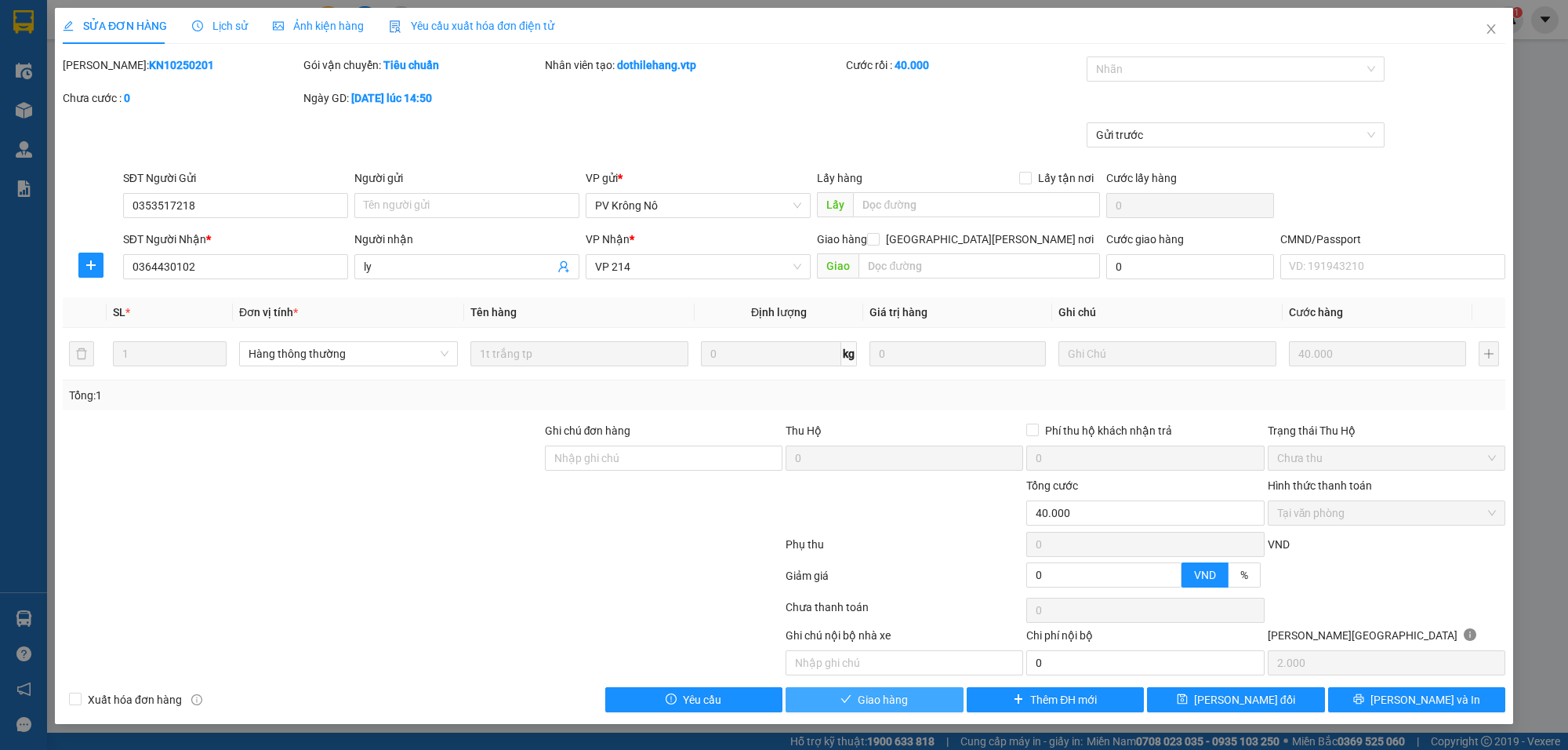
click at [849, 692] on button "Giao hàng" at bounding box center [874, 699] width 178 height 25
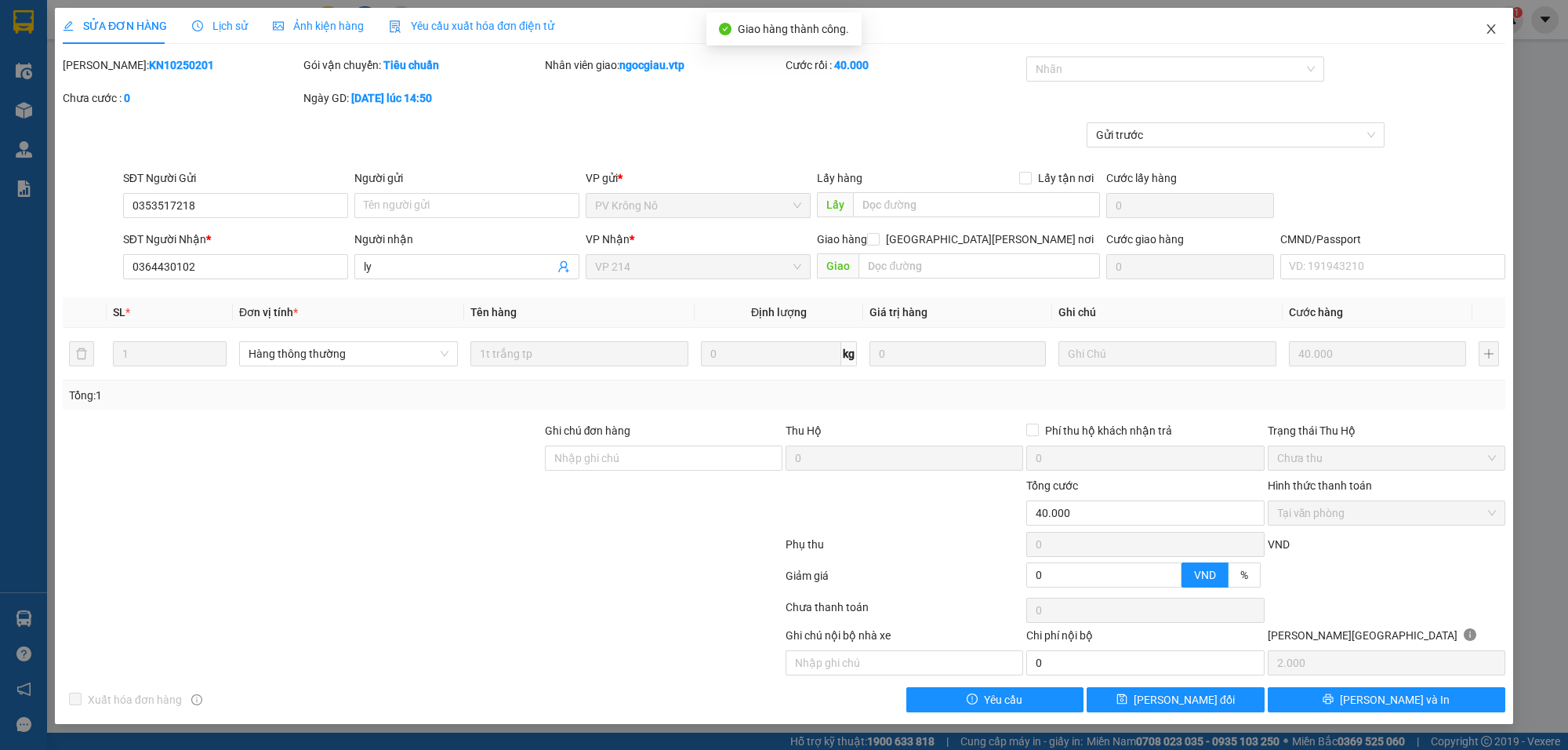
click at [1494, 27] on icon "close" at bounding box center [1491, 29] width 13 height 13
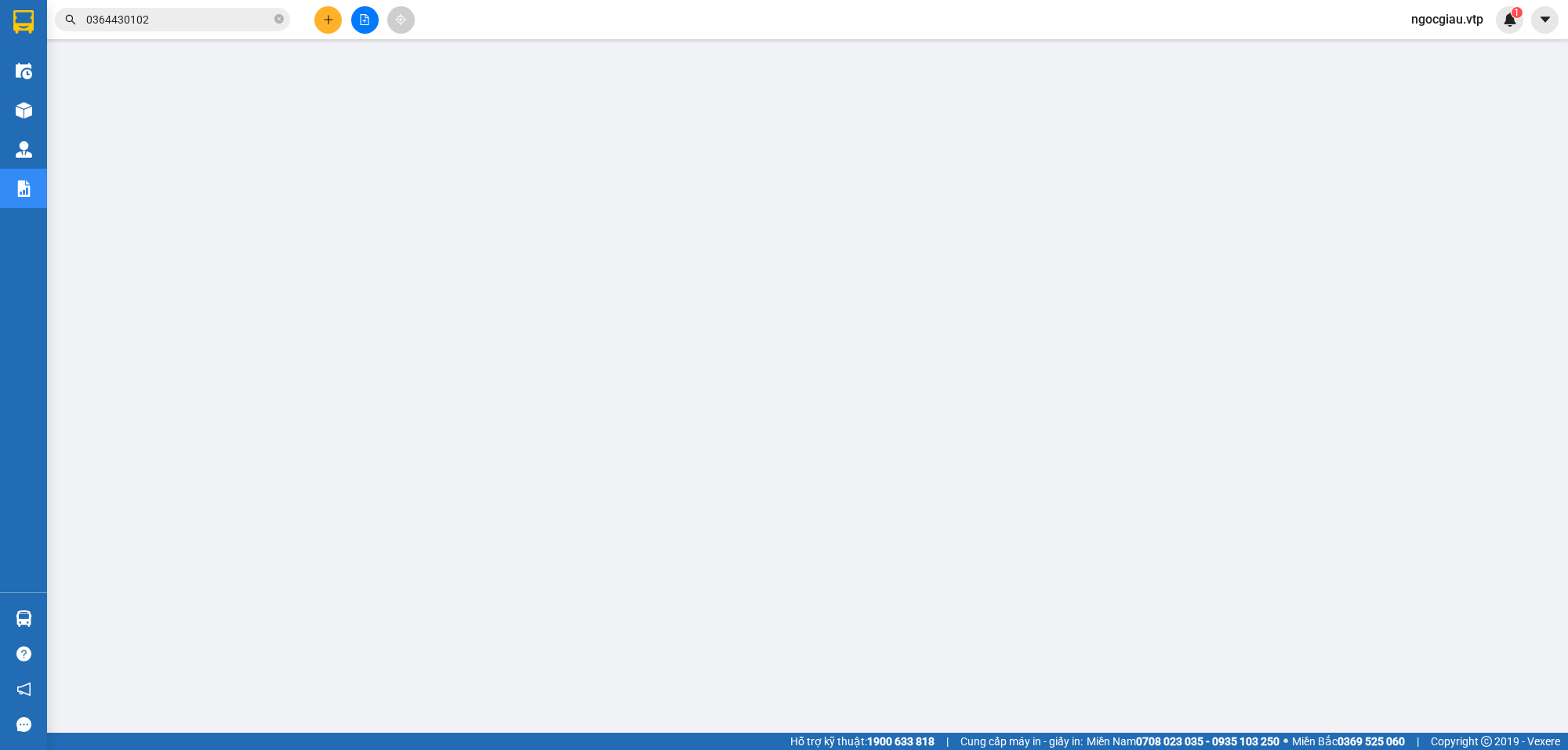
click at [181, 6] on div "Kết quả [PERSON_NAME] ( 2 ) Bộ lọc Mã ĐH Trạng thái Món hàng Thu hộ Tổng [PERSO…" at bounding box center [153, 20] width 306 height 27
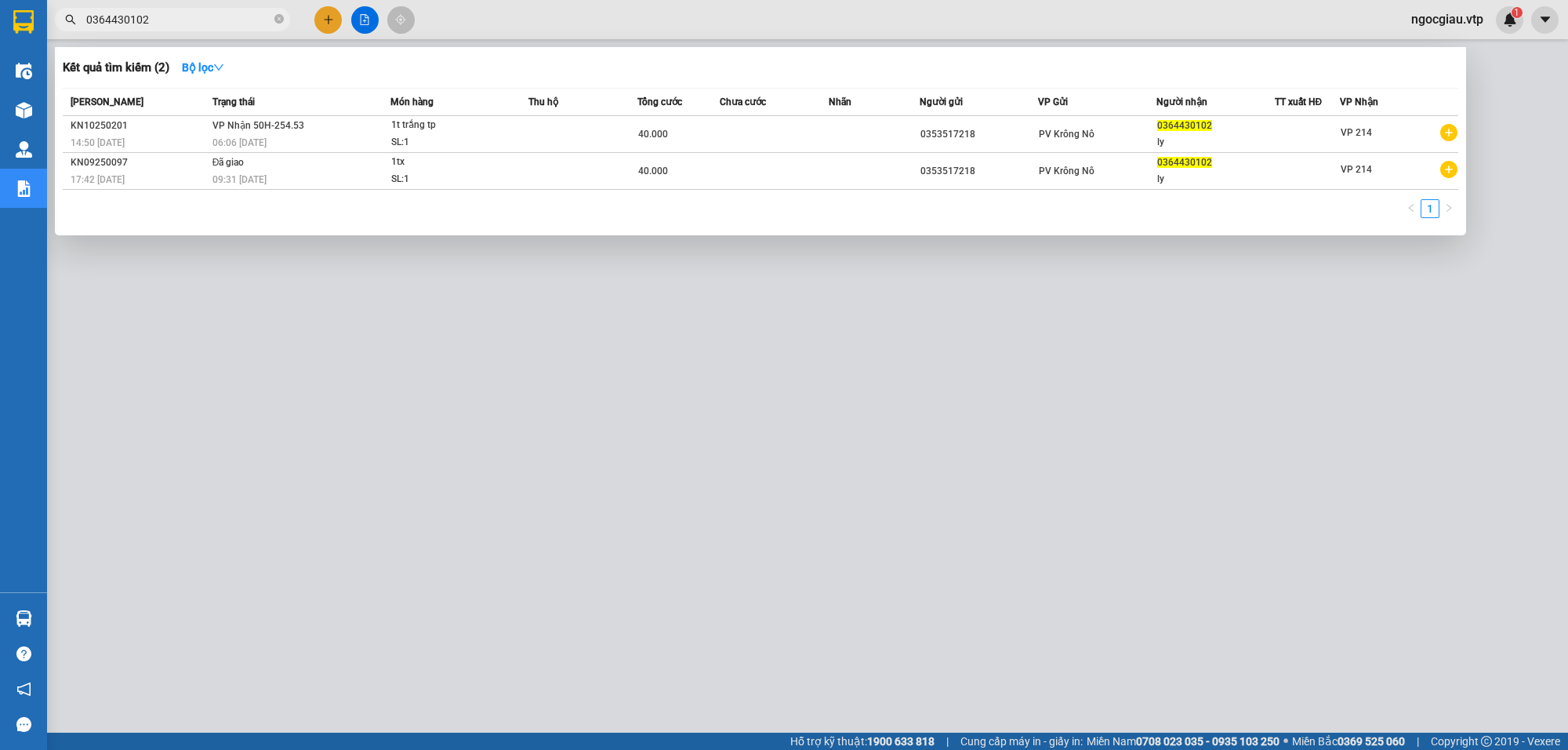
click at [166, 14] on input "0364430102" at bounding box center [178, 19] width 185 height 17
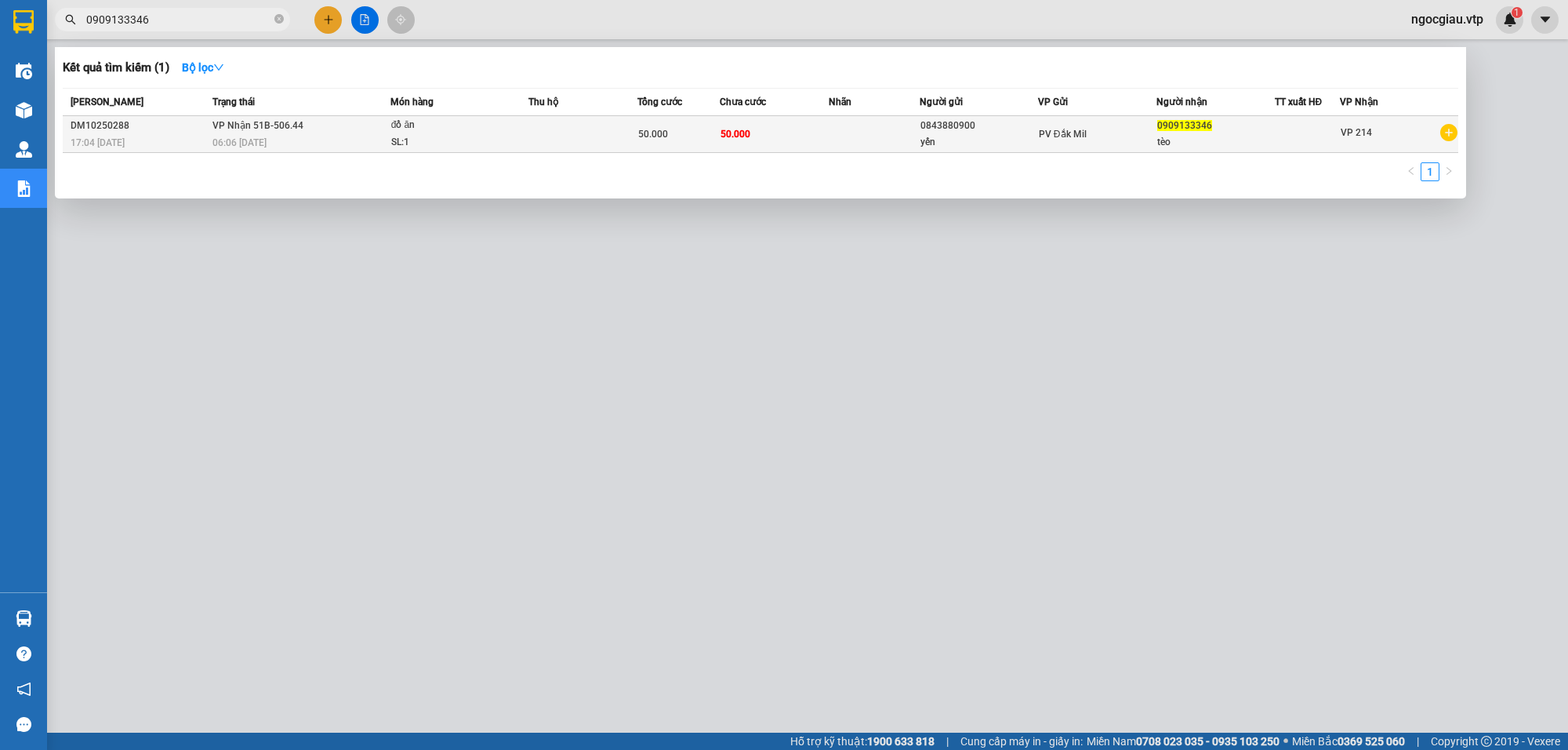
click at [535, 127] on td at bounding box center [583, 134] width 109 height 37
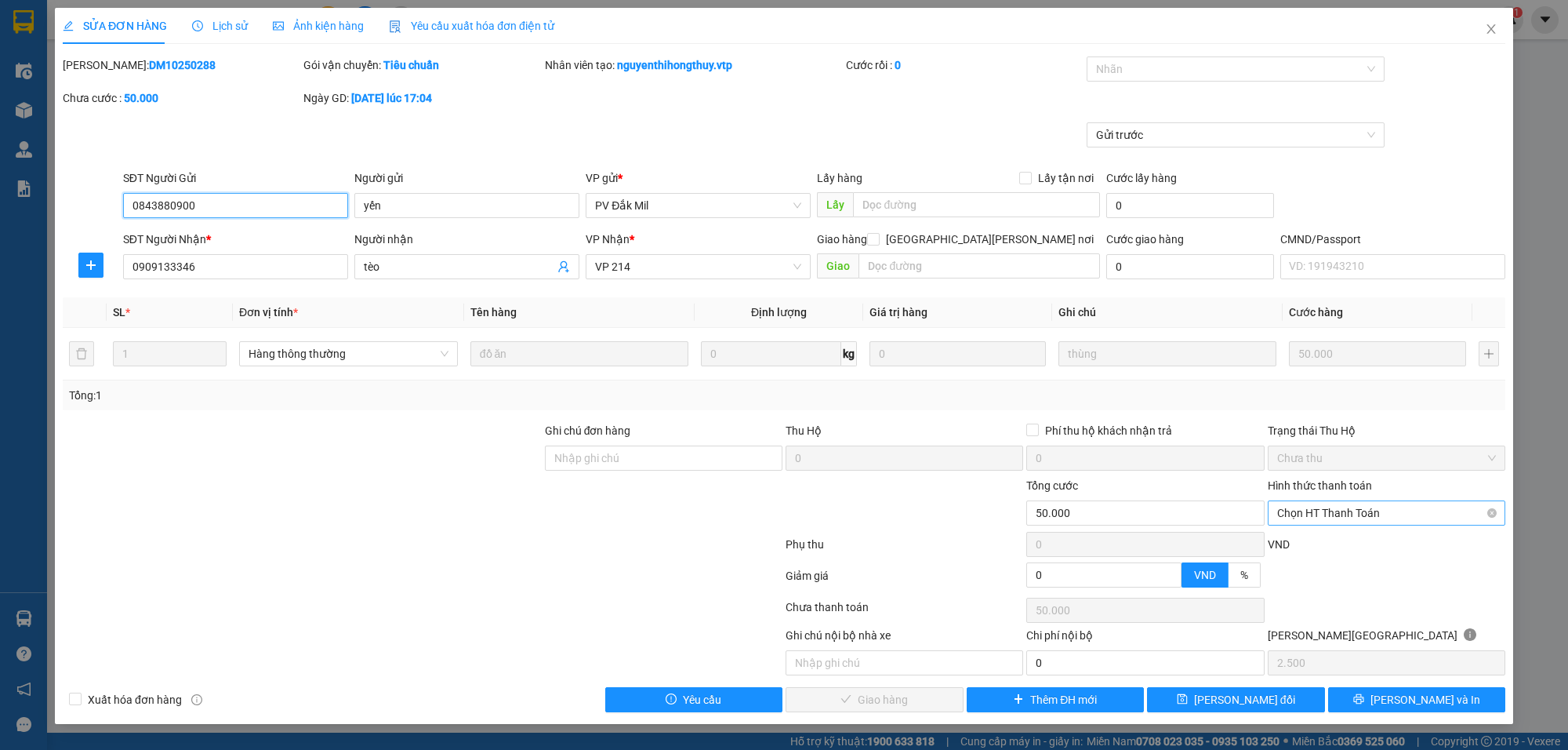
click at [1323, 511] on span "Chọn HT Thanh Toán" at bounding box center [1386, 513] width 219 height 23
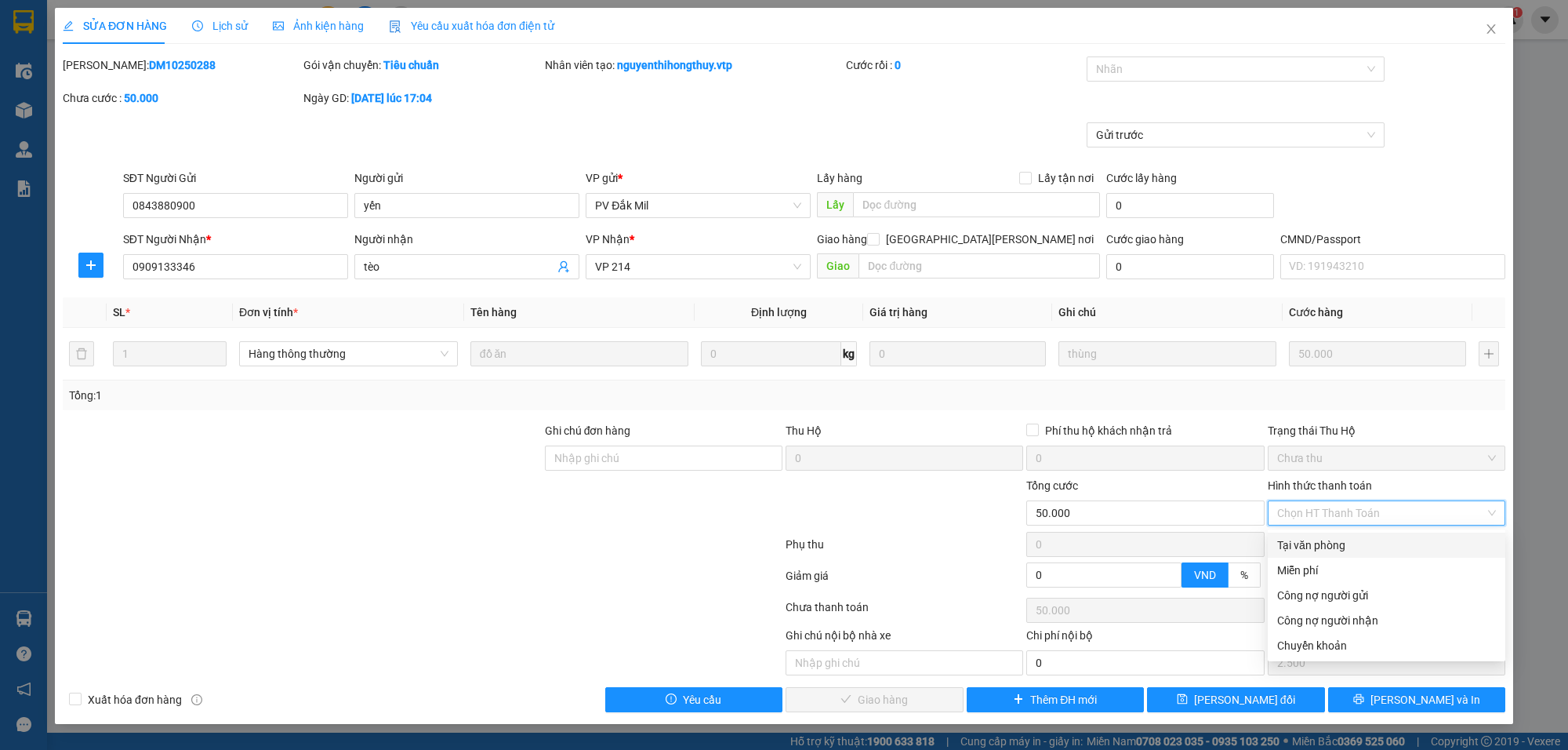
click at [1302, 537] on div "Tại văn phòng" at bounding box center [1386, 545] width 219 height 17
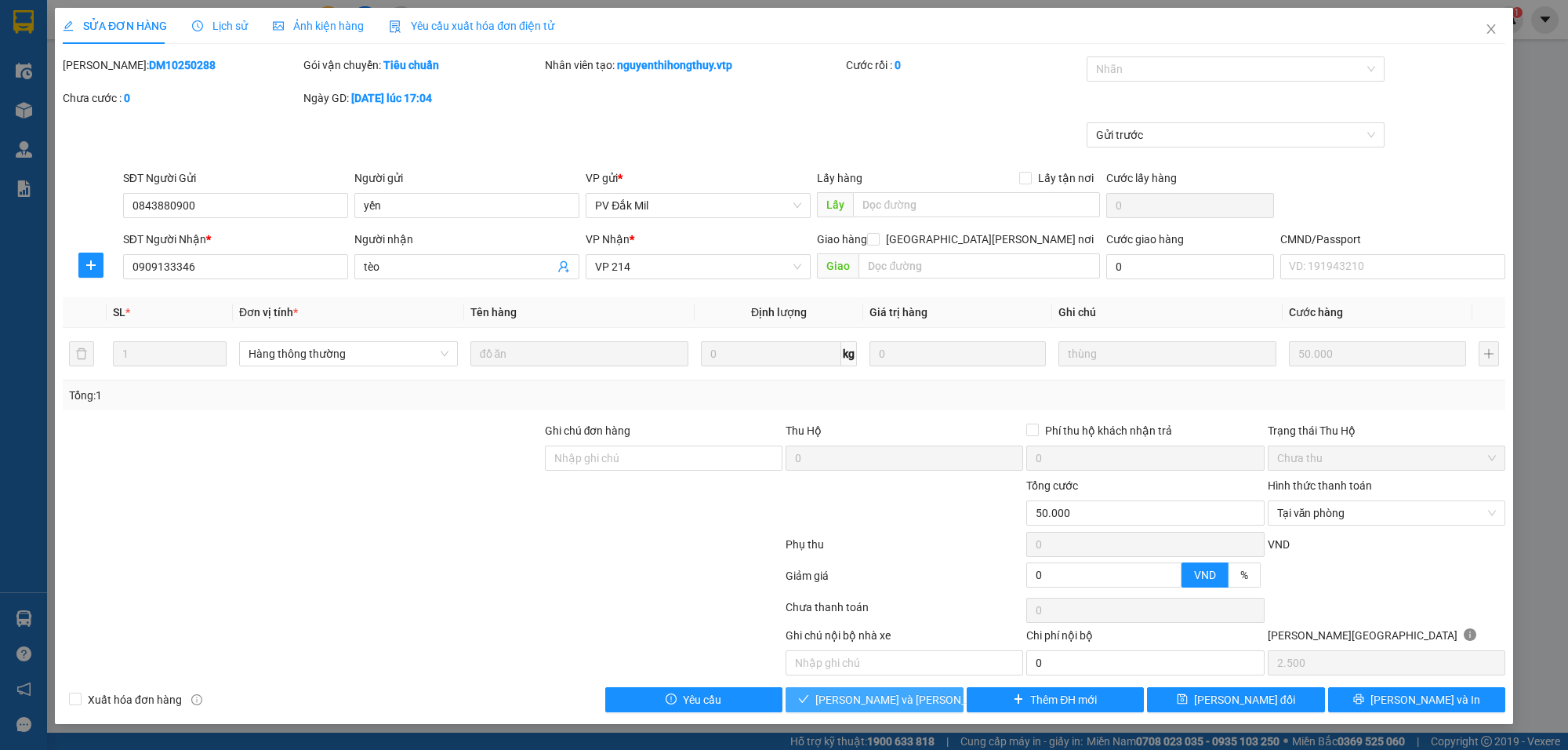
click at [913, 692] on span "[PERSON_NAME] và [PERSON_NAME] hàng" at bounding box center [921, 699] width 211 height 17
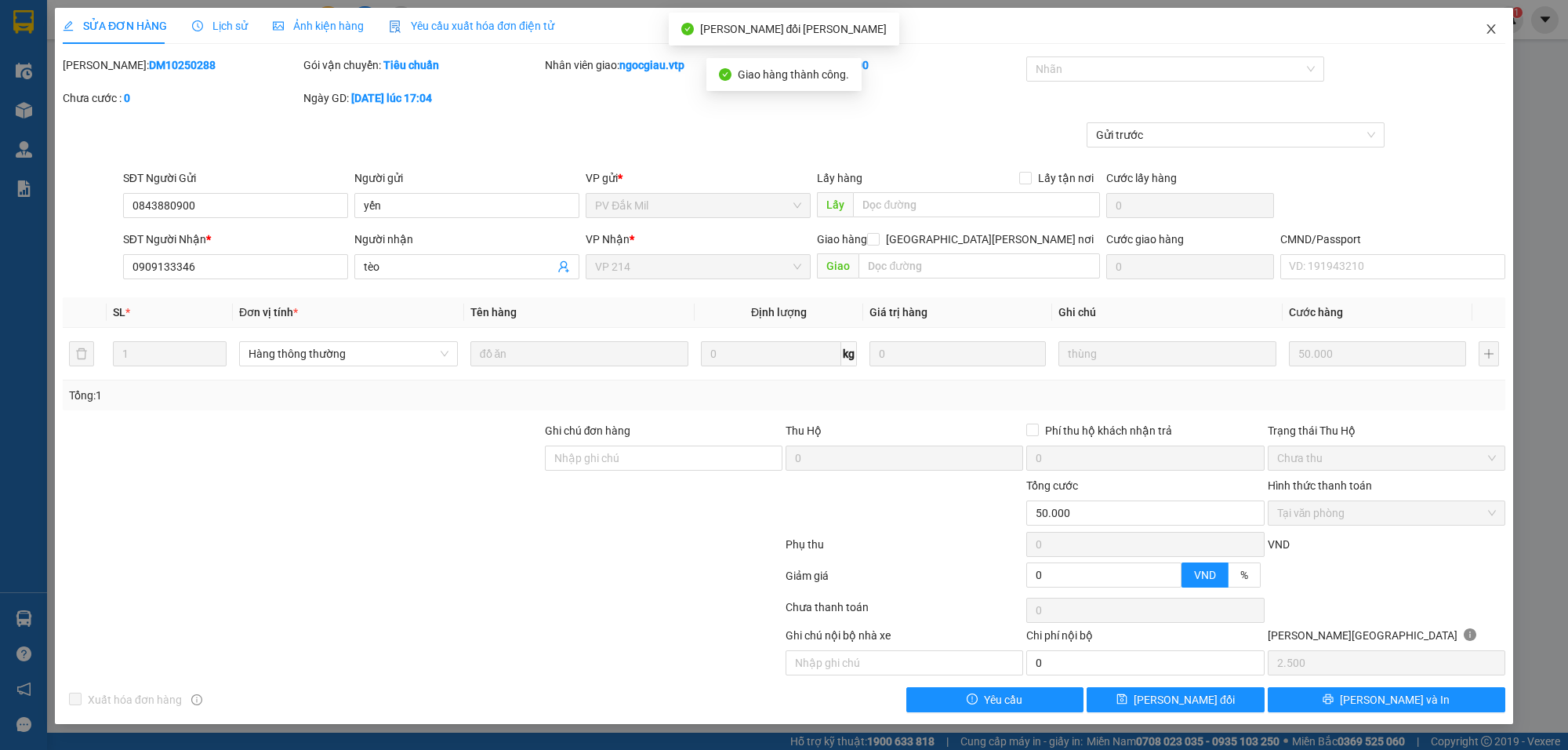
click at [1490, 24] on icon "close" at bounding box center [1491, 29] width 13 height 13
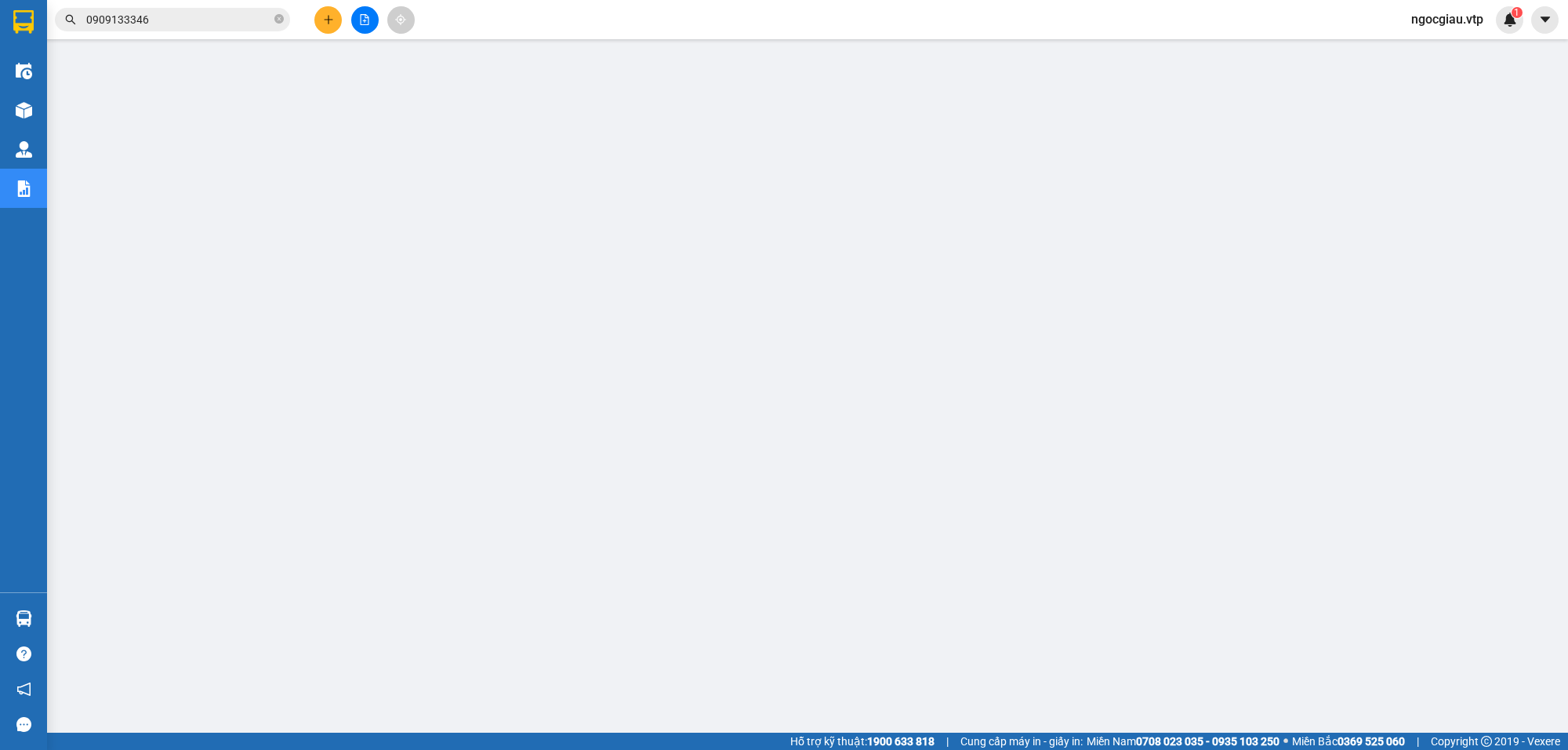
click at [170, 13] on input "0909133346" at bounding box center [178, 19] width 185 height 17
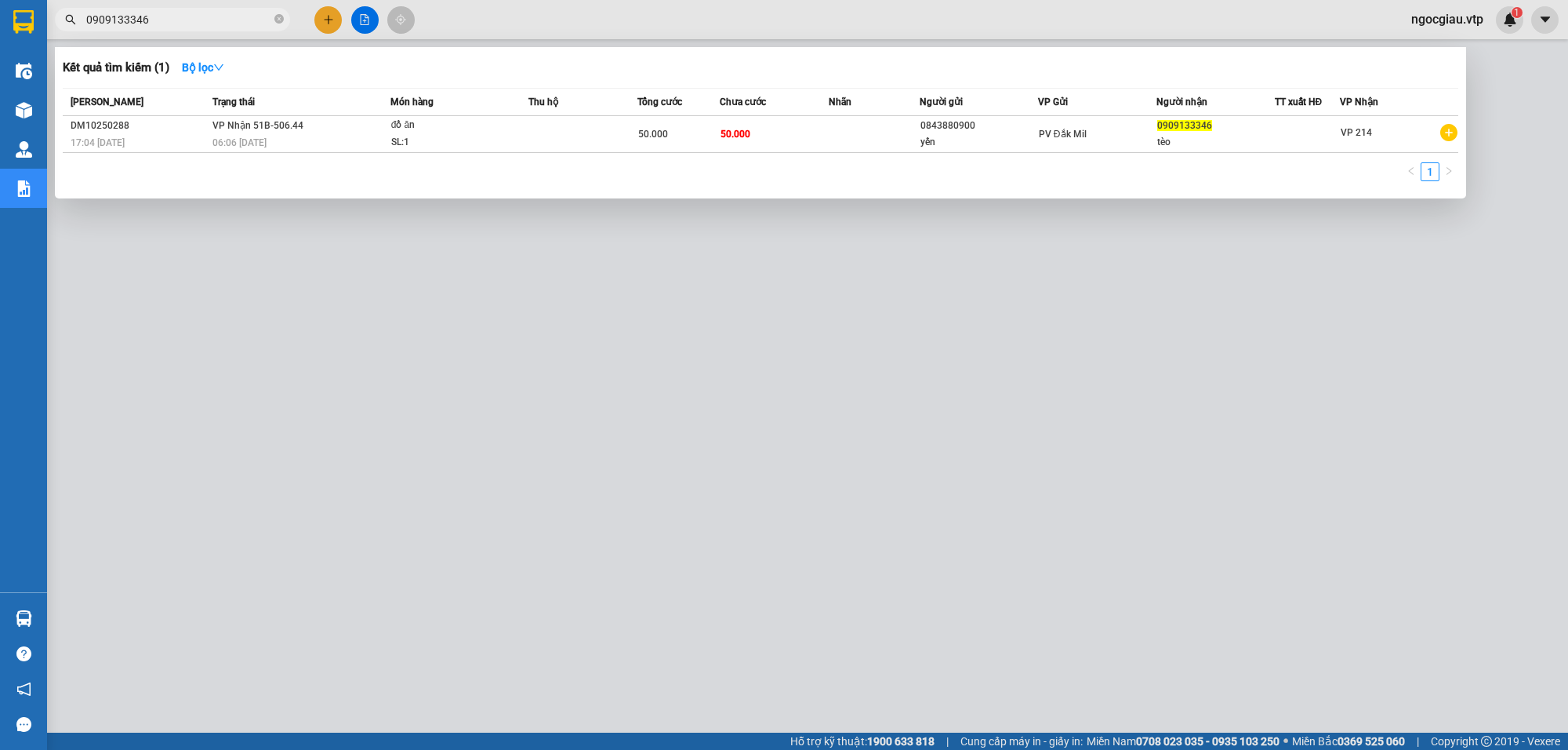
click at [170, 13] on input "0909133346" at bounding box center [178, 19] width 185 height 17
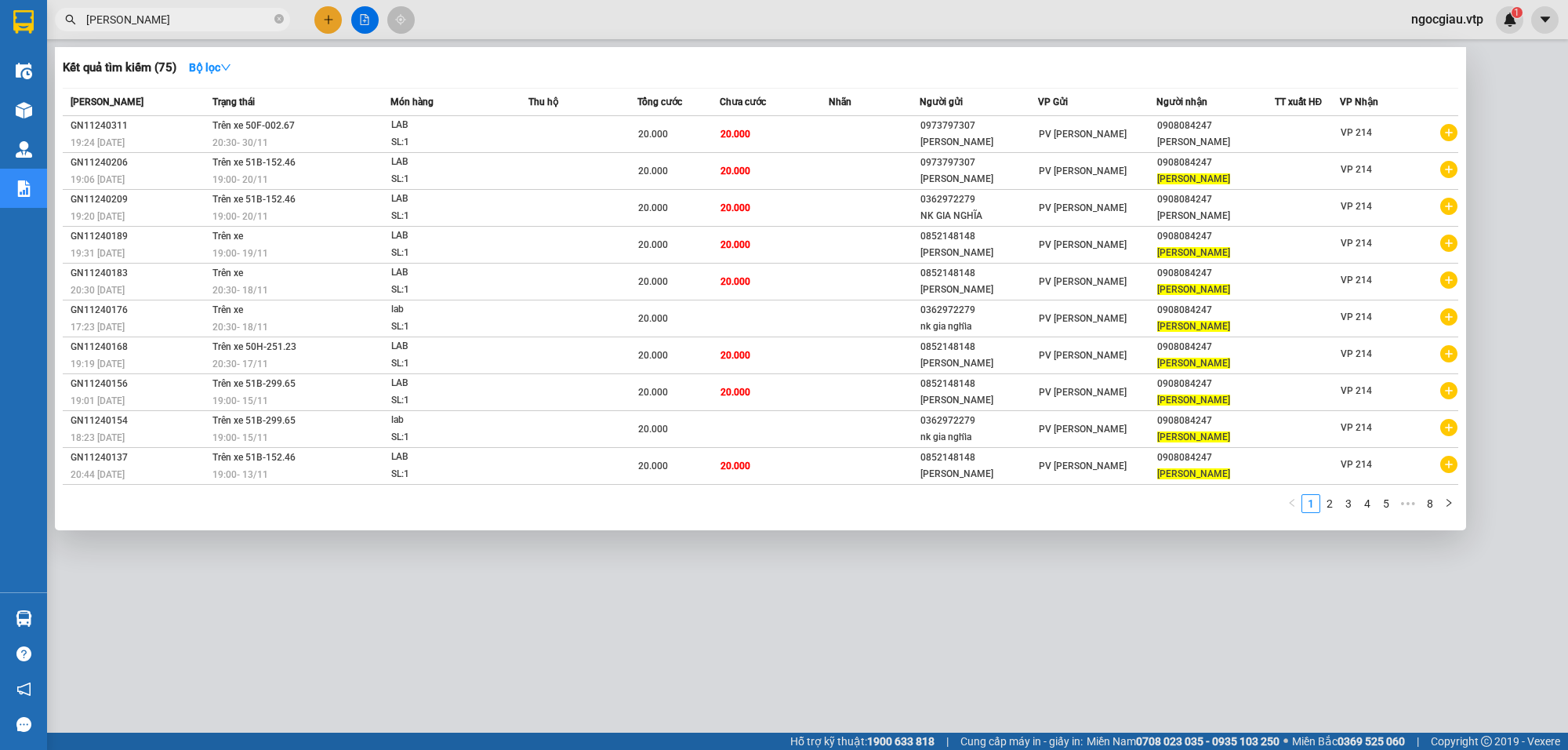
click at [163, 17] on input "[PERSON_NAME]" at bounding box center [178, 19] width 185 height 17
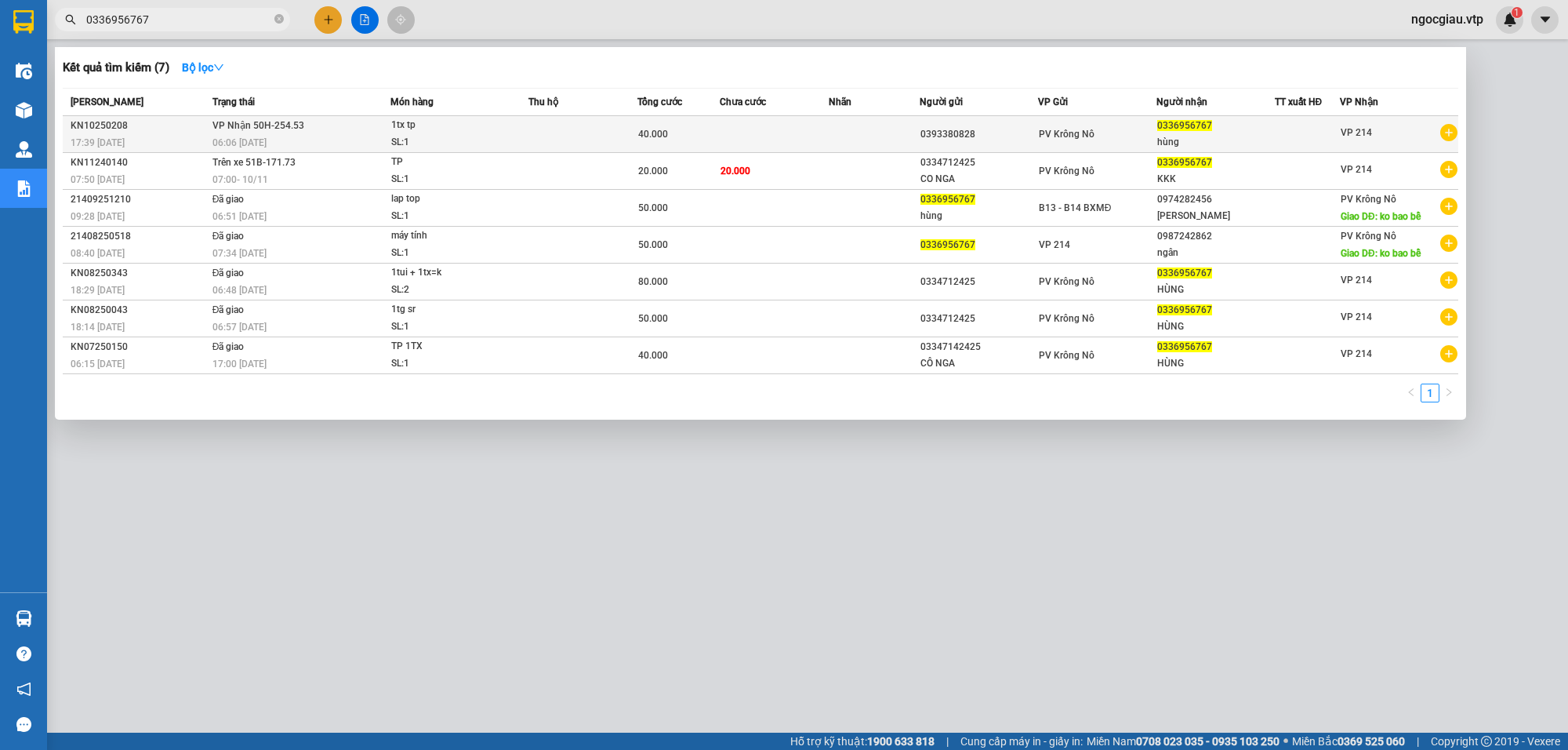
click at [734, 132] on td at bounding box center [774, 134] width 109 height 37
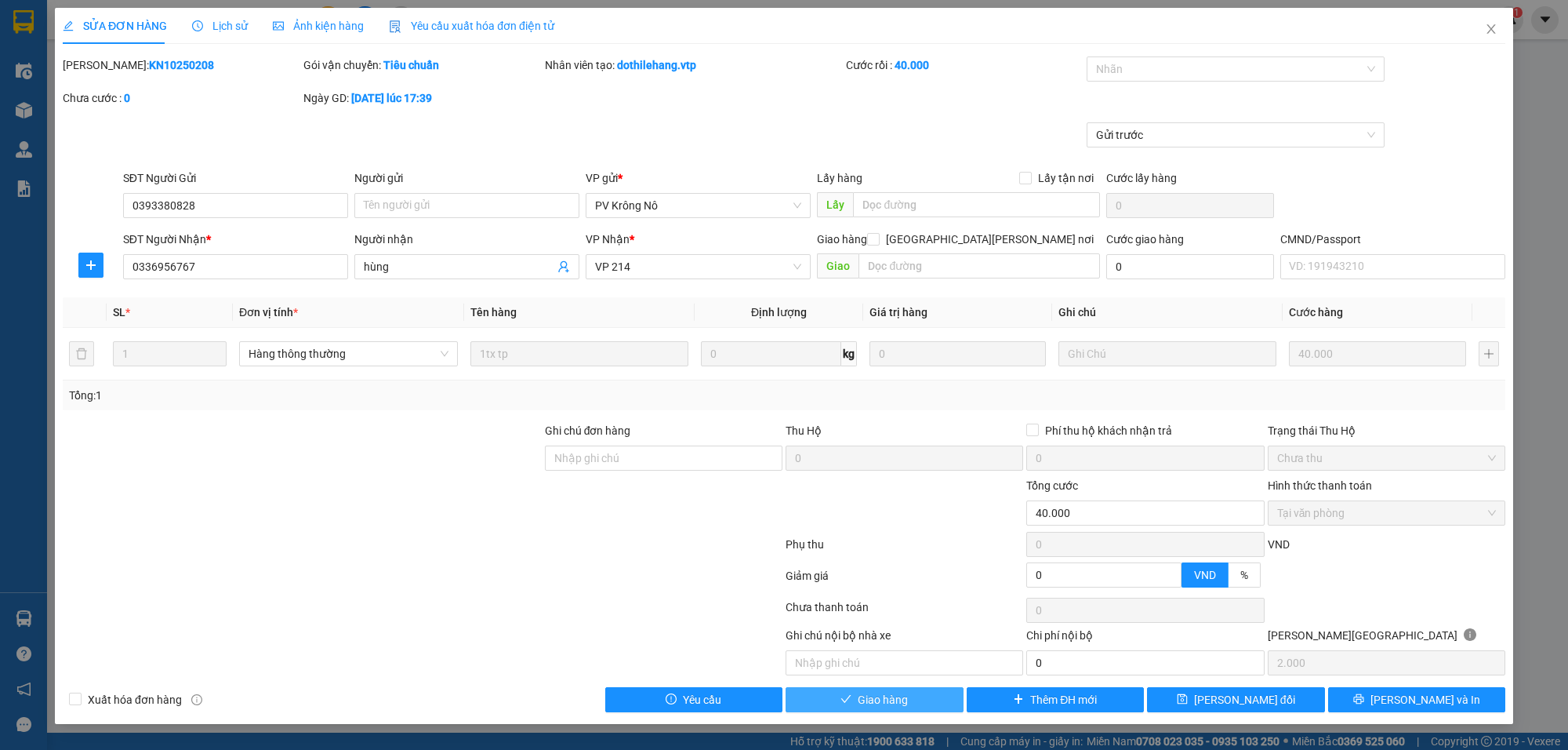
click at [895, 707] on span "Giao hàng" at bounding box center [883, 699] width 51 height 17
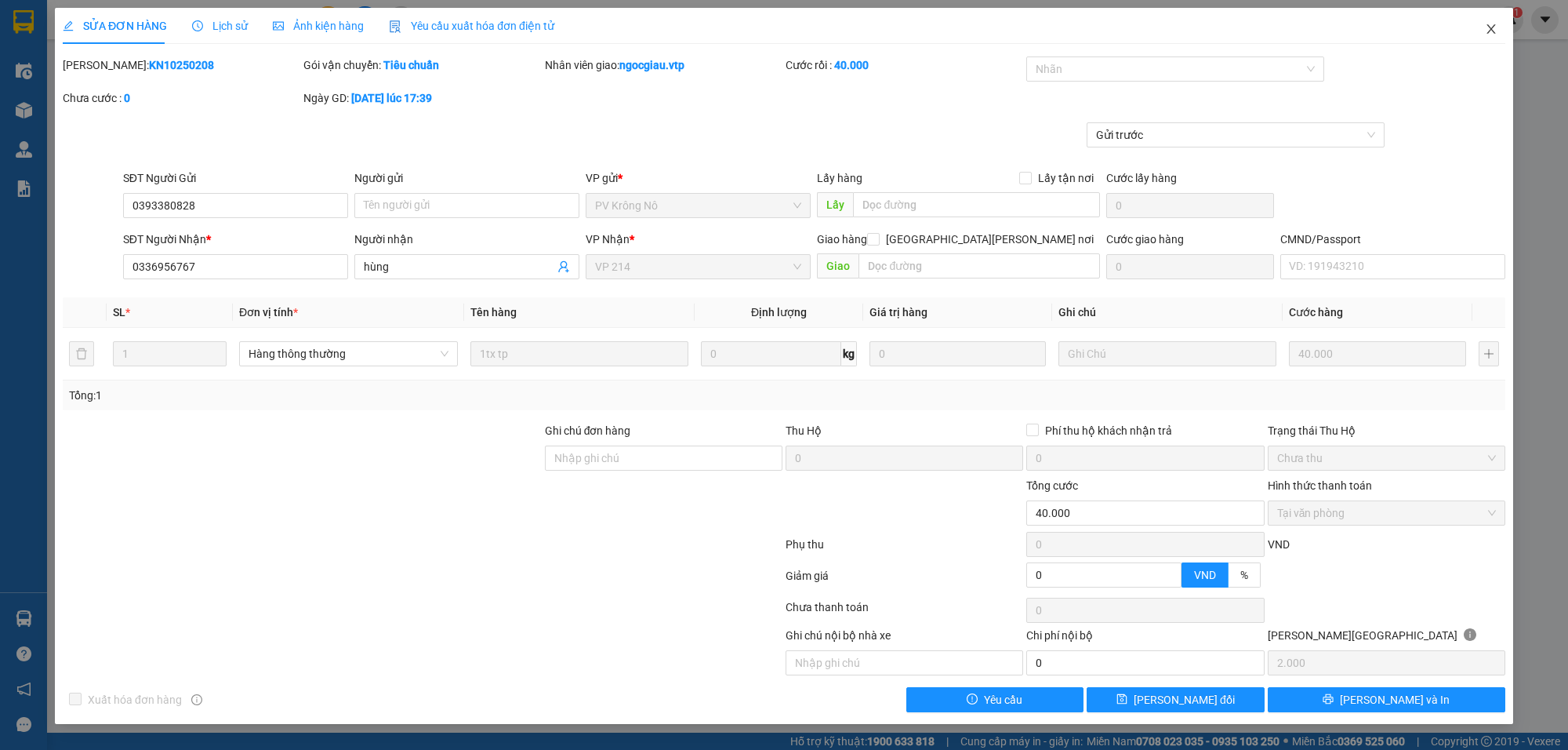
click at [1490, 27] on icon "close" at bounding box center [1491, 29] width 13 height 13
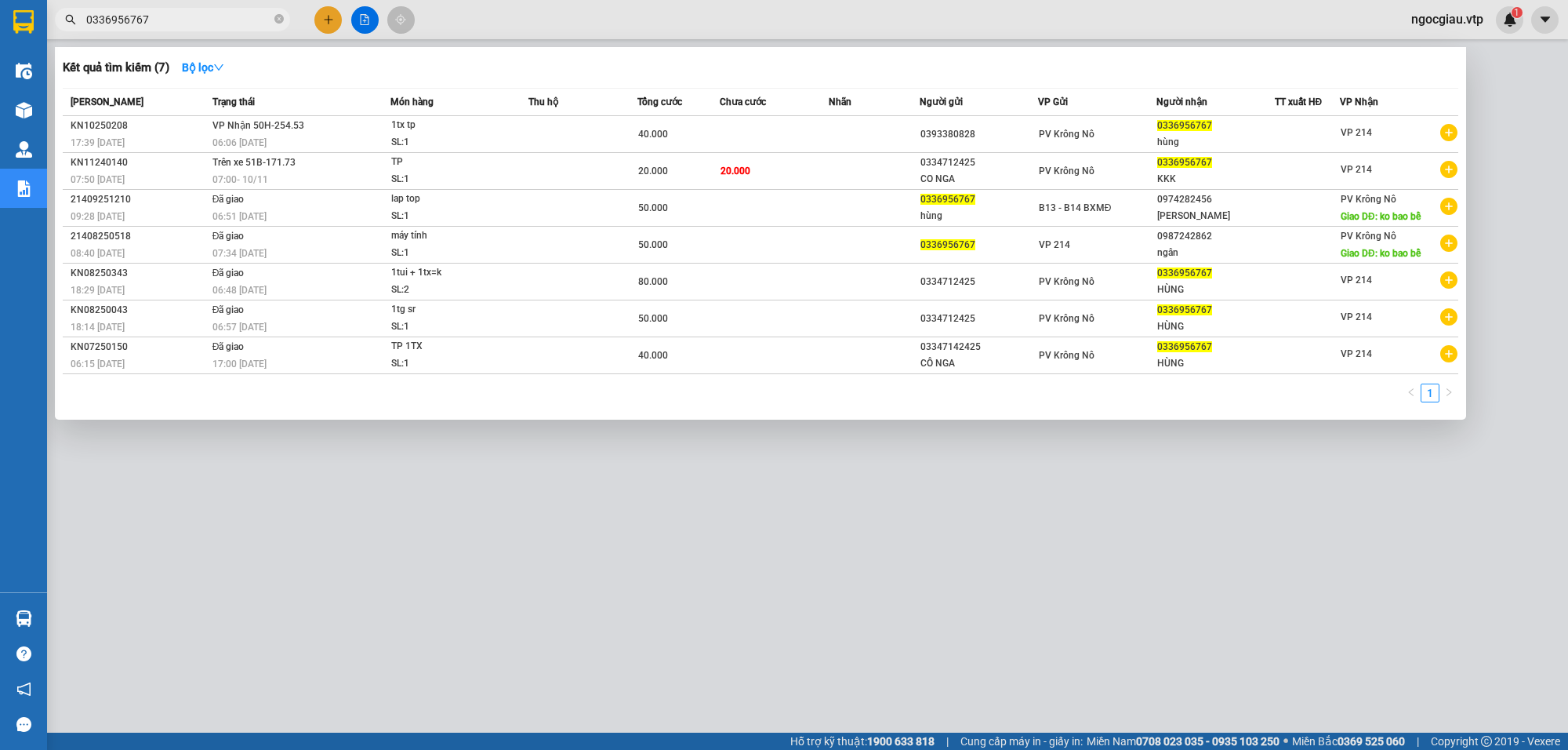
click at [175, 21] on input "0336956767" at bounding box center [178, 19] width 185 height 17
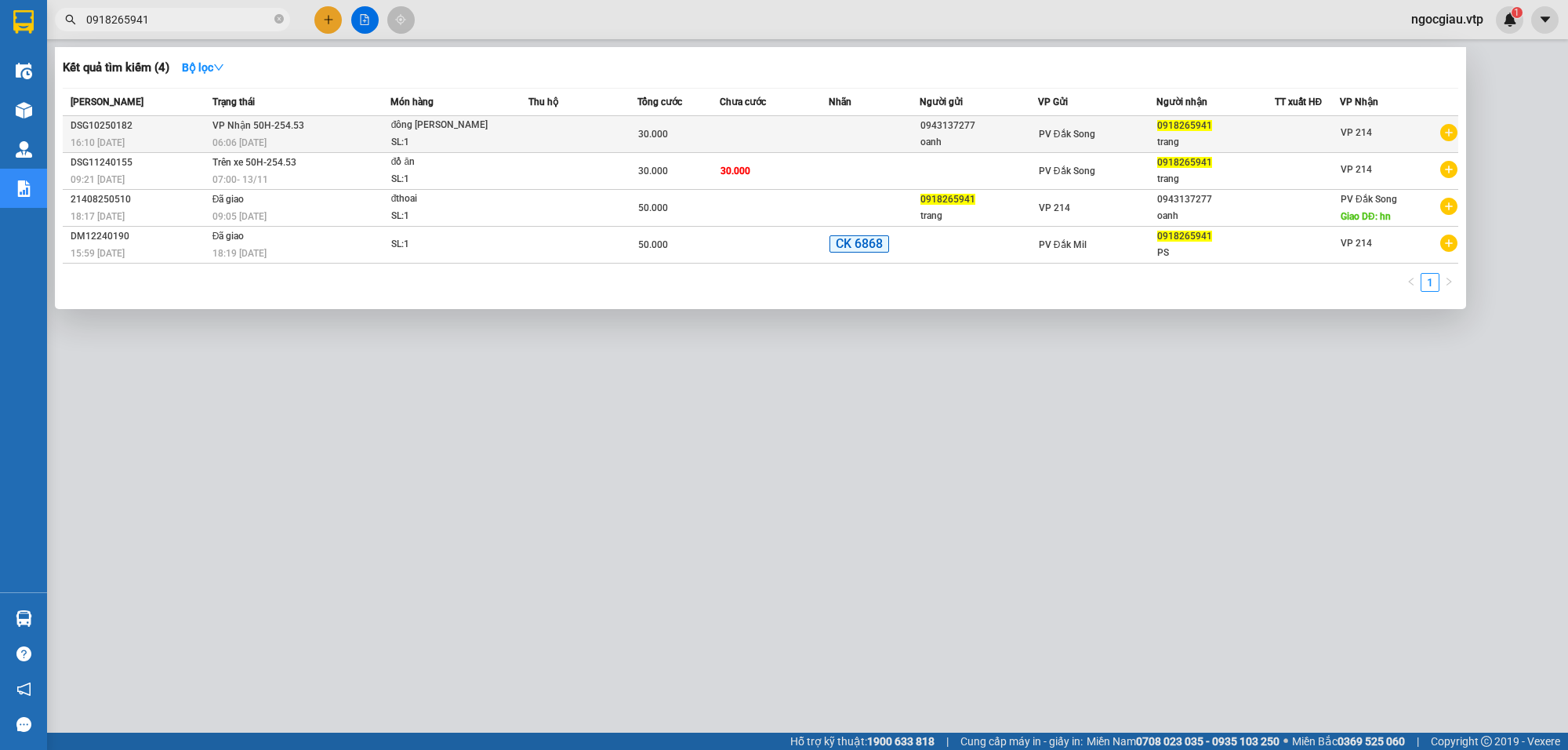
click at [661, 124] on td "30.000" at bounding box center [678, 134] width 81 height 37
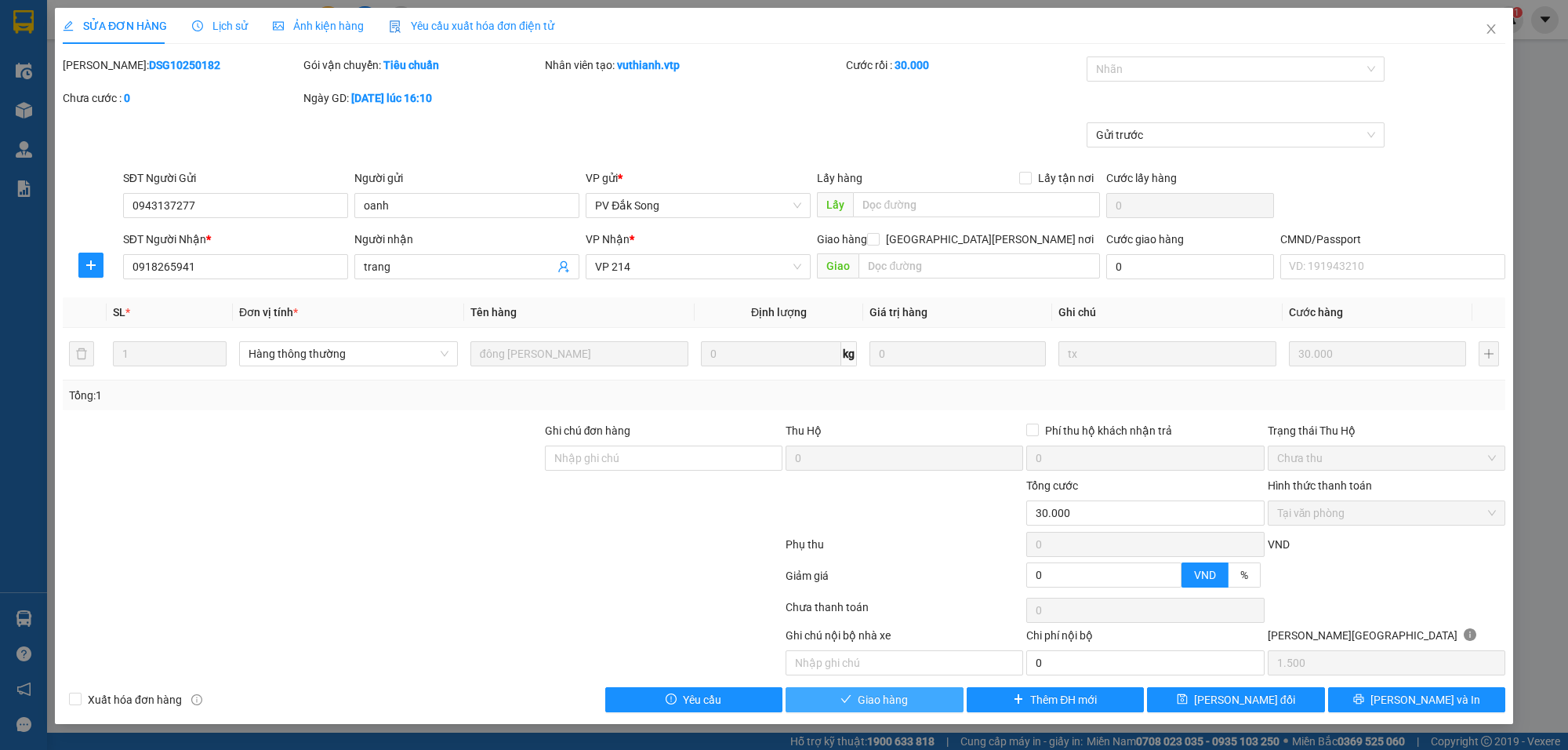
click at [910, 698] on button "Giao hàng" at bounding box center [874, 699] width 178 height 25
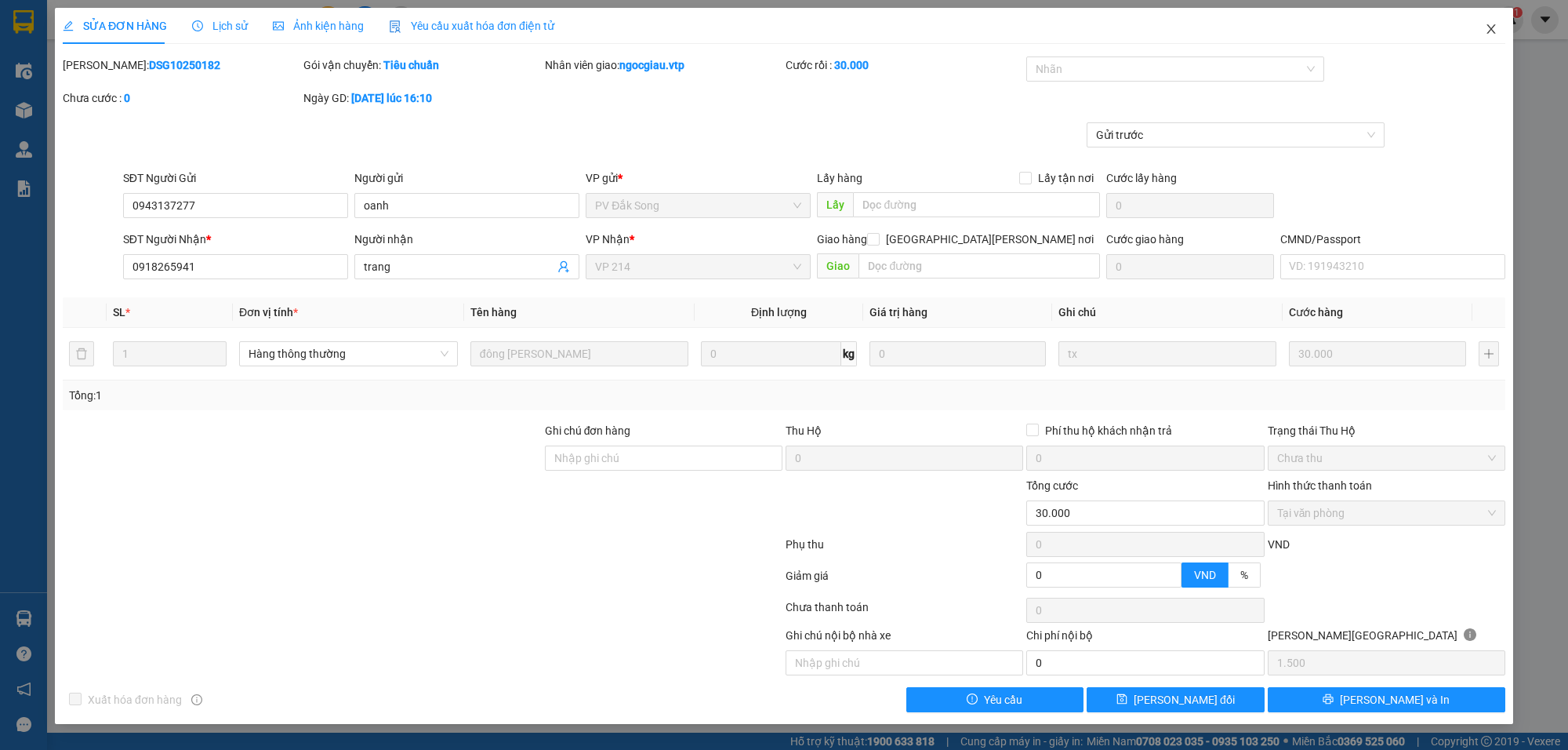
click at [1487, 26] on icon "close" at bounding box center [1491, 29] width 13 height 13
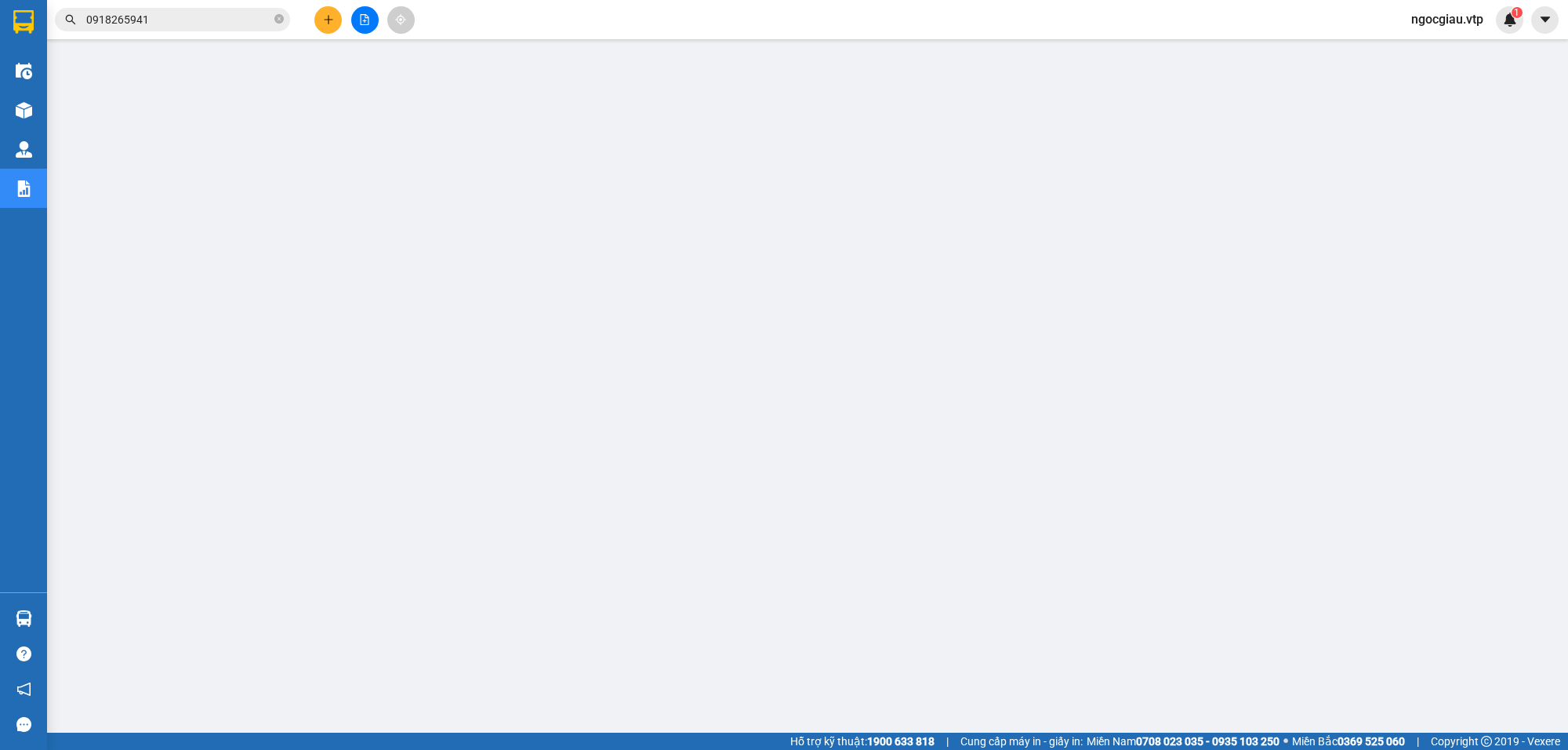
click at [169, 13] on input "0918265941" at bounding box center [178, 19] width 185 height 17
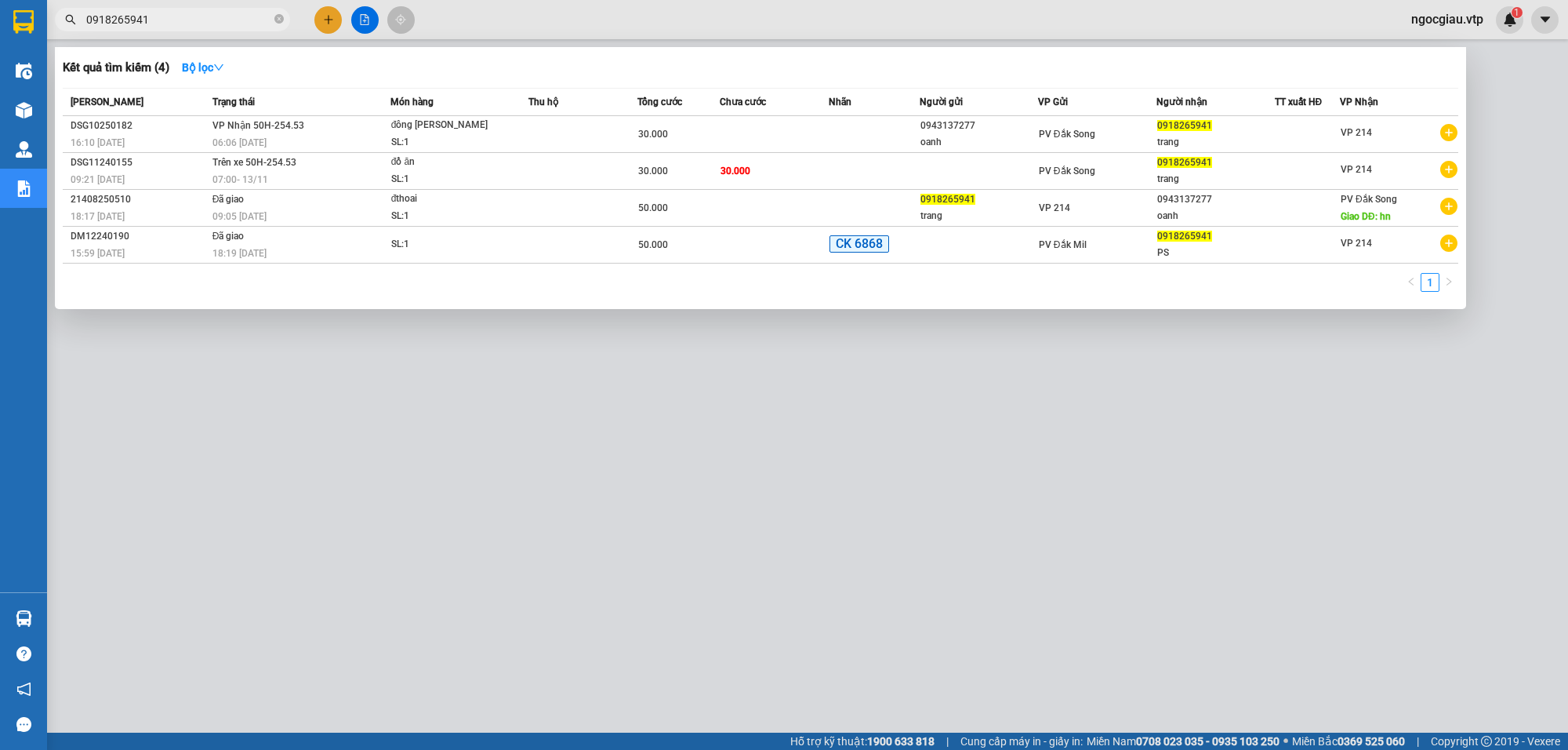
click at [169, 13] on input "0918265941" at bounding box center [178, 19] width 185 height 17
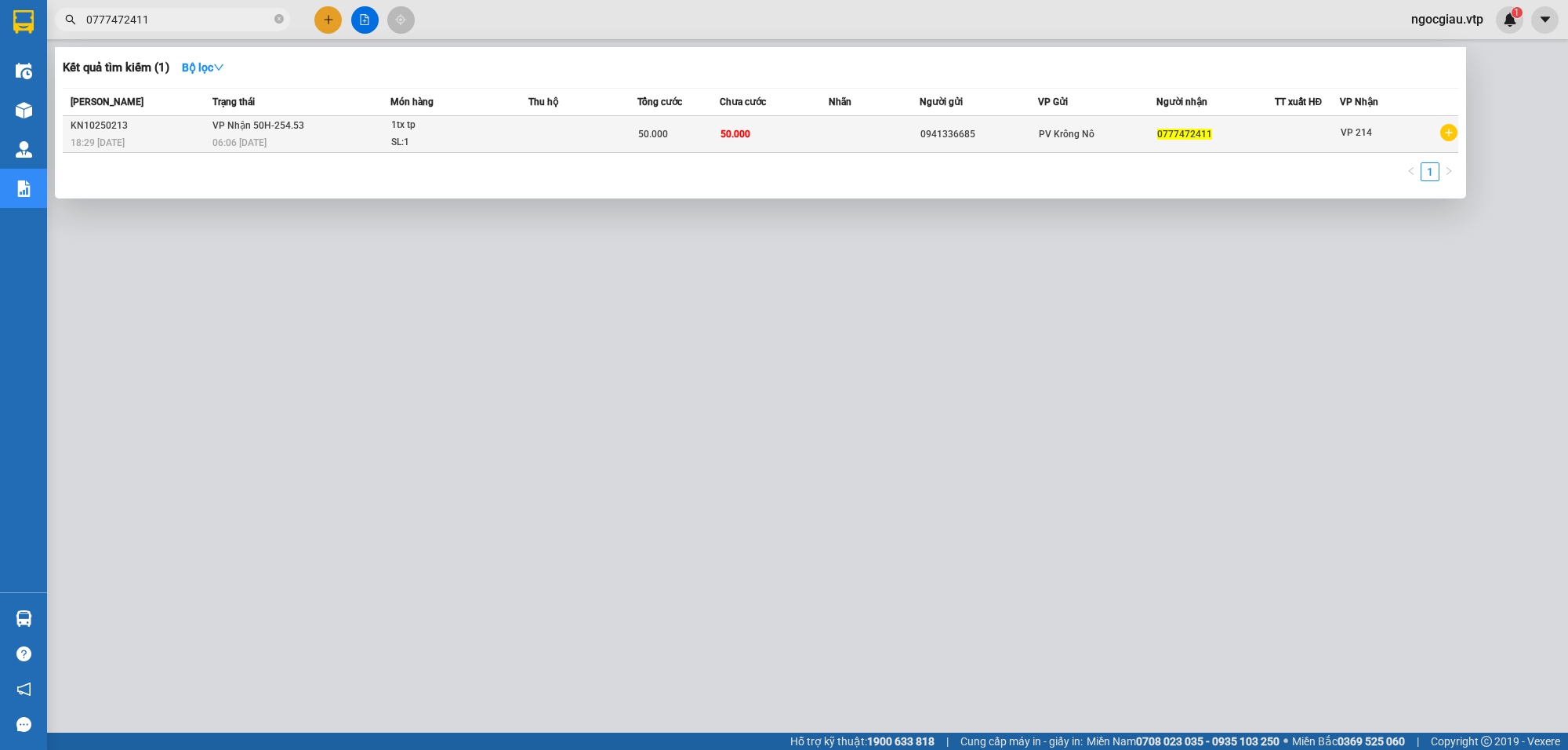
click at [567, 127] on td at bounding box center [583, 134] width 109 height 37
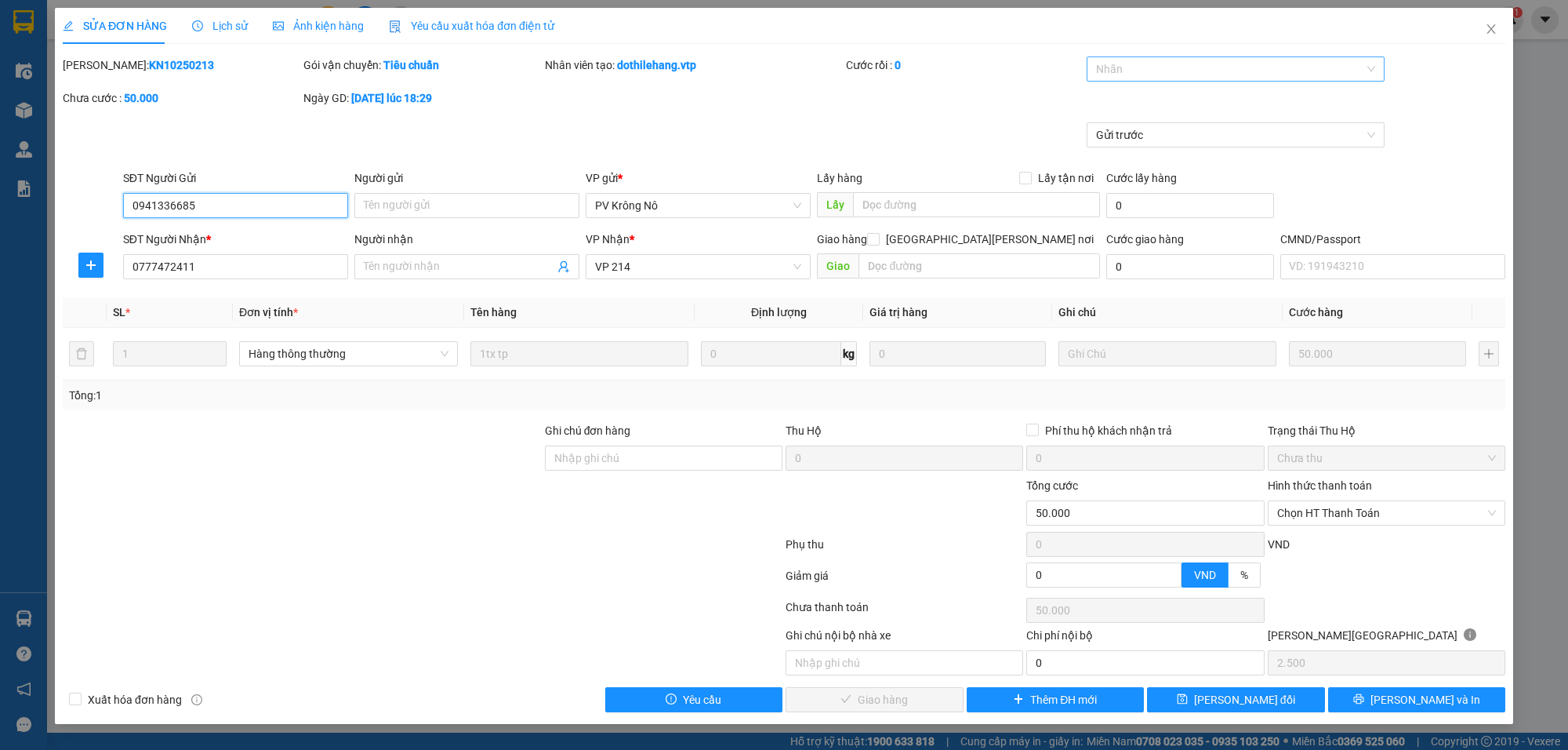
click at [1139, 69] on div at bounding box center [1227, 69] width 275 height 19
click at [1346, 518] on span "Chọn HT Thanh Toán" at bounding box center [1386, 513] width 219 height 23
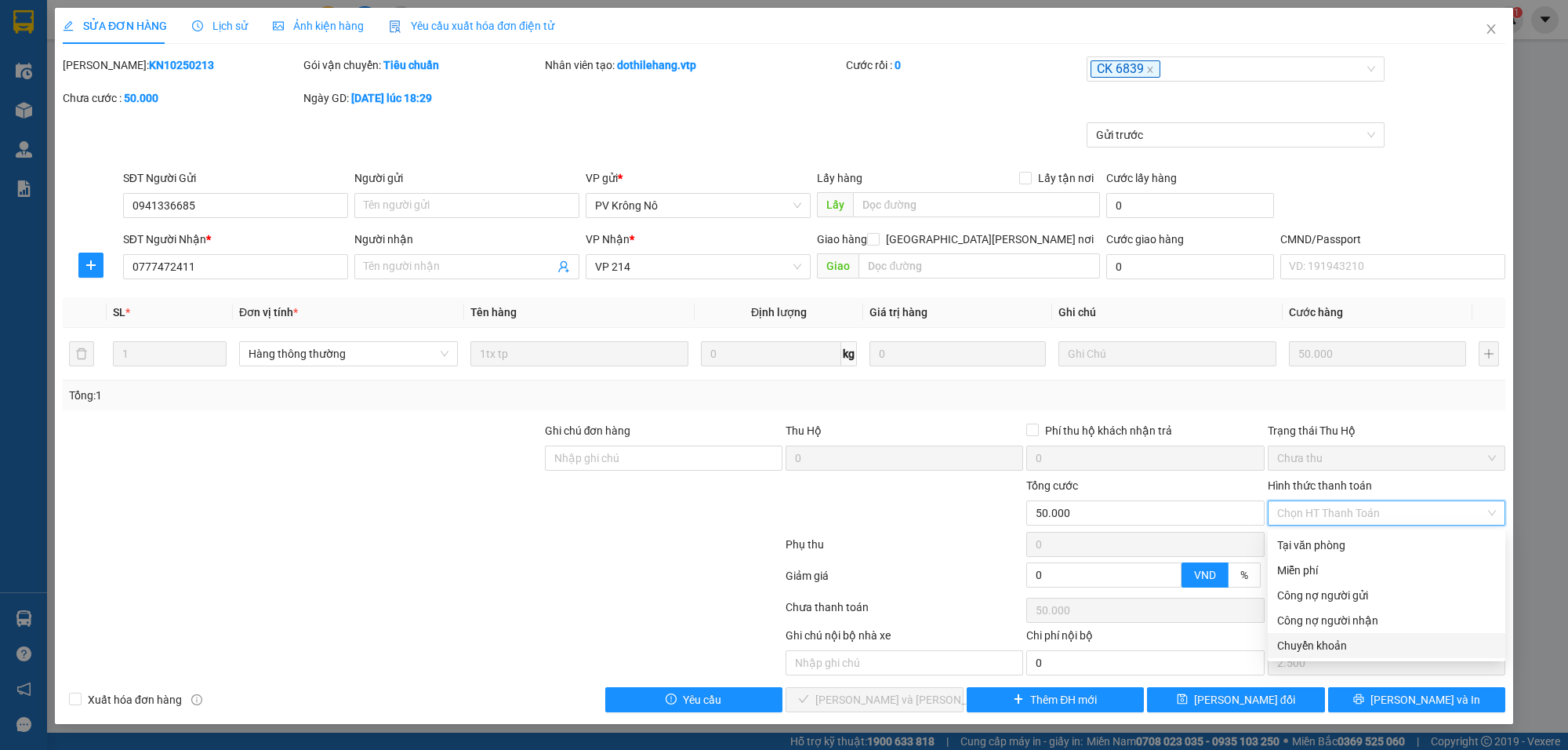
click at [1343, 650] on div "Chuyển khoản" at bounding box center [1386, 645] width 219 height 17
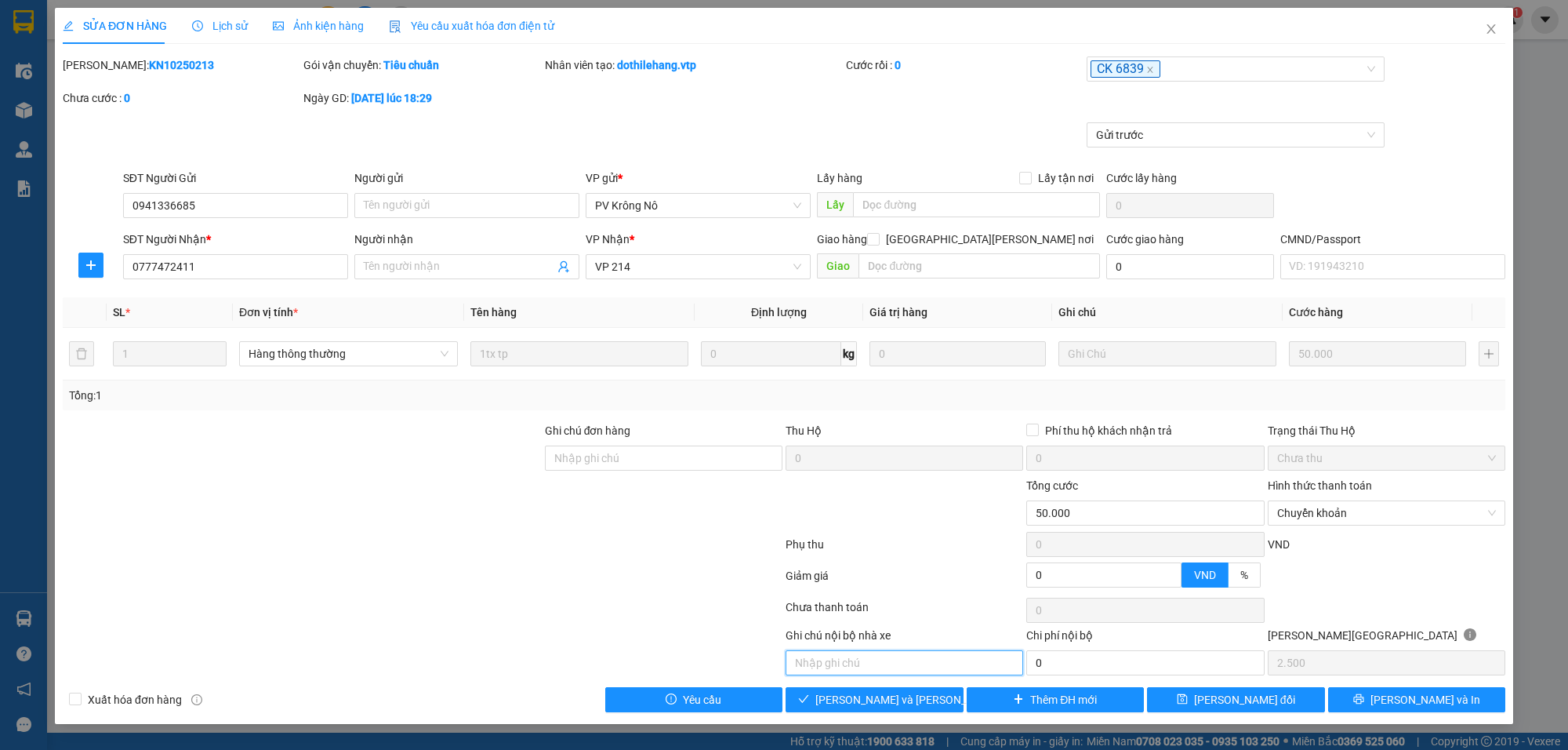
click at [858, 669] on input "text" at bounding box center [904, 663] width 238 height 25
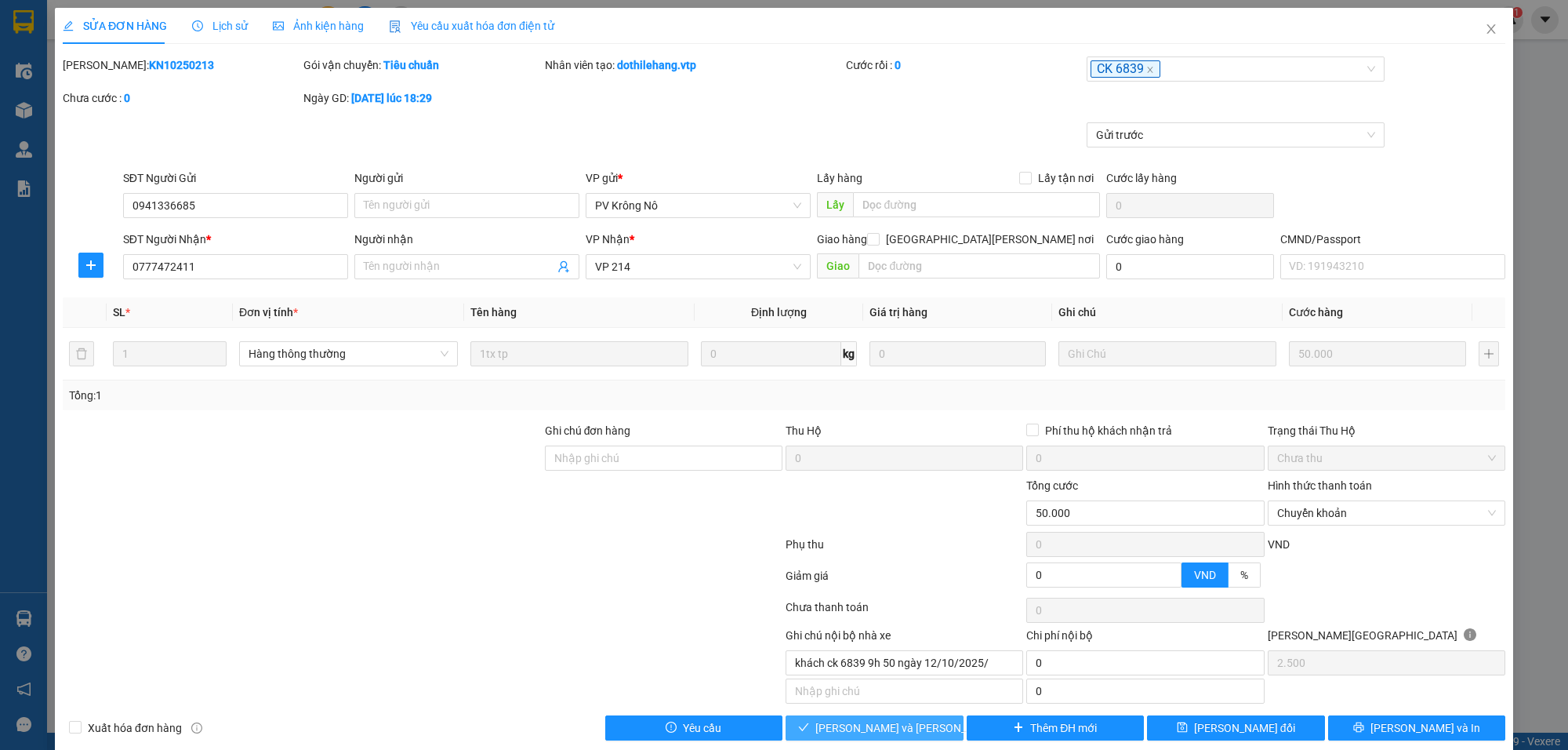
click at [880, 734] on span "[PERSON_NAME] và [PERSON_NAME] hàng" at bounding box center [921, 727] width 211 height 17
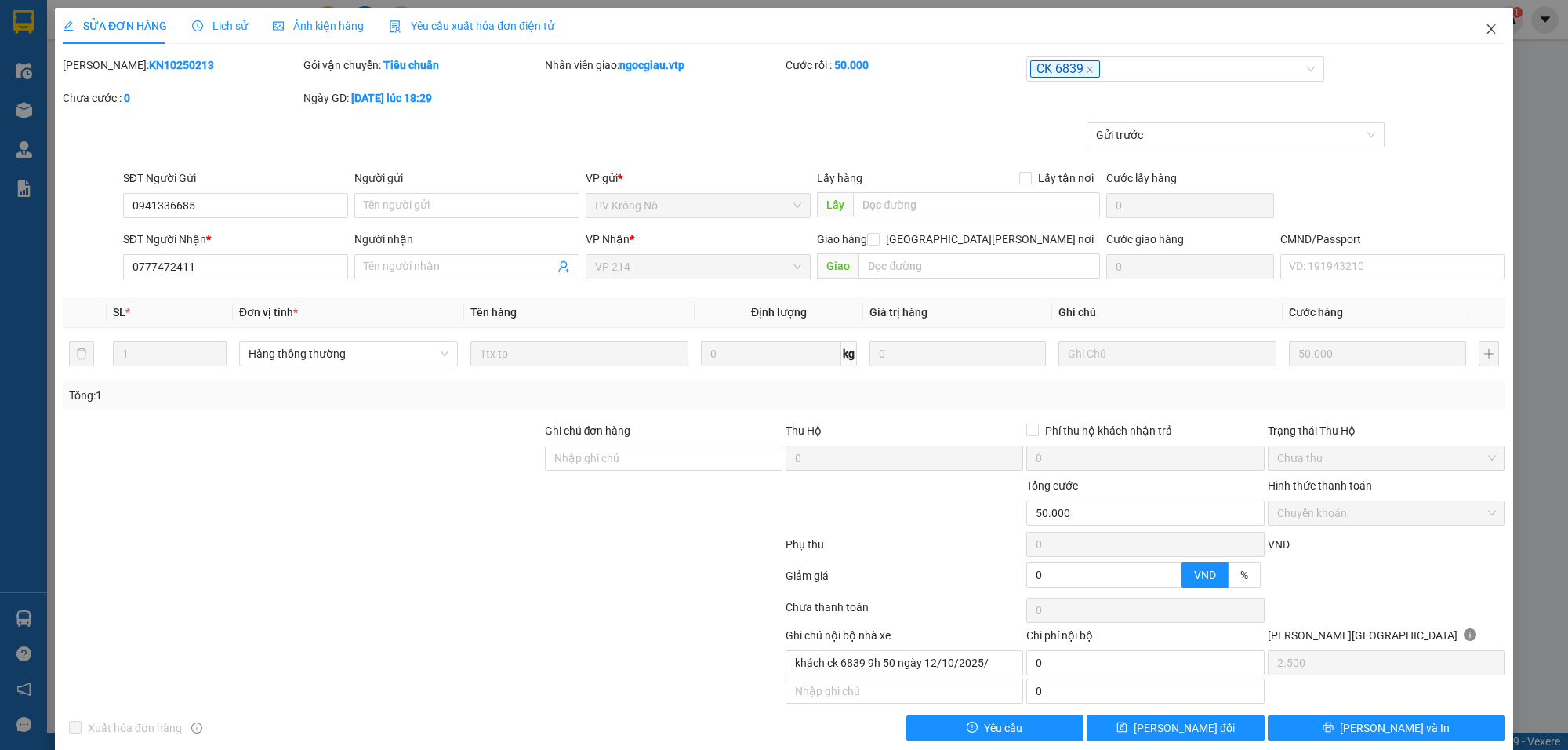
click at [1487, 27] on icon "close" at bounding box center [1491, 29] width 9 height 9
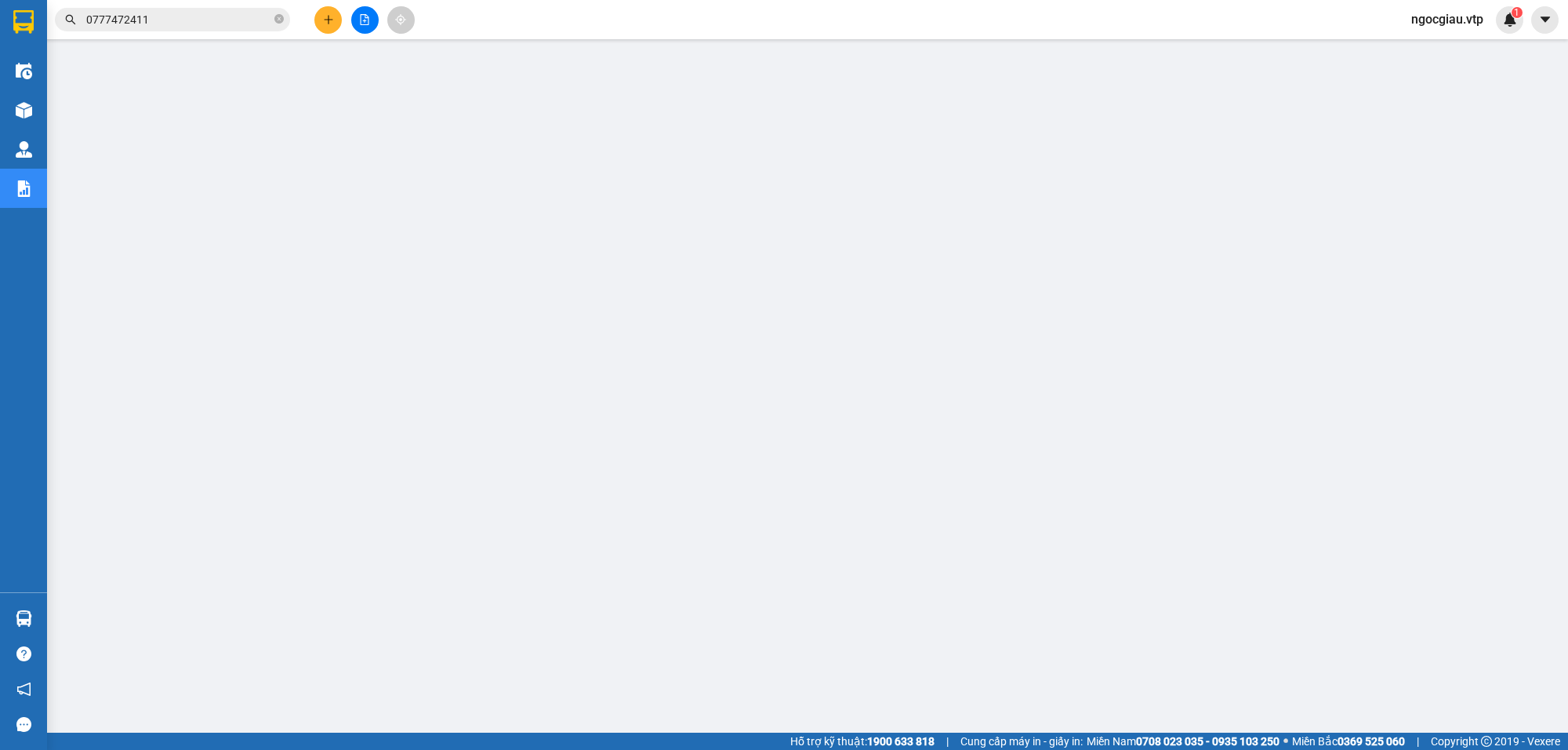
click at [163, 21] on input "0777472411" at bounding box center [178, 19] width 185 height 17
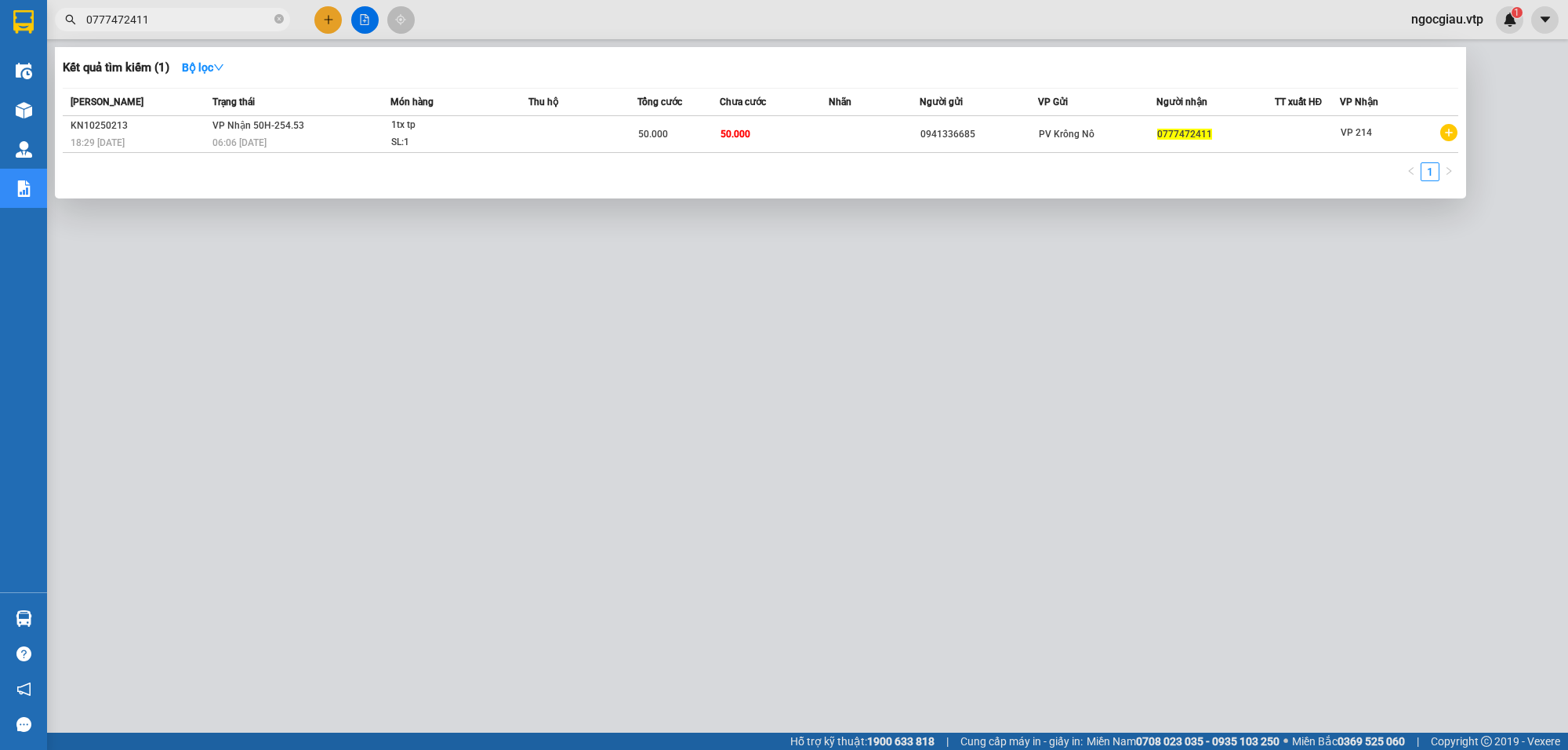
click at [163, 21] on input "0777472411" at bounding box center [178, 19] width 185 height 17
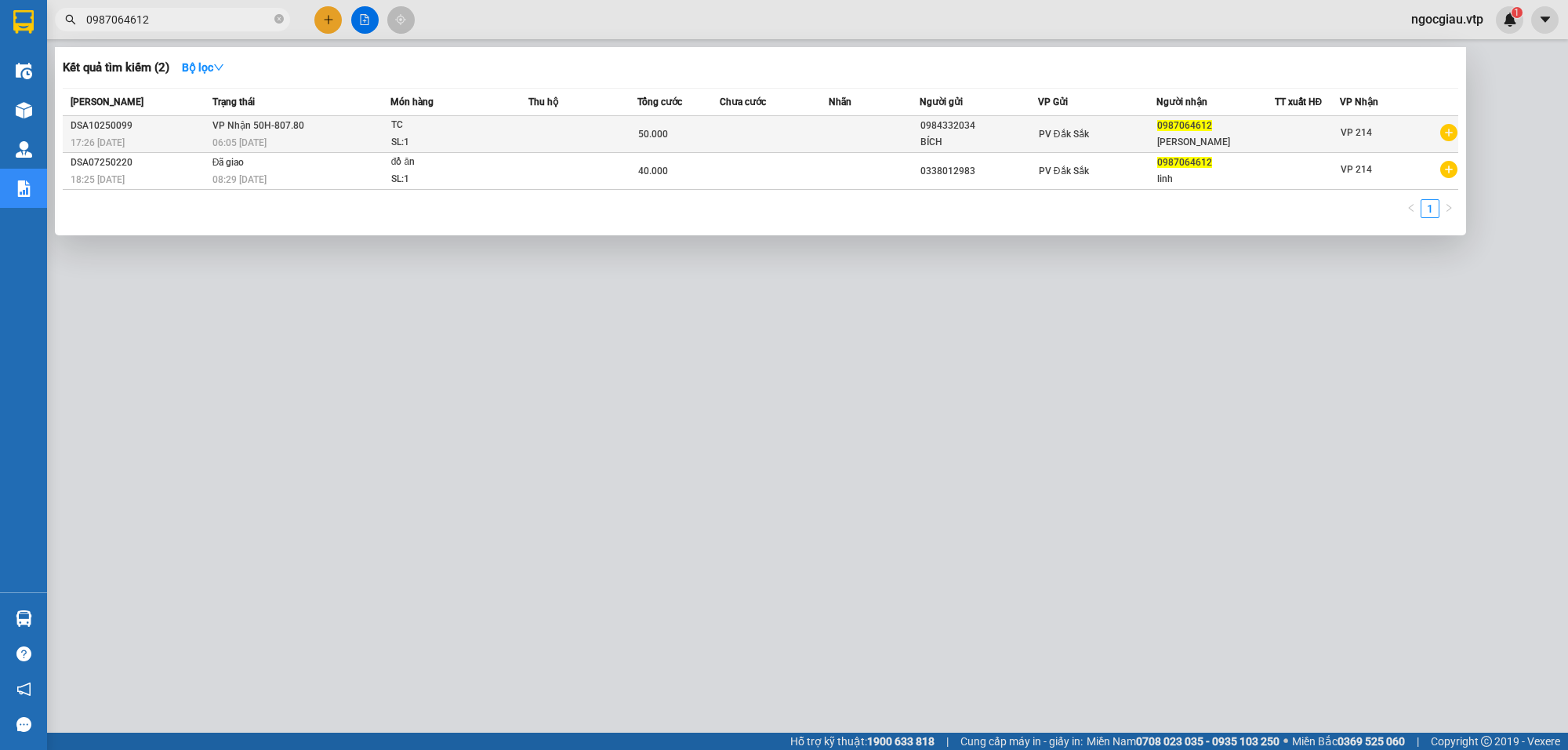
click at [454, 123] on div "TC" at bounding box center [450, 125] width 117 height 17
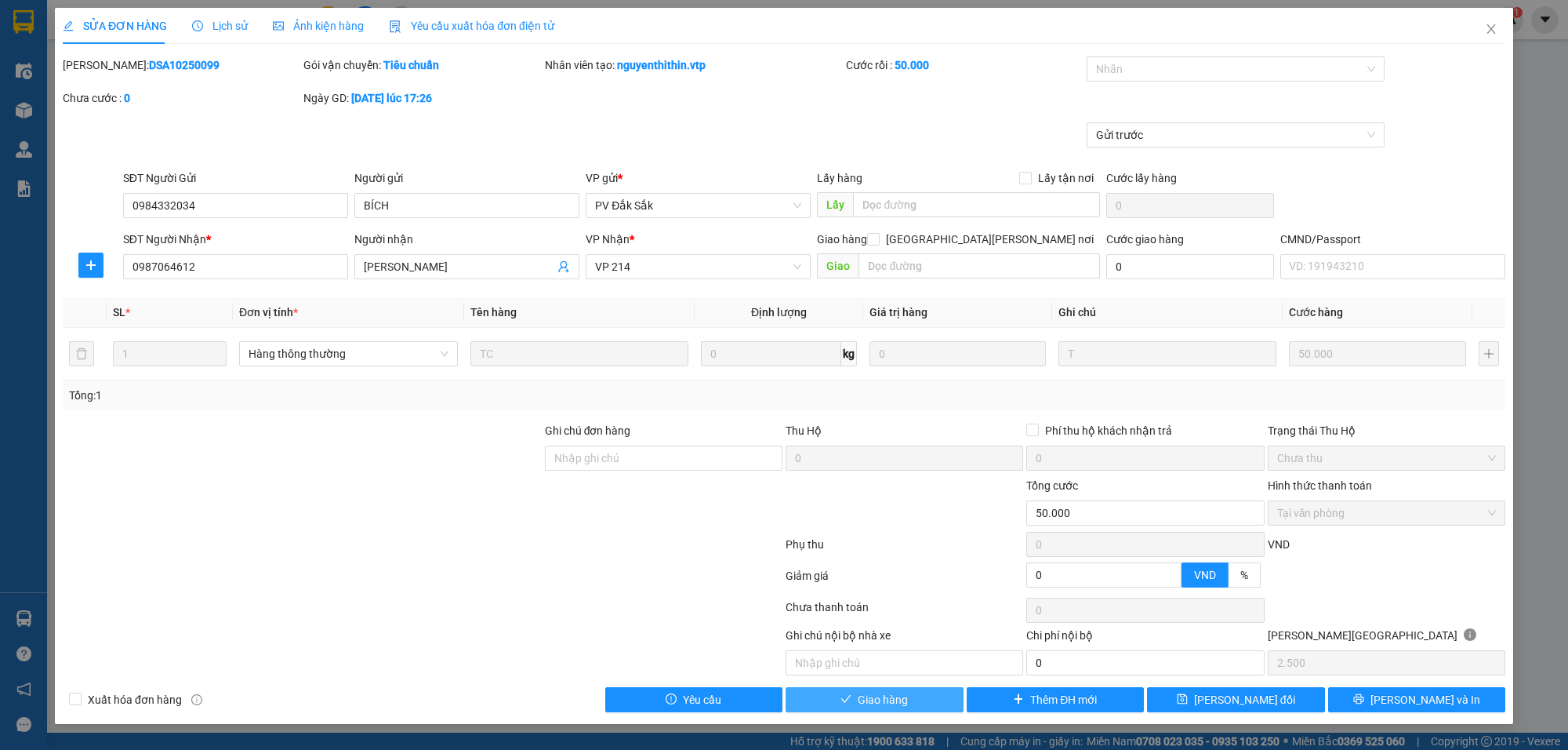
click at [894, 703] on span "Giao hàng" at bounding box center [883, 699] width 51 height 17
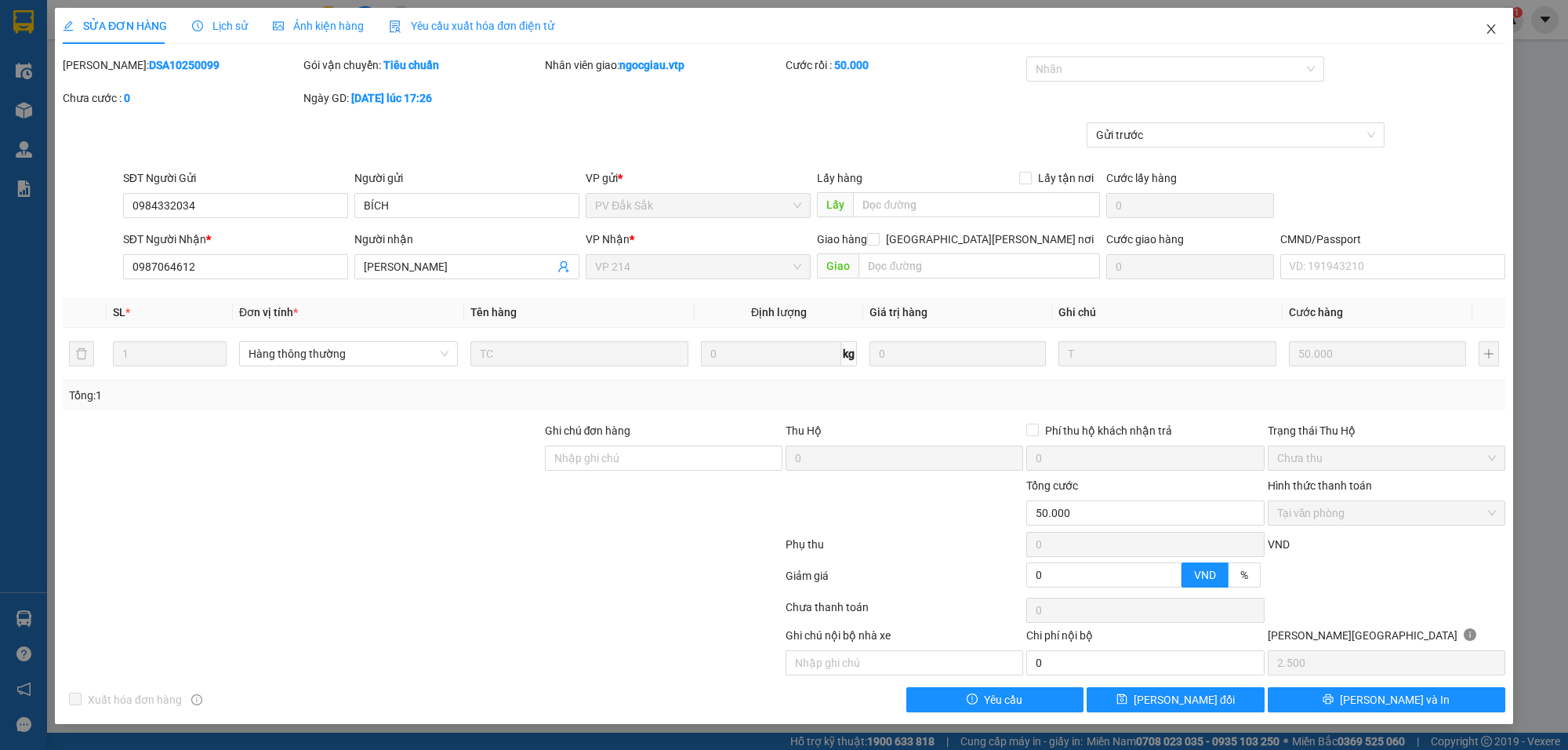
click at [1494, 26] on icon "close" at bounding box center [1491, 29] width 9 height 9
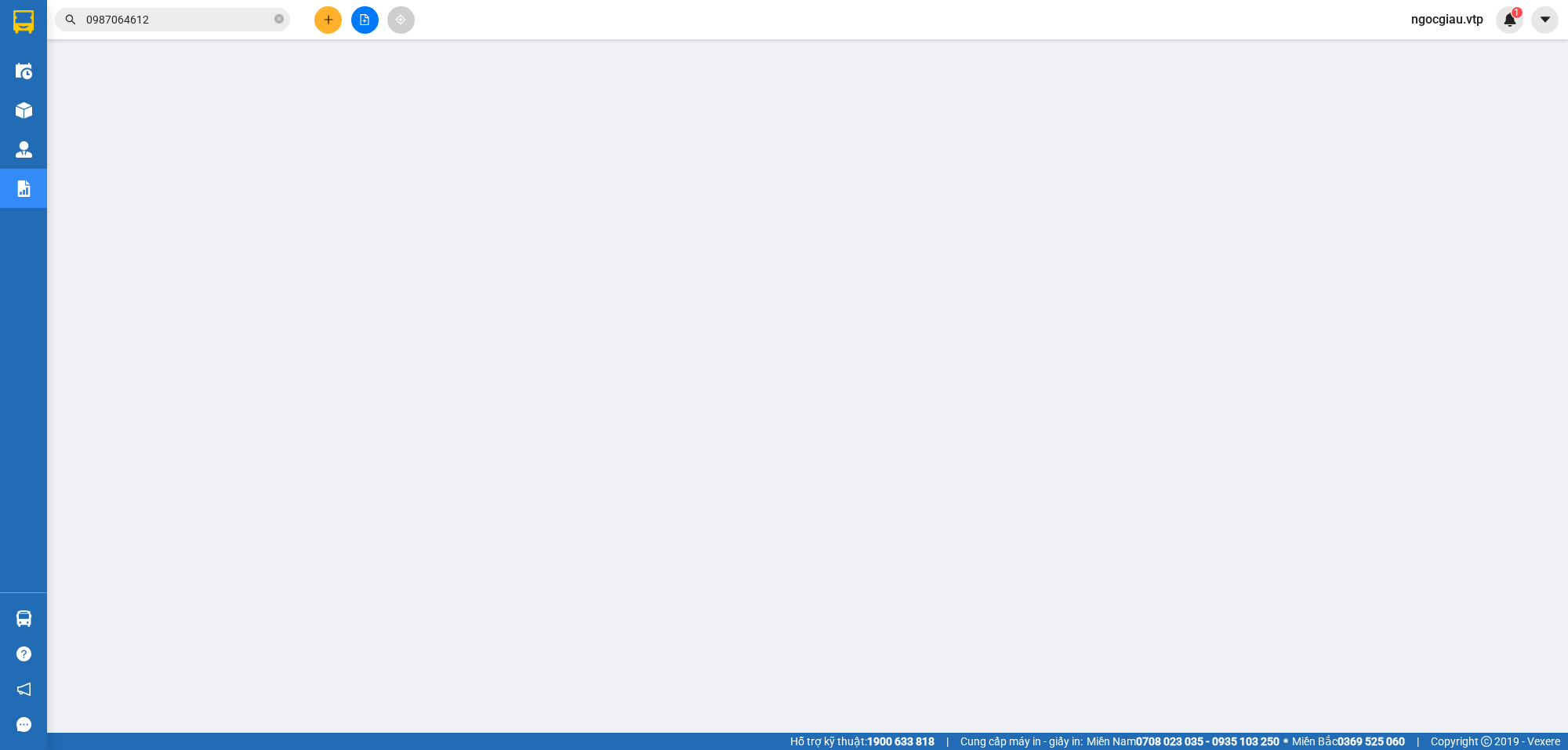
click at [212, 21] on input "0987064612" at bounding box center [178, 19] width 185 height 17
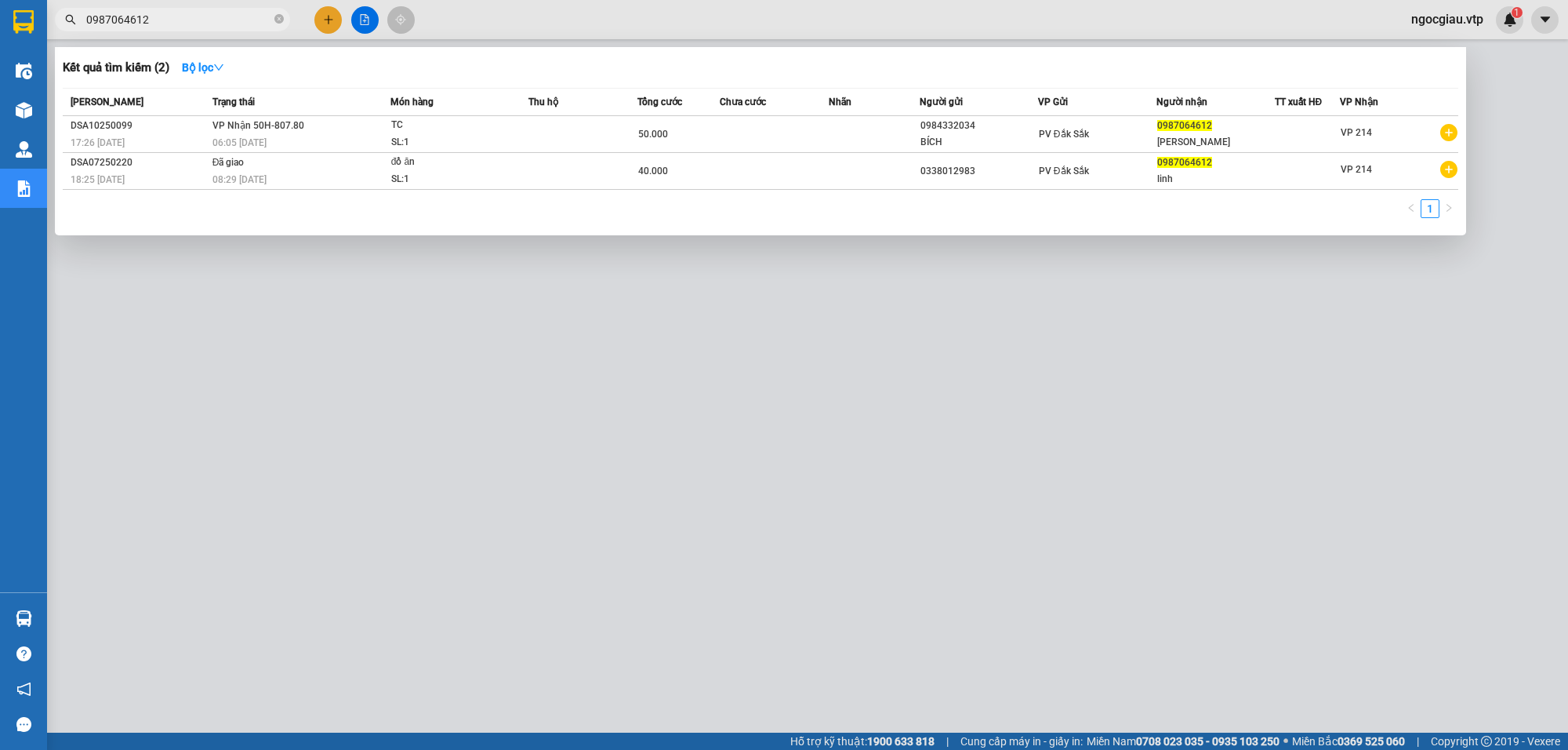
click at [212, 21] on input "0987064612" at bounding box center [178, 19] width 185 height 17
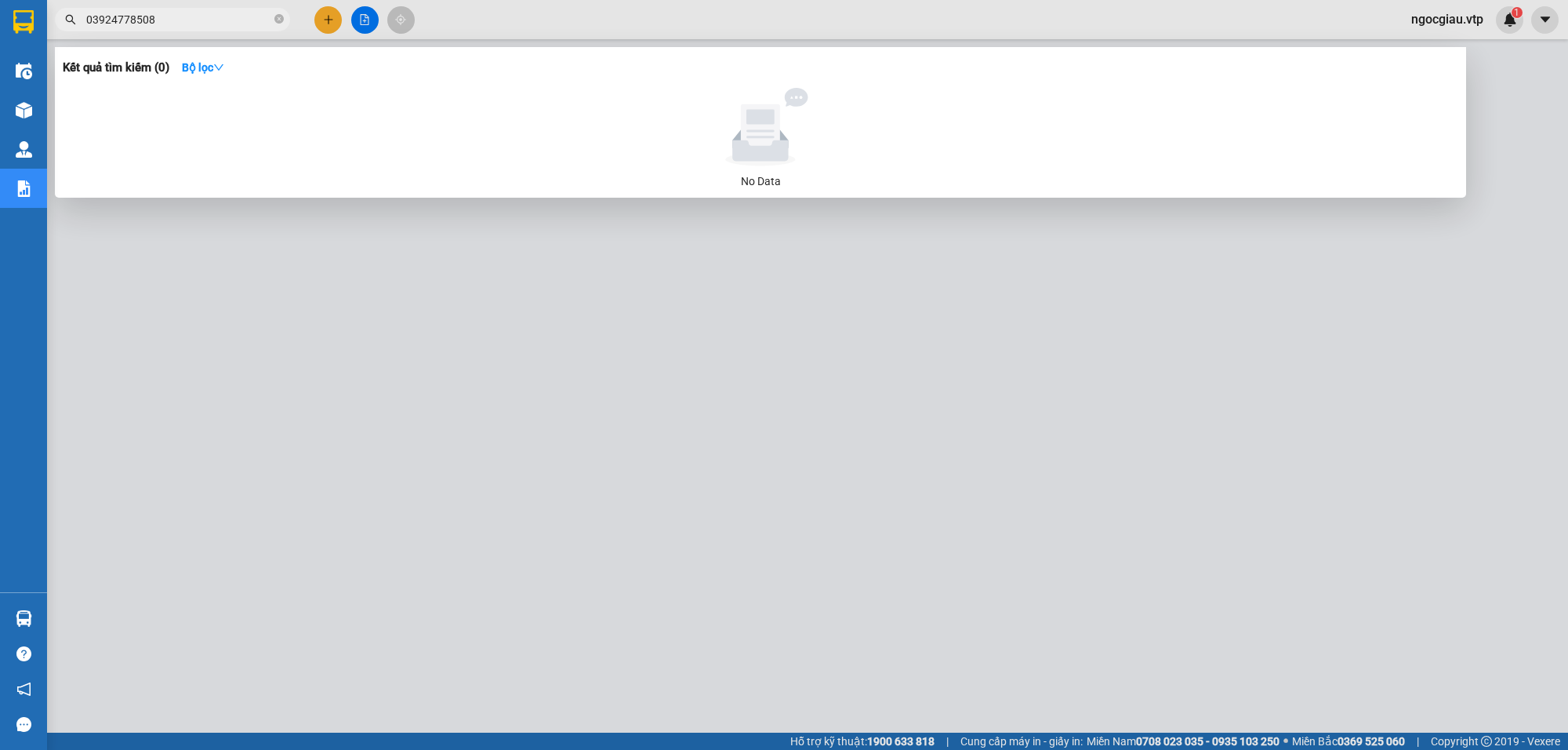
click at [190, 9] on span "03924778508" at bounding box center [173, 20] width 235 height 23
click at [162, 17] on input "03924778508" at bounding box center [178, 19] width 185 height 17
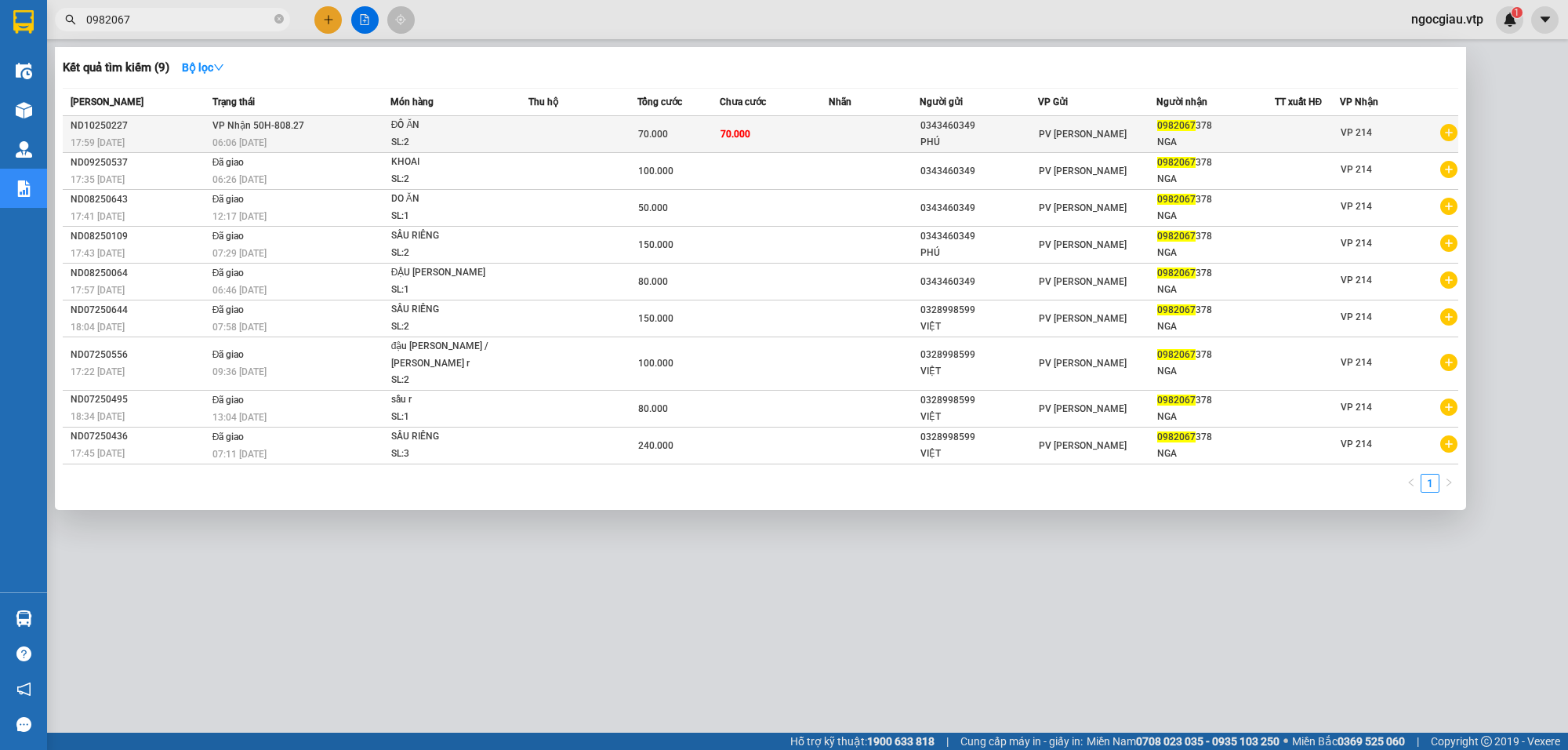
click at [762, 134] on td "70.000" at bounding box center [774, 134] width 109 height 37
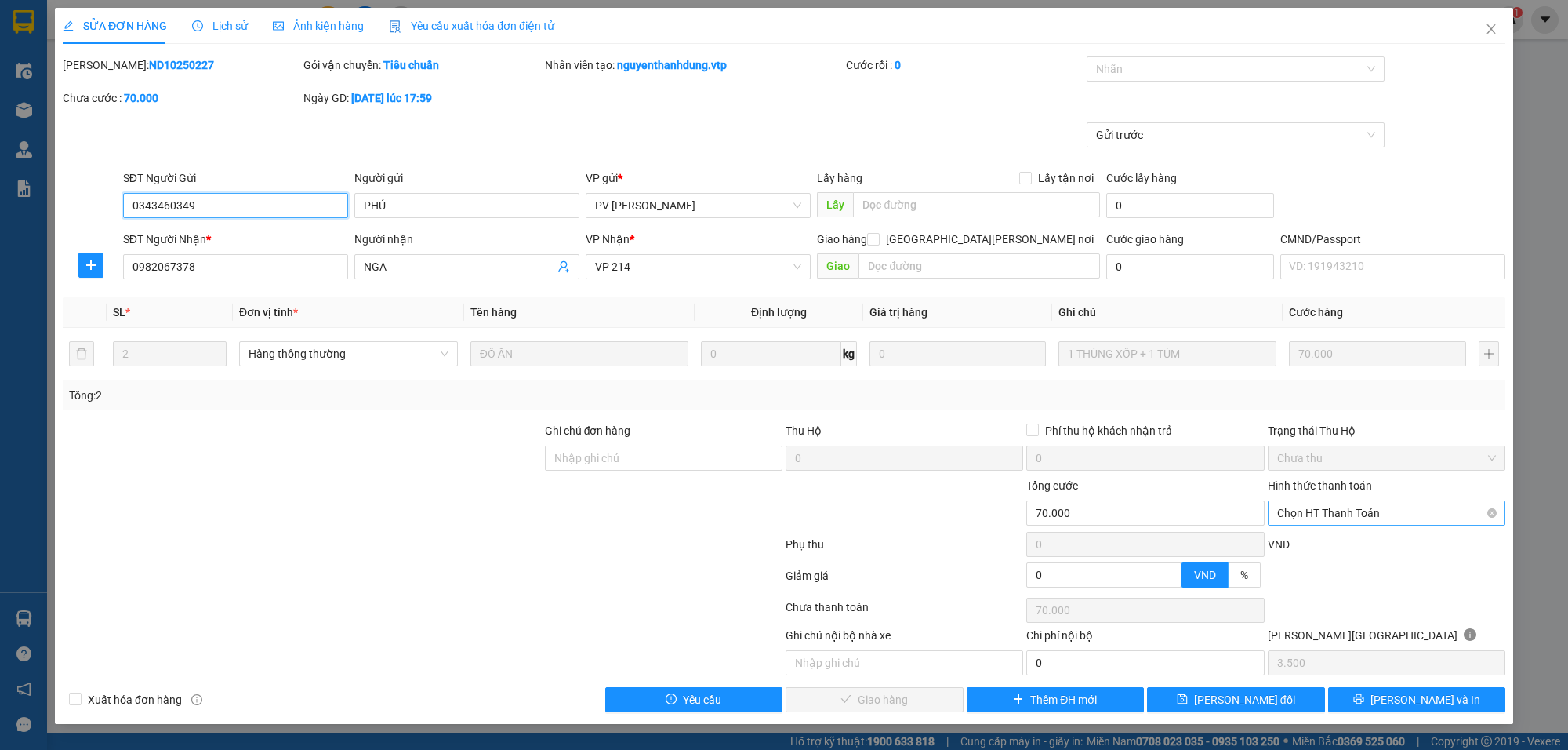
click at [1358, 516] on span "Chọn HT Thanh Toán" at bounding box center [1386, 513] width 219 height 23
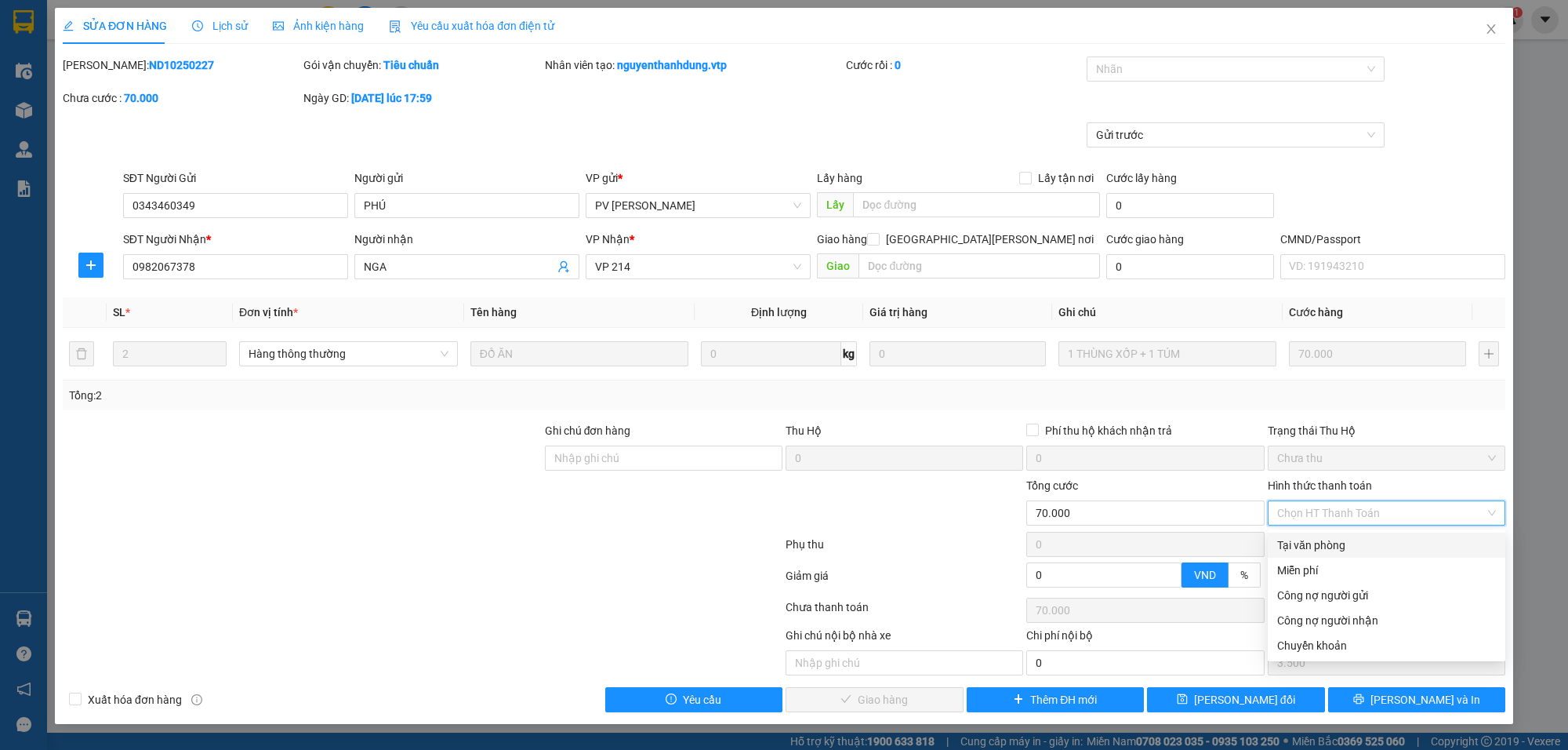
click at [1349, 547] on div "Tại văn phòng" at bounding box center [1386, 545] width 219 height 17
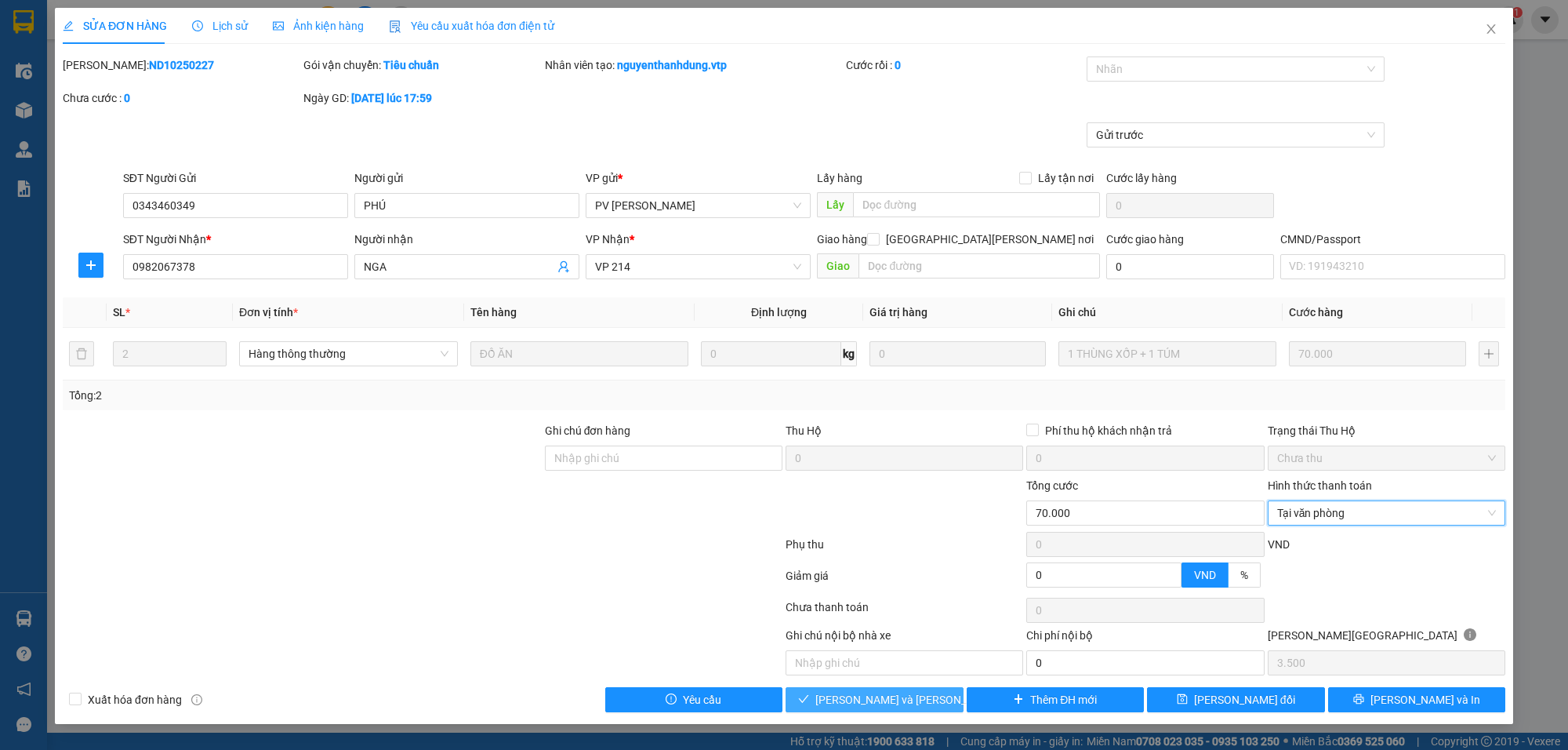
click at [883, 695] on span "[PERSON_NAME] và [PERSON_NAME] hàng" at bounding box center [921, 699] width 211 height 17
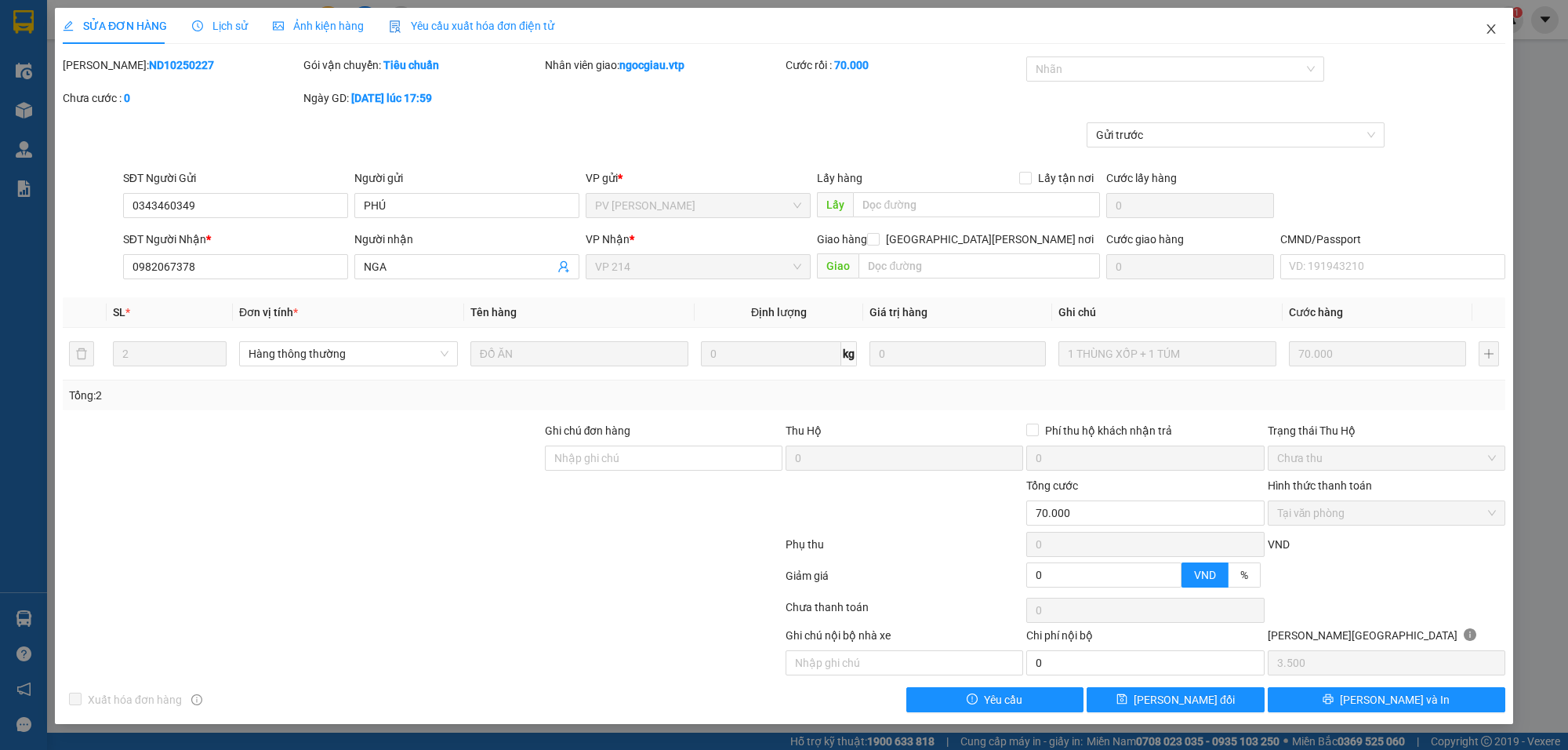
click at [1498, 23] on span "Close" at bounding box center [1491, 30] width 44 height 44
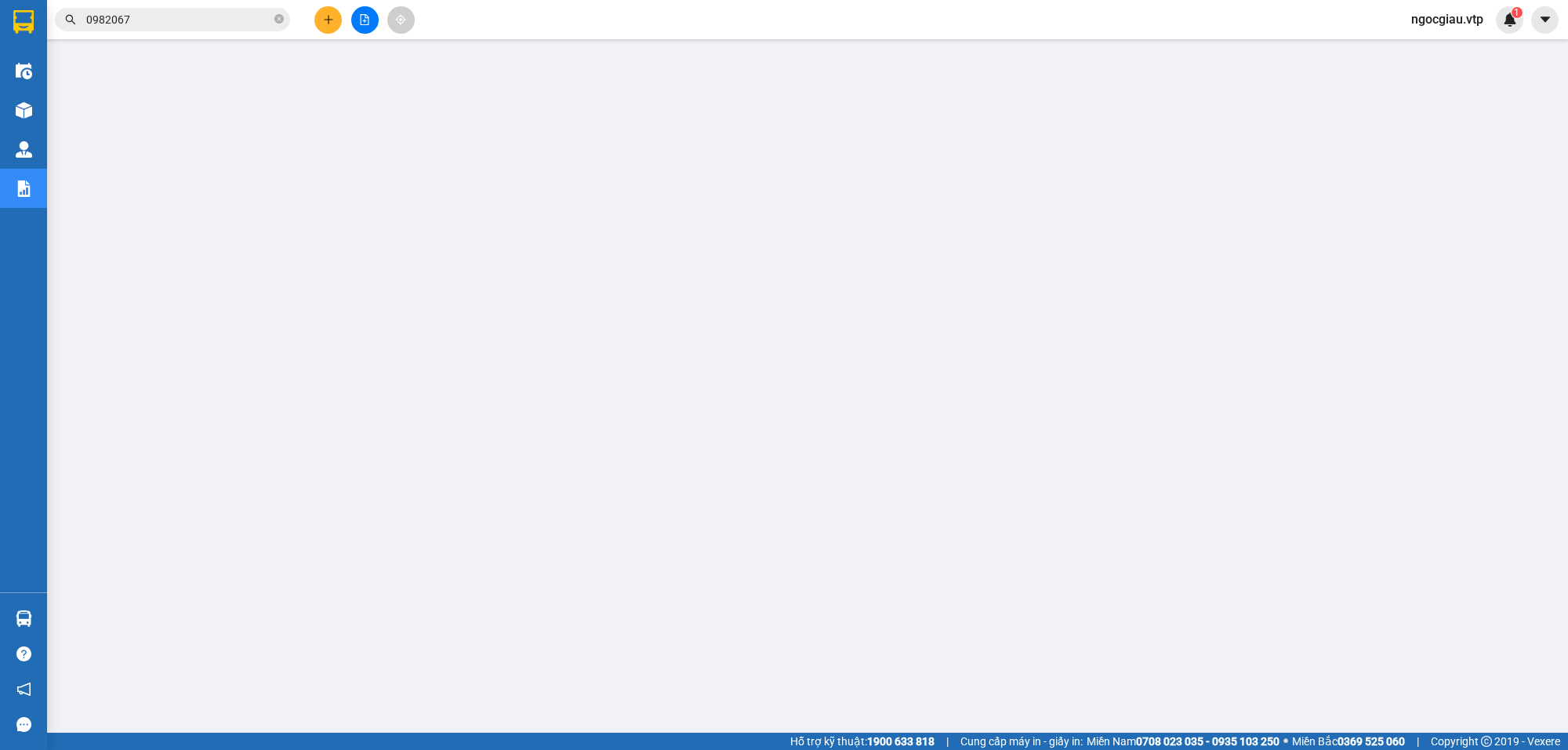
click at [158, 21] on input "0982067" at bounding box center [178, 19] width 185 height 17
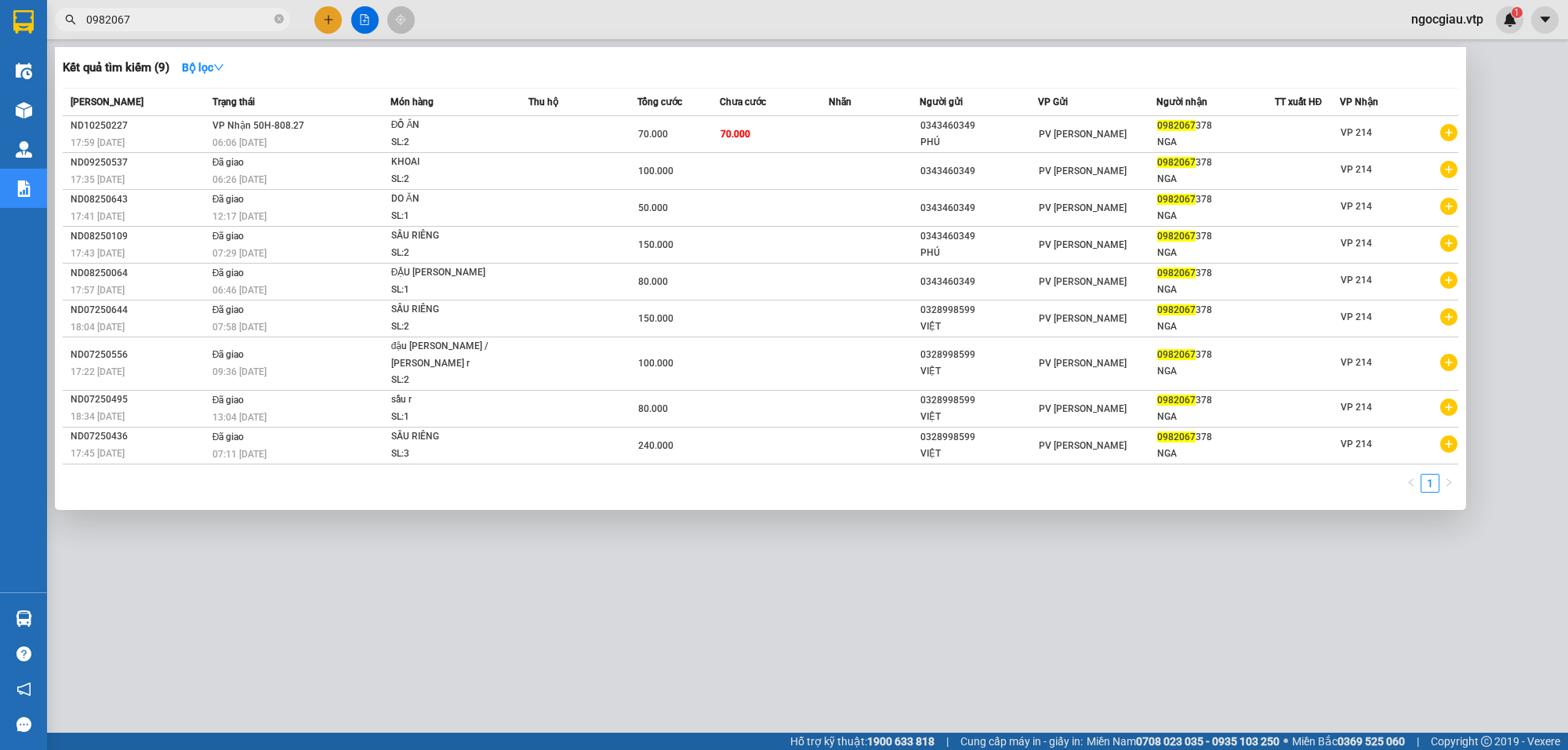
click at [158, 21] on input "0982067" at bounding box center [178, 19] width 185 height 17
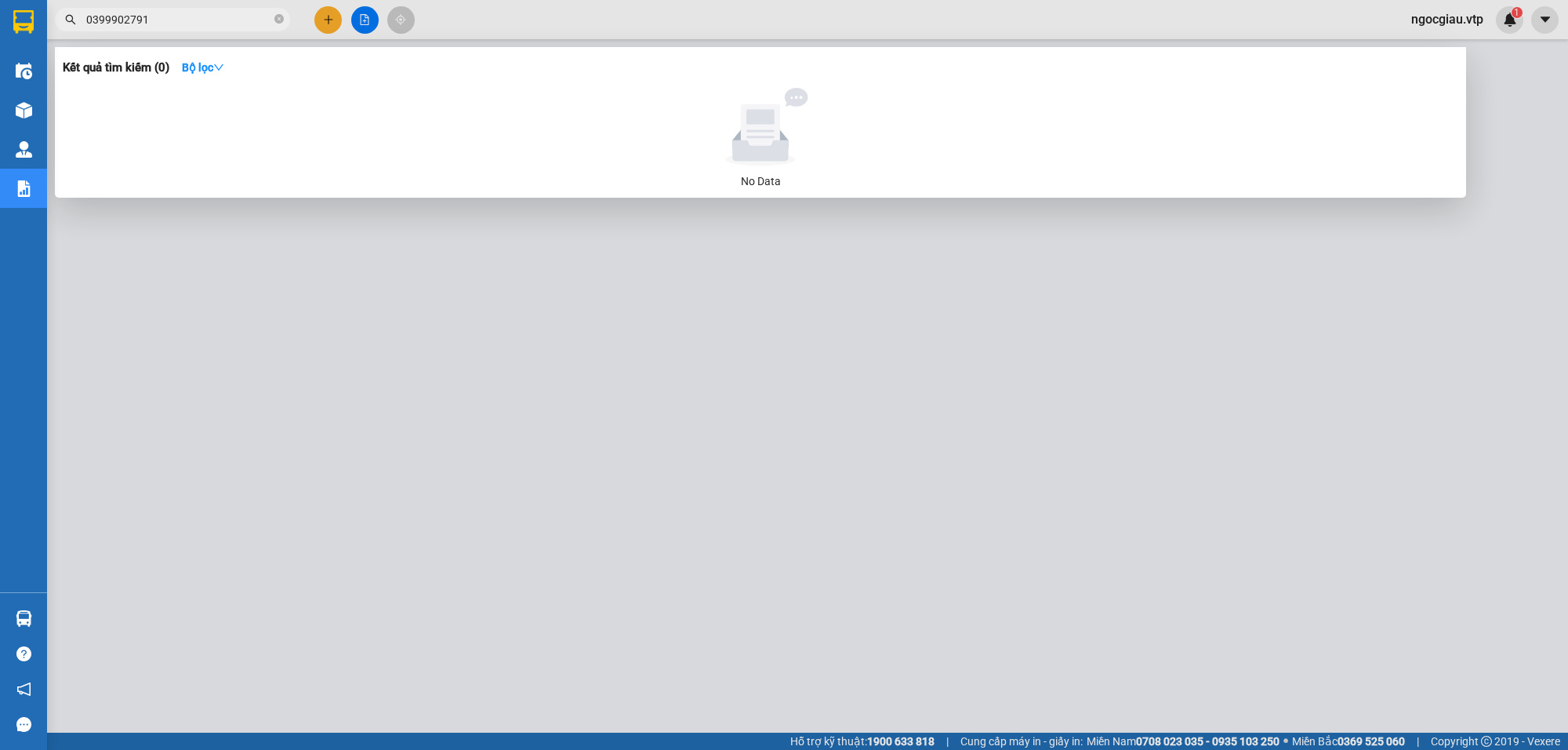
click at [220, 23] on input "0399902791" at bounding box center [178, 19] width 185 height 17
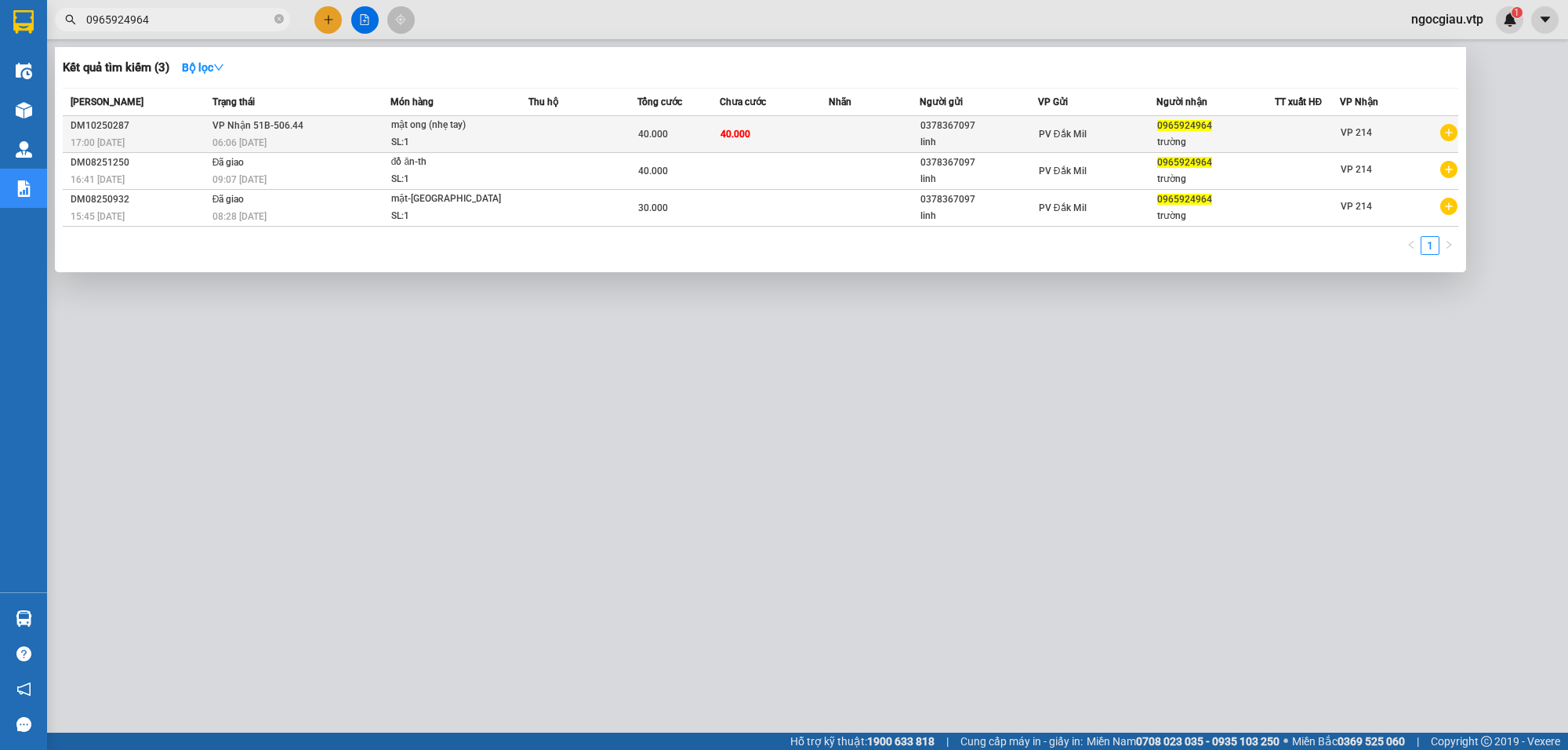
click at [874, 123] on td at bounding box center [874, 134] width 91 height 37
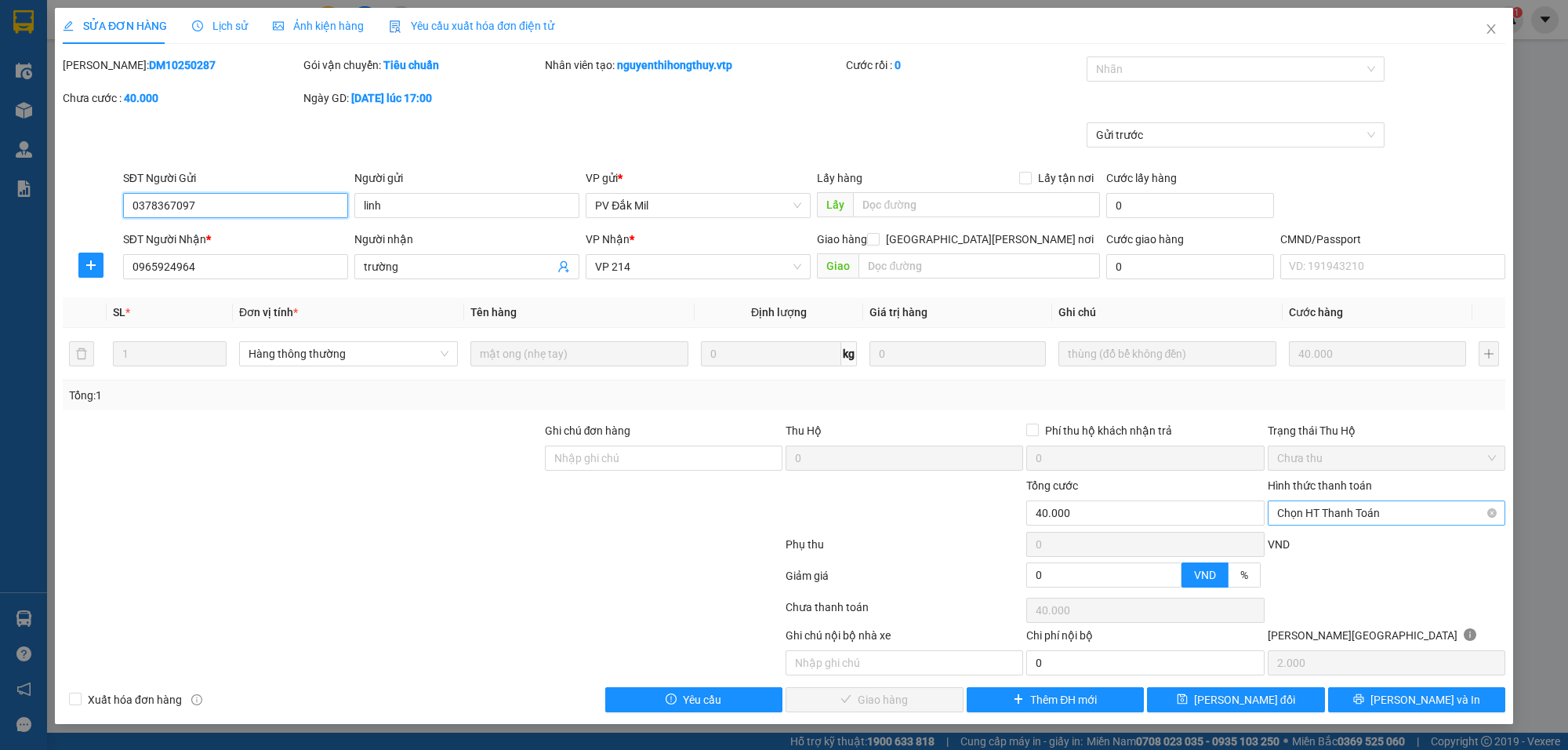
click at [1373, 511] on span "Chọn HT Thanh Toán" at bounding box center [1386, 513] width 219 height 23
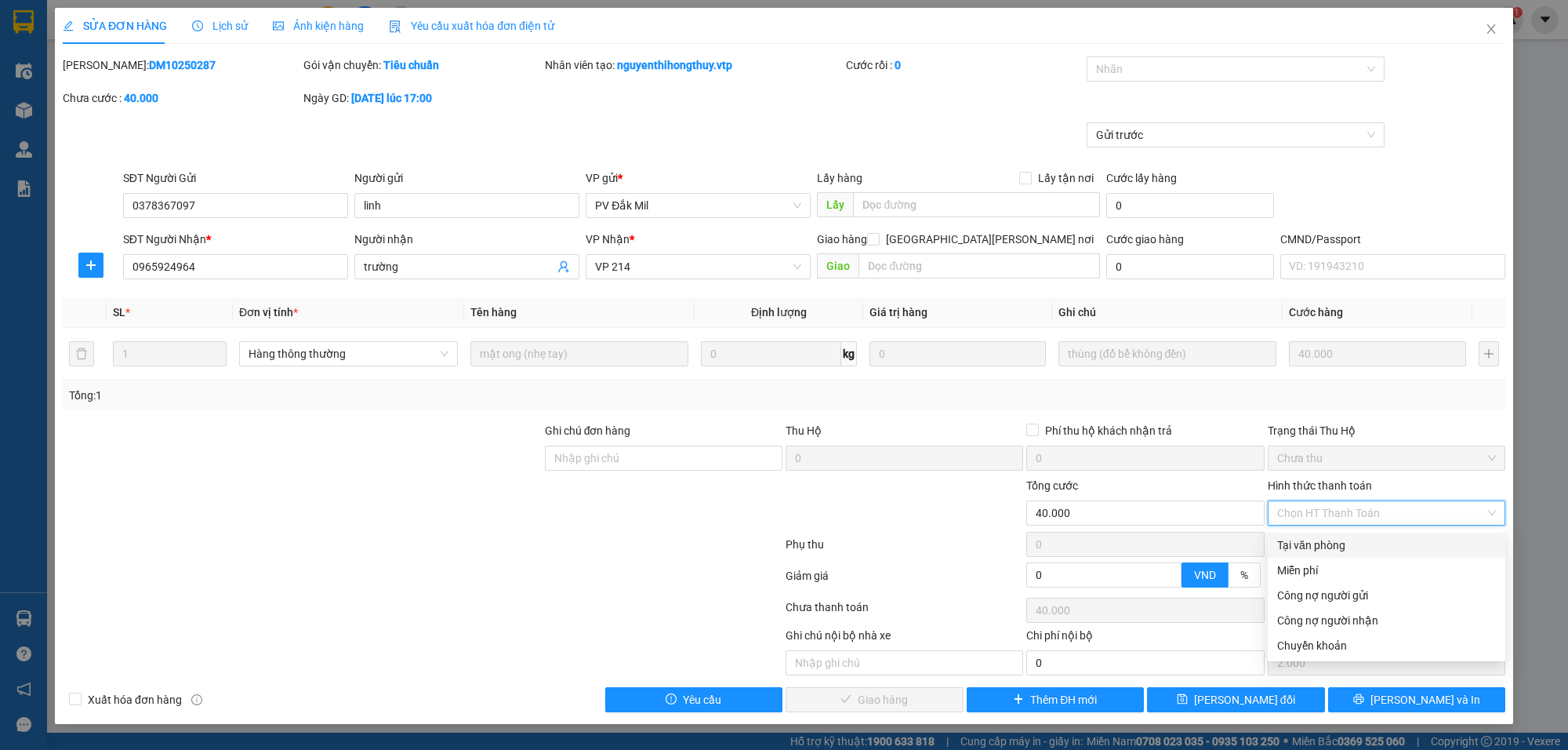
click at [1346, 553] on div "Tại văn phòng" at bounding box center [1386, 545] width 219 height 17
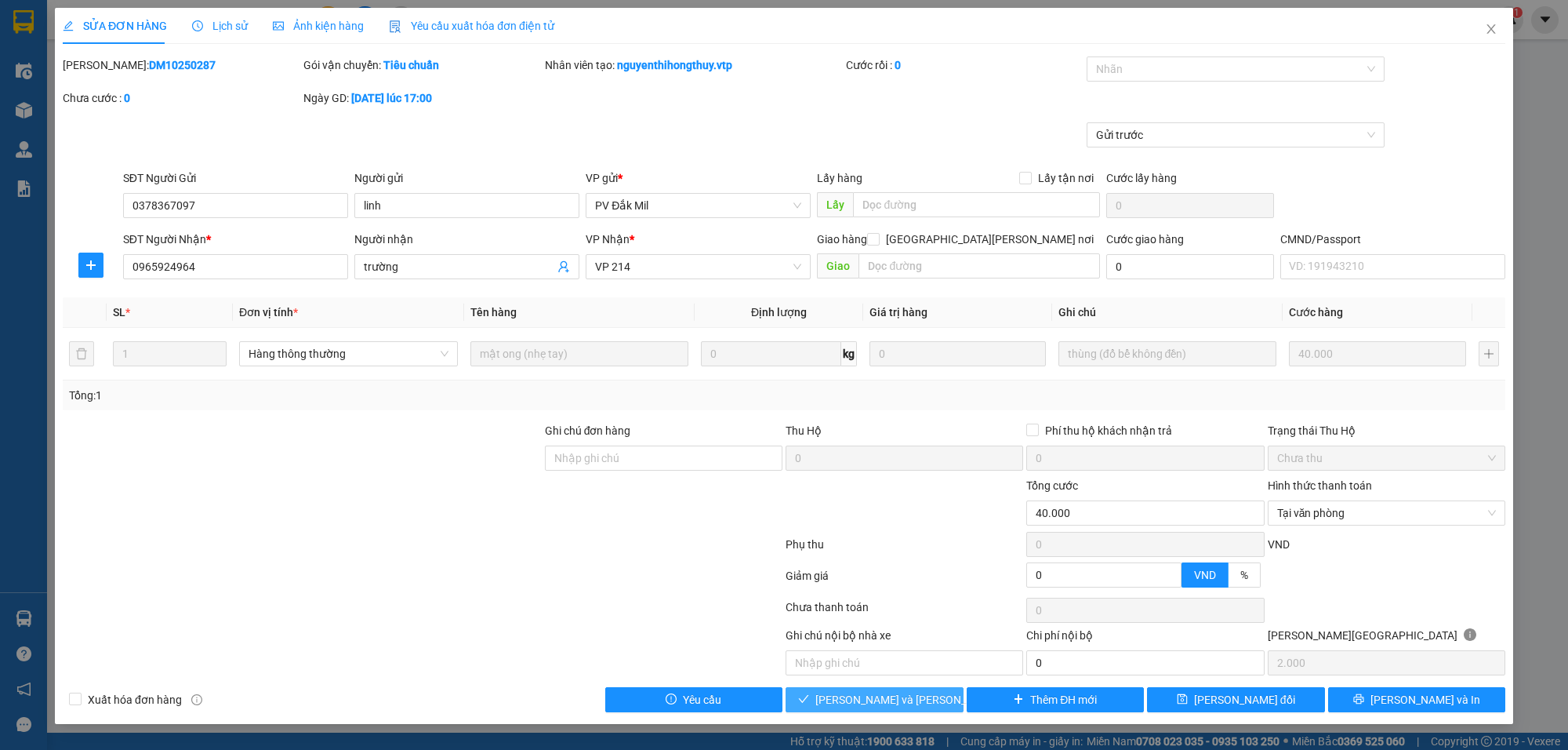
click at [906, 698] on span "[PERSON_NAME] và [PERSON_NAME] hàng" at bounding box center [921, 699] width 211 height 17
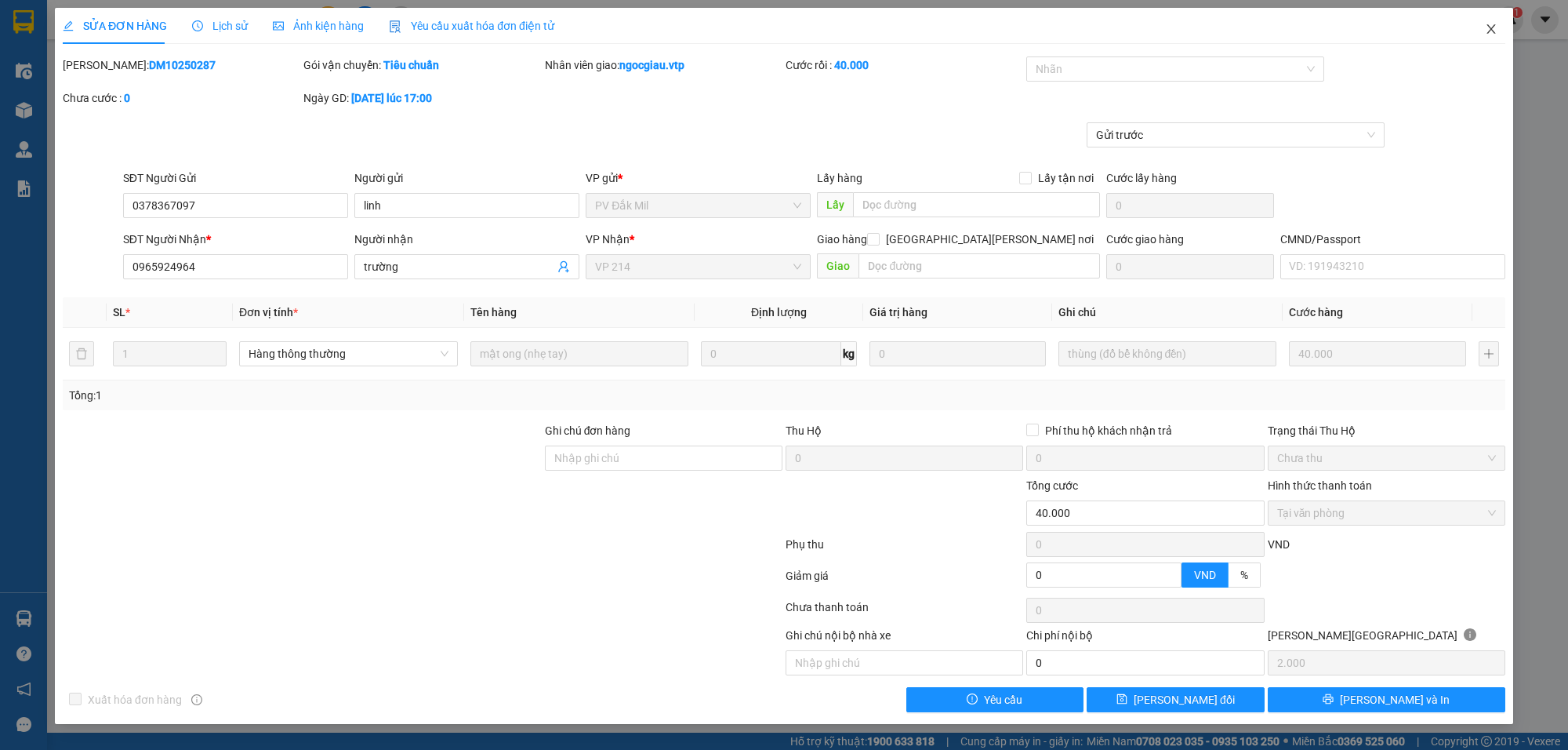
click at [1494, 23] on icon "close" at bounding box center [1491, 29] width 13 height 13
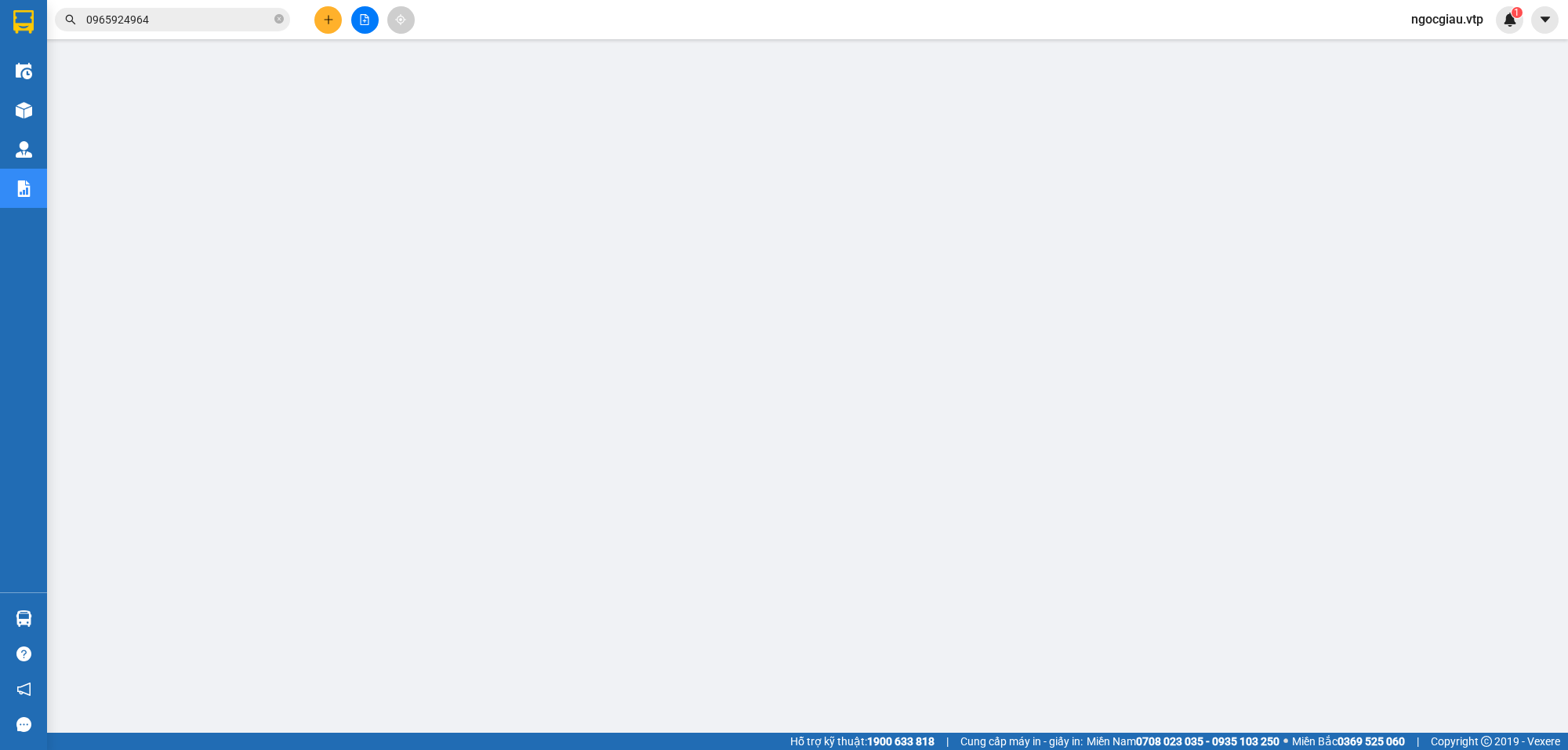
click at [193, 14] on input "0965924964" at bounding box center [178, 19] width 185 height 17
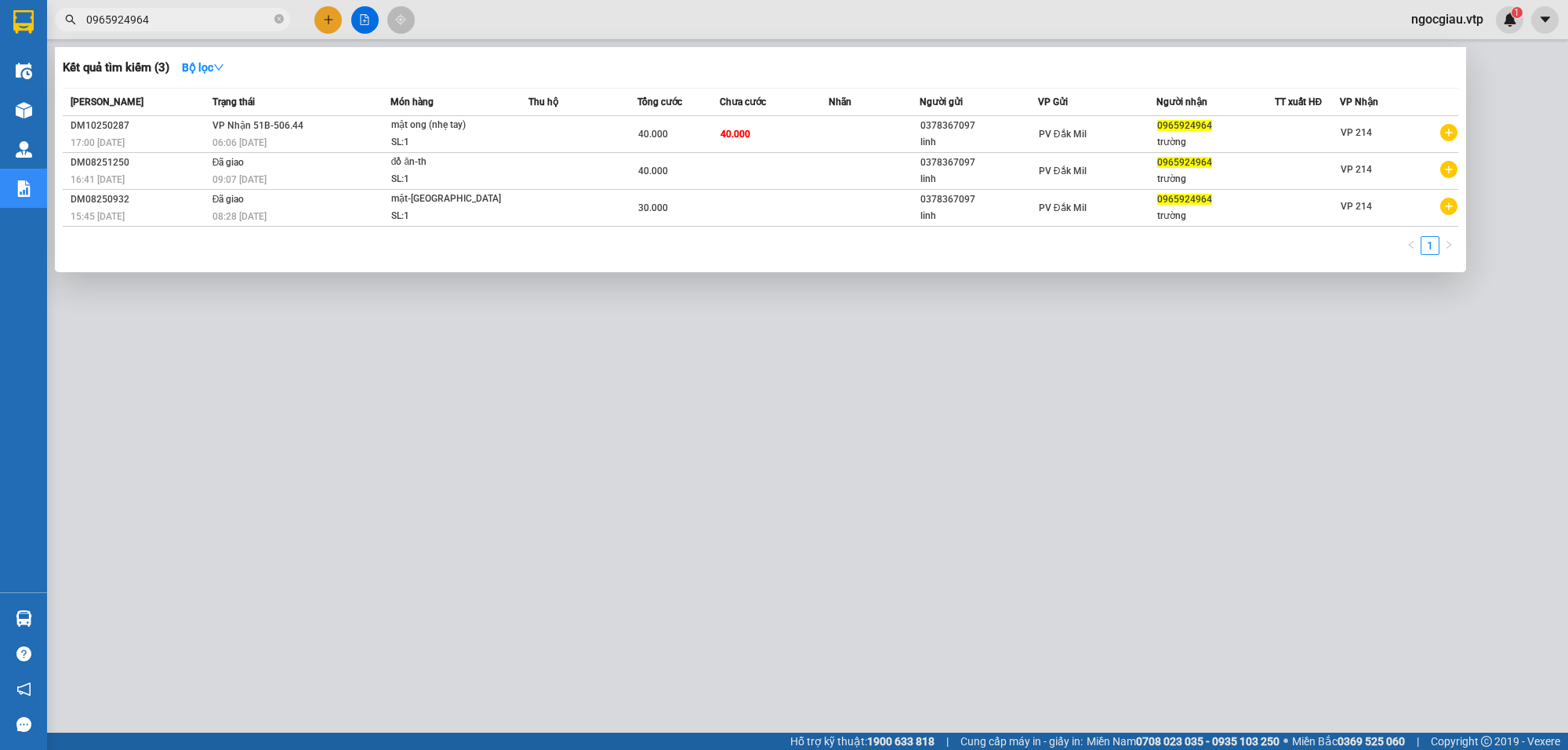
click at [193, 14] on input "0965924964" at bounding box center [178, 19] width 185 height 17
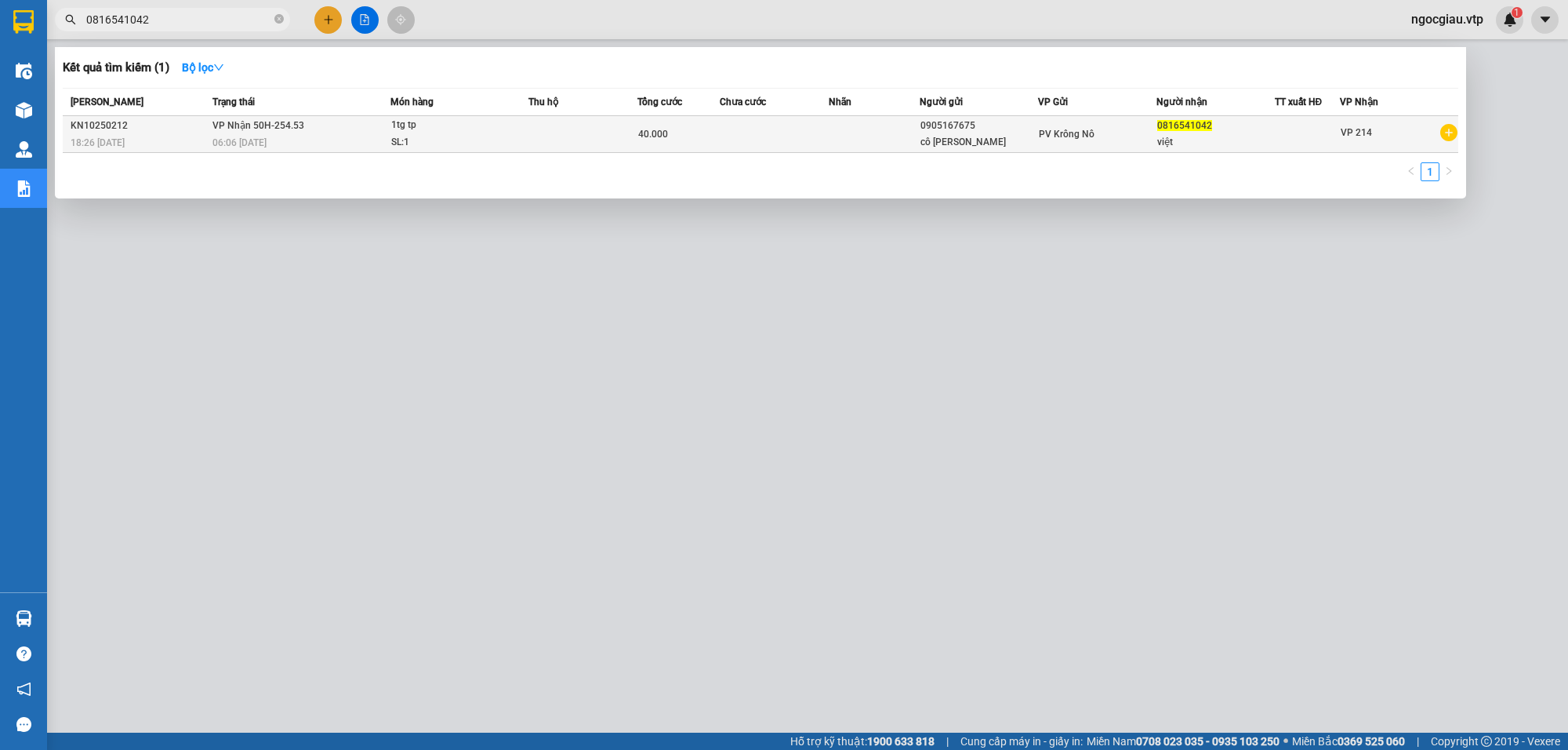
click at [778, 127] on td at bounding box center [774, 134] width 109 height 37
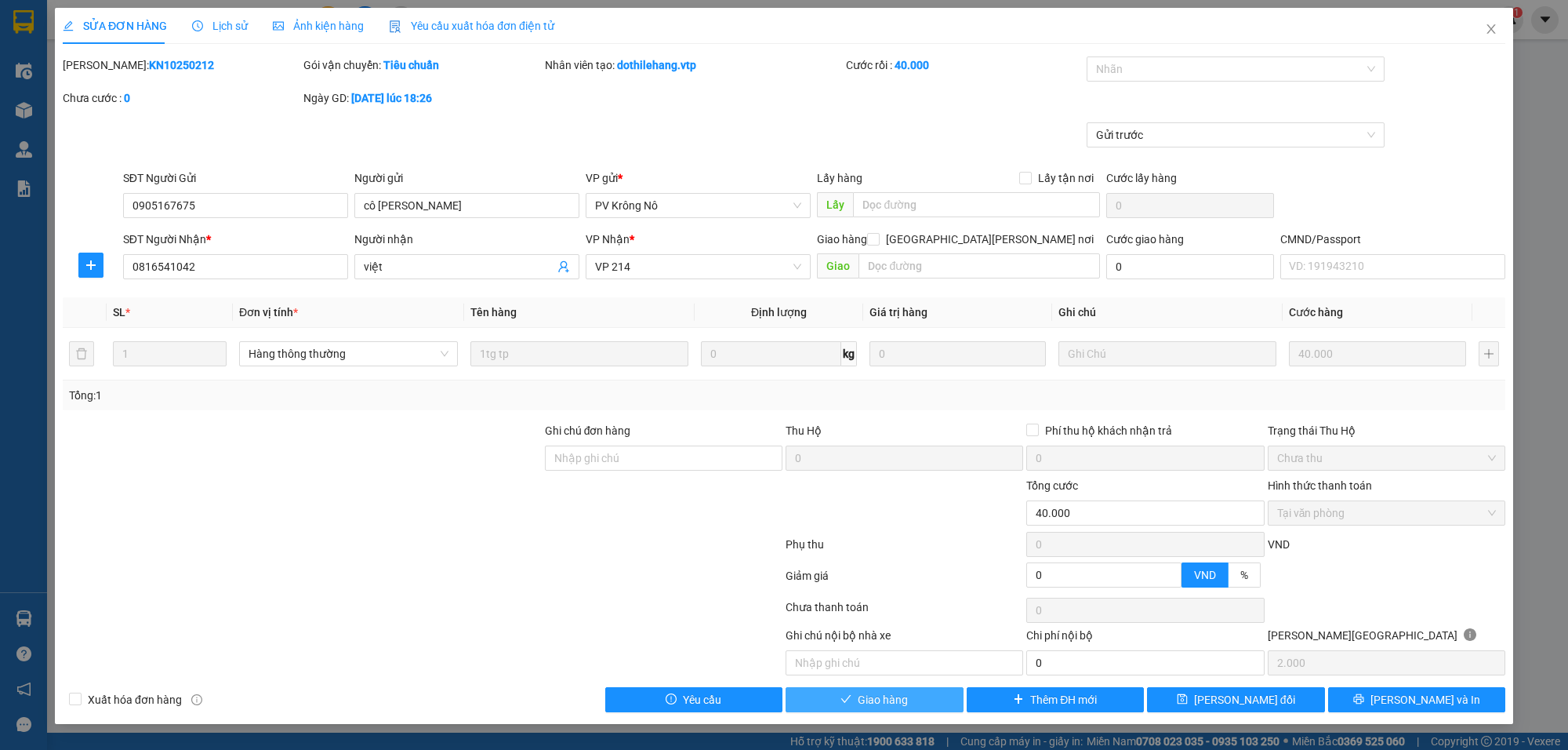
click at [911, 698] on button "Giao hàng" at bounding box center [874, 699] width 178 height 25
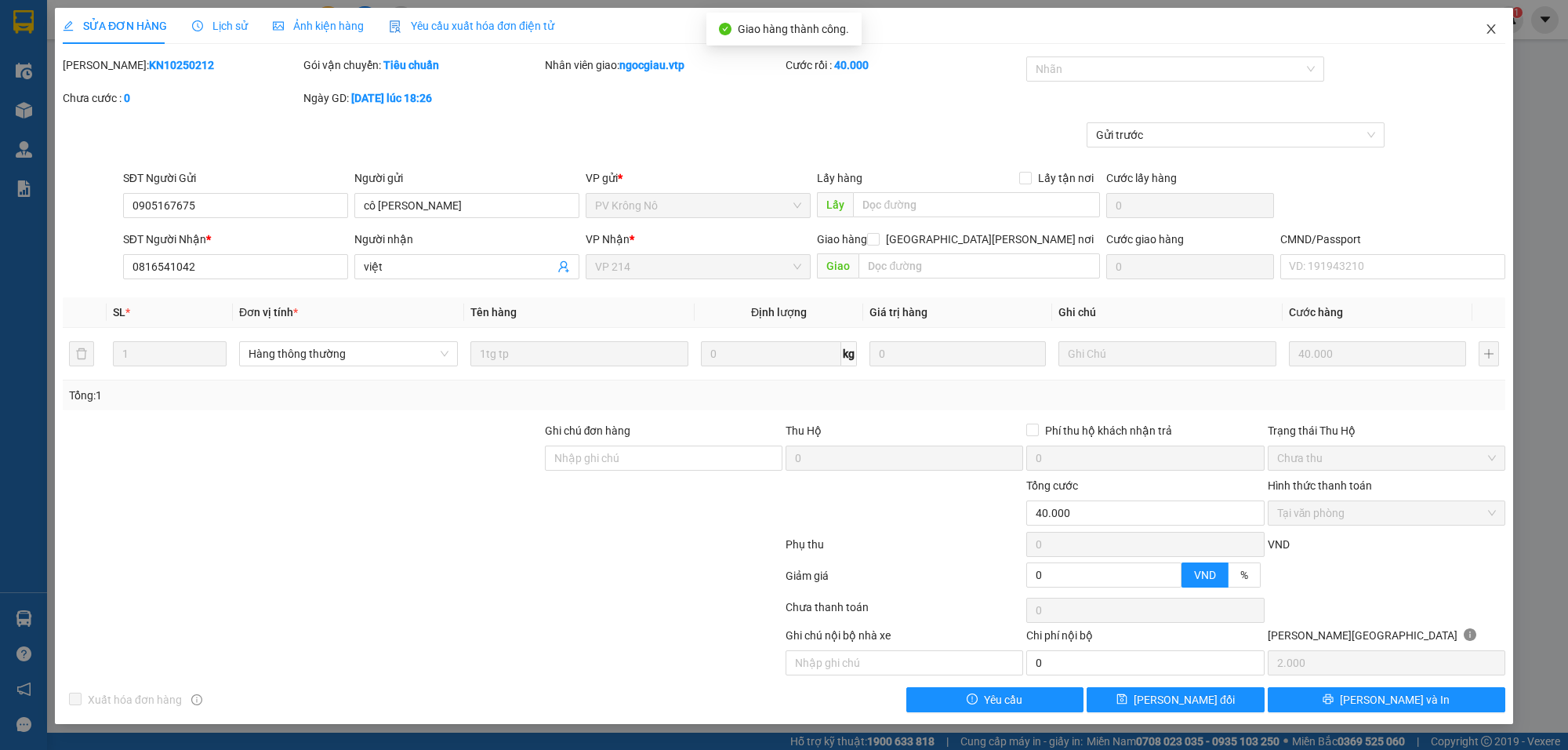
click at [1490, 32] on icon "close" at bounding box center [1491, 29] width 13 height 13
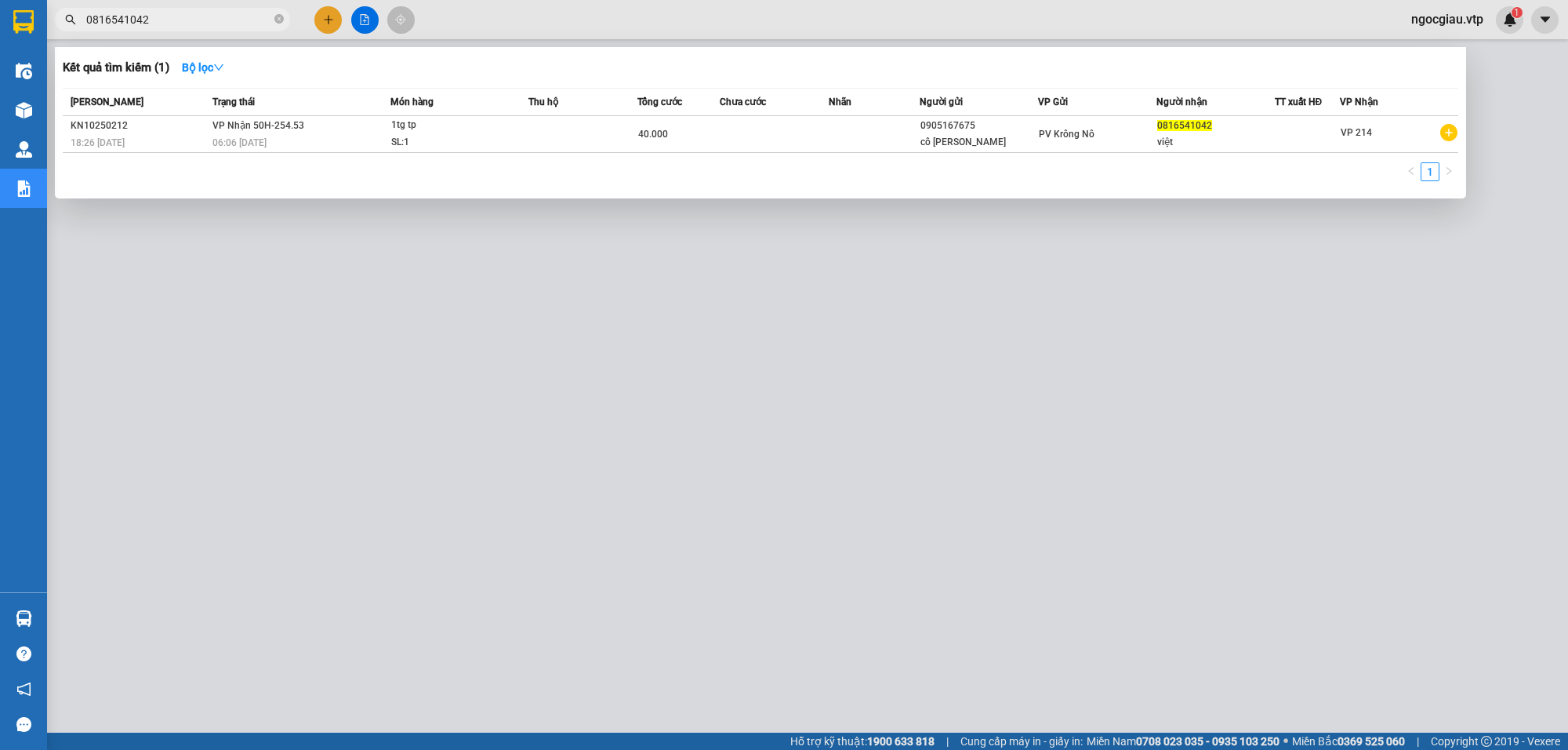
click at [178, 25] on input "0816541042" at bounding box center [178, 19] width 185 height 17
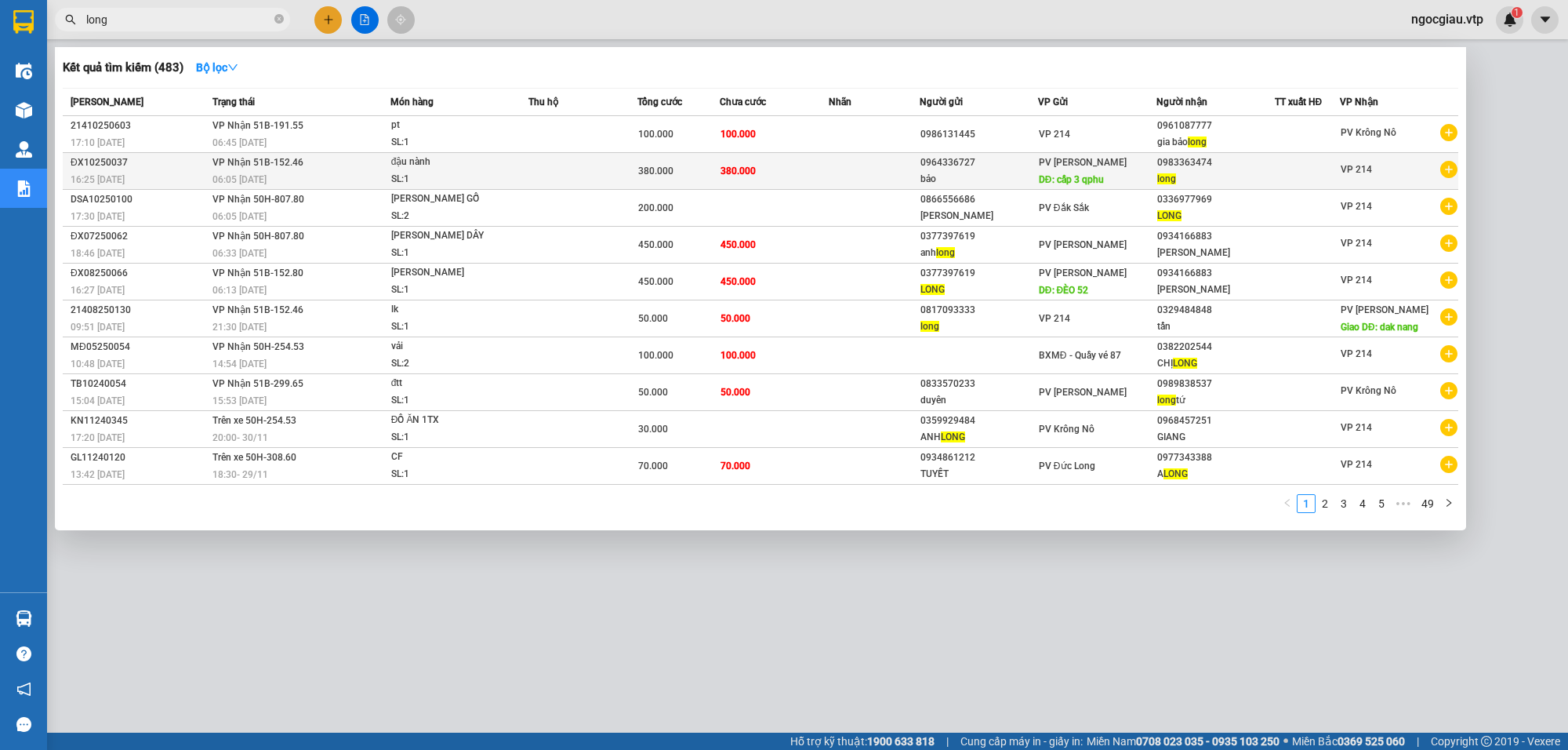
click at [829, 165] on td at bounding box center [874, 171] width 91 height 37
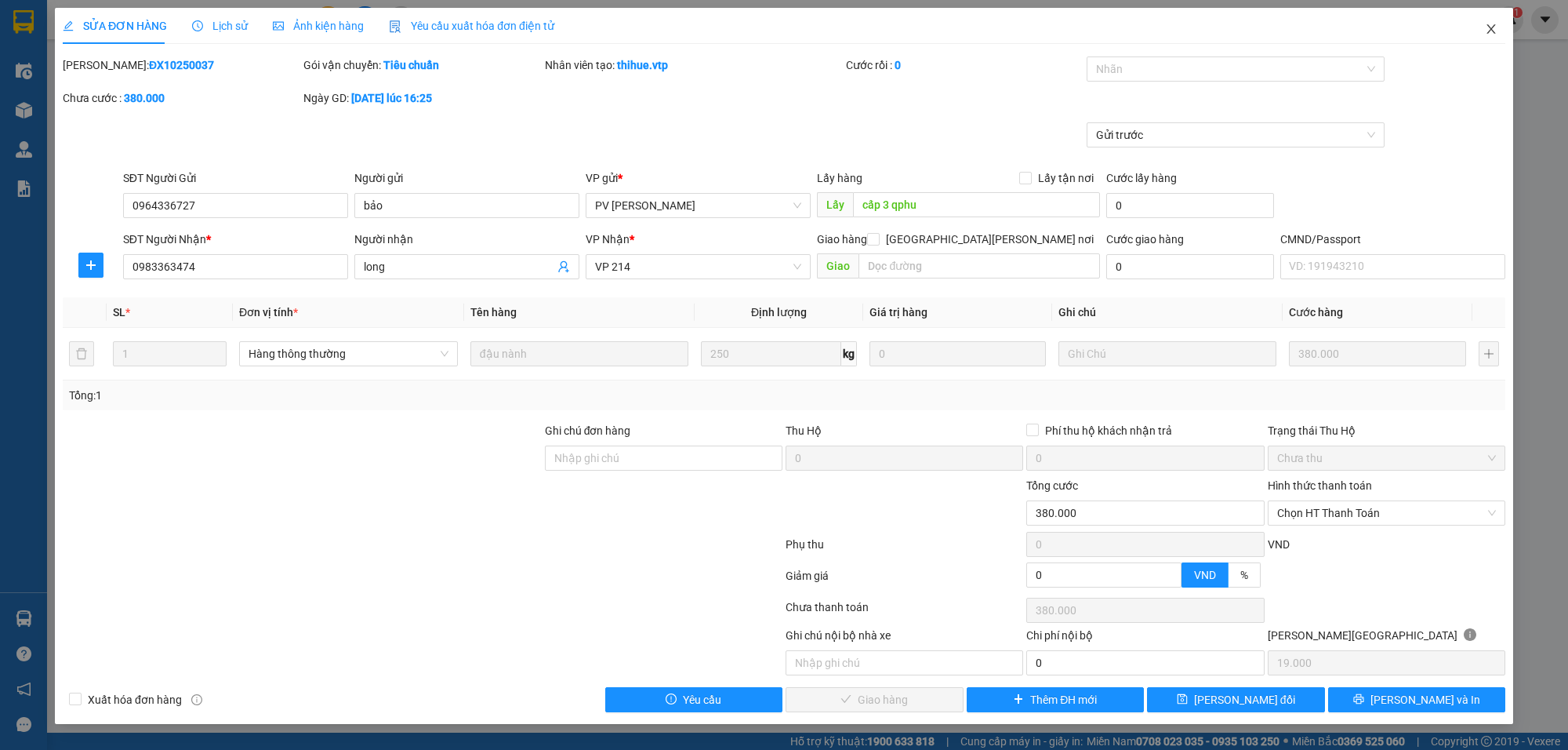
click at [1498, 27] on span "Close" at bounding box center [1491, 30] width 44 height 44
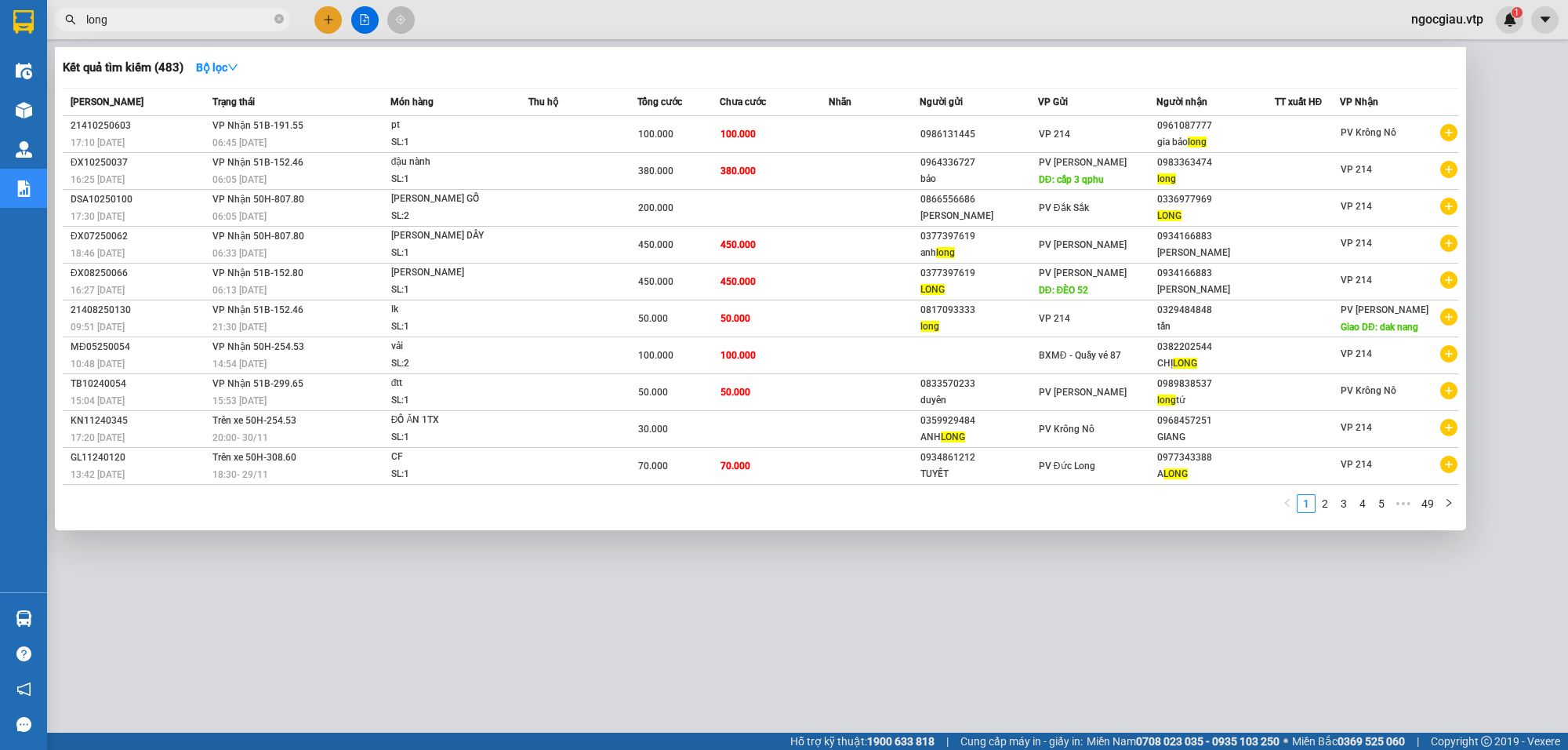
click at [146, 17] on input "long" at bounding box center [178, 19] width 185 height 17
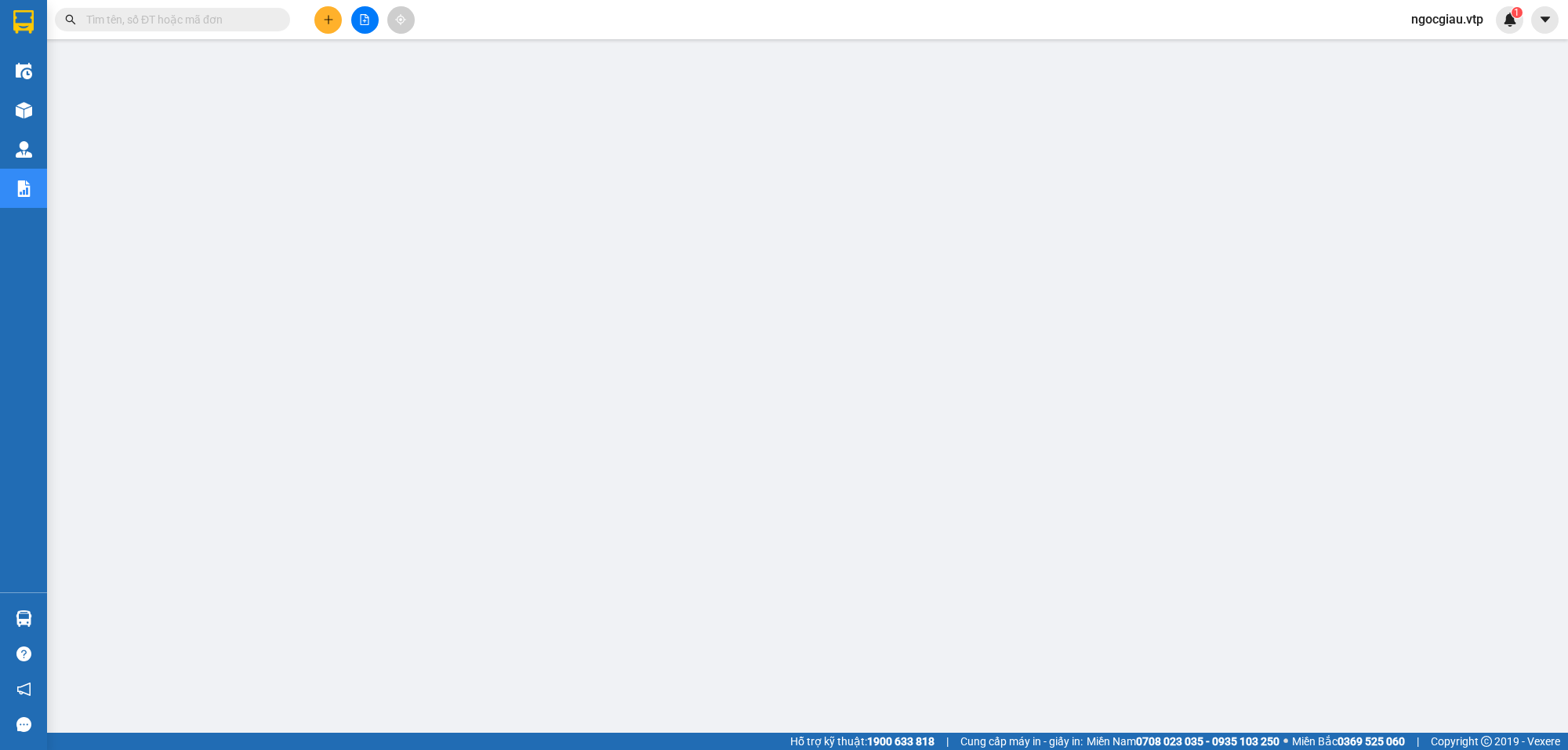
click at [204, 21] on input "text" at bounding box center [178, 19] width 185 height 17
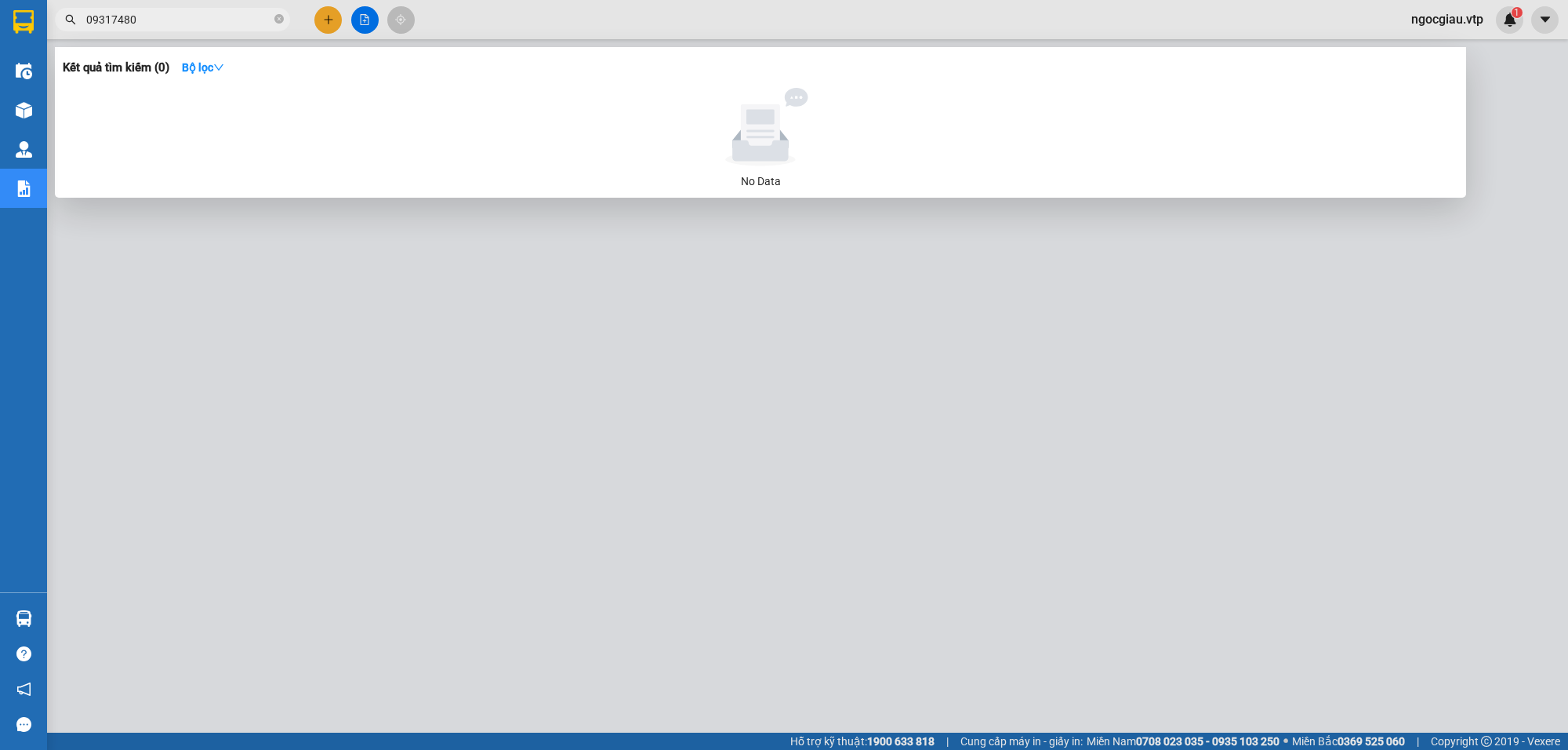
click at [182, 22] on input "09317480" at bounding box center [178, 19] width 185 height 17
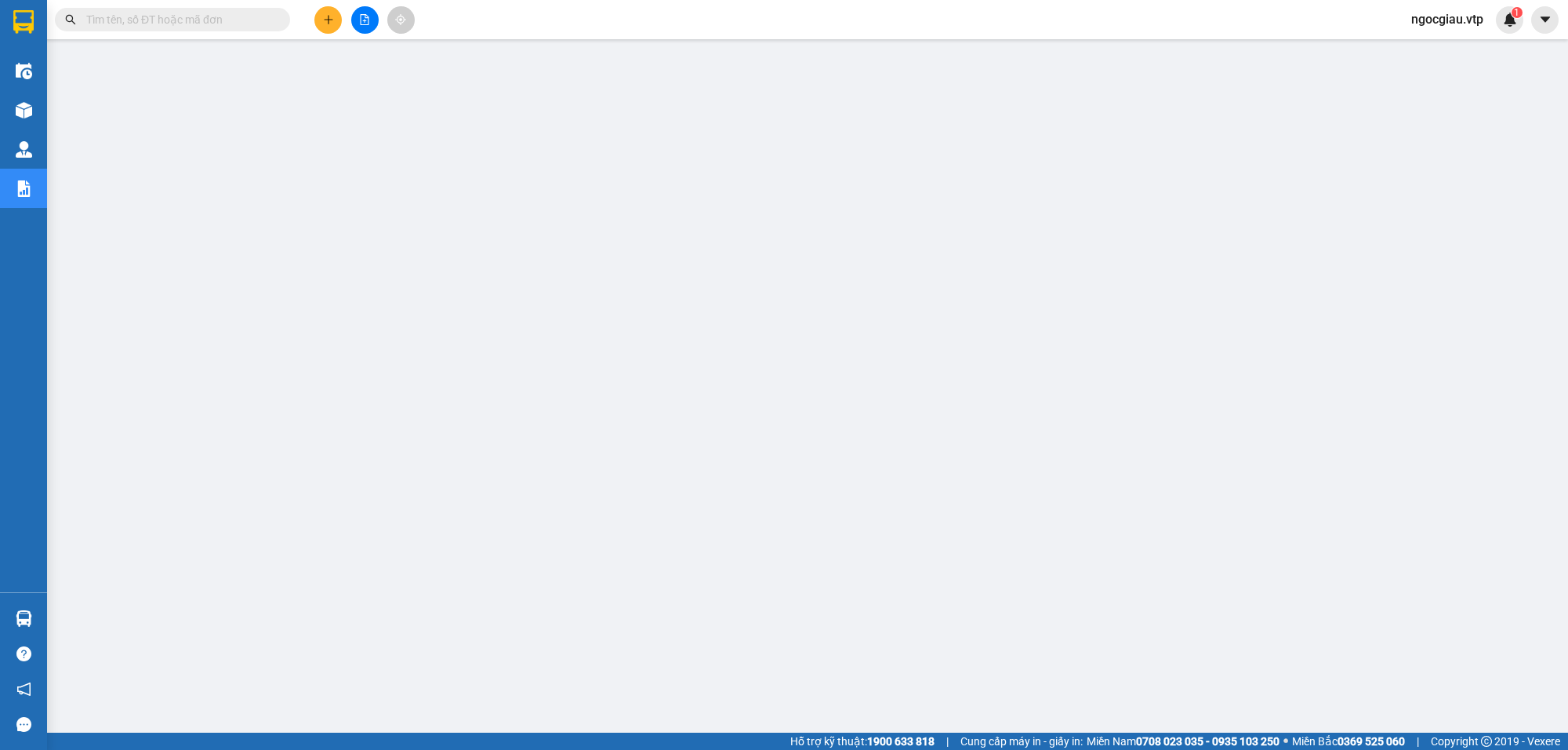
click at [116, 17] on input "text" at bounding box center [178, 19] width 185 height 17
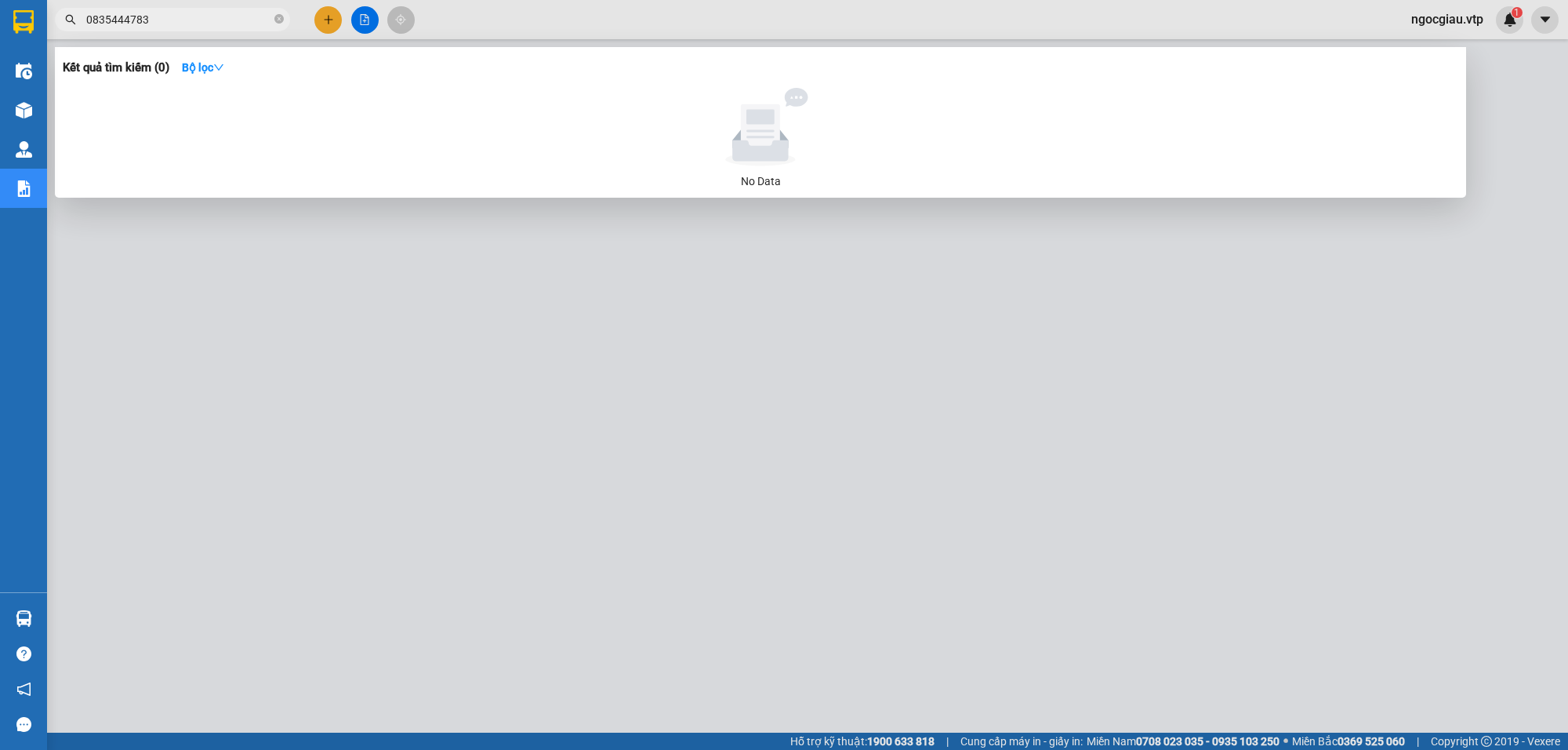
click at [166, 14] on input "0835444783" at bounding box center [178, 19] width 185 height 17
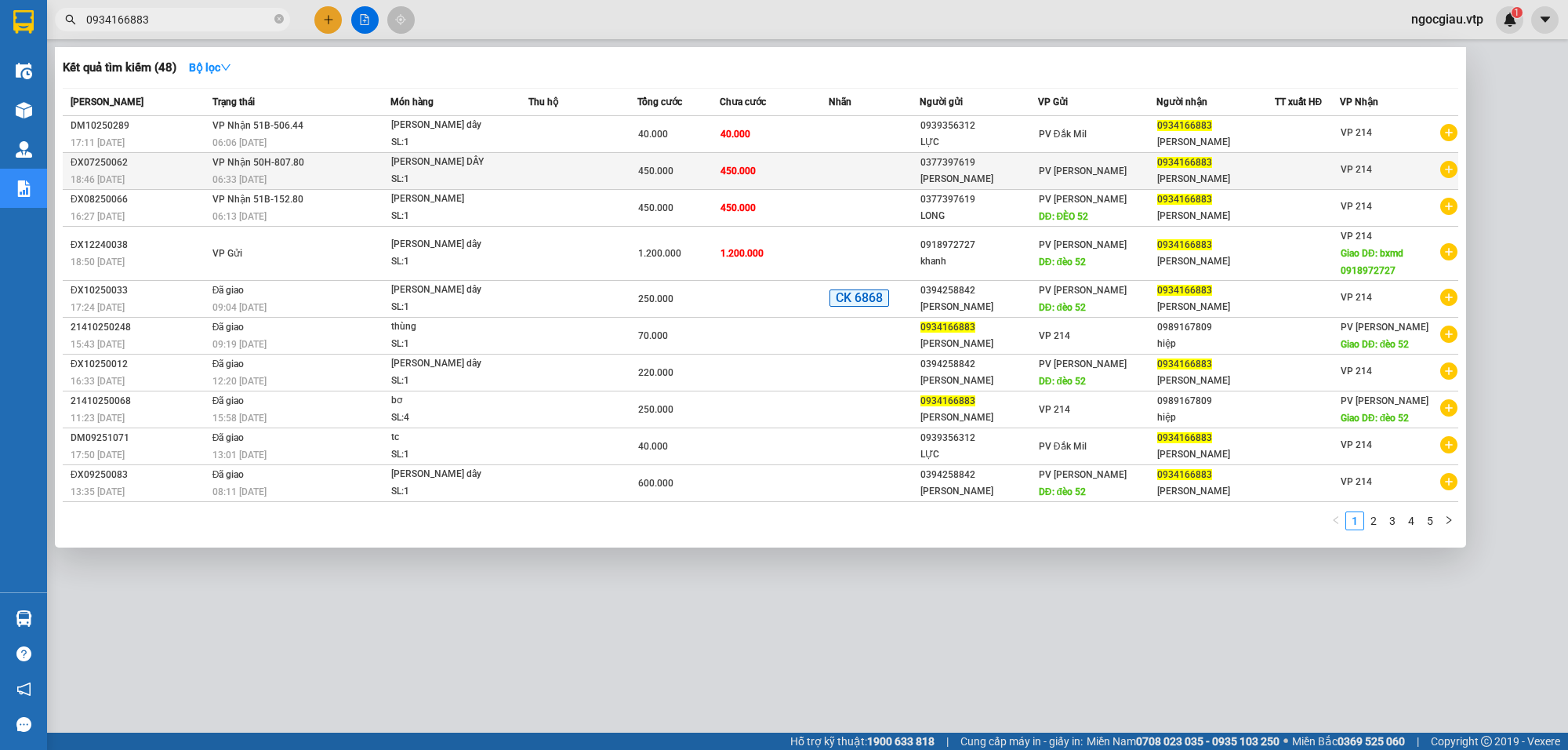
click at [351, 164] on td "[PERSON_NAME] 50H-807.80 06:33 [DATE]" at bounding box center [299, 171] width 182 height 37
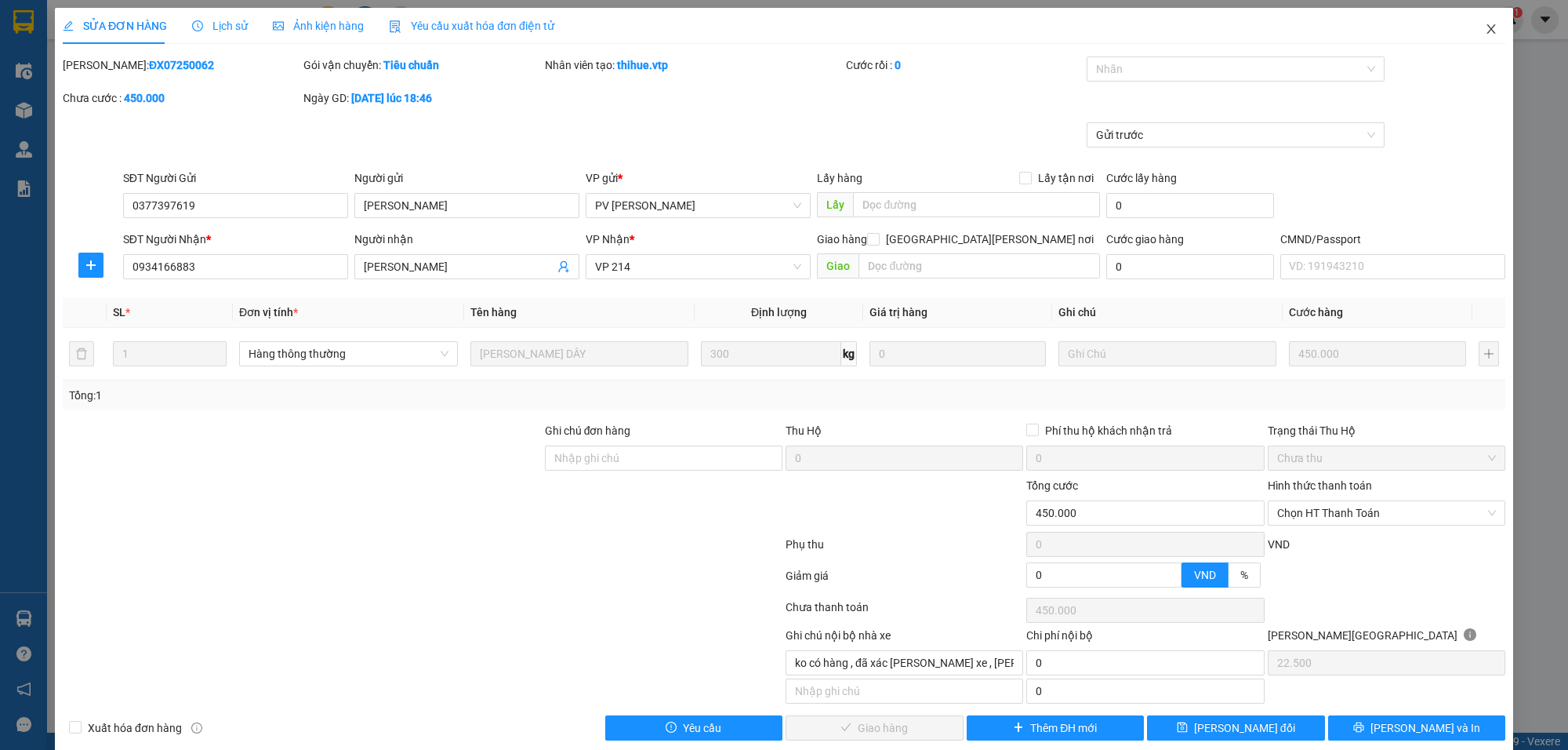
click at [1486, 23] on span "Close" at bounding box center [1491, 30] width 44 height 44
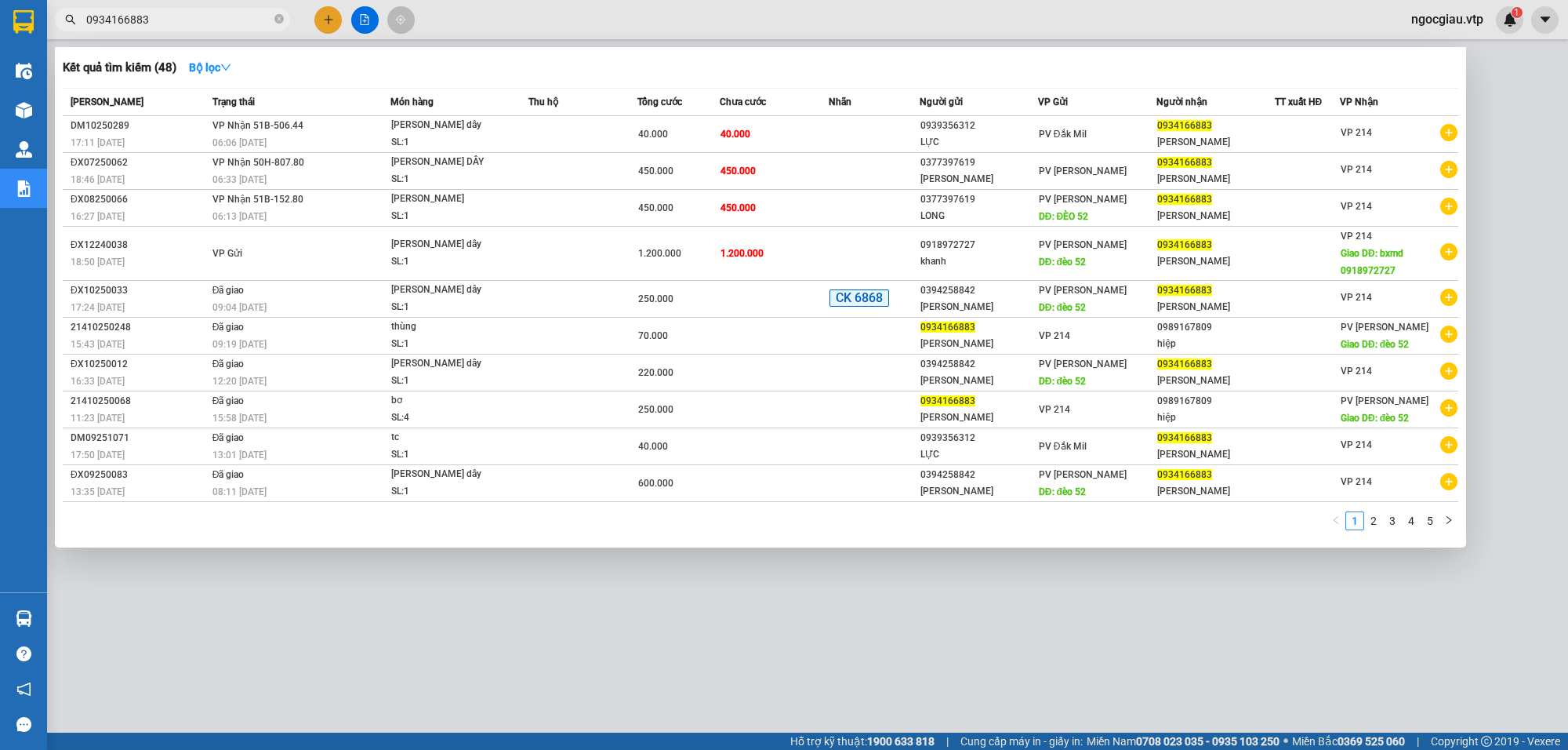
click at [201, 24] on input "0934166883" at bounding box center [178, 19] width 185 height 17
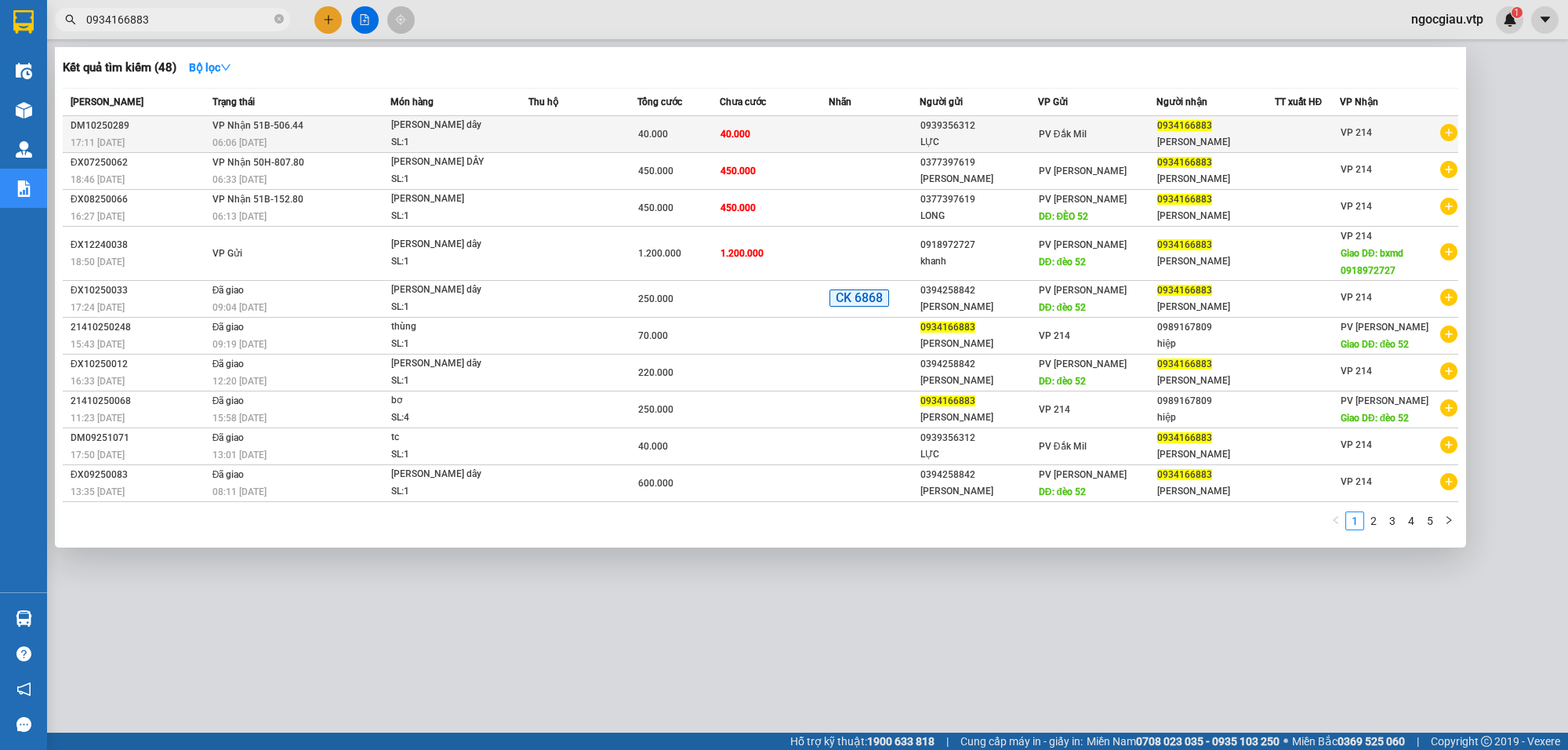
click at [807, 141] on td "40.000" at bounding box center [774, 134] width 109 height 37
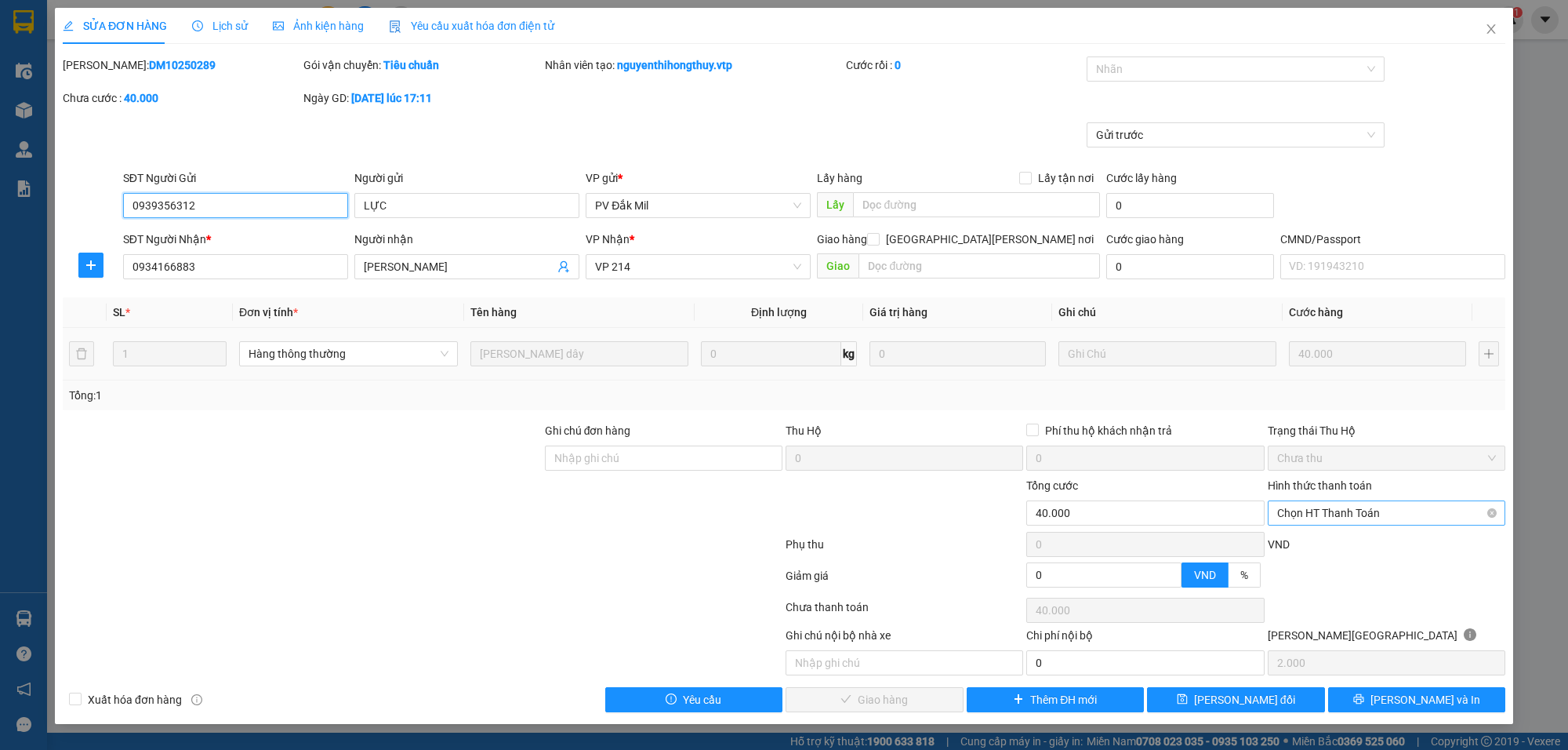
click at [1313, 518] on span "Chọn HT Thanh Toán" at bounding box center [1386, 513] width 219 height 23
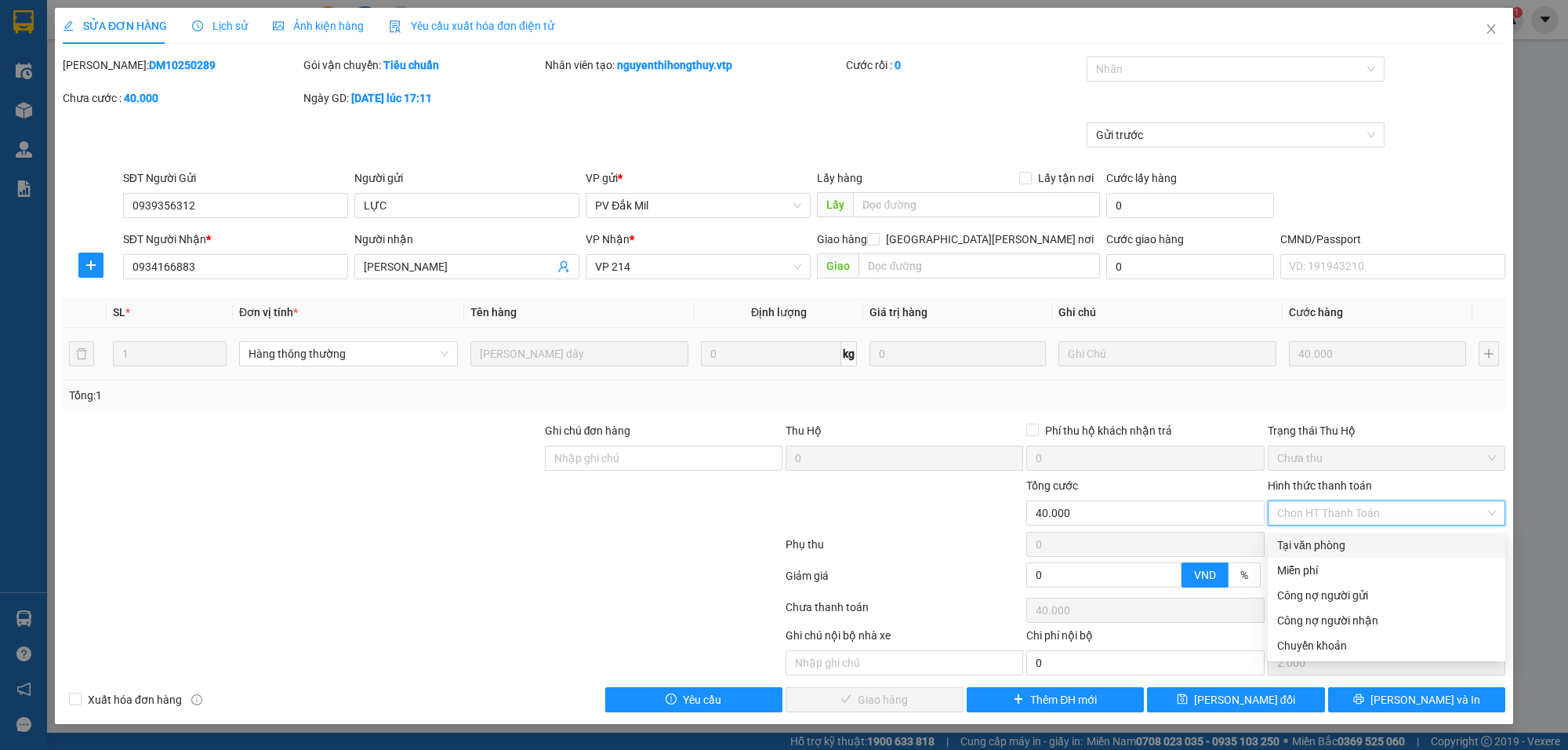
click at [1307, 544] on div "Tại văn phòng" at bounding box center [1386, 545] width 219 height 17
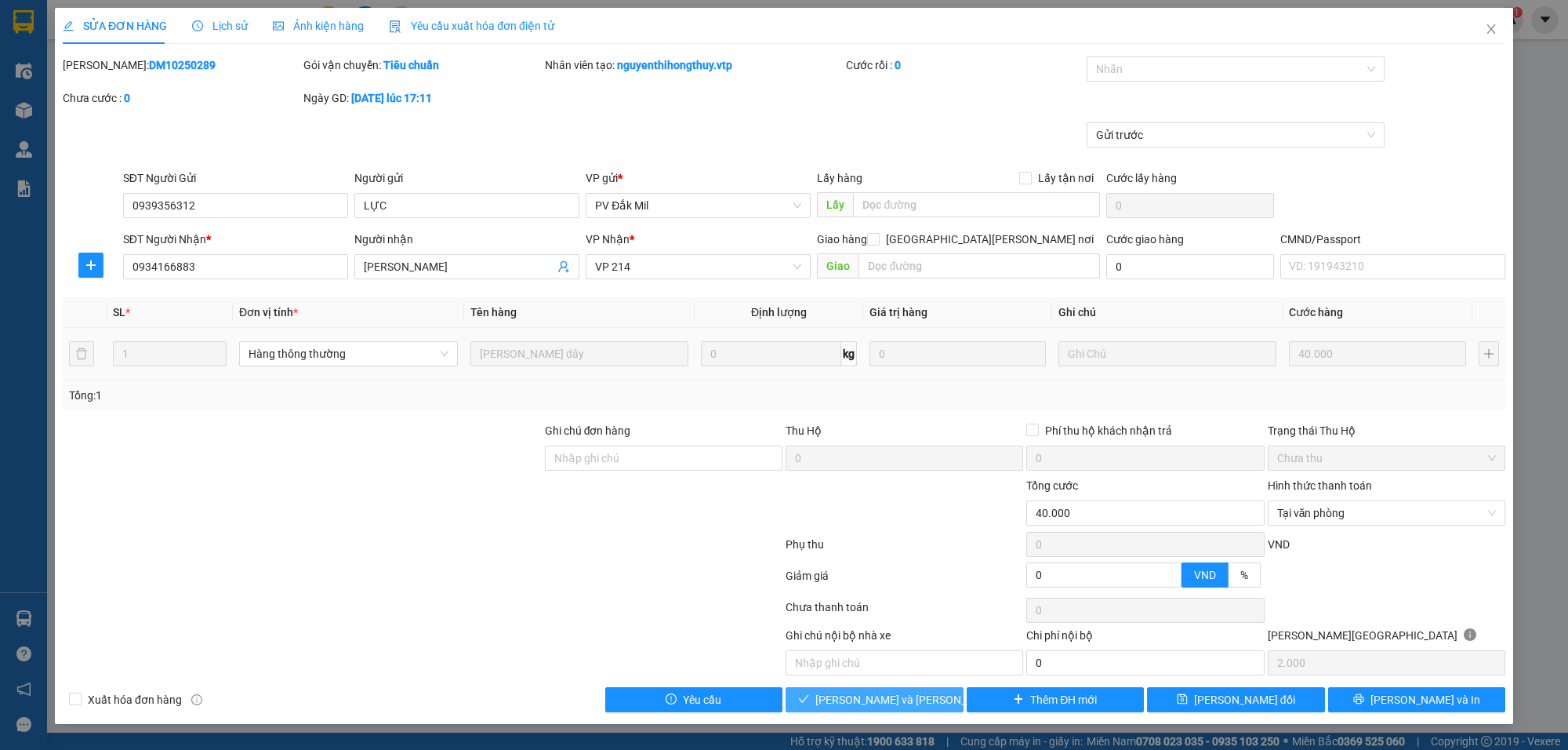
click at [892, 700] on span "[PERSON_NAME] và [PERSON_NAME] hàng" at bounding box center [921, 699] width 211 height 17
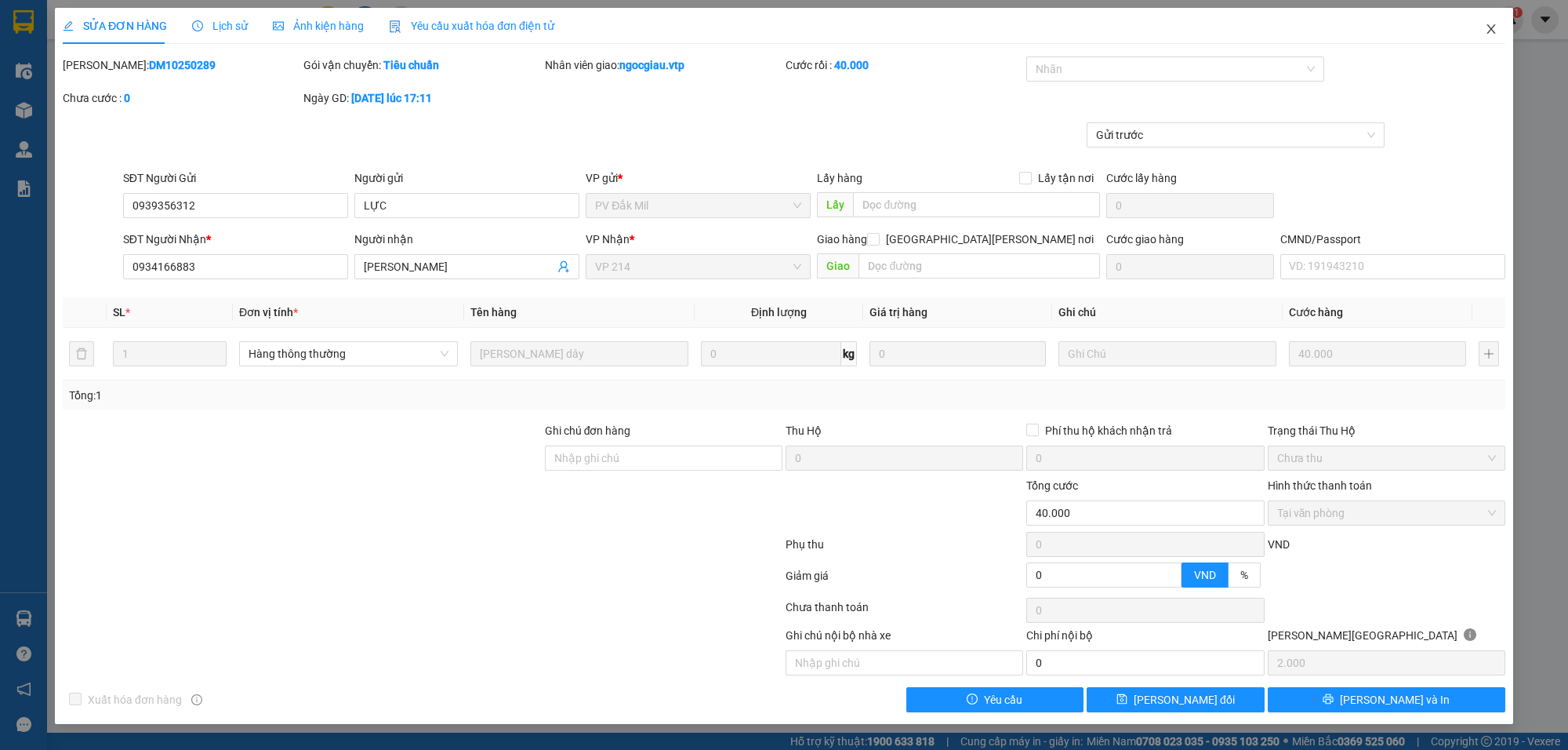
click at [1496, 33] on icon "close" at bounding box center [1491, 29] width 13 height 13
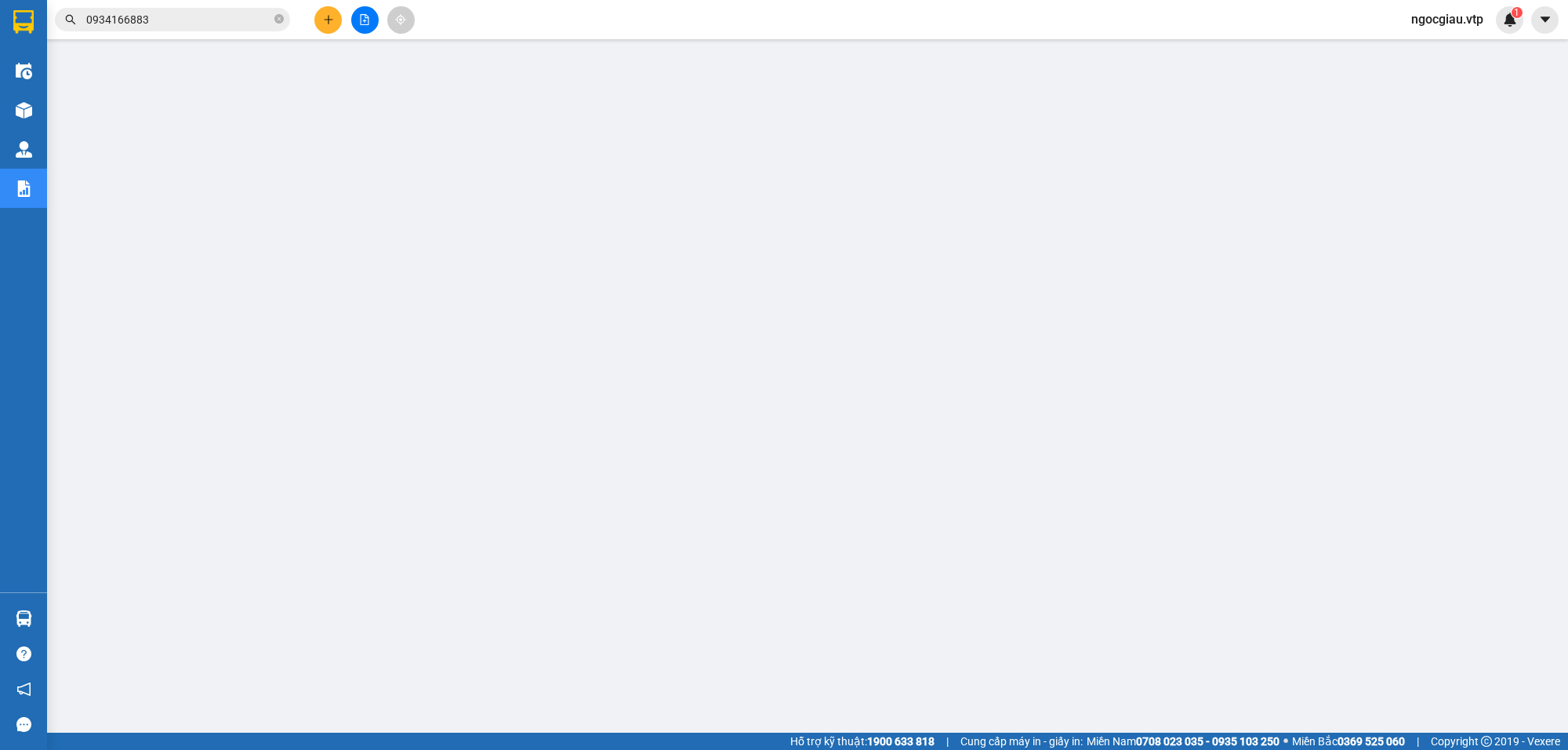
click at [159, 20] on input "0934166883" at bounding box center [178, 19] width 185 height 17
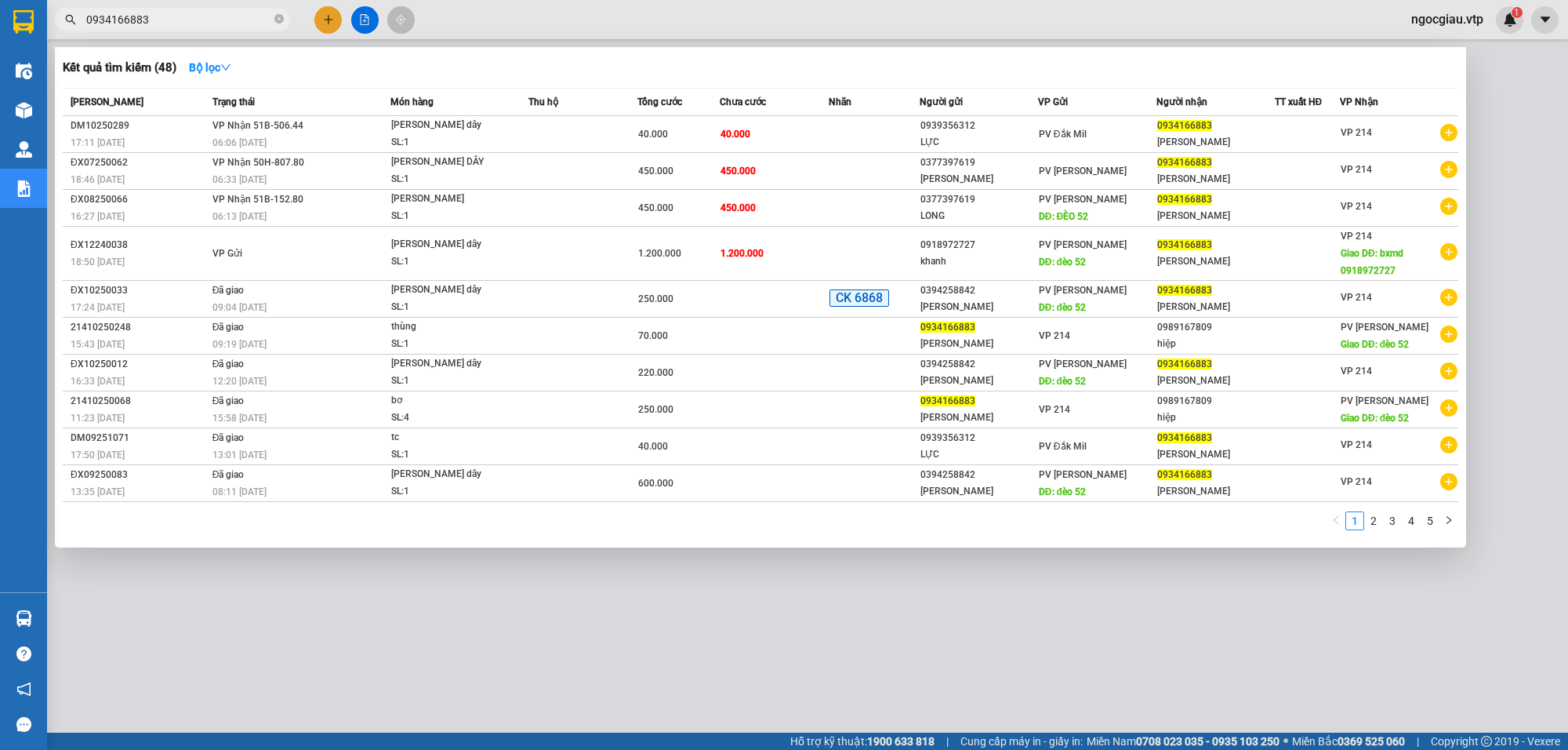
click at [159, 20] on input "0934166883" at bounding box center [178, 19] width 185 height 17
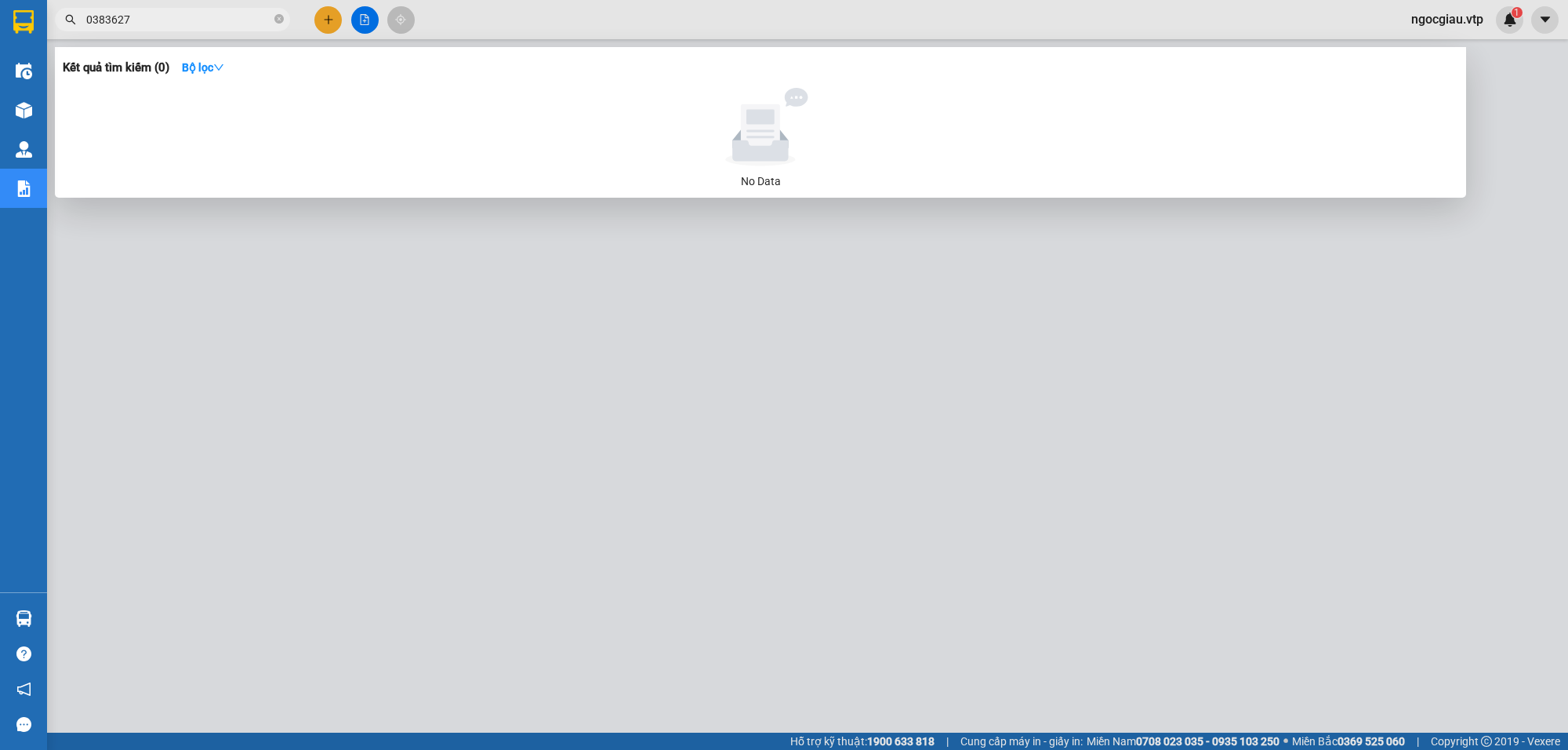
click at [163, 14] on input "0383627" at bounding box center [178, 19] width 185 height 17
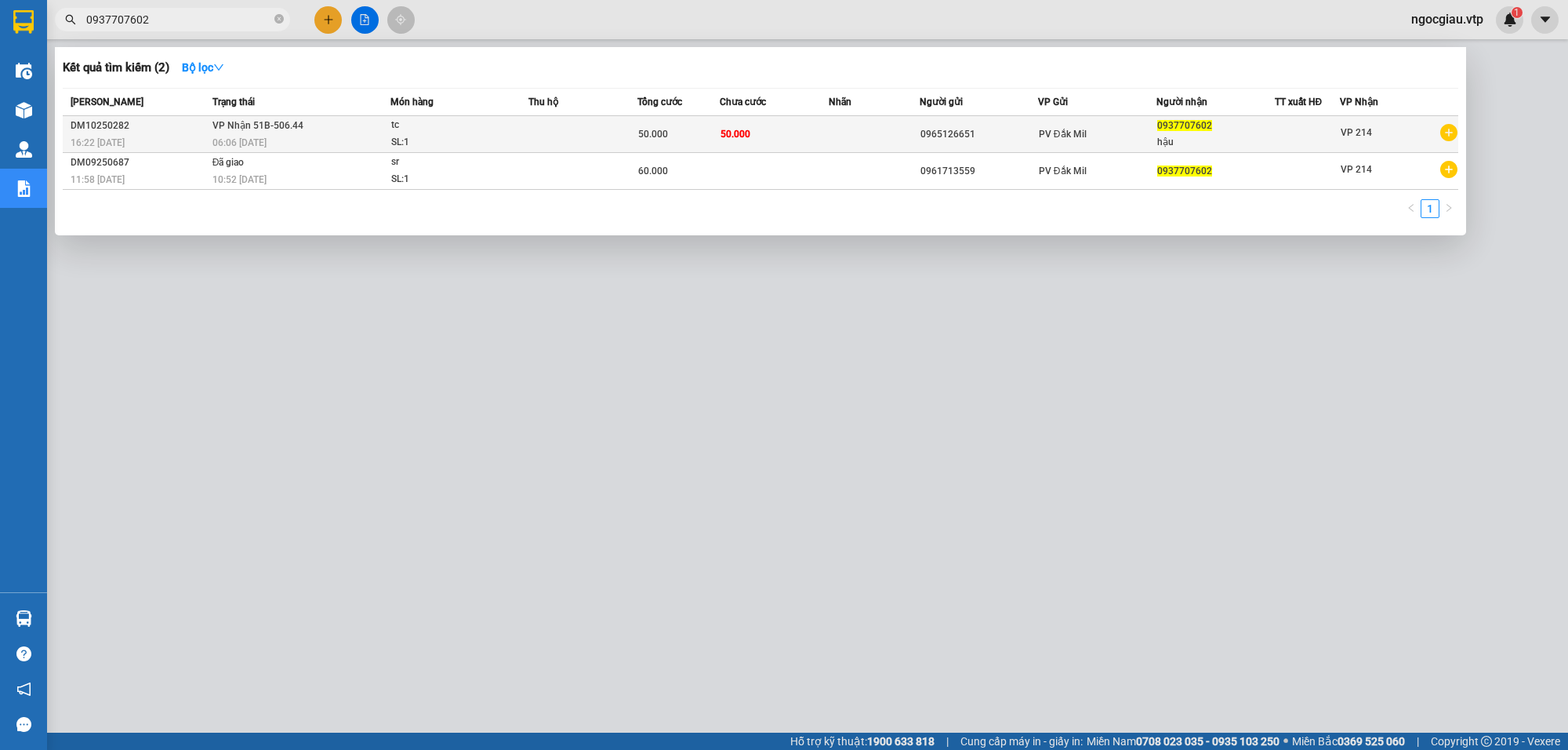
click at [554, 130] on td at bounding box center [583, 134] width 109 height 37
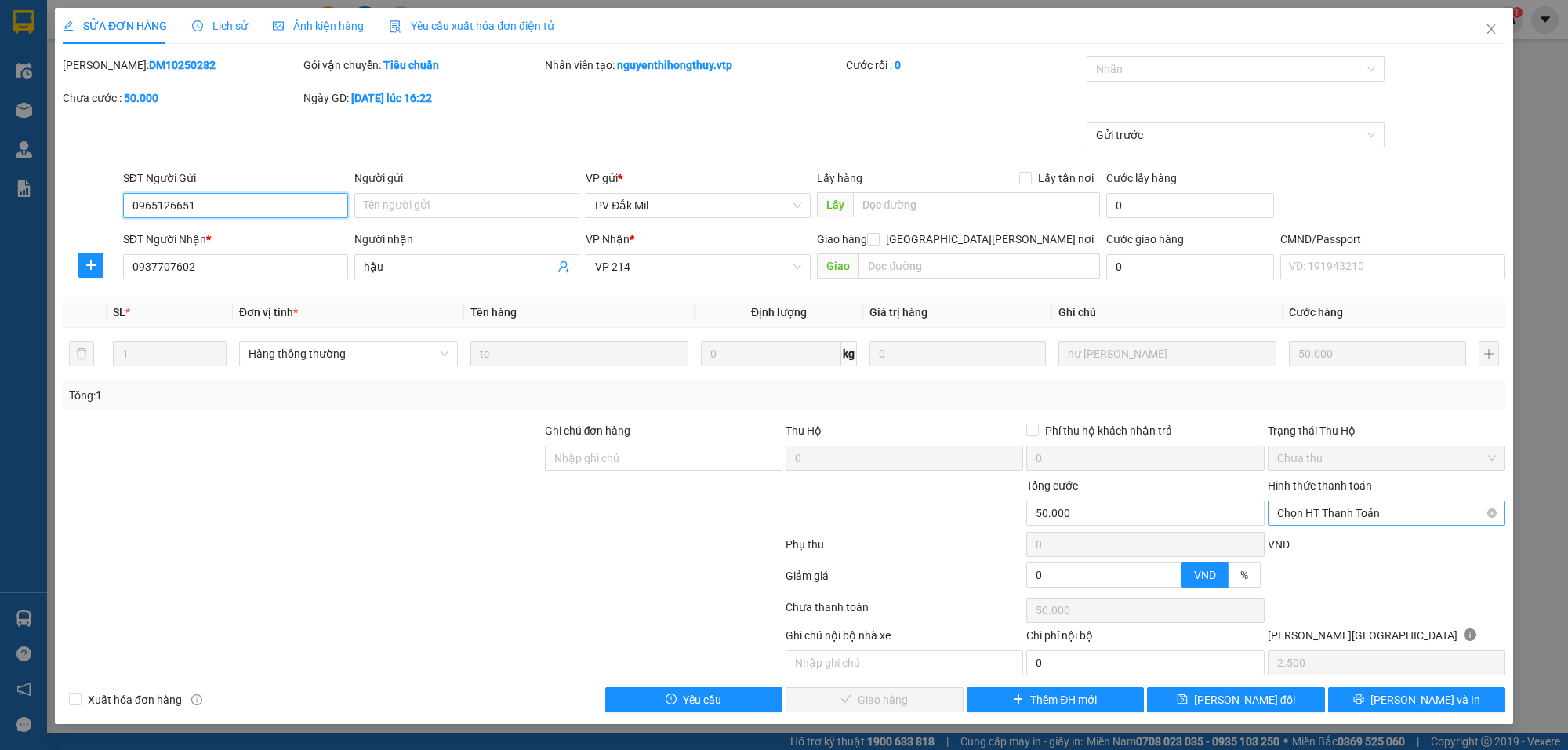
click at [1330, 508] on span "Chọn HT Thanh Toán" at bounding box center [1386, 513] width 219 height 23
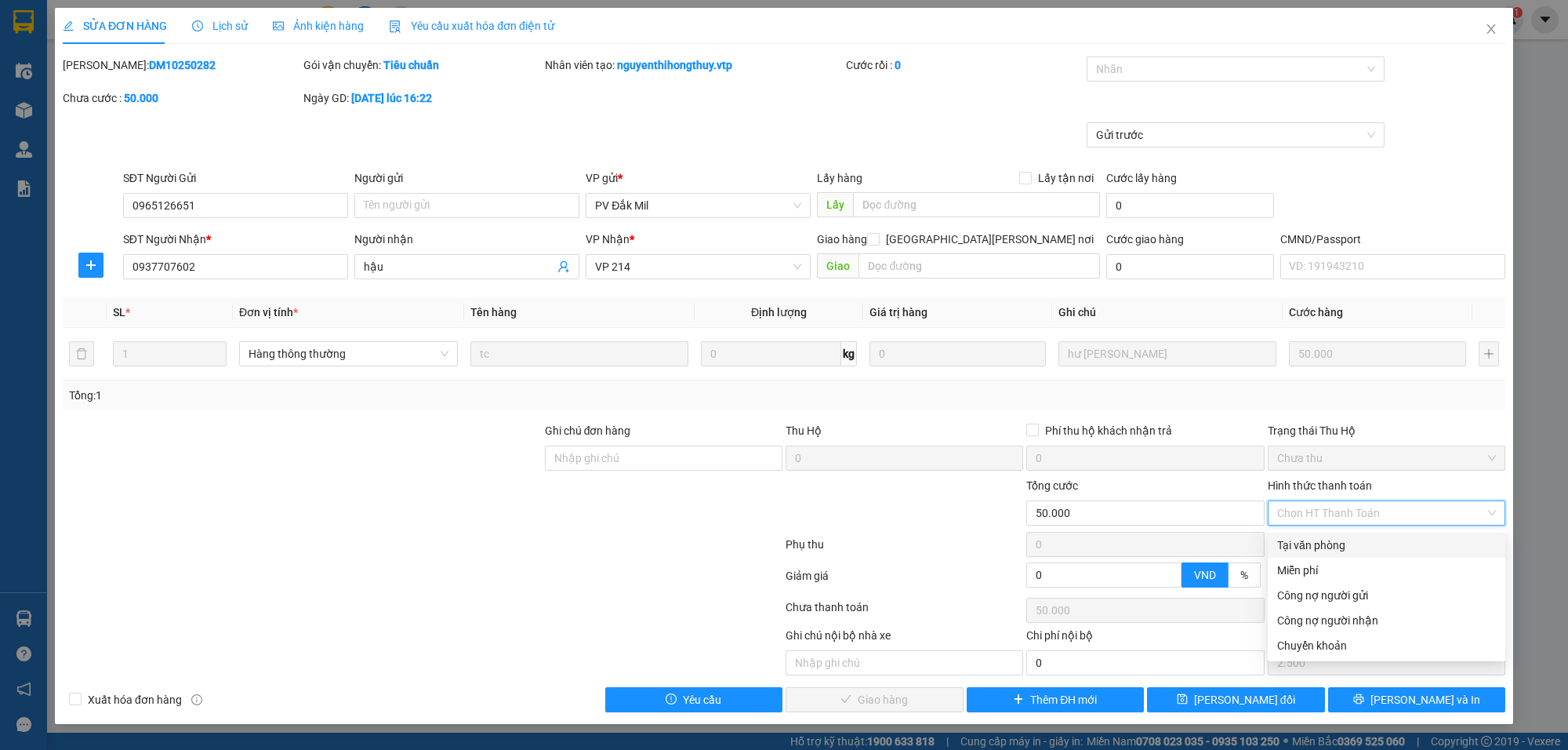
click at [1310, 545] on div "Tại văn phòng" at bounding box center [1386, 545] width 219 height 17
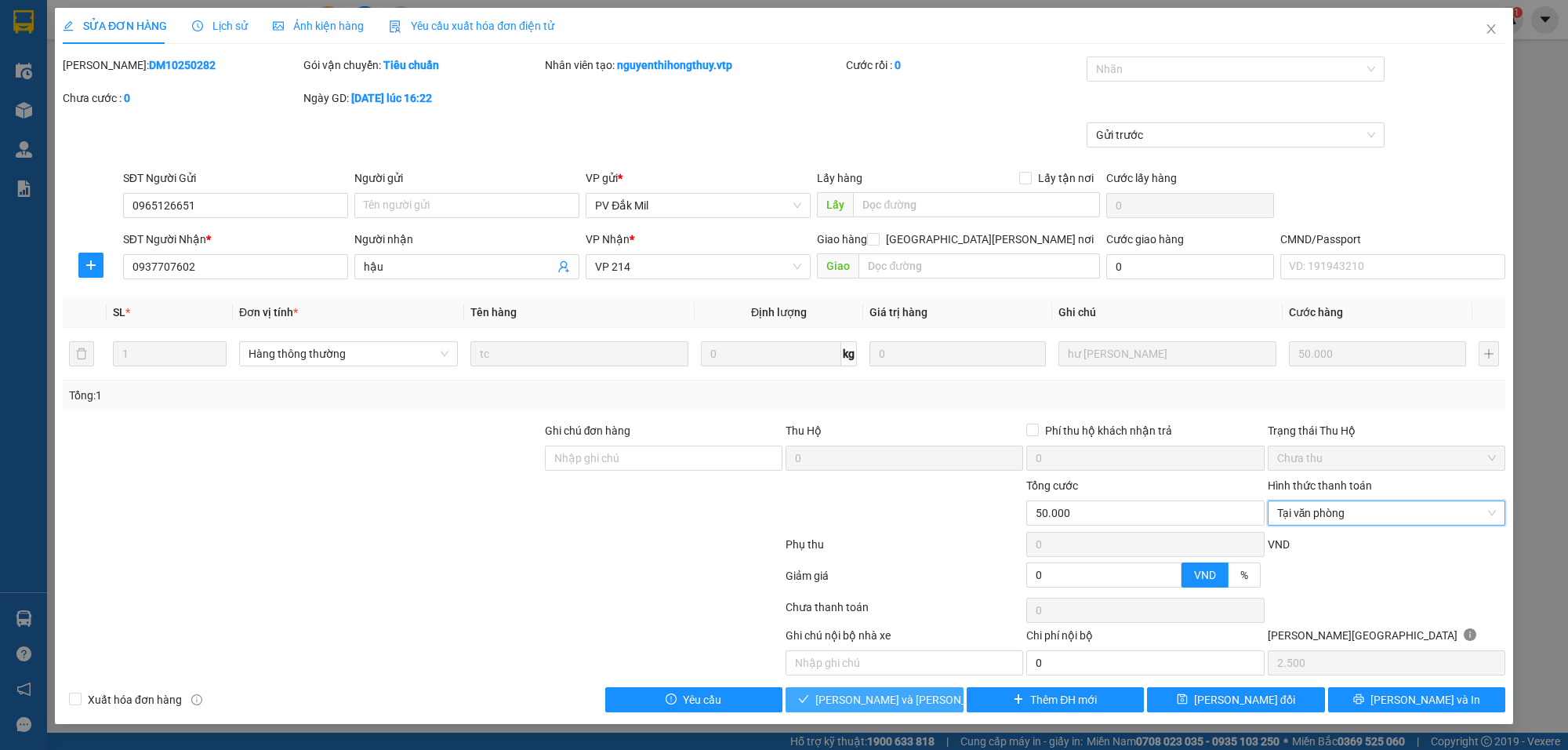
click at [891, 698] on span "[PERSON_NAME] và [PERSON_NAME] hàng" at bounding box center [921, 699] width 211 height 17
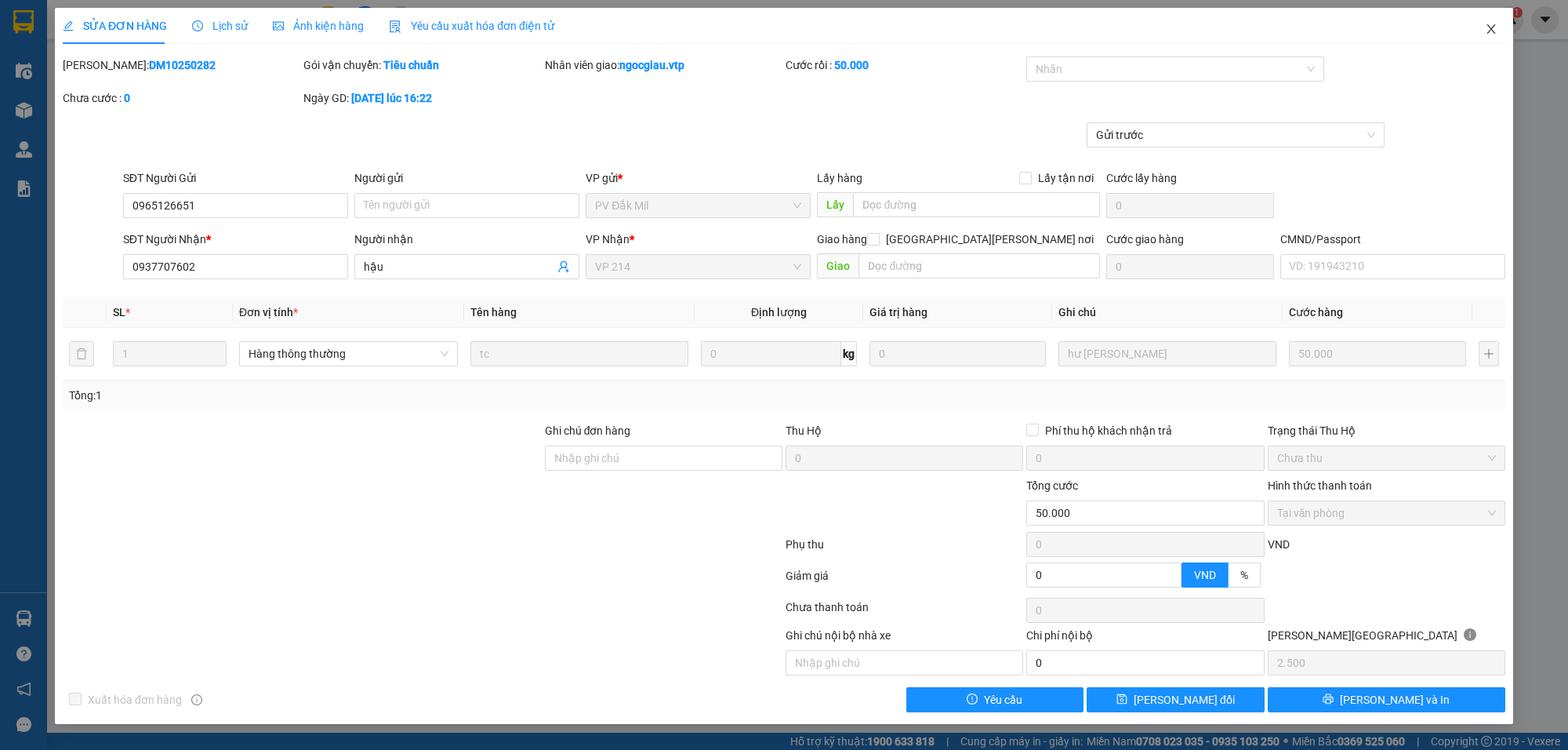
click at [1496, 26] on icon "close" at bounding box center [1491, 29] width 13 height 13
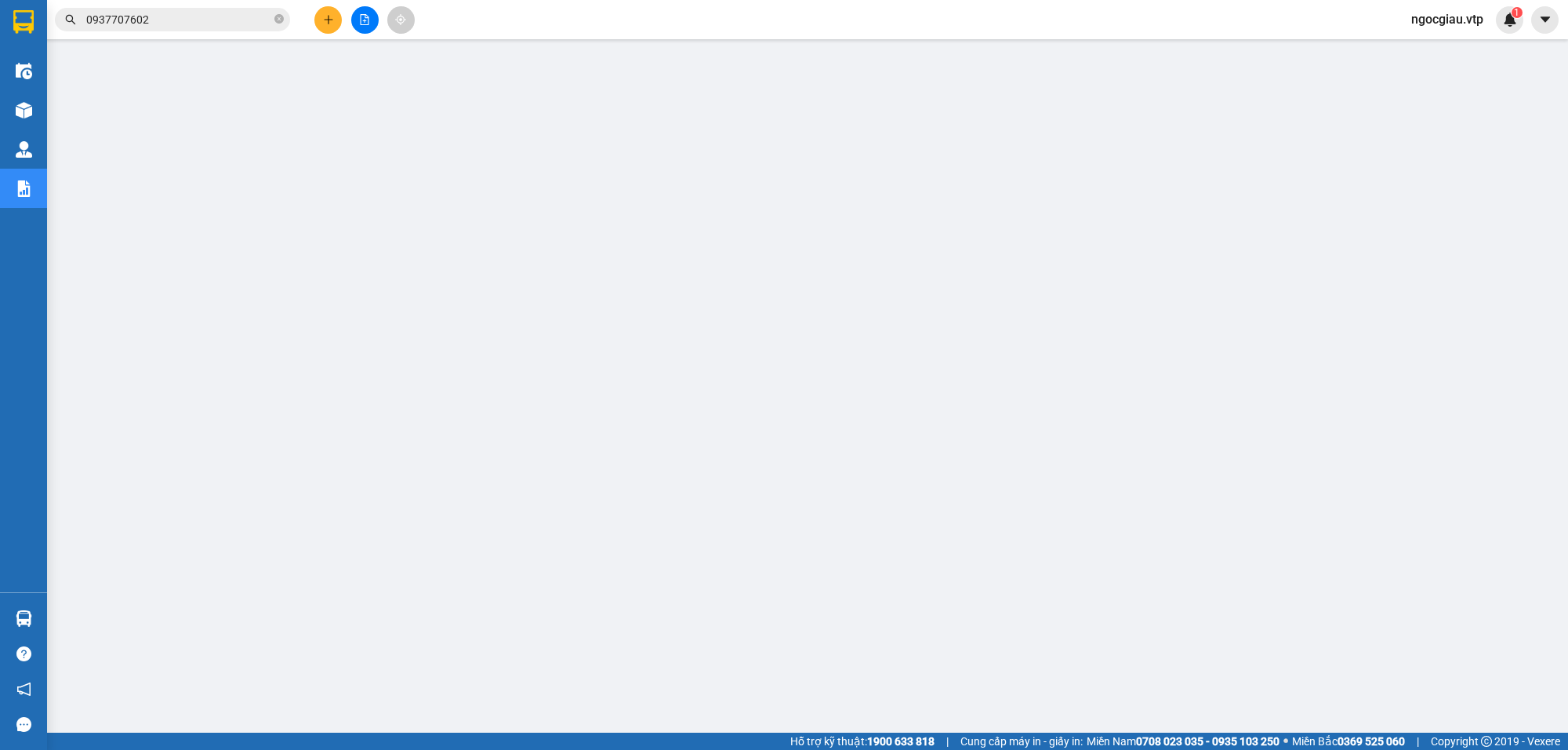
click at [201, 29] on span "0937707602" at bounding box center [173, 20] width 235 height 23
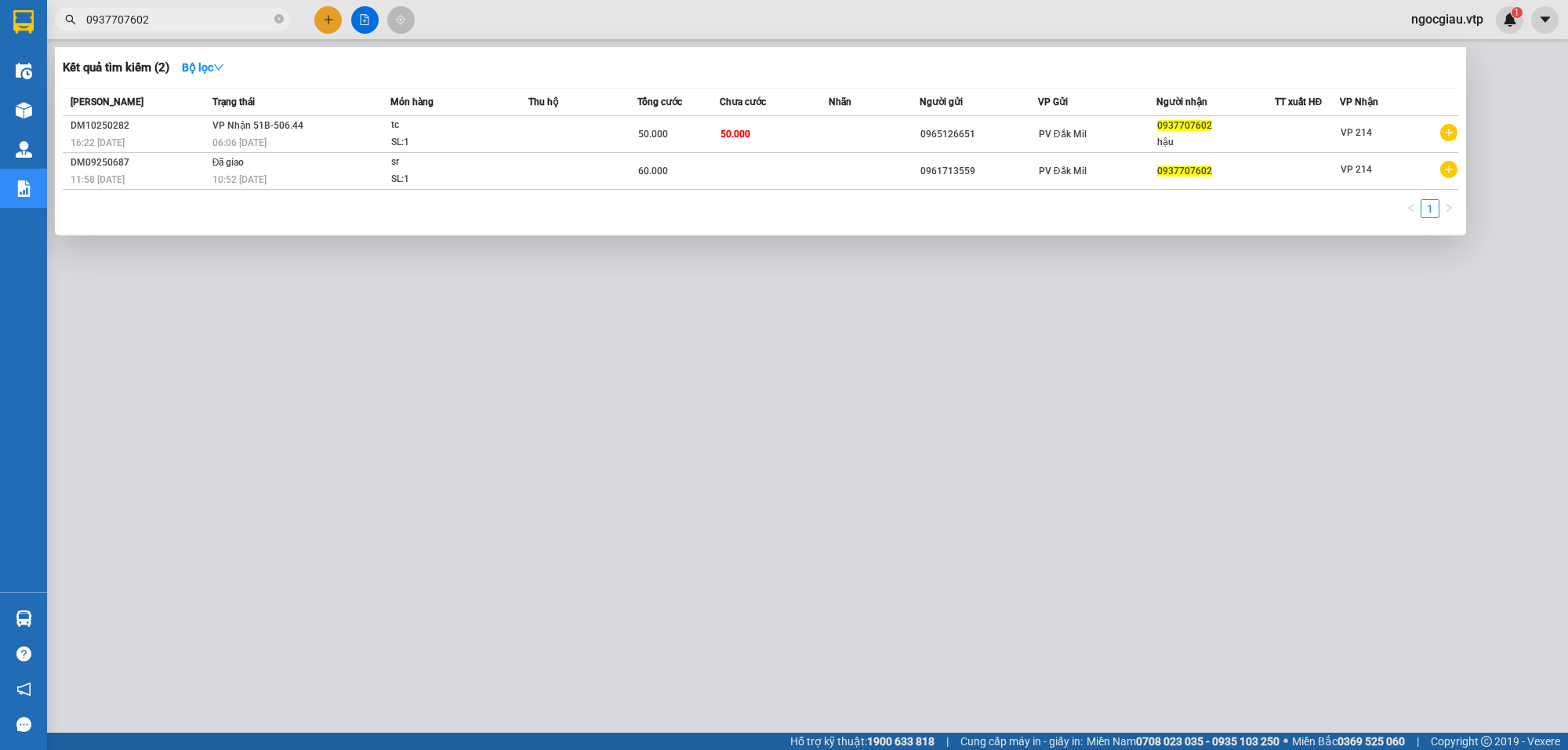
click at [190, 24] on input "0937707602" at bounding box center [178, 19] width 185 height 17
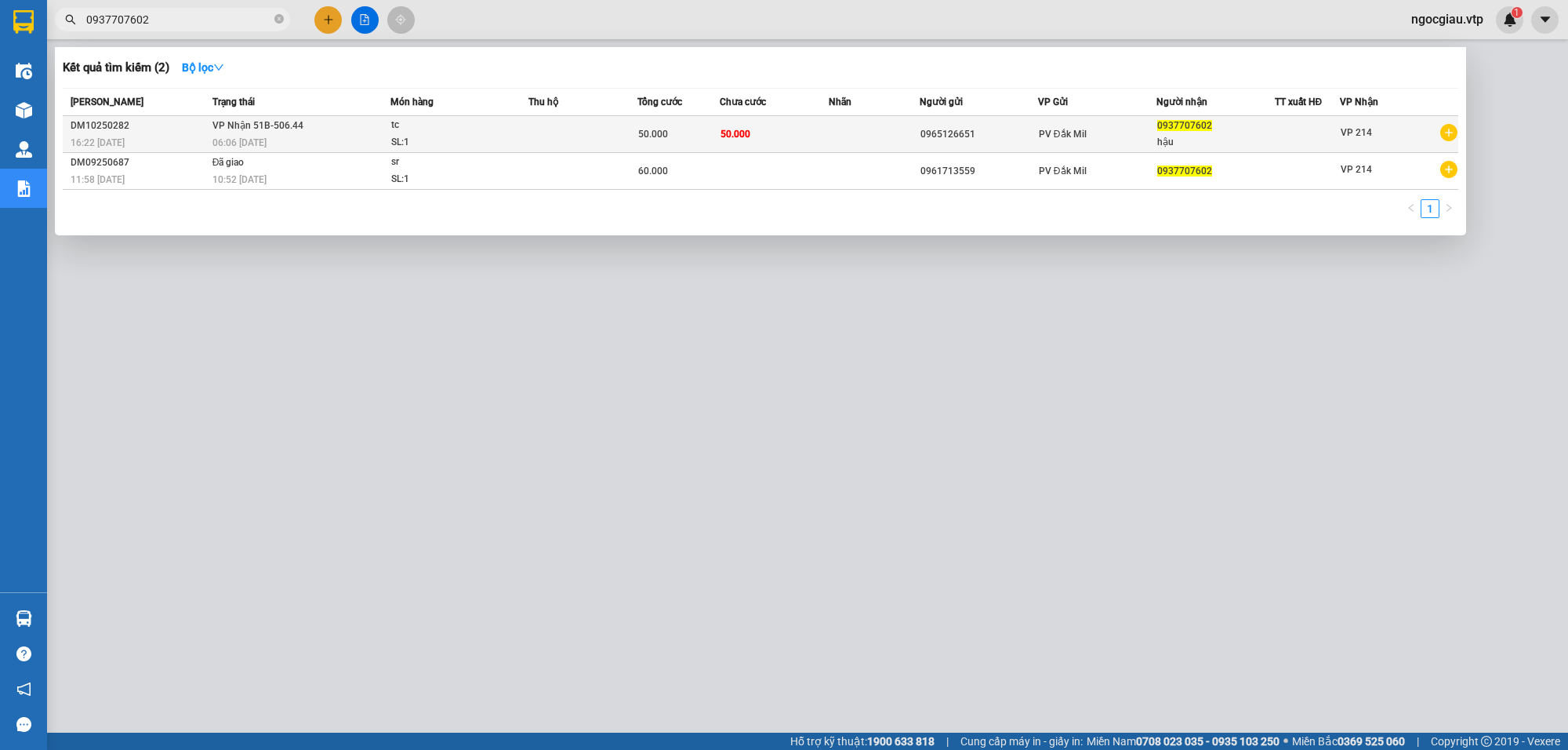
click at [492, 130] on div "tc" at bounding box center [450, 125] width 117 height 17
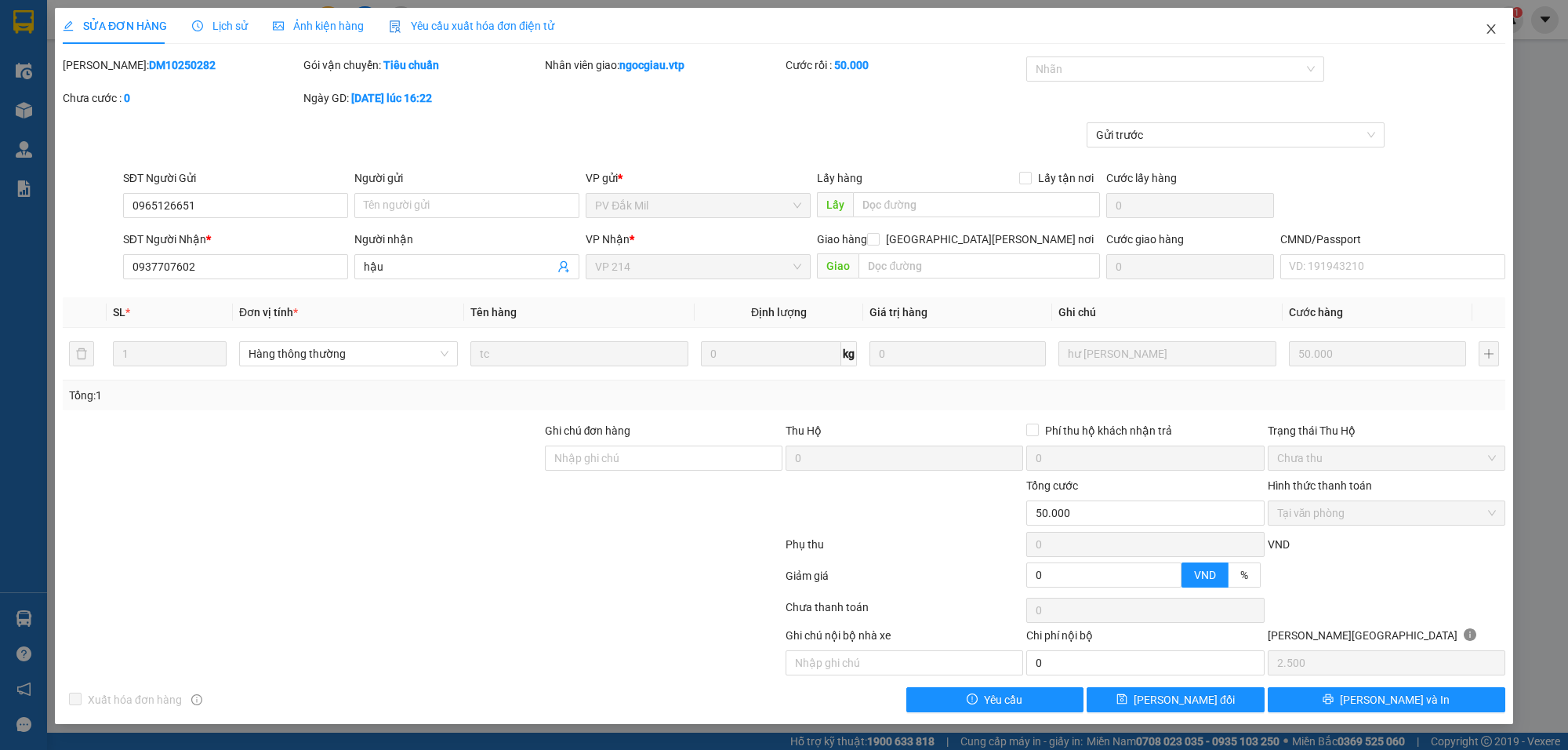
click at [1494, 24] on icon "close" at bounding box center [1491, 29] width 13 height 13
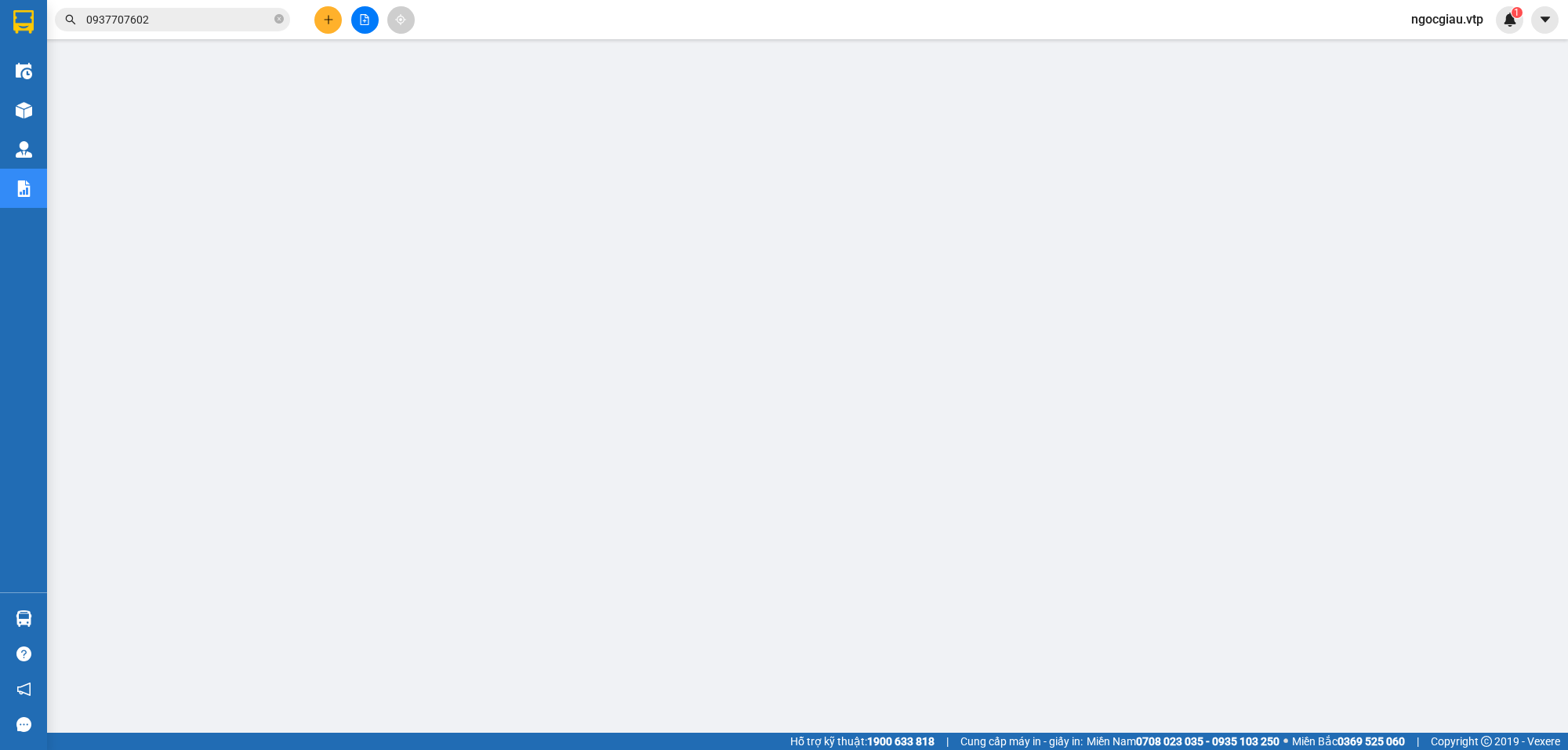
click at [167, 21] on input "0937707602" at bounding box center [178, 19] width 185 height 17
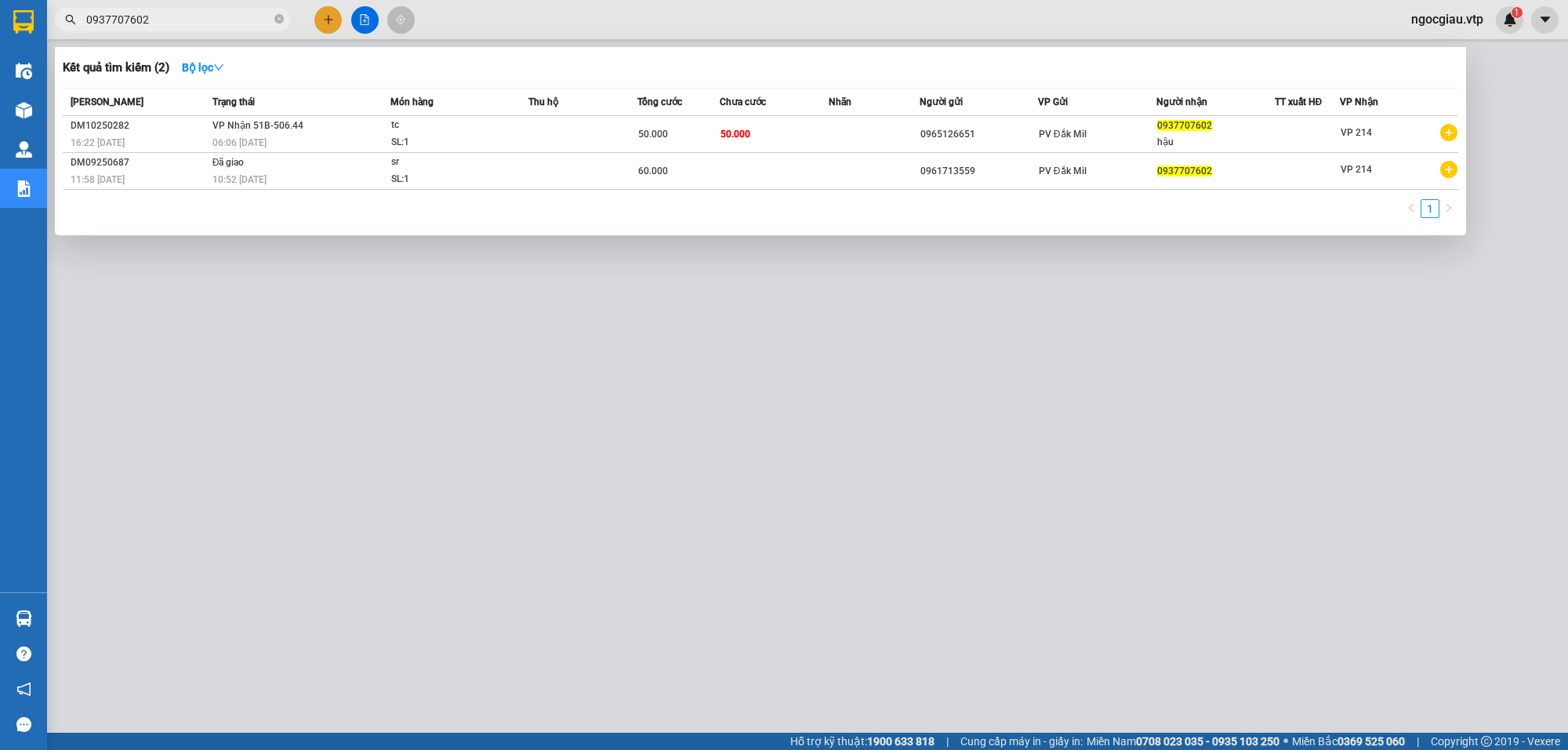
click at [167, 21] on input "0937707602" at bounding box center [178, 19] width 185 height 17
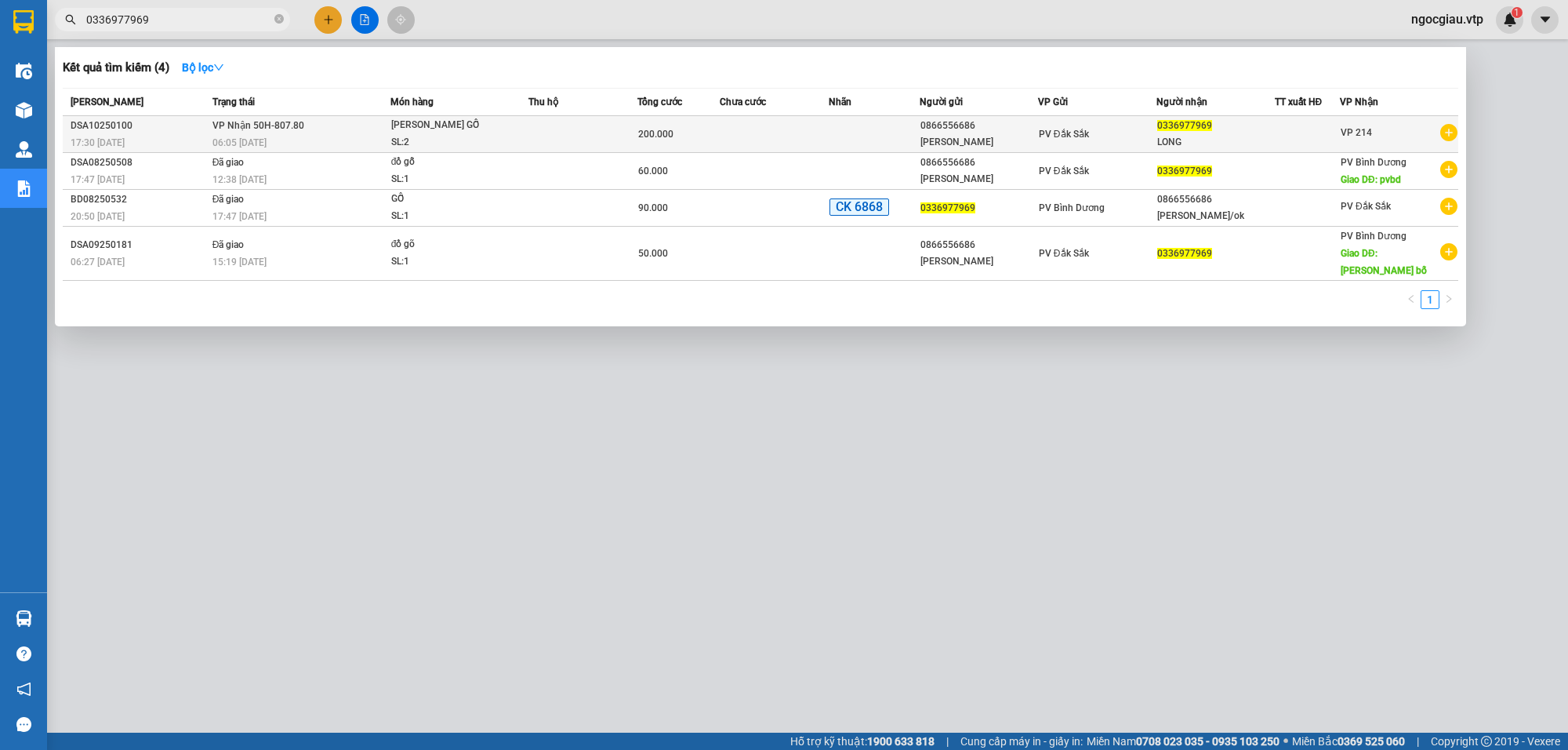
click at [481, 132] on div "[PERSON_NAME] GỖ" at bounding box center [450, 125] width 117 height 17
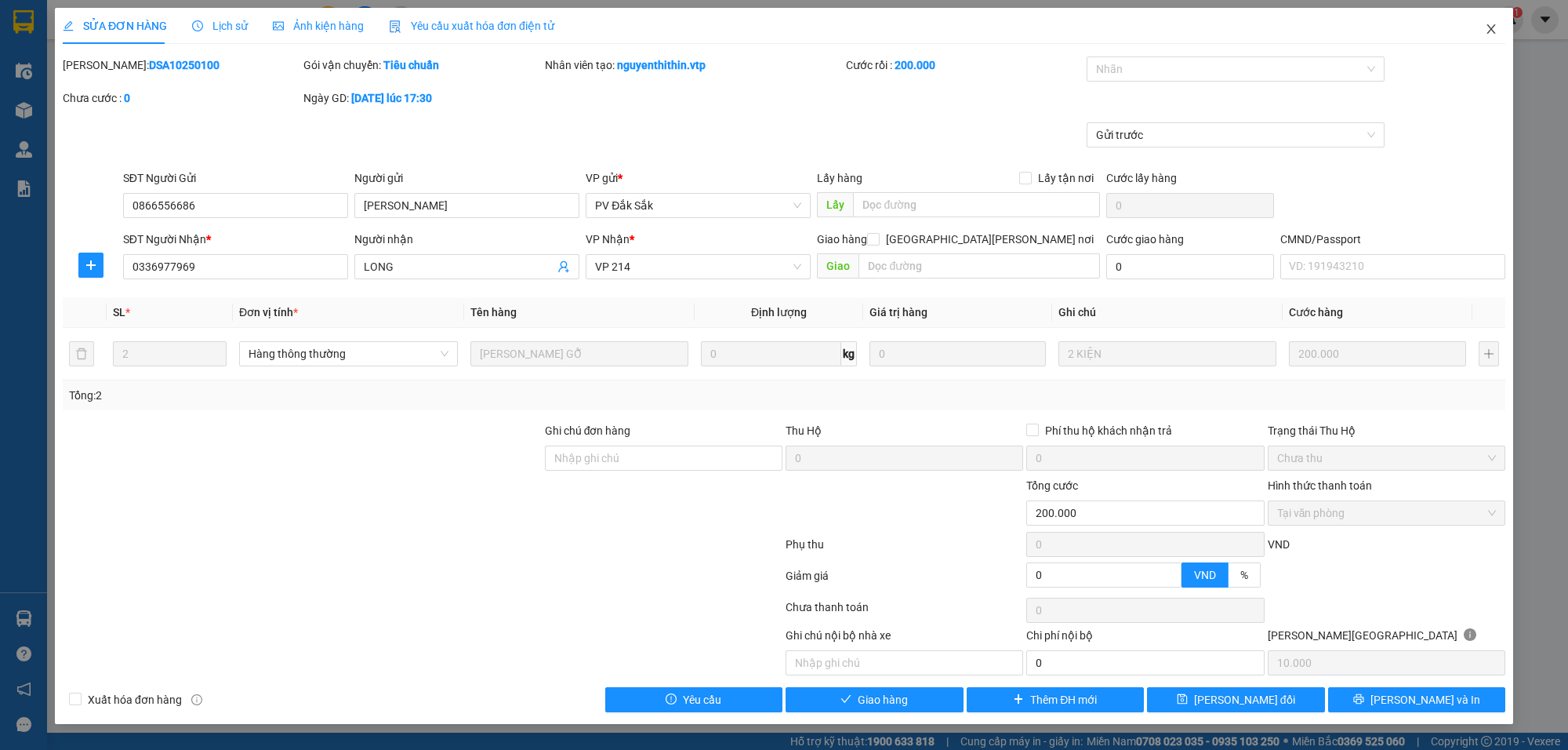
click at [1496, 21] on span "Close" at bounding box center [1491, 30] width 44 height 44
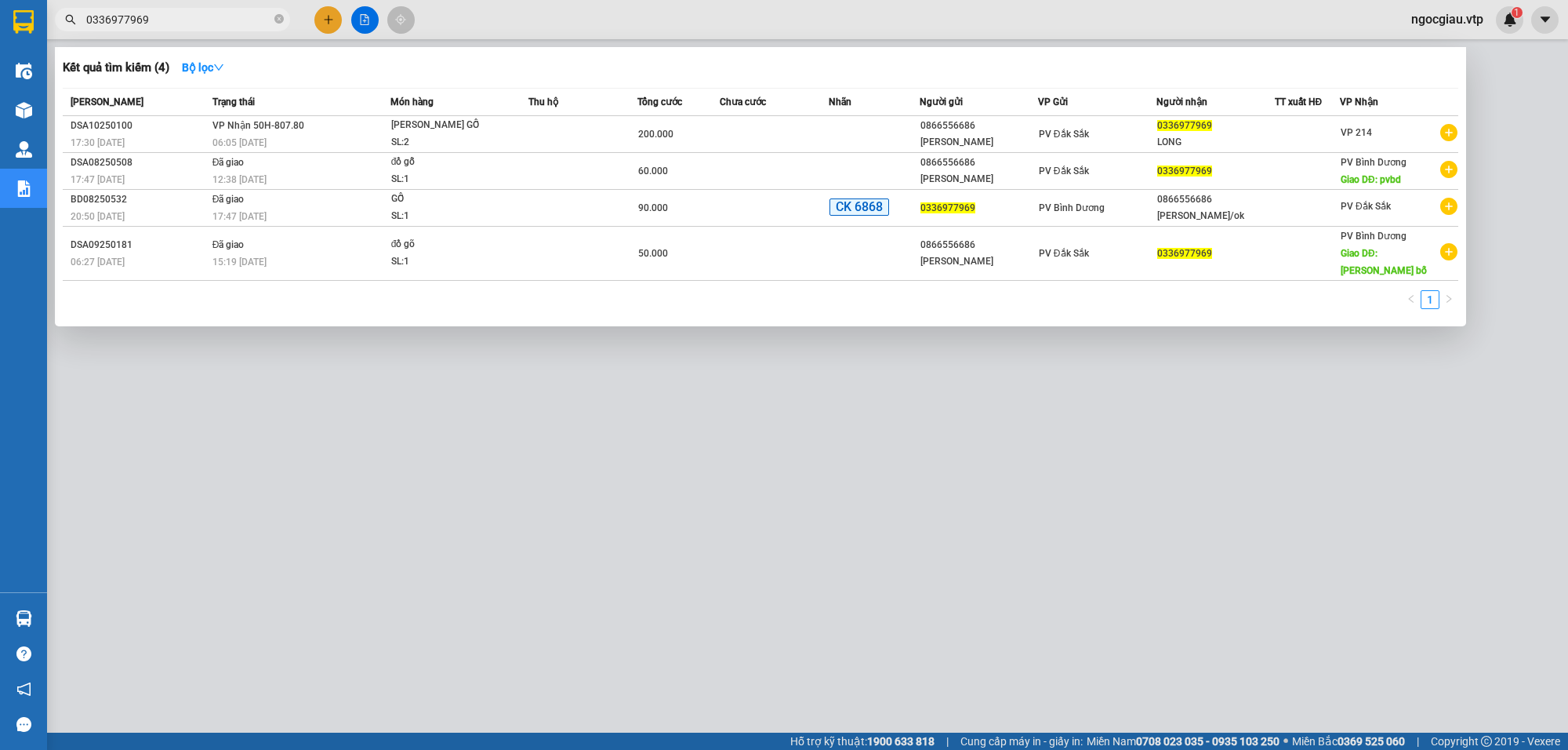
click at [163, 9] on span "0336977969" at bounding box center [173, 20] width 235 height 23
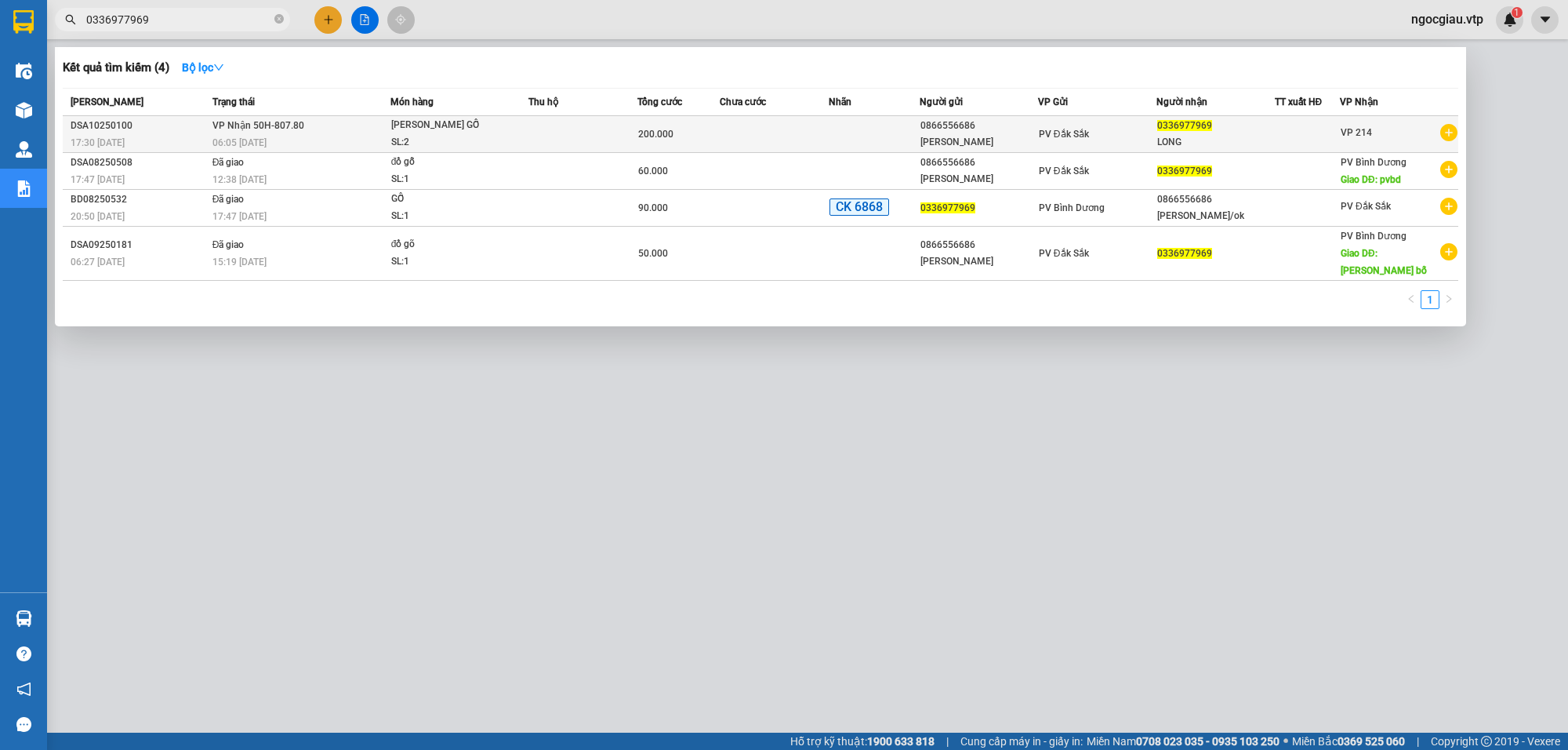
click at [606, 134] on td at bounding box center [583, 134] width 109 height 37
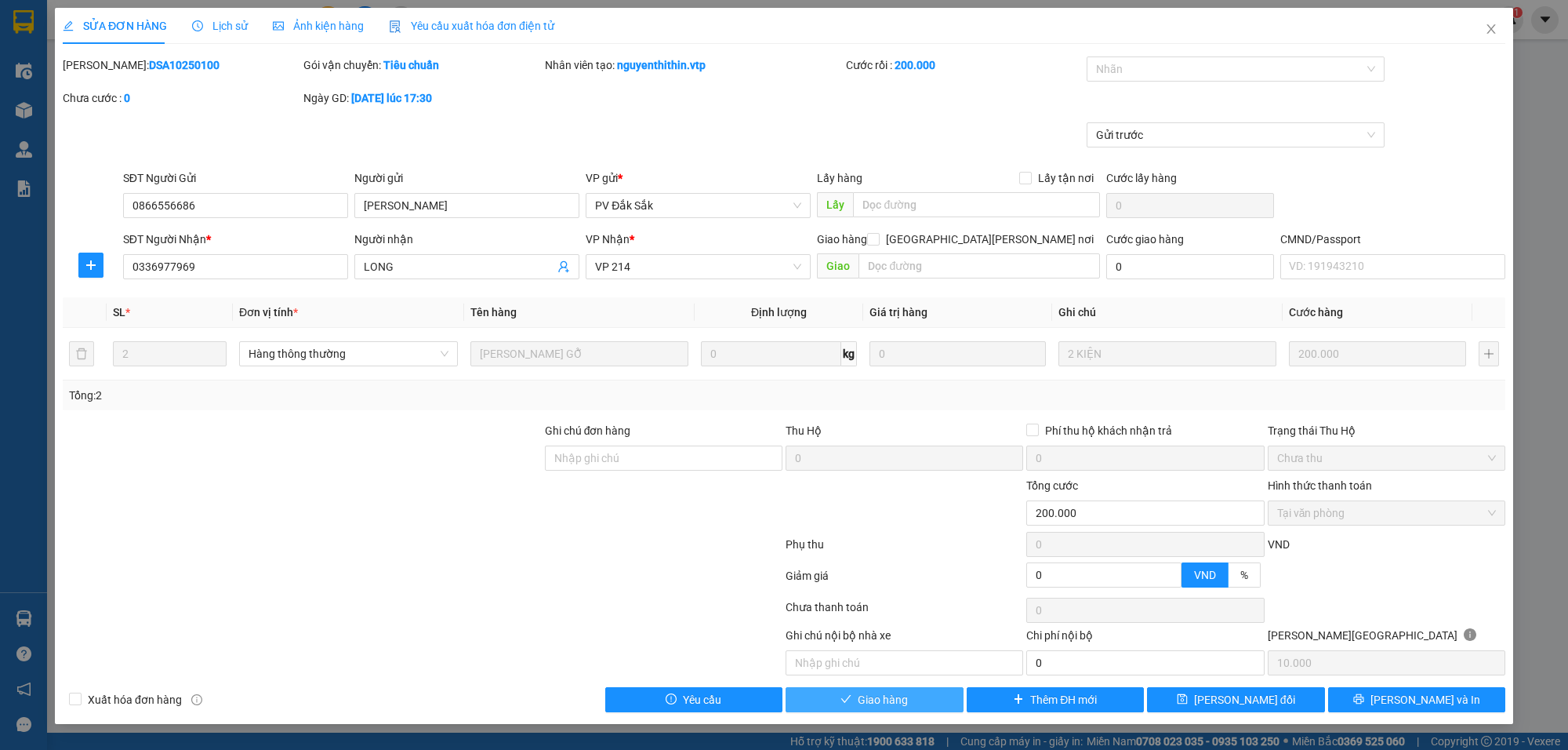
click at [892, 698] on span "Giao hàng" at bounding box center [883, 699] width 51 height 17
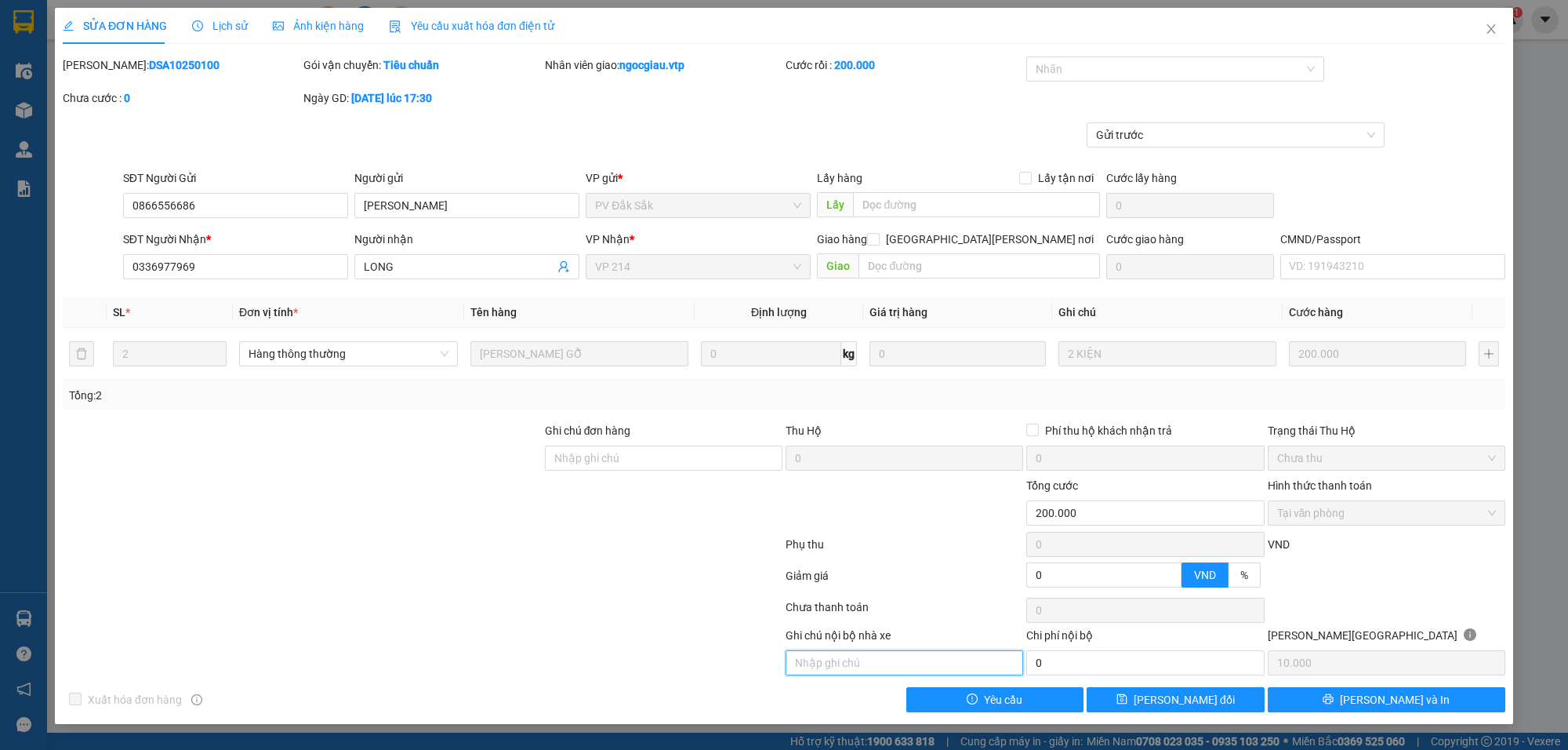
click at [861, 661] on input "text" at bounding box center [904, 663] width 238 height 25
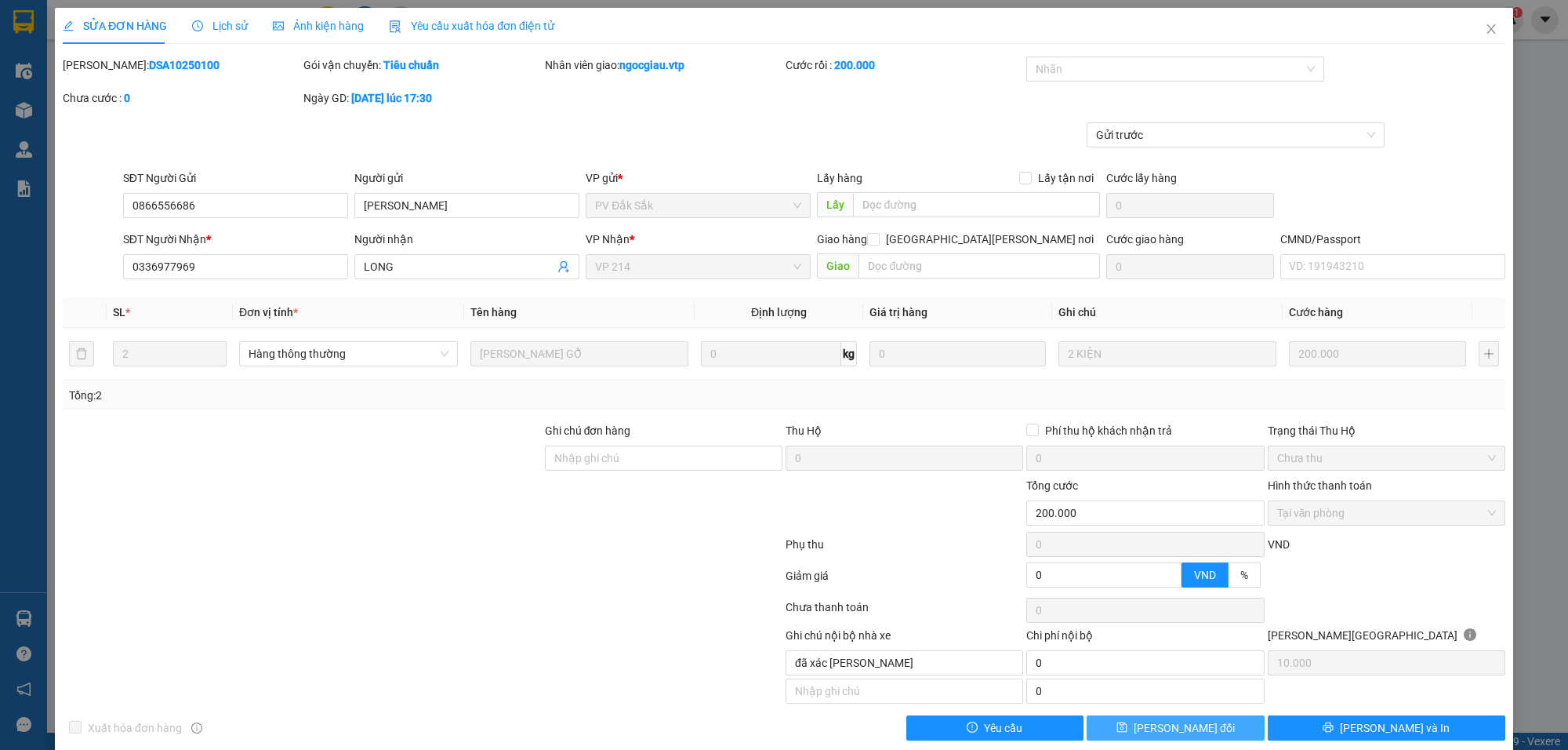
click at [1196, 734] on span "[PERSON_NAME] đổi" at bounding box center [1184, 727] width 101 height 17
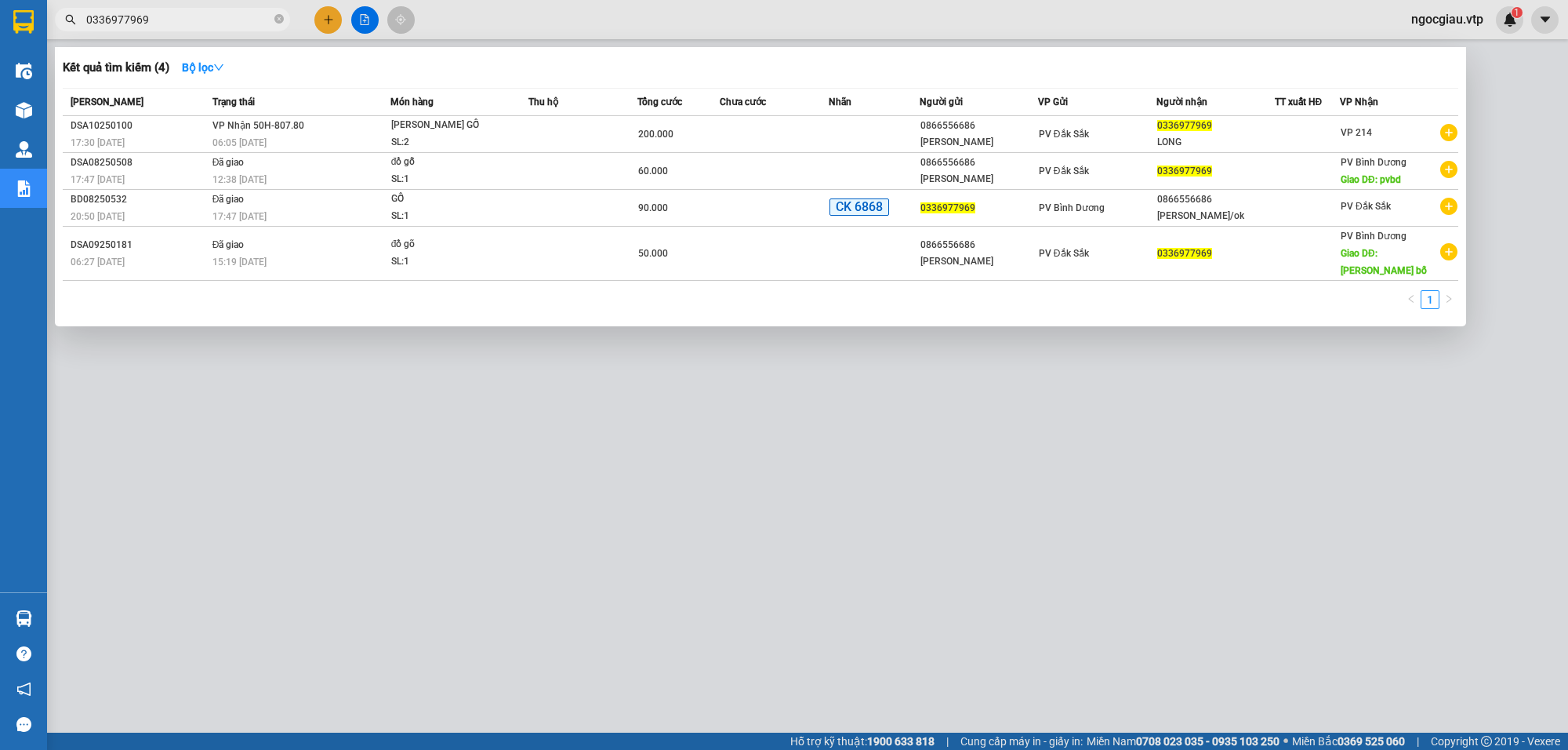
click at [170, 21] on input "0336977969" at bounding box center [178, 19] width 185 height 17
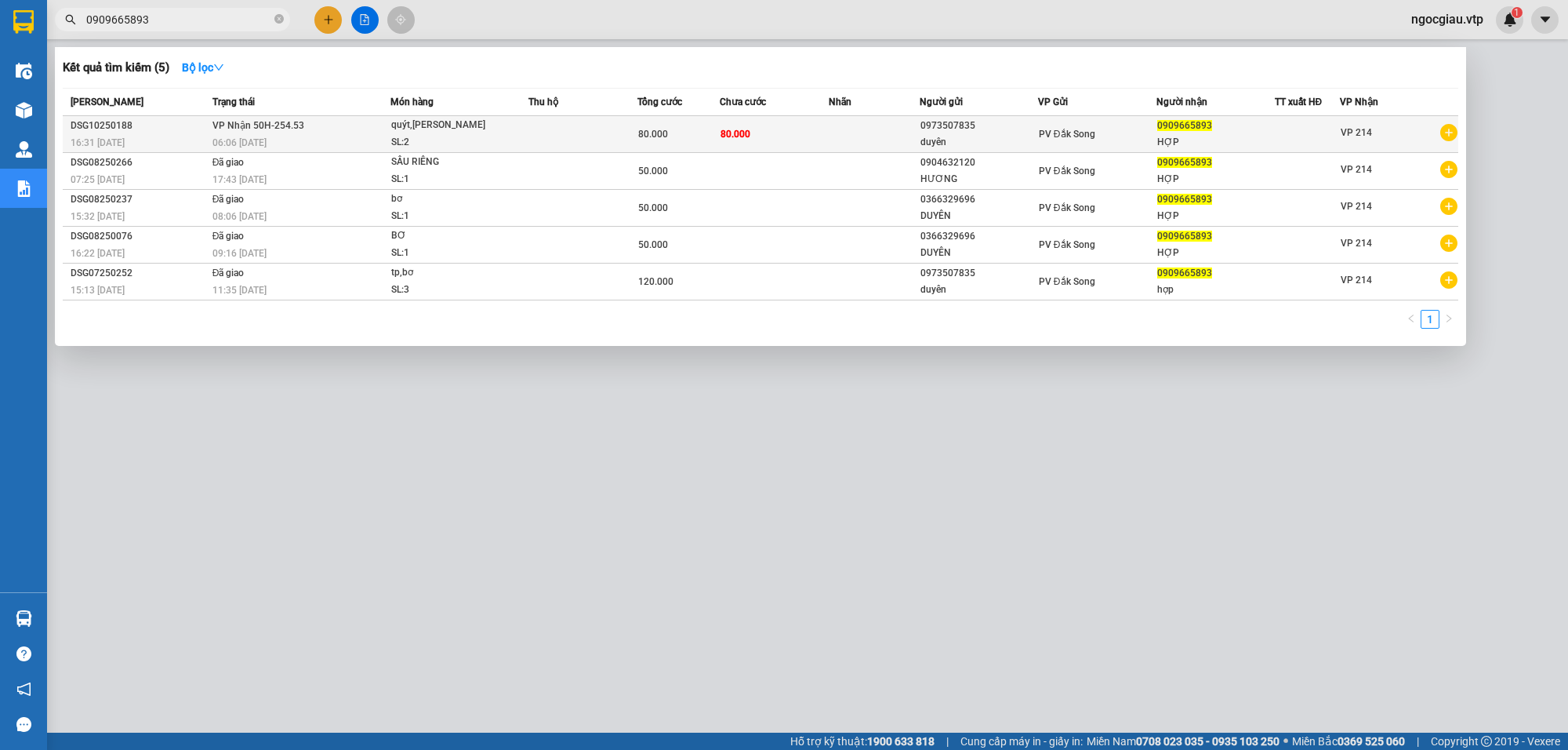
click at [847, 135] on td at bounding box center [874, 134] width 91 height 37
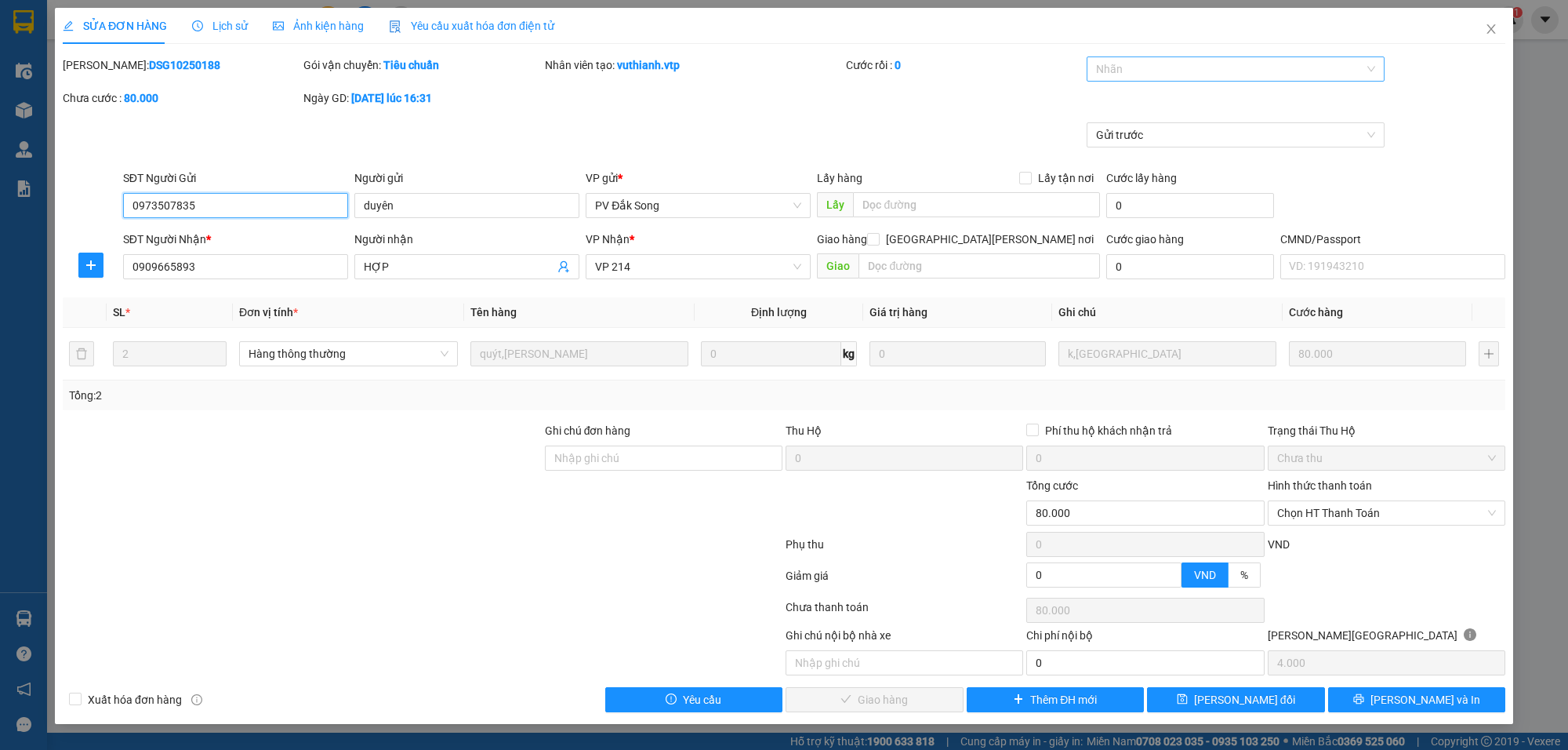
click at [1208, 68] on div at bounding box center [1227, 69] width 275 height 19
click at [1349, 503] on span "Chọn HT Thanh Toán" at bounding box center [1386, 513] width 219 height 23
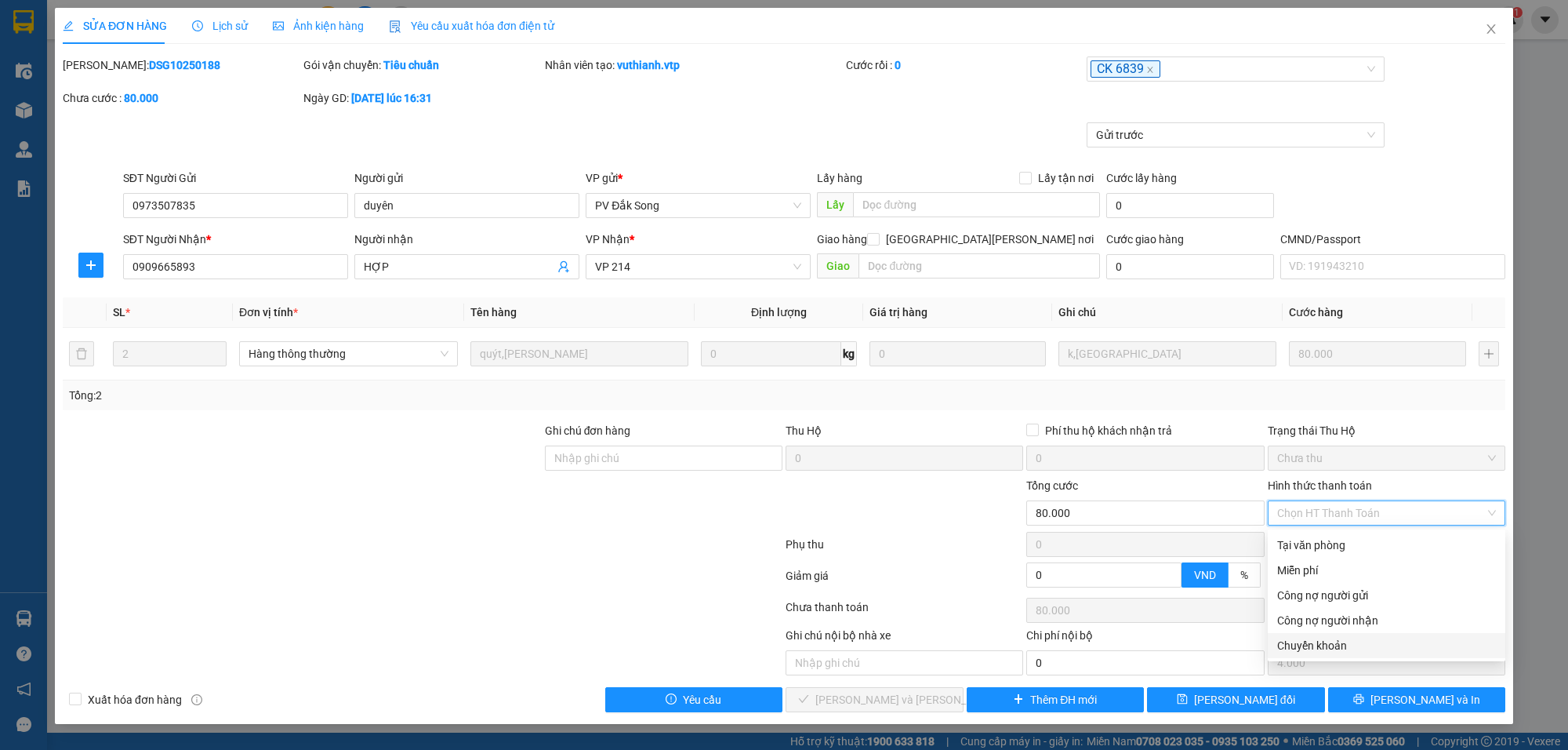
click at [1323, 637] on div "Chuyển khoản" at bounding box center [1386, 645] width 219 height 17
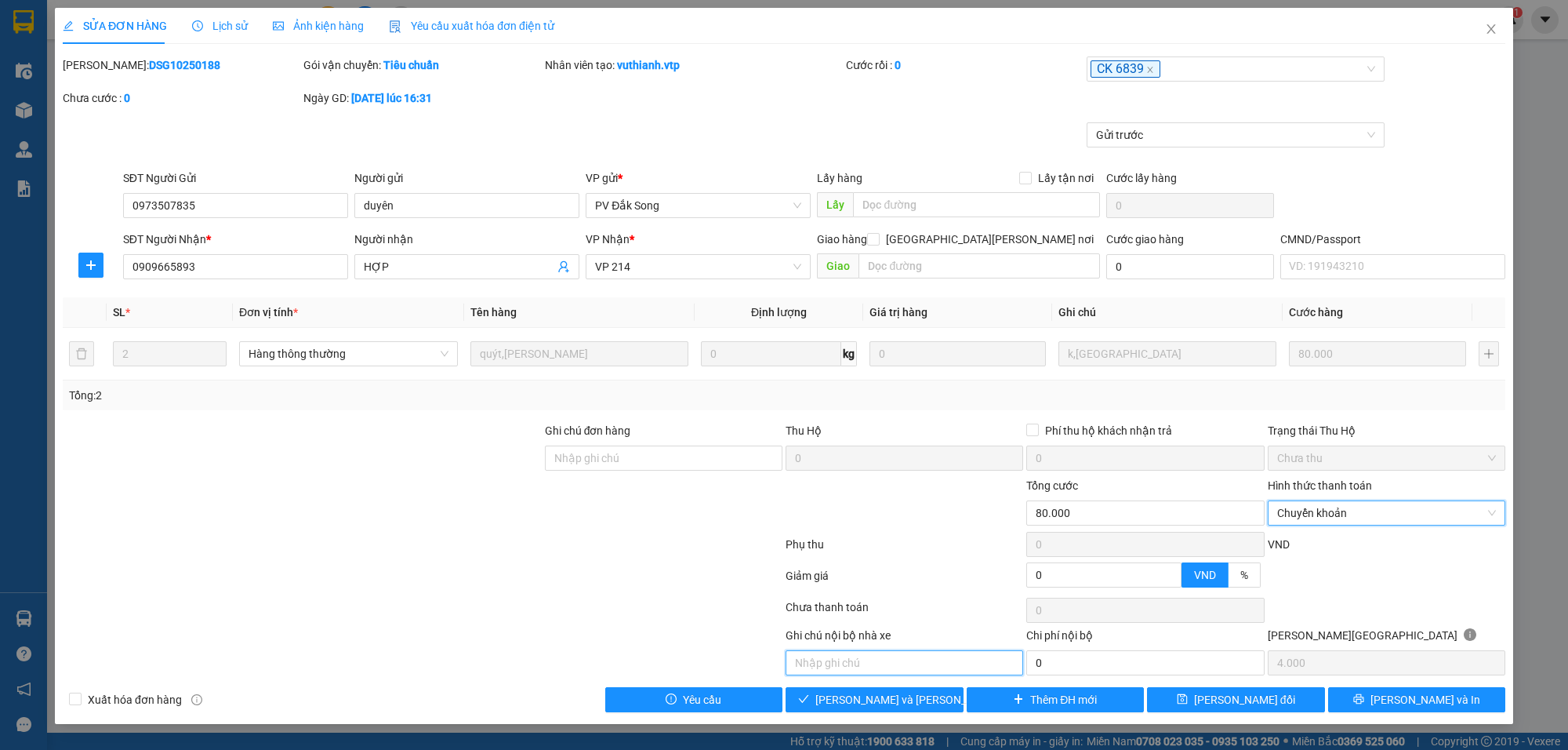
click at [935, 662] on input "text" at bounding box center [904, 663] width 238 height 25
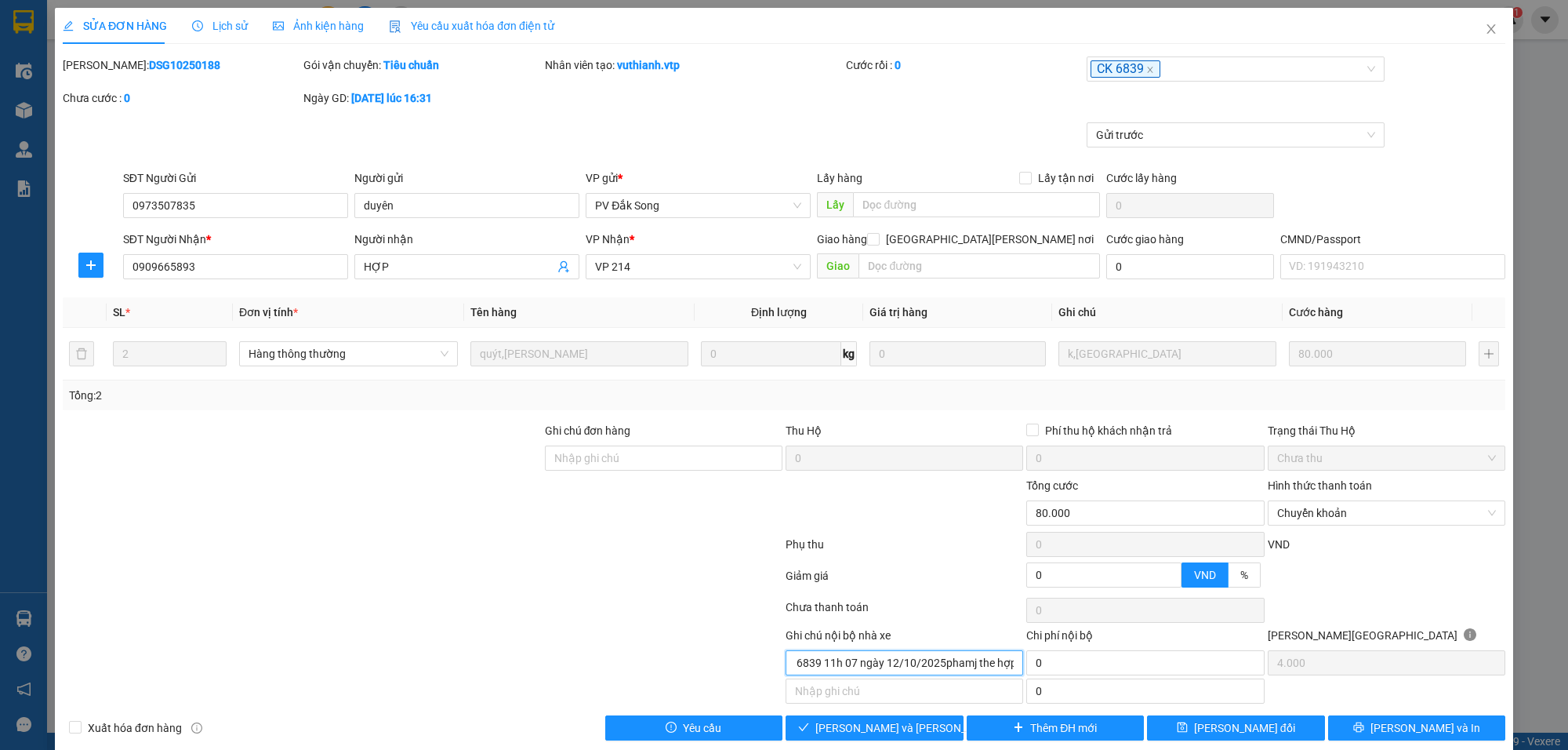
scroll to position [0, 44]
click at [867, 730] on span "[PERSON_NAME] và [PERSON_NAME] hàng" at bounding box center [921, 727] width 211 height 17
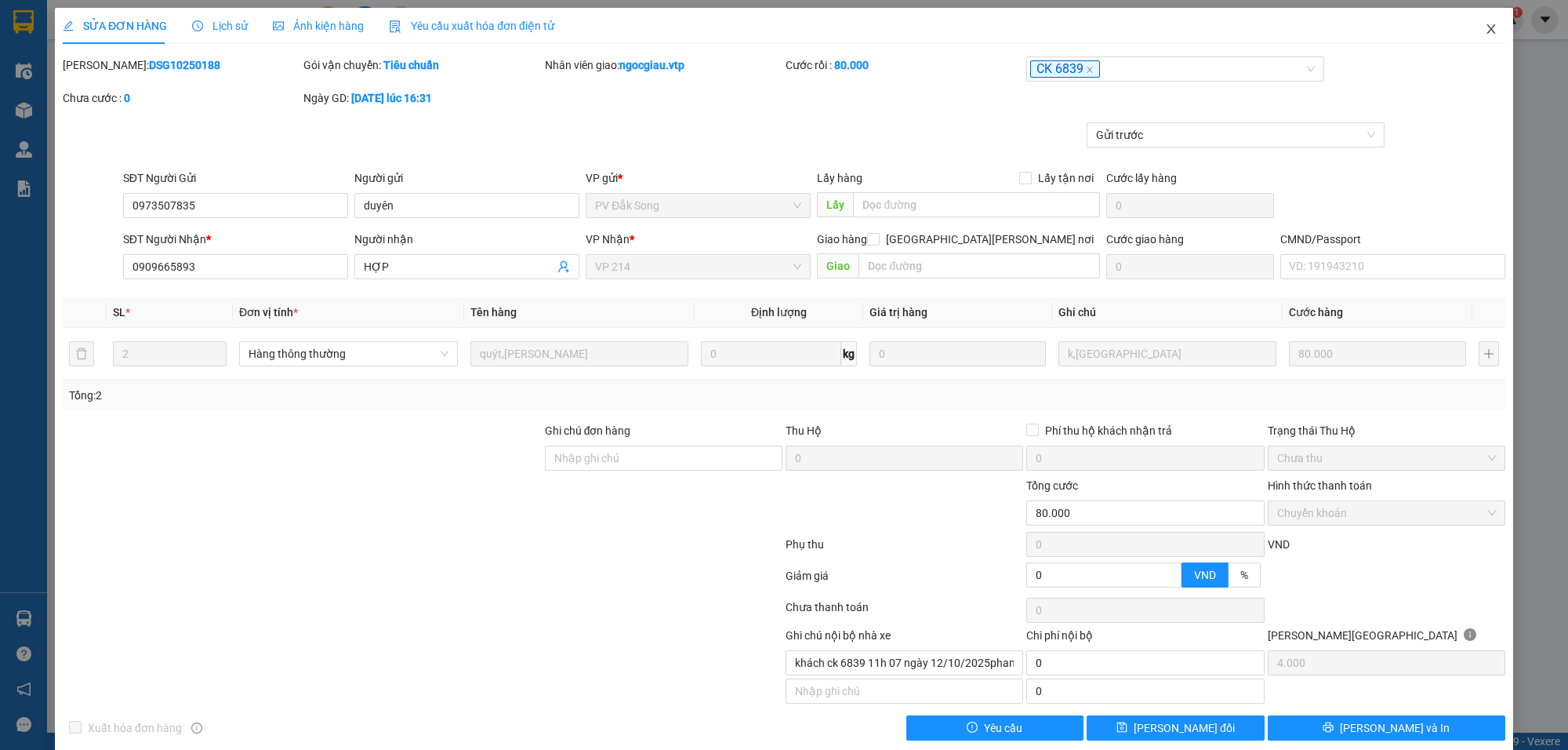
click at [1485, 24] on icon "close" at bounding box center [1491, 29] width 13 height 13
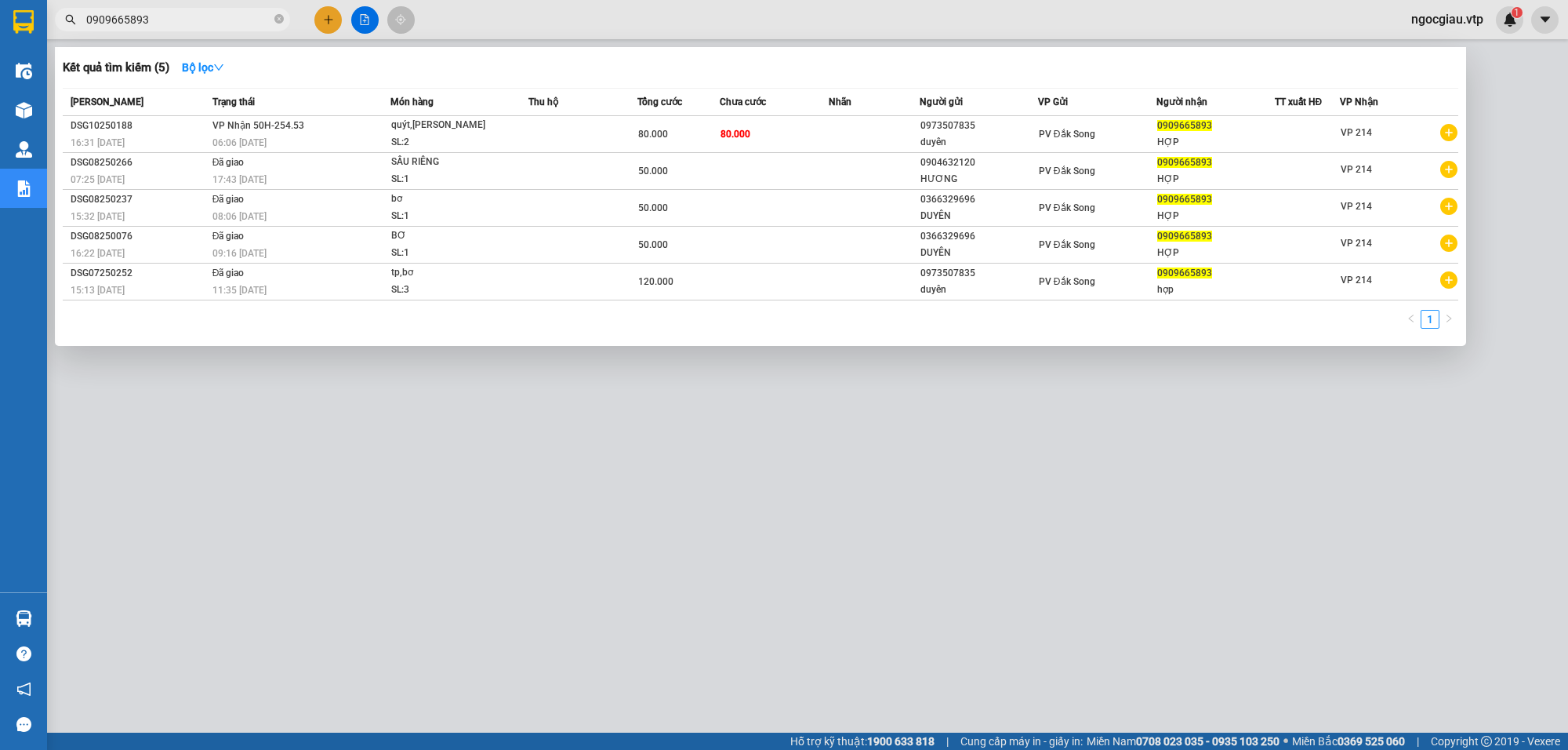
click at [184, 14] on input "0909665893" at bounding box center [178, 19] width 185 height 17
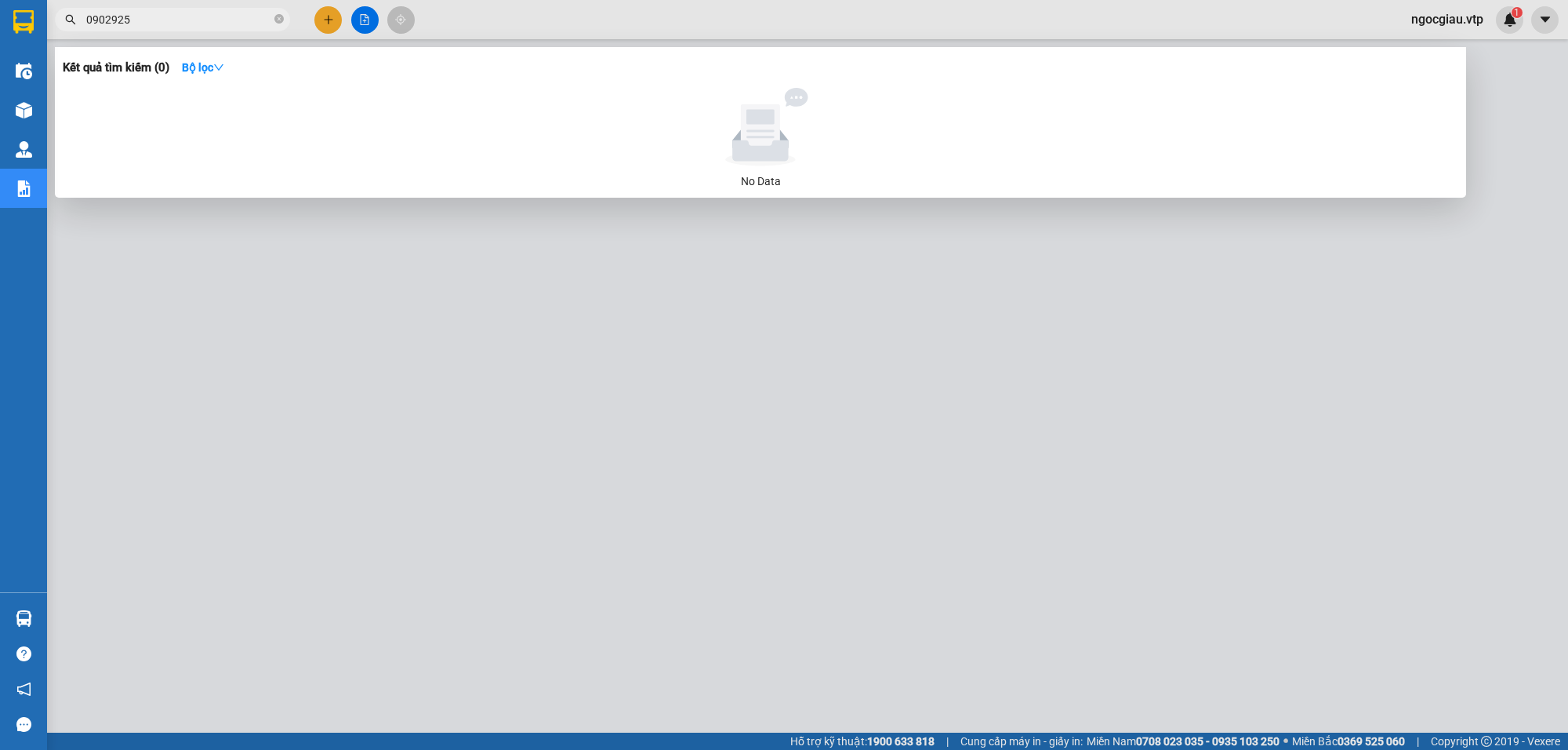
click at [202, 26] on input "0902925" at bounding box center [178, 19] width 185 height 17
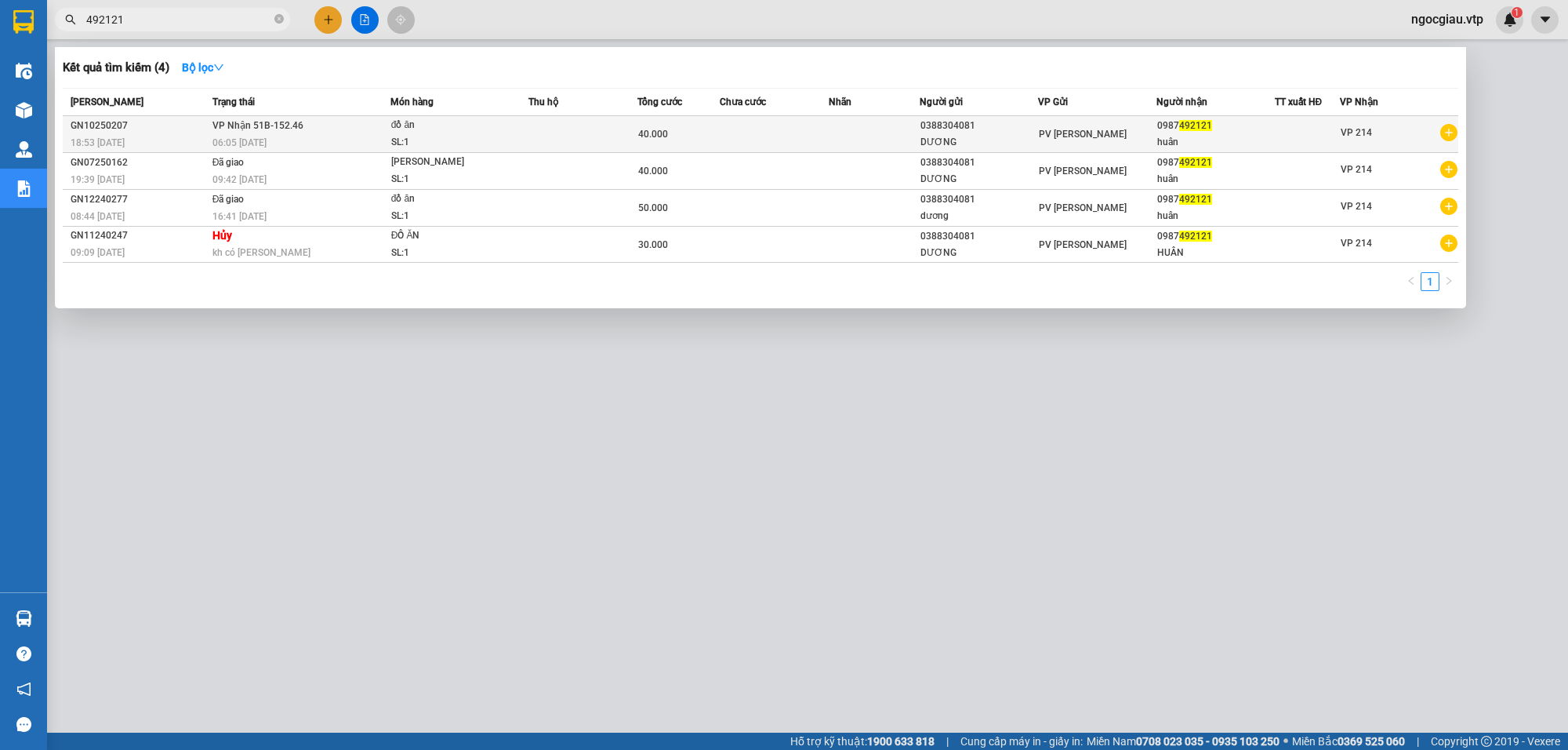
click at [747, 132] on td at bounding box center [774, 134] width 109 height 37
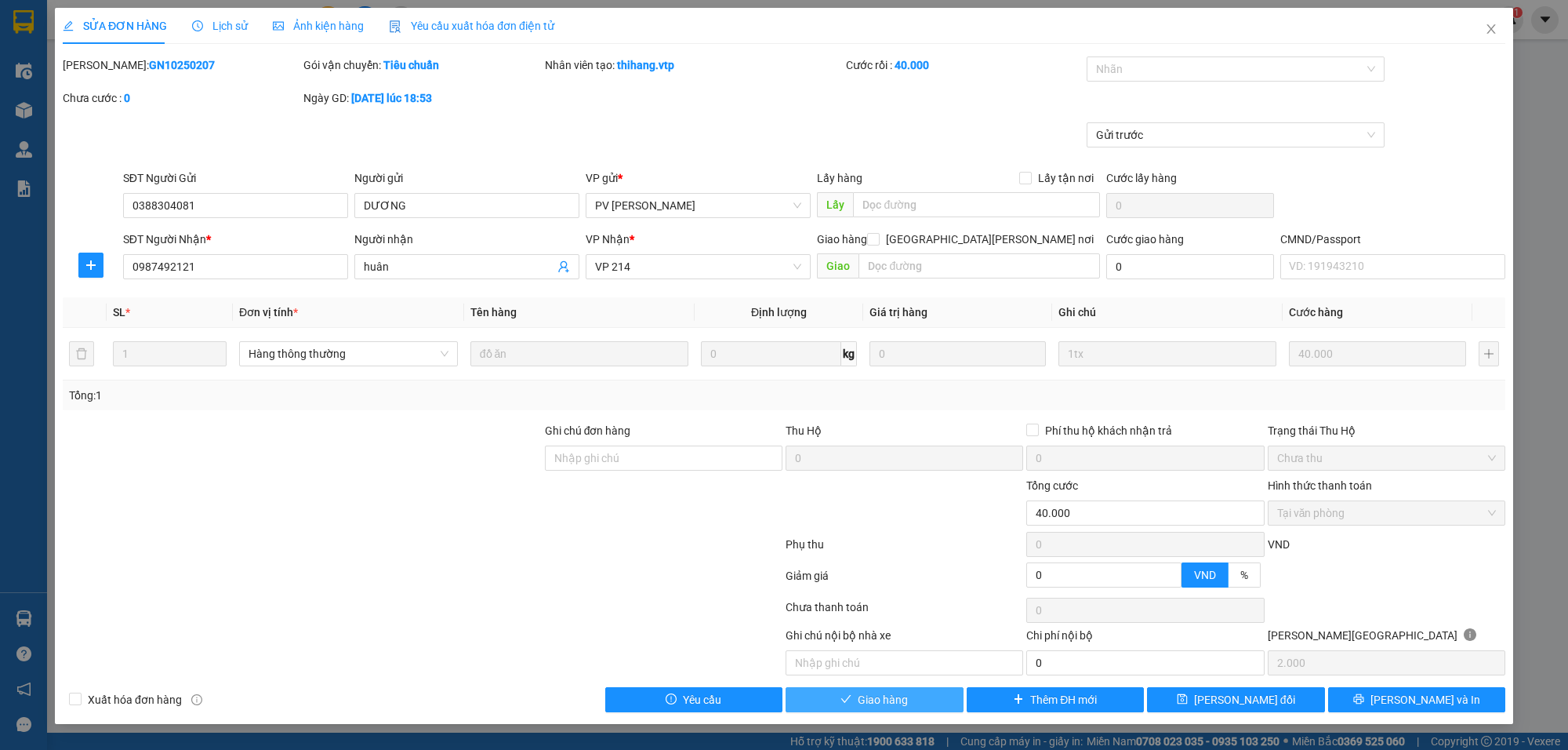
click at [894, 704] on span "Giao hàng" at bounding box center [883, 699] width 51 height 17
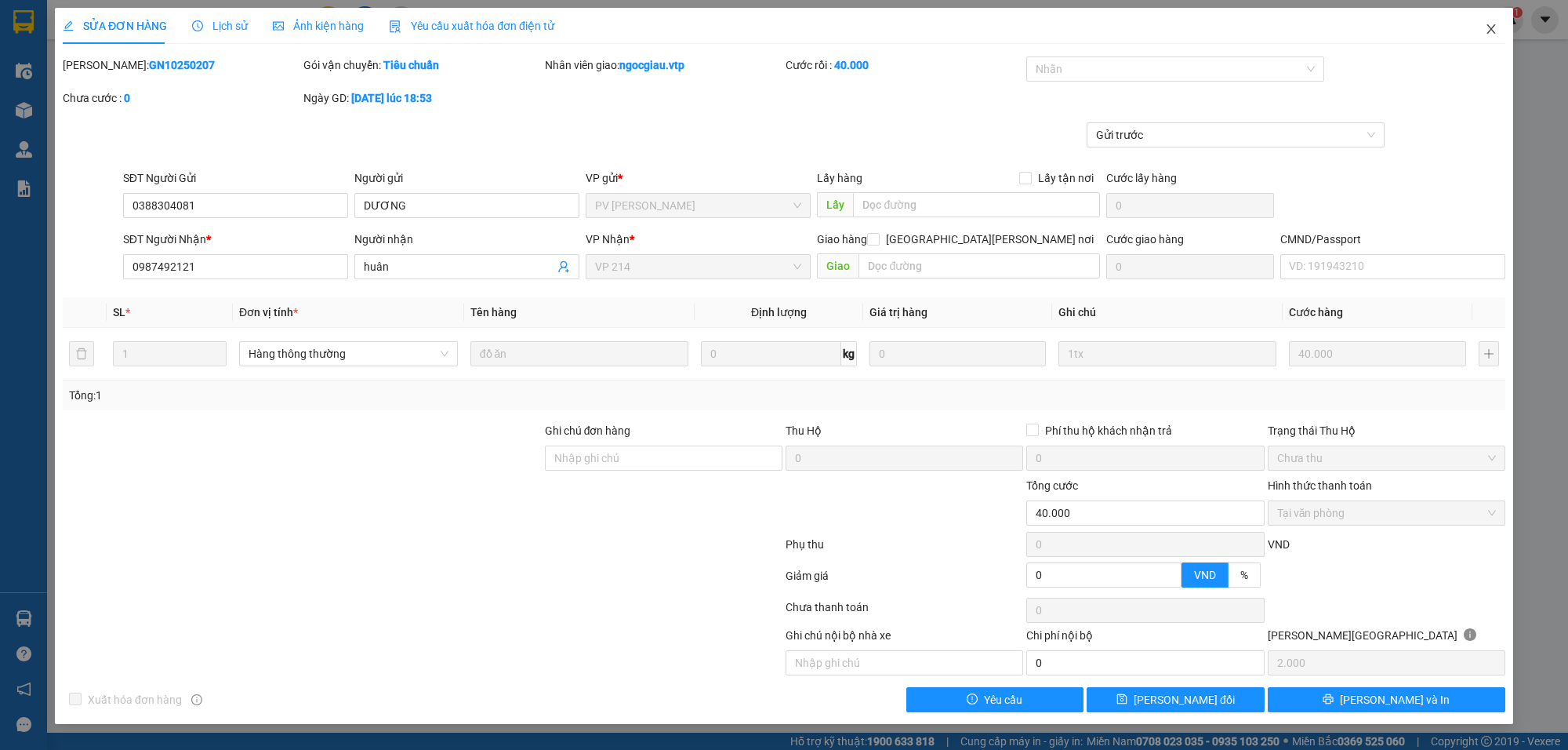
click at [1486, 27] on icon "close" at bounding box center [1491, 29] width 13 height 13
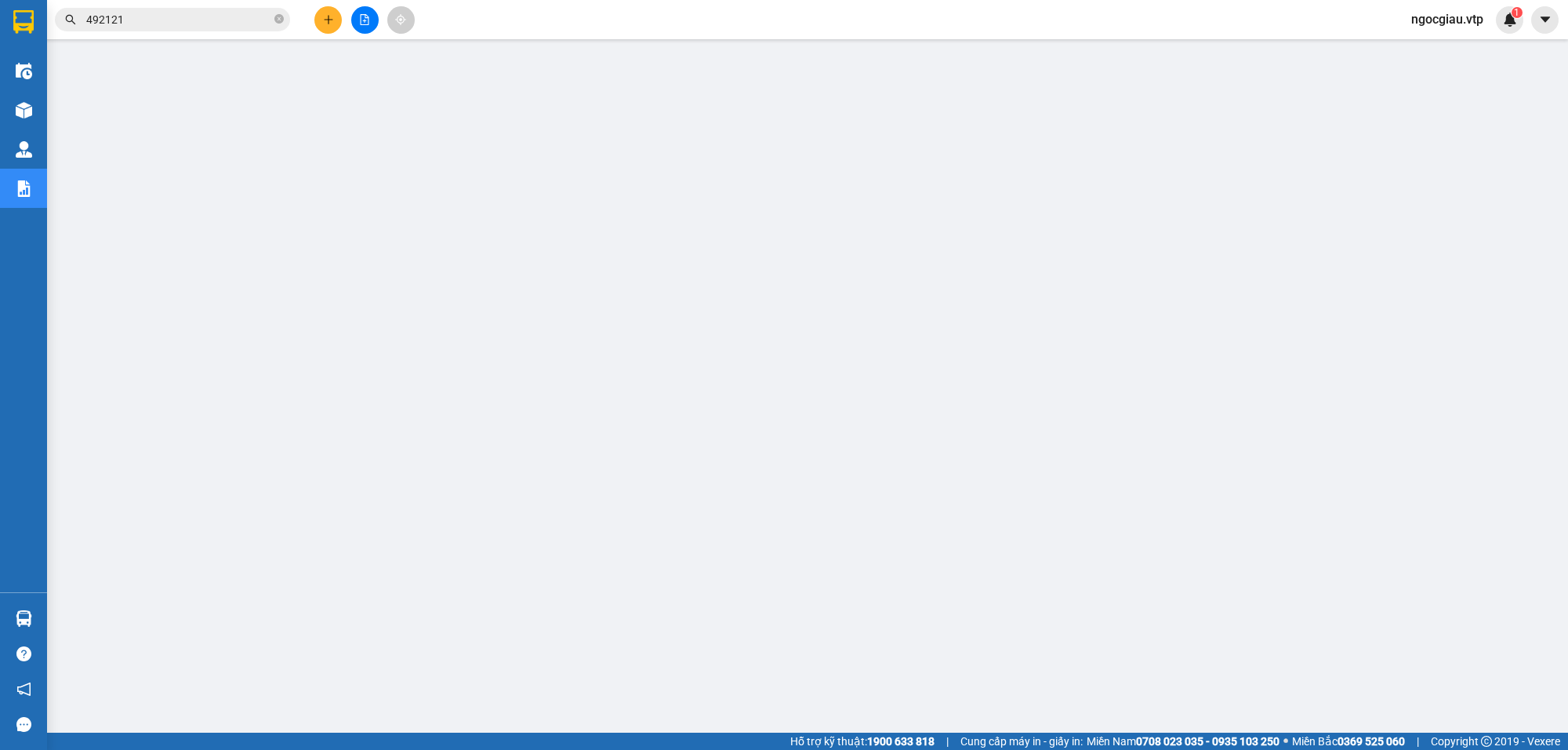
click at [139, 11] on input "492121" at bounding box center [178, 19] width 185 height 17
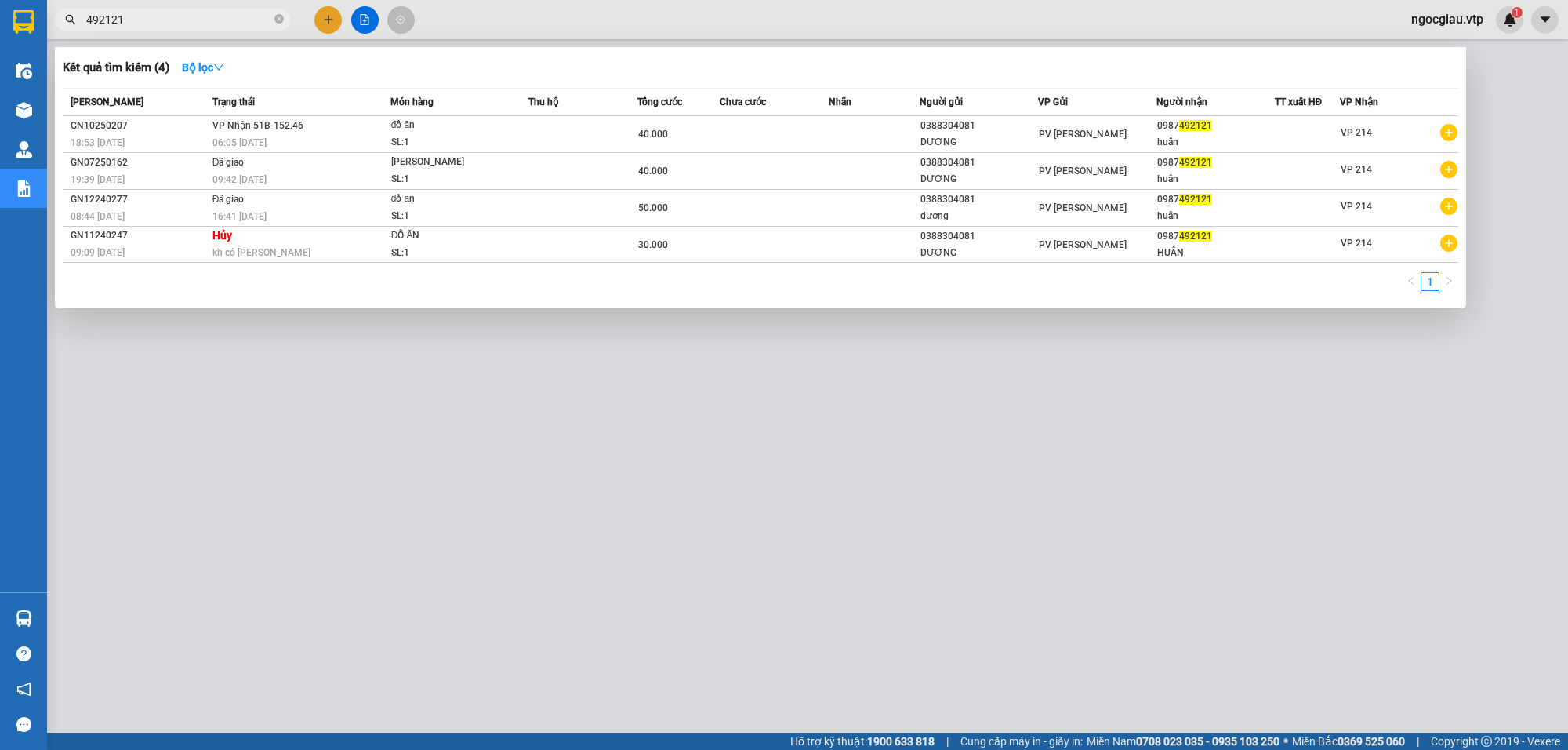
click at [139, 11] on input "492121" at bounding box center [178, 19] width 185 height 17
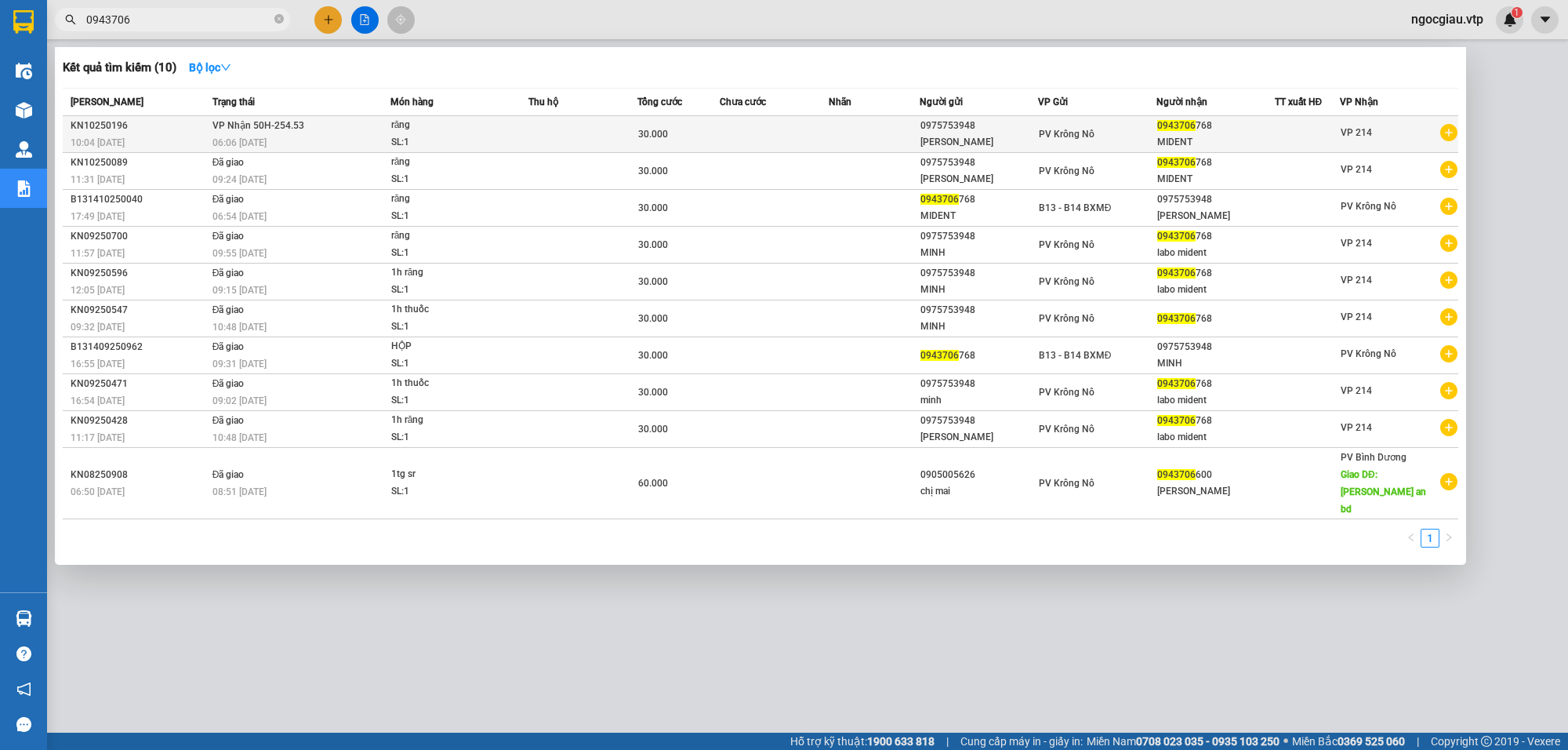
click at [776, 127] on td at bounding box center [774, 134] width 109 height 37
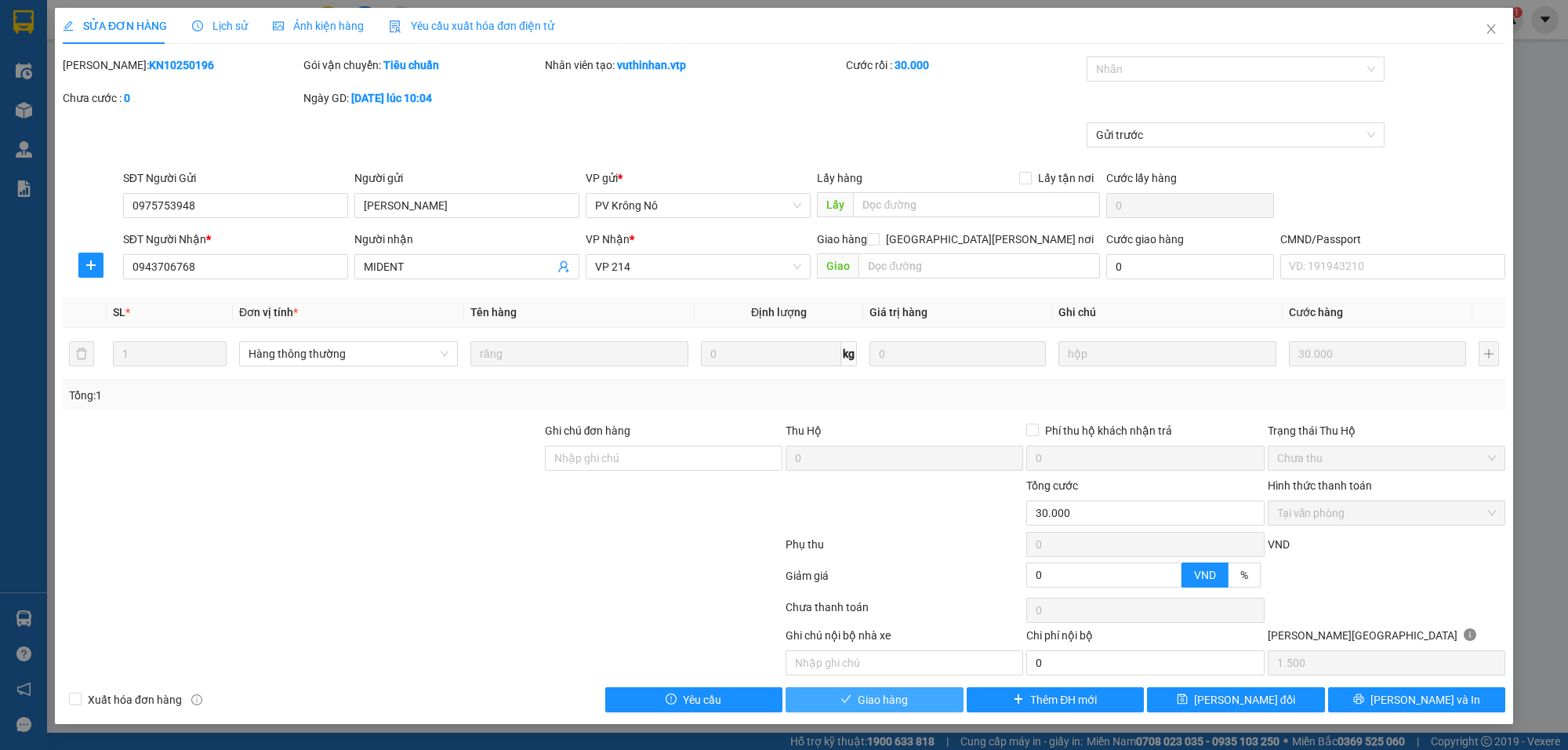
click at [888, 699] on span "Giao hàng" at bounding box center [883, 699] width 51 height 17
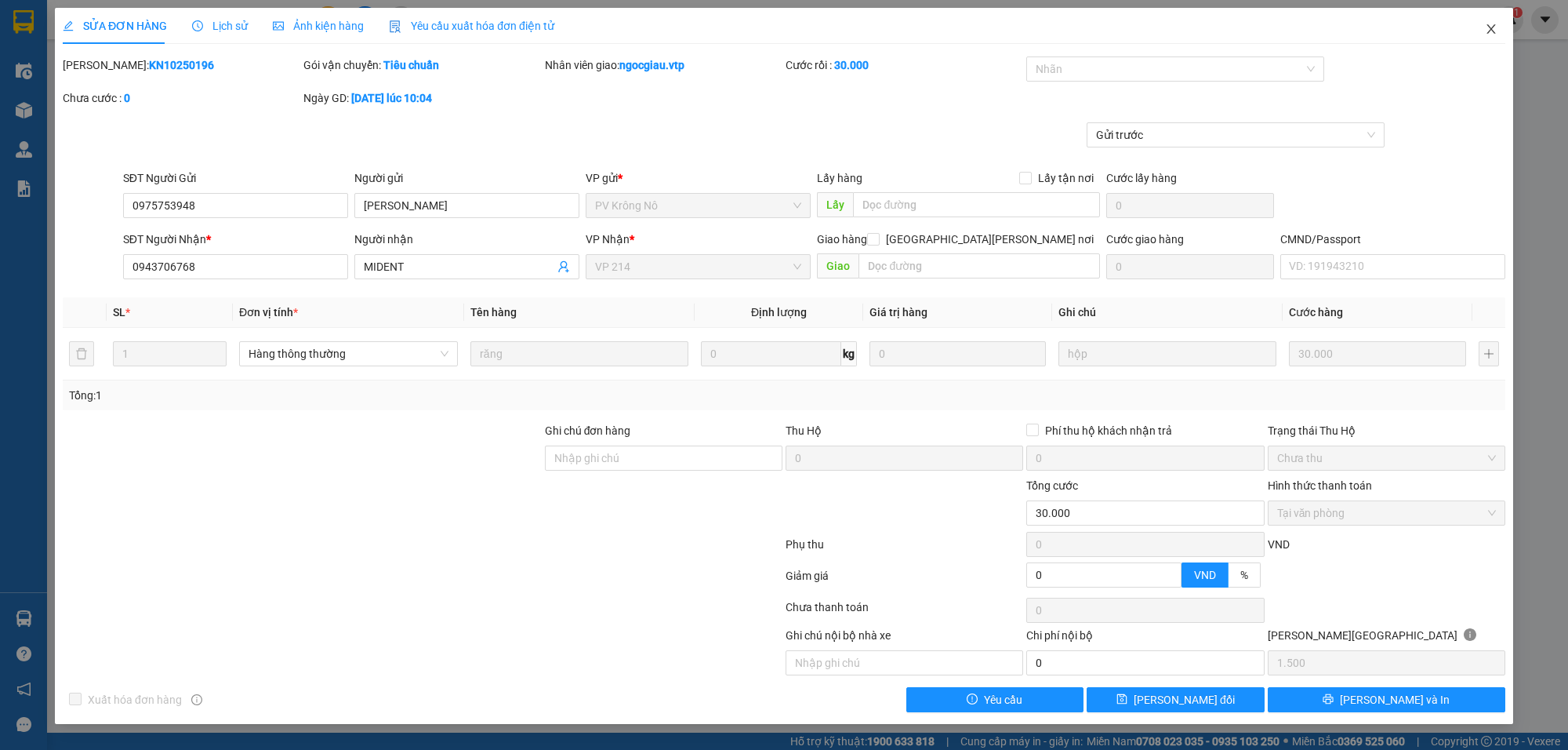
click at [1494, 30] on icon "close" at bounding box center [1491, 29] width 13 height 13
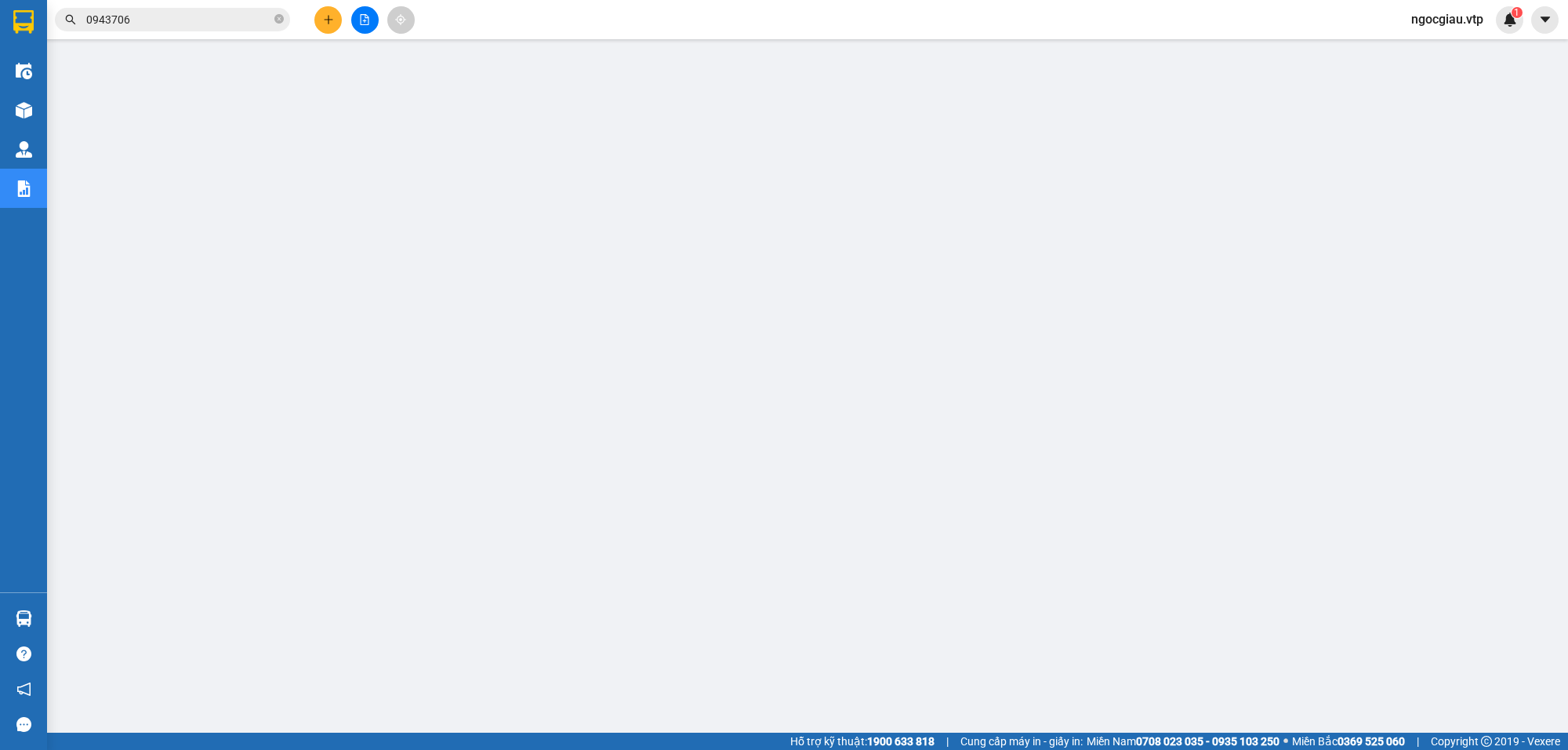
click at [162, 26] on input "0943706" at bounding box center [178, 19] width 185 height 17
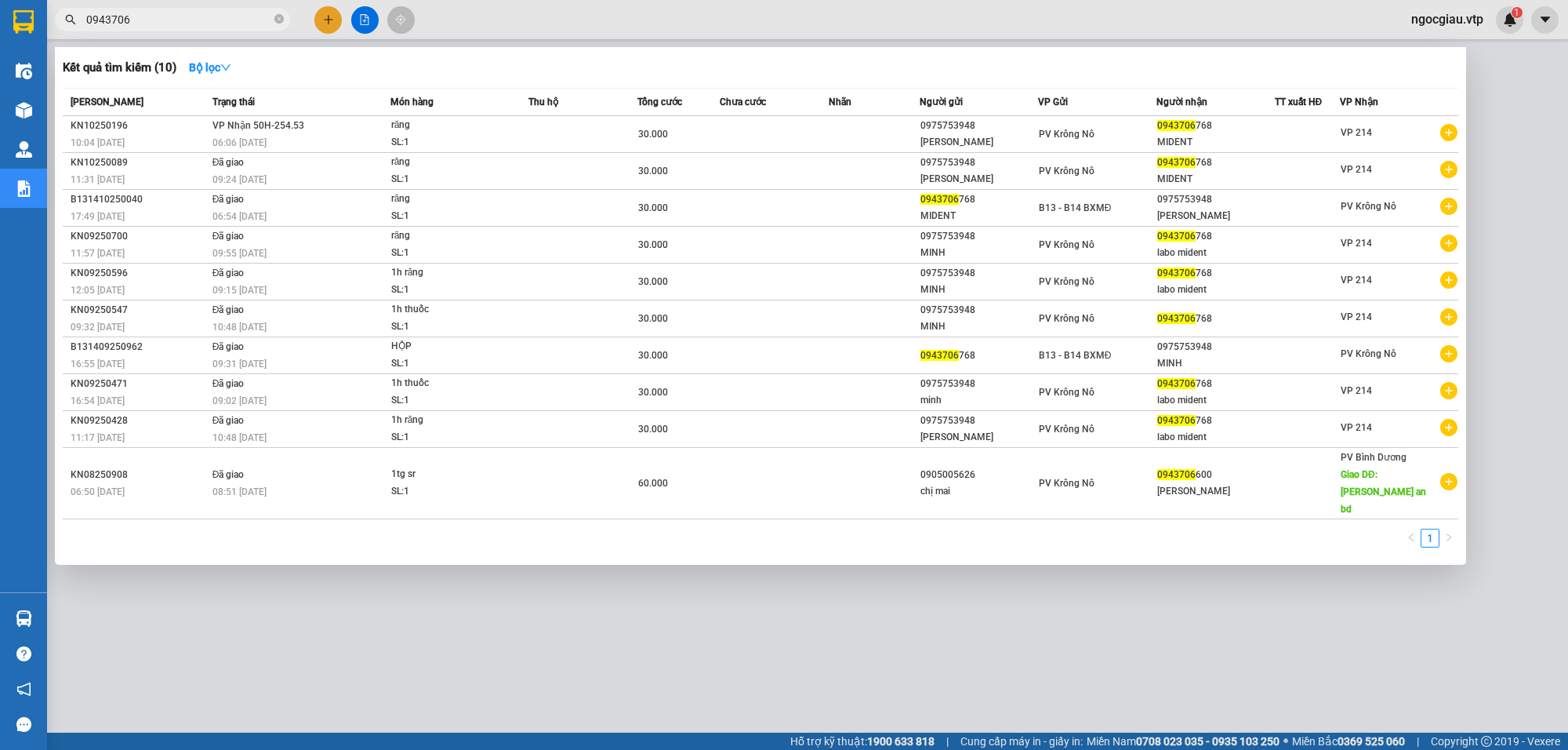
click at [162, 26] on input "0943706" at bounding box center [178, 19] width 185 height 17
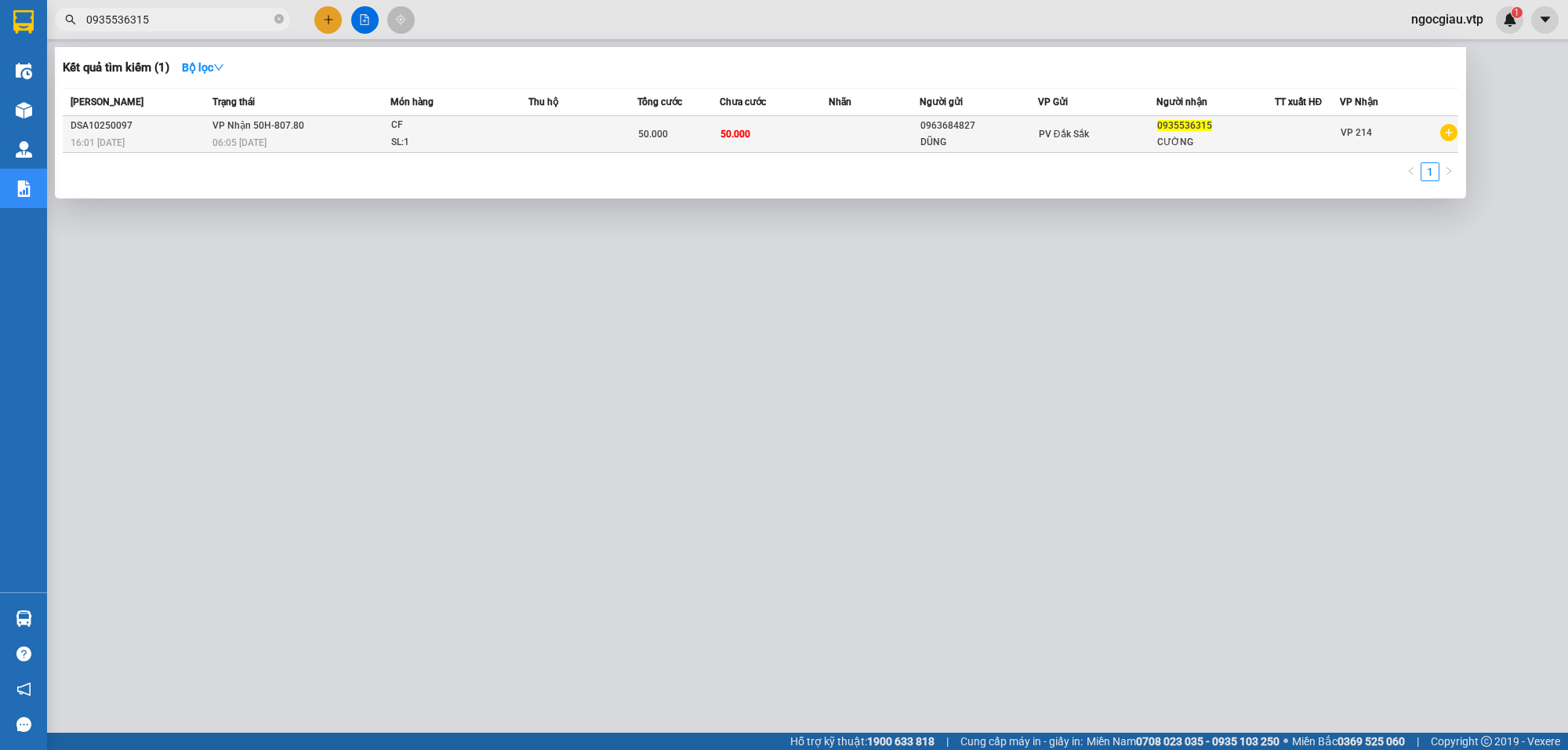
click at [611, 131] on td at bounding box center [583, 134] width 109 height 37
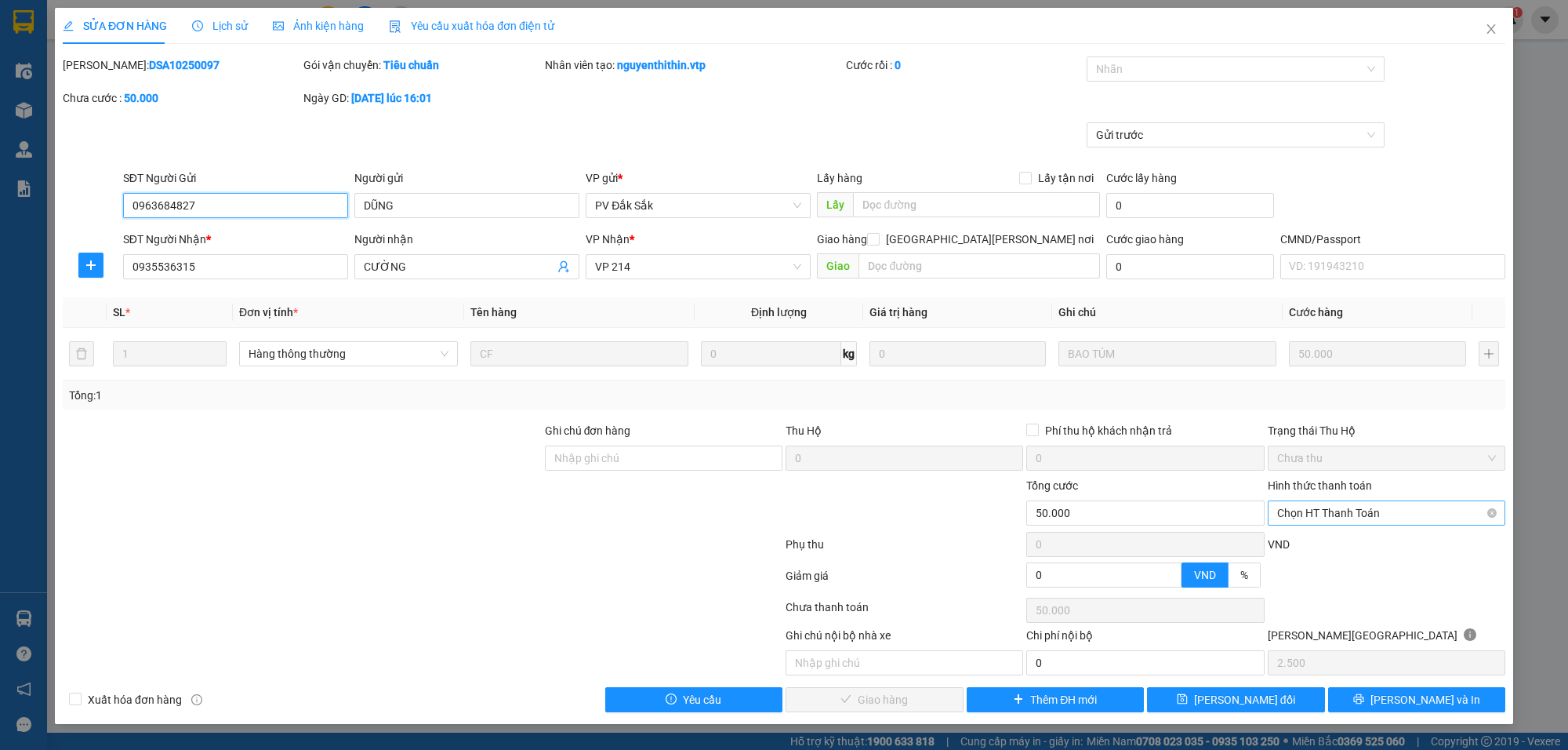
click at [1318, 520] on span "Chọn HT Thanh Toán" at bounding box center [1386, 513] width 219 height 23
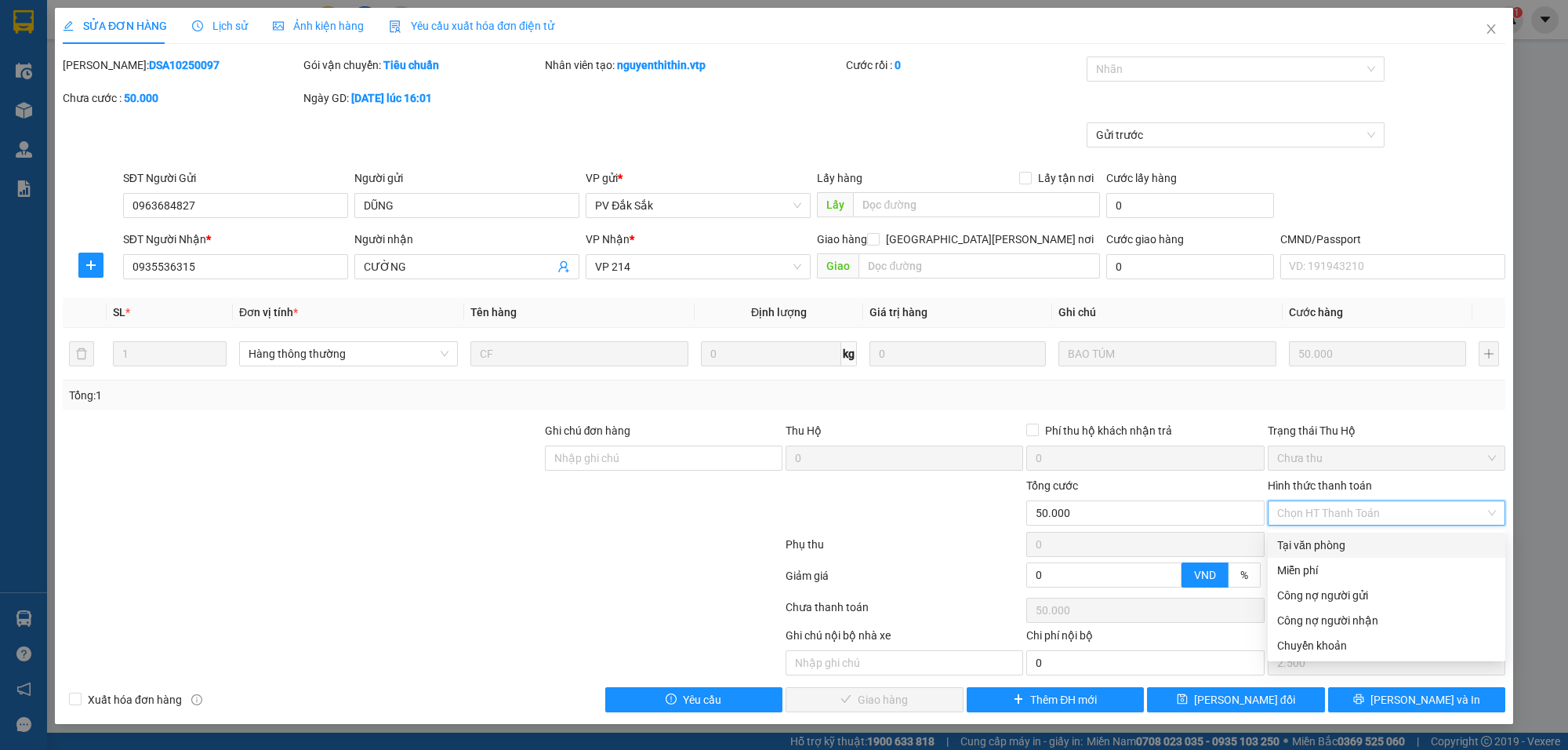
click at [1318, 555] on div "Tại văn phòng" at bounding box center [1386, 545] width 238 height 25
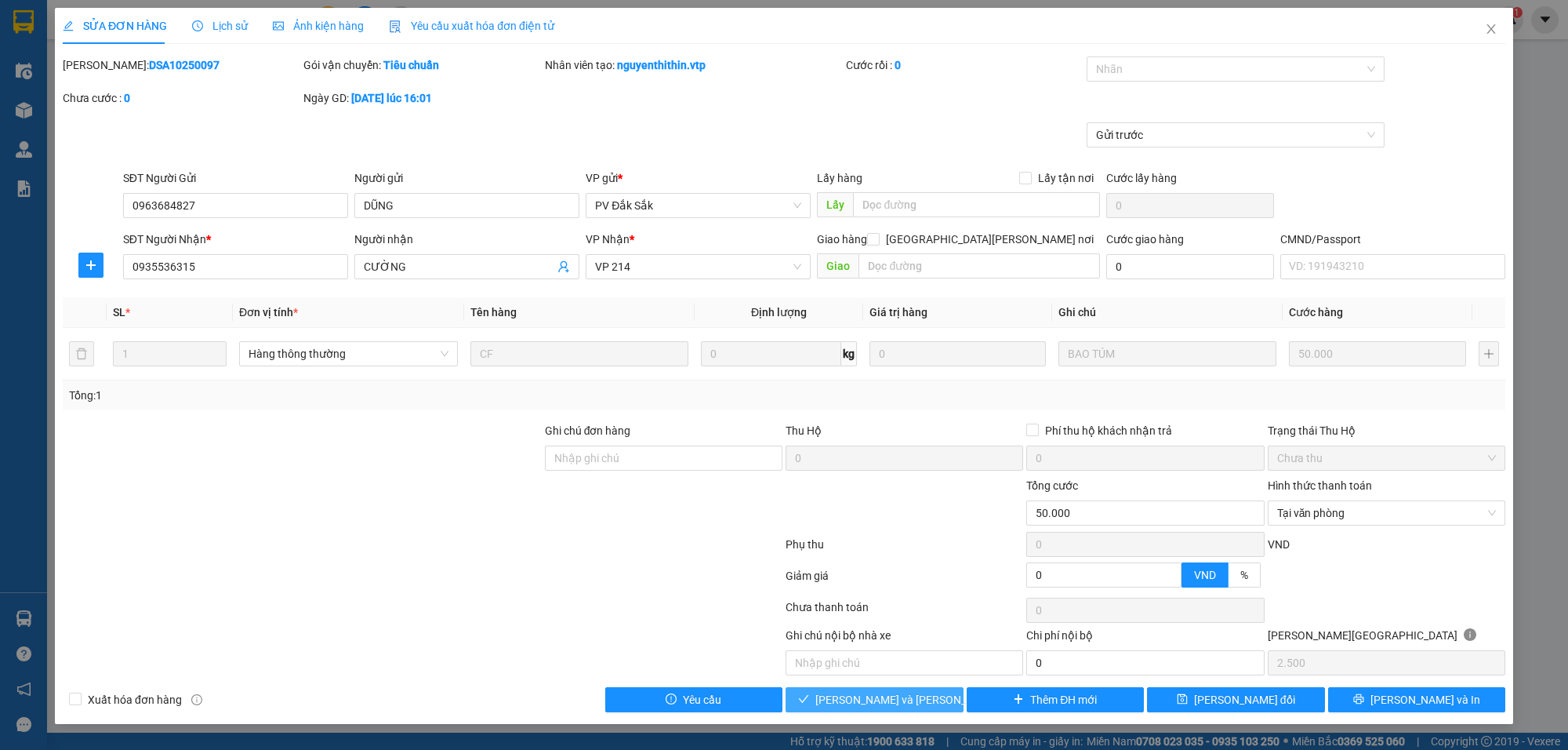
click at [908, 697] on span "[PERSON_NAME] và [PERSON_NAME] hàng" at bounding box center [921, 699] width 211 height 17
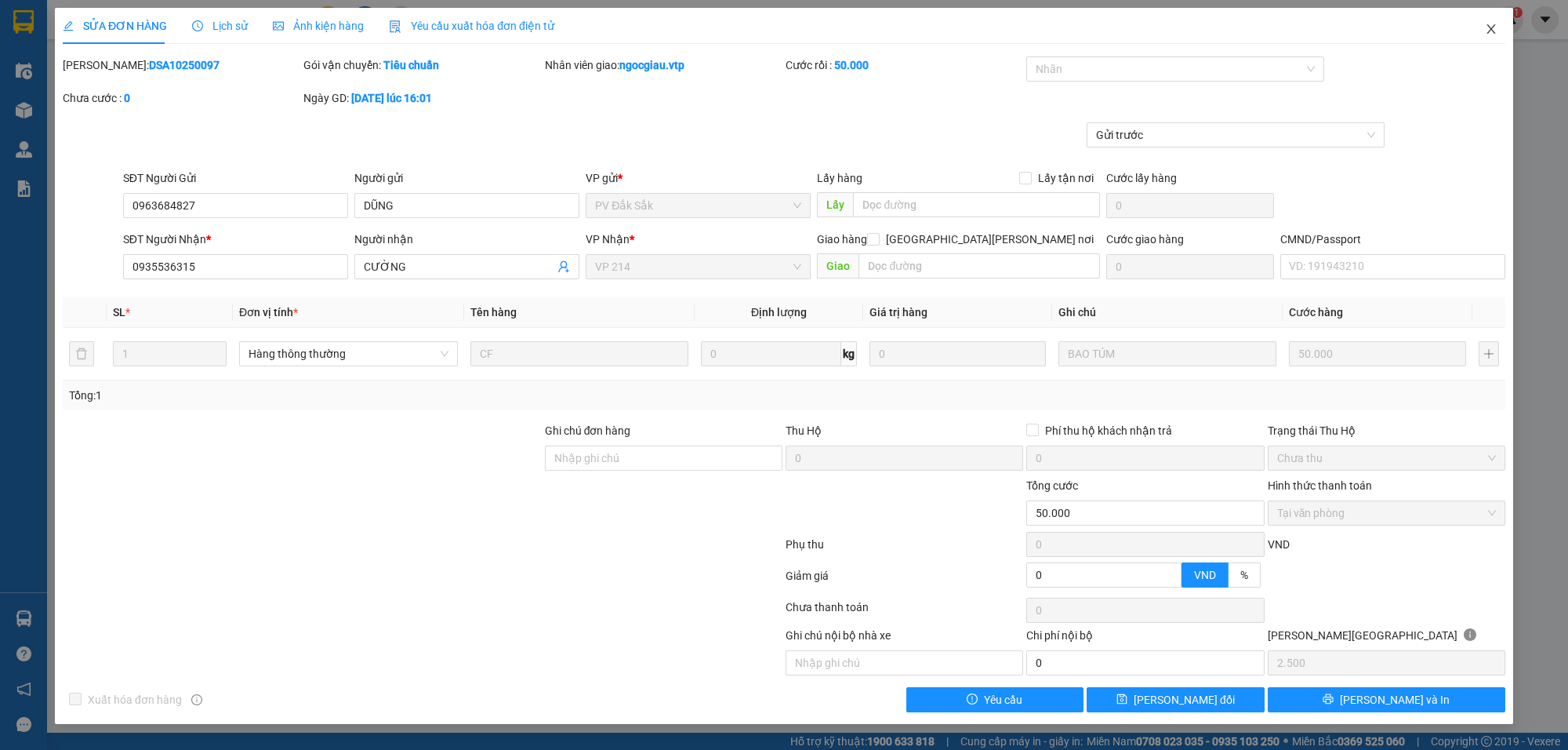
click at [1499, 33] on span "Close" at bounding box center [1491, 30] width 44 height 44
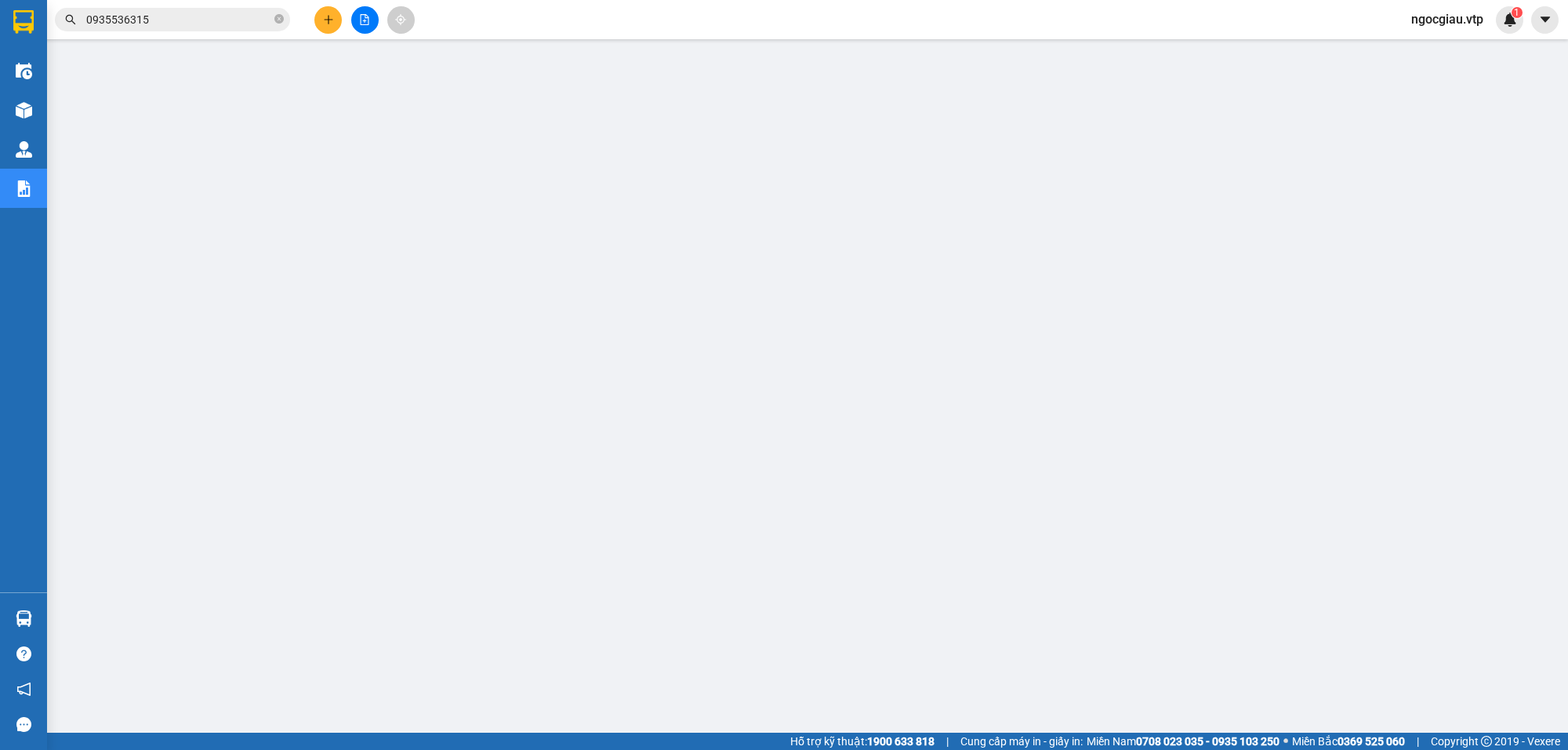
click at [212, 14] on input "0935536315" at bounding box center [178, 19] width 185 height 17
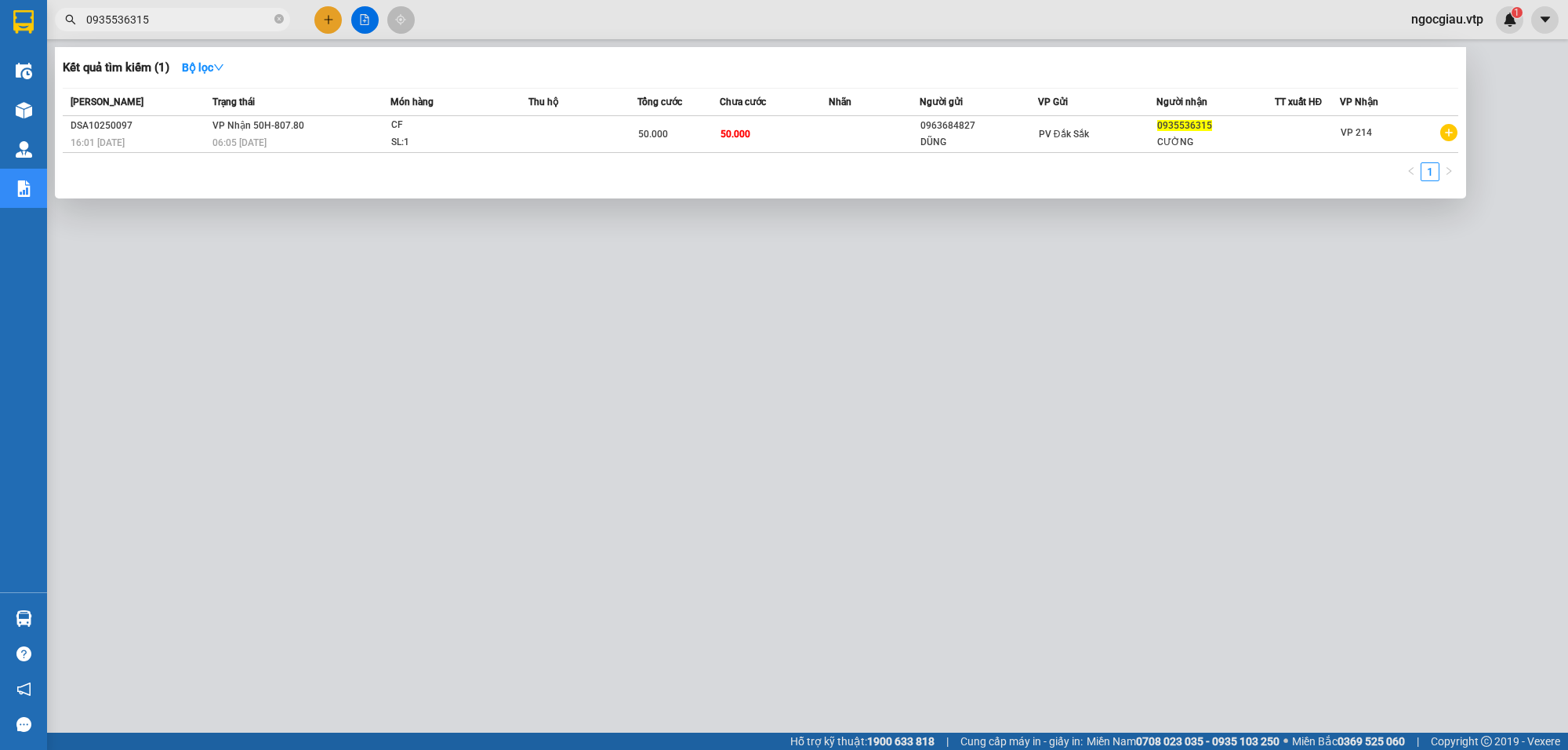
click at [212, 14] on input "0935536315" at bounding box center [178, 19] width 185 height 17
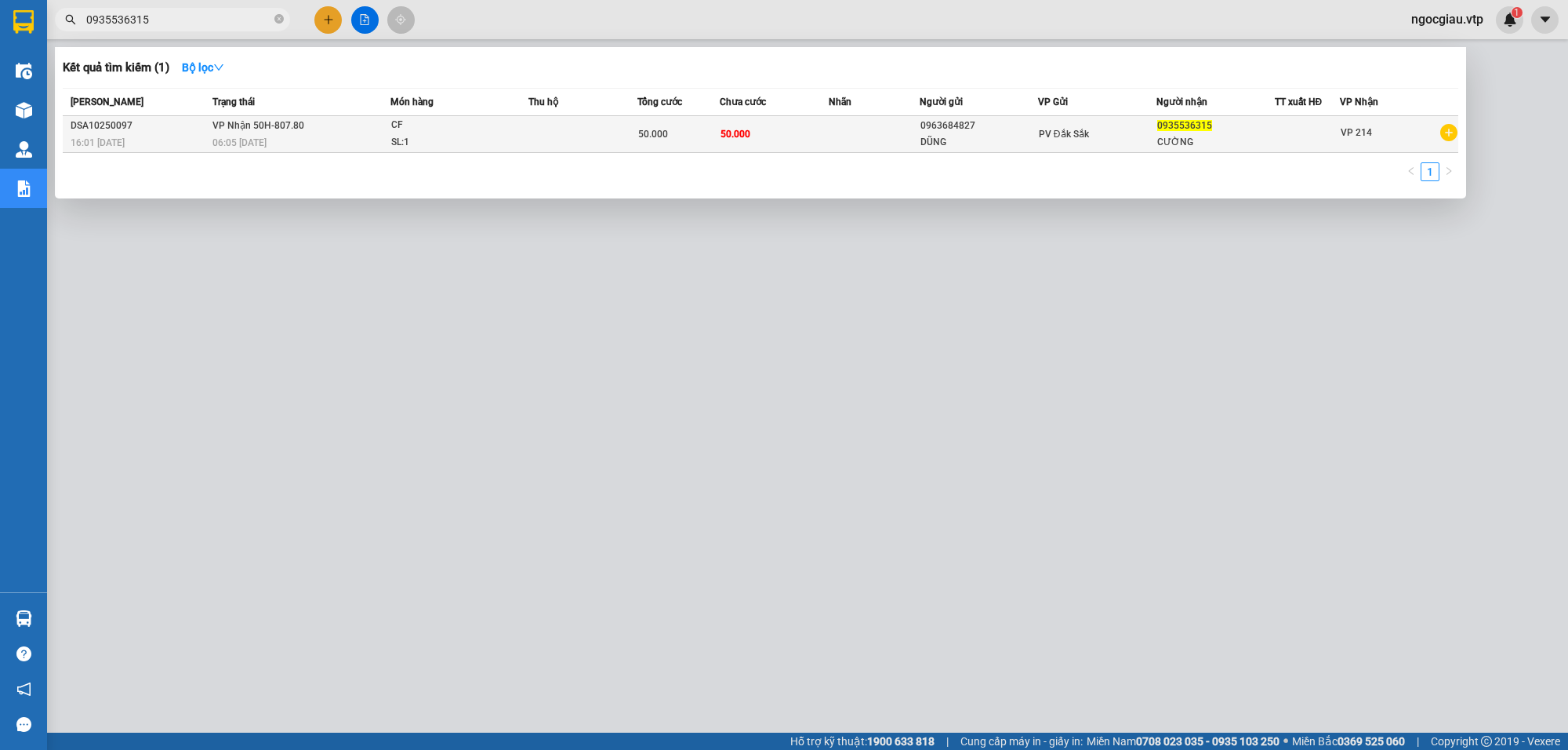
click at [878, 129] on td at bounding box center [874, 134] width 91 height 37
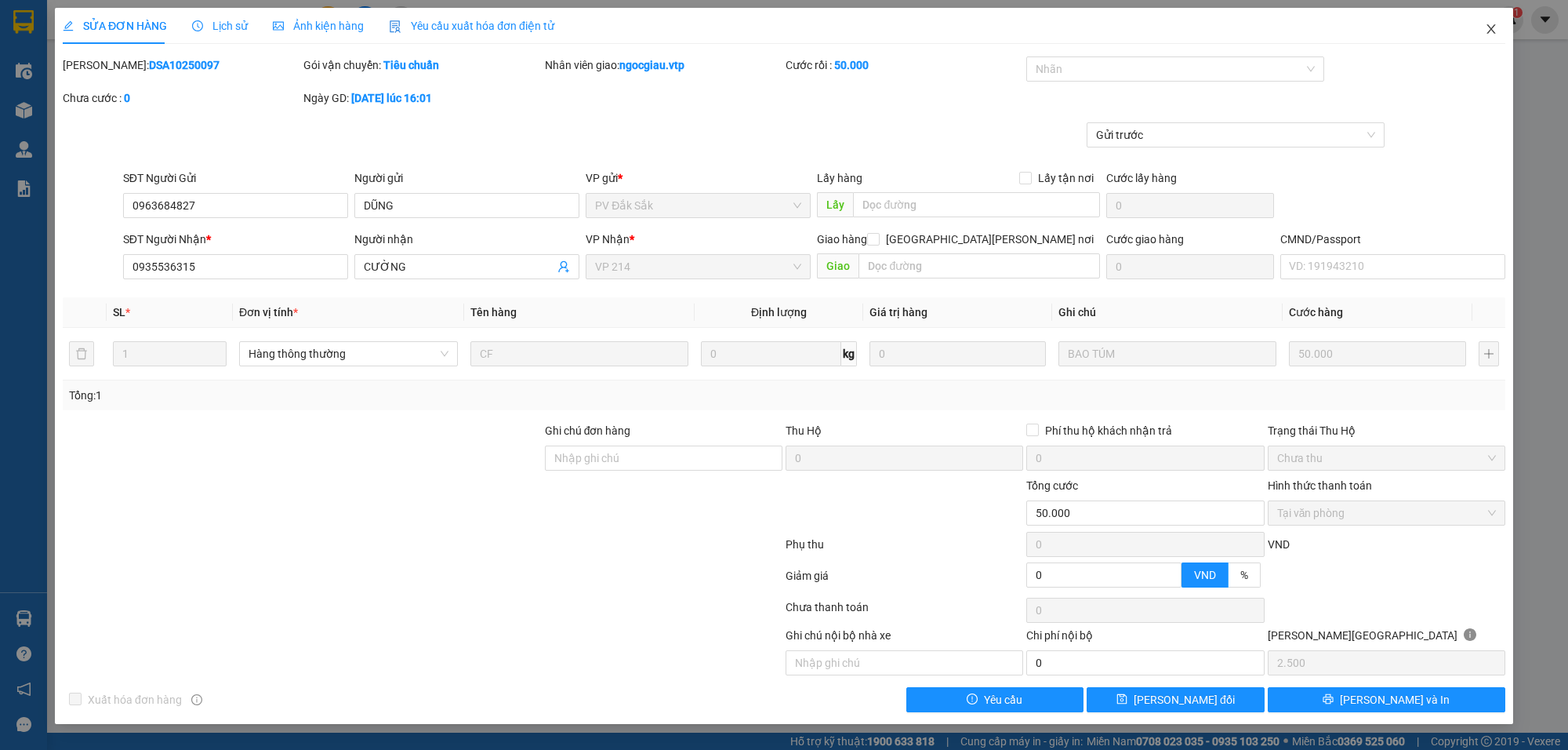
click at [1490, 25] on icon "close" at bounding box center [1491, 29] width 13 height 13
